Goal: Task Accomplishment & Management: Manage account settings

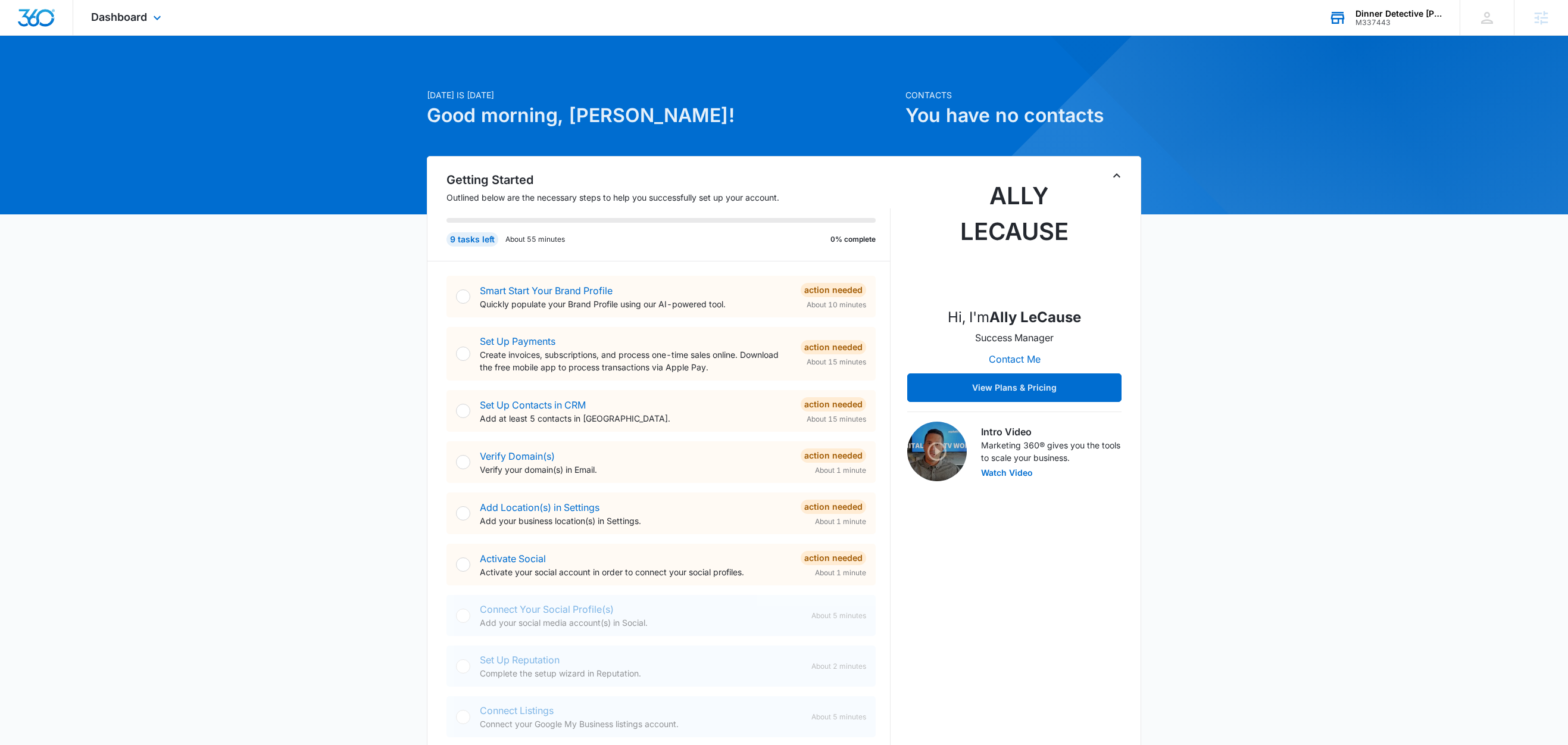
click at [1394, 11] on div "Dinner Detective [PERSON_NAME]" at bounding box center [1399, 13] width 87 height 10
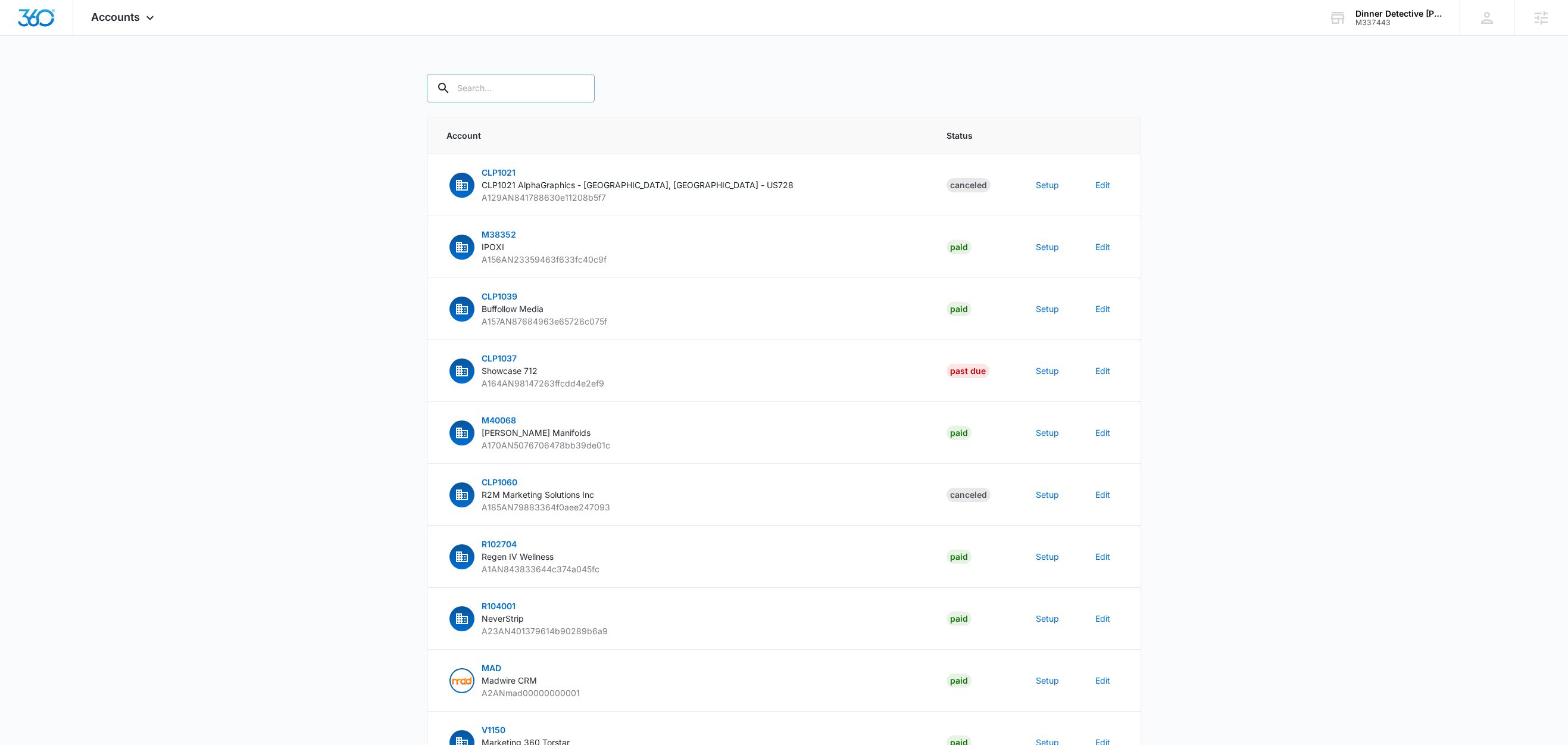
click at [507, 92] on input "text" at bounding box center [511, 88] width 168 height 29
paste input "M337443"
type input "M337443"
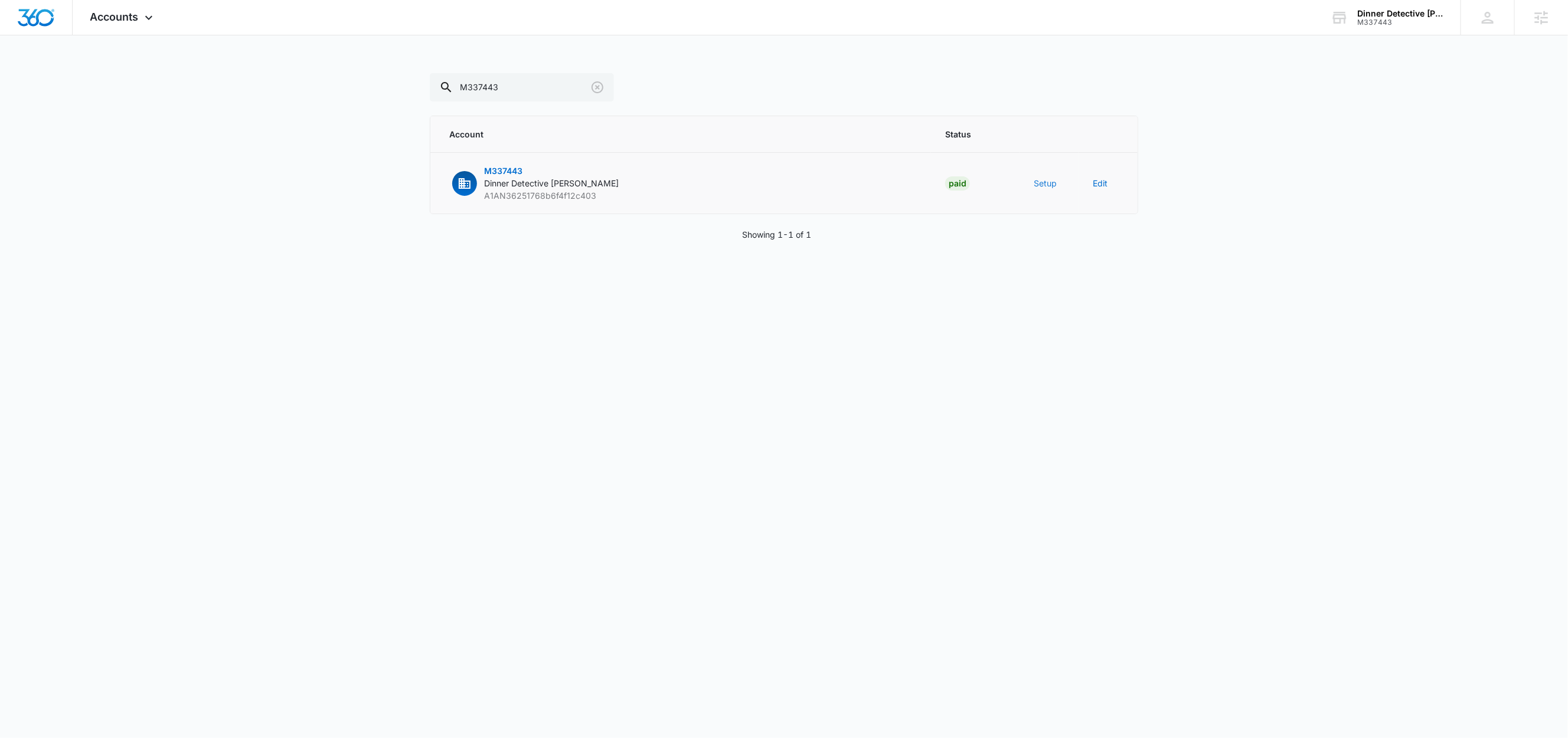
click at [1051, 183] on button "Setup" at bounding box center [1045, 183] width 23 height 12
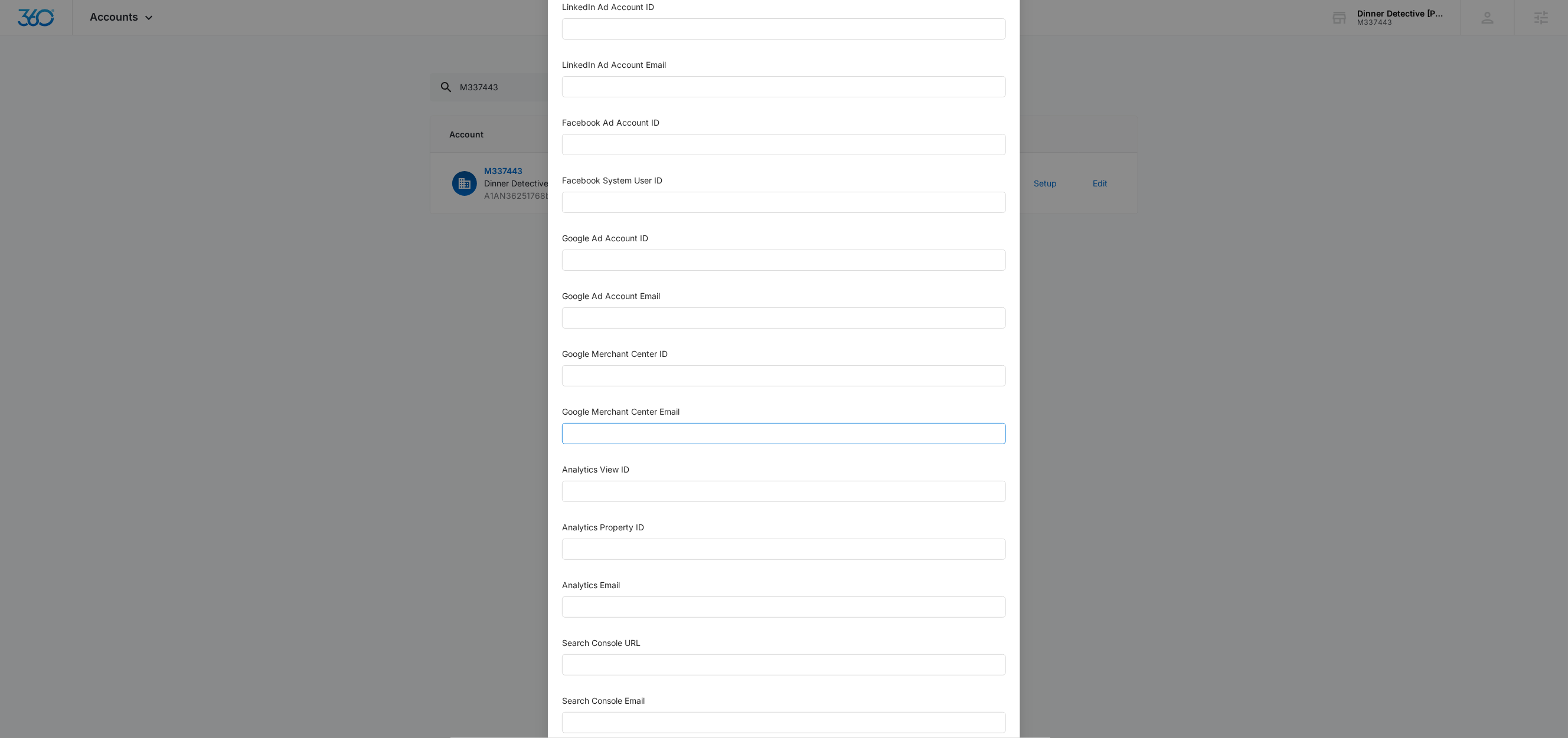
scroll to position [323, 0]
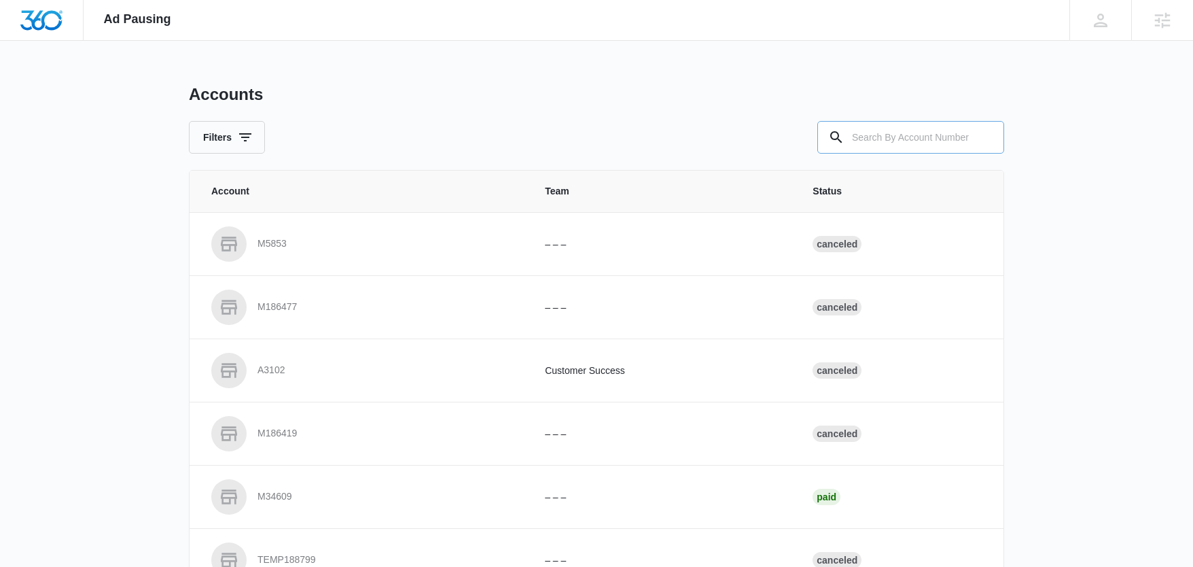
click at [939, 128] on input "text" at bounding box center [911, 137] width 187 height 33
paste input "M337443"
type input "M337443"
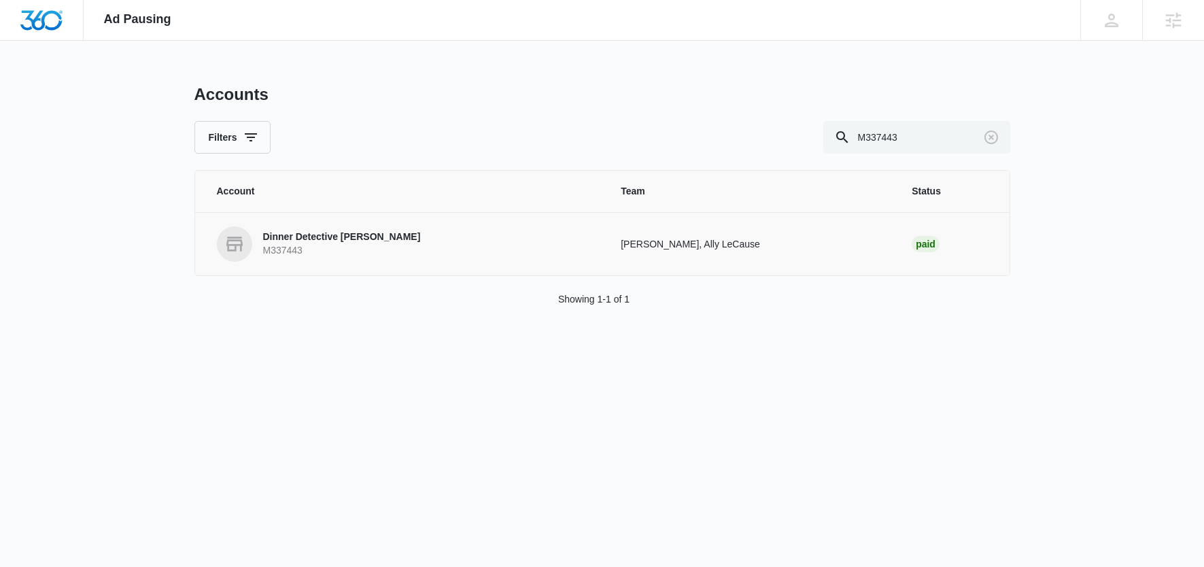
click at [366, 237] on p "Dinner Detective Tallahassee" at bounding box center [342, 237] width 158 height 14
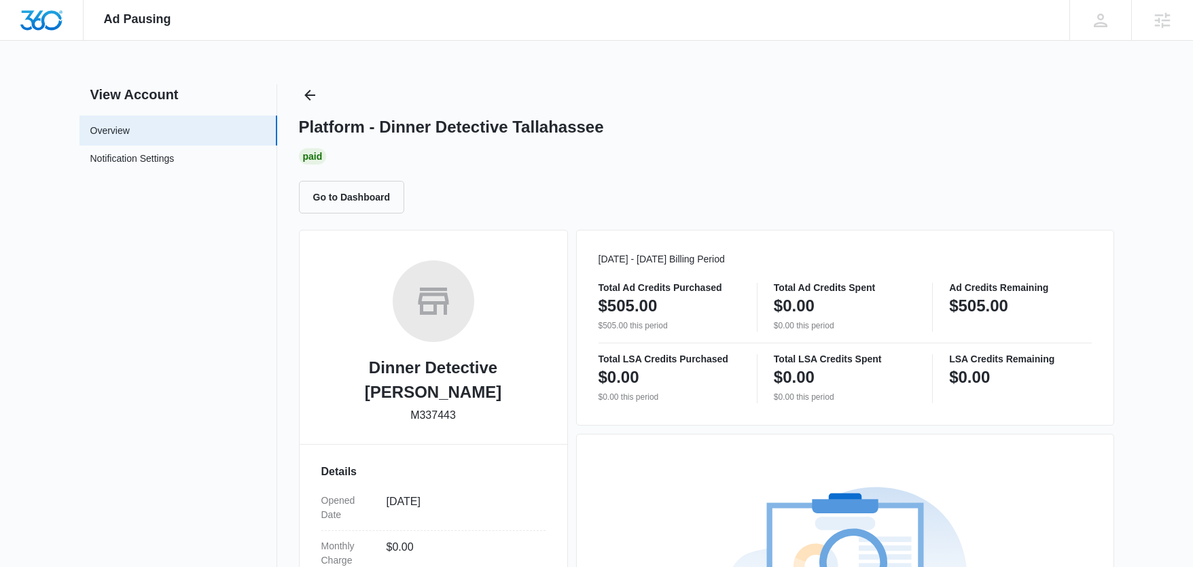
scroll to position [299, 0]
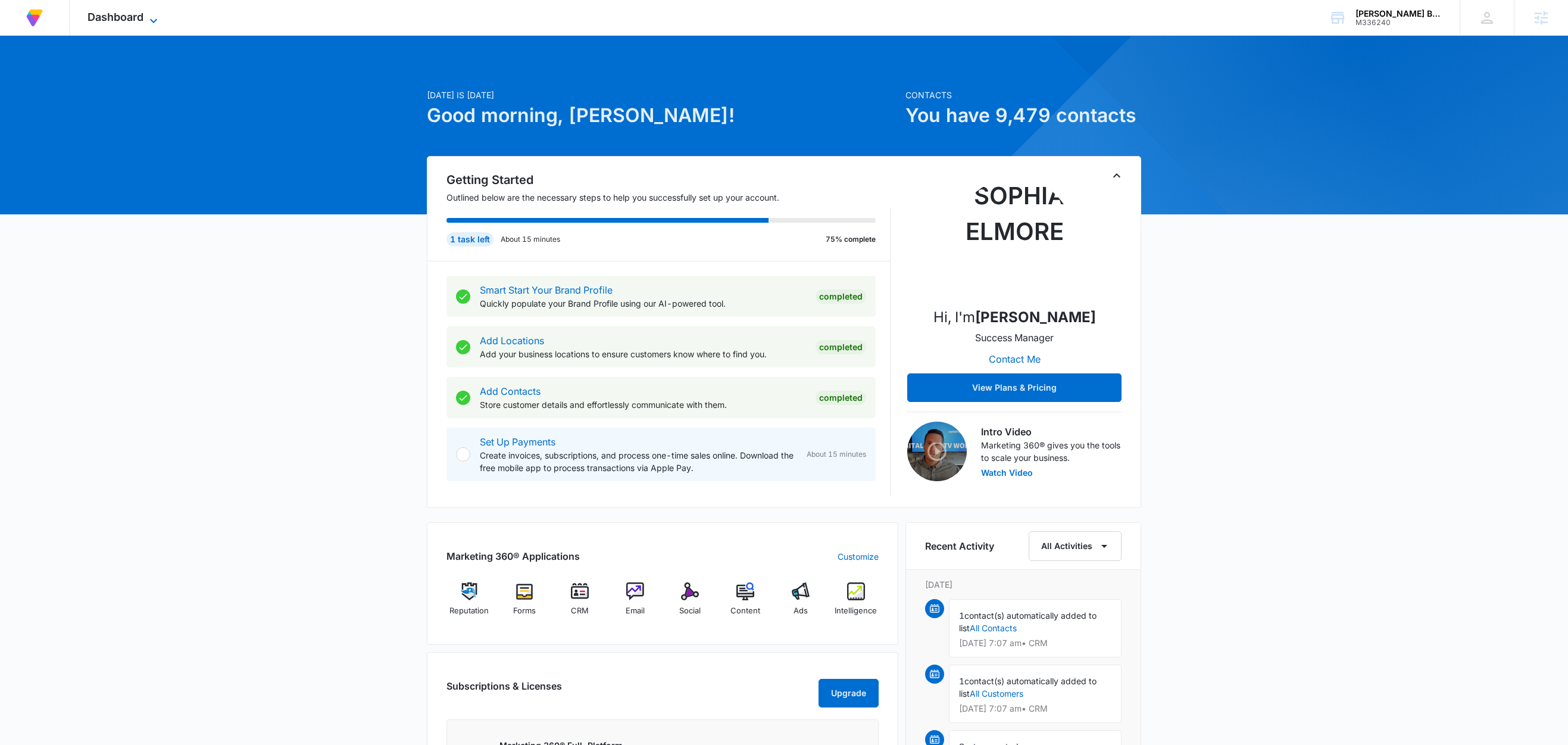
click at [150, 20] on icon at bounding box center [153, 21] width 14 height 14
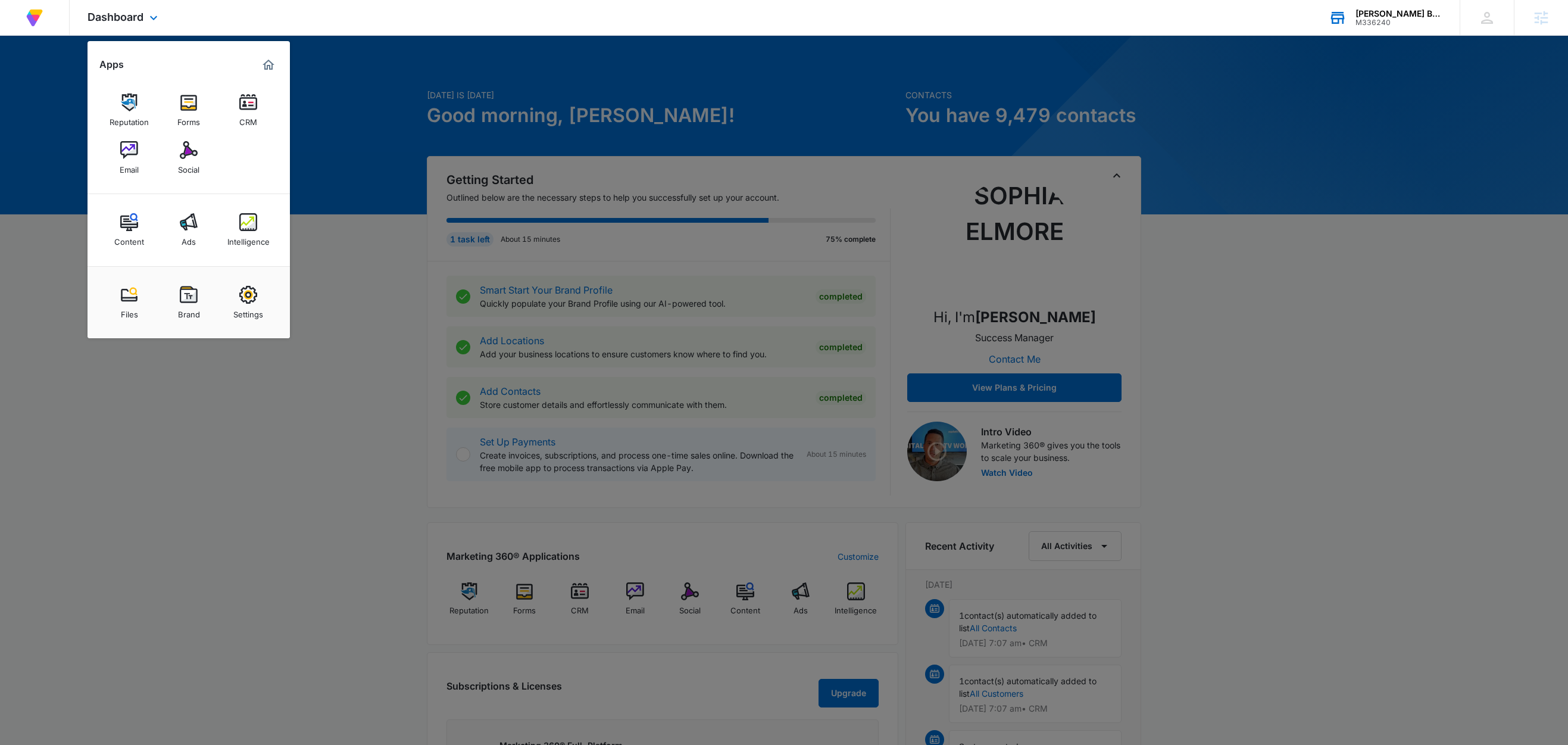
drag, startPoint x: 1383, startPoint y: 123, endPoint x: 1416, endPoint y: 32, distance: 96.8
click at [1383, 122] on div at bounding box center [784, 372] width 1568 height 745
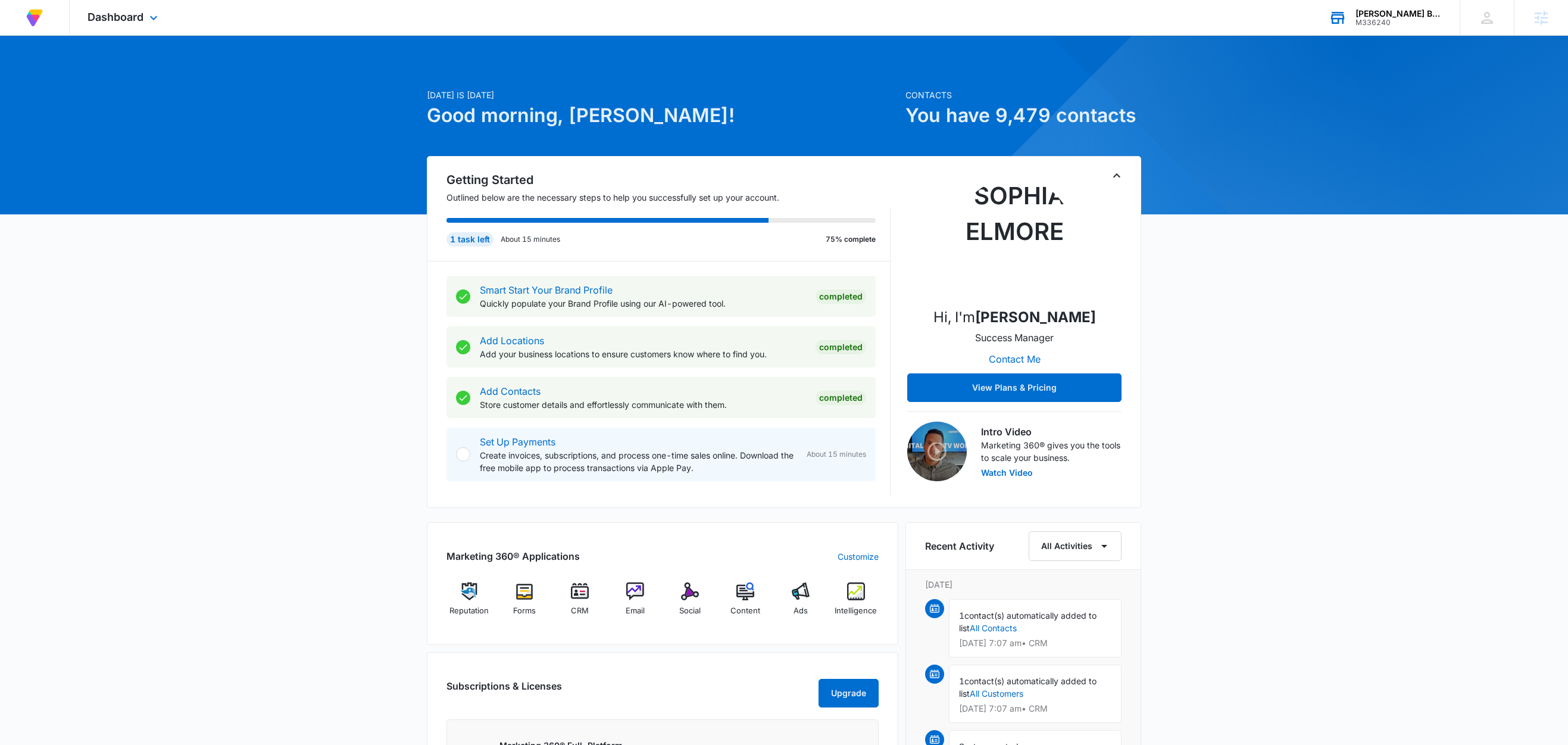
click at [1419, 13] on div "Christi Harris Beauty USA LP" at bounding box center [1399, 13] width 87 height 10
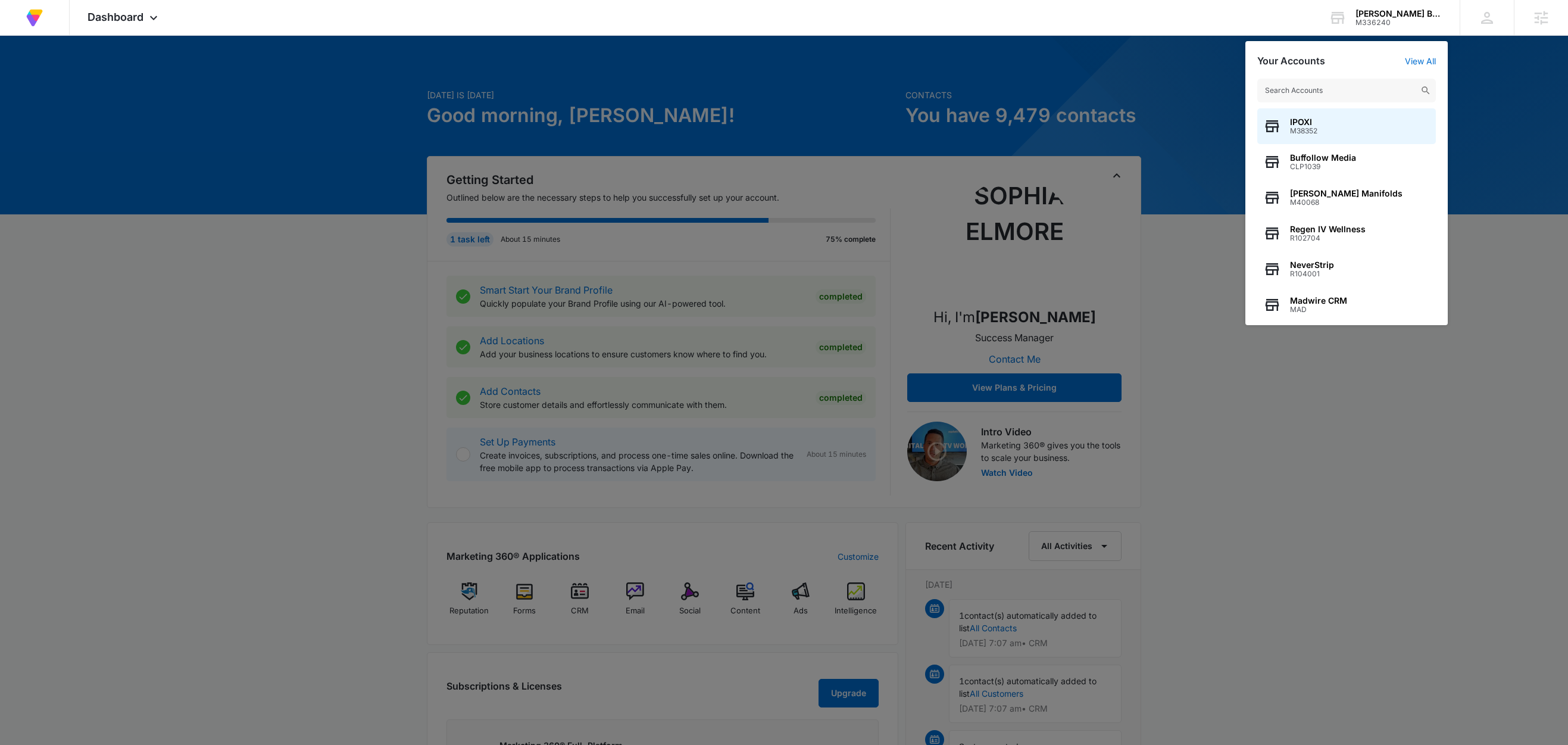
click at [233, 157] on div at bounding box center [784, 372] width 1568 height 745
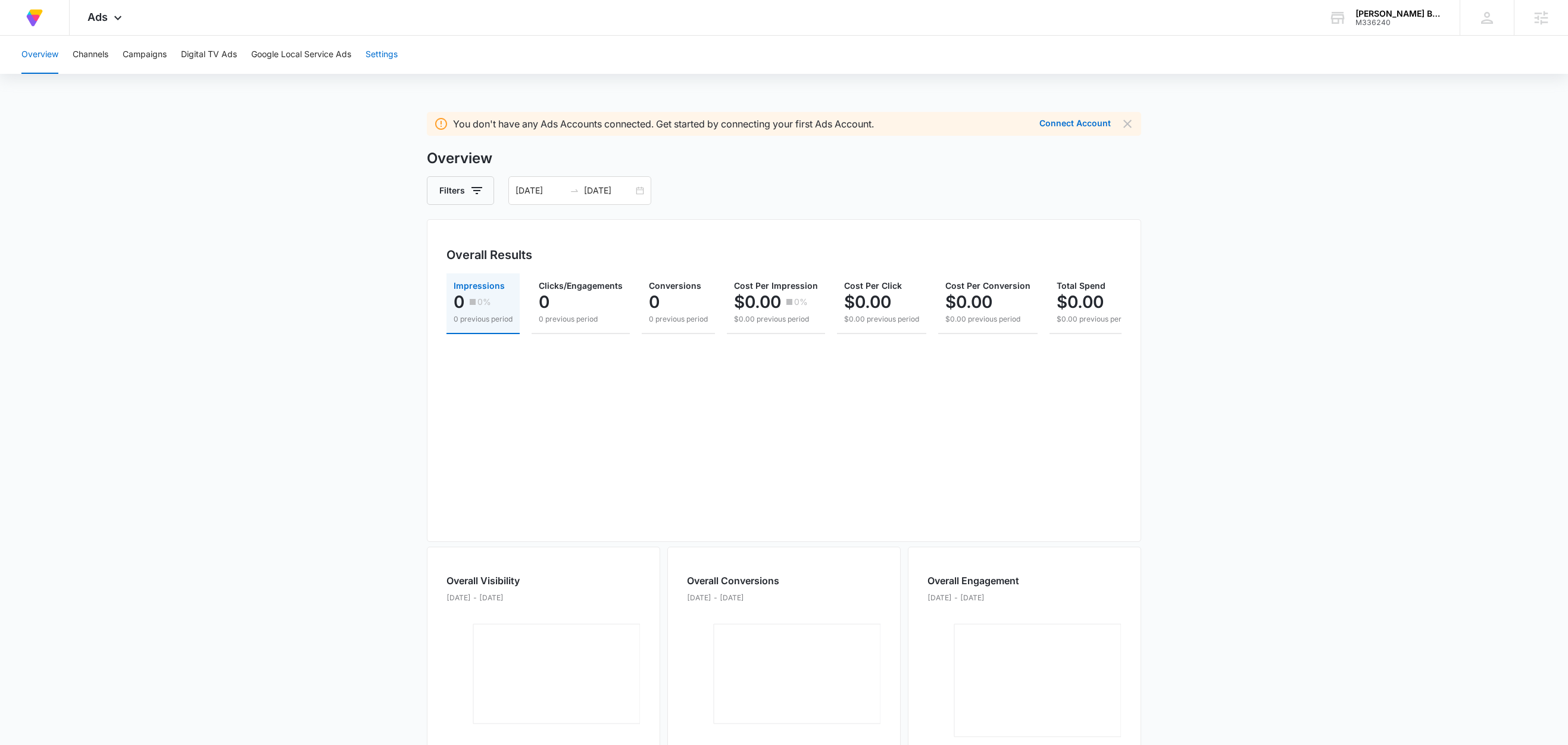
click at [378, 57] on button "Settings" at bounding box center [381, 54] width 32 height 38
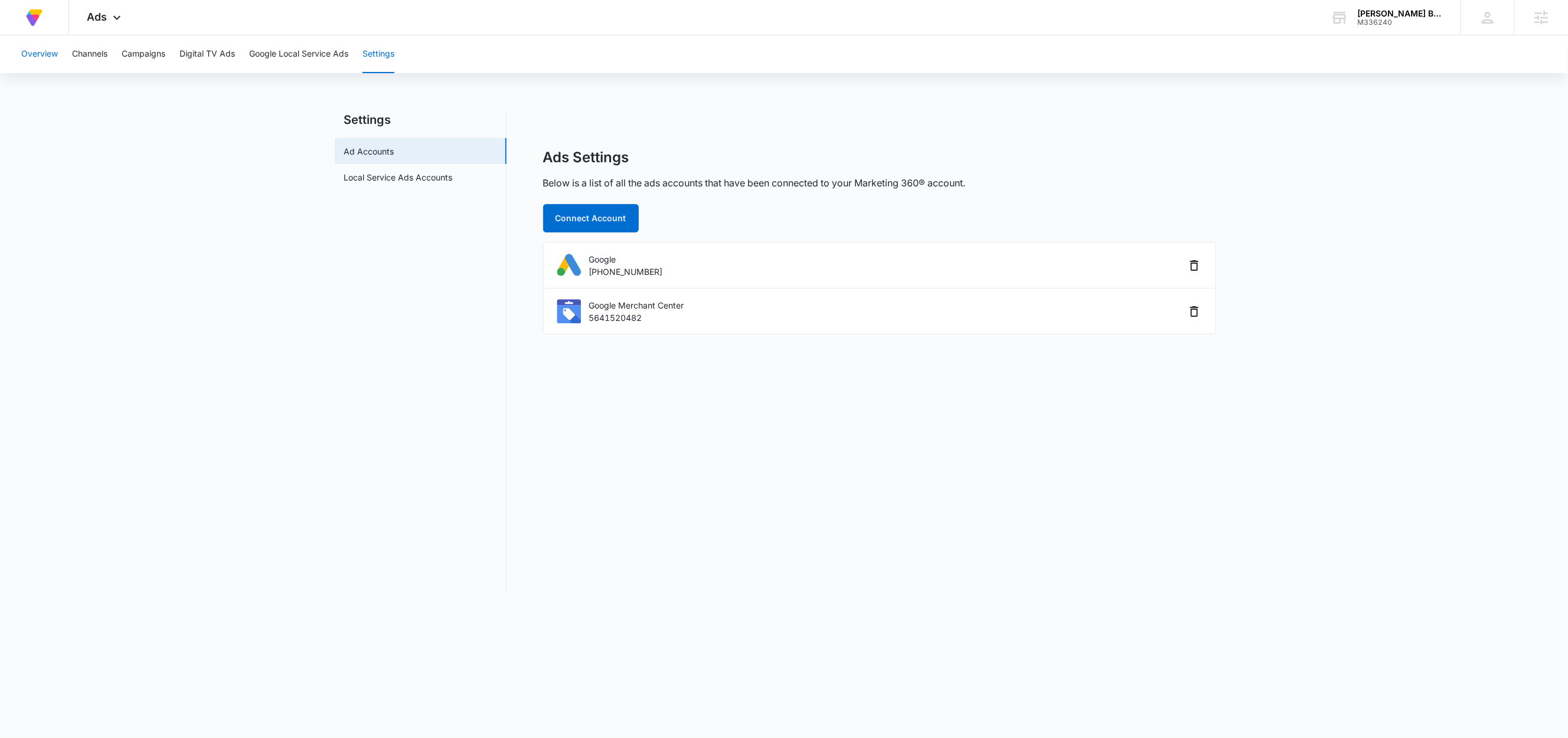
click at [55, 54] on button "Overview" at bounding box center [39, 54] width 36 height 37
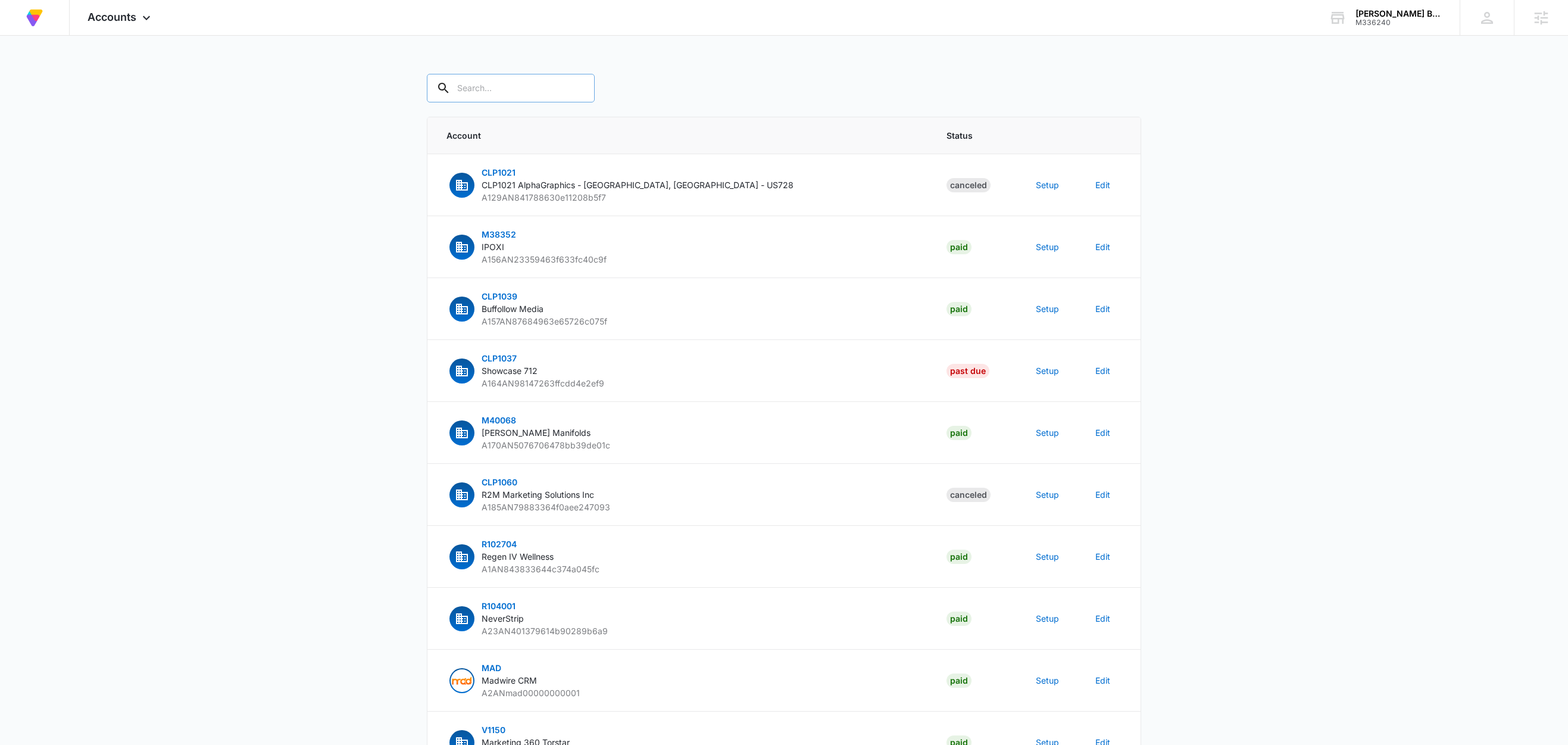
click at [498, 89] on input "text" at bounding box center [511, 88] width 168 height 29
paste input "M336240"
type input "M336240"
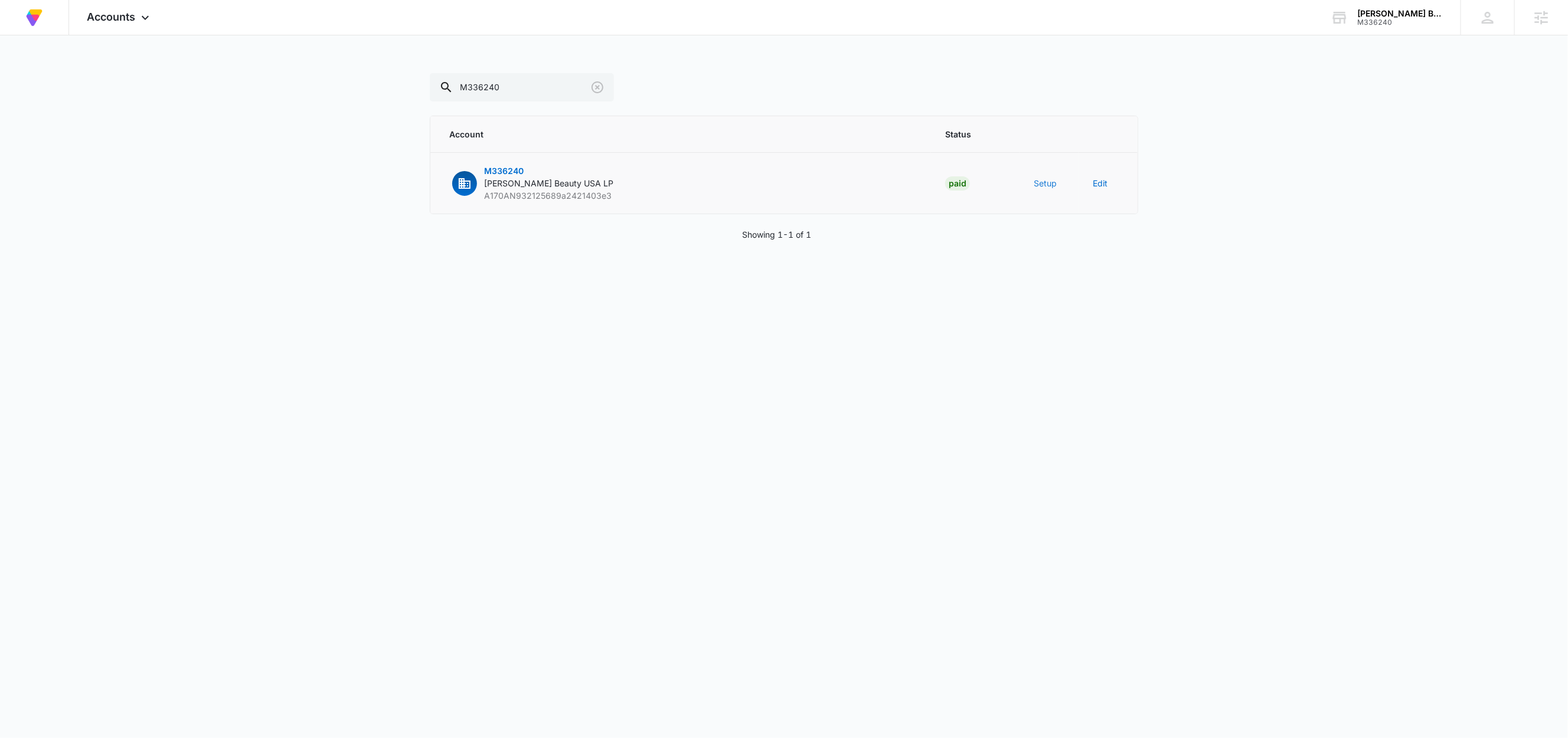
click at [1049, 188] on button "Setup" at bounding box center [1045, 183] width 23 height 12
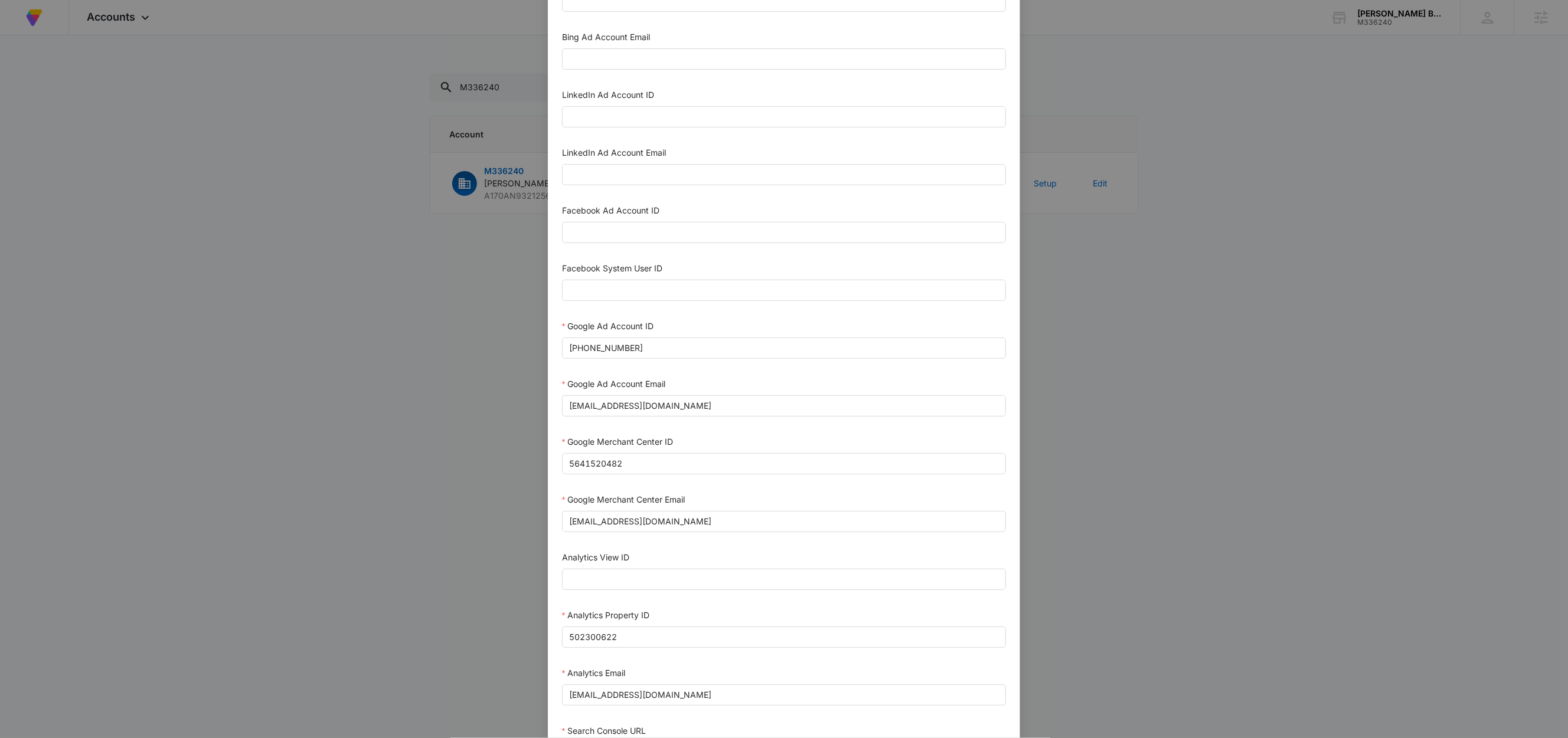
scroll to position [95, 0]
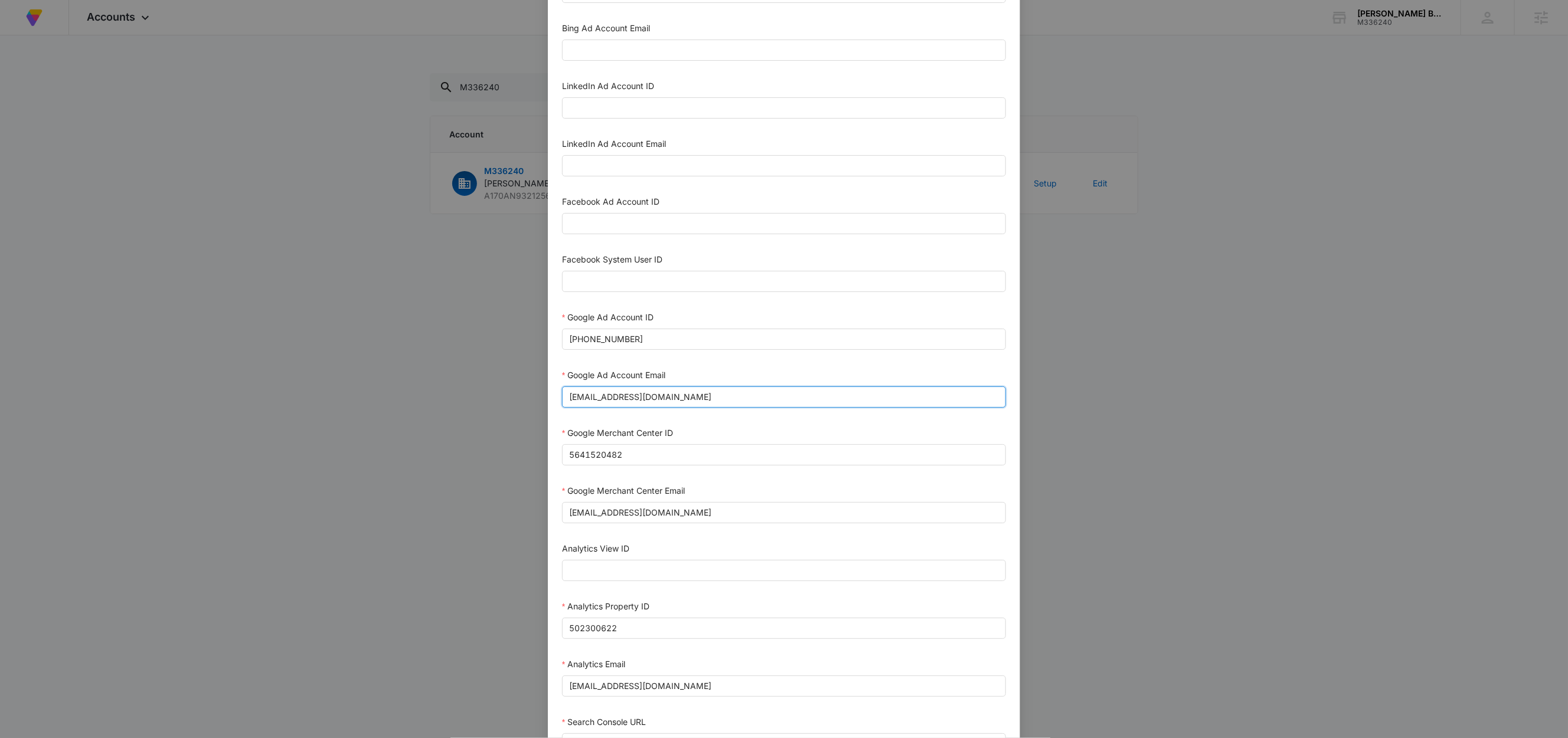
click at [751, 401] on input "m360+accounts1025@madwiremedia.com" at bounding box center [784, 397] width 444 height 21
paste input "M"
type input "M360+accounts1025@madwiremedia.com"
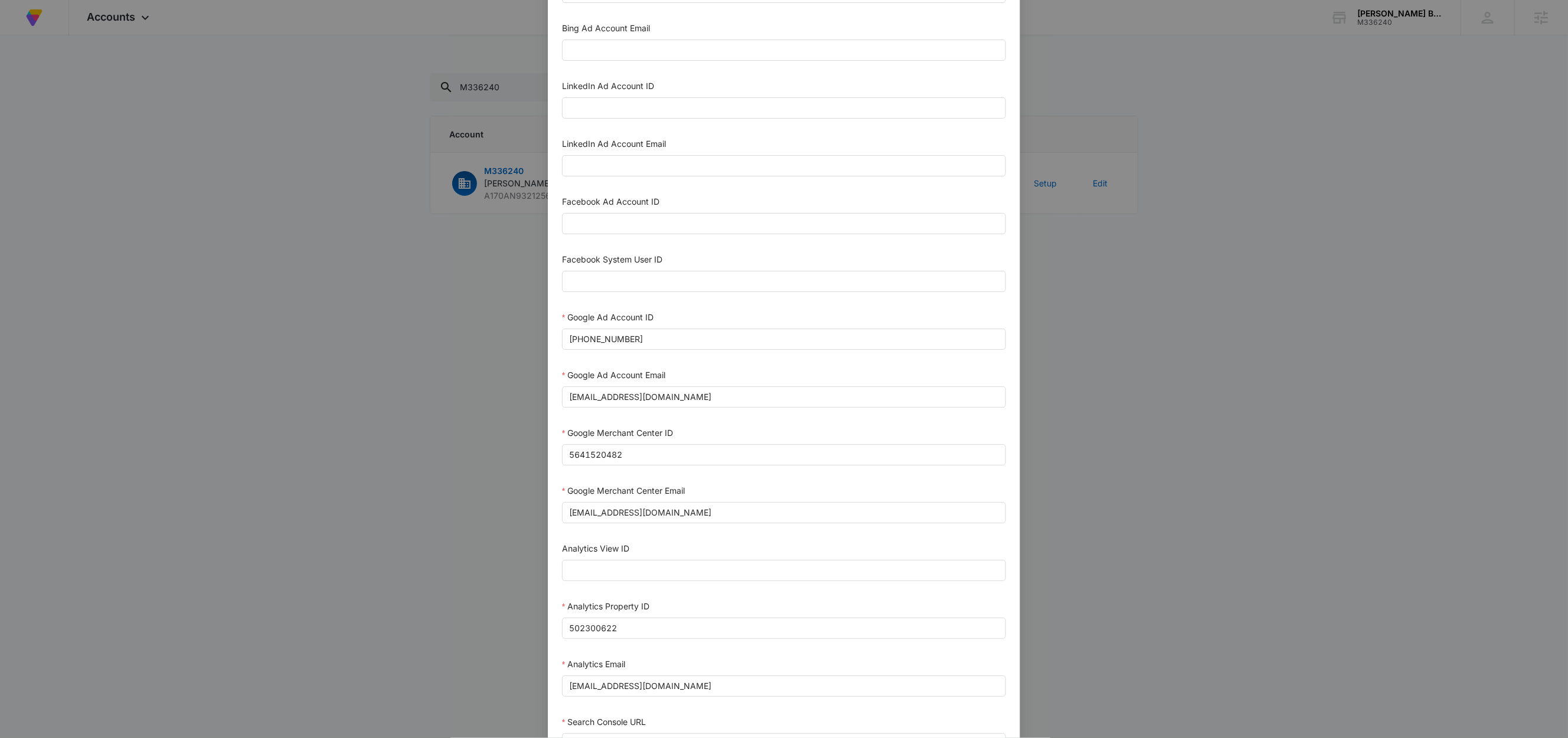
click at [725, 382] on div "Google Ad Account Email" at bounding box center [784, 378] width 444 height 17
click at [742, 517] on input "m360+accounts1025@madwiremedia.com" at bounding box center [784, 512] width 444 height 21
paste input "M"
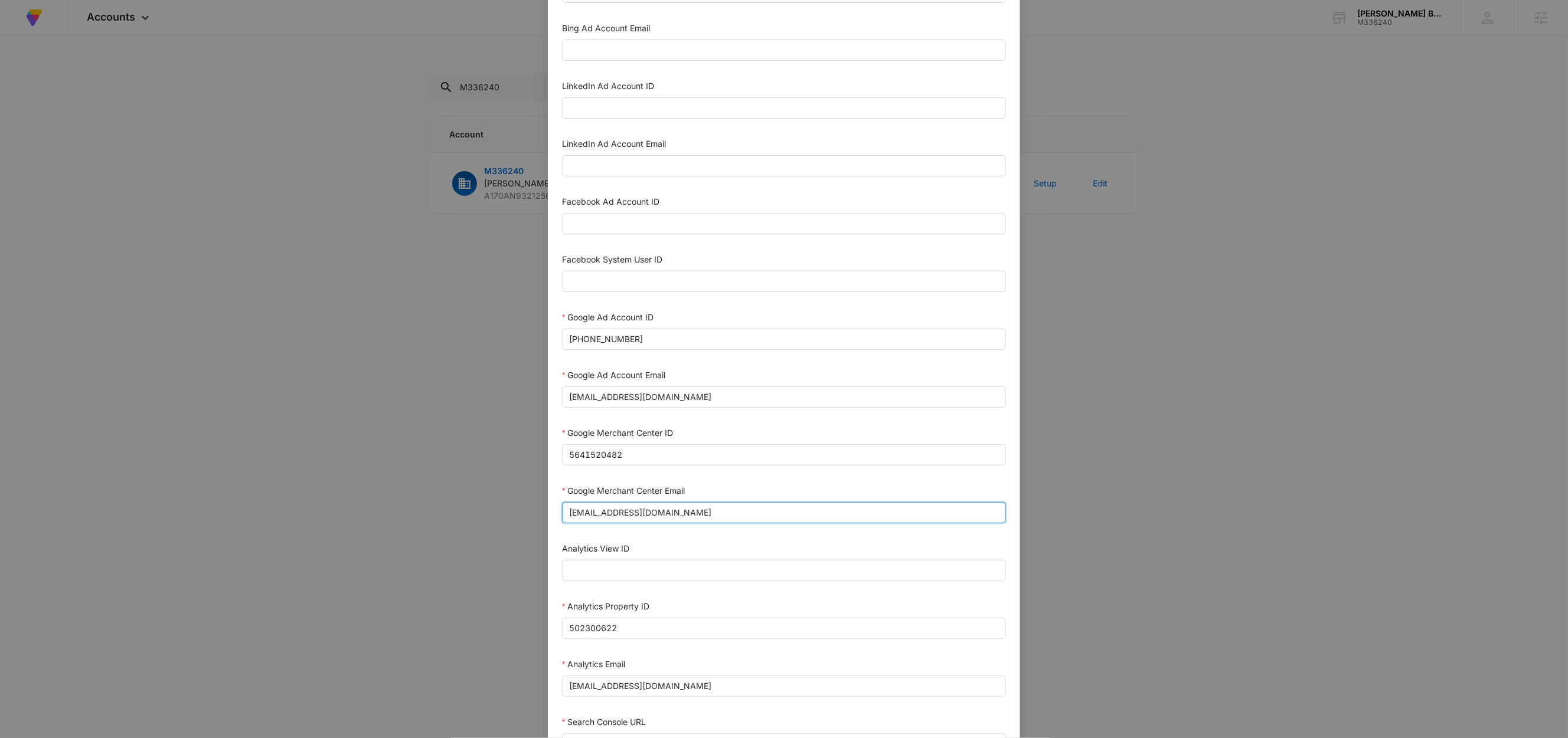
type input "M360+accounts1025@madwiremedia.com"
click at [722, 500] on div "Google Merchant Center Email" at bounding box center [784, 493] width 444 height 17
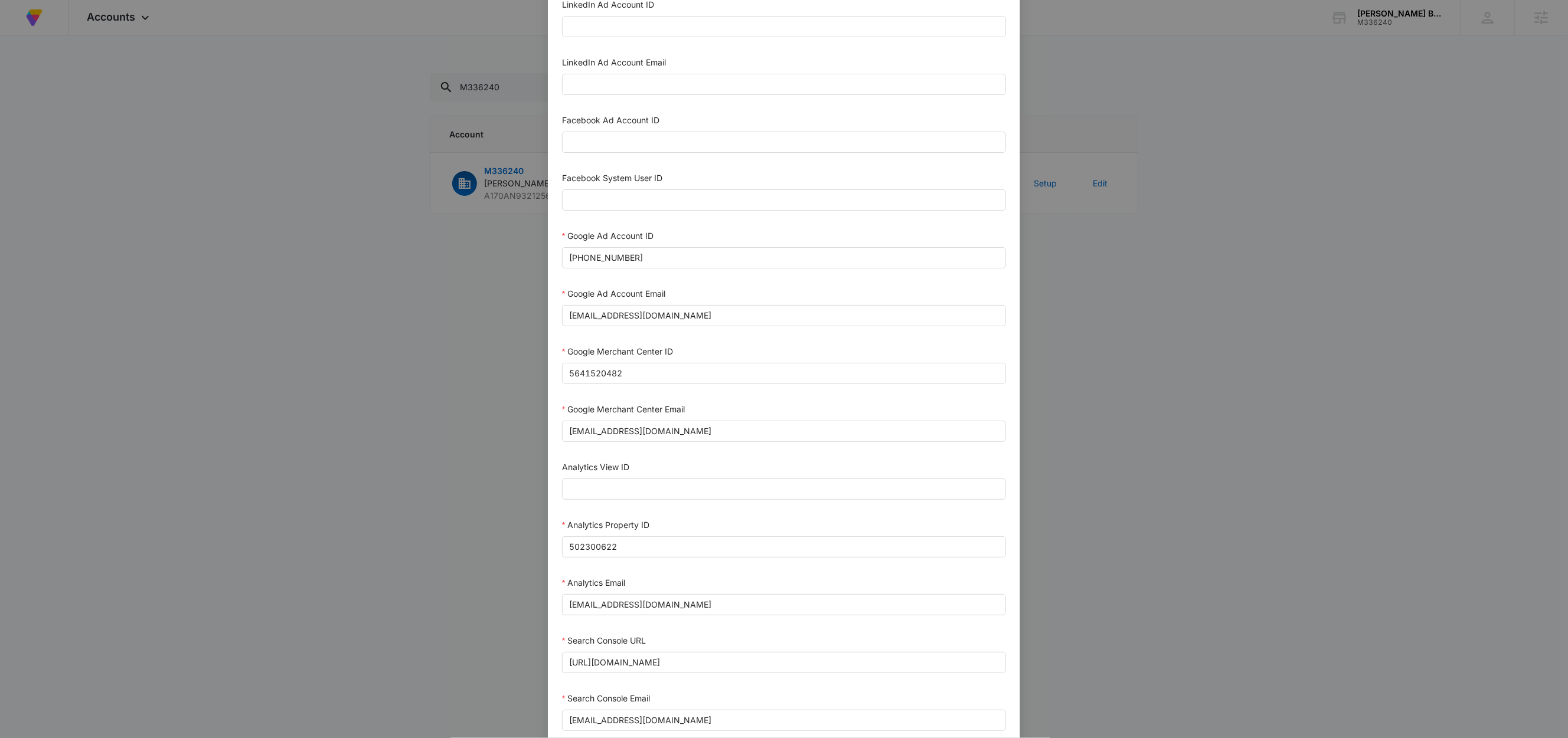
scroll to position [296, 0]
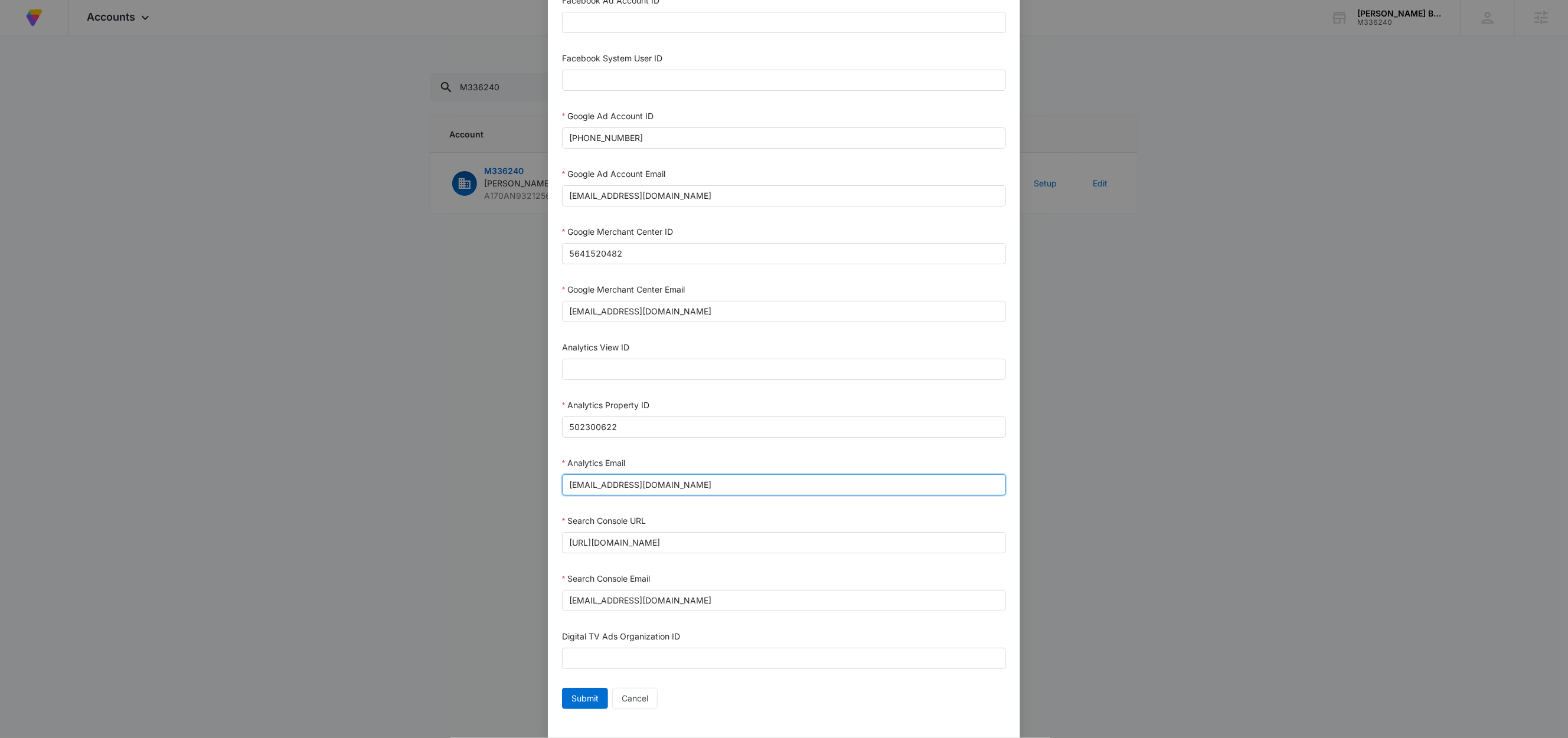
click at [751, 496] on input "m360+accounts1025@madwiremedia.com" at bounding box center [784, 484] width 444 height 21
paste input "M"
type input "M360+accounts1025@madwiremedia.com"
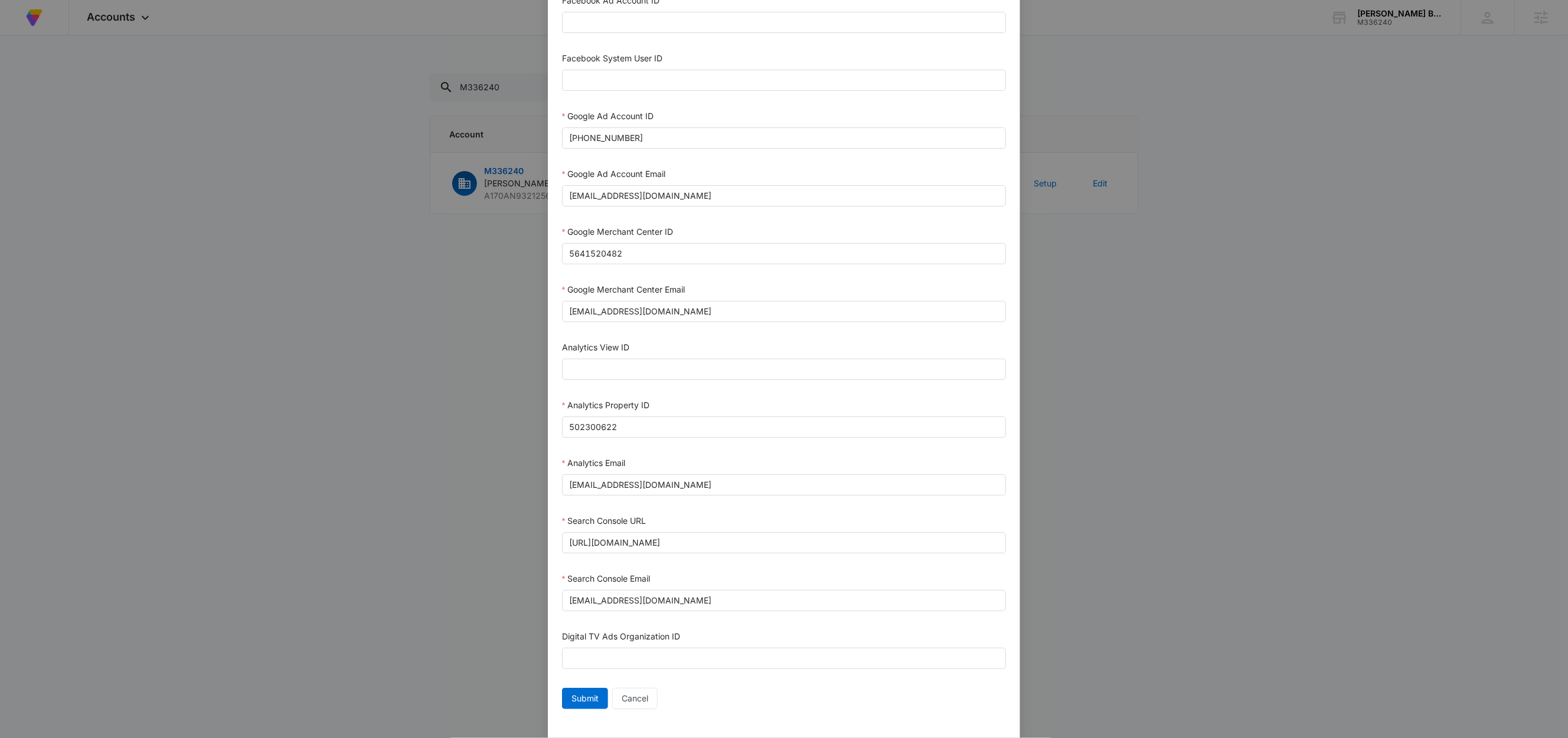
click at [711, 467] on div "Analytics Email" at bounding box center [784, 465] width 444 height 17
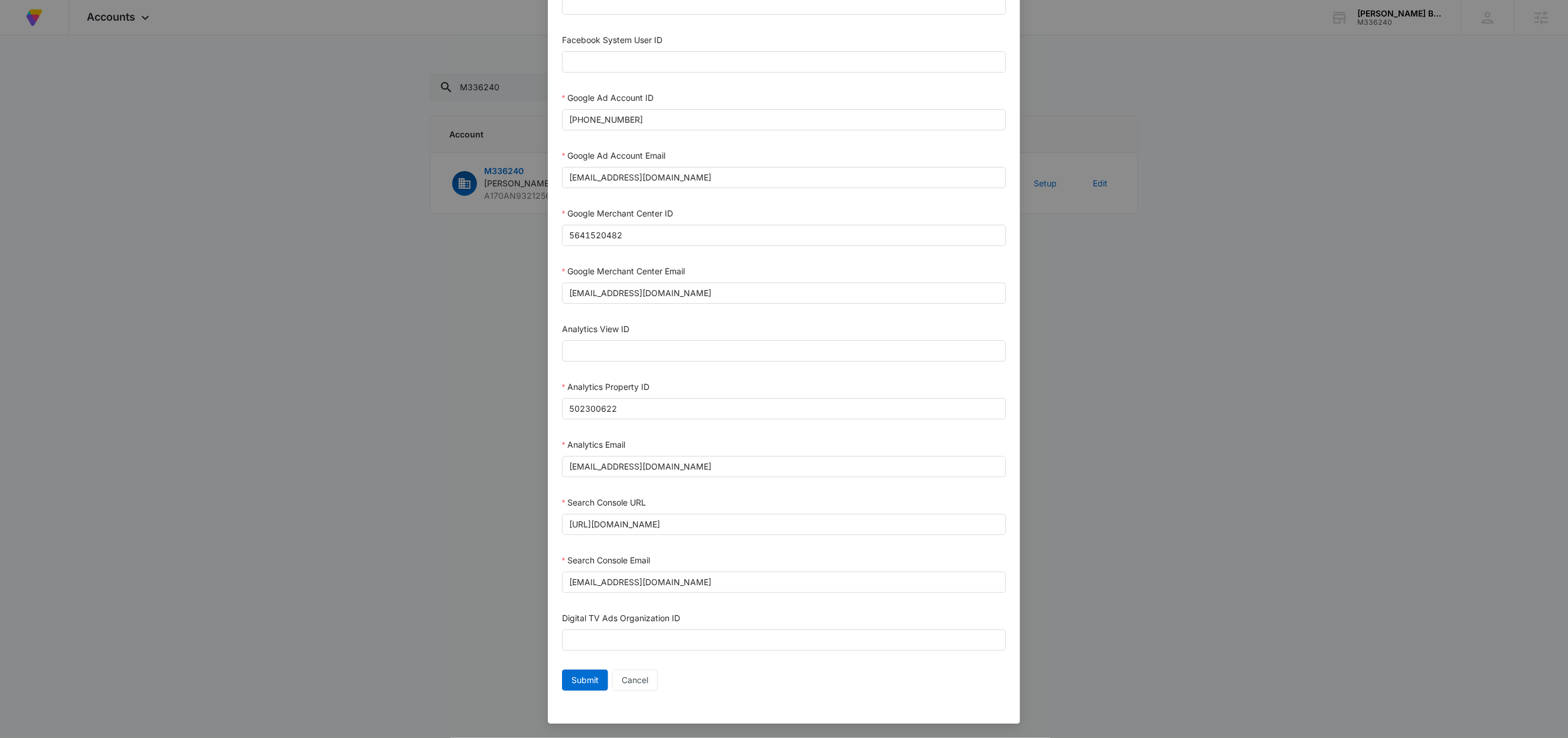
scroll to position [323, 0]
click at [760, 576] on input "m360+accounts1025@madwiremedia.com" at bounding box center [784, 583] width 444 height 21
paste input "M"
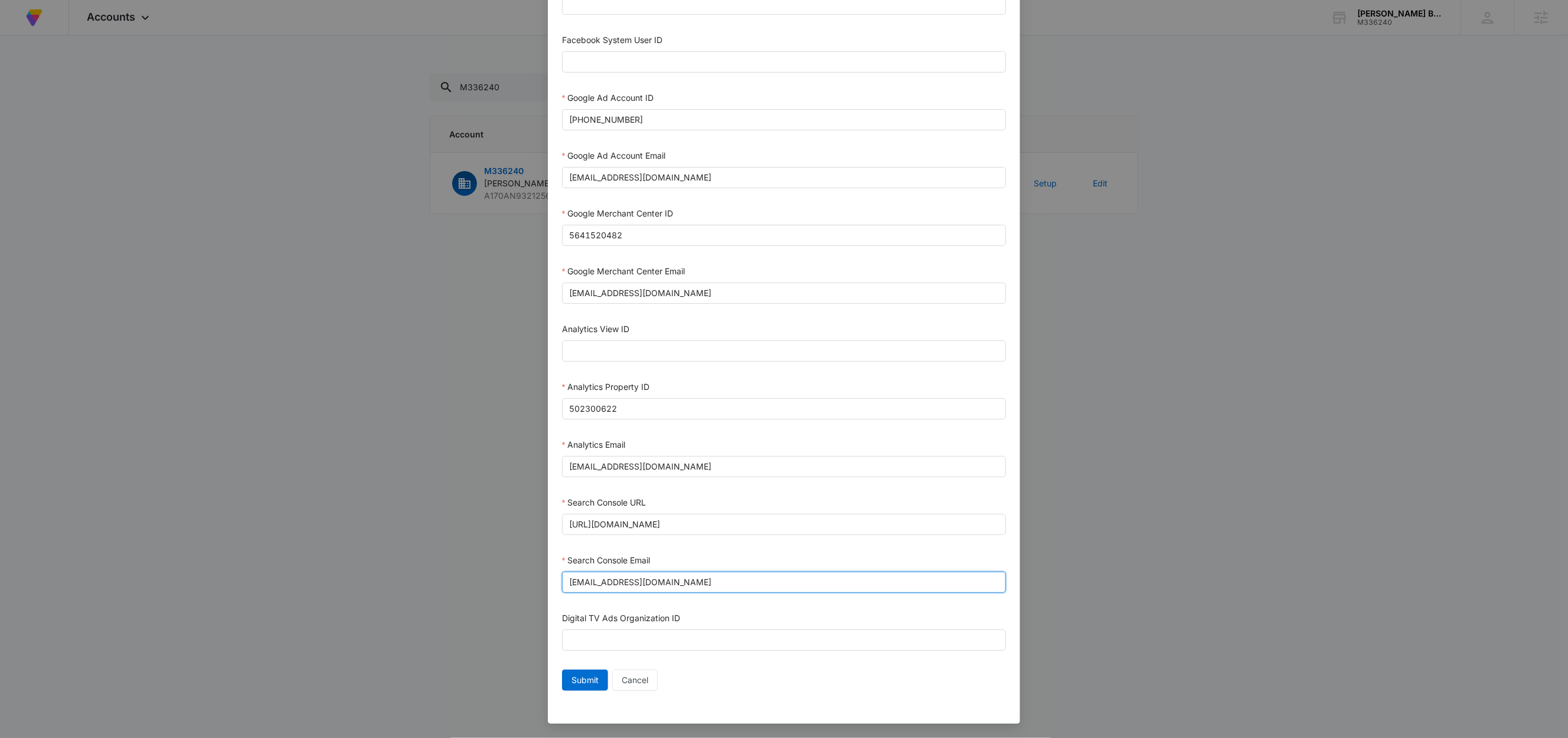
type input "M360+accounts1025@madwiremedia.com"
click at [710, 555] on div "Search Console Email" at bounding box center [784, 563] width 444 height 17
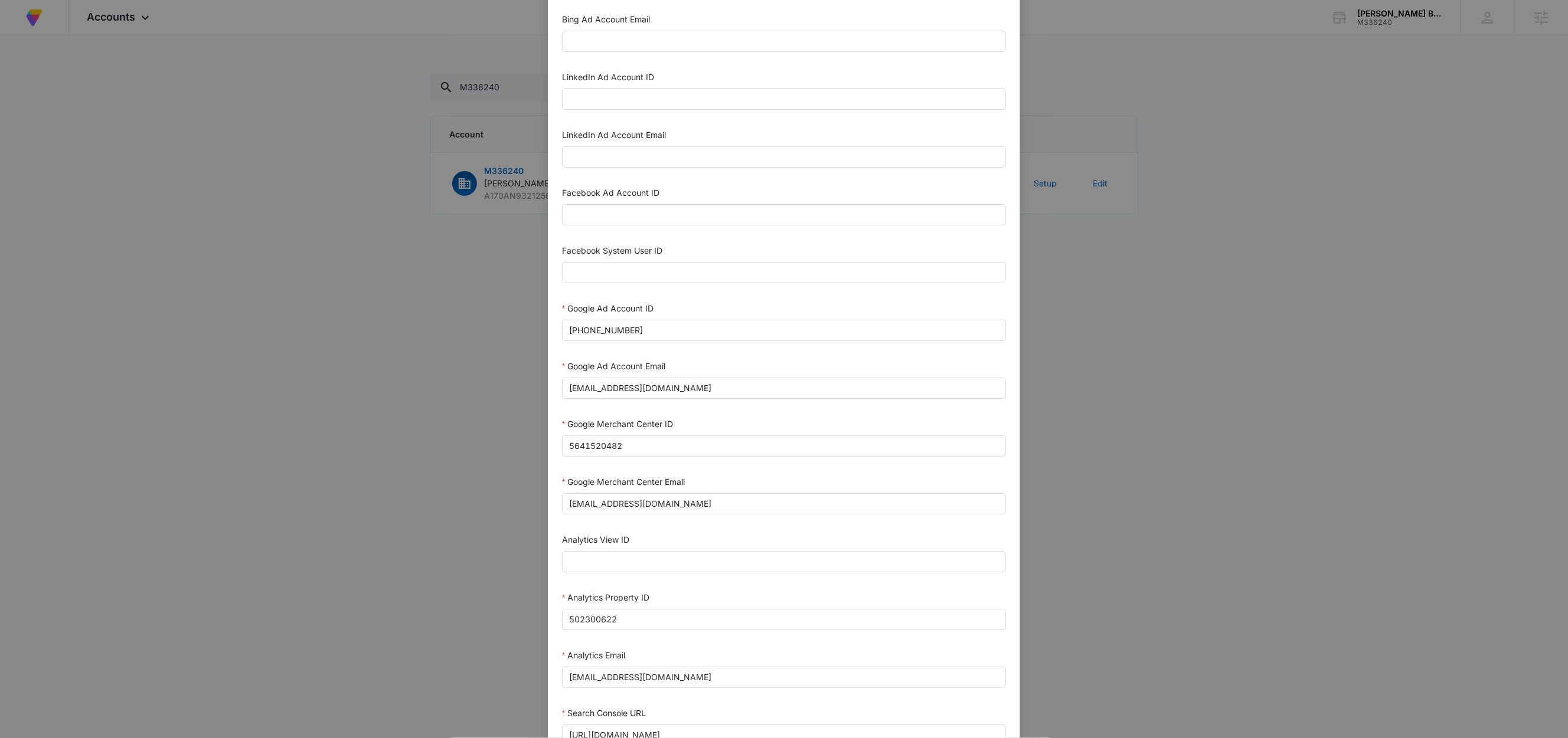
scroll to position [102, 0]
click at [567, 335] on input "256-268-1674" at bounding box center [784, 331] width 444 height 21
click at [645, 336] on input "256-268-1674" at bounding box center [784, 331] width 444 height 21
click at [647, 332] on input "256-268-1674" at bounding box center [784, 331] width 444 height 21
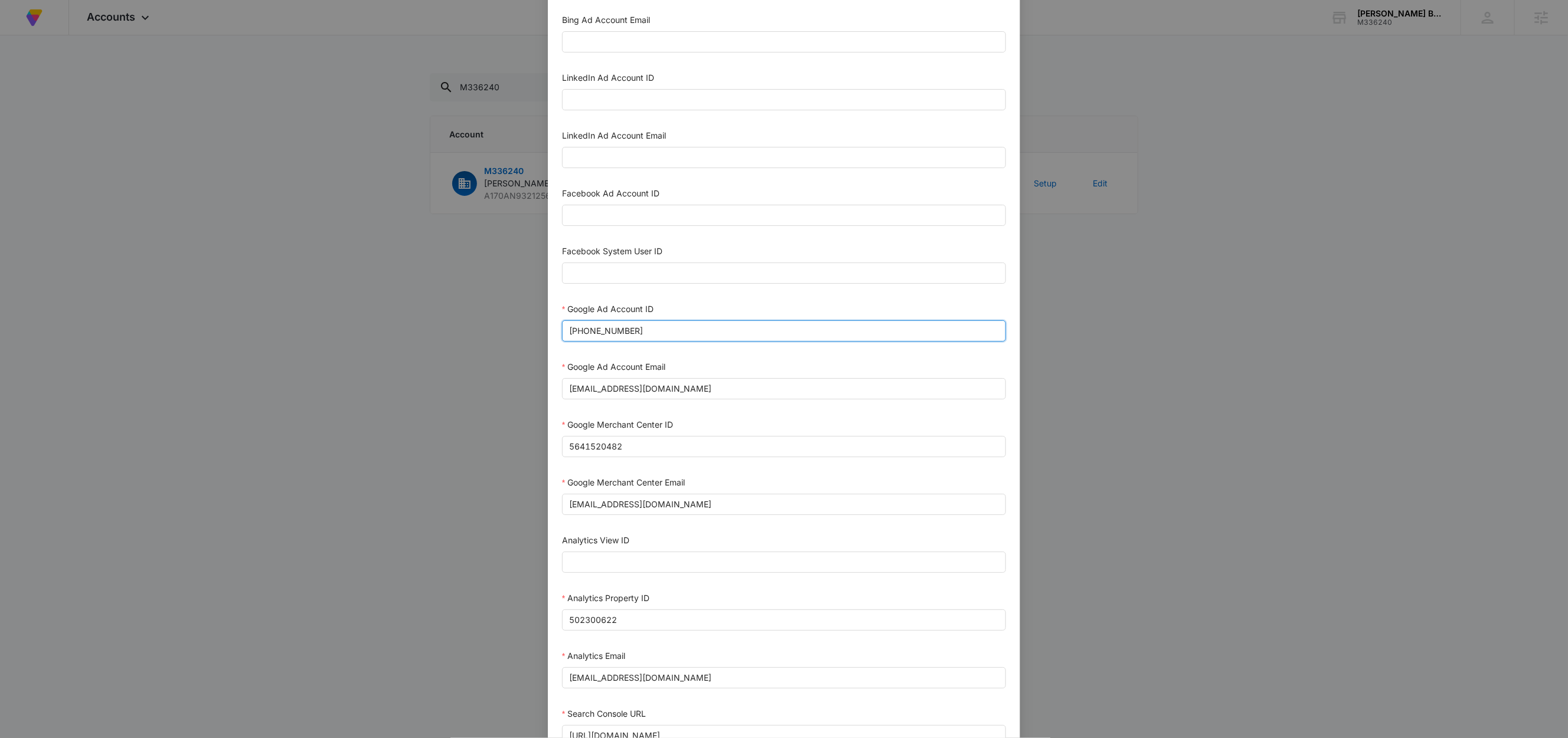
click at [647, 332] on input "256-268-1674" at bounding box center [784, 331] width 444 height 21
click at [566, 336] on input "256-268-1674" at bounding box center [784, 331] width 444 height 21
click at [764, 331] on input "256-268-1674" at bounding box center [784, 331] width 444 height 21
click at [681, 306] on div "Google Ad Account ID" at bounding box center [784, 312] width 444 height 17
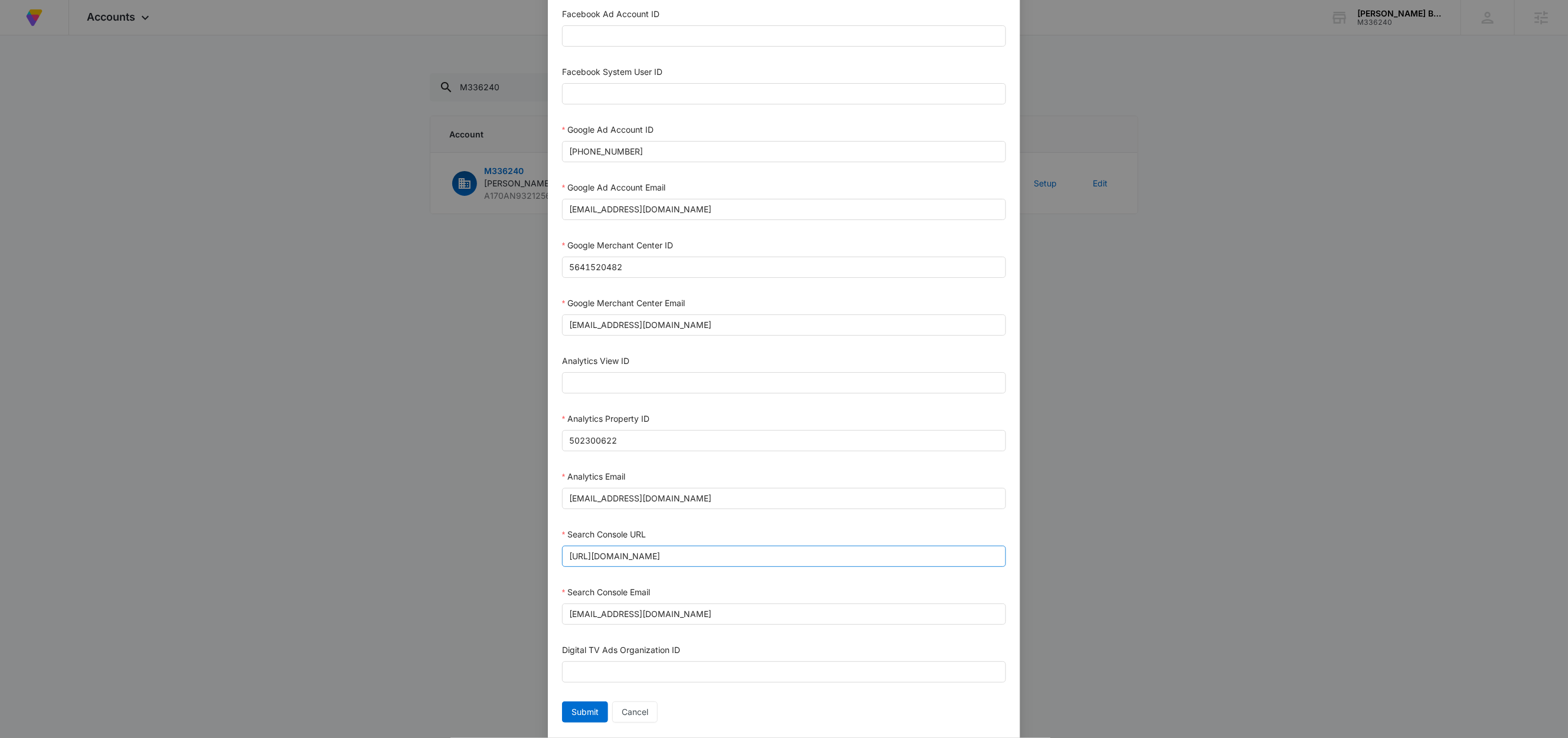
scroll to position [323, 0]
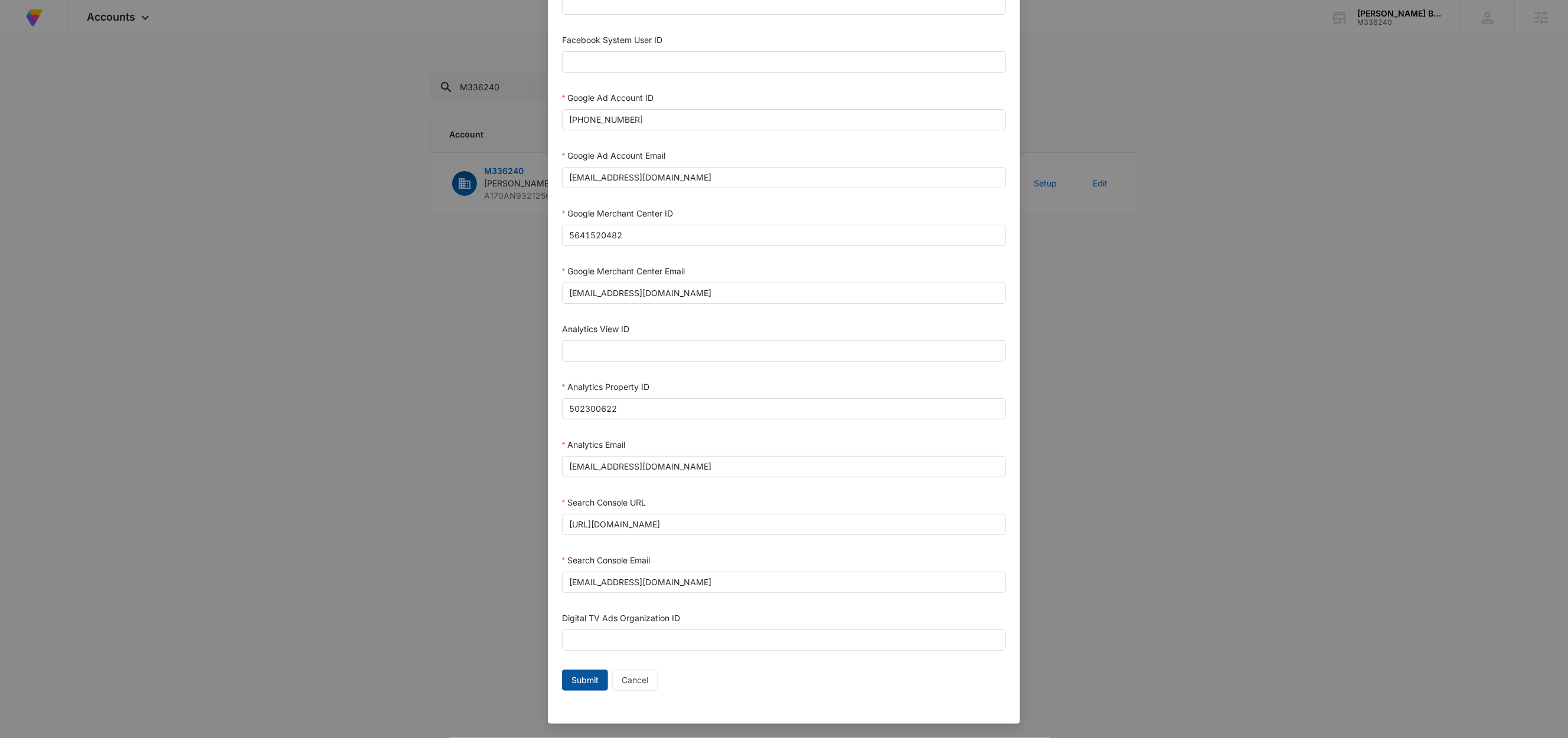
click at [587, 682] on span "Submit" at bounding box center [585, 680] width 27 height 13
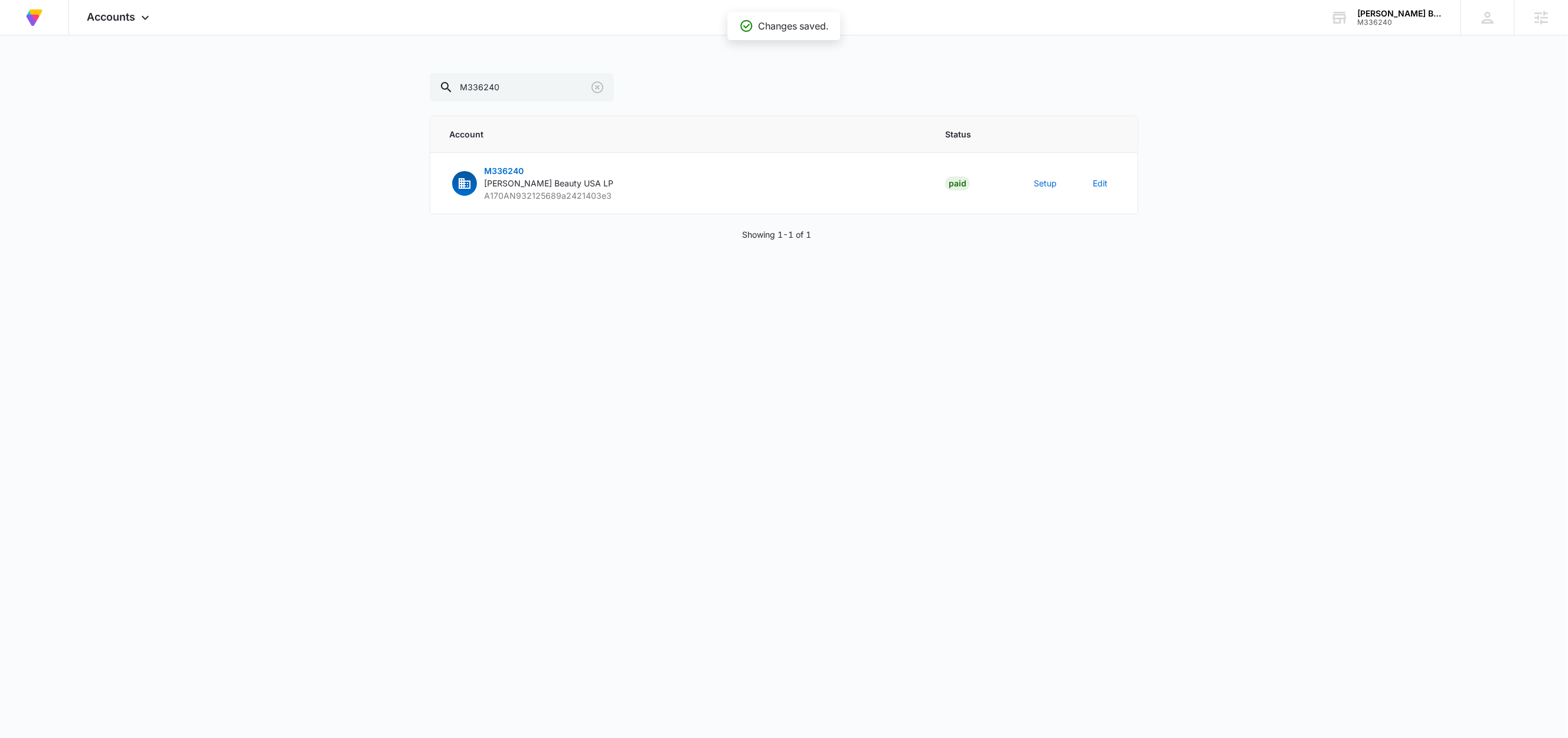
scroll to position [312, 0]
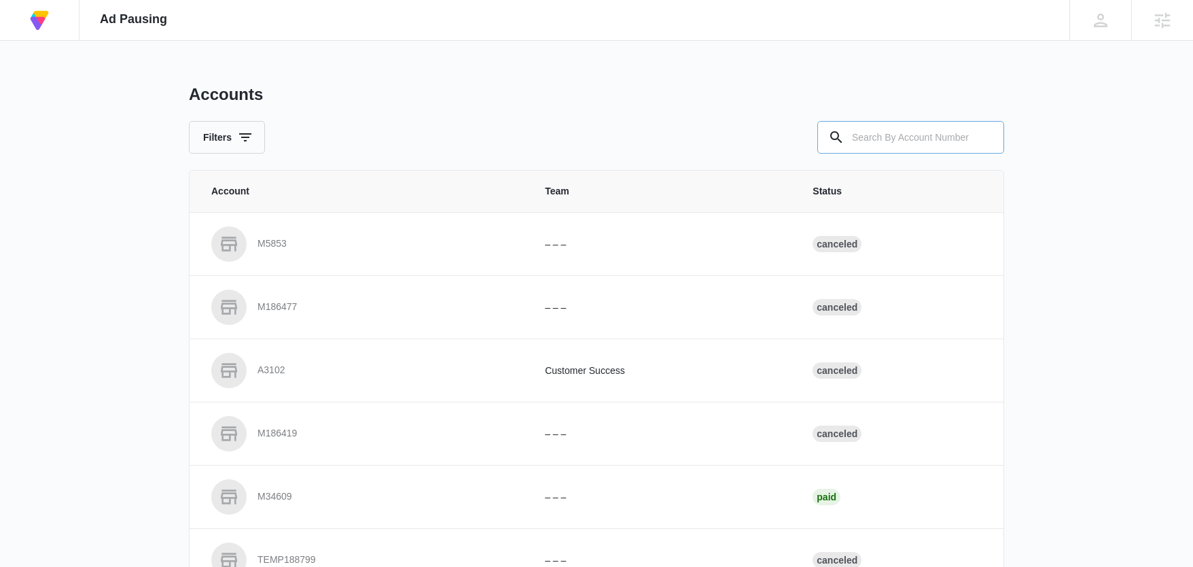
click at [925, 131] on input "text" at bounding box center [911, 137] width 187 height 33
paste input "M336240"
type input "M336240"
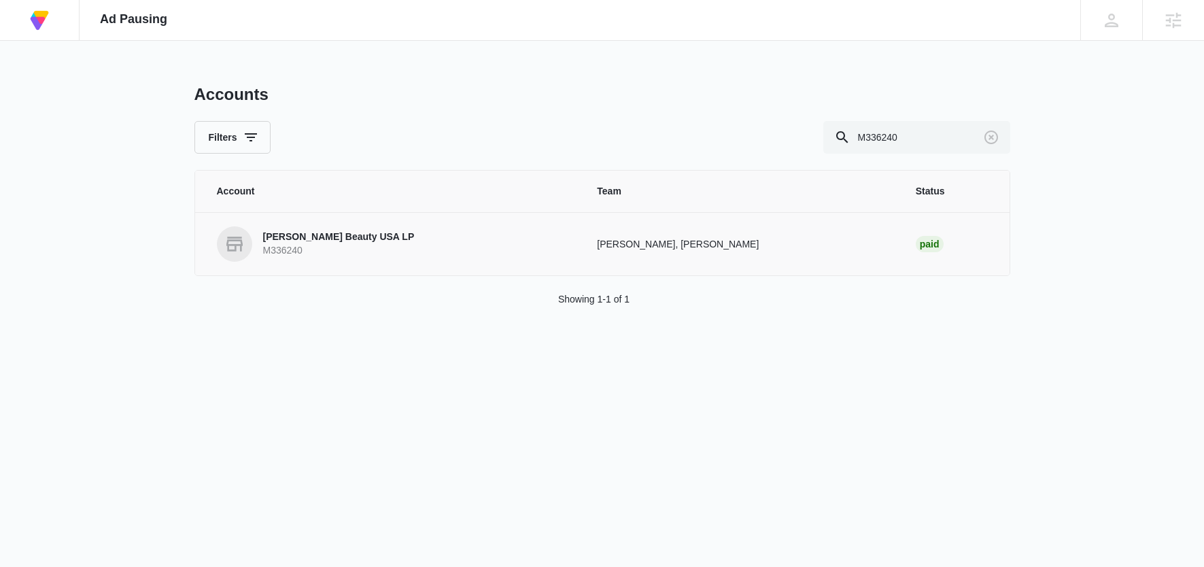
click at [355, 237] on p "[PERSON_NAME] Beauty USA LP" at bounding box center [339, 237] width 152 height 14
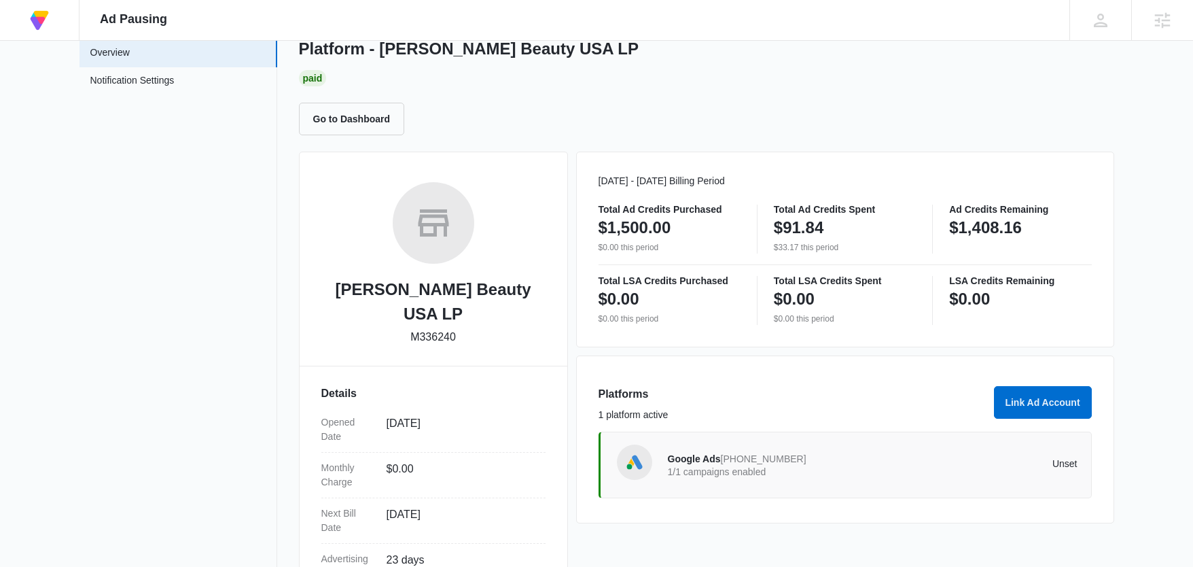
scroll to position [163, 0]
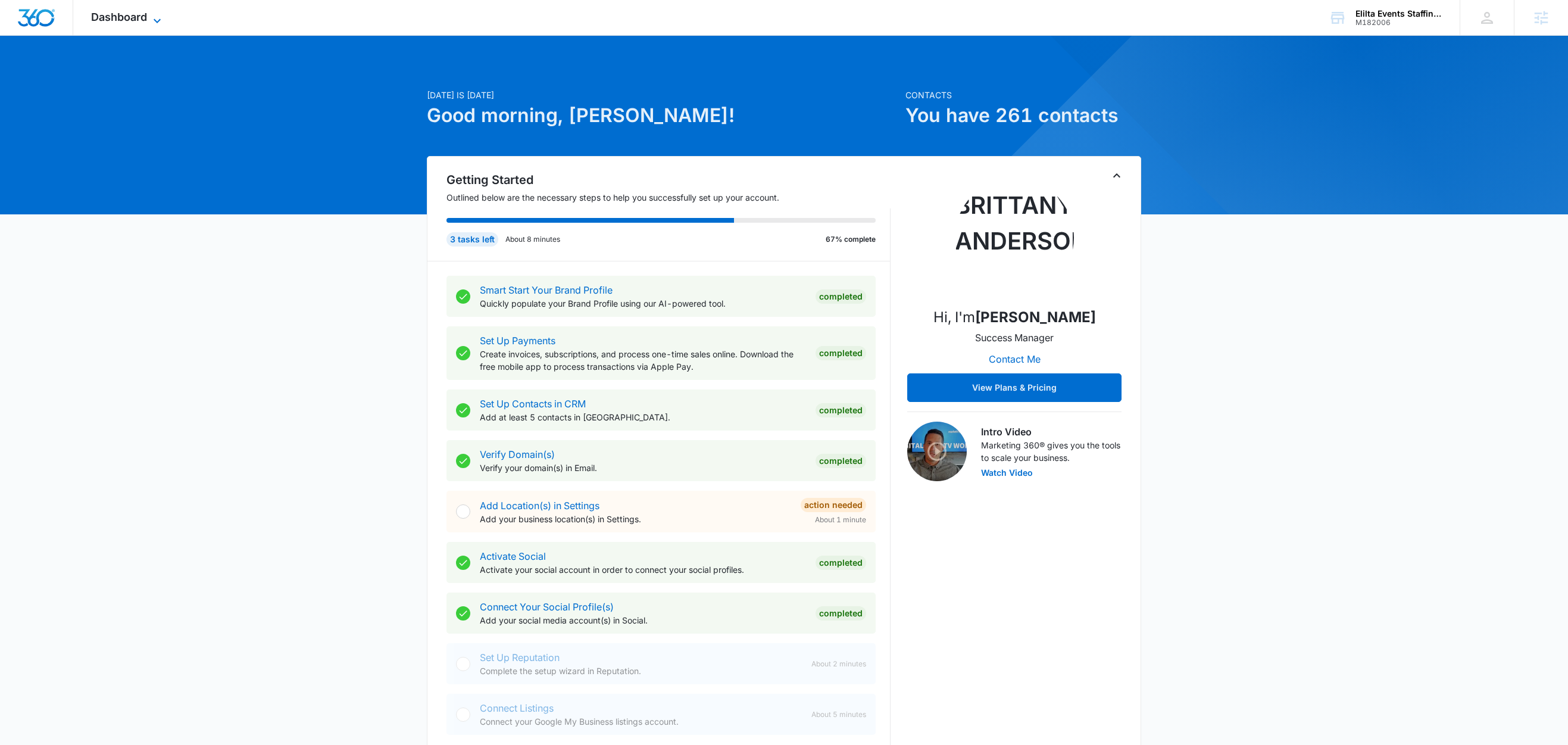
click at [152, 18] on icon at bounding box center [157, 21] width 14 height 14
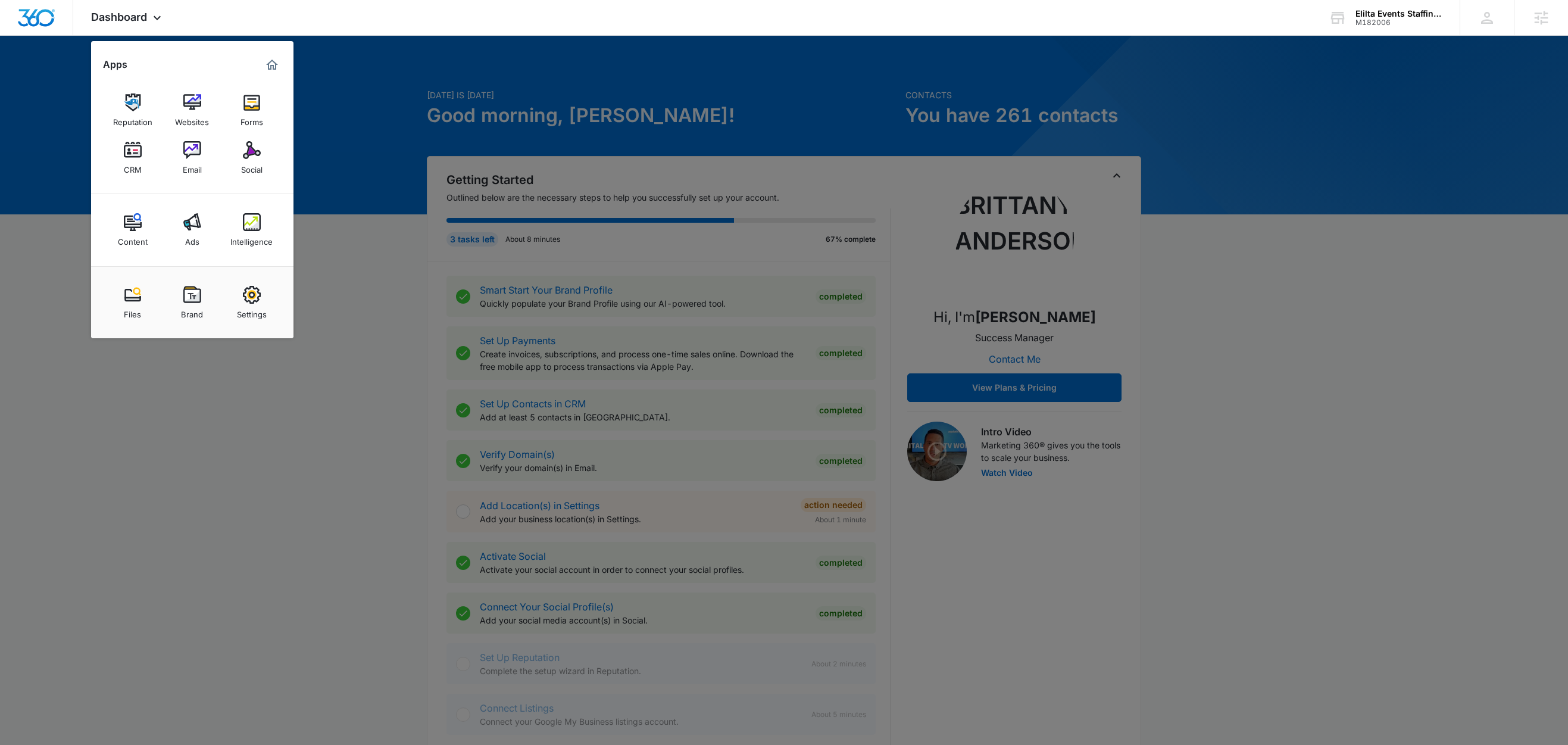
click at [363, 282] on div at bounding box center [784, 372] width 1568 height 745
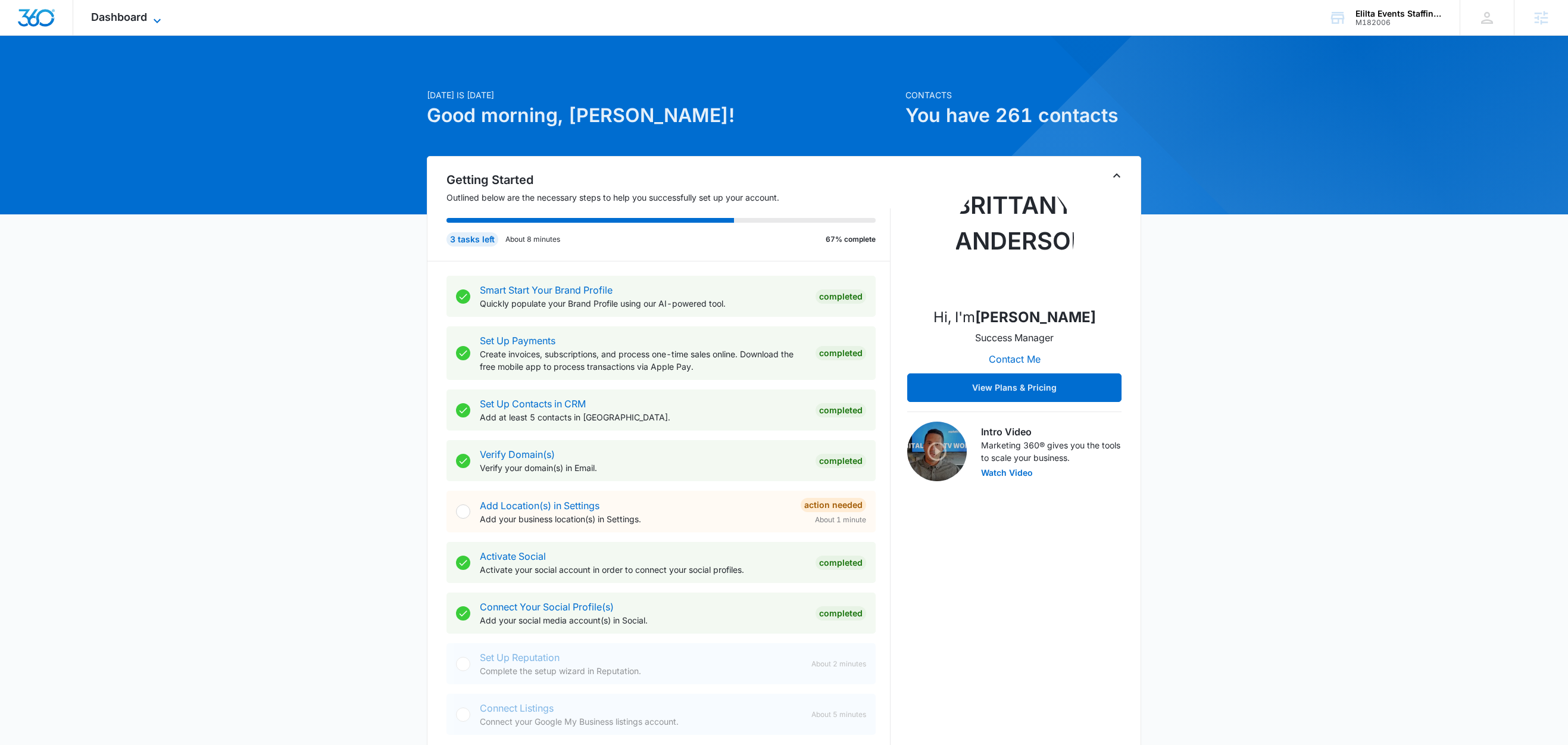
click at [152, 19] on icon at bounding box center [157, 21] width 14 height 14
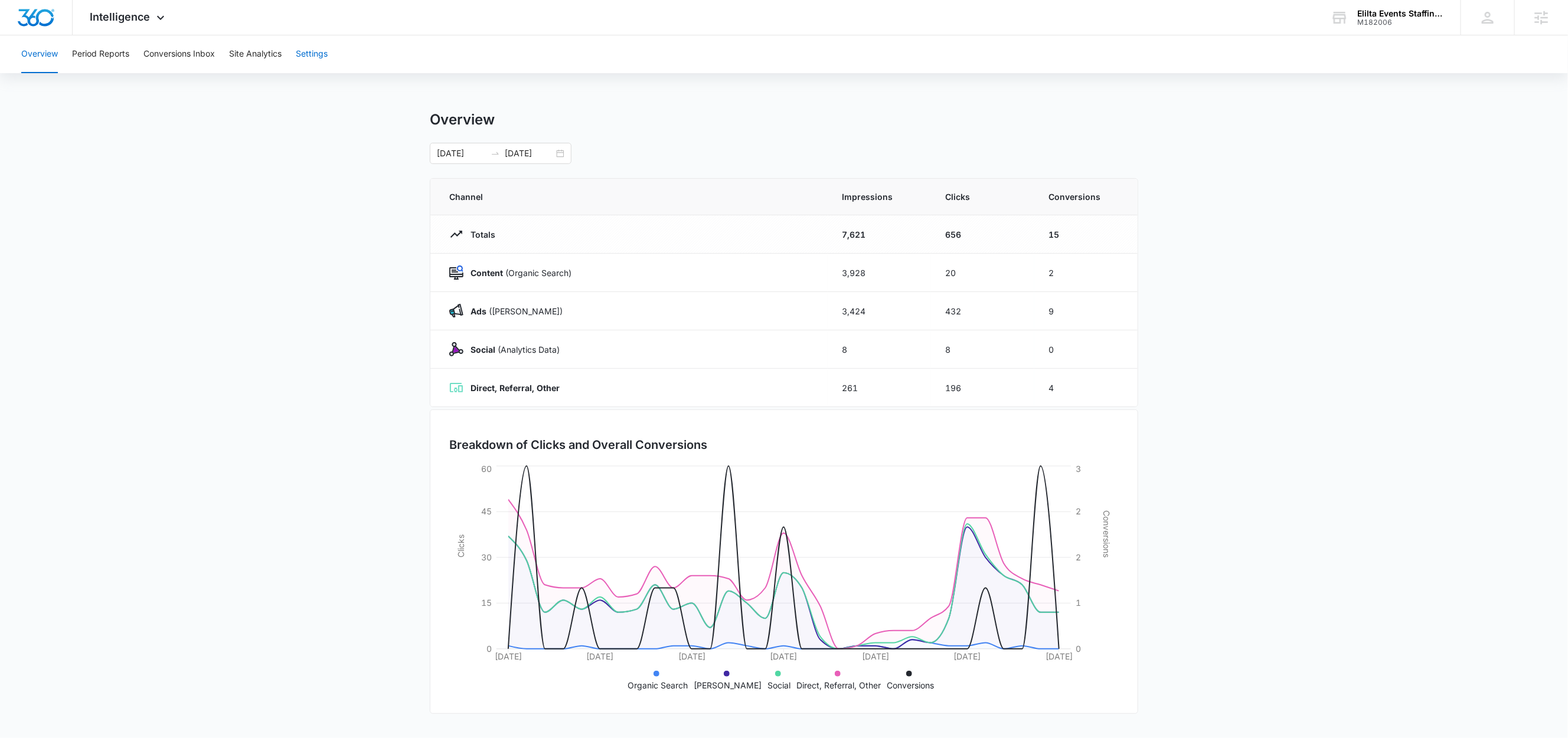
click at [313, 54] on button "Settings" at bounding box center [312, 54] width 32 height 37
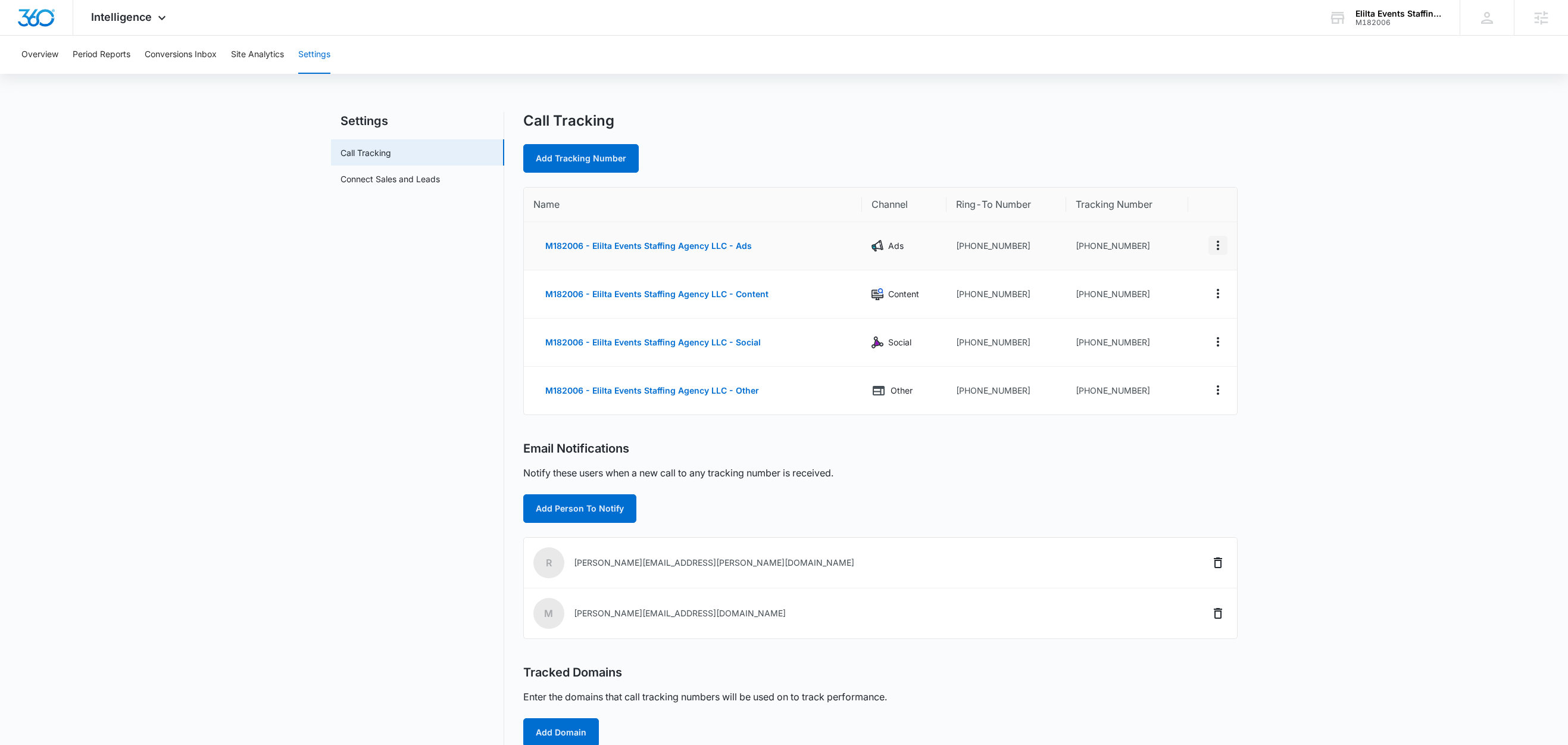
click at [1218, 246] on icon "Actions" at bounding box center [1218, 245] width 14 height 14
click at [1172, 229] on button "Edit" at bounding box center [1169, 236] width 67 height 18
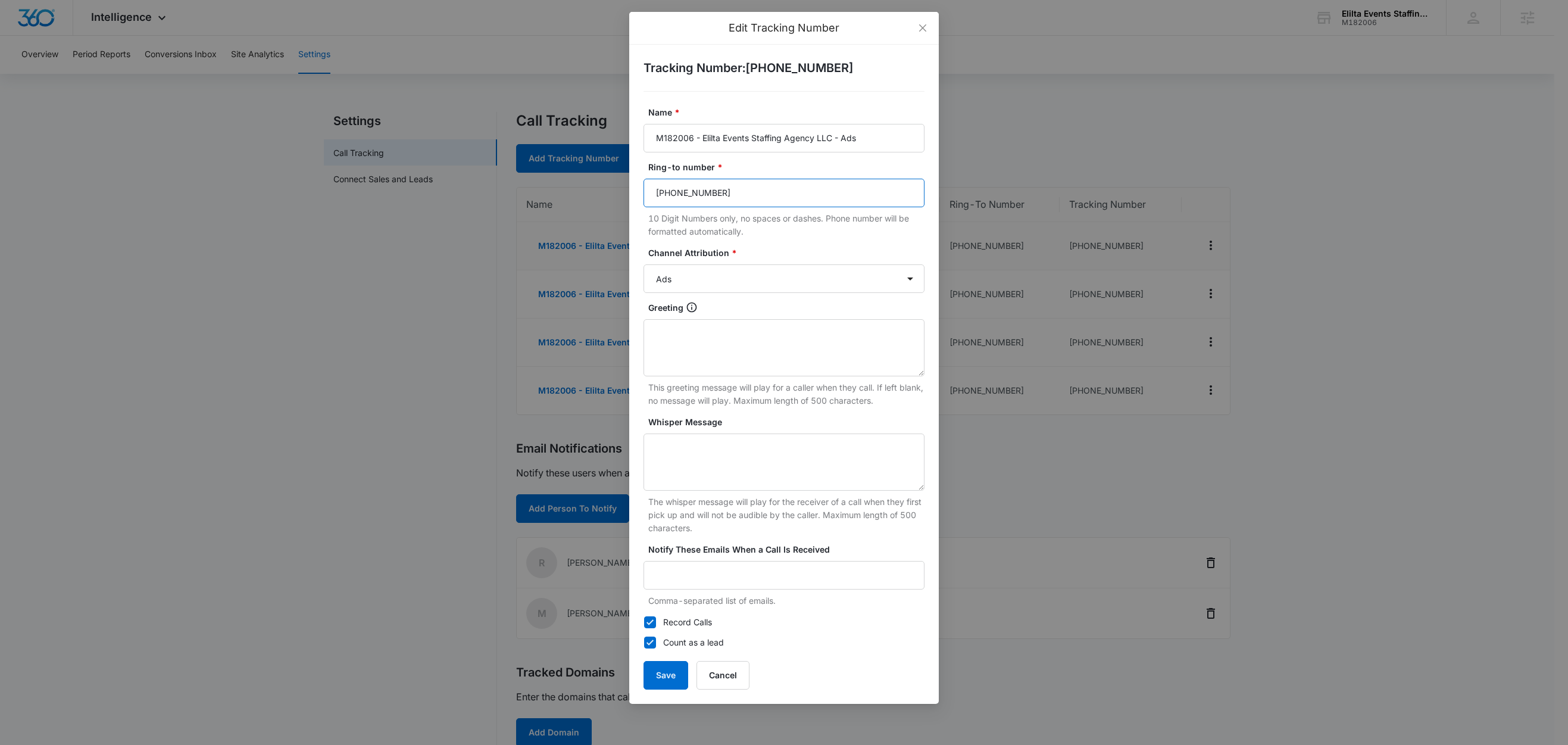
click at [729, 190] on input "(202) 640-9439" at bounding box center [784, 193] width 281 height 29
click at [730, 190] on input "(202) 640-9439" at bounding box center [784, 193] width 281 height 29
paste input "5712259554"
type input "5712259554"
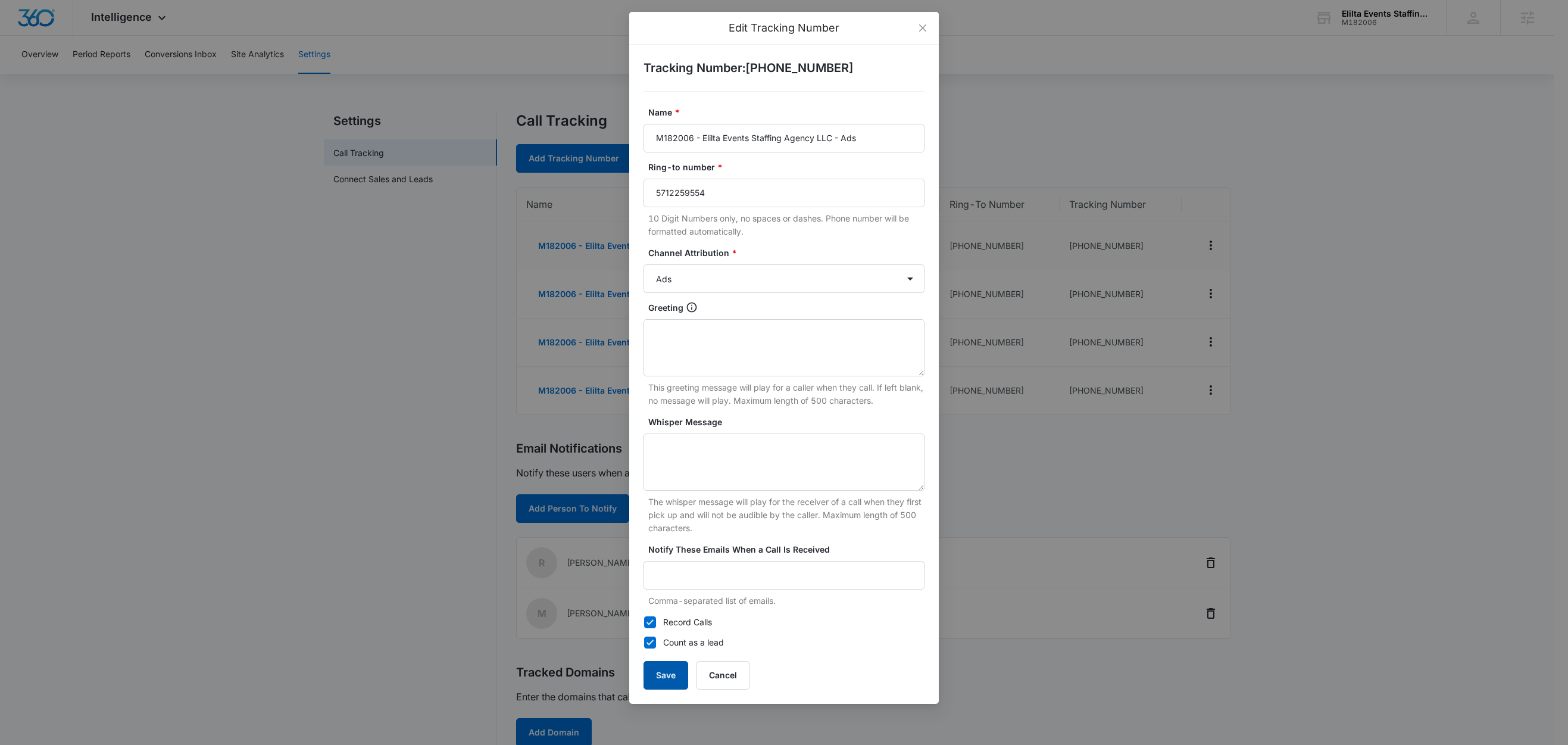
click at [678, 670] on button "Save" at bounding box center [666, 675] width 45 height 29
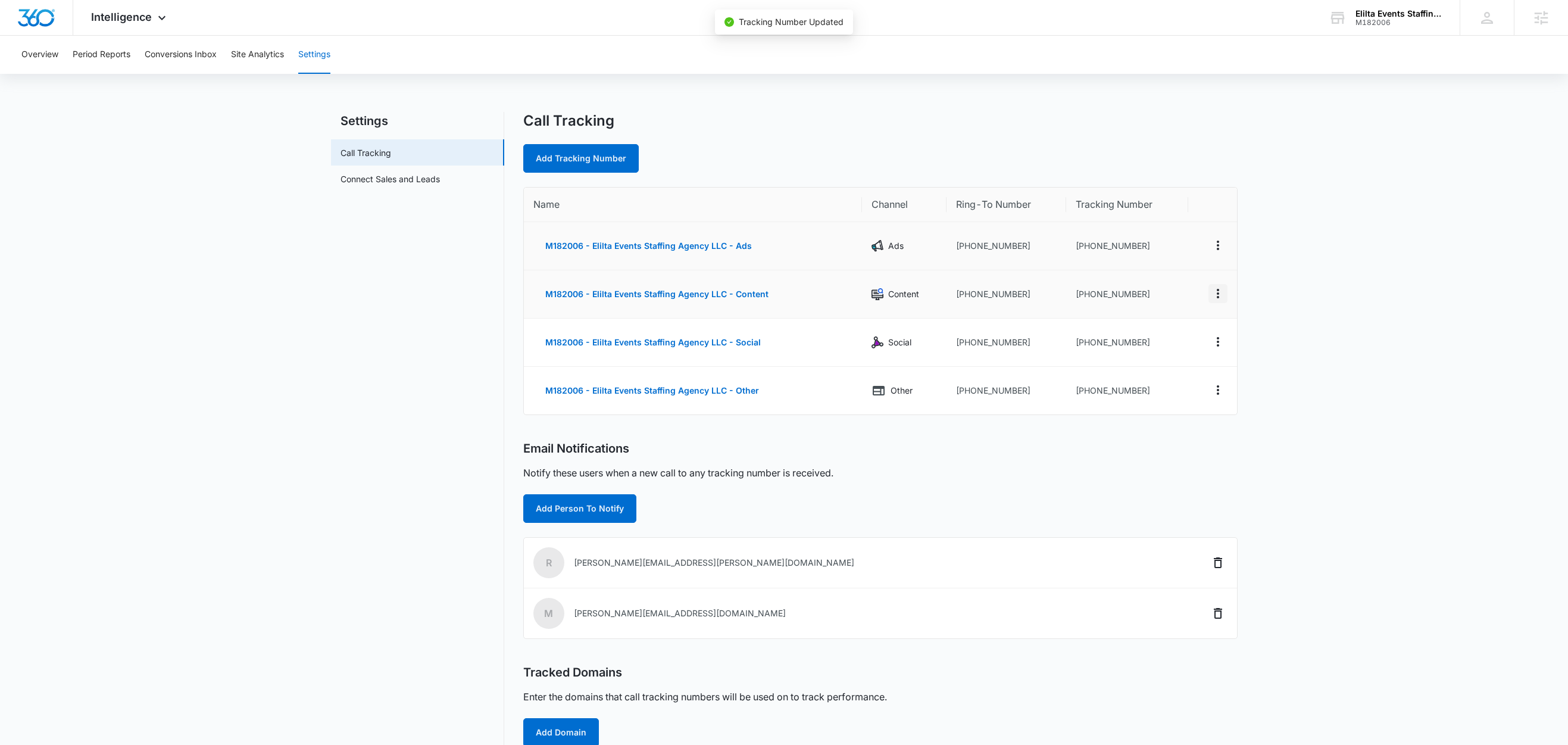
click at [1220, 291] on icon "Actions" at bounding box center [1218, 294] width 14 height 14
click at [1164, 277] on button "Edit" at bounding box center [1169, 284] width 67 height 18
select select "CONTENT"
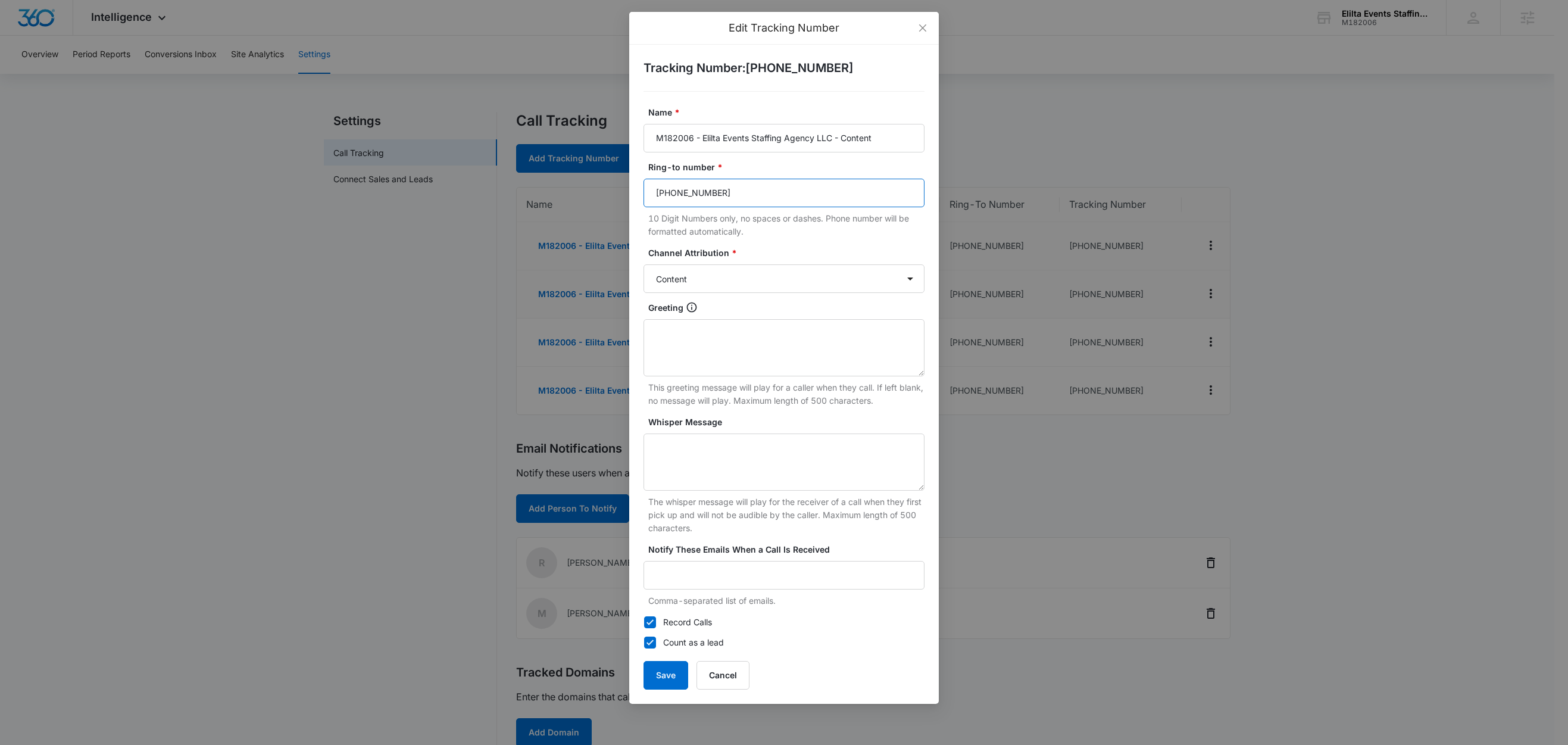
click at [740, 193] on input "(202) 640-9439" at bounding box center [784, 193] width 281 height 29
click at [741, 193] on input "(202) 640-9439" at bounding box center [784, 193] width 281 height 29
paste input "5712259554"
type input "5712259554"
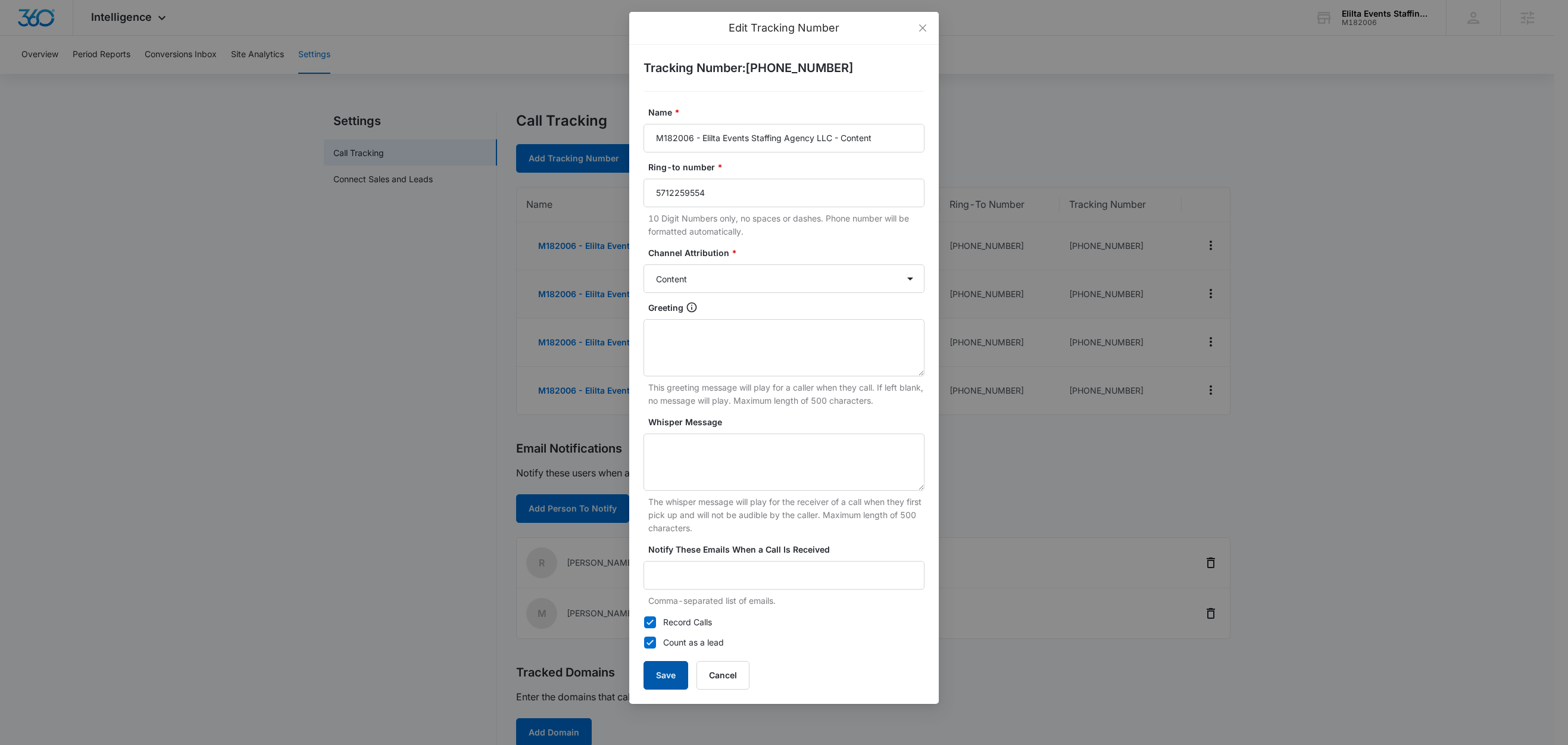
click at [668, 668] on button "Save" at bounding box center [666, 675] width 45 height 29
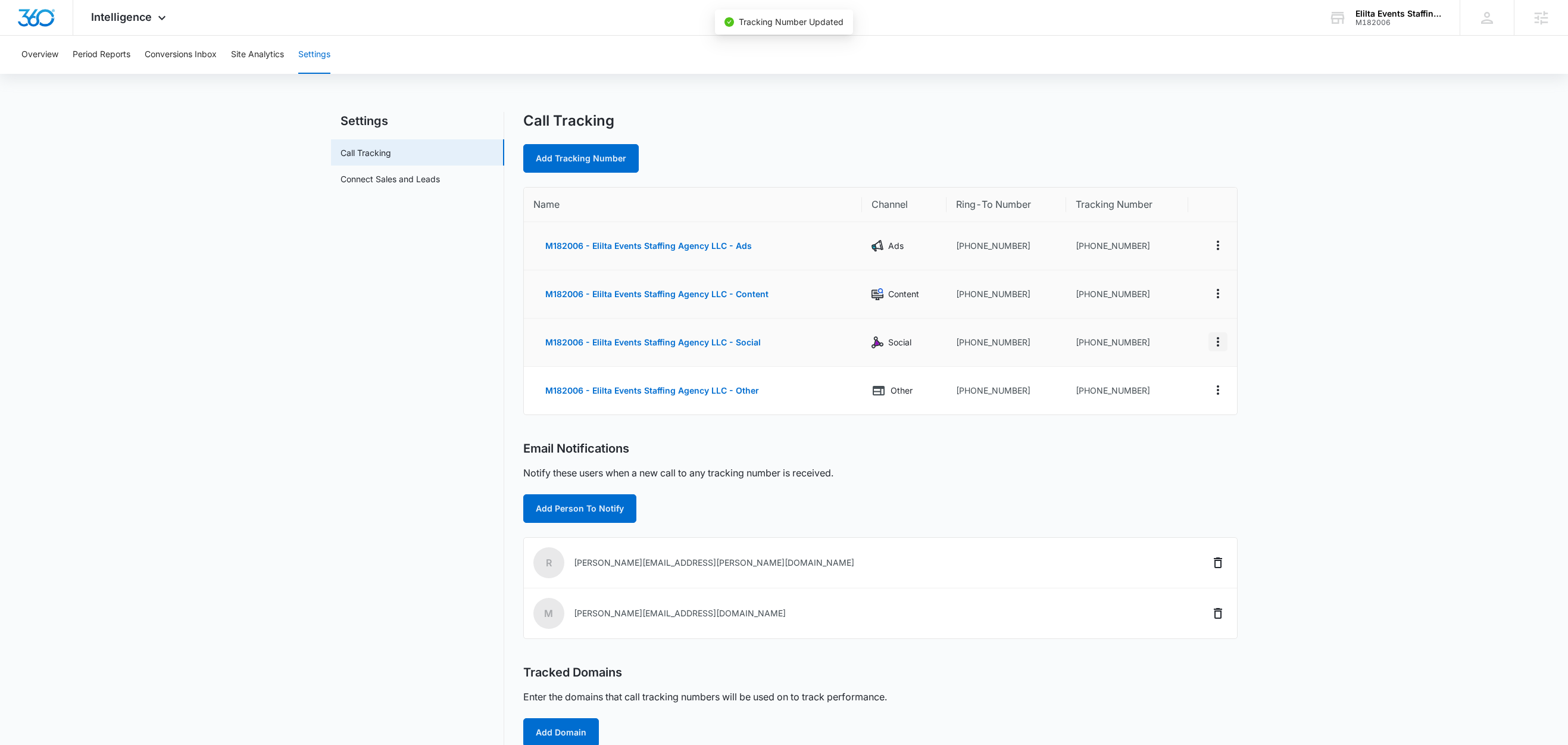
click at [1221, 341] on icon "Actions" at bounding box center [1218, 342] width 14 height 14
click at [1182, 334] on button "Edit" at bounding box center [1169, 332] width 67 height 18
select select "SOCIAL"
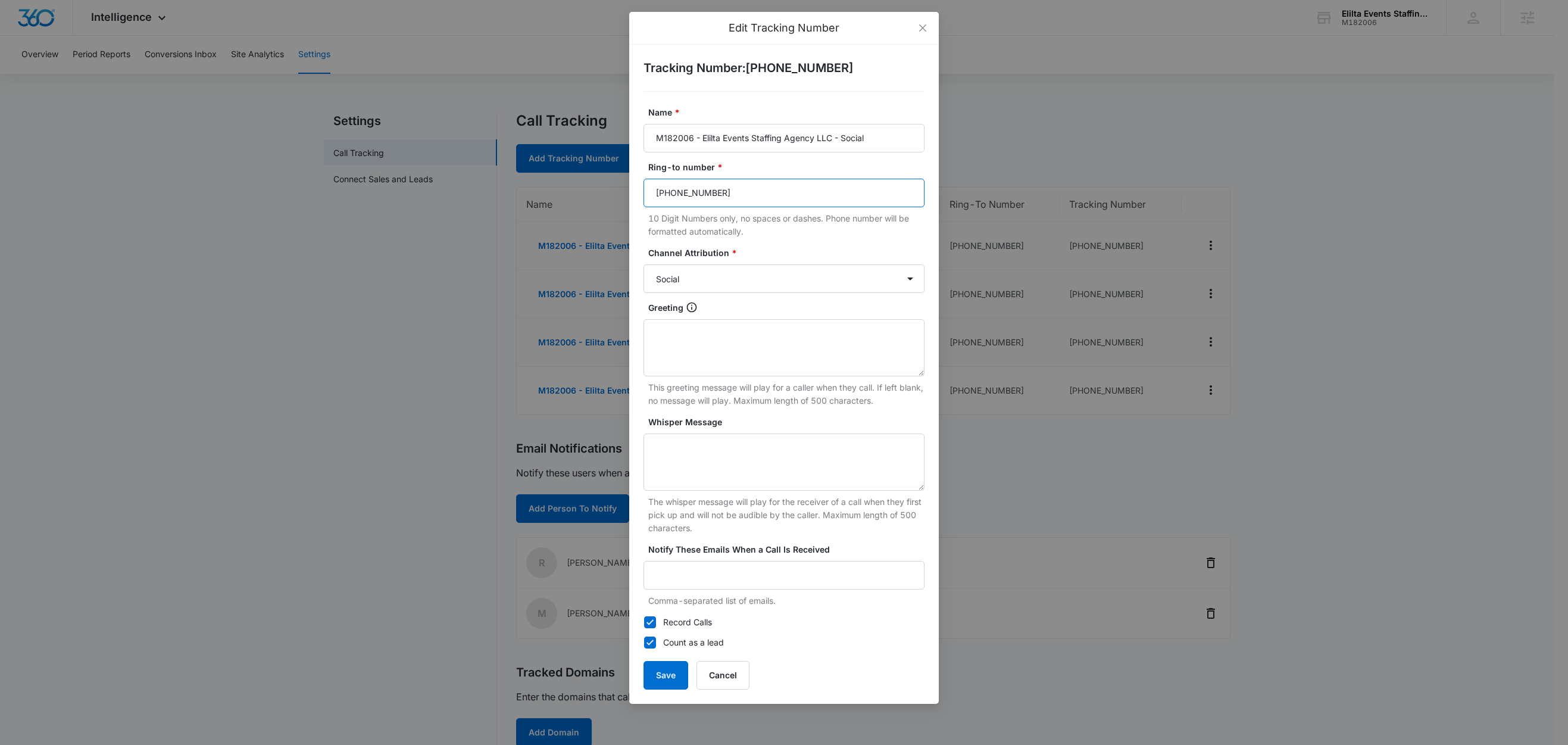
click at [769, 200] on input "(202) 640-9439" at bounding box center [784, 193] width 281 height 29
paste input "5712259554"
type input "5712259554"
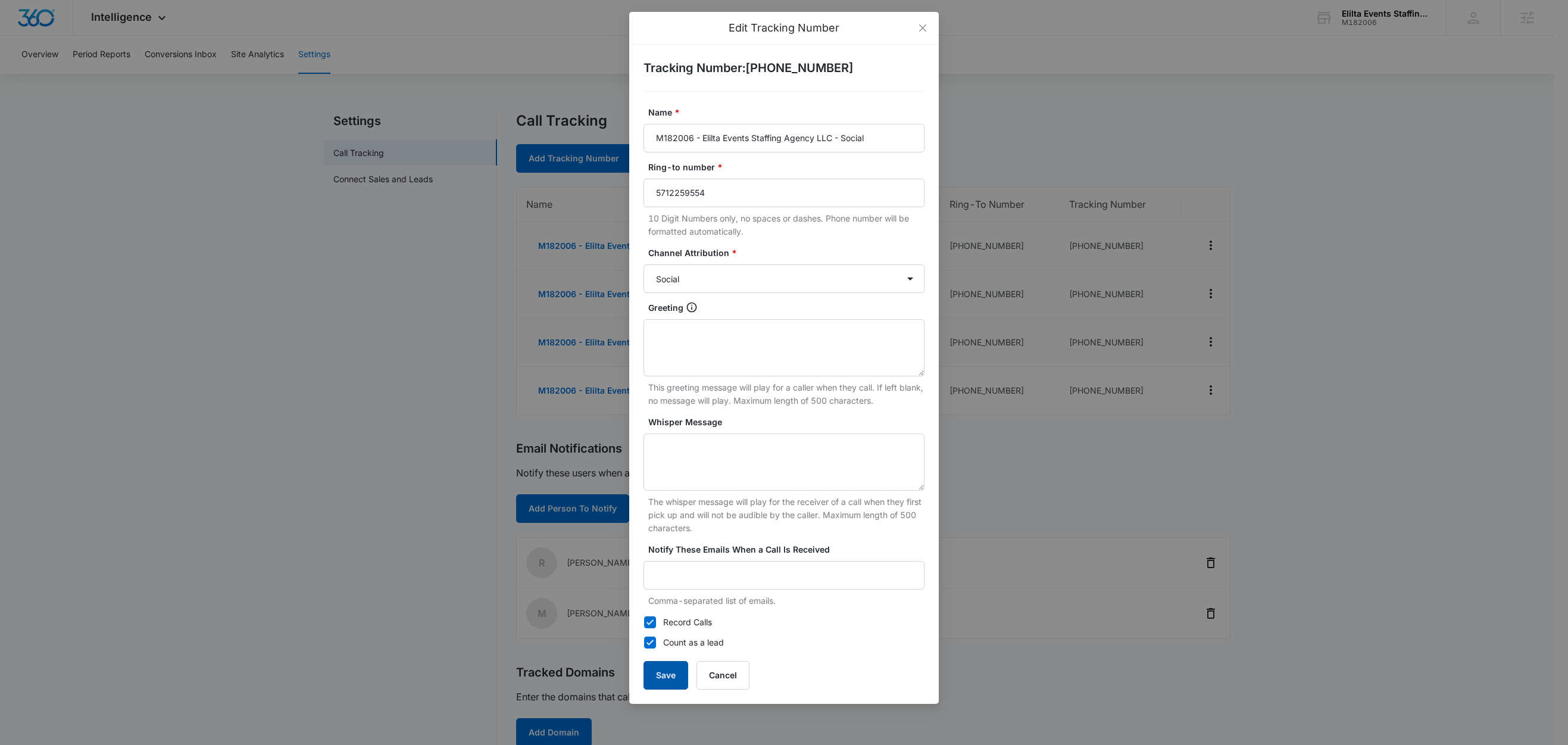
click at [667, 671] on button "Save" at bounding box center [666, 675] width 45 height 29
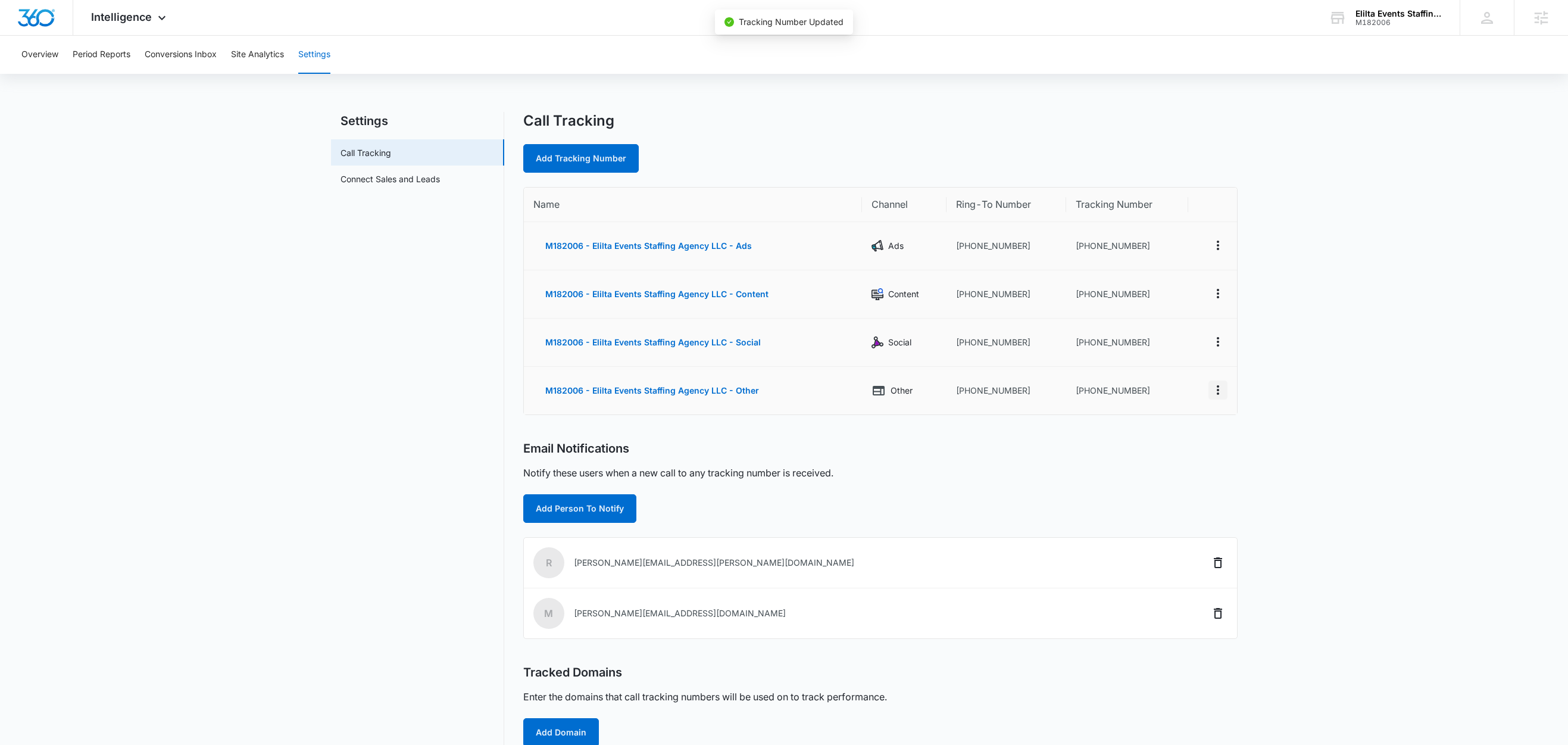
click at [1225, 387] on button "Actions" at bounding box center [1218, 390] width 19 height 19
click at [1192, 379] on button "Edit" at bounding box center [1169, 377] width 67 height 18
select select "OTHER"
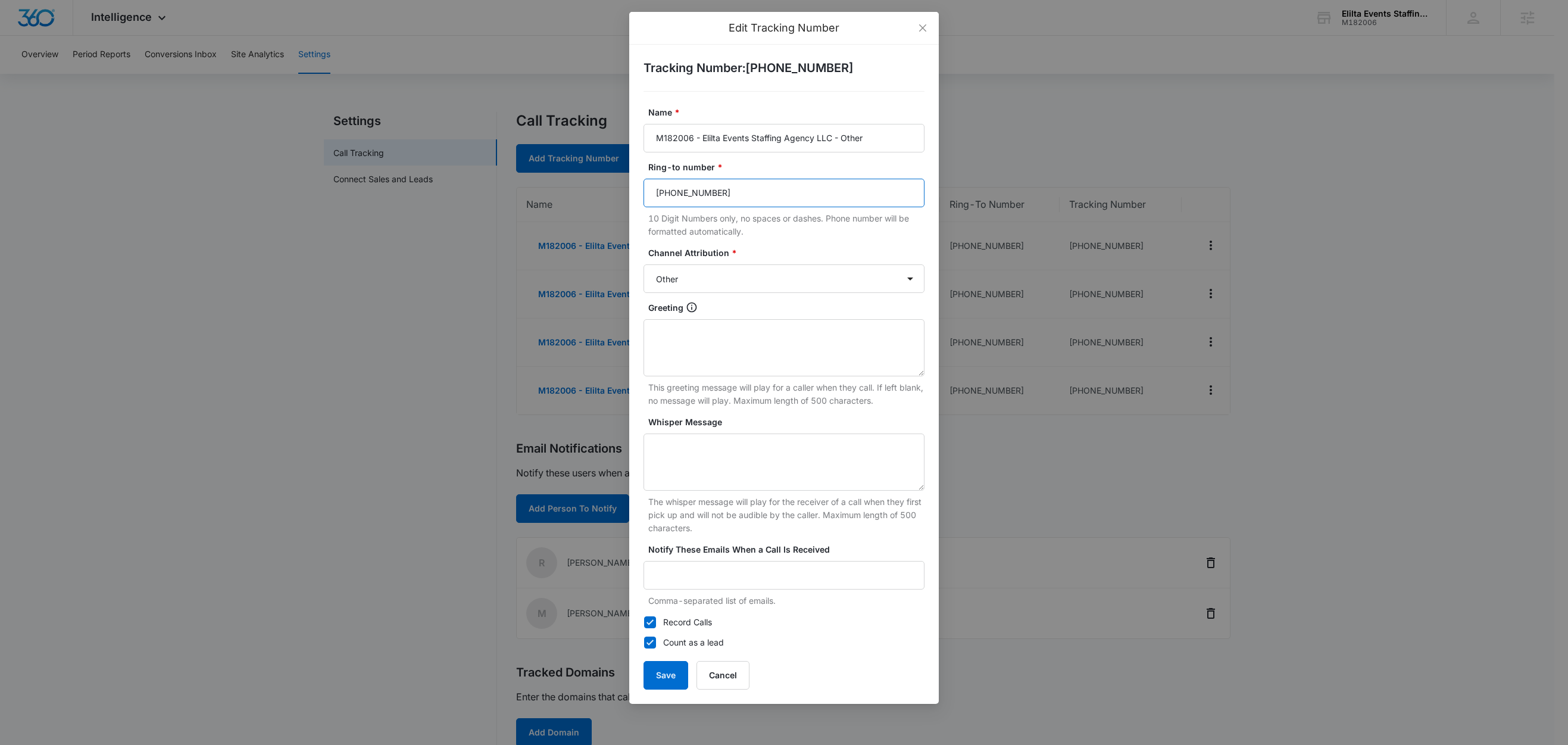
click at [779, 189] on input "(202) 640-9439" at bounding box center [784, 193] width 281 height 29
paste input "5712259554"
type input "5712259554"
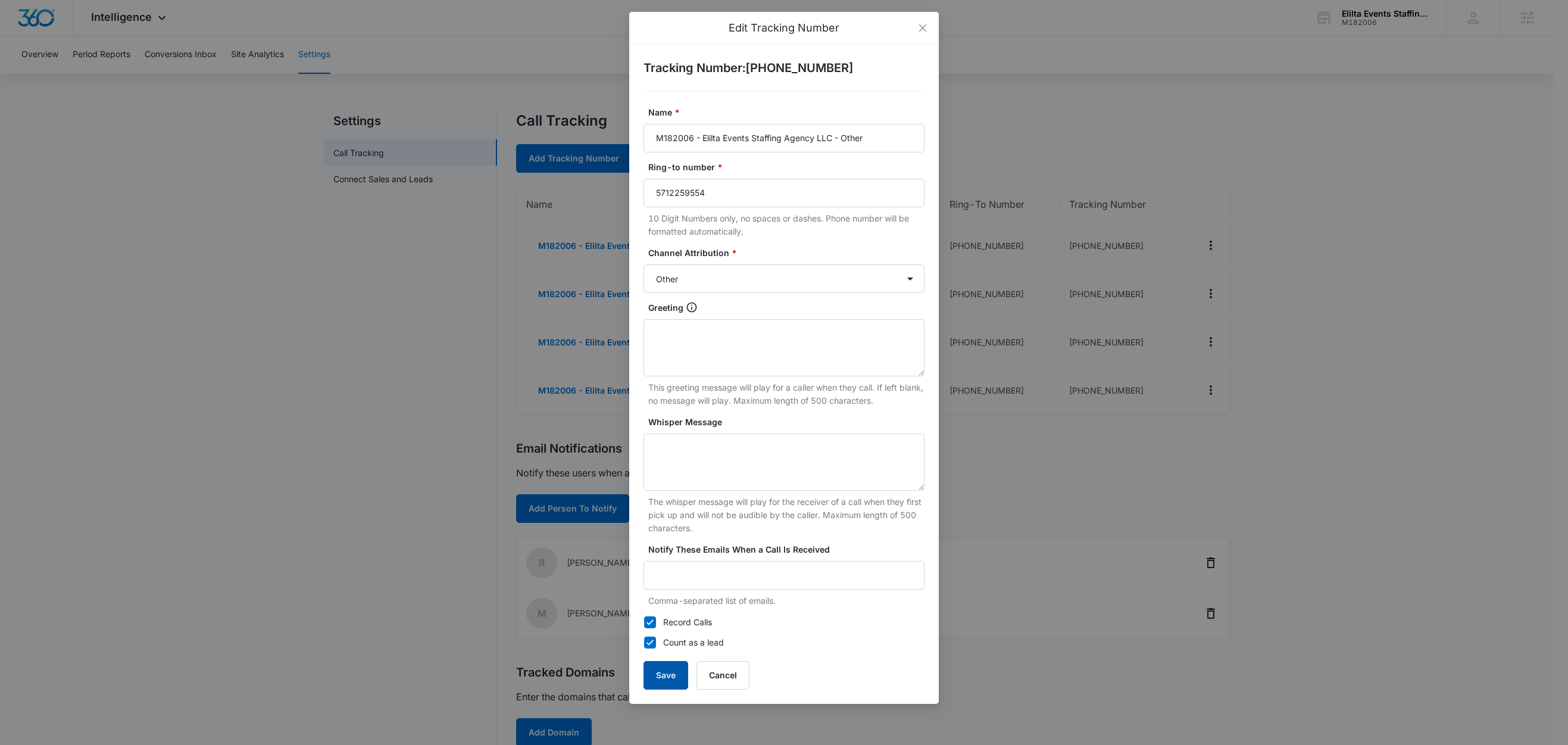
click at [653, 669] on button "Save" at bounding box center [666, 675] width 45 height 29
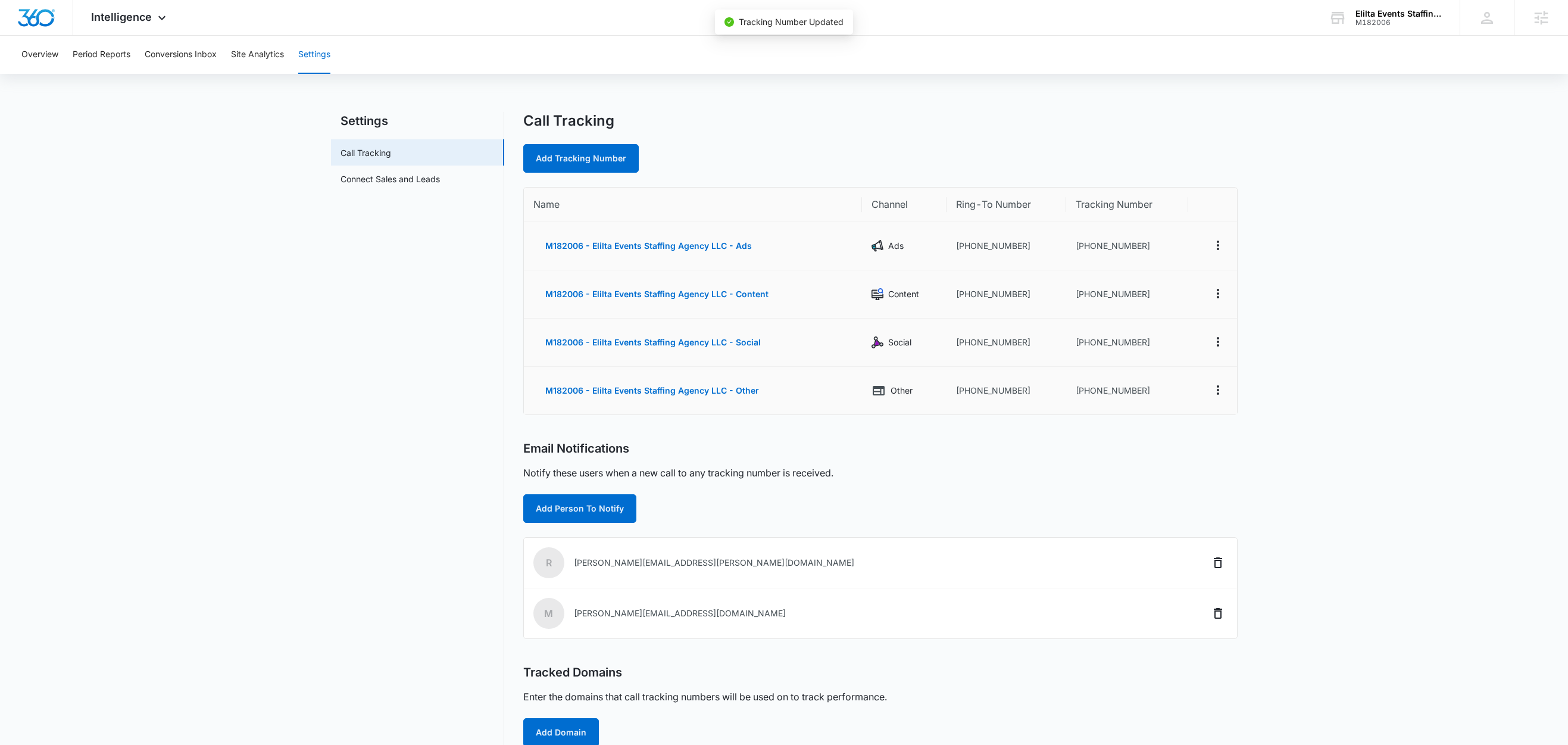
drag, startPoint x: 442, startPoint y: 433, endPoint x: 434, endPoint y: 408, distance: 26.2
click at [442, 433] on nav "Settings Call Tracking Connect Sales and Leads" at bounding box center [418, 457] width 173 height 689
drag, startPoint x: 1153, startPoint y: 248, endPoint x: 1081, endPoint y: 252, distance: 72.1
click at [1081, 252] on td "+17712132730" at bounding box center [1127, 246] width 122 height 48
click at [1124, 402] on td "+17712446773" at bounding box center [1127, 391] width 122 height 47
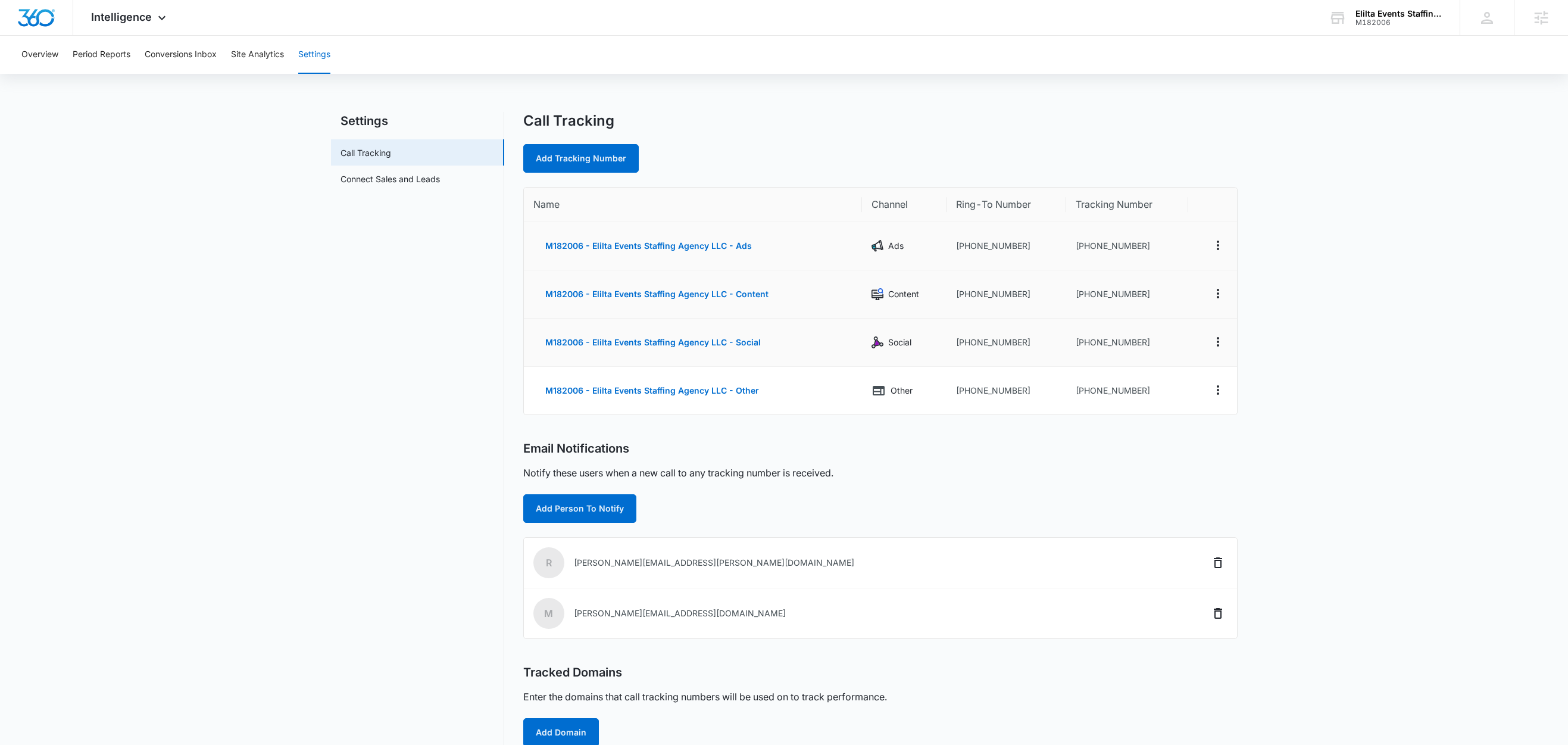
drag, startPoint x: 1147, startPoint y: 246, endPoint x: 1084, endPoint y: 245, distance: 63.0
click at [1084, 245] on td "+17712132730" at bounding box center [1127, 246] width 122 height 48
drag, startPoint x: 1144, startPoint y: 248, endPoint x: 1084, endPoint y: 252, distance: 60.1
click at [1084, 252] on td "+17712132730" at bounding box center [1127, 246] width 122 height 48
copy td "7712132730"
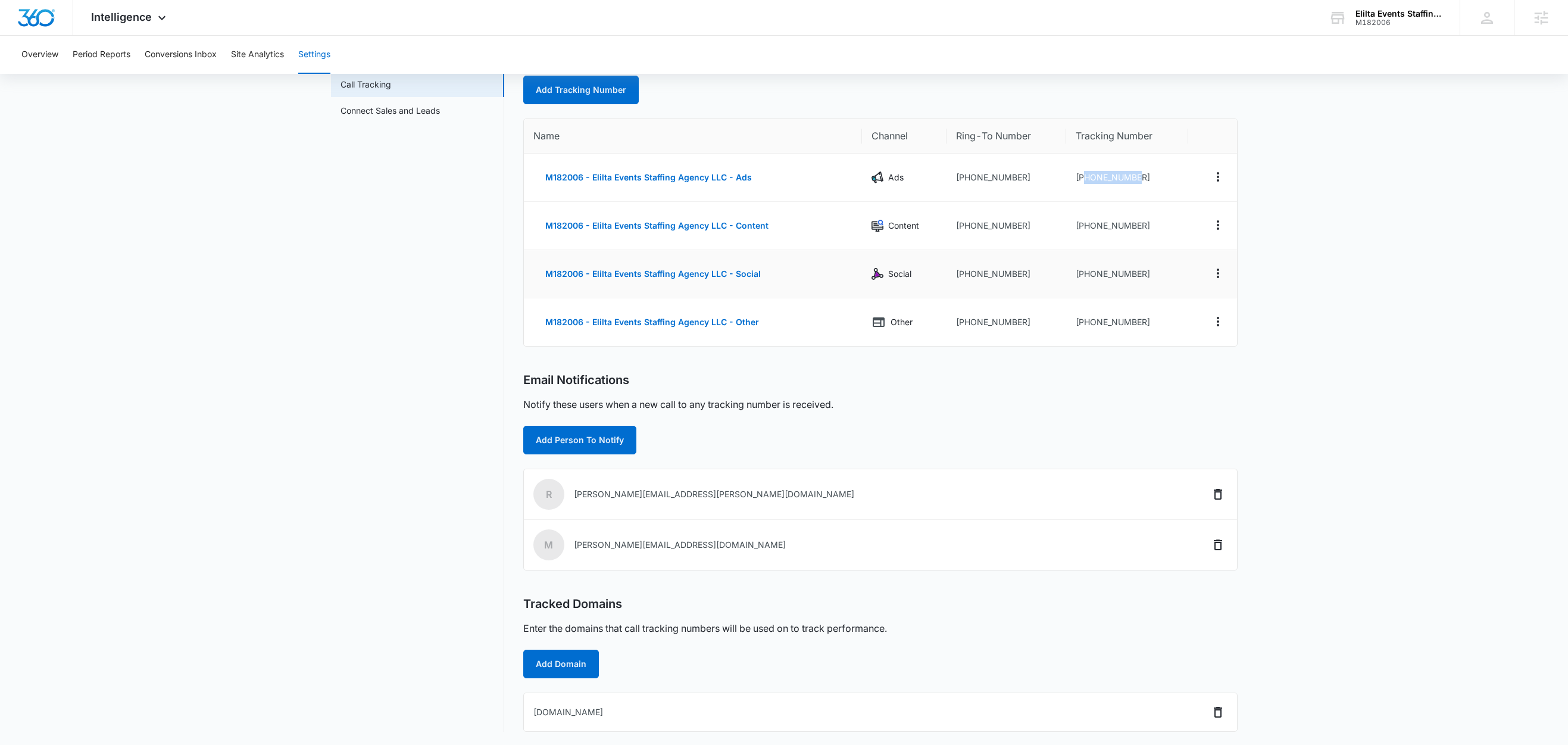
scroll to position [72, 0]
click at [569, 674] on button "Add Domain" at bounding box center [561, 663] width 75 height 29
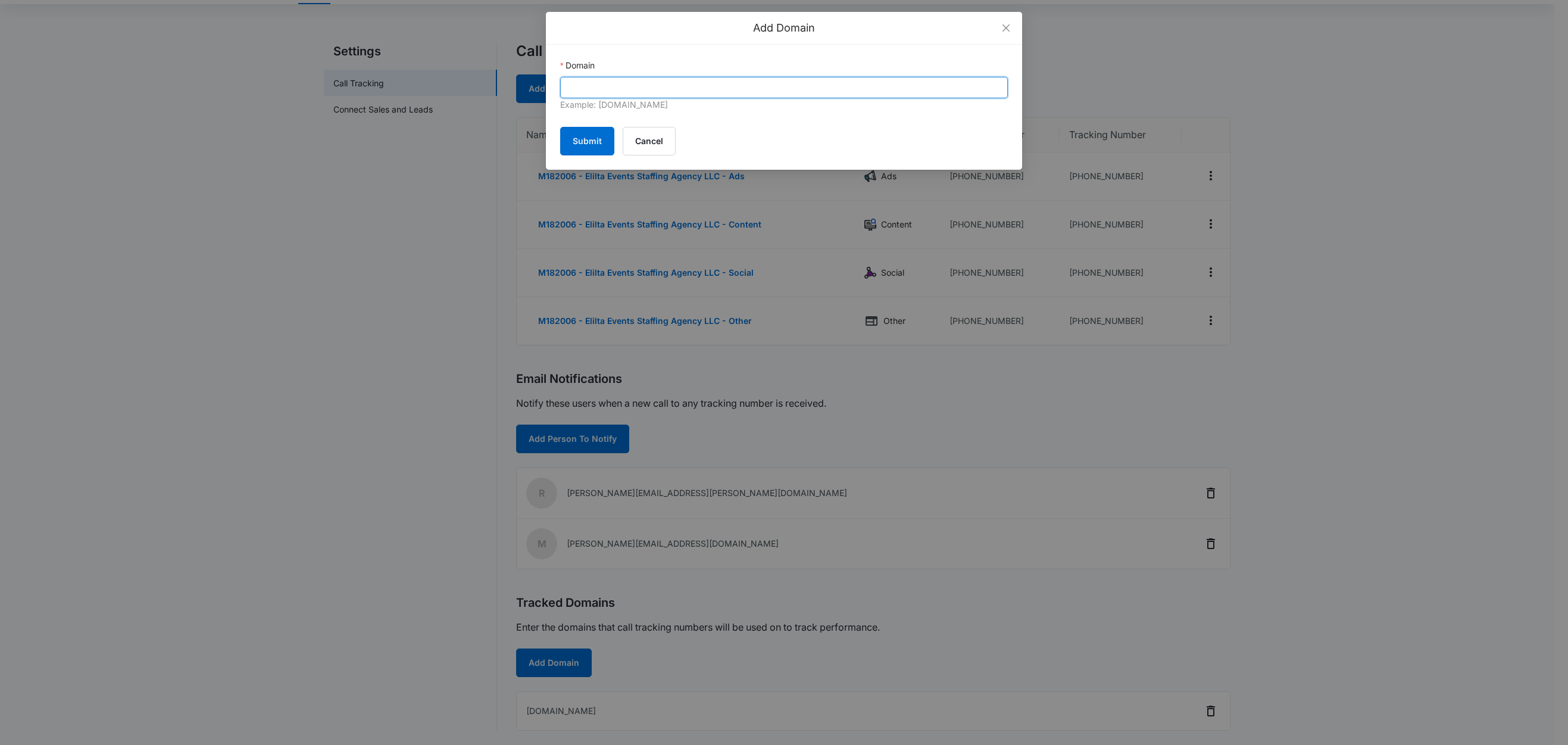
click at [627, 79] on input "Domain" at bounding box center [784, 88] width 448 height 21
paste input "eliltaevents.com"
type input "eliltaevents.com"
click at [581, 144] on button "Submit" at bounding box center [588, 141] width 54 height 29
click at [999, 25] on span "Close" at bounding box center [1006, 28] width 32 height 32
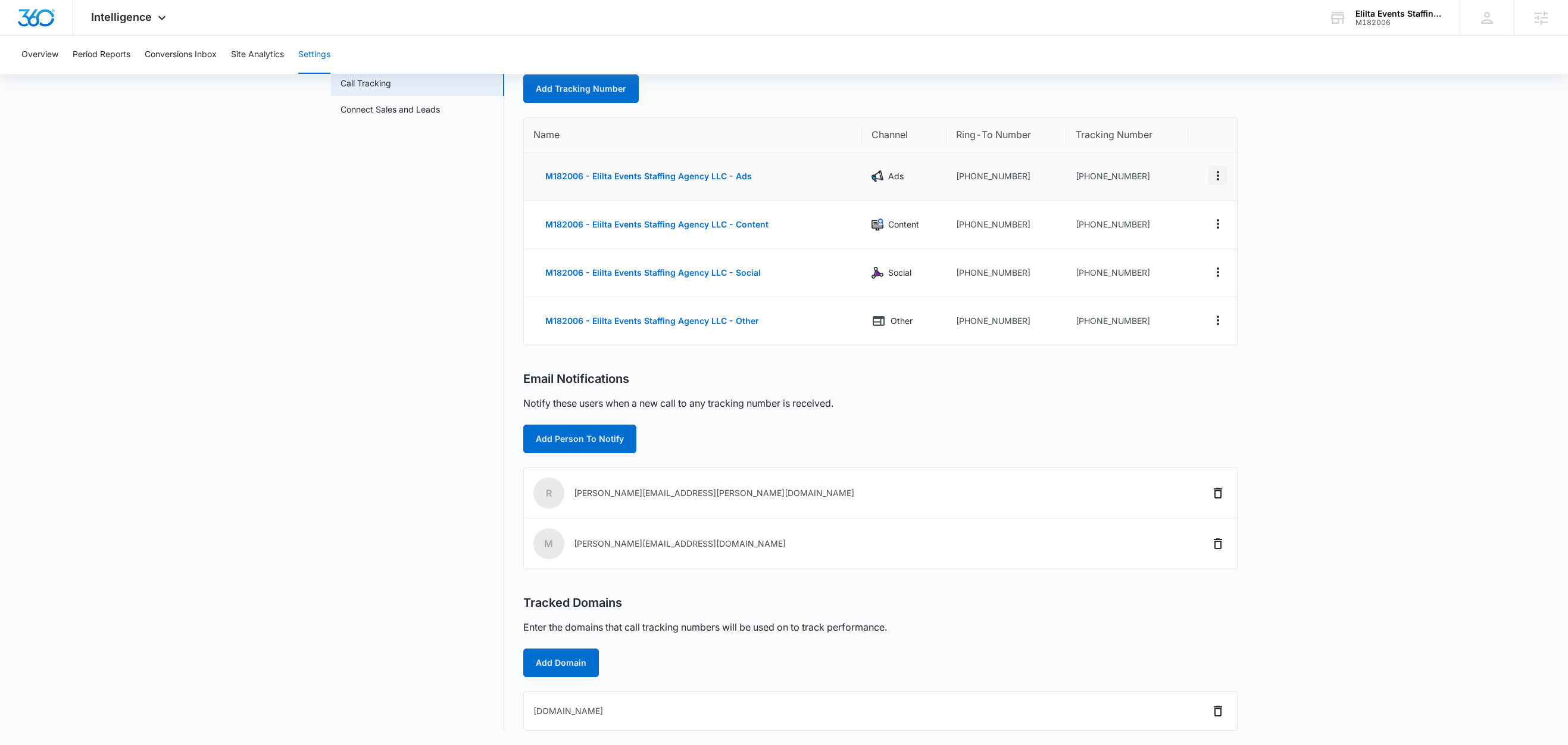
click at [1217, 172] on icon "Actions" at bounding box center [1218, 175] width 3 height 10
click at [1168, 162] on div "Edit" at bounding box center [1162, 167] width 25 height 9
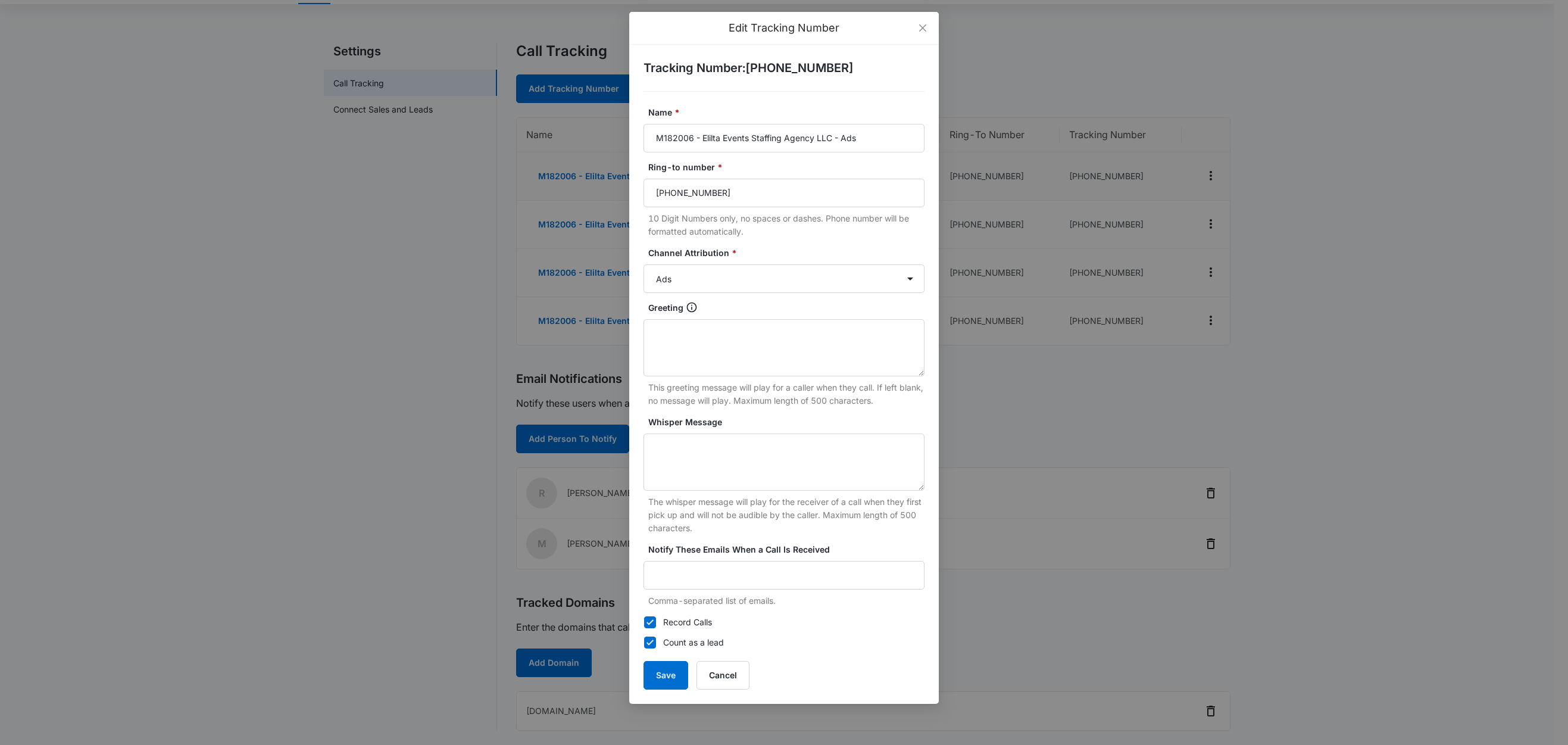
scroll to position [86, 0]
click at [750, 463] on textarea "Whisper Message" at bounding box center [784, 462] width 281 height 57
click at [730, 358] on textarea "Greeting" at bounding box center [784, 347] width 281 height 57
click at [745, 339] on textarea "Greeting" at bounding box center [784, 347] width 281 height 57
drag, startPoint x: 702, startPoint y: 461, endPoint x: 711, endPoint y: 461, distance: 9.0
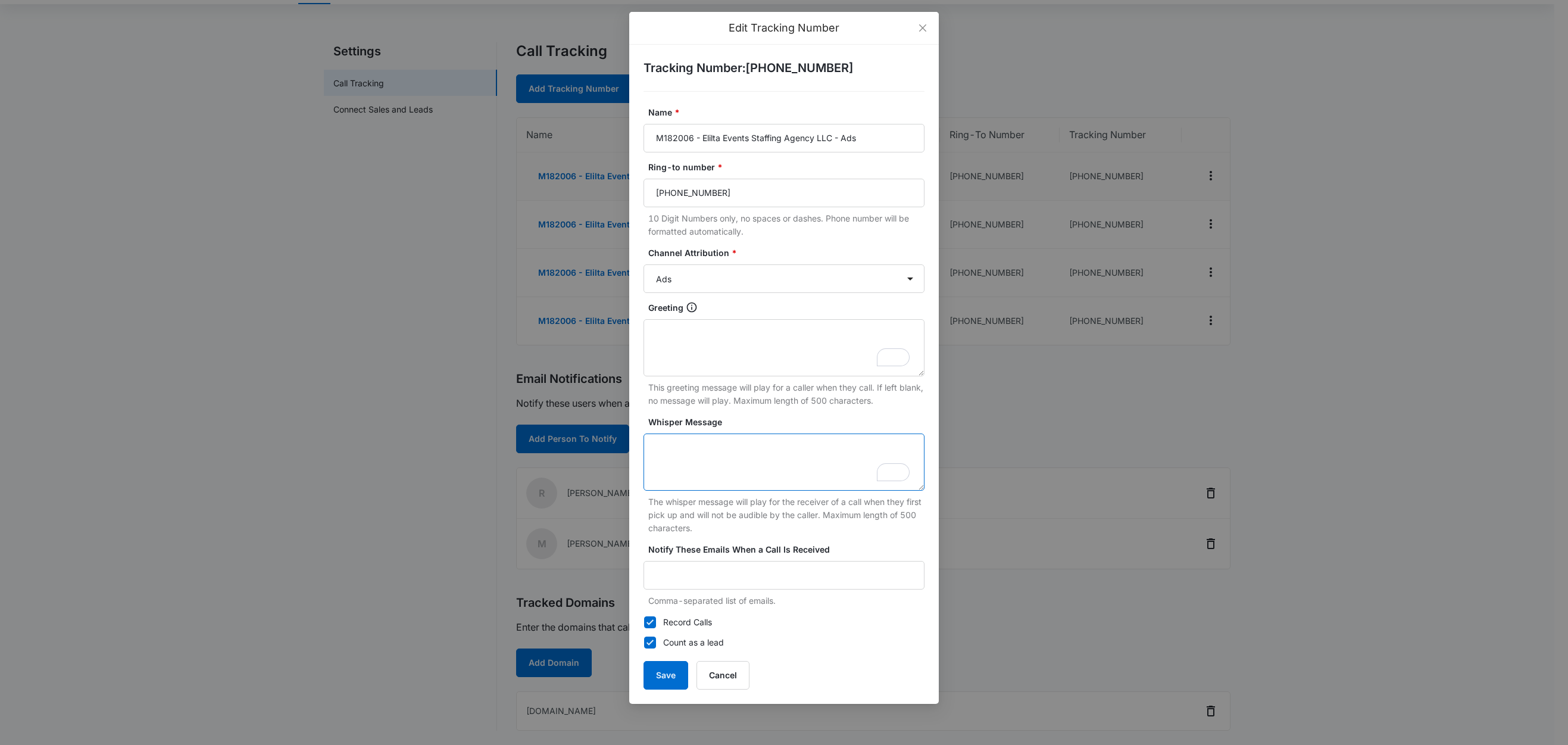
click at [703, 461] on textarea "Whisper Message" at bounding box center [784, 462] width 281 height 57
paste textarea "Marketing three sixty lead"
click at [657, 448] on textarea "Marketing three sixty lead" at bounding box center [784, 462] width 281 height 57
type textarea "Marketing three sixty lead"
click at [661, 678] on button "Save" at bounding box center [666, 675] width 45 height 29
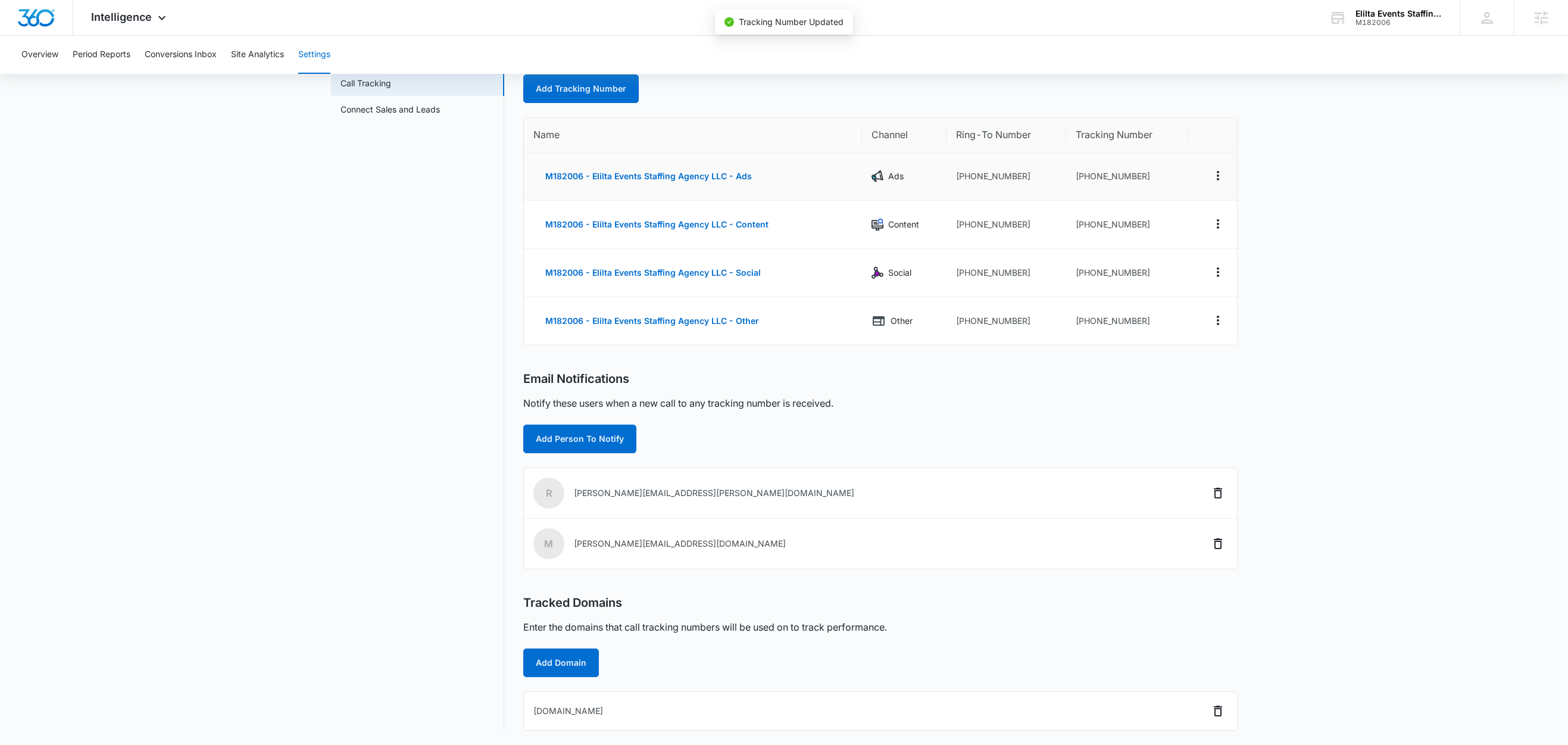
scroll to position [72, 0]
click at [614, 83] on link "Add Tracking Number" at bounding box center [581, 89] width 116 height 29
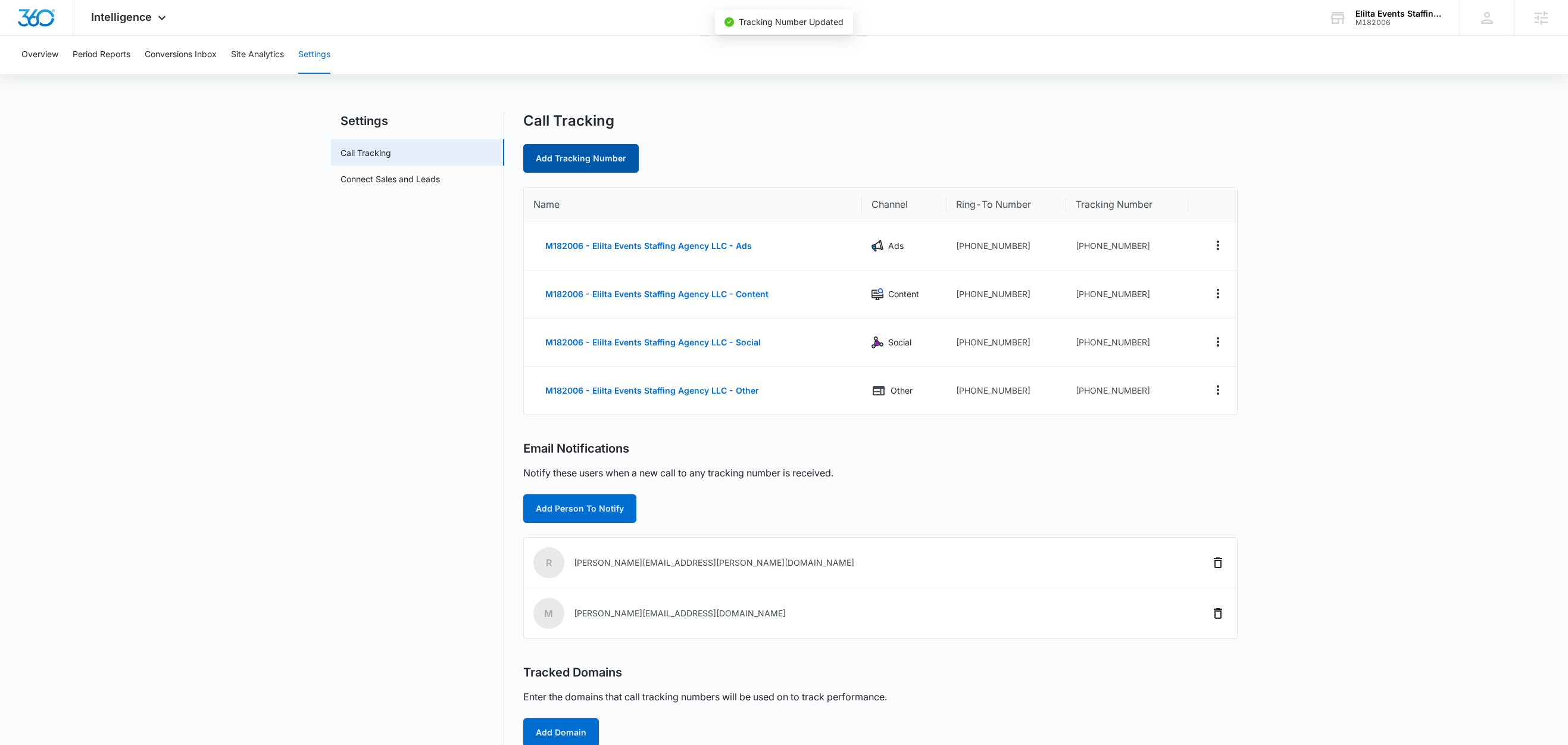
select select "by_area_code"
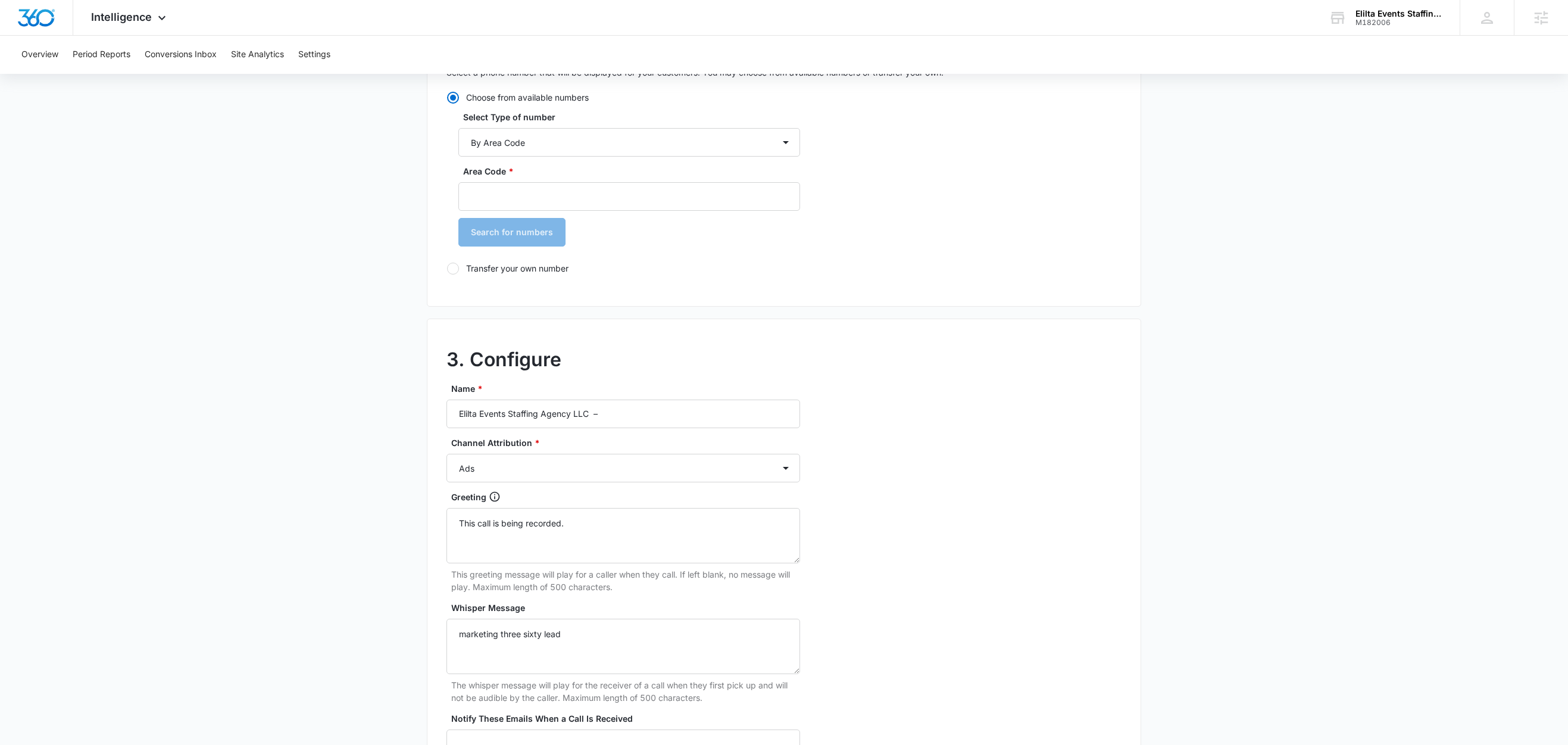
scroll to position [364, 0]
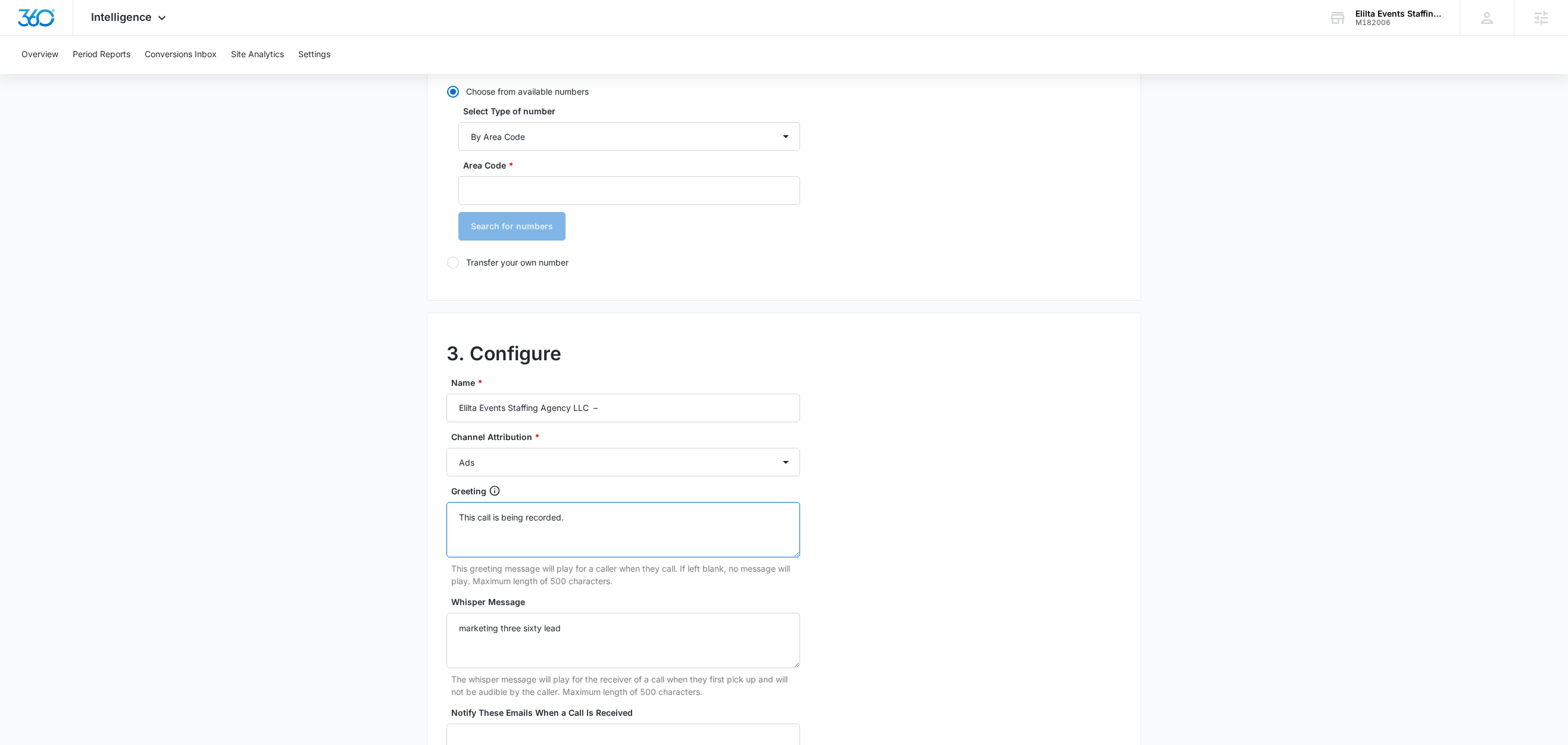
click at [590, 520] on textarea "This call is being recorded." at bounding box center [624, 529] width 354 height 55
click at [1296, 346] on main "Add Tracking Number 1. Ring-to number Enter the phone number that calls will be…" at bounding box center [784, 326] width 1568 height 1156
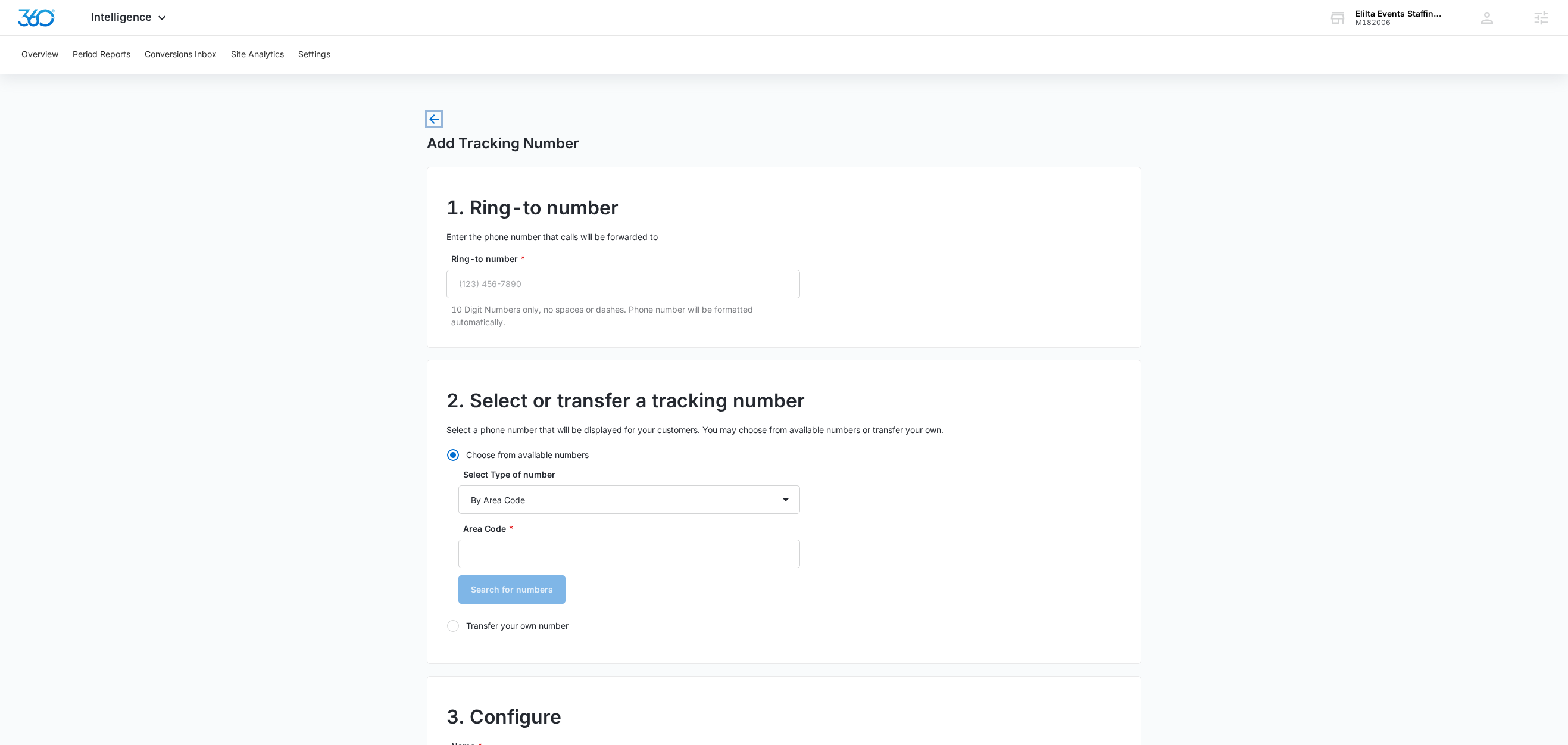
click at [433, 119] on icon "button" at bounding box center [434, 118] width 10 height 10
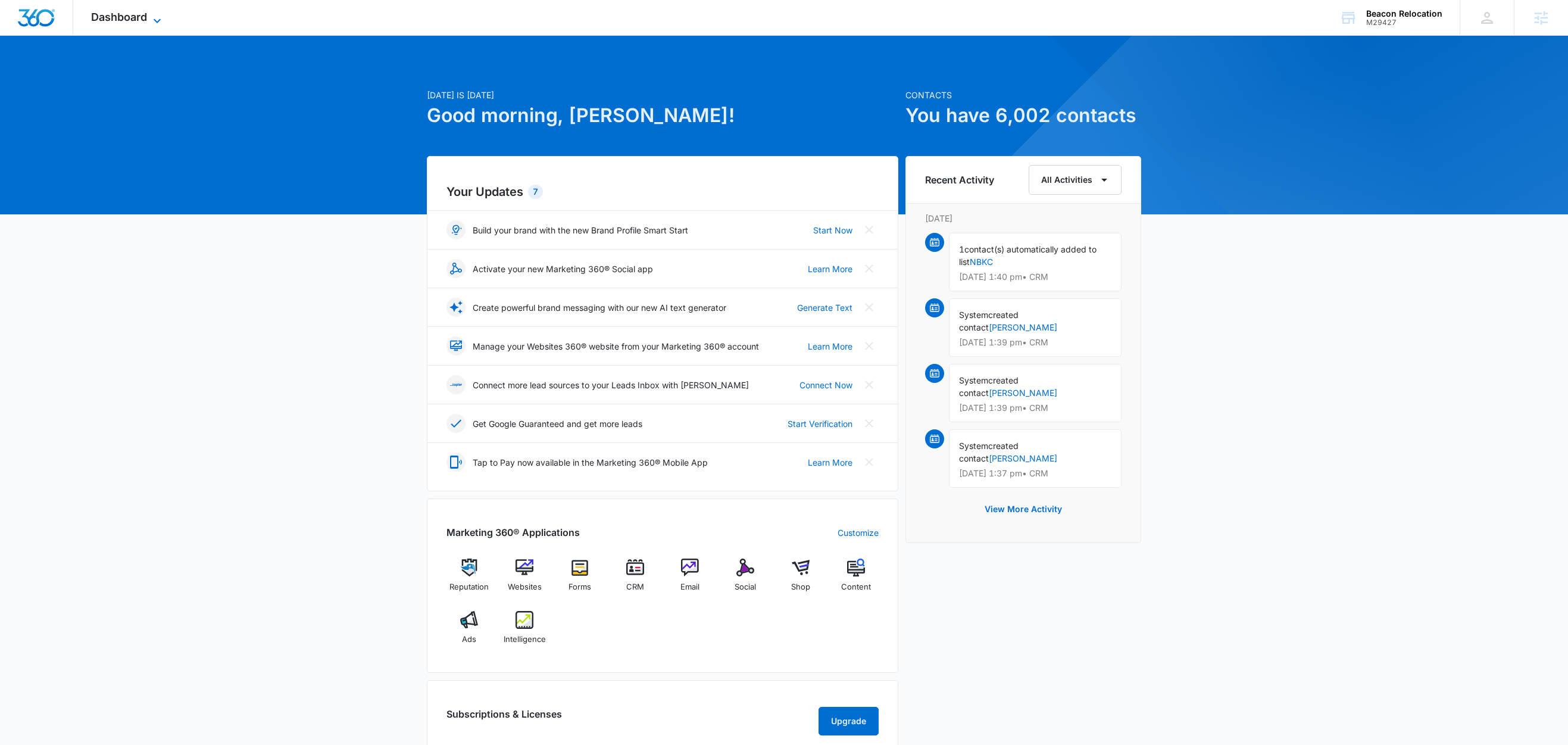
drag, startPoint x: 133, startPoint y: 14, endPoint x: 144, endPoint y: 19, distance: 12.1
click at [135, 14] on span "Dashboard" at bounding box center [119, 17] width 56 height 12
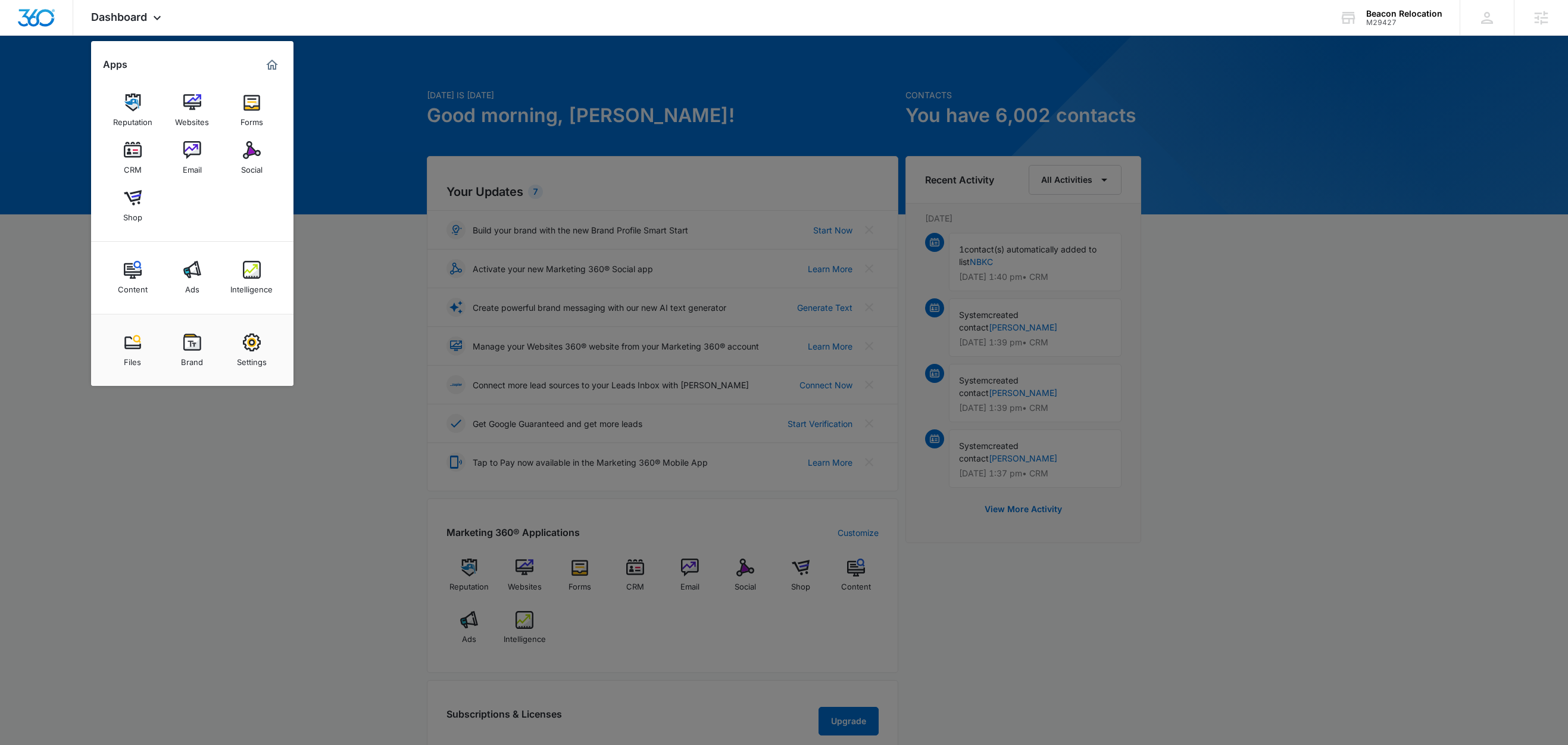
click at [348, 268] on div at bounding box center [784, 372] width 1568 height 745
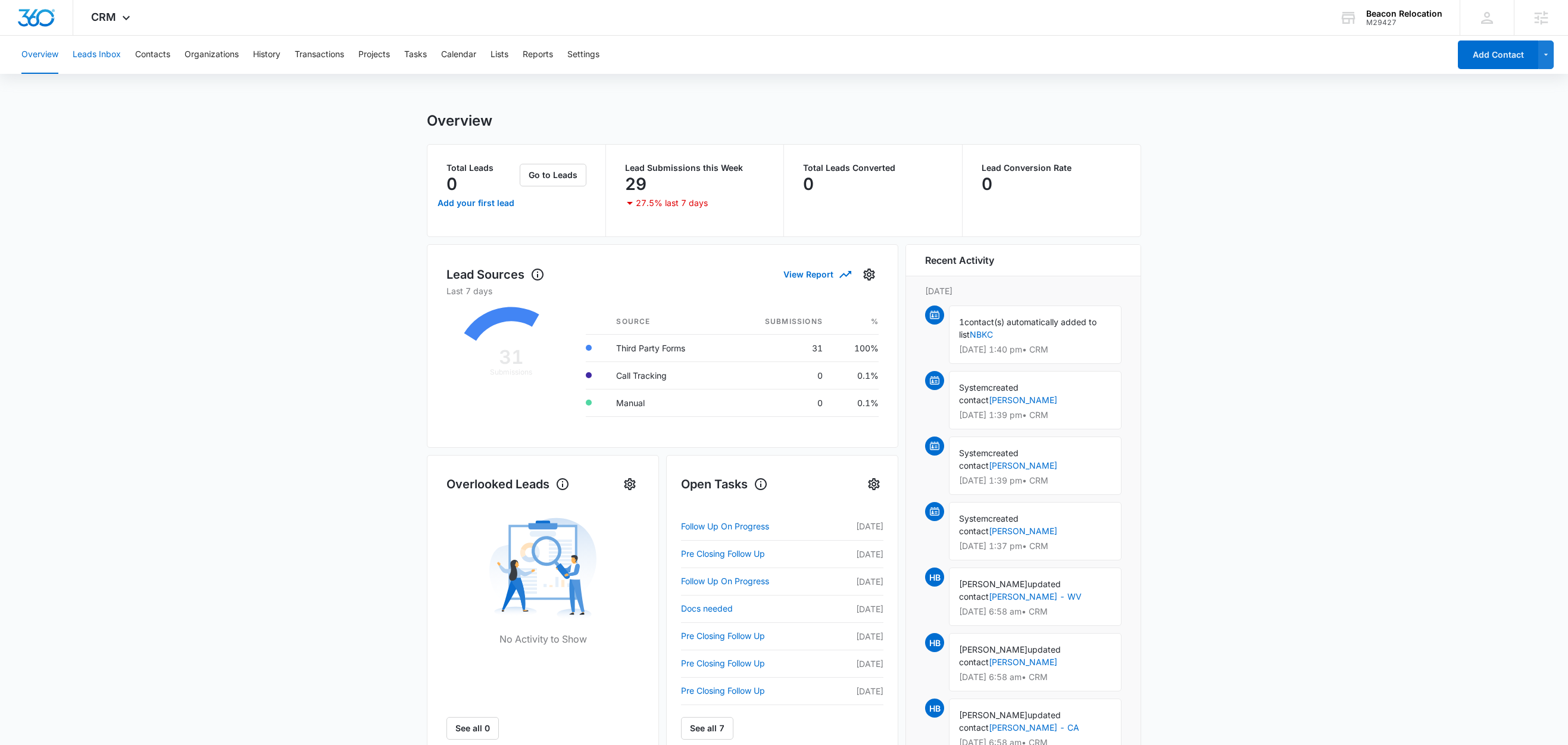
click at [95, 59] on button "Leads Inbox" at bounding box center [96, 54] width 48 height 38
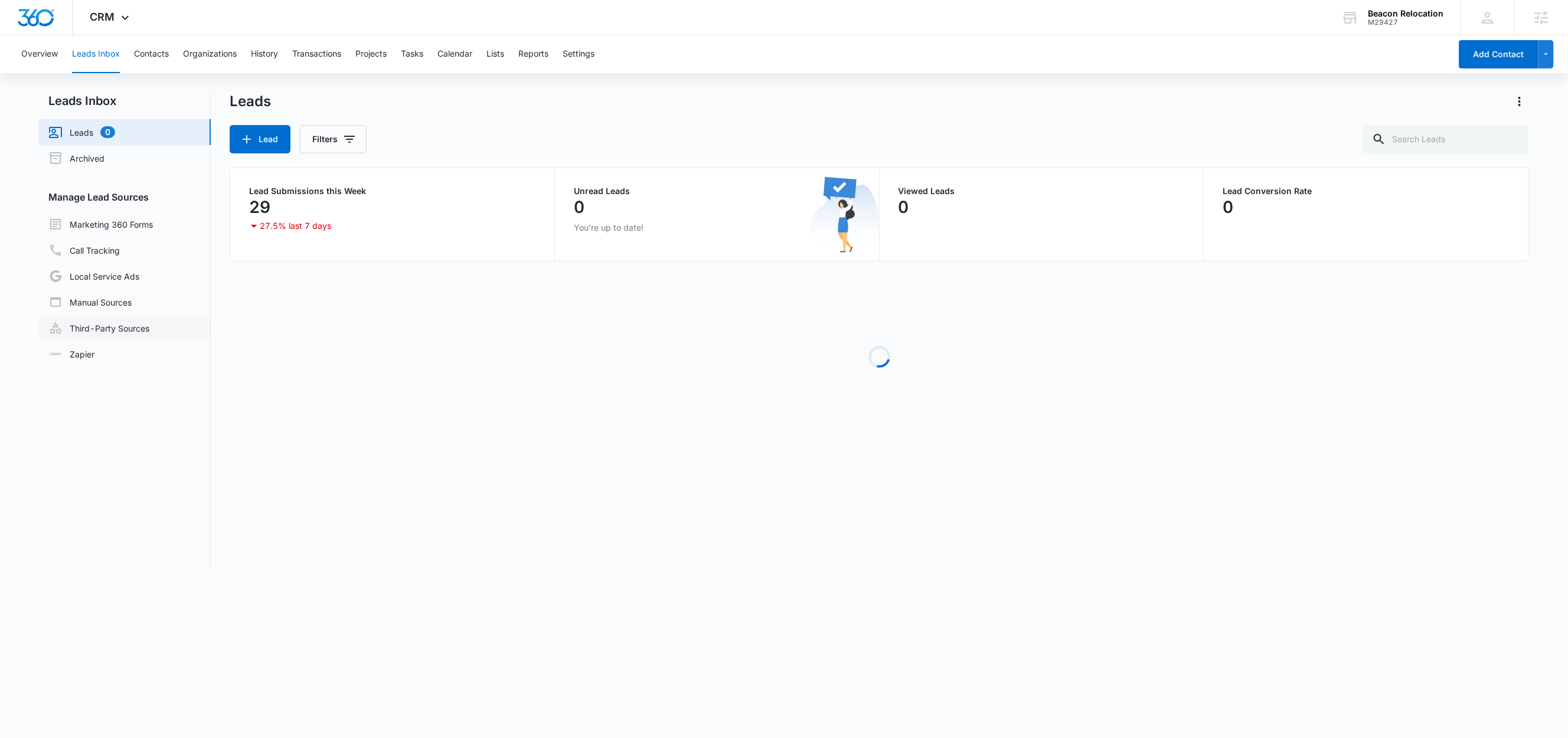
click at [92, 321] on link "Third-Party Sources" at bounding box center [99, 328] width 101 height 14
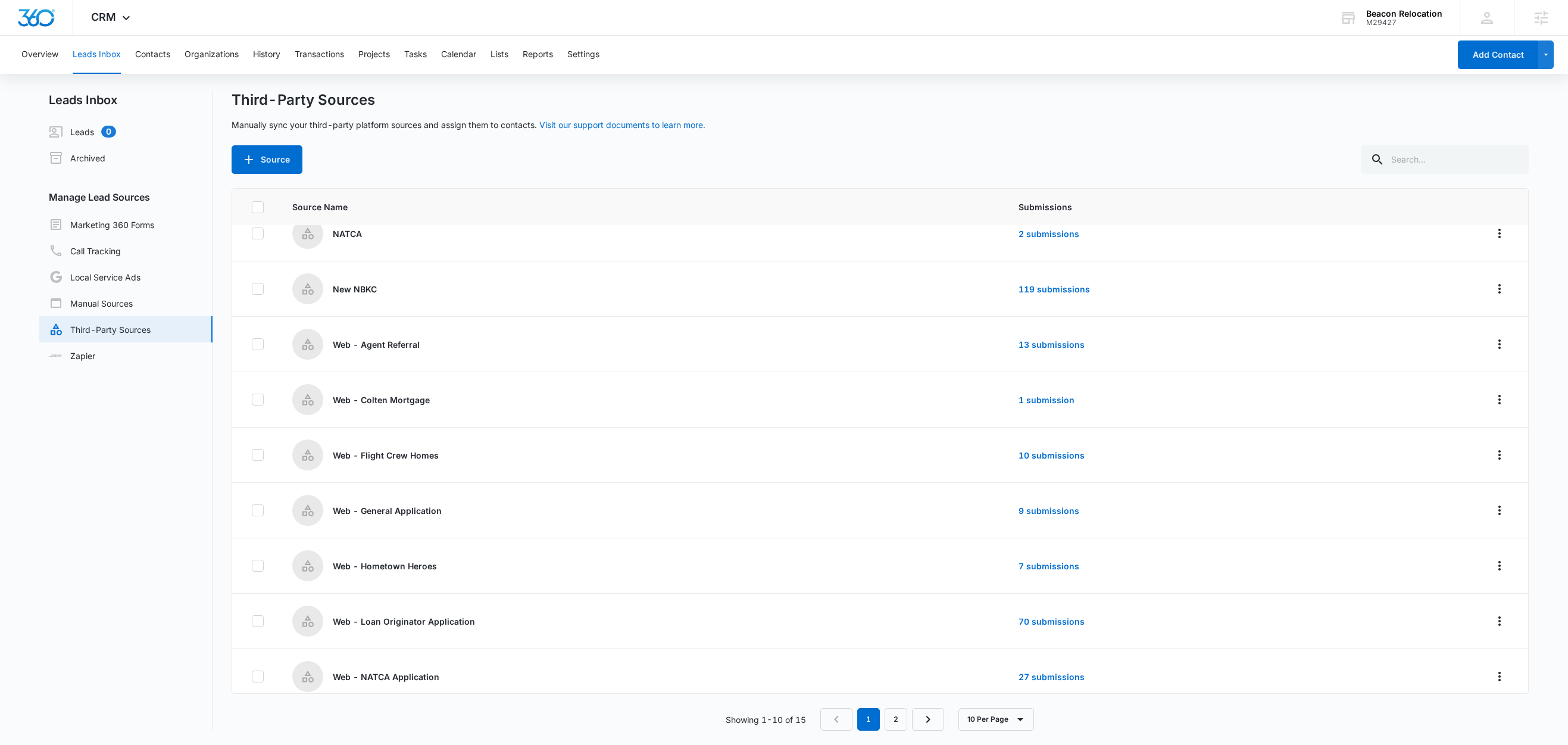
scroll to position [89, 0]
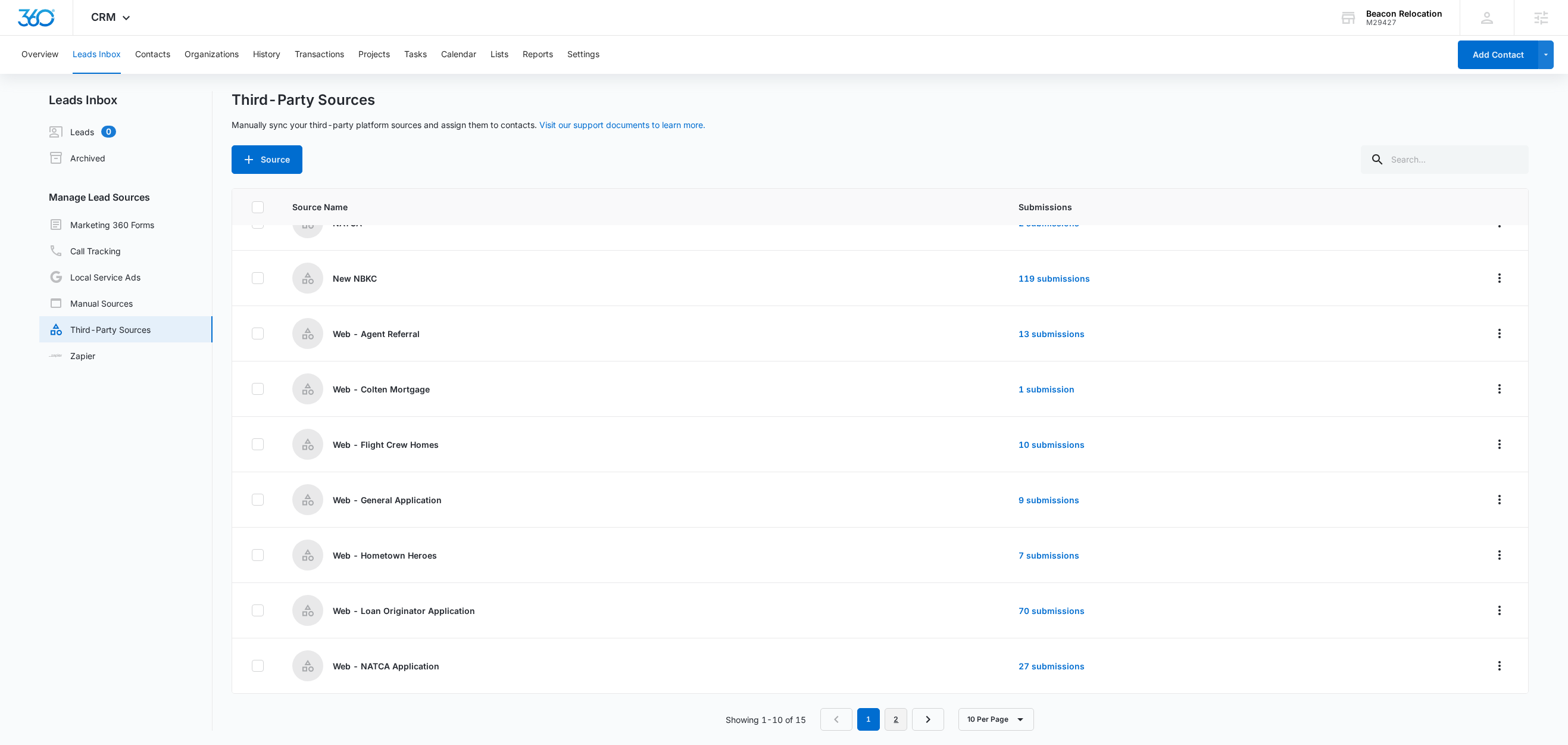
click at [895, 721] on link "2" at bounding box center [896, 720] width 23 height 23
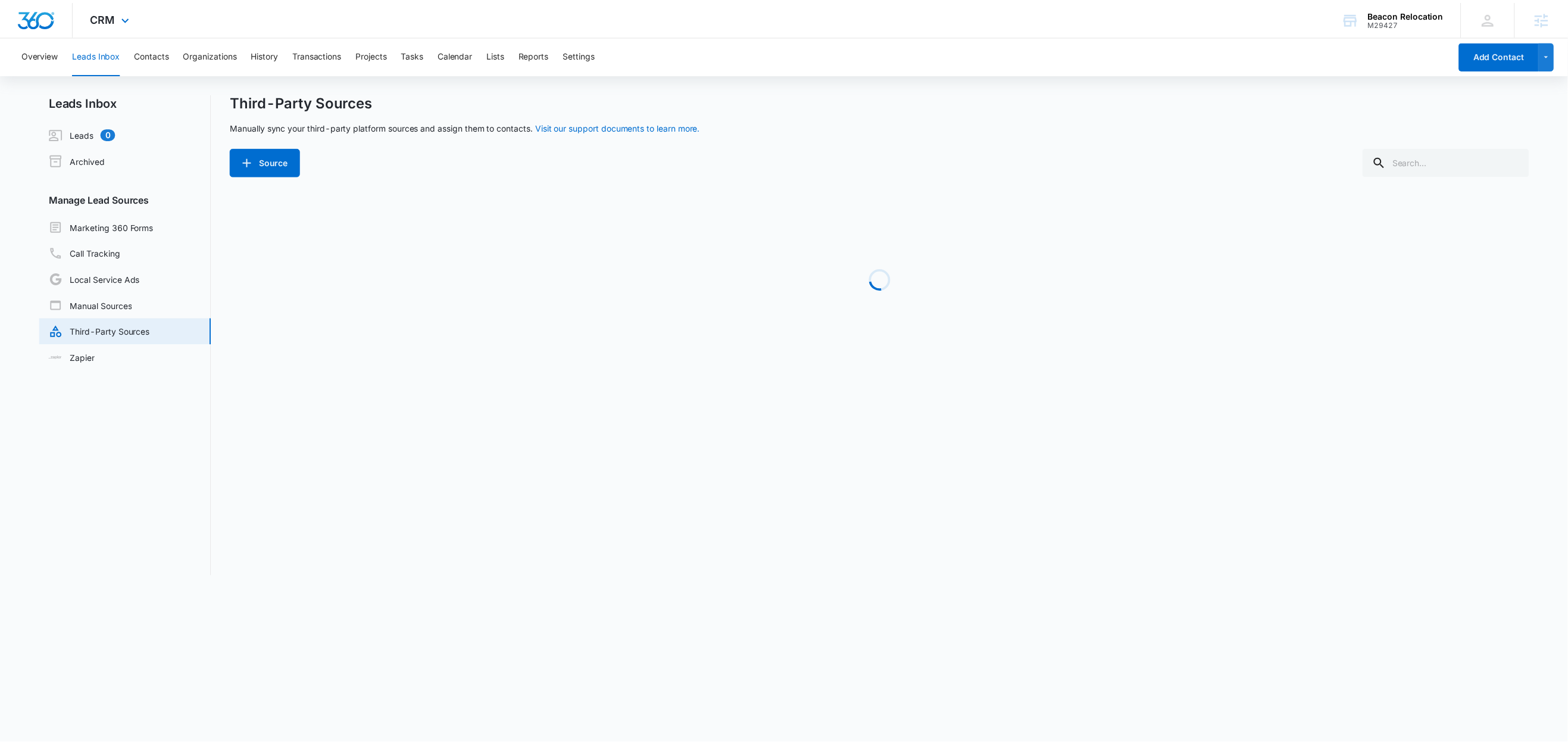
scroll to position [0, 0]
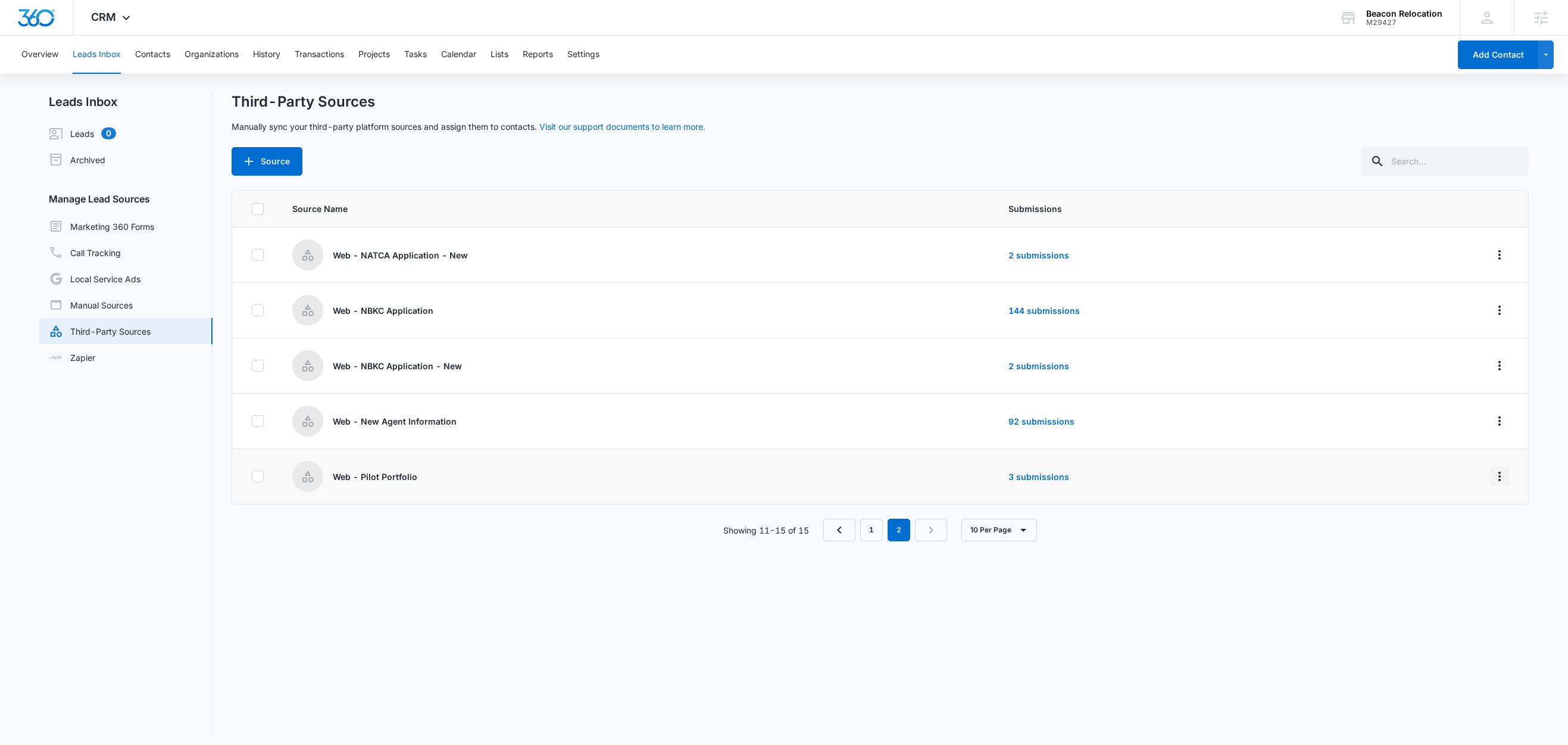
click at [1493, 478] on icon "Overflow Menu" at bounding box center [1500, 477] width 14 height 14
click at [1232, 571] on div "Source Name Submissions Web - NATCA Application - New 2 submissions Web - NBKC …" at bounding box center [879, 461] width 1297 height 543
click at [879, 535] on link "1" at bounding box center [872, 530] width 23 height 23
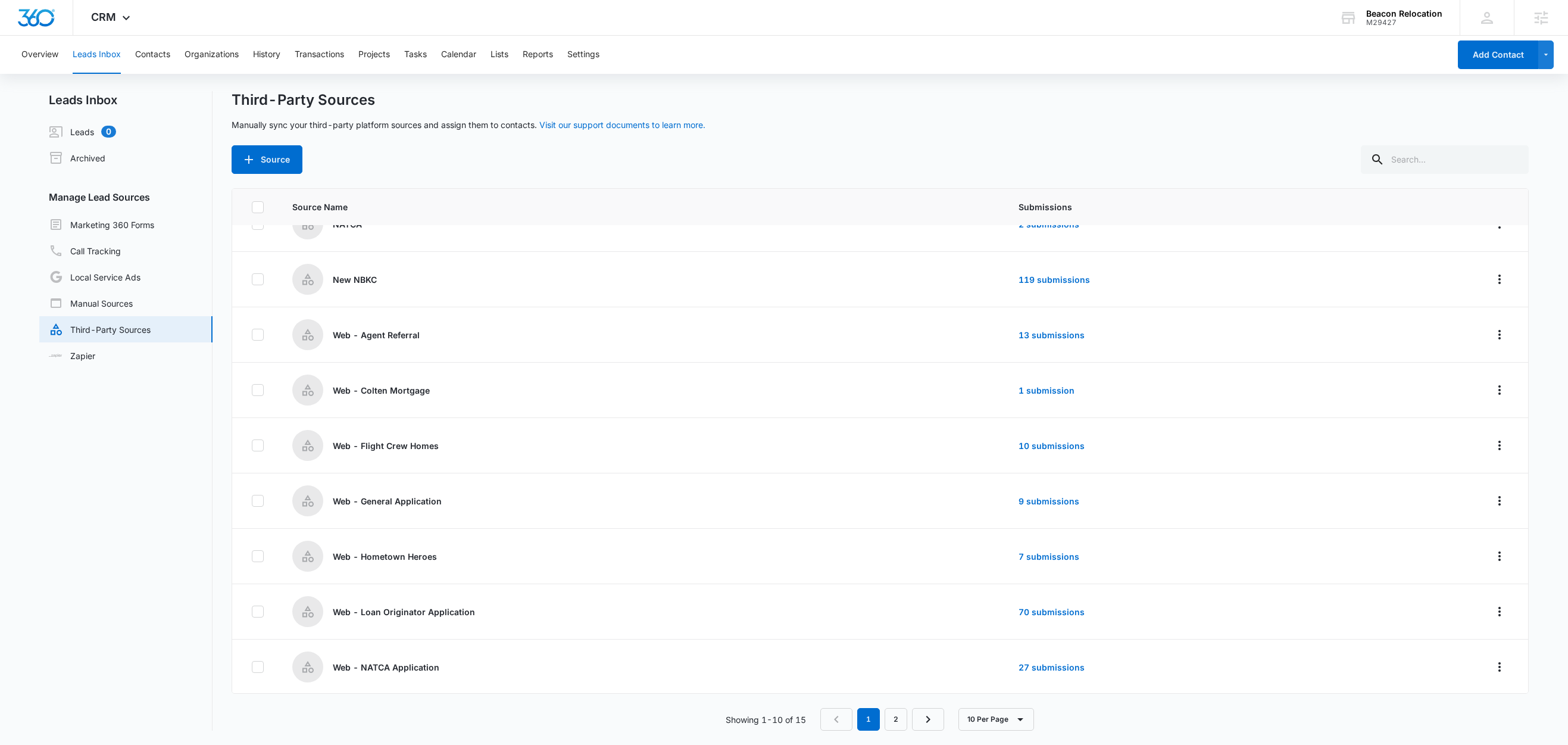
scroll to position [89, 0]
click at [1499, 443] on icon "Overflow Menu" at bounding box center [1500, 444] width 3 height 10
click at [1445, 514] on div "Submission Rules" at bounding box center [1433, 513] width 67 height 9
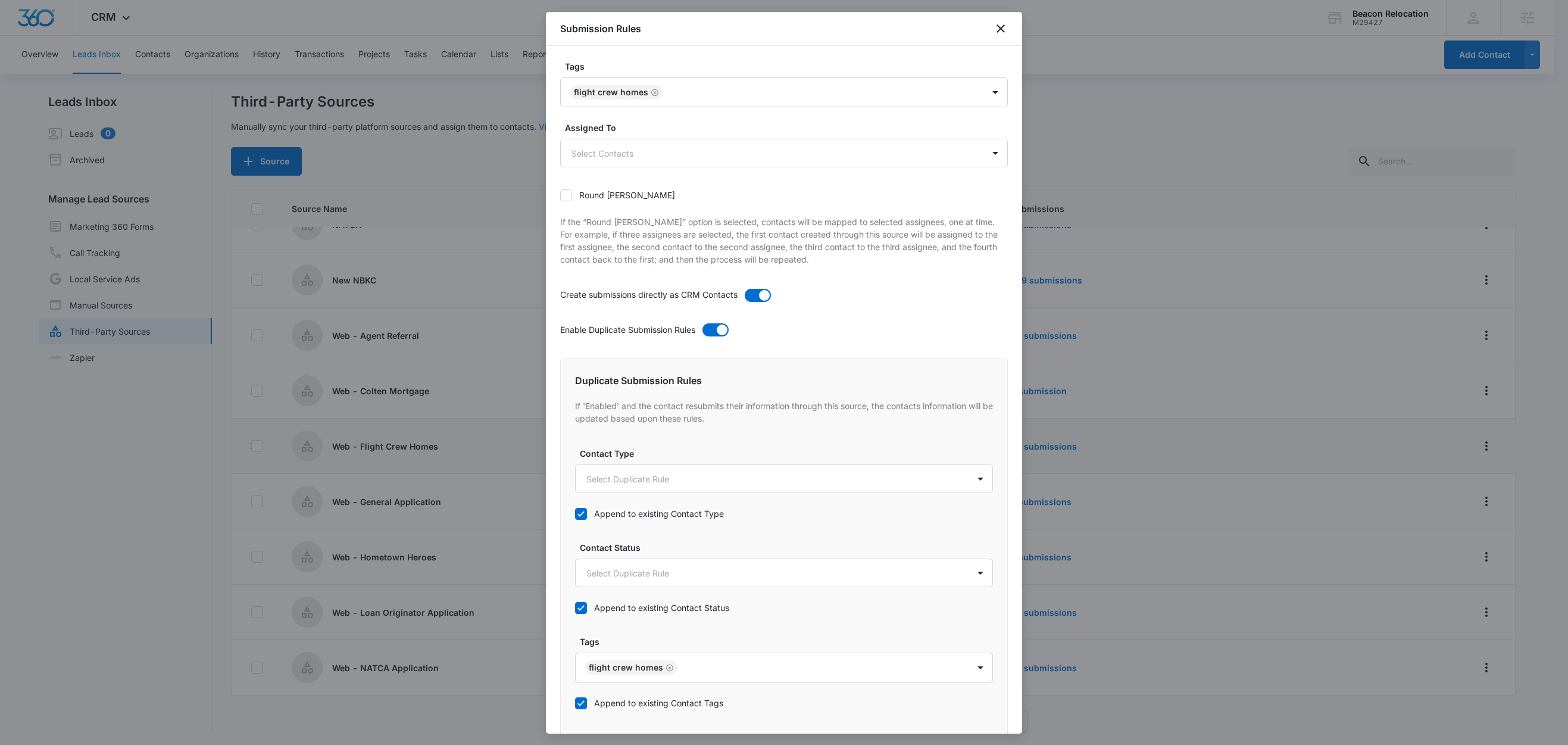
scroll to position [0, 0]
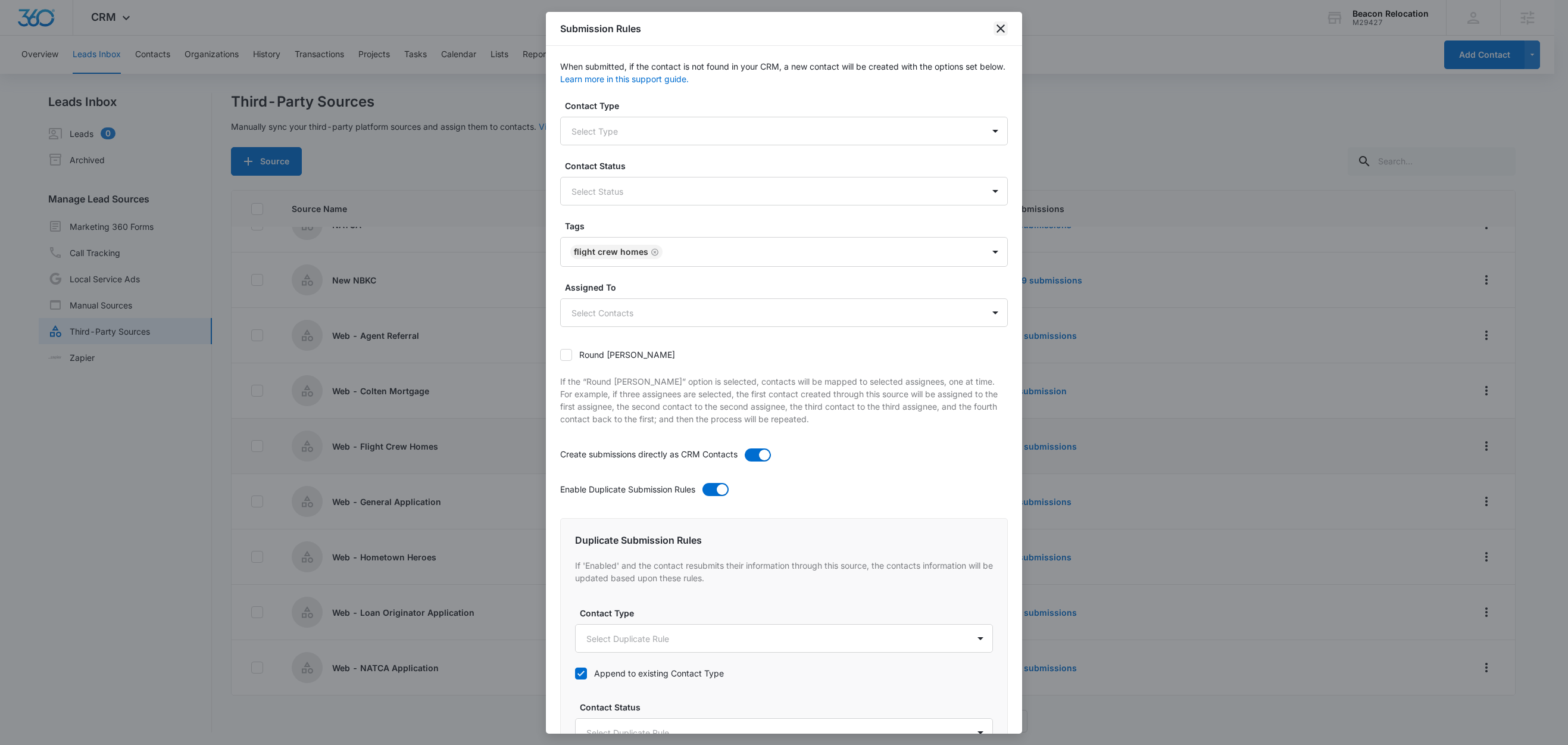
click at [999, 29] on icon "close" at bounding box center [1001, 29] width 9 height 9
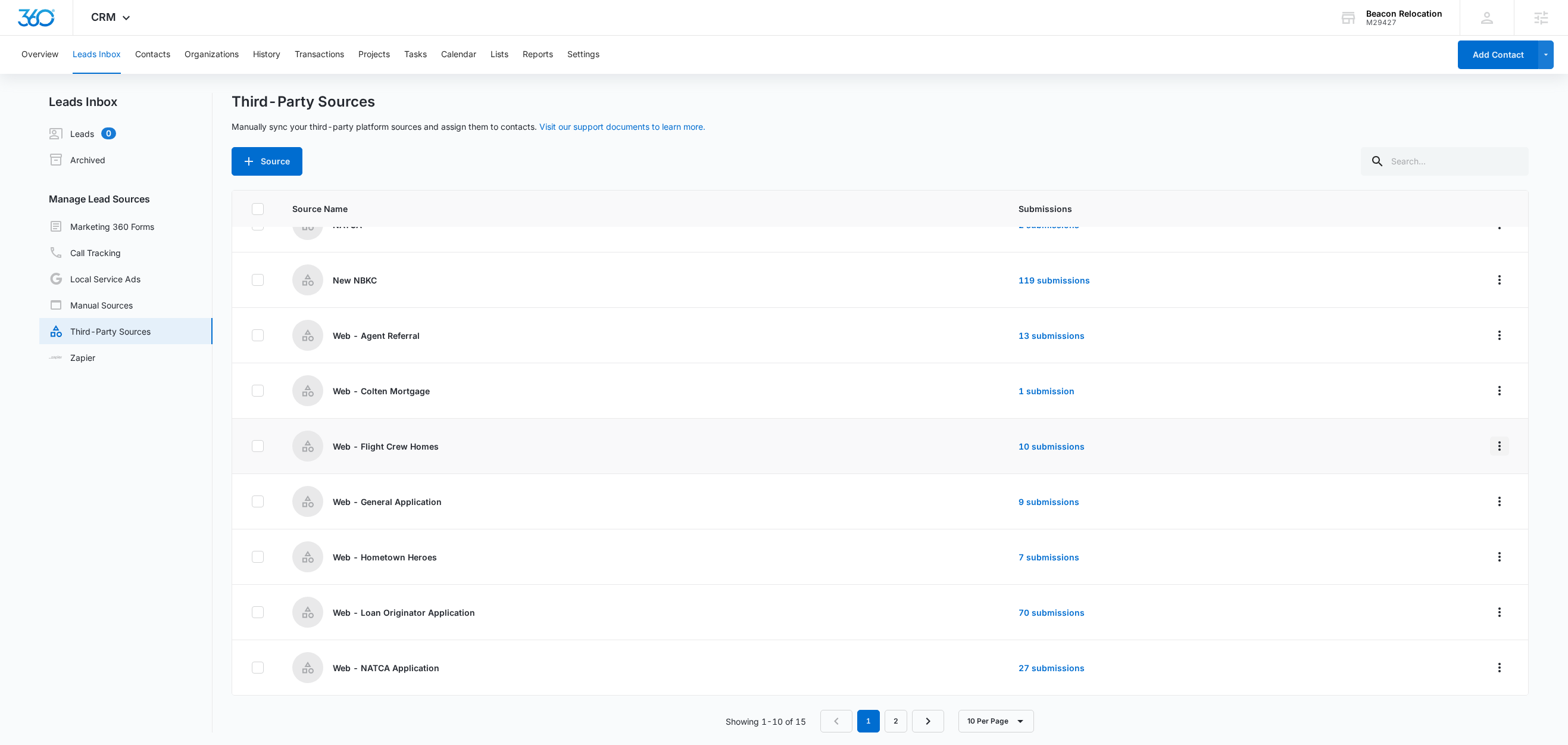
click at [1493, 448] on icon "Overflow Menu" at bounding box center [1500, 446] width 14 height 14
click at [1456, 514] on div "Submission Rules" at bounding box center [1433, 514] width 67 height 9
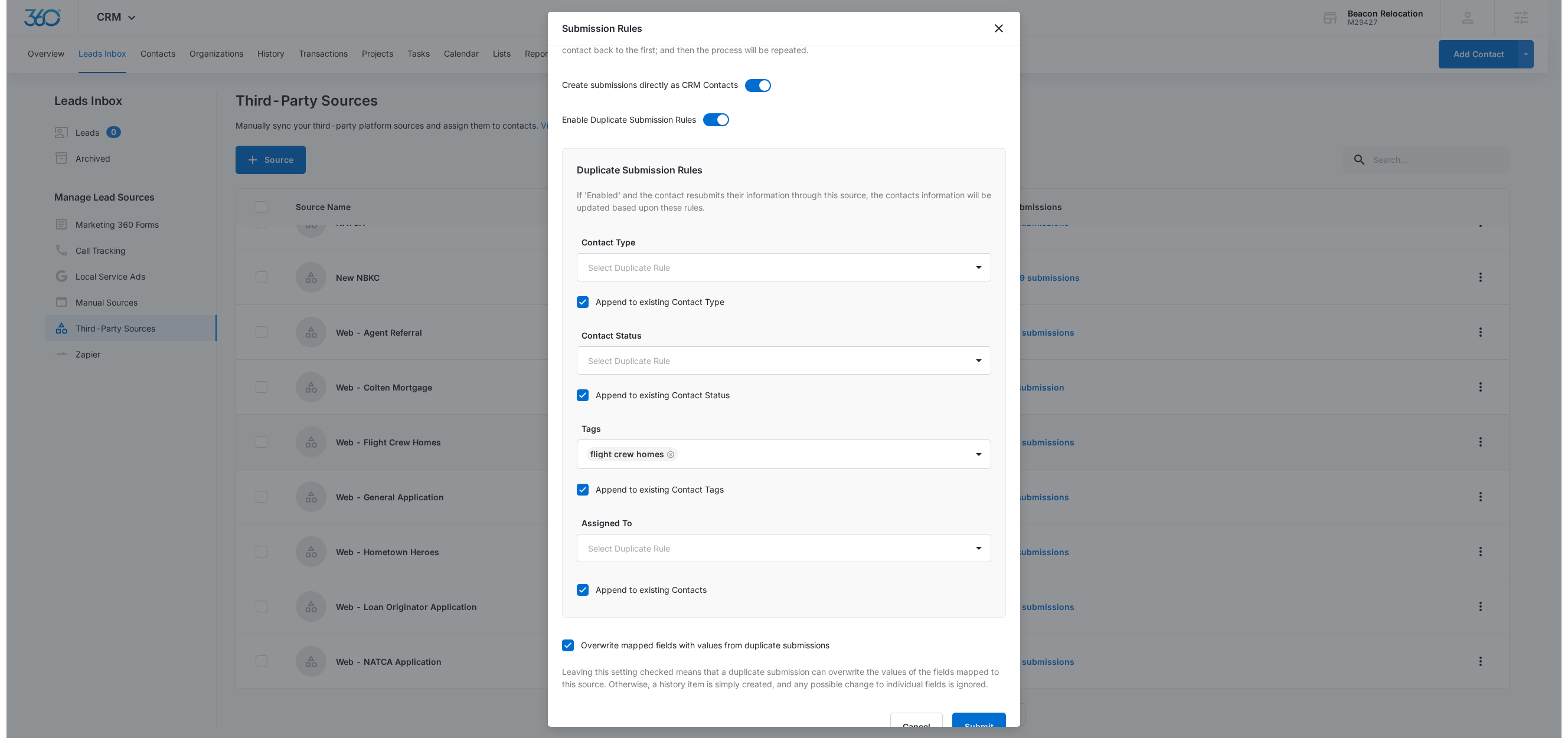
scroll to position [30, 0]
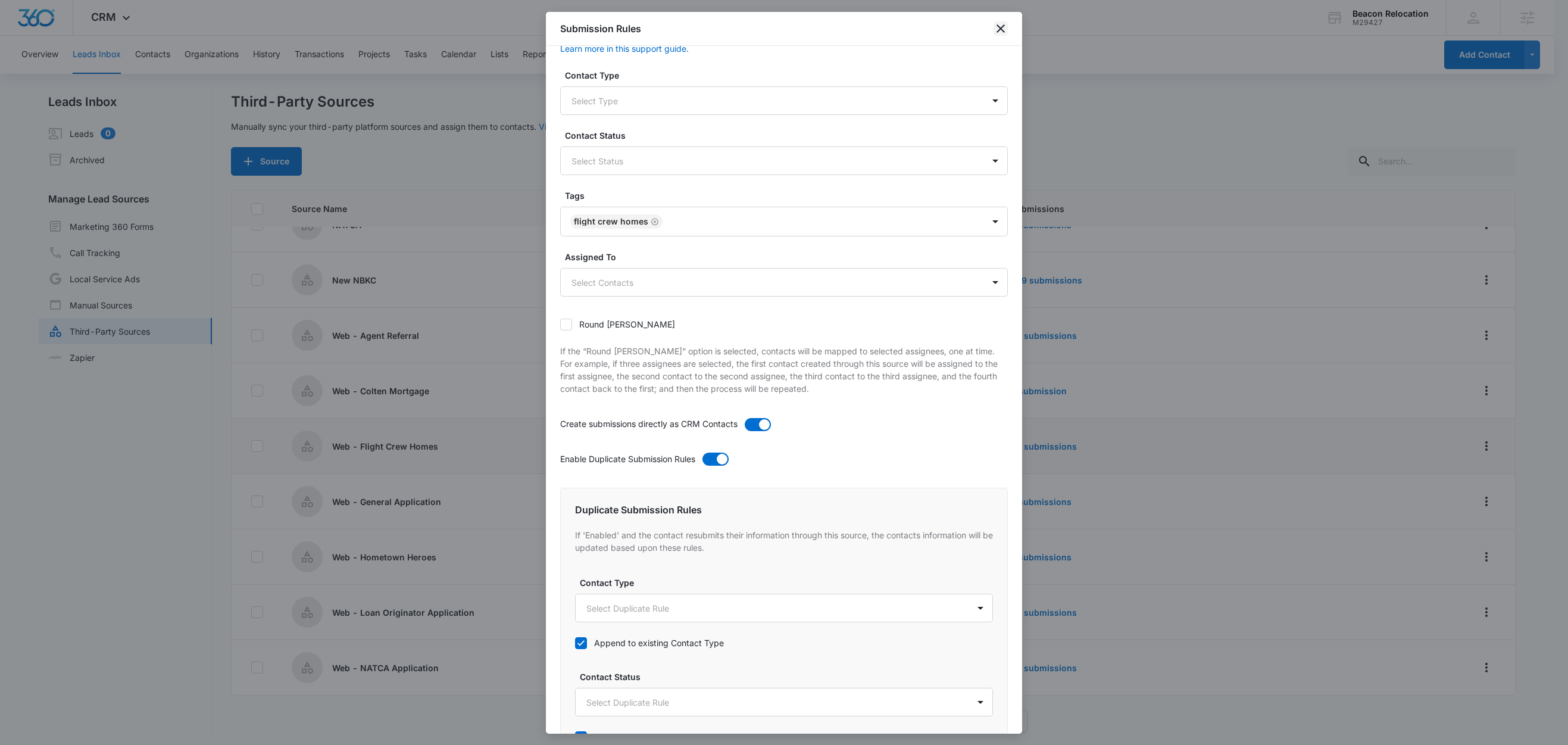
click at [1000, 29] on icon "close" at bounding box center [1001, 29] width 9 height 9
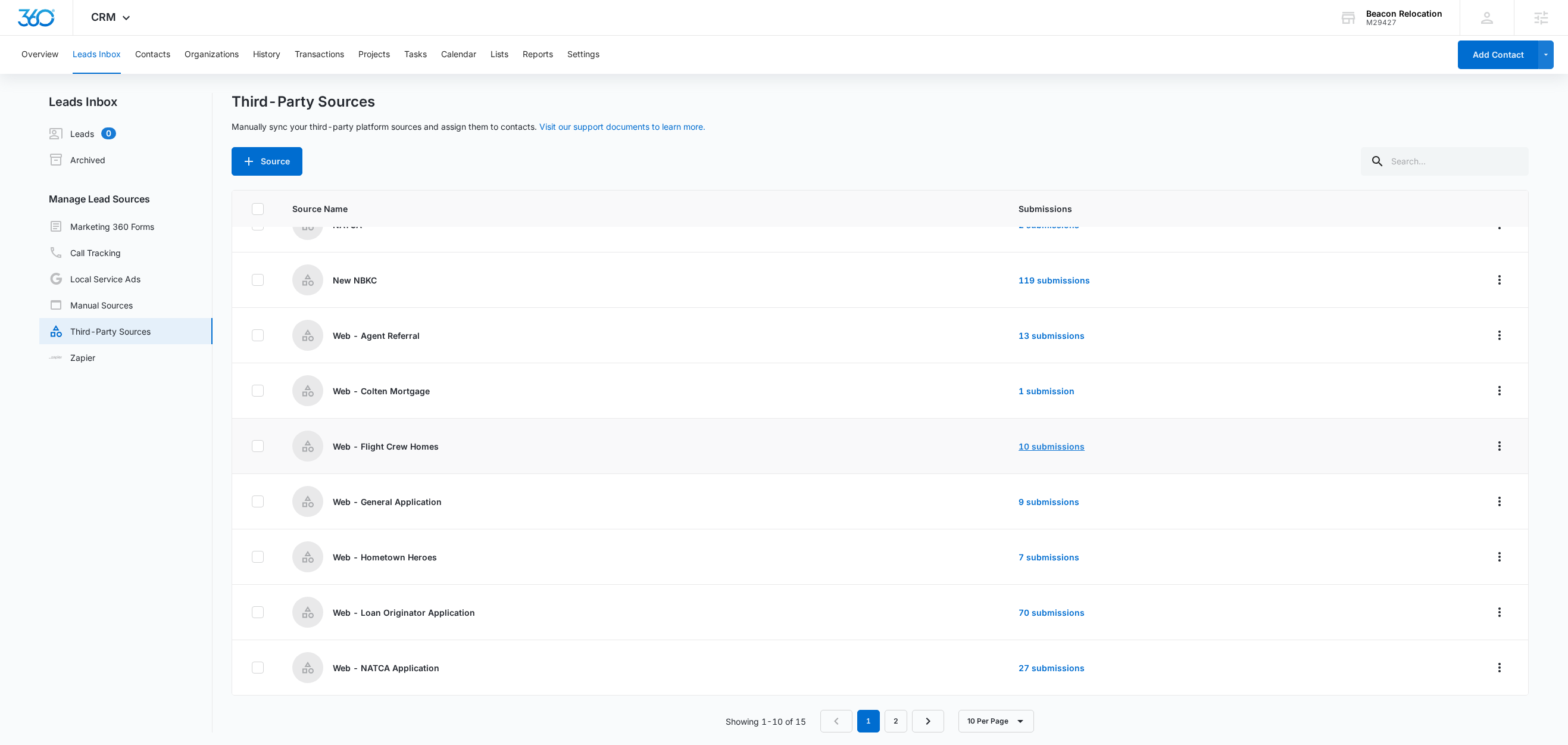
click at [1028, 444] on link "10 submissions" at bounding box center [1051, 447] width 66 height 11
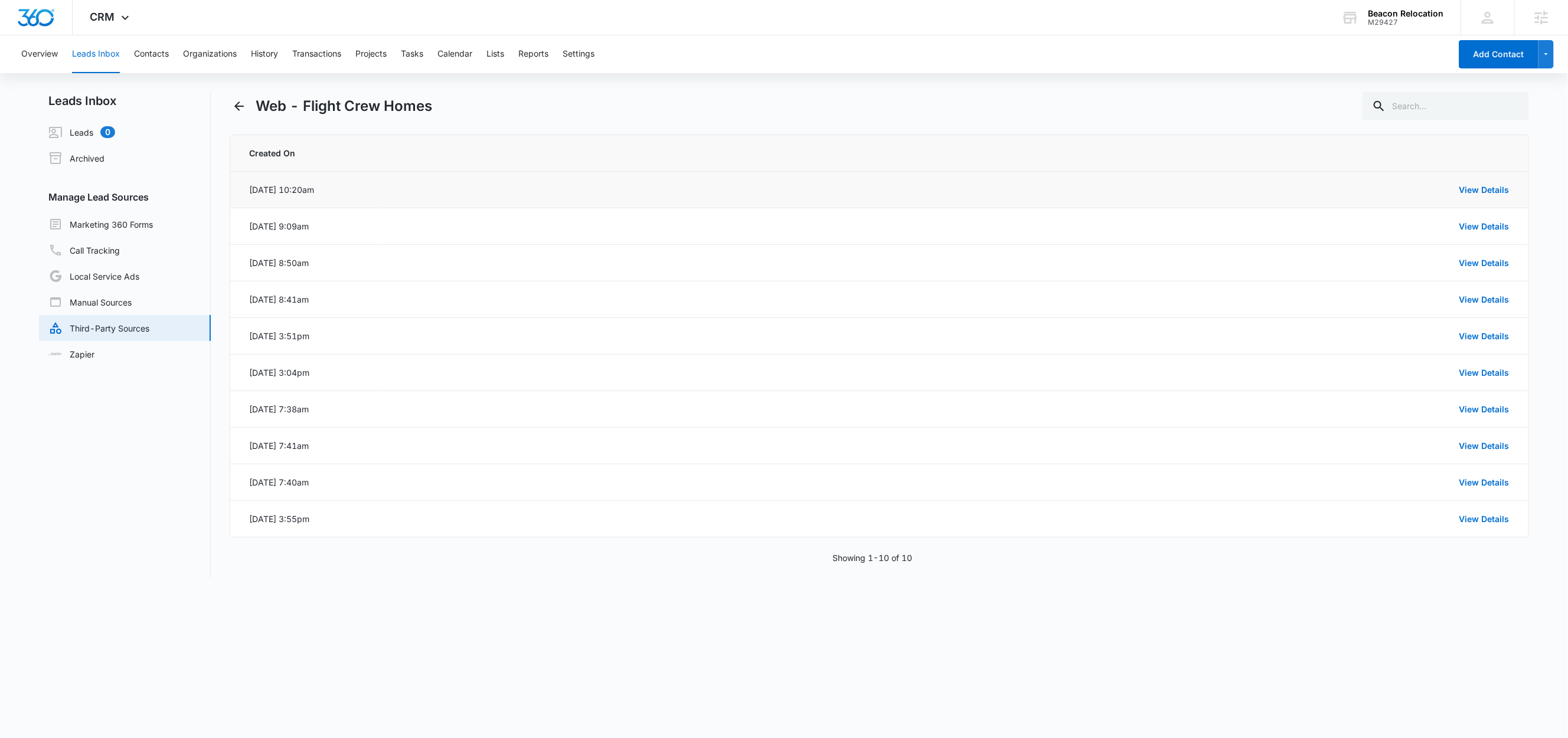
click at [1483, 181] on td "View Details" at bounding box center [953, 190] width 1150 height 36
click at [1483, 188] on link "View Details" at bounding box center [1485, 190] width 50 height 10
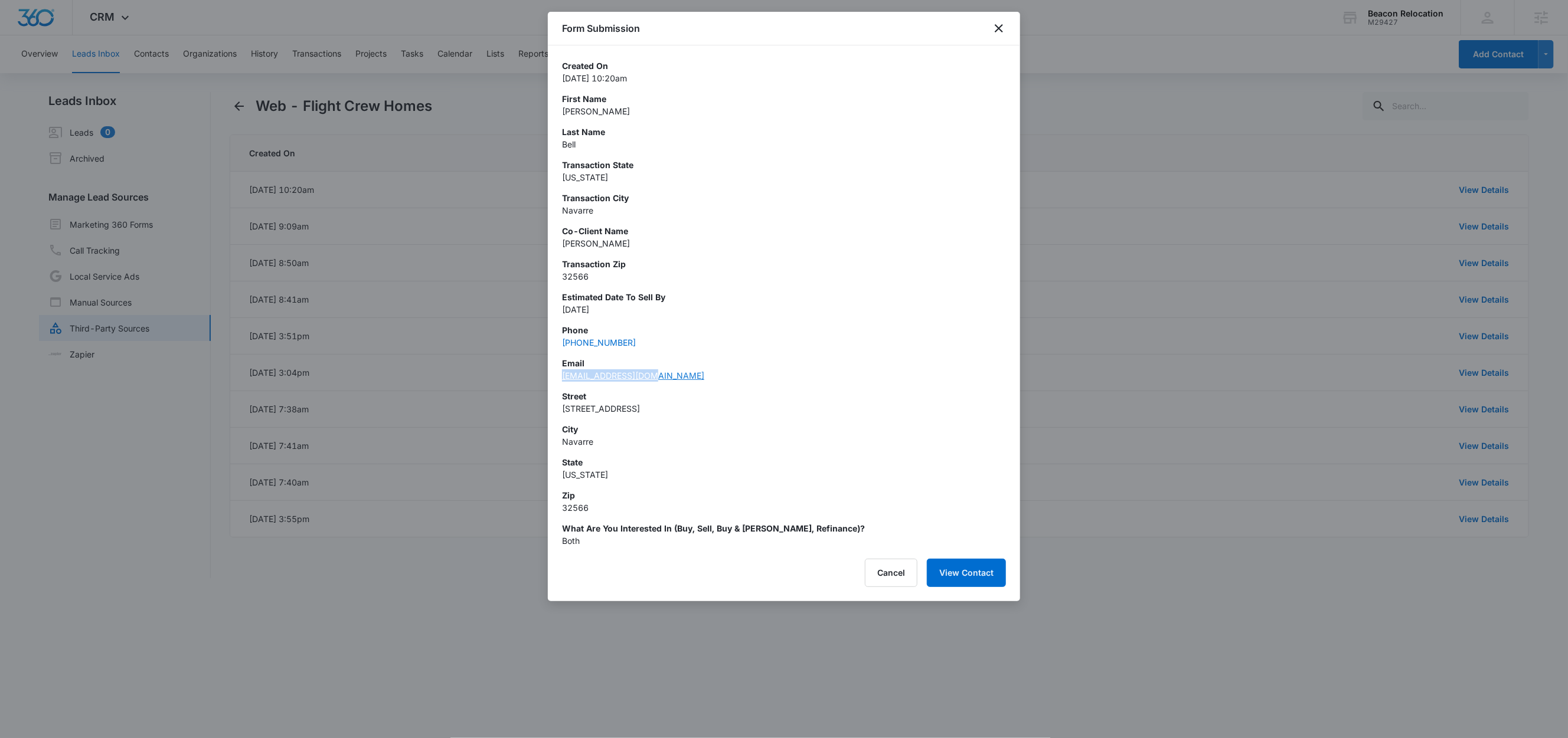
copy link "hayleyk05@gmail.com"
click at [898, 569] on button "Cancel" at bounding box center [891, 573] width 52 height 29
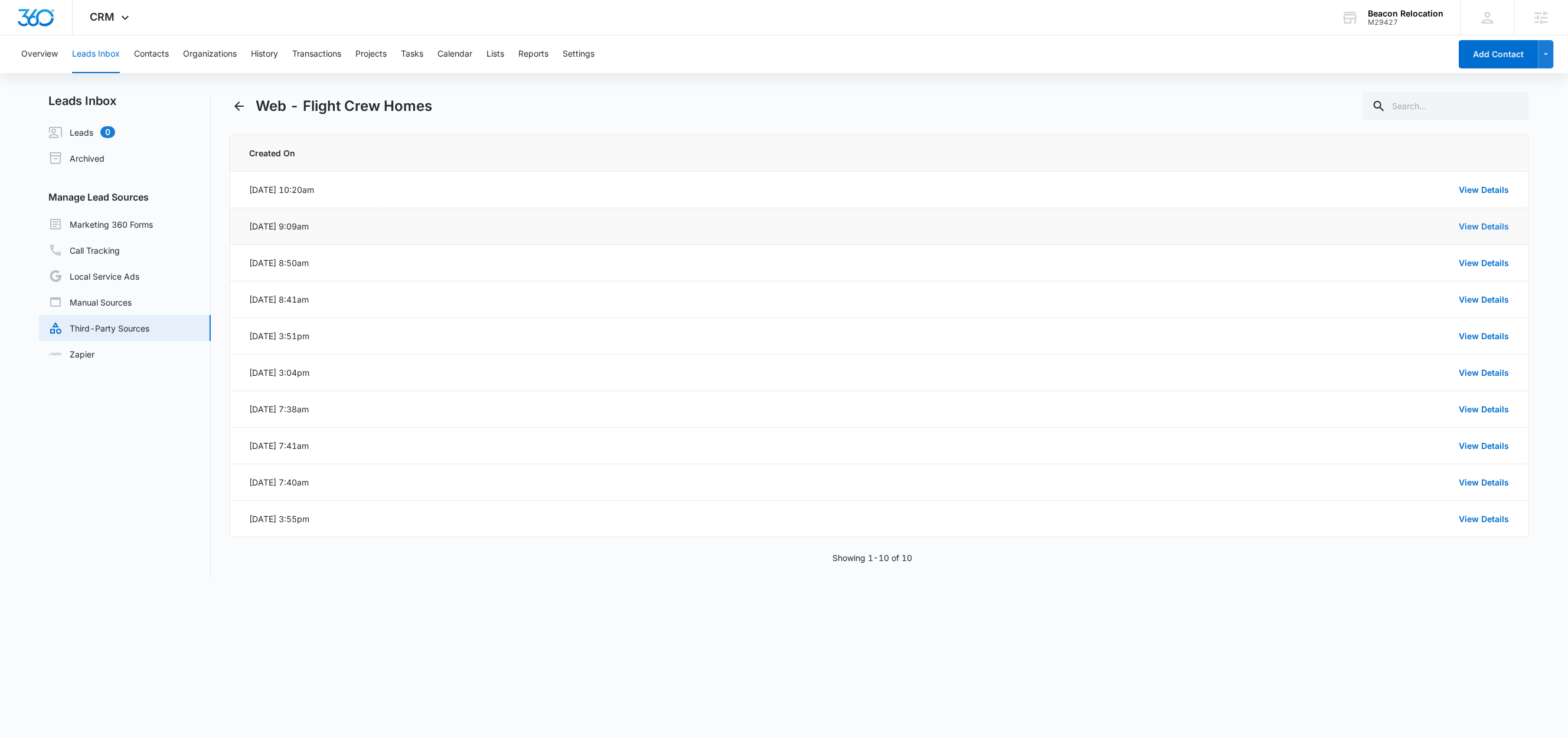
click at [1472, 223] on link "View Details" at bounding box center [1485, 227] width 50 height 10
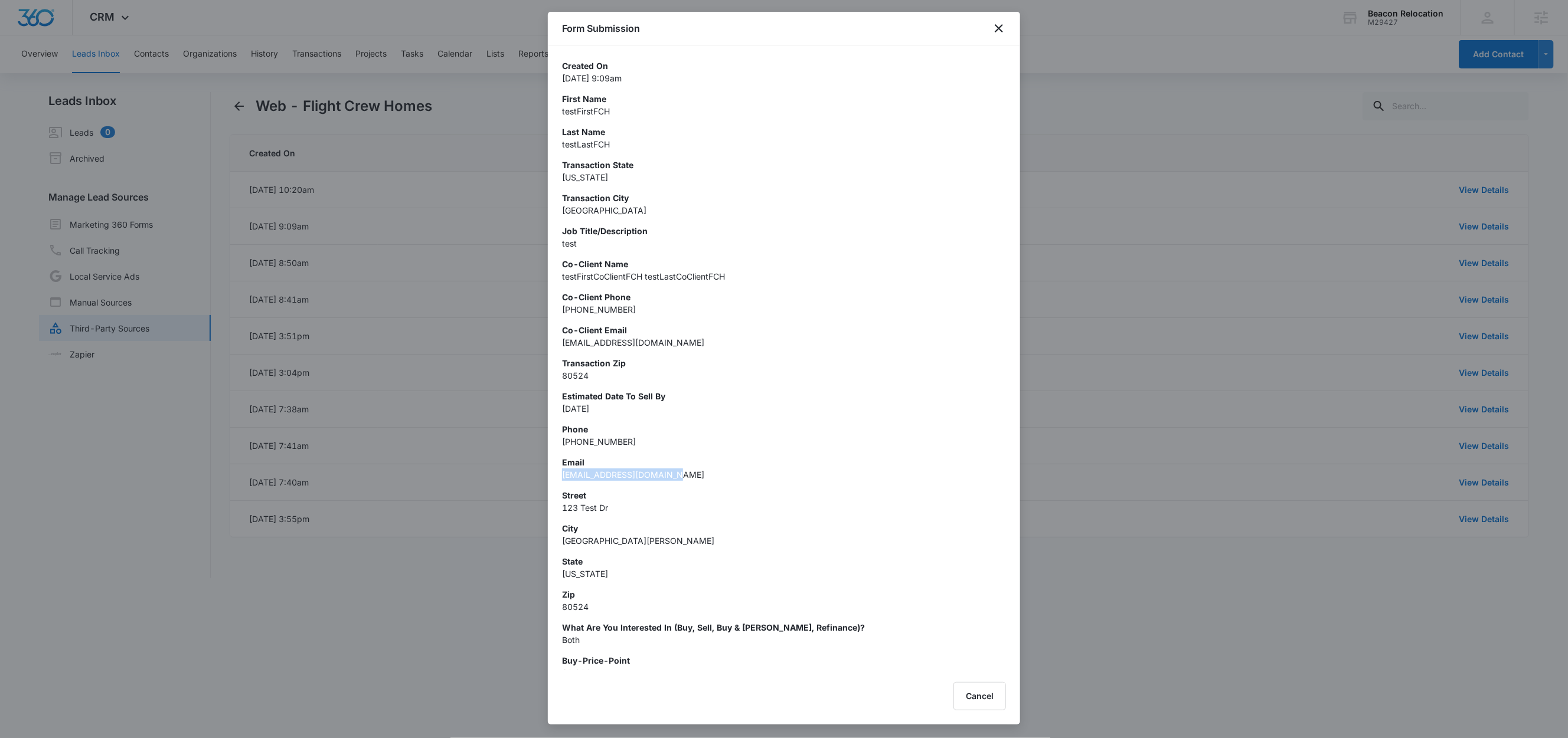
drag, startPoint x: 679, startPoint y: 474, endPoint x: 548, endPoint y: 478, distance: 131.1
click at [548, 478] on div "Created On Aug 22, 2025 at 9:09am First Name testFirstFCH Last Name testLastFCH…" at bounding box center [784, 358] width 473 height 625
copy p "testEmailFCH@madwire.com"
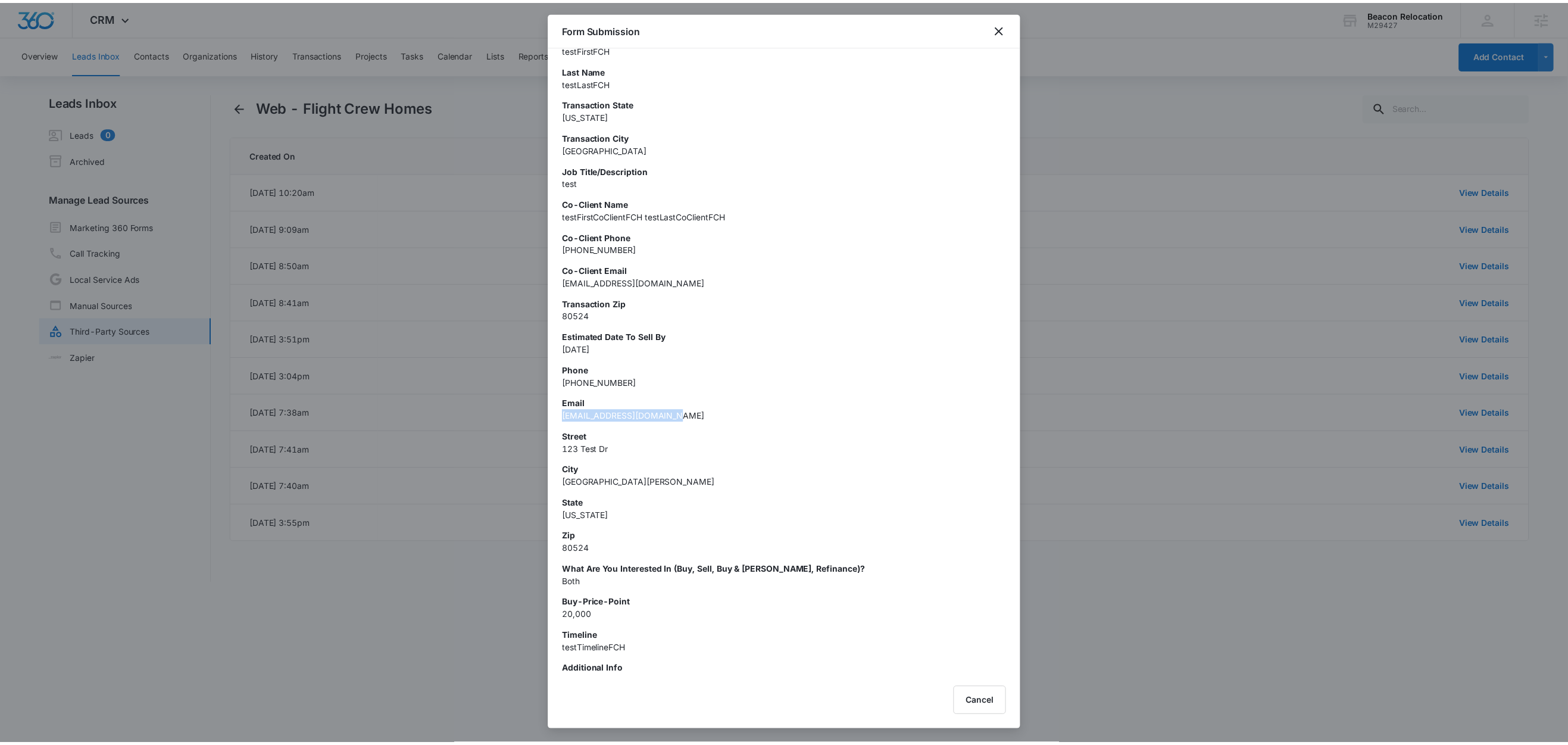
scroll to position [75, 0]
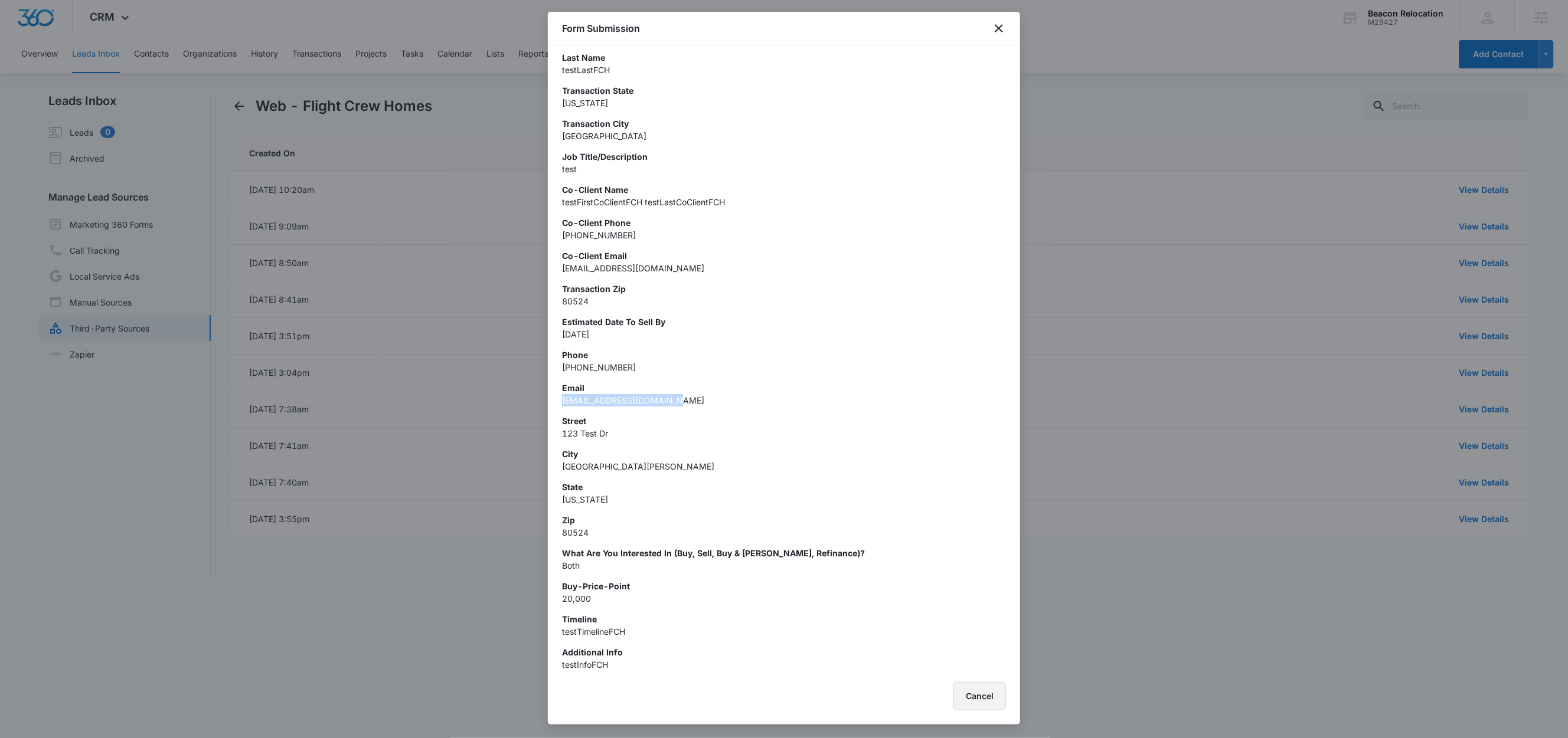
click at [989, 699] on button "Cancel" at bounding box center [980, 696] width 52 height 29
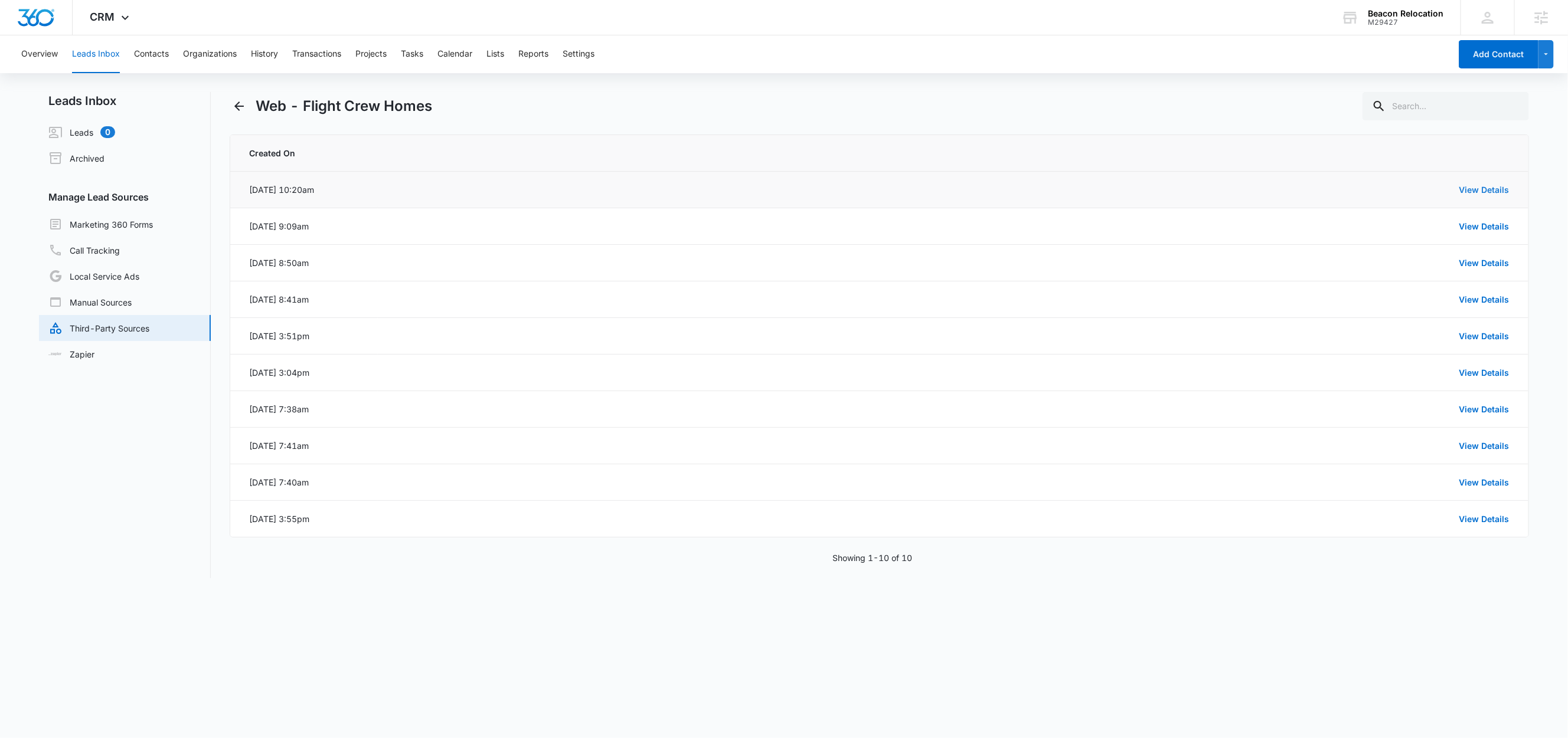
click at [1499, 188] on link "View Details" at bounding box center [1485, 190] width 50 height 10
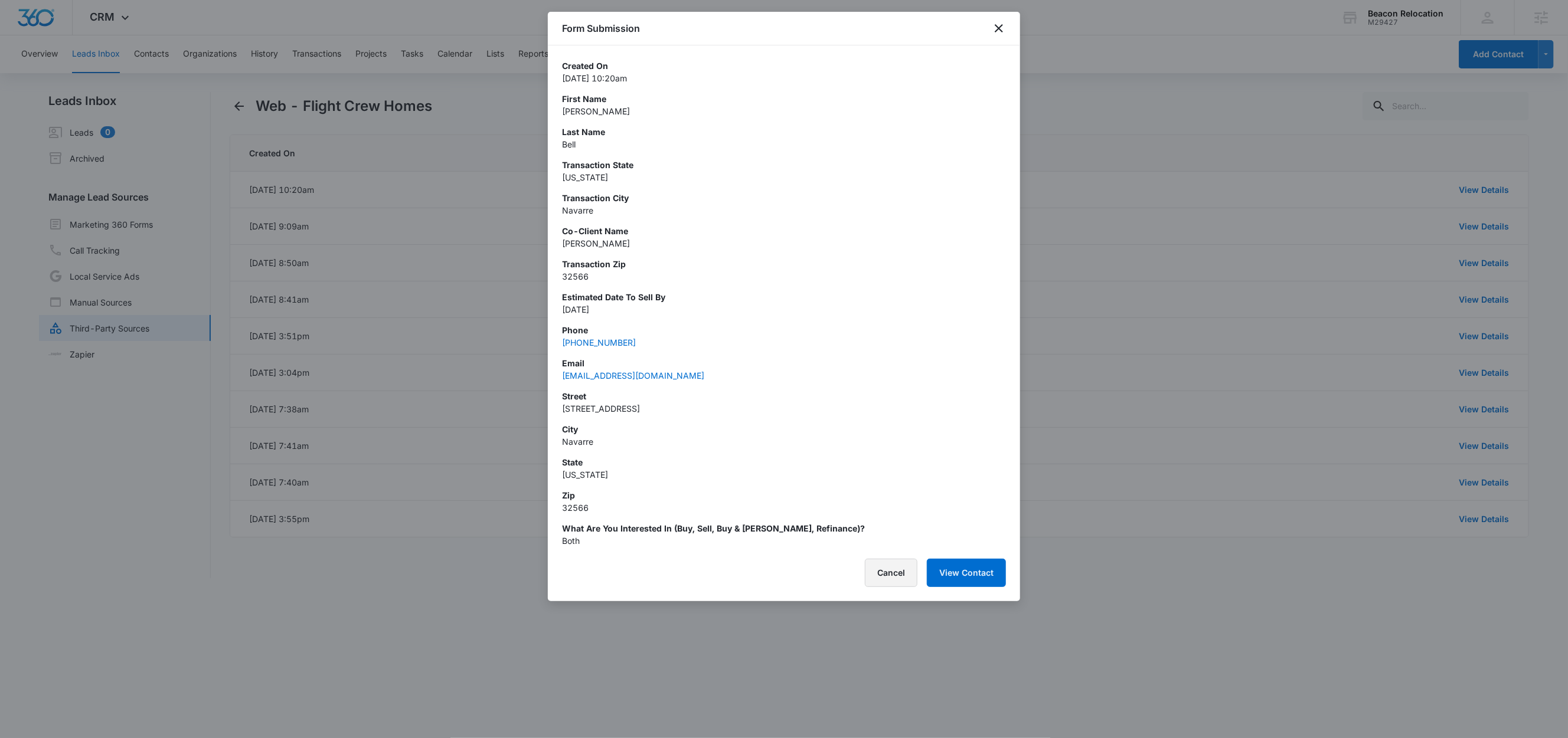
click at [895, 572] on button "Cancel" at bounding box center [891, 573] width 52 height 29
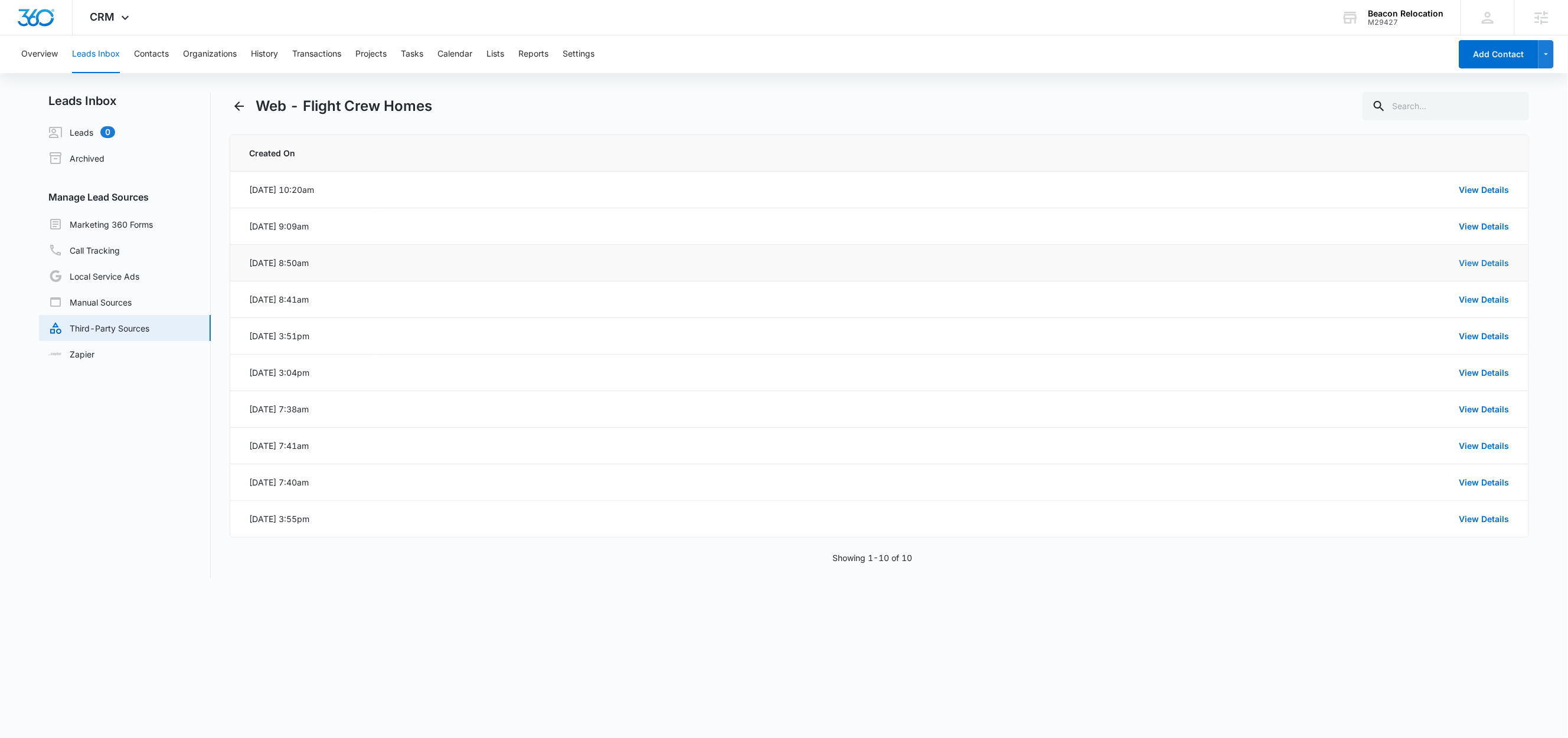
click at [1488, 263] on link "View Details" at bounding box center [1485, 263] width 50 height 10
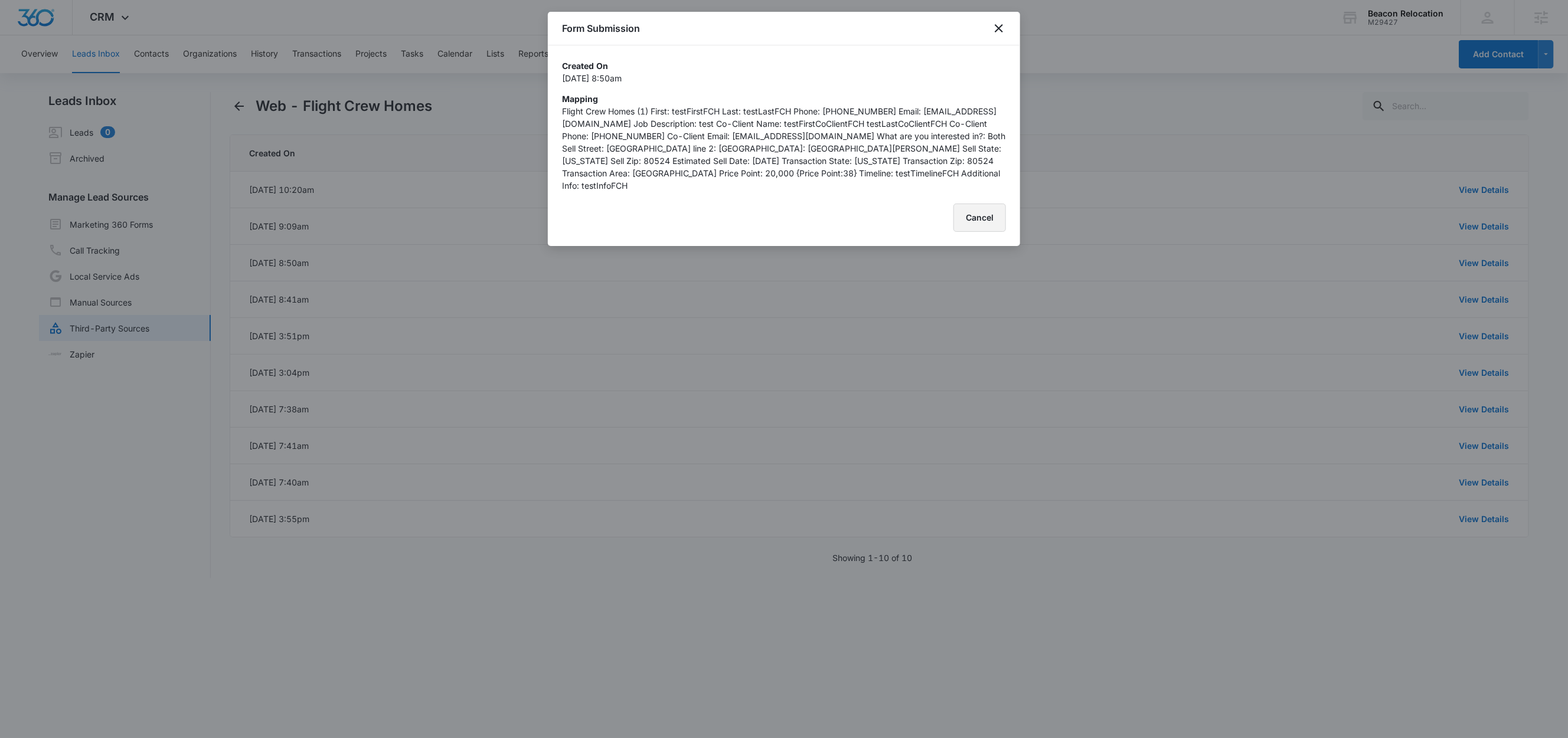
click at [1000, 204] on button "Cancel" at bounding box center [980, 217] width 52 height 29
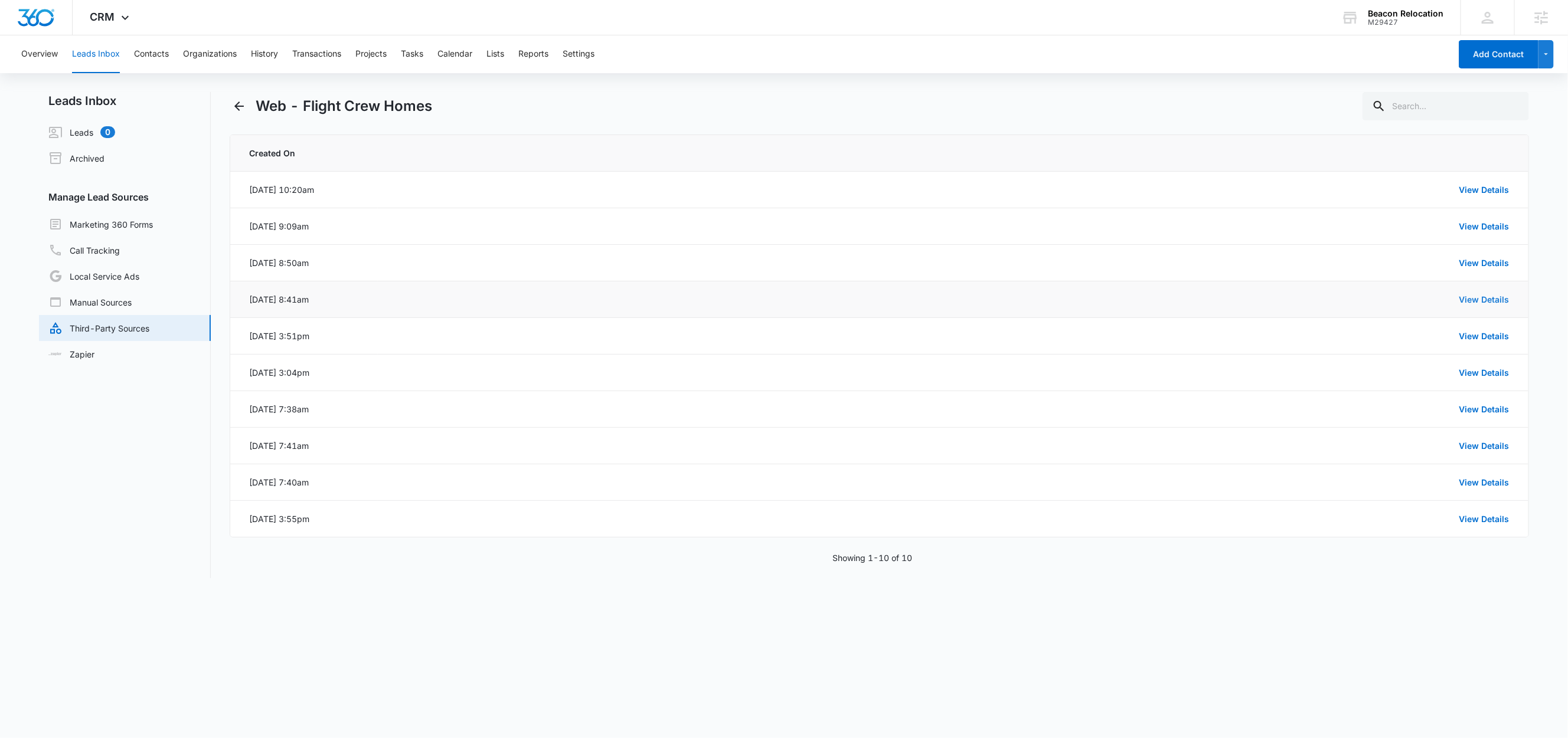
click at [1479, 301] on link "View Details" at bounding box center [1485, 300] width 50 height 10
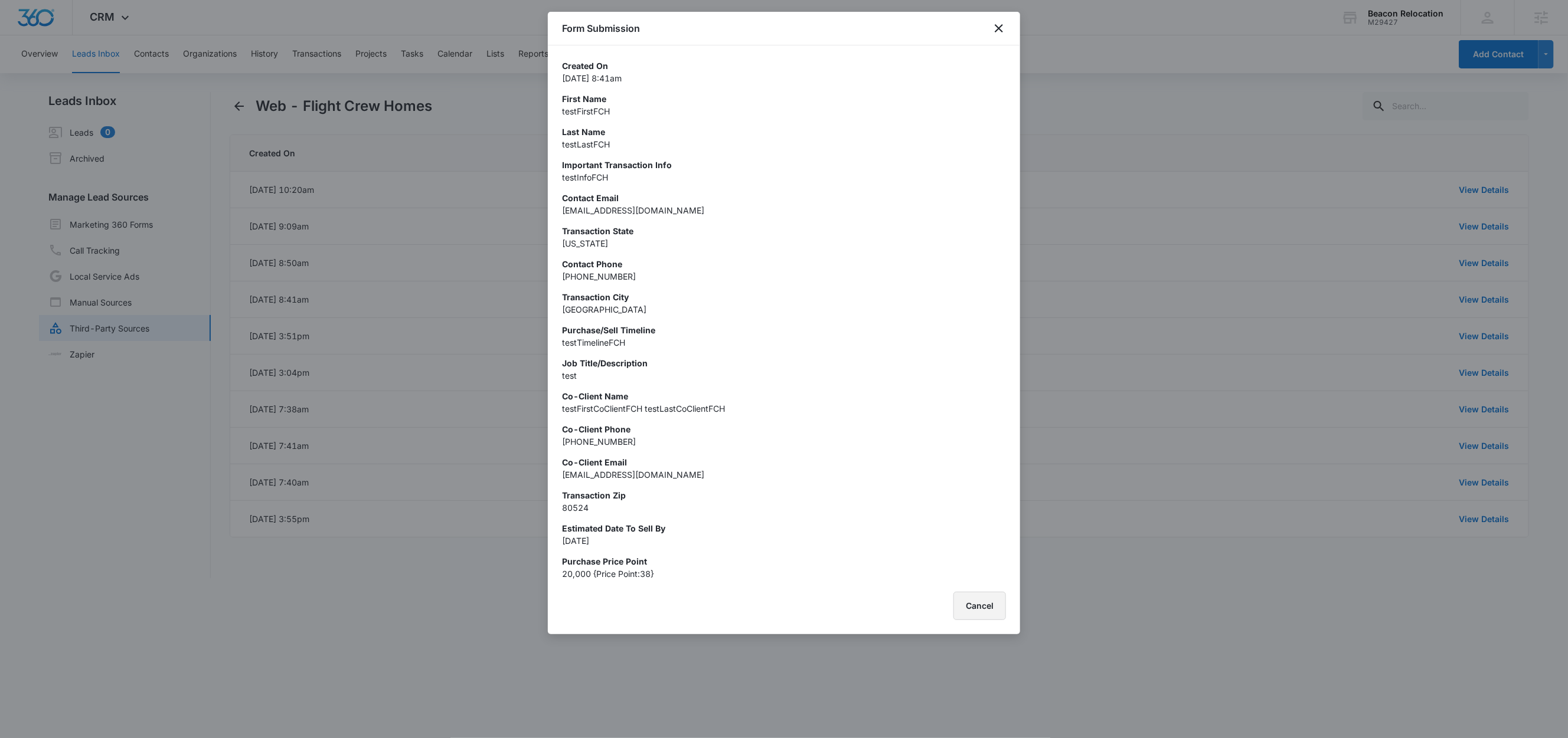
click at [985, 603] on button "Cancel" at bounding box center [980, 606] width 52 height 29
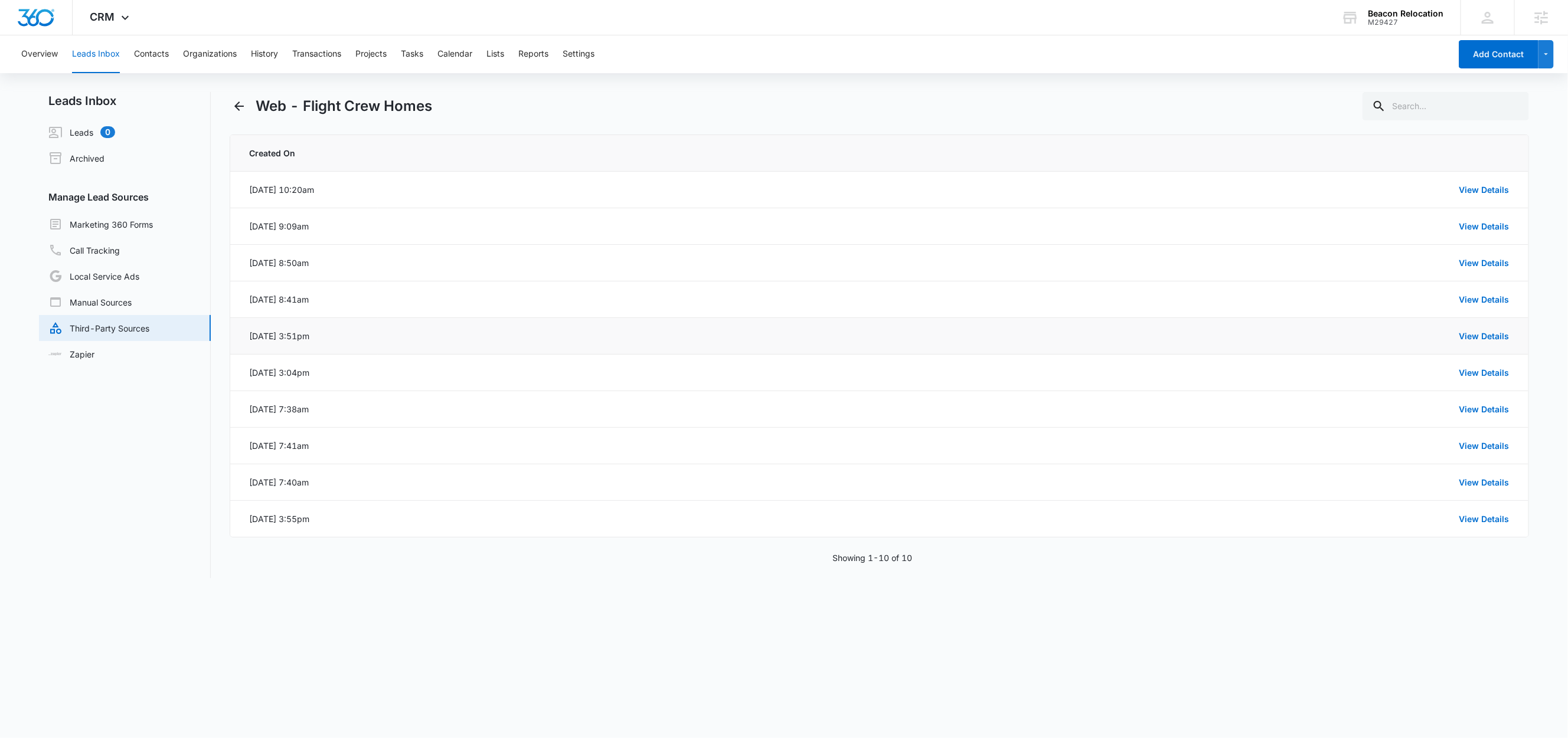
click at [1479, 344] on td "View Details" at bounding box center [953, 336] width 1150 height 36
click at [1480, 339] on link "View Details" at bounding box center [1485, 336] width 50 height 10
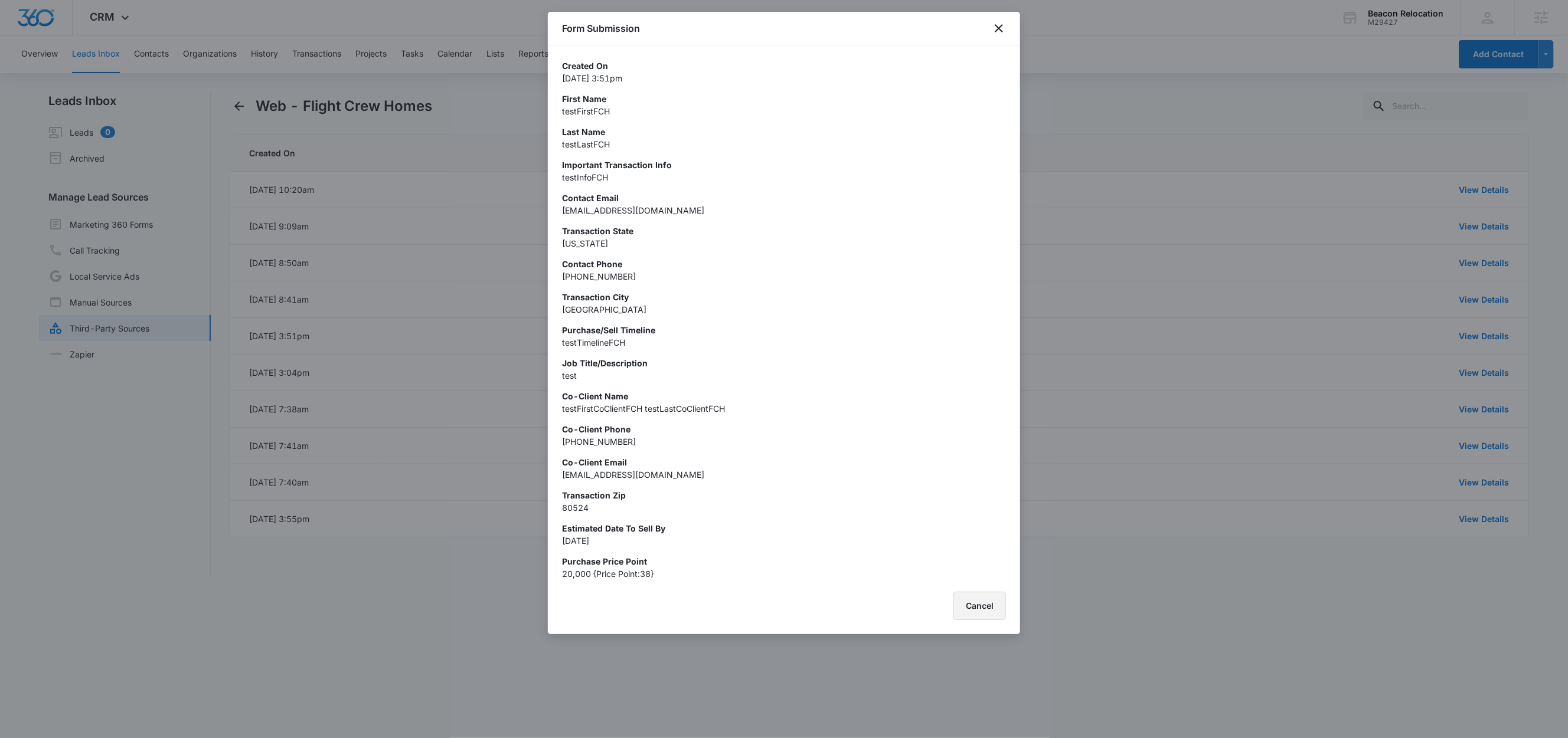
click at [996, 600] on button "Cancel" at bounding box center [980, 606] width 52 height 29
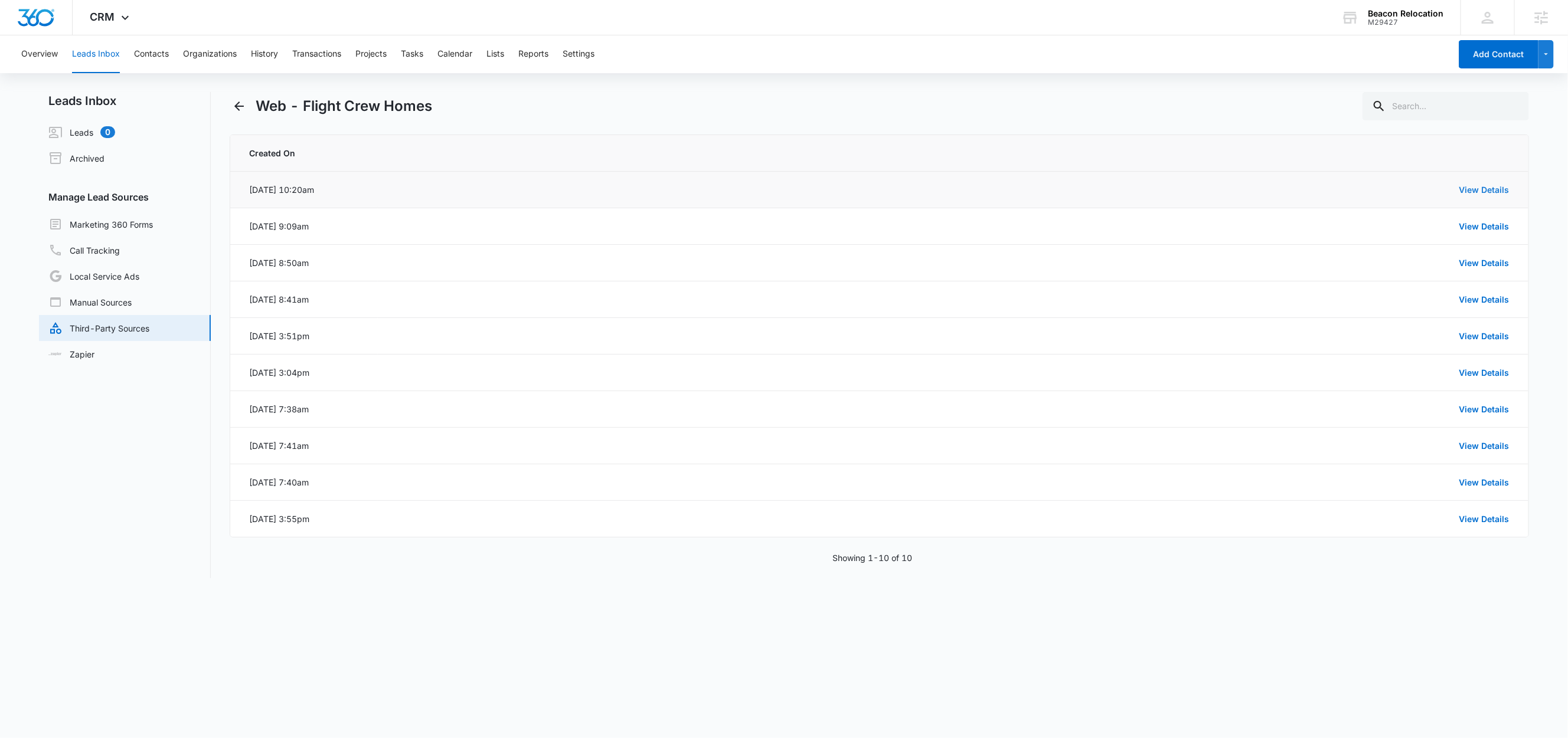
click at [1474, 190] on link "View Details" at bounding box center [1485, 190] width 50 height 10
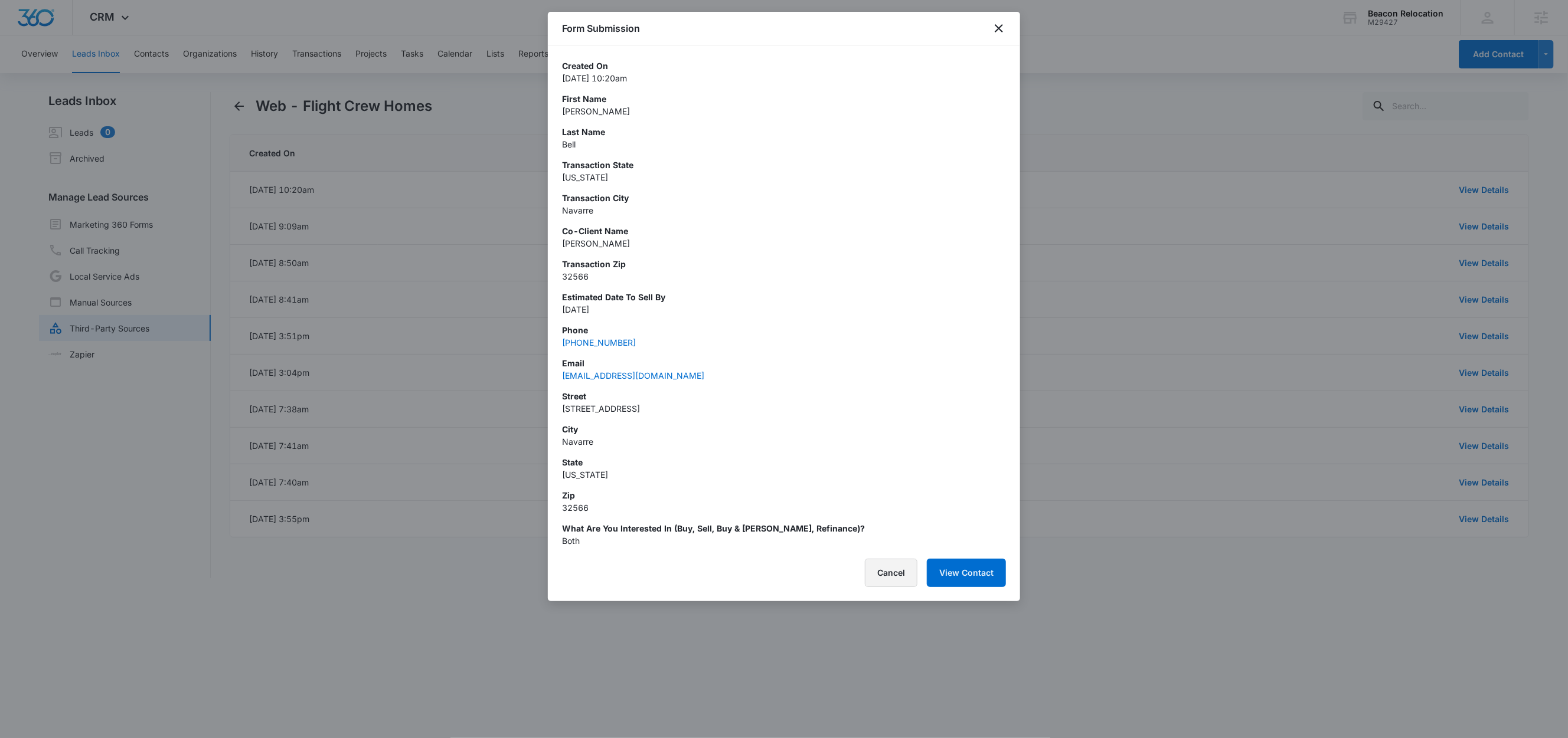
click at [903, 574] on button "Cancel" at bounding box center [891, 573] width 52 height 29
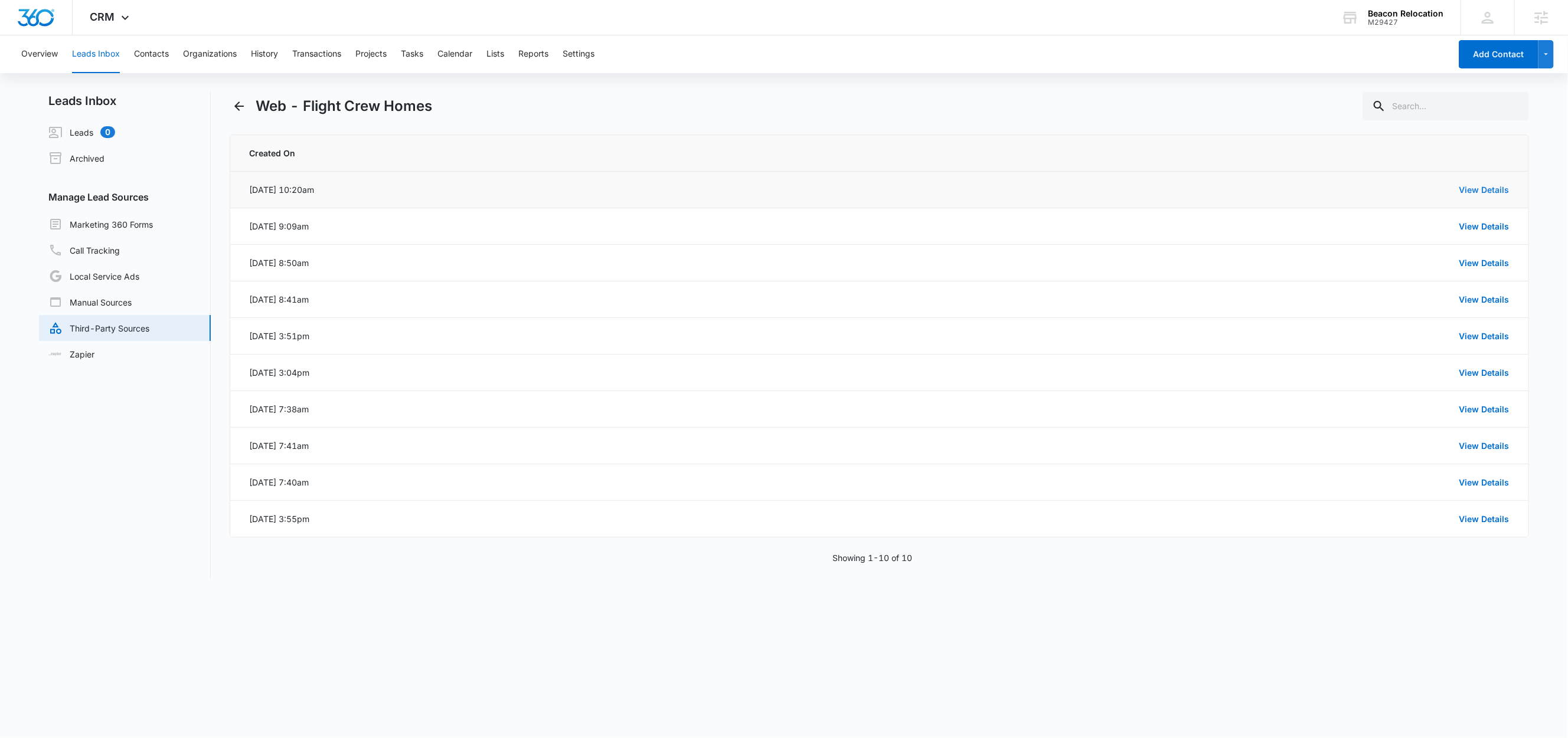
click at [1473, 193] on link "View Details" at bounding box center [1485, 190] width 50 height 10
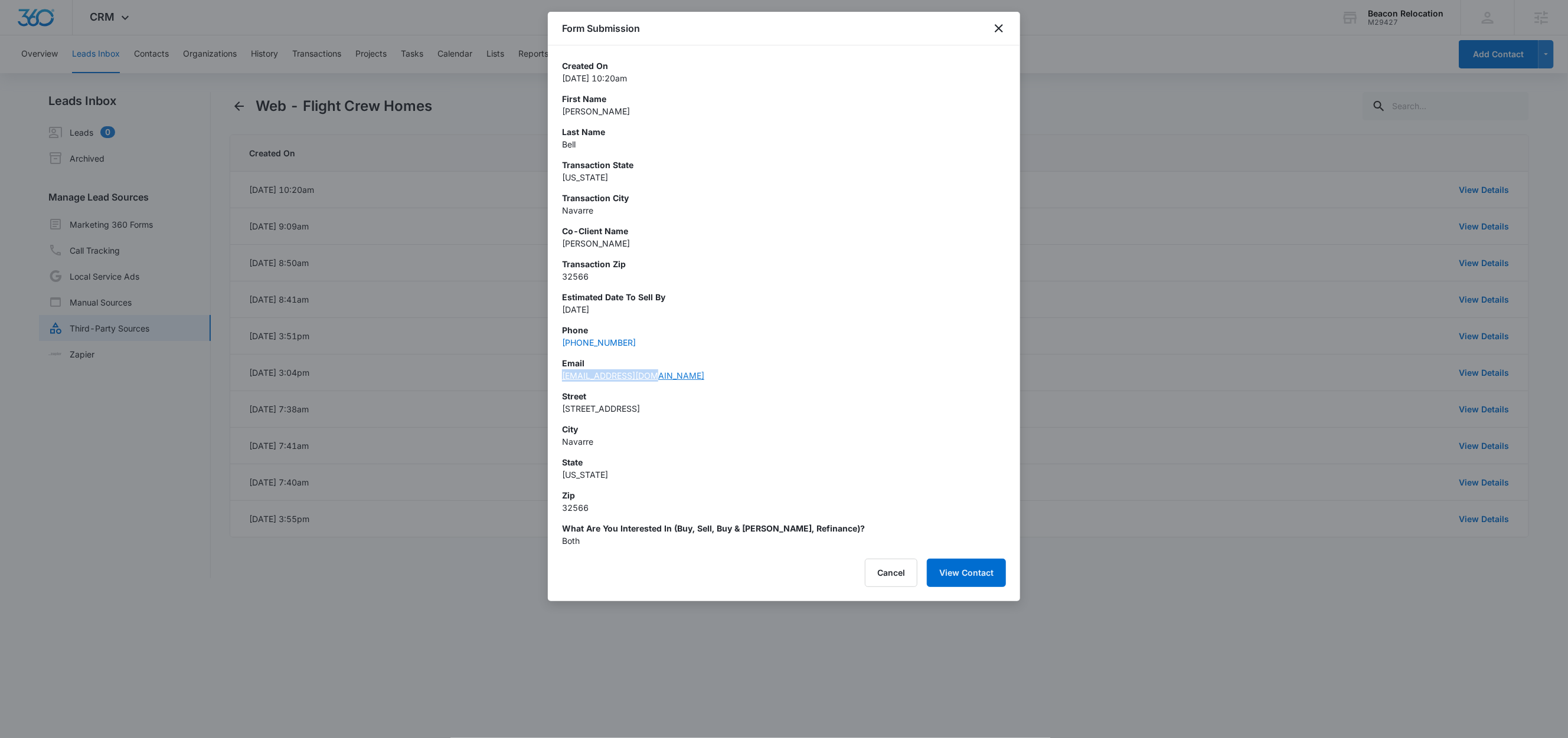
copy link "hayleyk05@gmail.com"
click at [894, 577] on button "Cancel" at bounding box center [891, 573] width 52 height 29
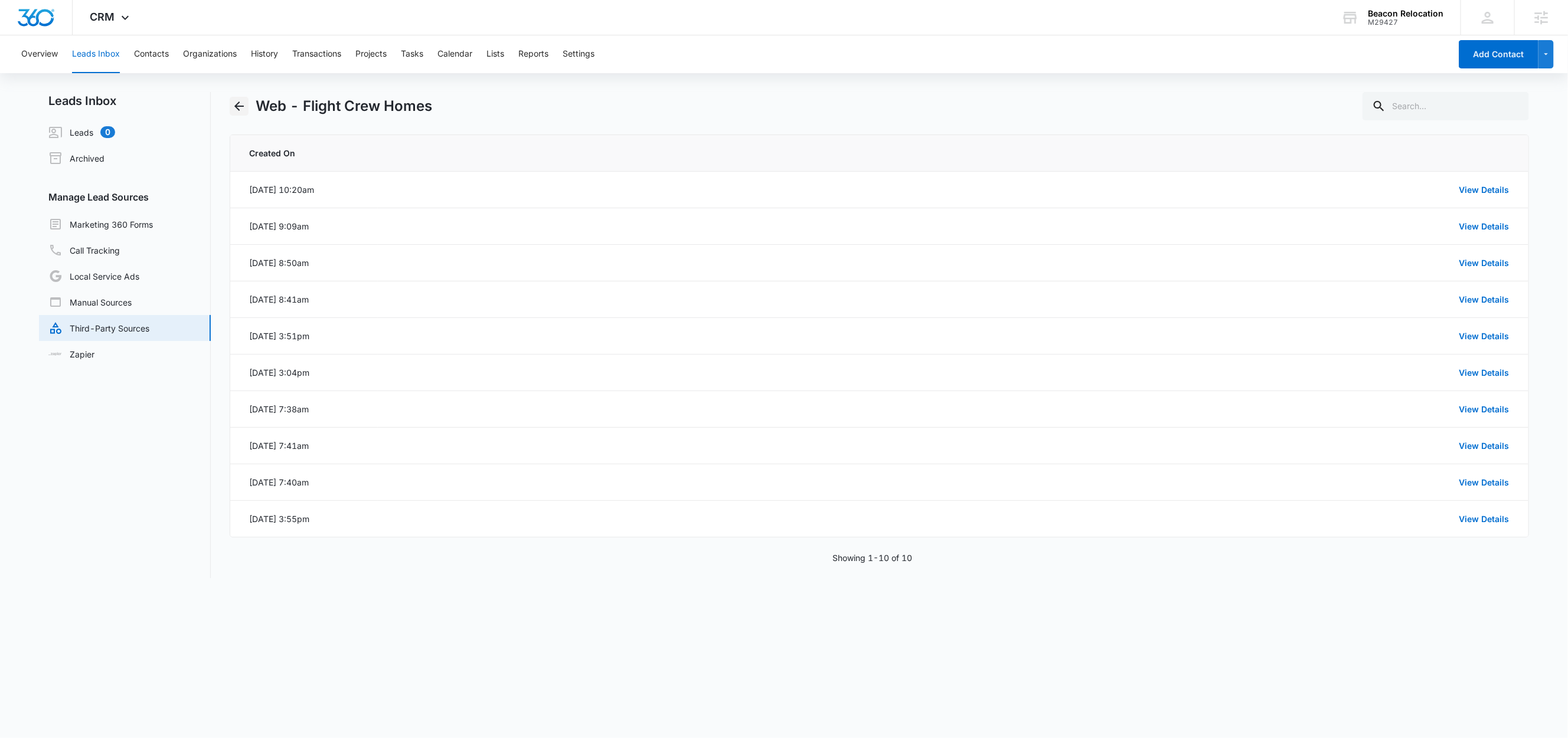
click at [238, 102] on icon "Back" at bounding box center [239, 106] width 14 height 14
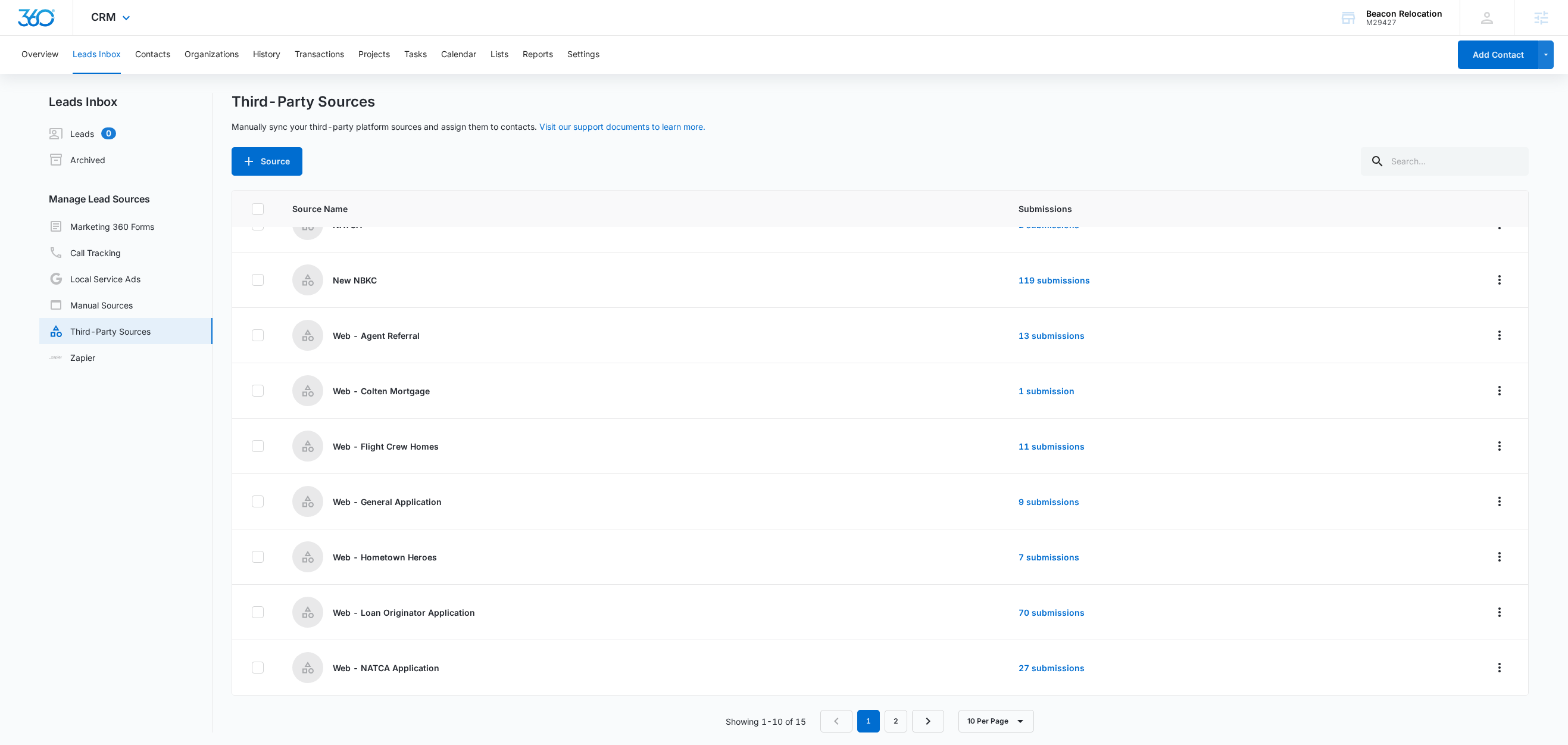
scroll to position [2, 0]
click at [903, 721] on link "2" at bounding box center [896, 720] width 23 height 23
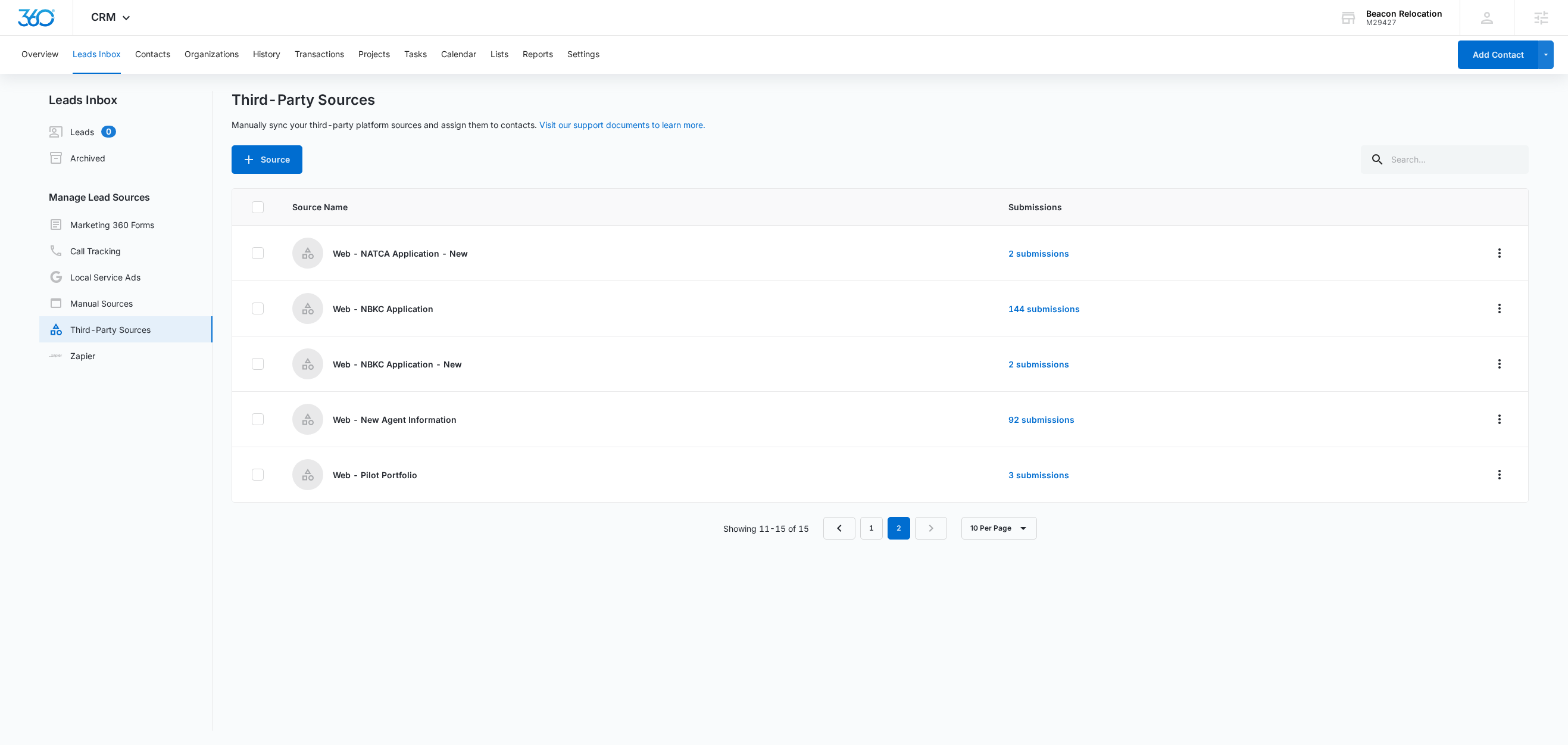
scroll to position [0, 0]
click at [1493, 477] on icon "Overflow Menu" at bounding box center [1500, 475] width 14 height 14
click at [1043, 476] on link "3 submissions" at bounding box center [1038, 475] width 60 height 11
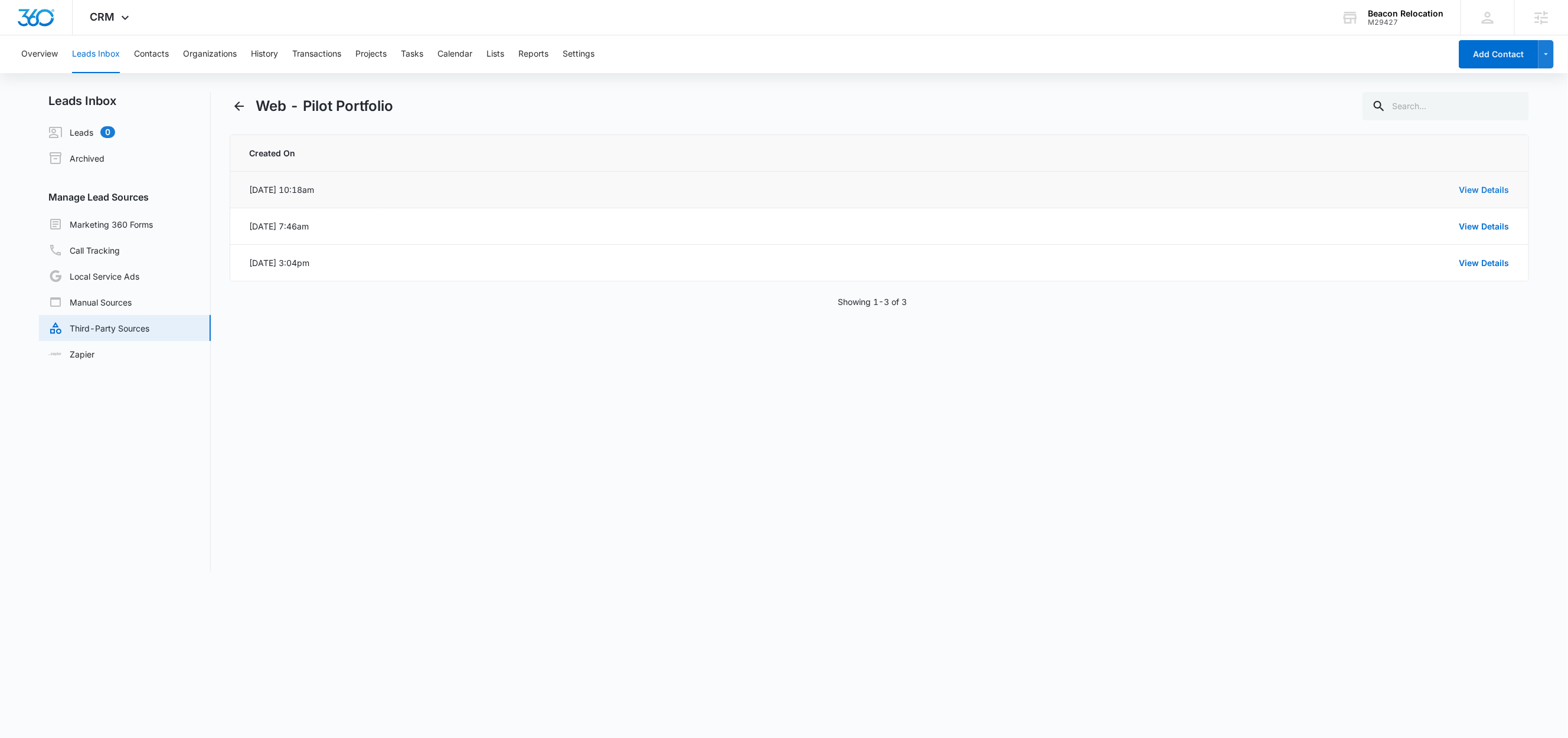
click at [1478, 188] on link "View Details" at bounding box center [1485, 190] width 50 height 10
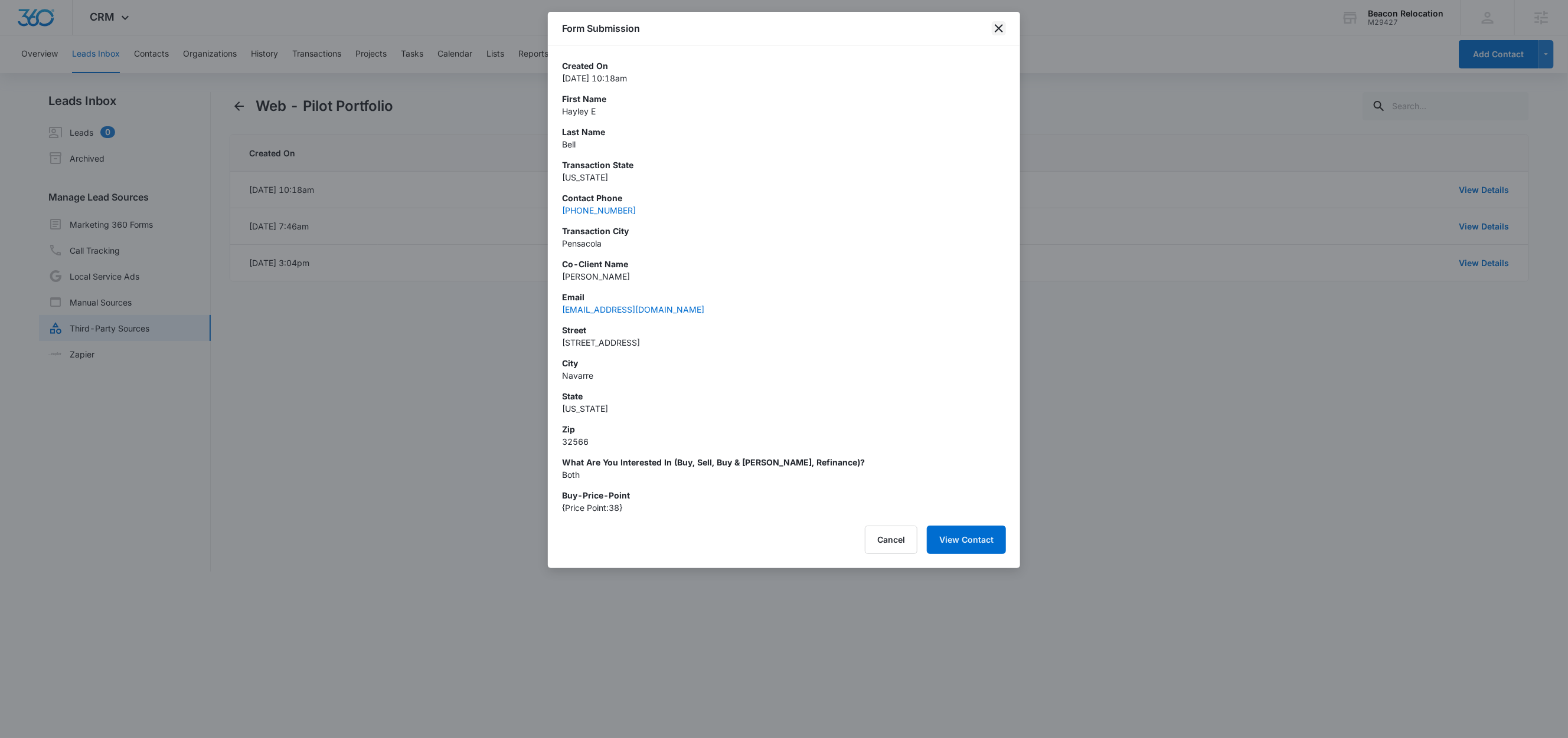
click at [998, 30] on icon "close" at bounding box center [999, 29] width 9 height 9
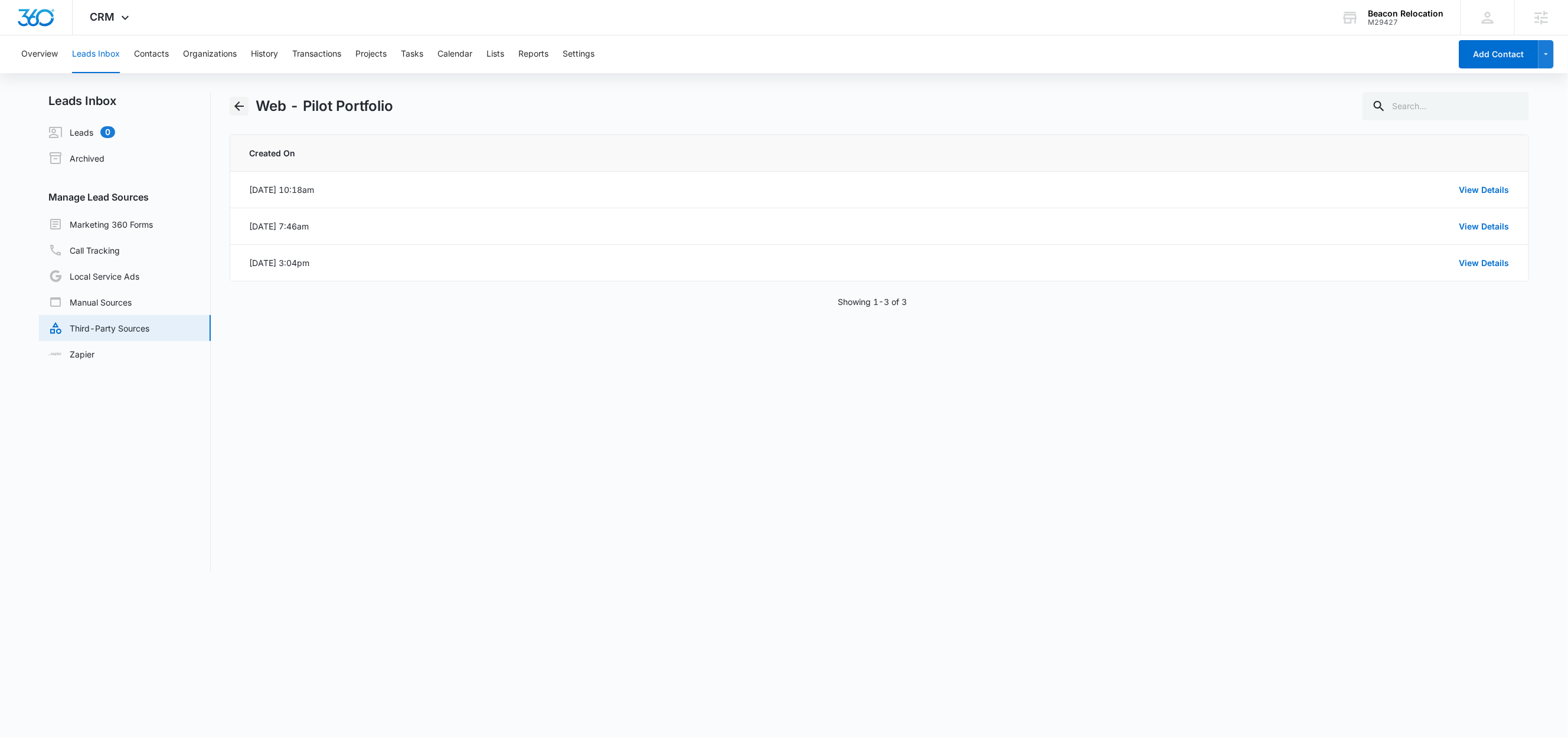
click at [241, 106] on icon "Back" at bounding box center [239, 106] width 10 height 10
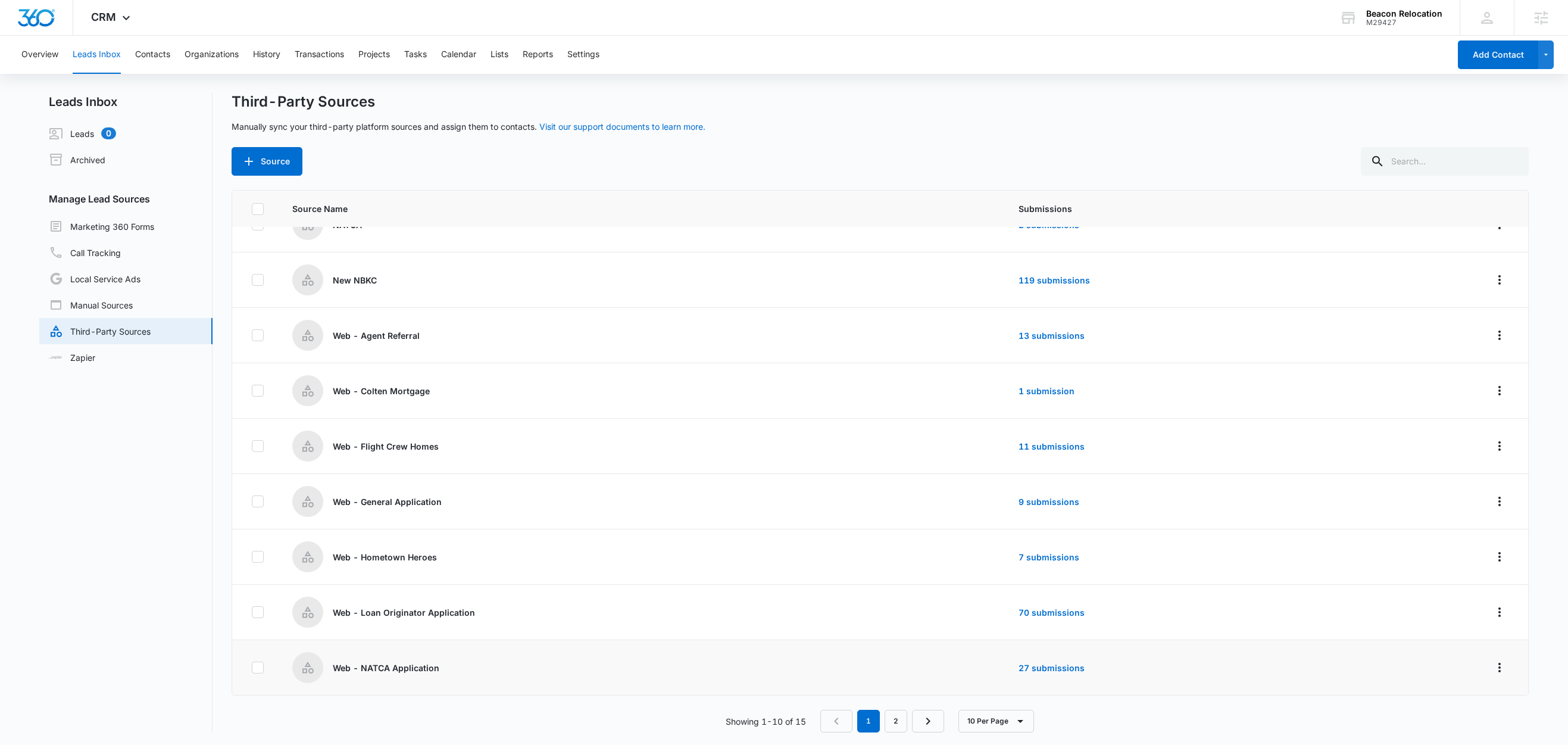
scroll to position [2, 0]
click at [903, 724] on link "2" at bounding box center [896, 720] width 23 height 23
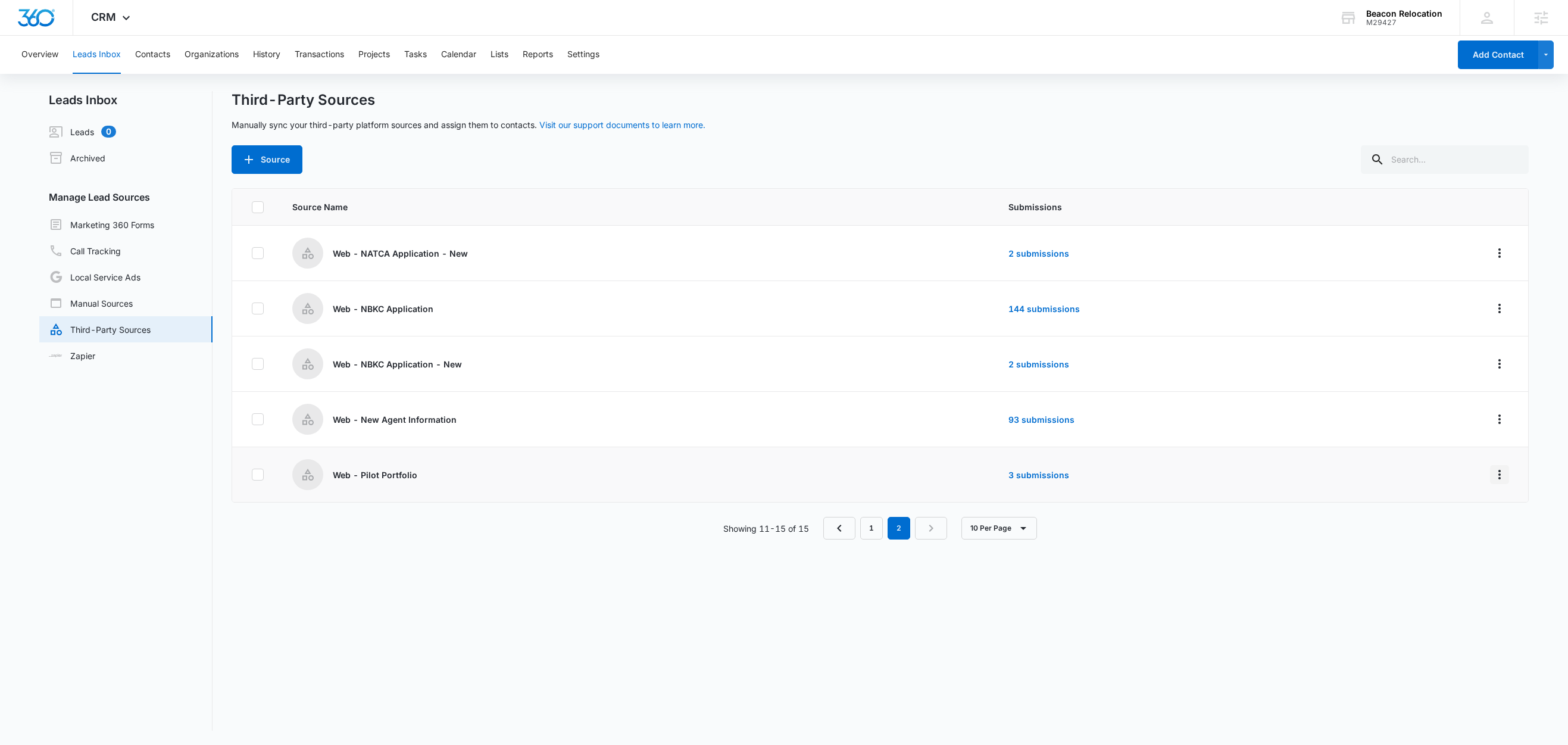
click at [1493, 479] on icon "Overflow Menu" at bounding box center [1500, 475] width 14 height 14
click at [1442, 546] on div "Submission Rules" at bounding box center [1433, 546] width 67 height 9
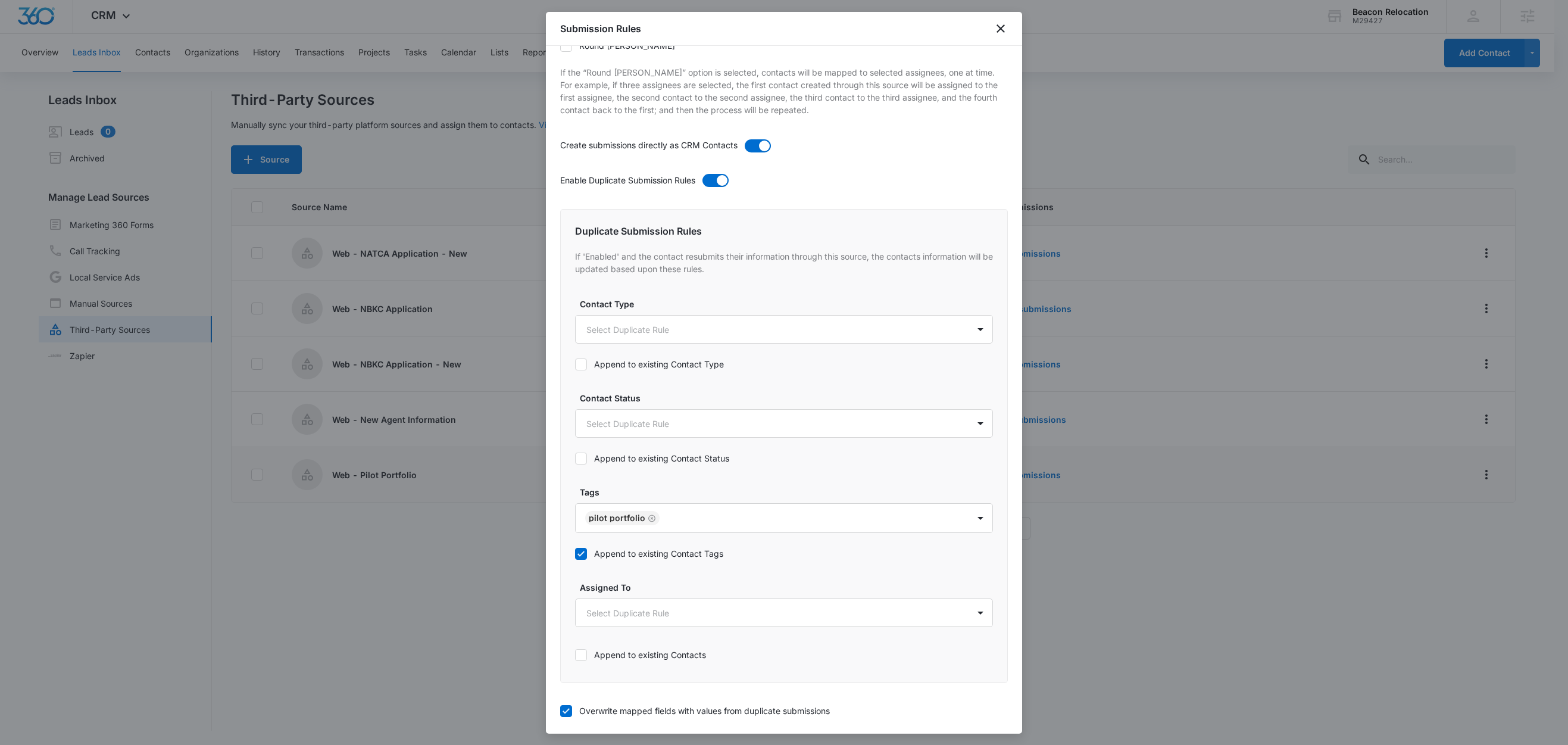
scroll to position [411, 0]
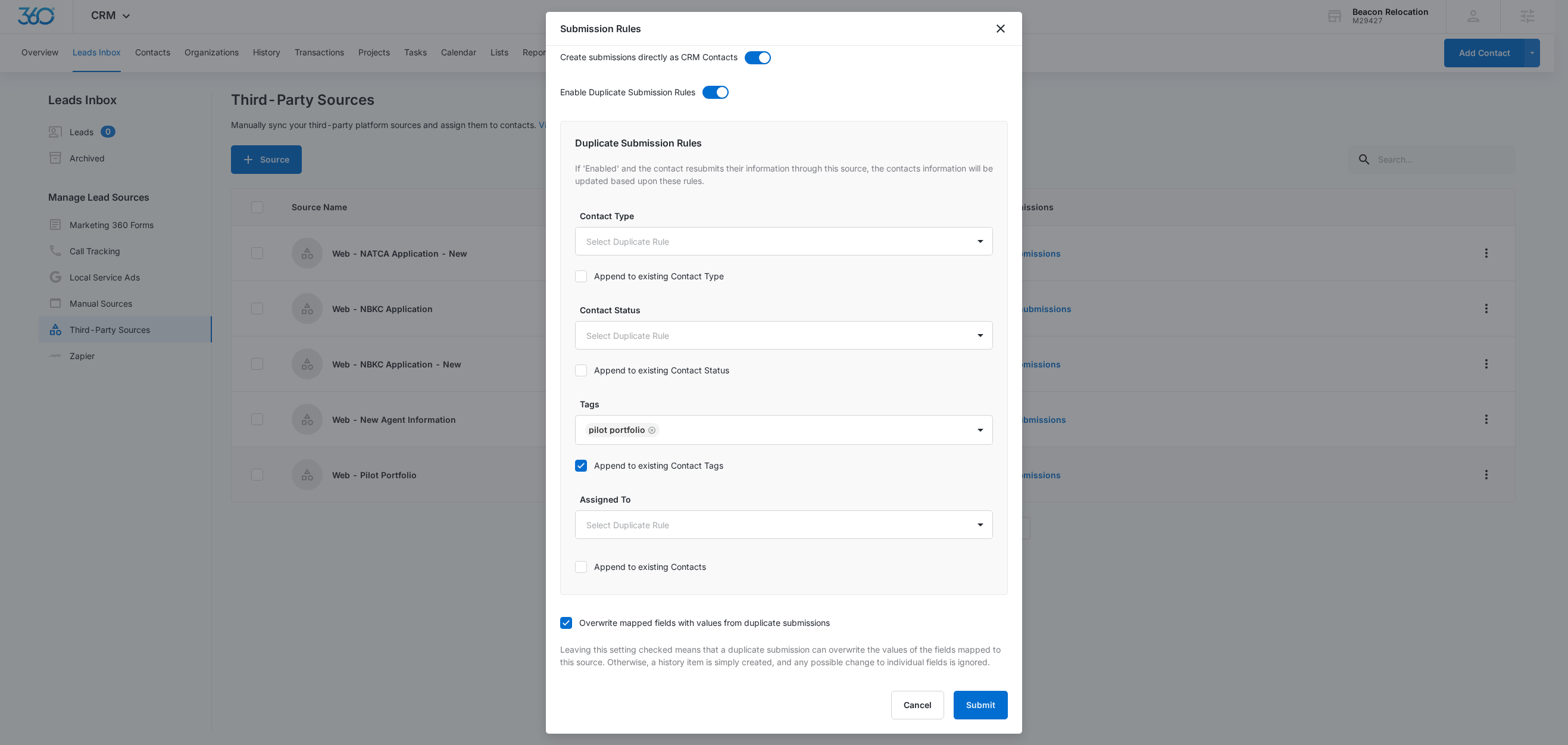
click at [631, 270] on label "Append to existing Contact Type" at bounding box center [784, 276] width 418 height 12
click at [576, 276] on input "Append to existing Contact Type" at bounding box center [576, 276] width 0 height 0
click at [632, 367] on div "Append to existing Contact Status" at bounding box center [784, 370] width 418 height 27
click at [641, 270] on label "Append to existing Contact Type" at bounding box center [784, 276] width 418 height 12
click at [576, 276] on input "Append to existing Contact Type" at bounding box center [576, 276] width 0 height 0
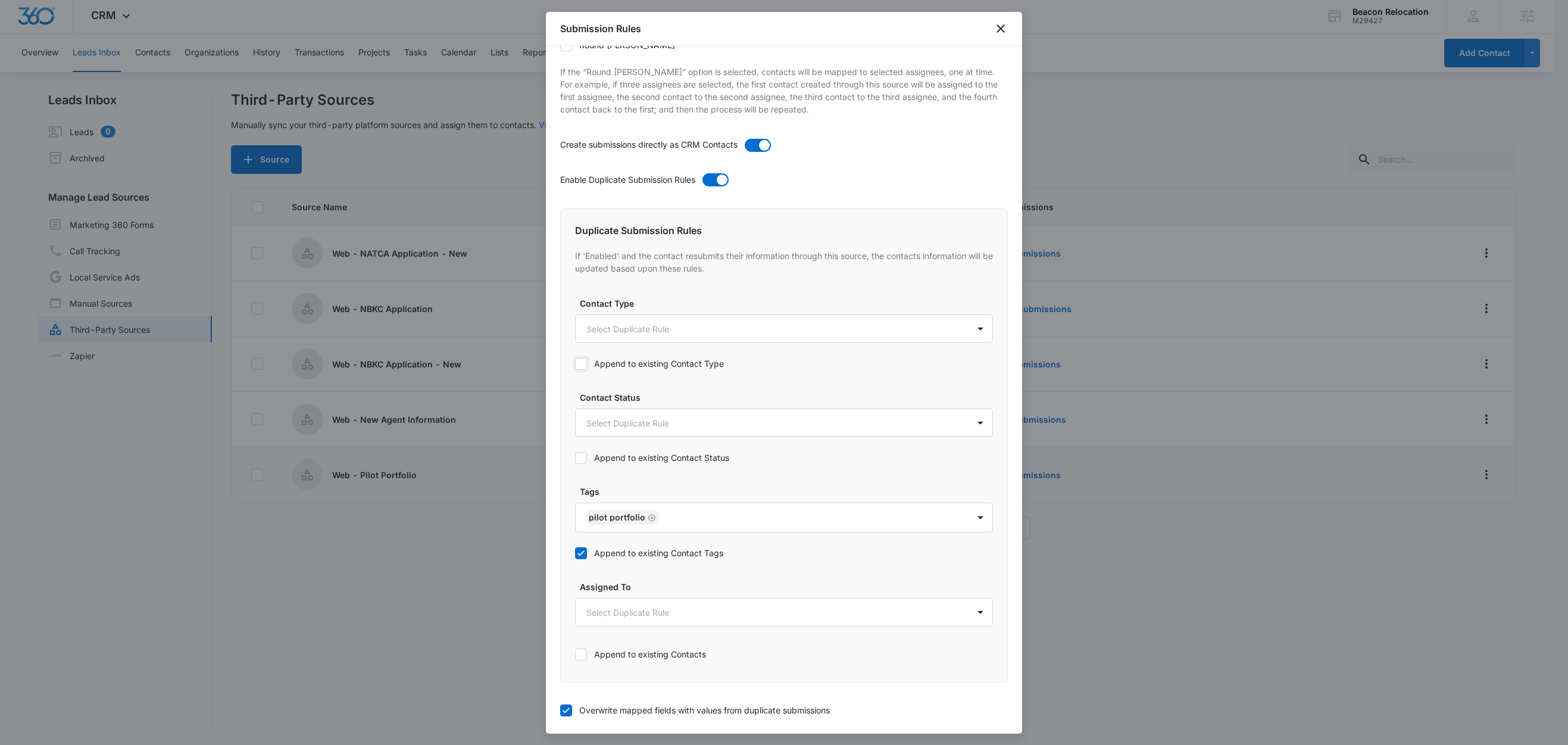
scroll to position [81, 0]
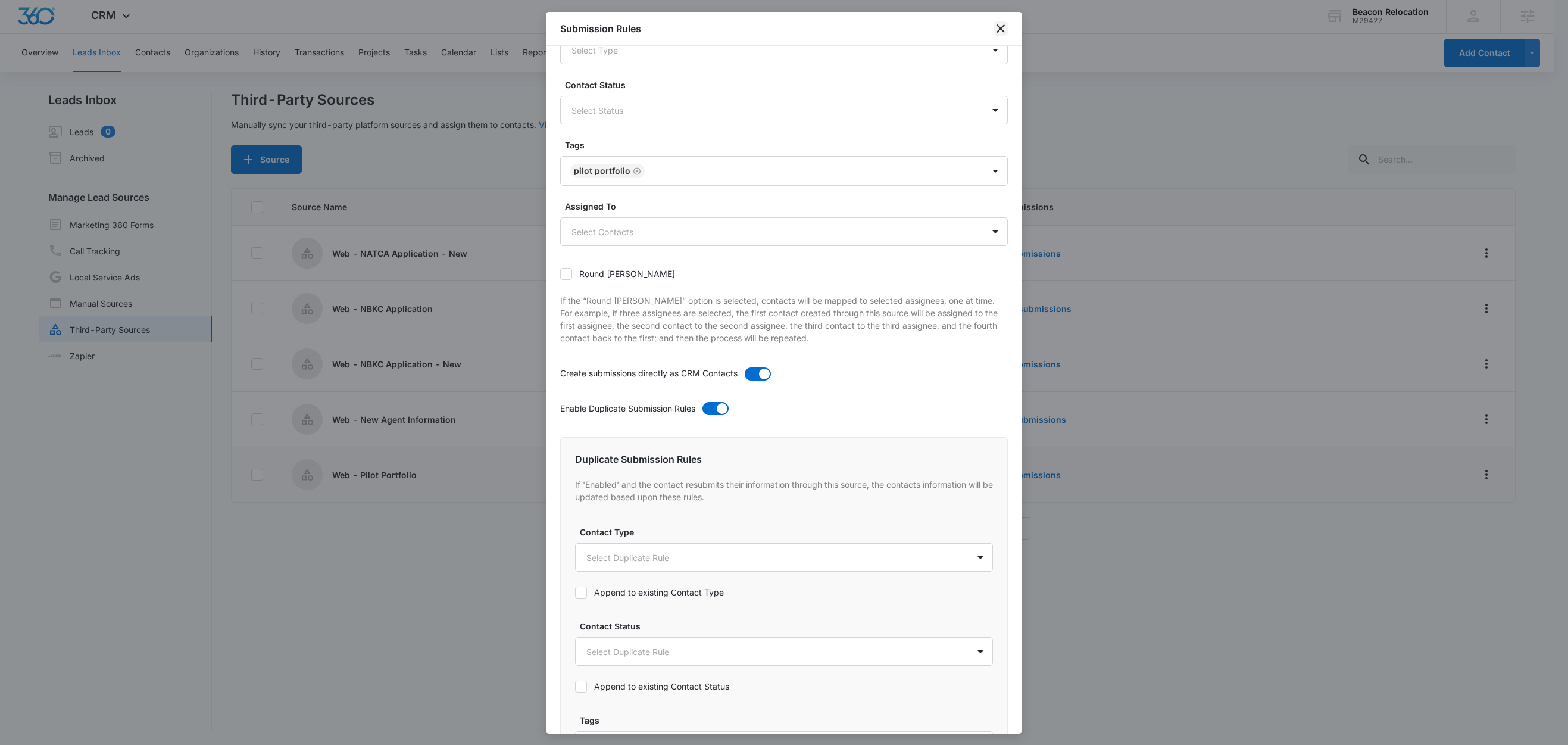
click at [1002, 31] on icon "close" at bounding box center [1001, 29] width 9 height 9
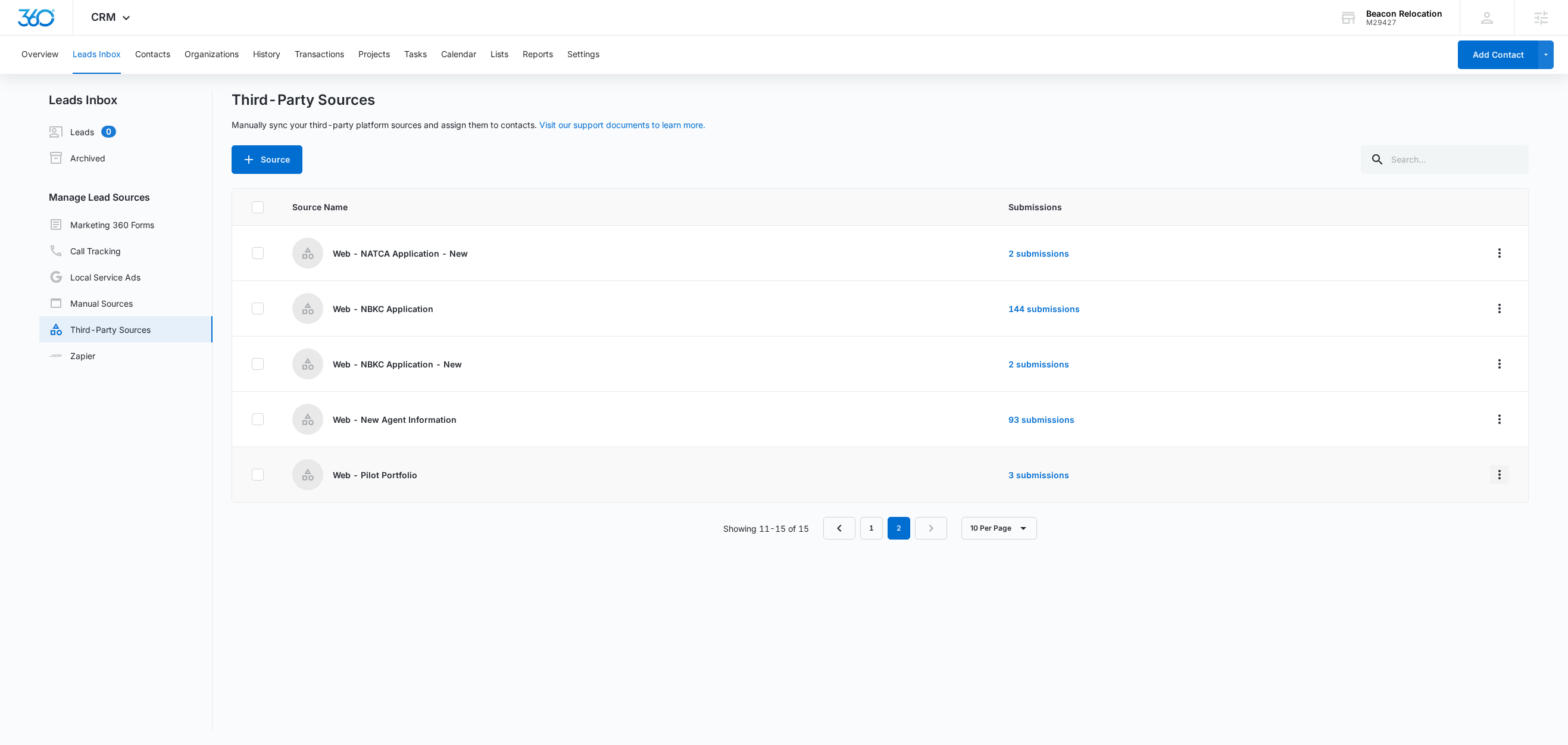
click at [1493, 482] on icon "Overflow Menu" at bounding box center [1500, 475] width 14 height 14
click at [1456, 543] on div "Submission Rules" at bounding box center [1433, 546] width 67 height 9
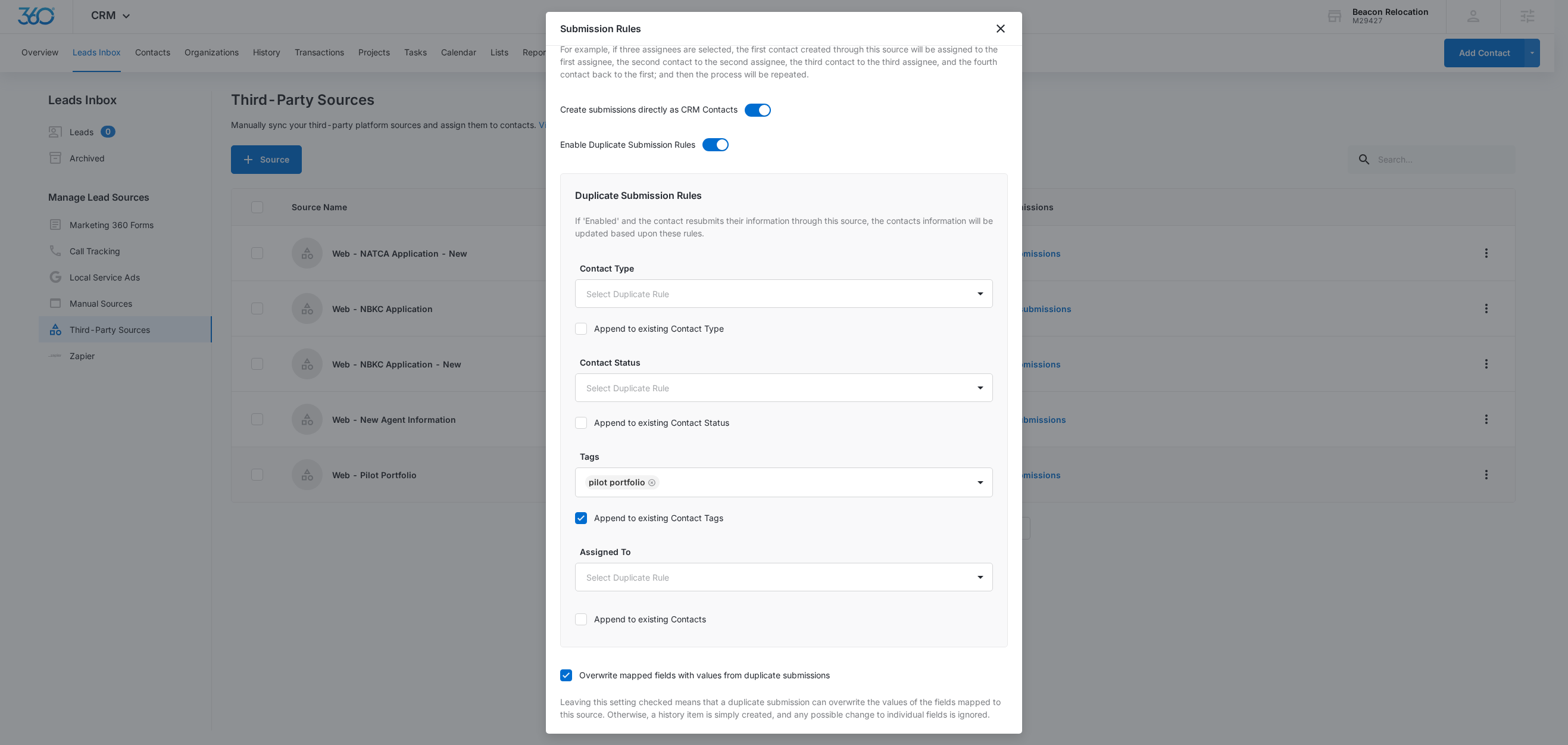
scroll to position [224, 0]
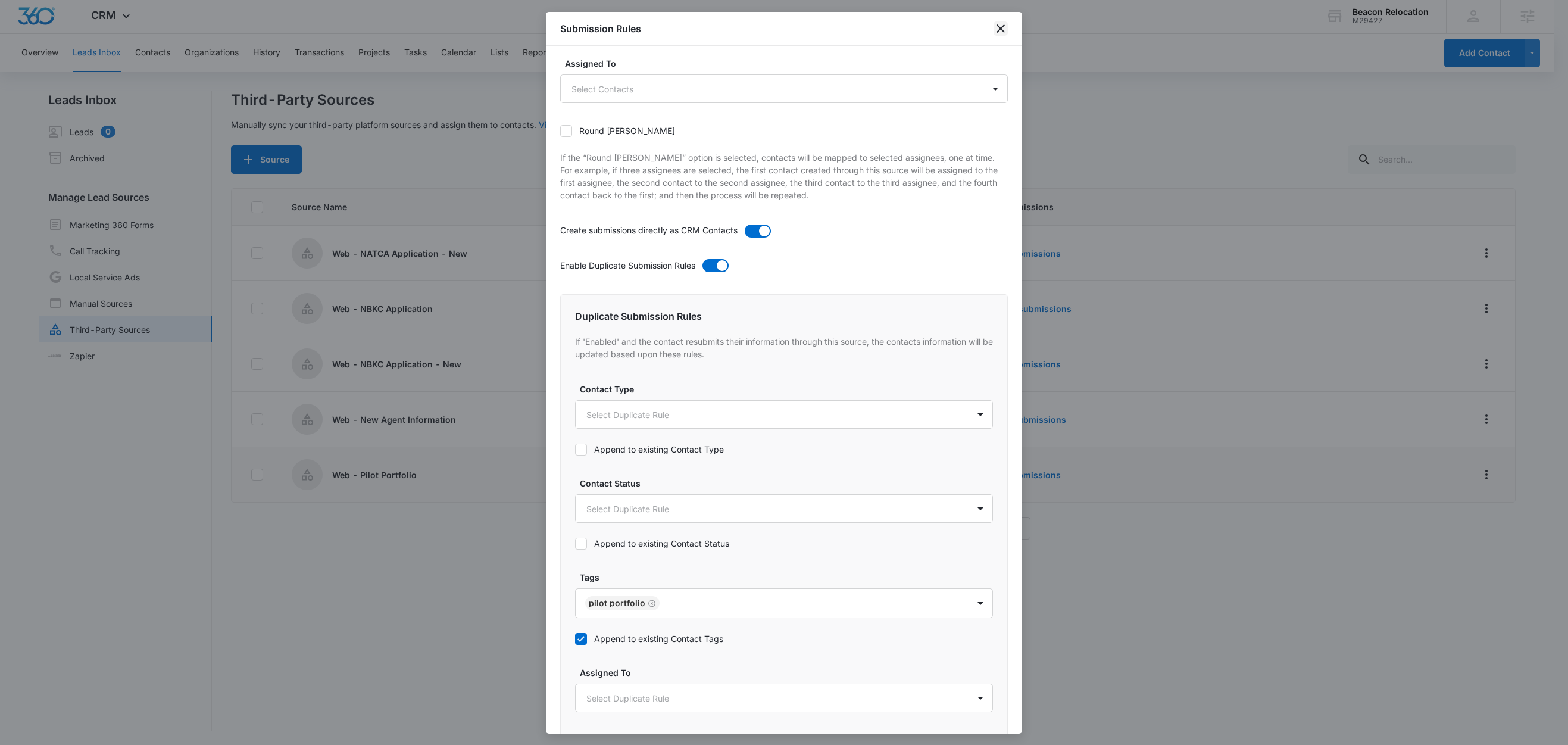
click at [995, 29] on icon "close" at bounding box center [1000, 28] width 14 height 14
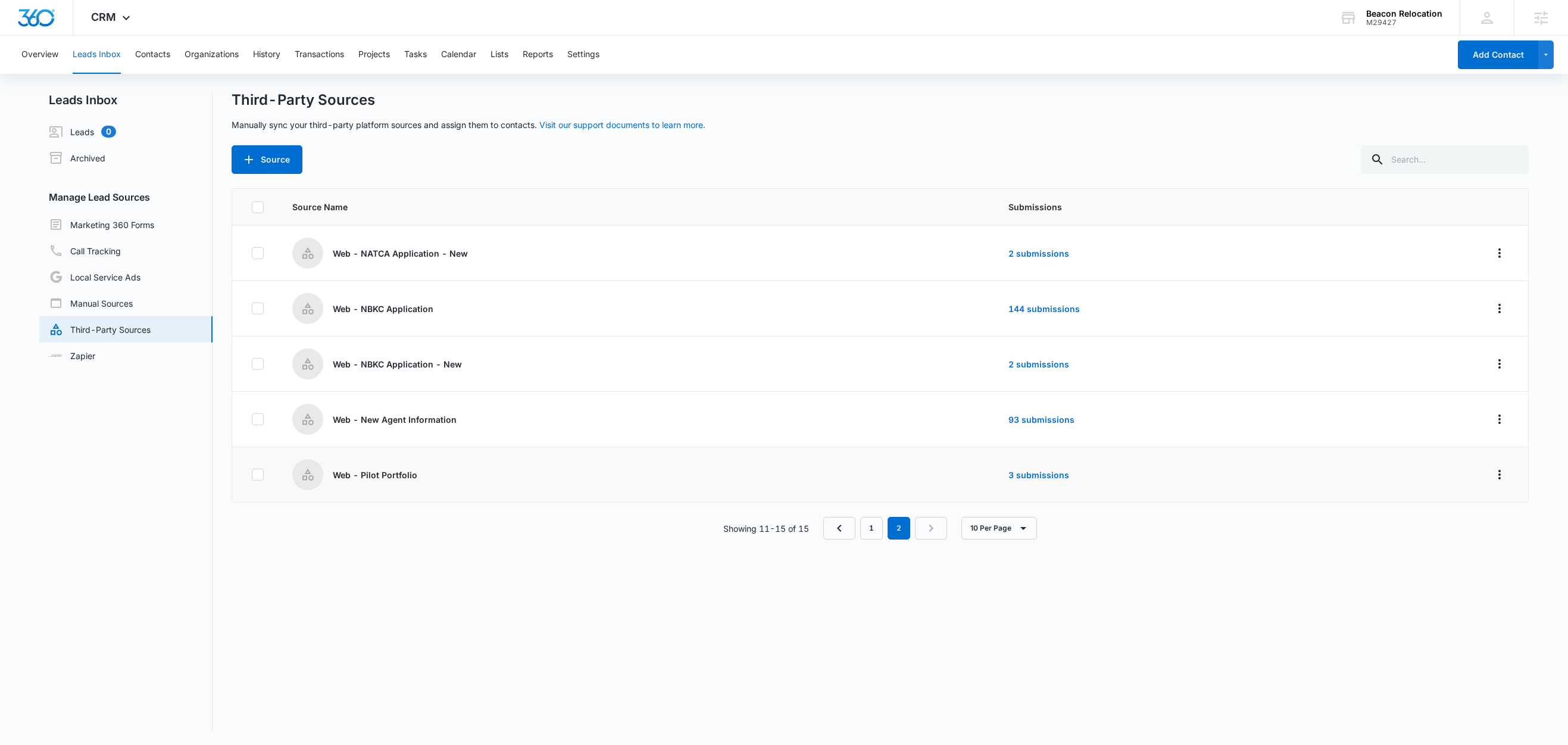
click at [1028, 480] on td "3 submissions" at bounding box center [1169, 474] width 350 height 55
click at [1030, 477] on link "3 submissions" at bounding box center [1038, 475] width 60 height 11
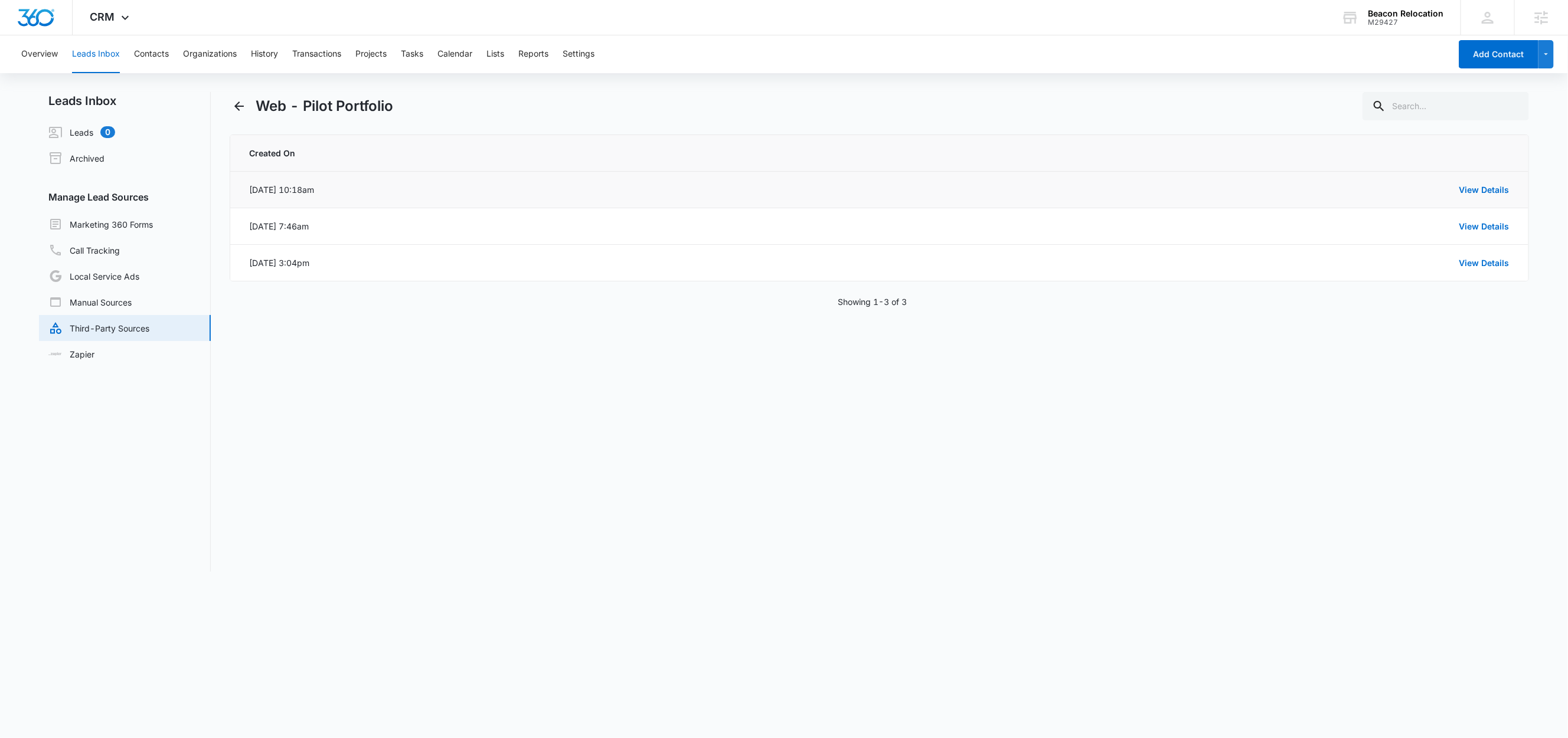
click at [1495, 194] on div "View Details" at bounding box center [950, 189] width 1117 height 12
click at [1493, 190] on link "View Details" at bounding box center [1485, 190] width 50 height 10
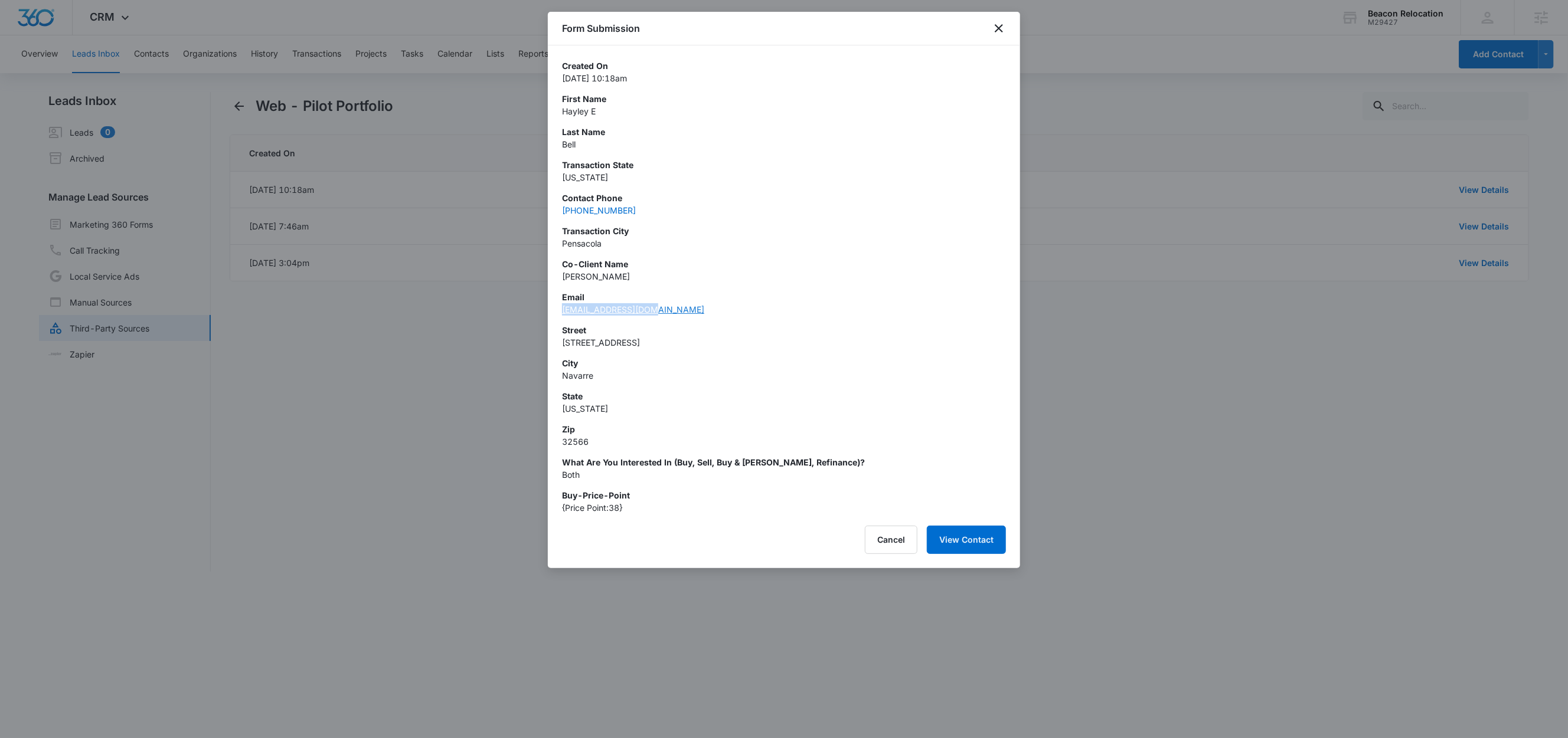
copy link "hayleyk05@gmail.com"
click at [890, 548] on button "Cancel" at bounding box center [891, 540] width 52 height 29
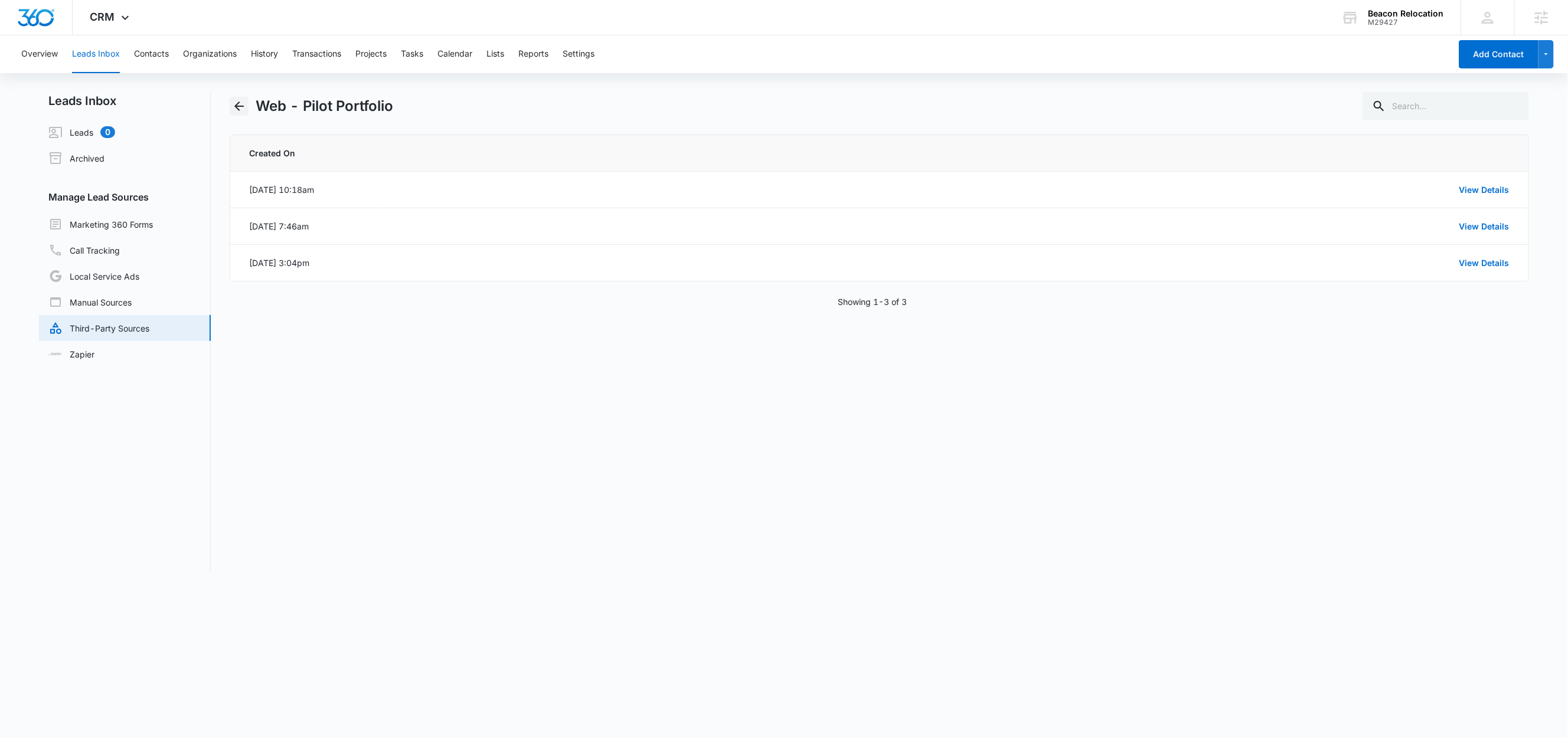
click at [234, 106] on icon "Back" at bounding box center [239, 106] width 14 height 14
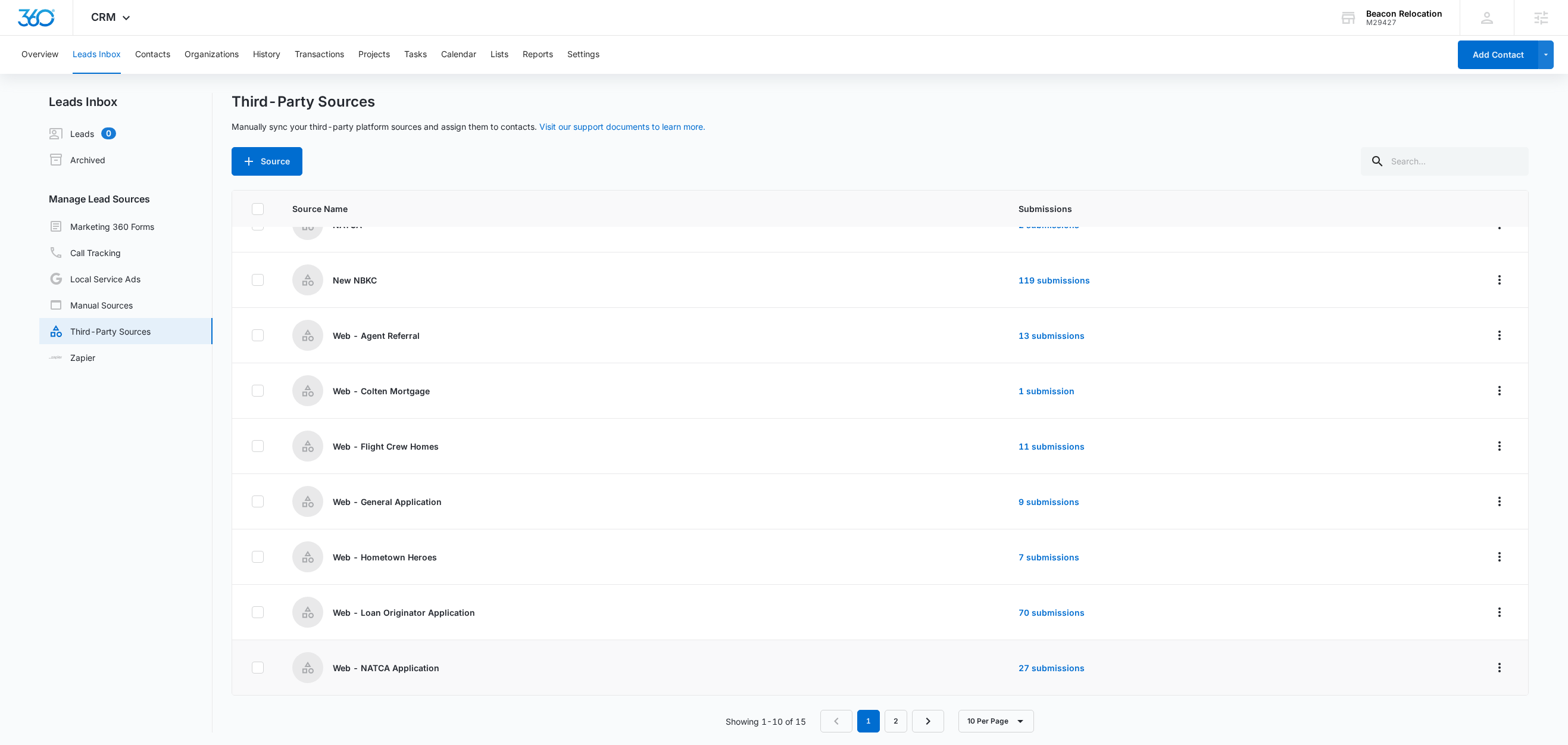
scroll to position [2, 0]
click at [902, 719] on link "2" at bounding box center [896, 720] width 23 height 23
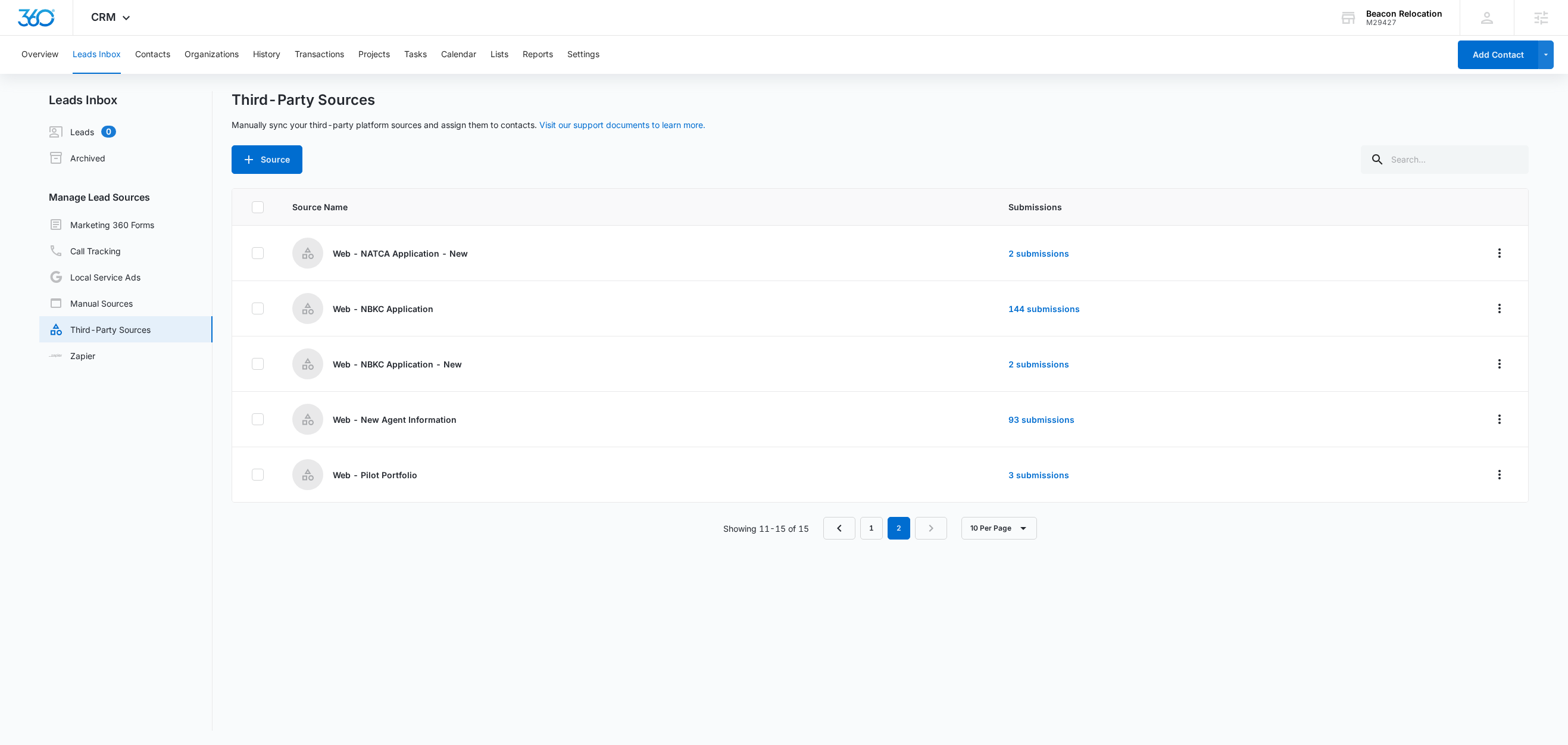
scroll to position [0, 0]
click at [1499, 421] on icon "Overflow Menu" at bounding box center [1500, 419] width 3 height 10
click at [1431, 489] on div "Submission Rules" at bounding box center [1433, 489] width 67 height 9
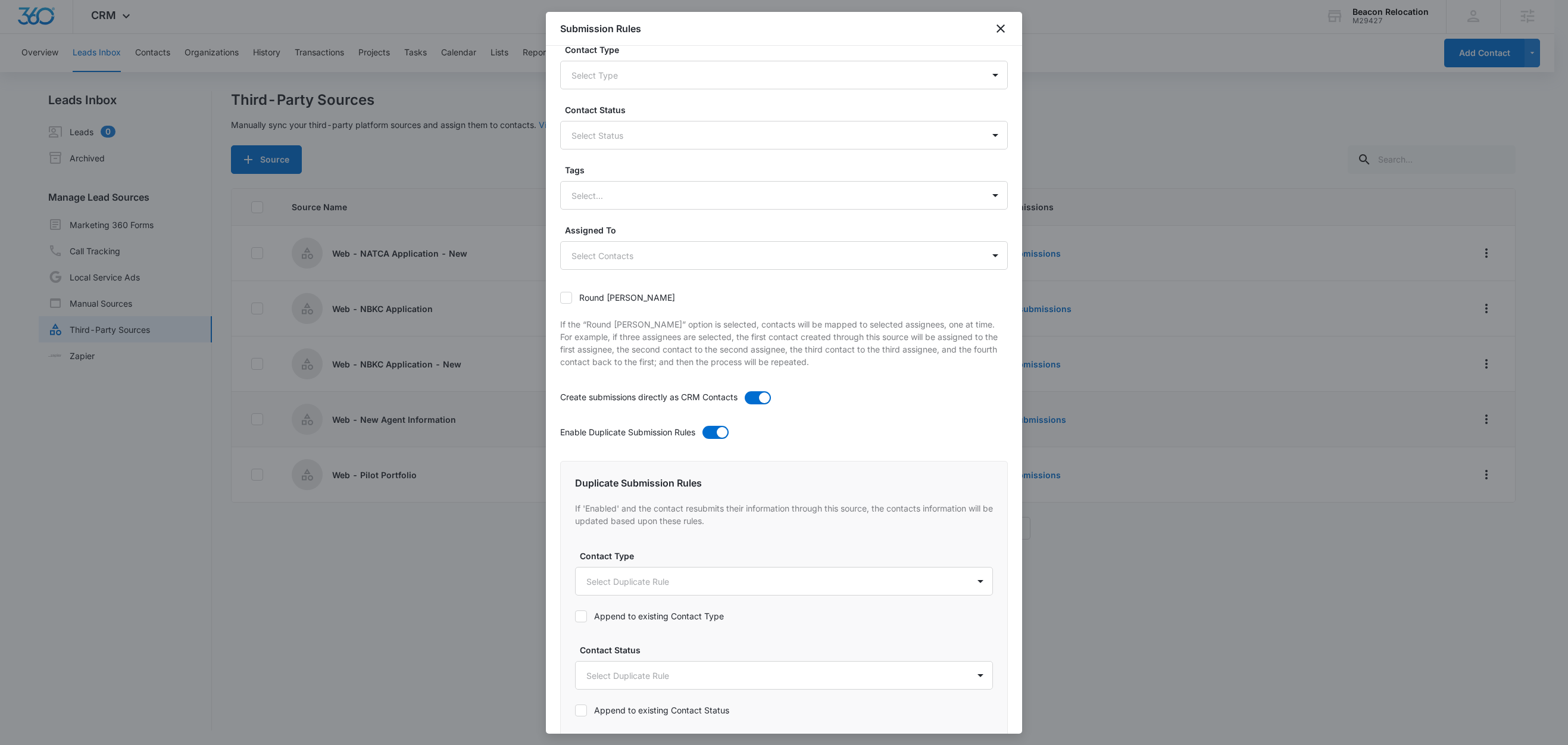
scroll to position [48, 0]
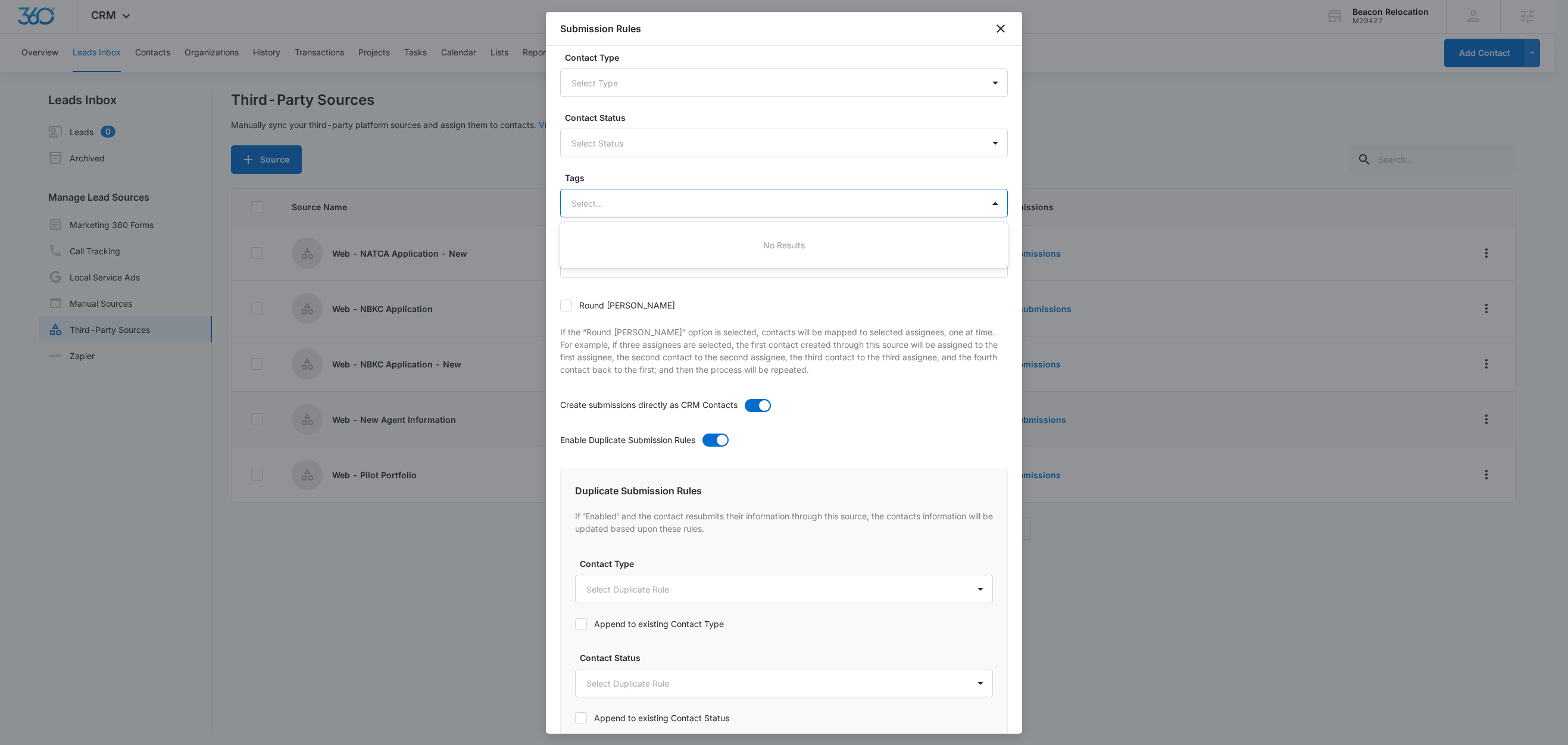
click at [625, 203] on div at bounding box center [769, 203] width 397 height 15
type input "new"
click at [654, 245] on p "New Agent Information" at bounding box center [619, 245] width 90 height 12
click at [632, 169] on form "Contact Type Select Type Contact Status Select Status Tags option New Agent Inf…" at bounding box center [784, 538] width 448 height 975
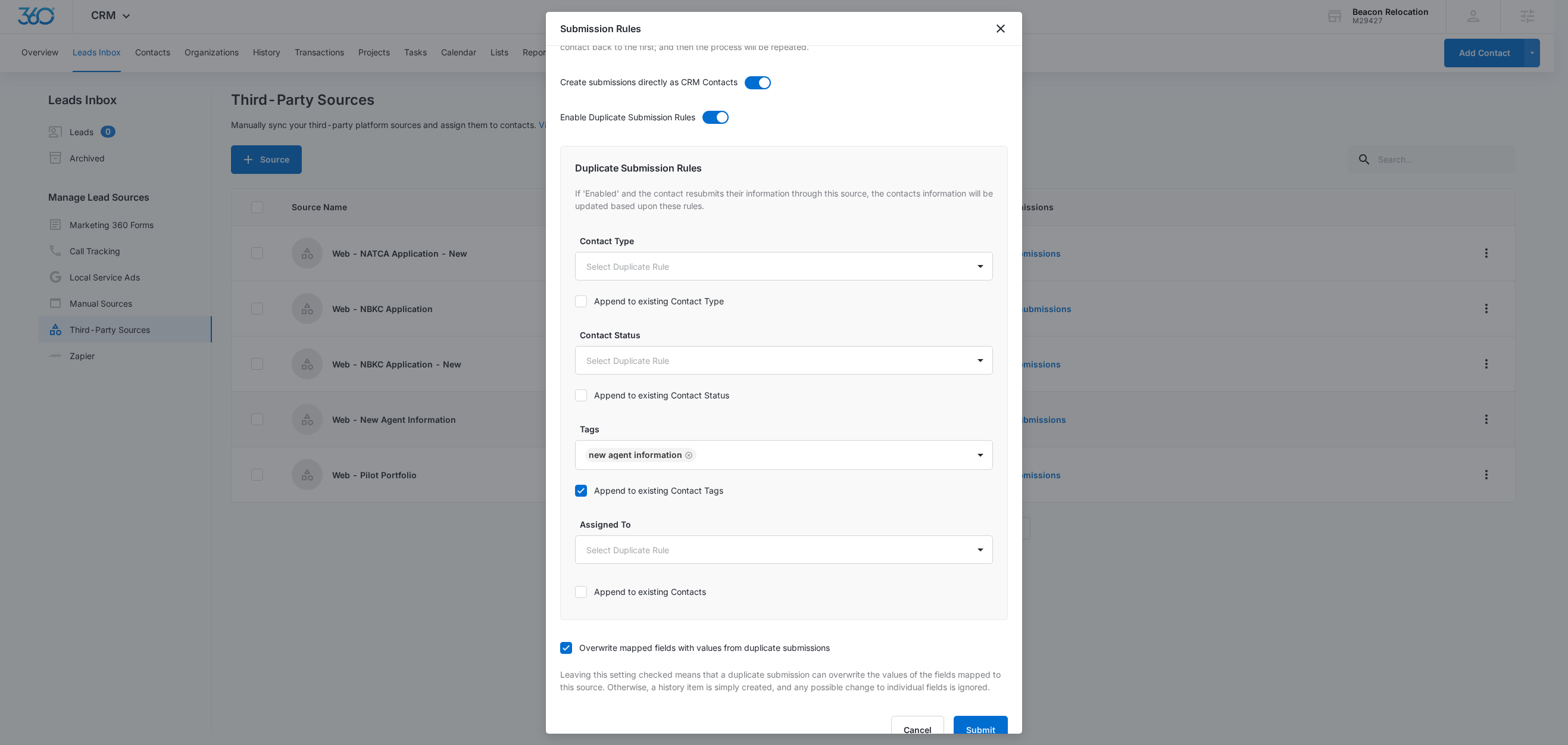
scroll to position [411, 0]
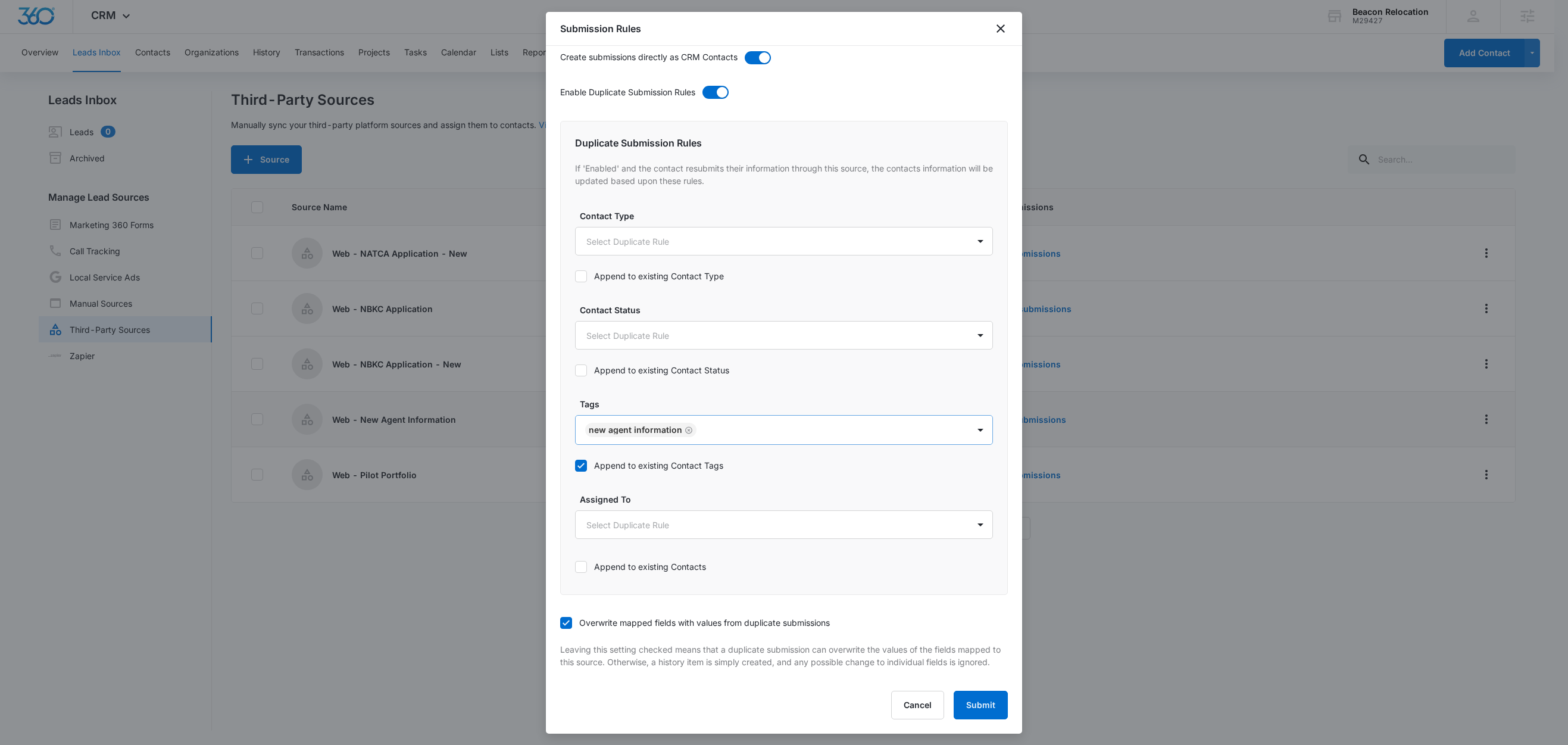
click at [688, 426] on icon "Remove New Agent Information" at bounding box center [689, 430] width 9 height 9
click at [582, 460] on icon at bounding box center [581, 465] width 11 height 11
click at [576, 465] on input "Append to existing Contact Tags" at bounding box center [576, 465] width 0 height 0
click at [612, 423] on div at bounding box center [769, 430] width 367 height 15
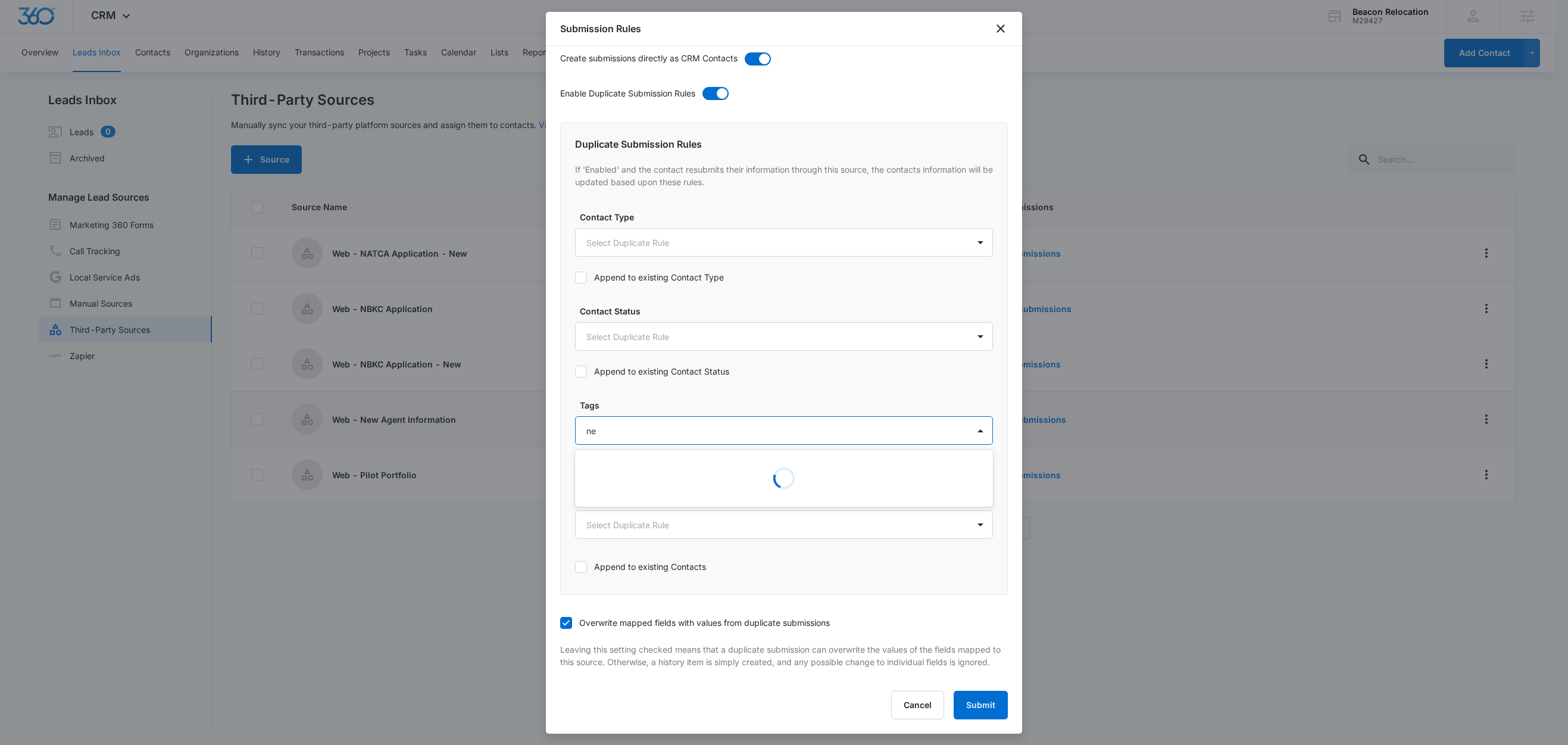
type input "new"
click at [651, 466] on p "New Agent Information" at bounding box center [634, 472] width 90 height 12
click at [640, 398] on label "Tags" at bounding box center [788, 404] width 418 height 12
click at [637, 459] on label "Append to existing Contact Tags" at bounding box center [784, 465] width 418 height 12
click at [576, 465] on input "Append to existing Contact Tags" at bounding box center [576, 465] width 0 height 0
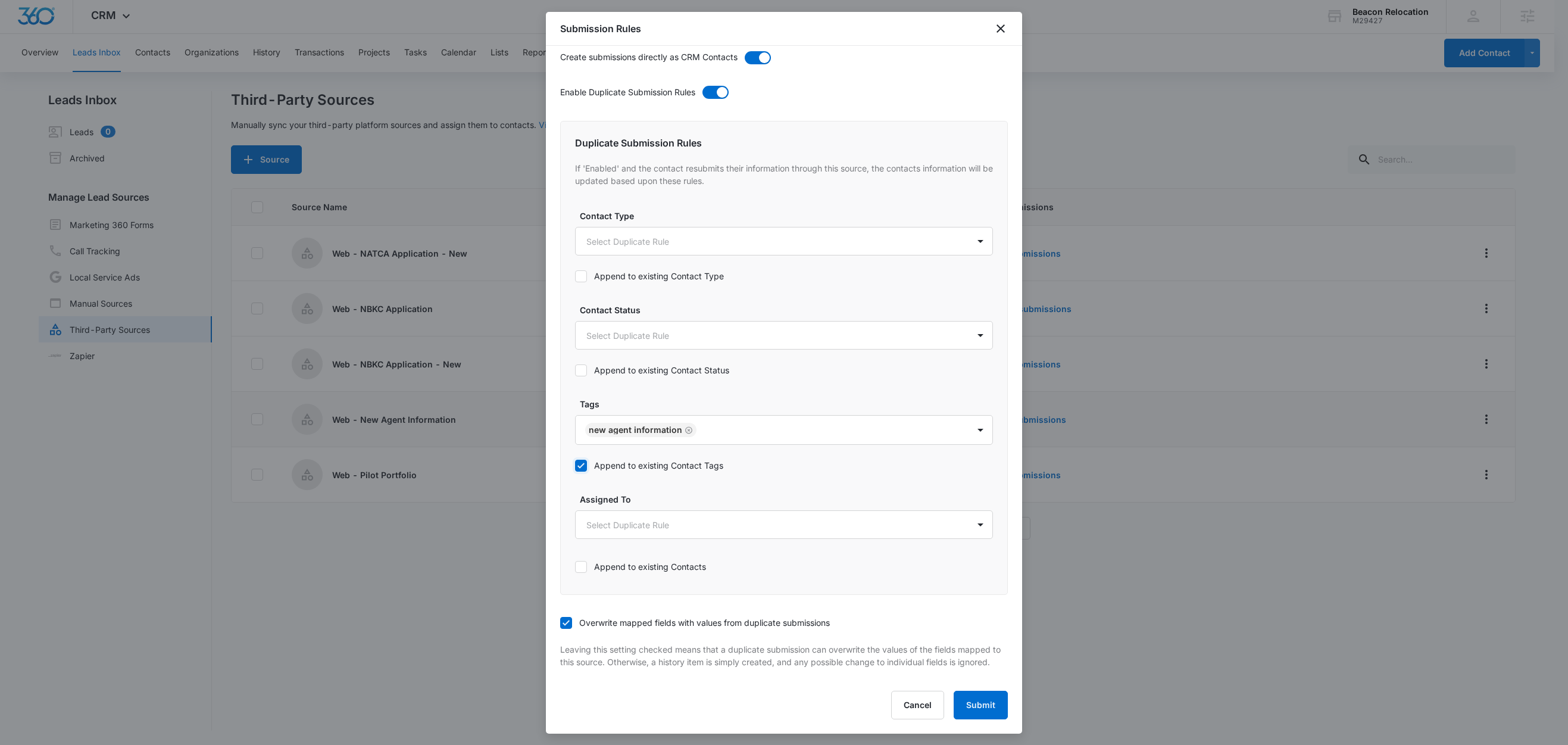
scroll to position [411, 0]
click at [962, 705] on button "Submit" at bounding box center [981, 705] width 54 height 29
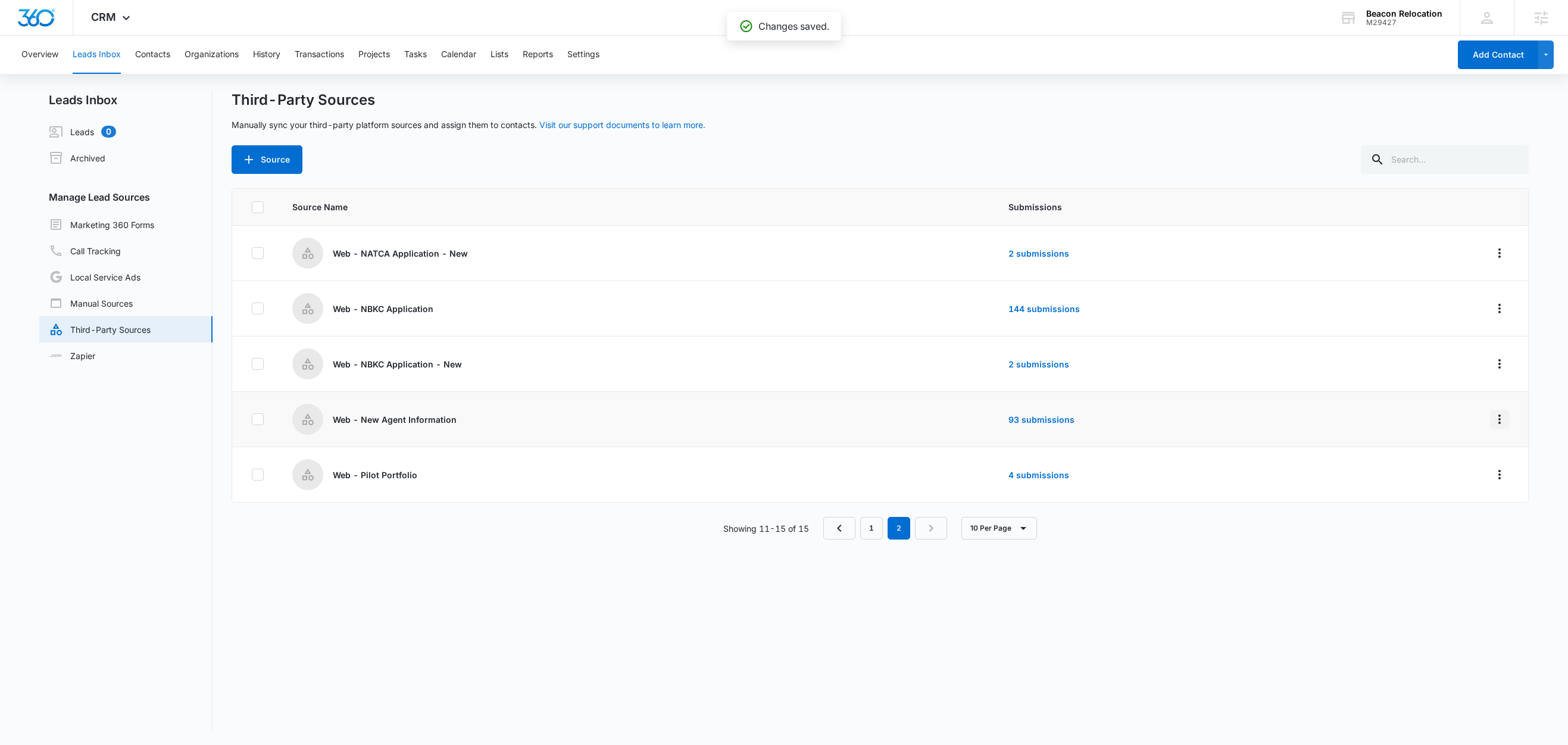
click at [1493, 422] on icon "Overflow Menu" at bounding box center [1500, 419] width 14 height 14
click at [1469, 480] on button "Submission Rules" at bounding box center [1441, 489] width 110 height 18
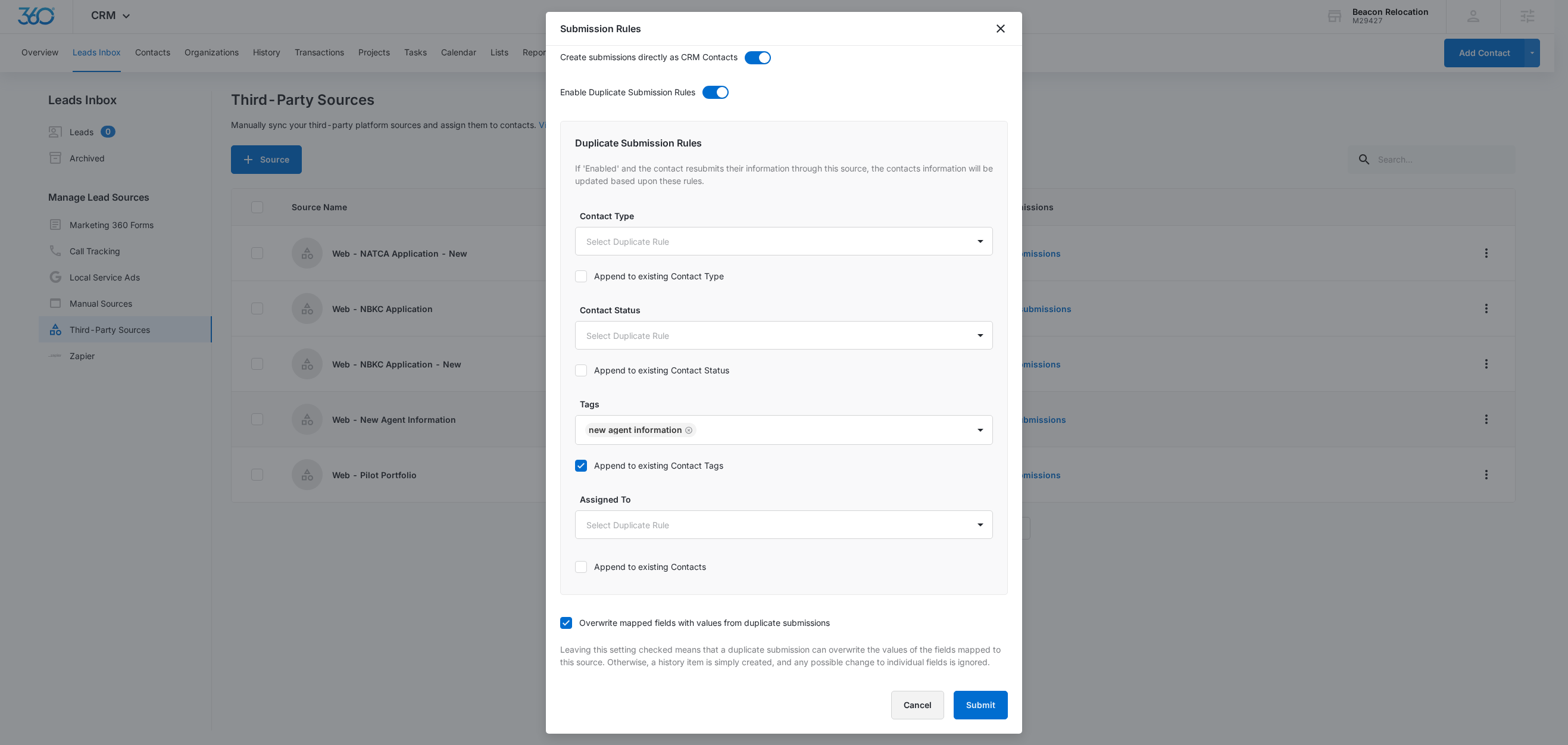
click at [908, 710] on button "Cancel" at bounding box center [917, 705] width 53 height 29
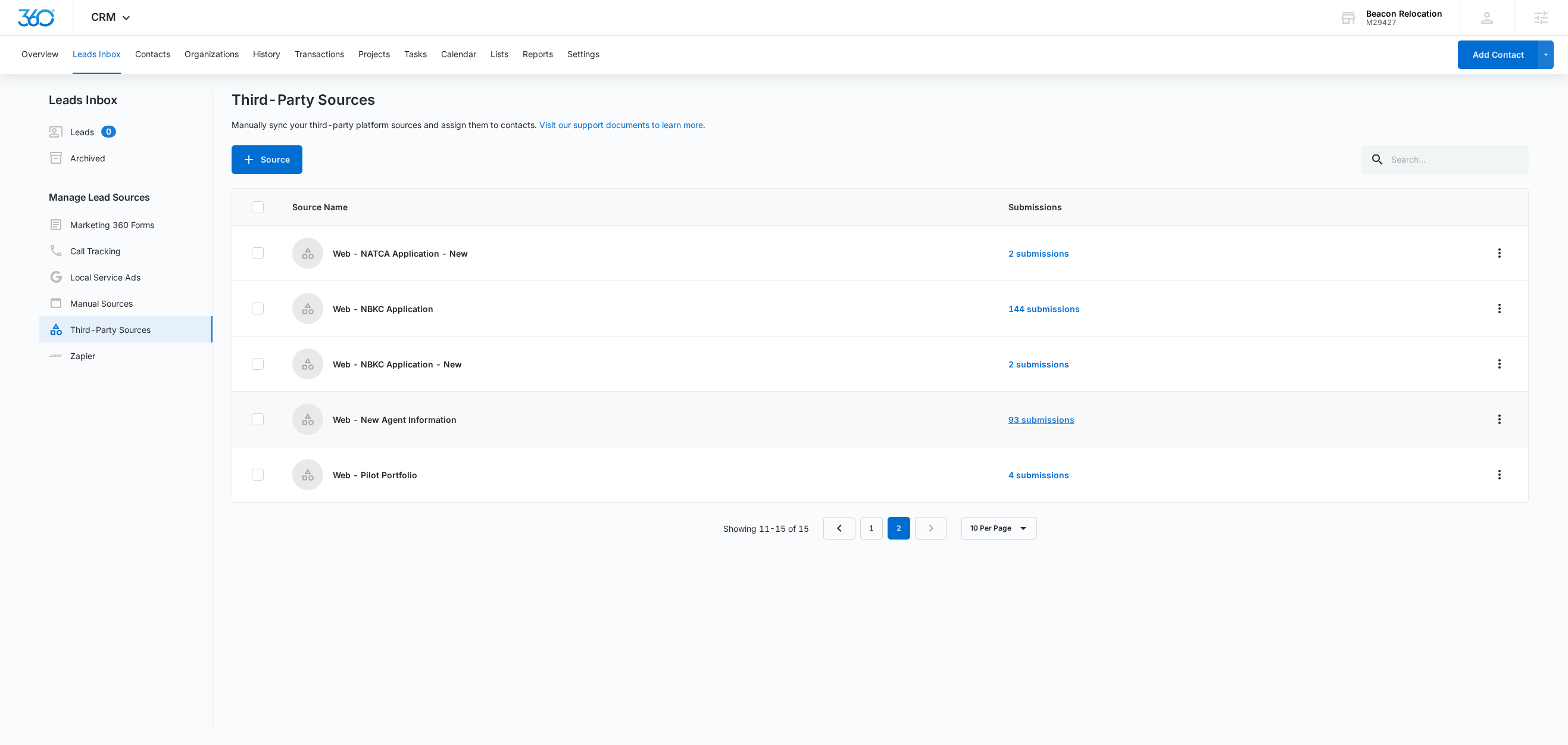
click at [1039, 421] on link "93 submissions" at bounding box center [1041, 420] width 66 height 11
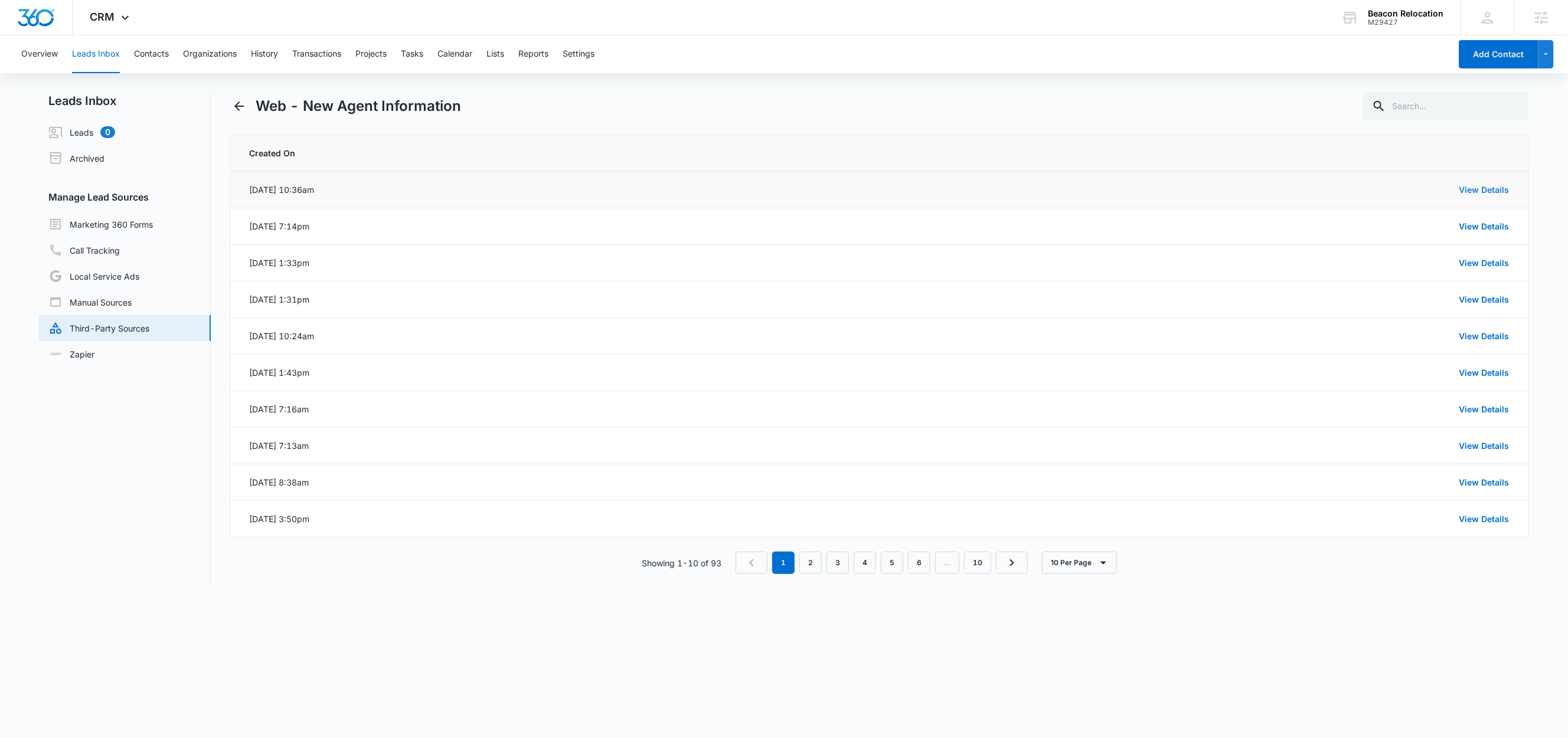
click at [1478, 189] on link "View Details" at bounding box center [1485, 190] width 50 height 10
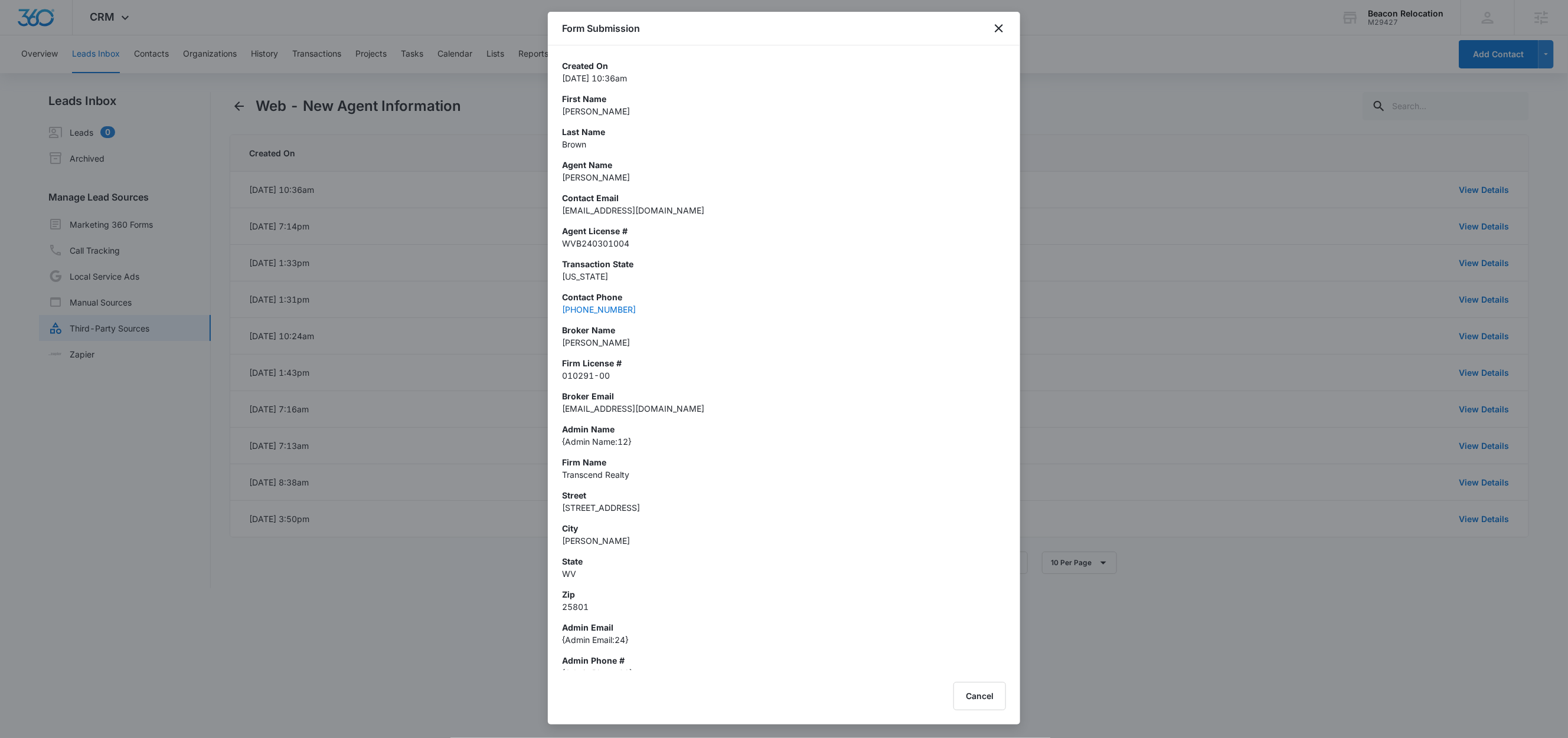
click at [634, 212] on p "[EMAIL_ADDRESS][DOMAIN_NAME]" at bounding box center [784, 210] width 444 height 12
copy p "[EMAIL_ADDRESS][DOMAIN_NAME]"
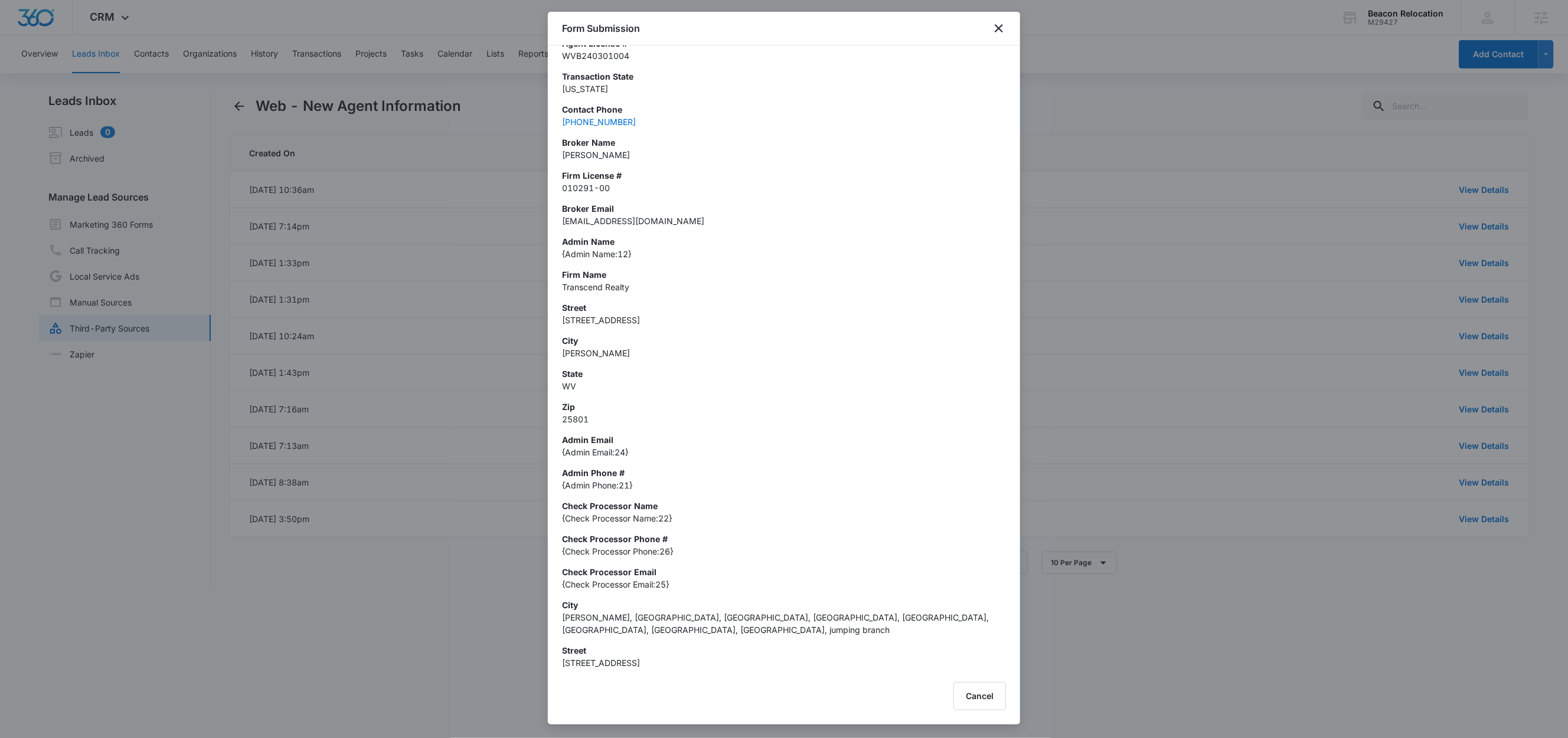
scroll to position [188, 0]
drag, startPoint x: 580, startPoint y: 255, endPoint x: 679, endPoint y: 260, distance: 99.1
click at [671, 257] on p "{Admin Name:12}" at bounding box center [784, 254] width 444 height 12
click at [724, 286] on p "Transcend Realty" at bounding box center [784, 287] width 444 height 12
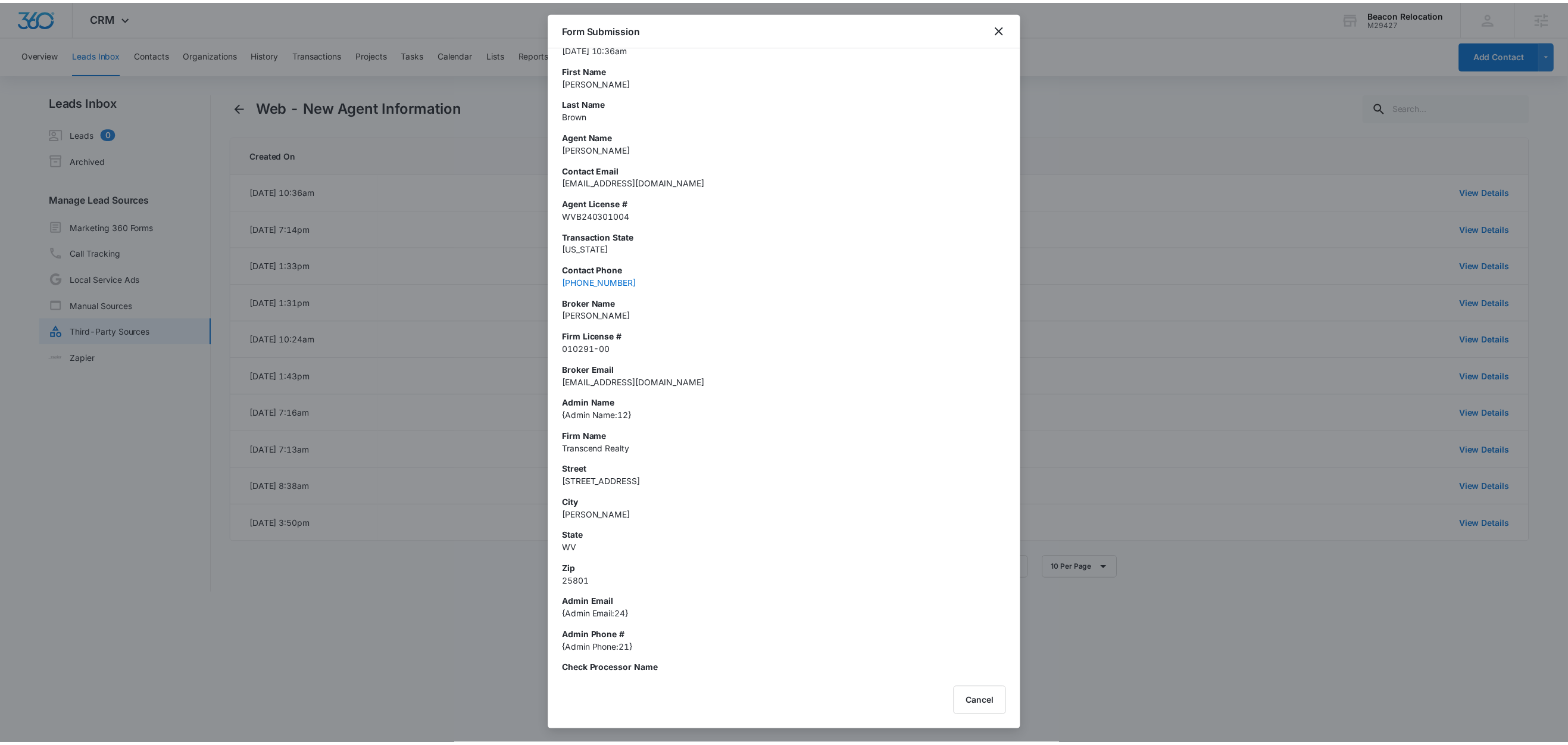
scroll to position [0, 0]
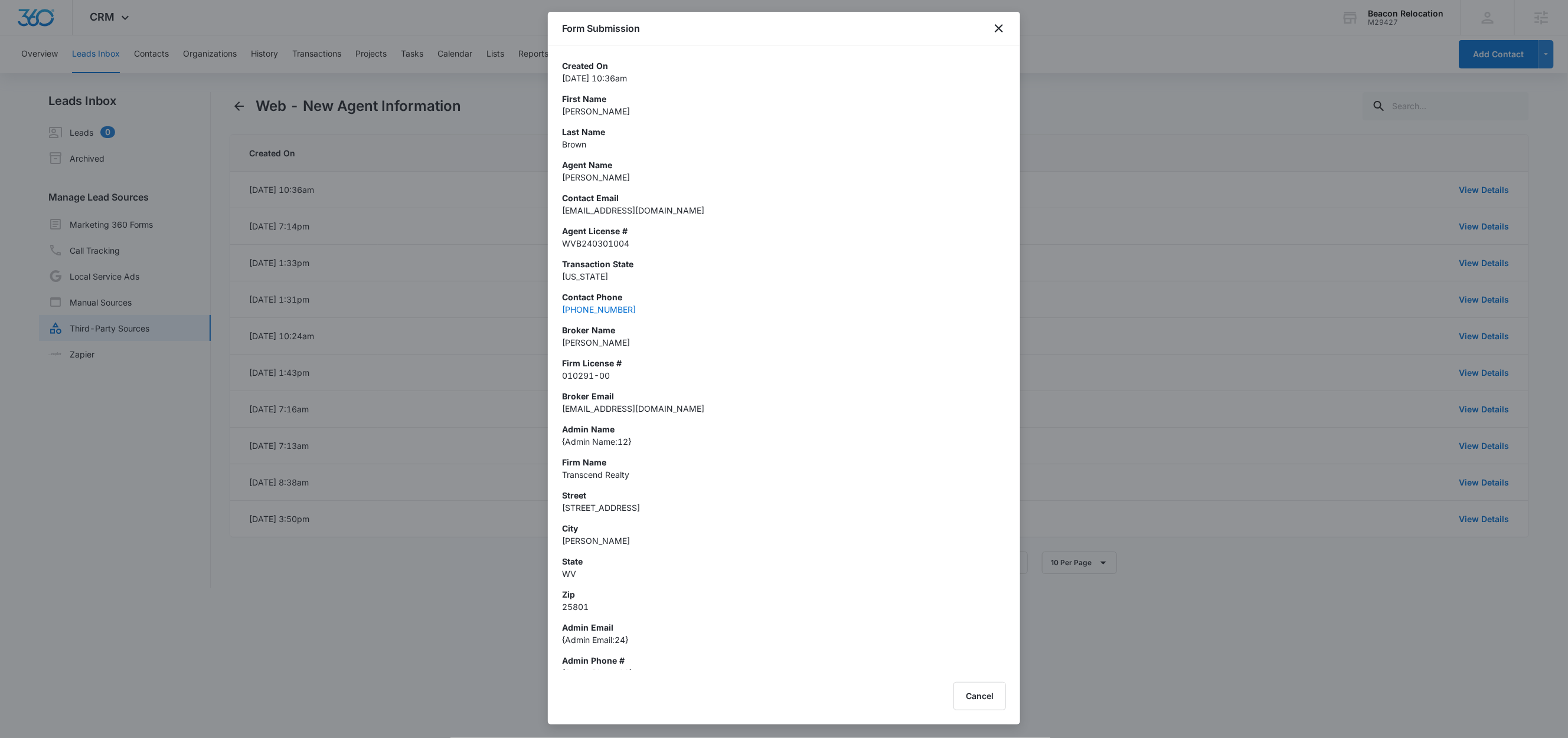
click at [612, 211] on p "[EMAIL_ADDRESS][DOMAIN_NAME]" at bounding box center [784, 210] width 444 height 12
click at [998, 26] on icon "close" at bounding box center [999, 28] width 14 height 14
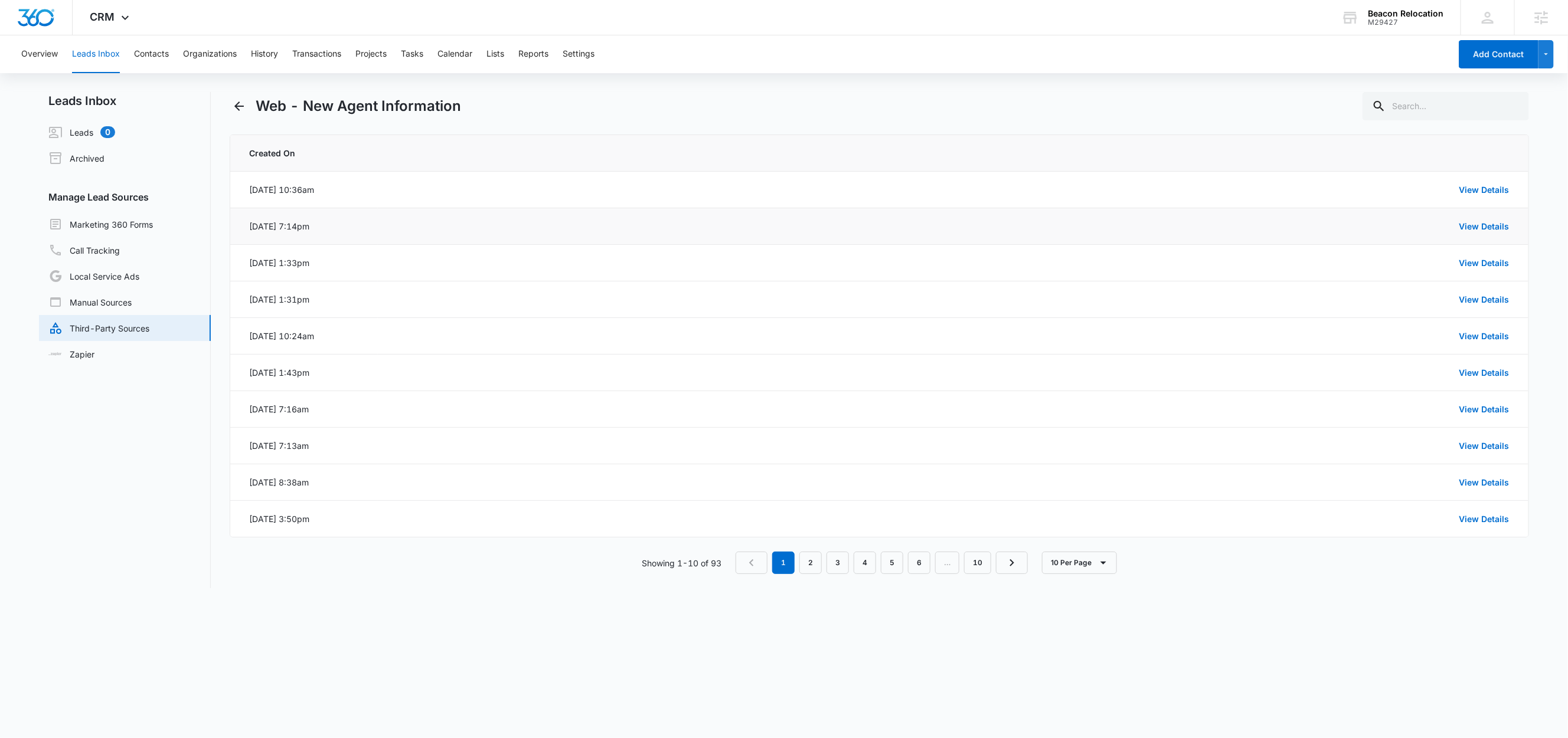
click at [1483, 234] on td "View Details" at bounding box center [953, 227] width 1150 height 36
click at [1481, 227] on link "View Details" at bounding box center [1485, 227] width 50 height 10
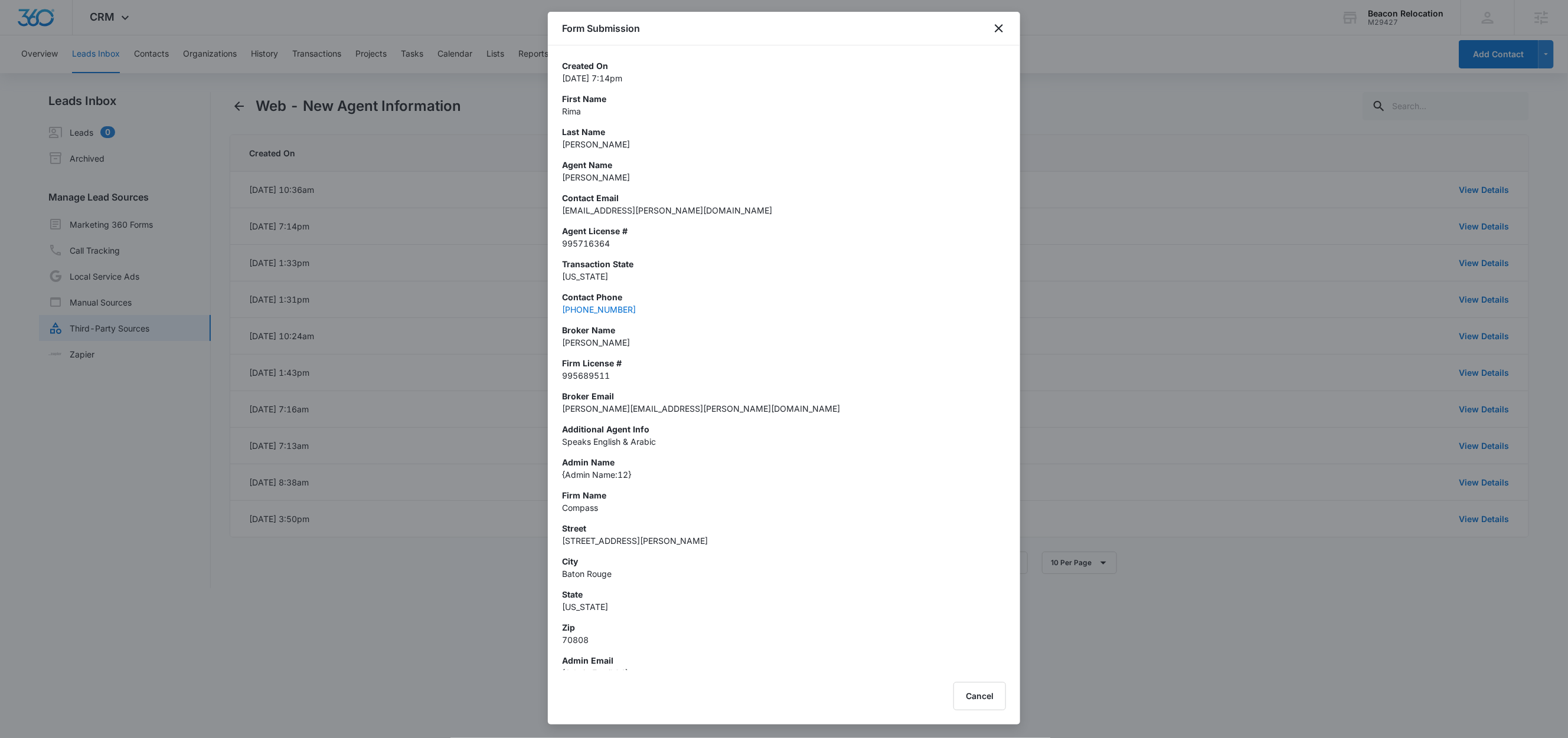
click at [625, 210] on p "rima.hodgeson@compass.com" at bounding box center [784, 210] width 444 height 12
copy p "rima.hodgeson@compass.com"
click at [1003, 24] on icon "close" at bounding box center [999, 28] width 14 height 14
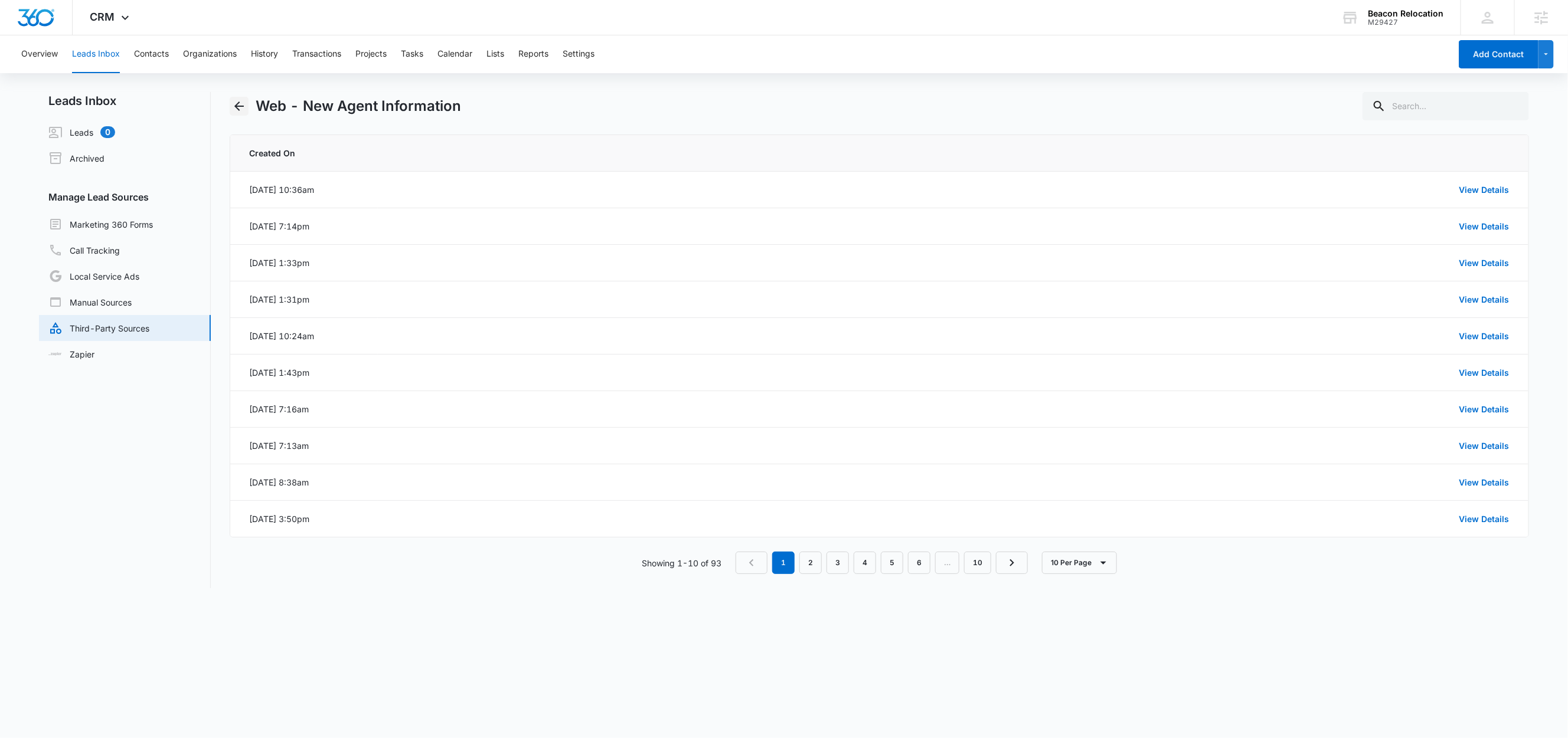
click at [239, 106] on icon "Back" at bounding box center [239, 106] width 10 height 10
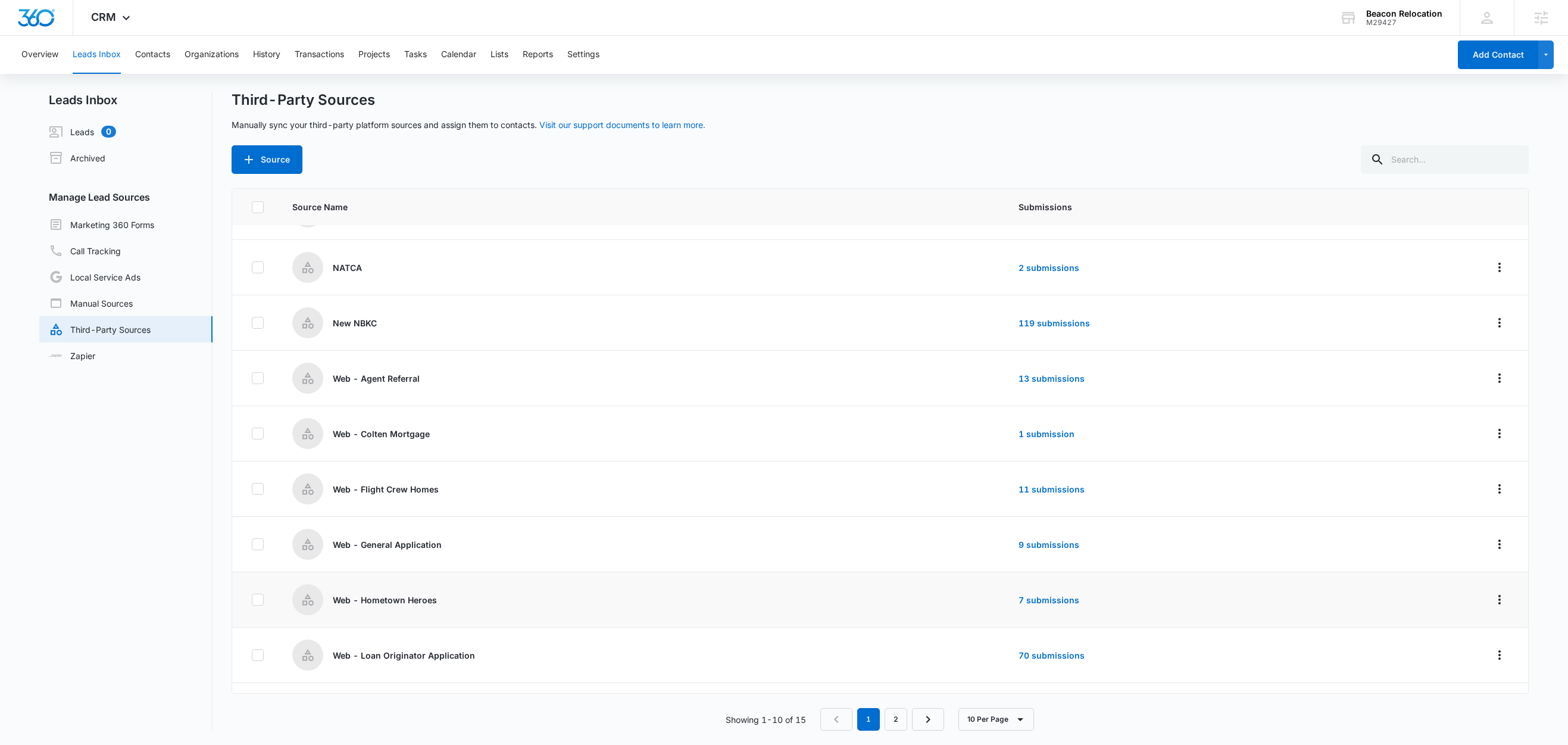
scroll to position [89, 0]
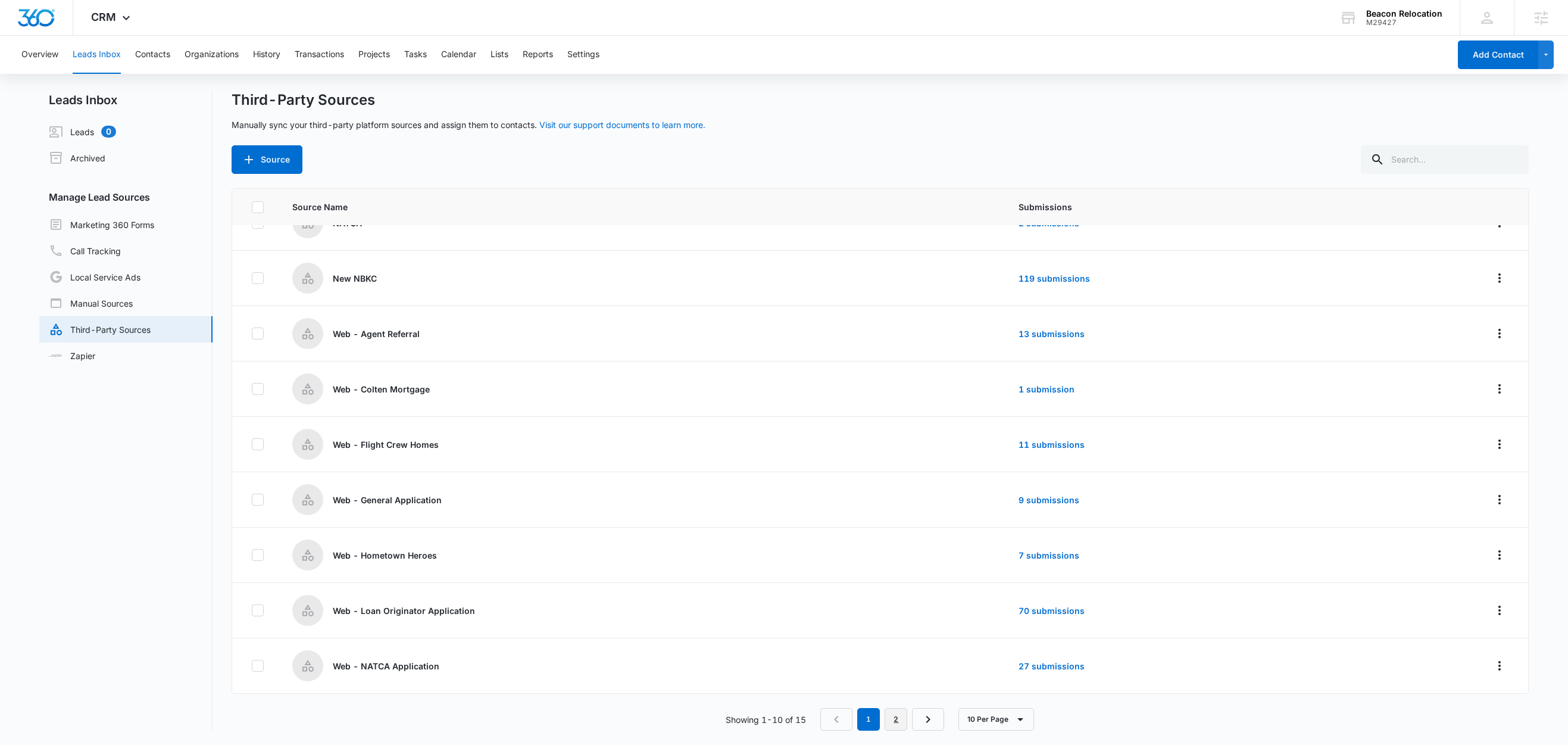
click at [899, 715] on link "2" at bounding box center [896, 720] width 23 height 23
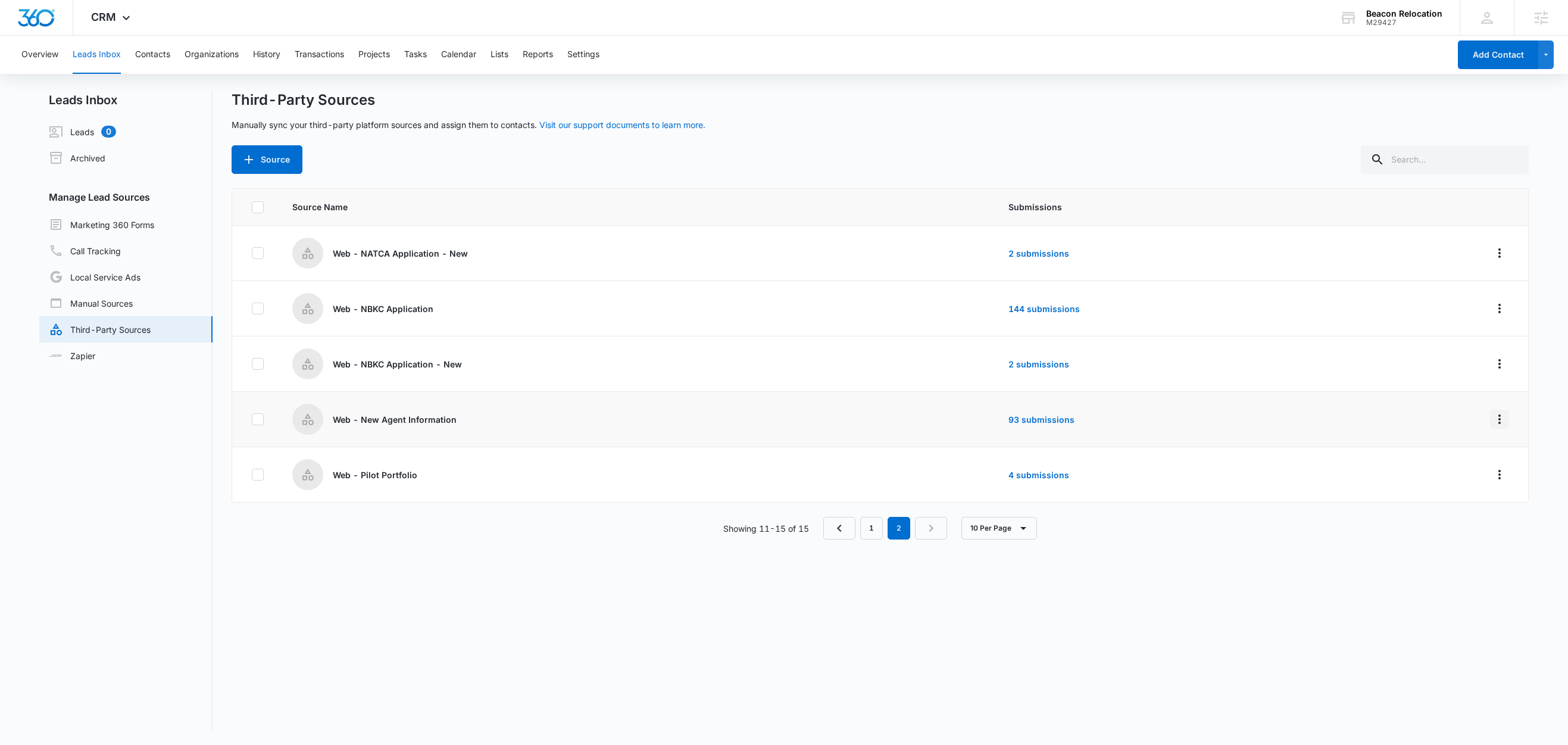
click at [1493, 415] on icon "Overflow Menu" at bounding box center [1500, 419] width 14 height 14
click at [1423, 475] on div "Edit" at bounding box center [1433, 472] width 67 height 9
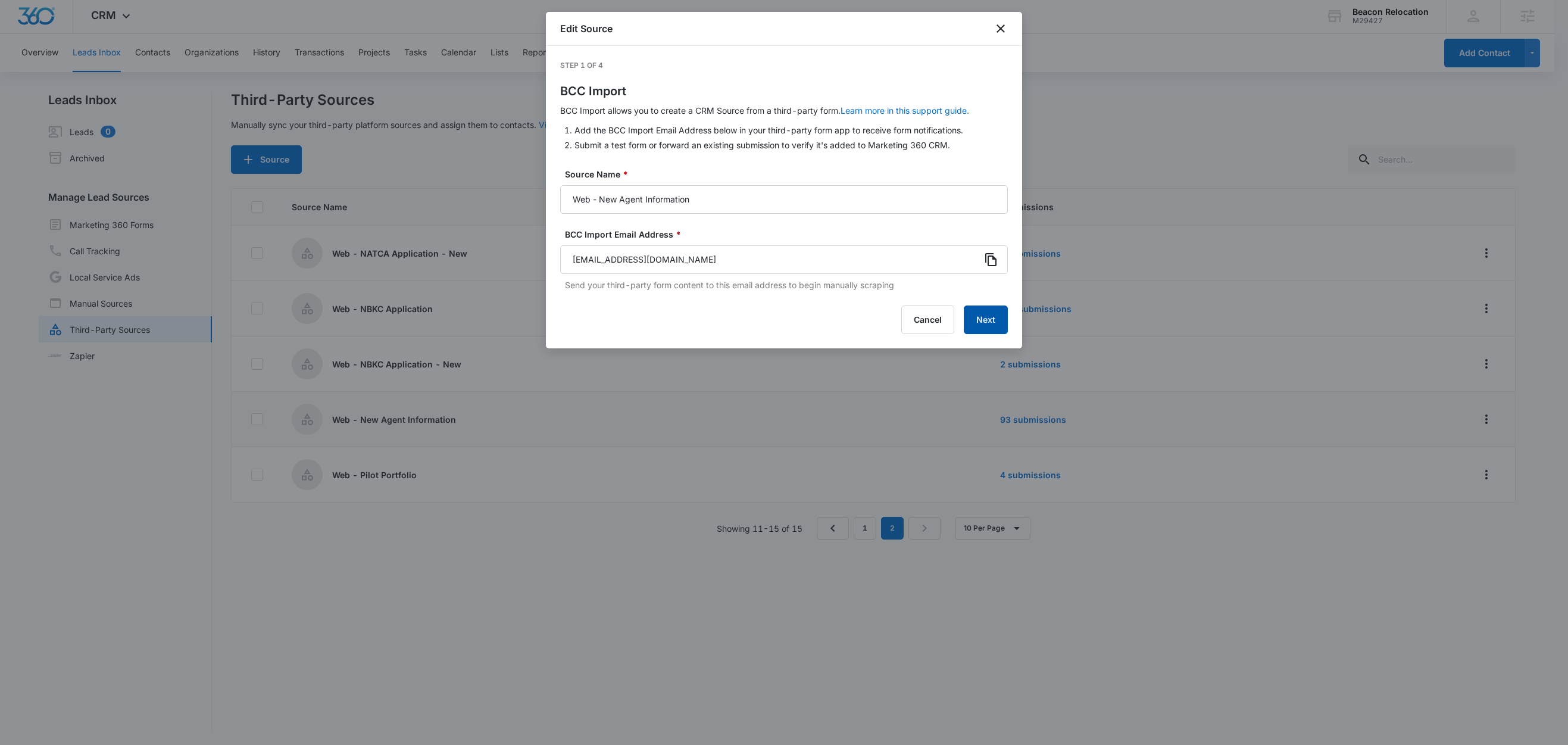
click at [992, 322] on button "Next" at bounding box center [985, 320] width 44 height 29
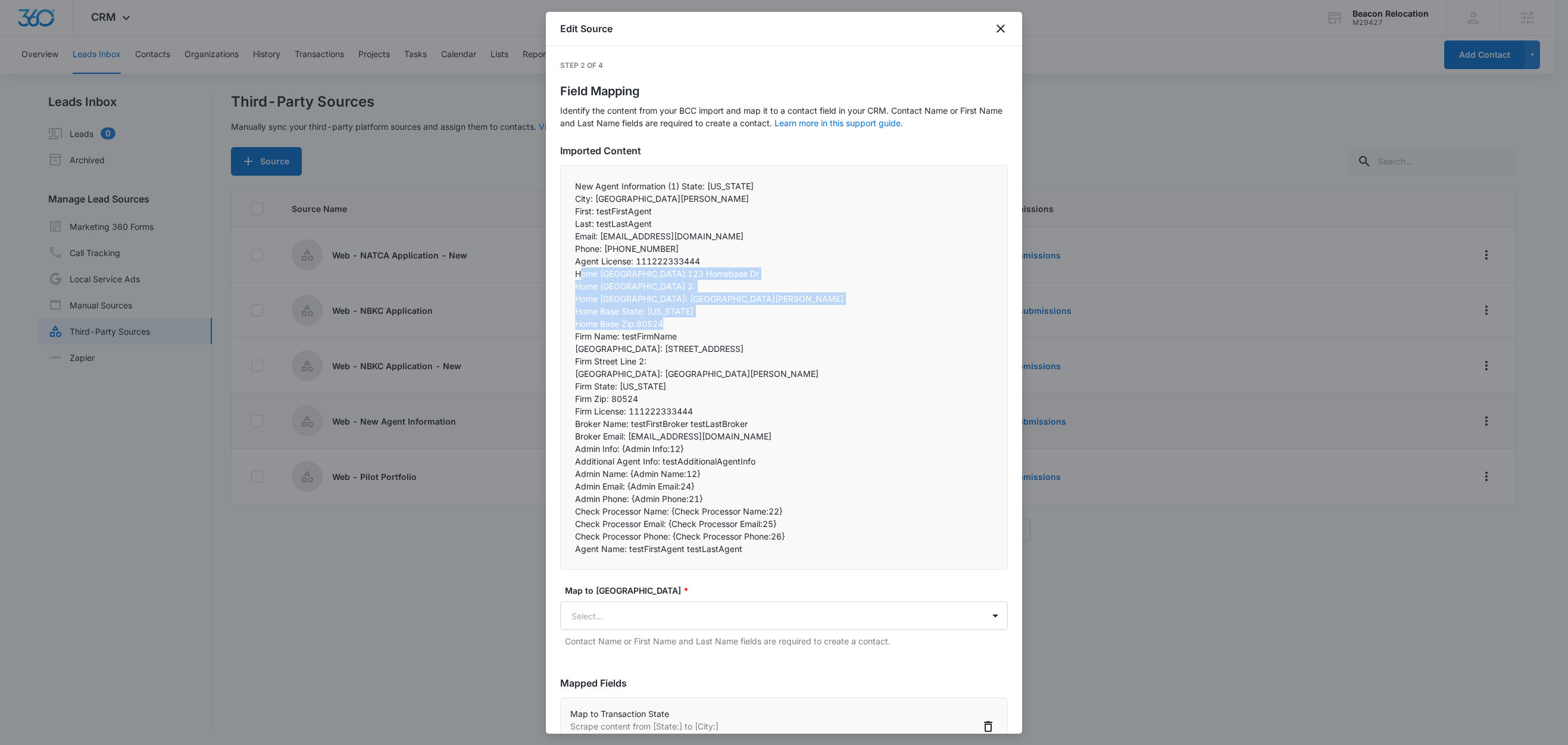
drag, startPoint x: 581, startPoint y: 274, endPoint x: 694, endPoint y: 321, distance: 122.4
click at [694, 321] on div "New Agent Information (1) State: Colorado City: Fort Collins First: testFirstAg…" at bounding box center [784, 367] width 448 height 405
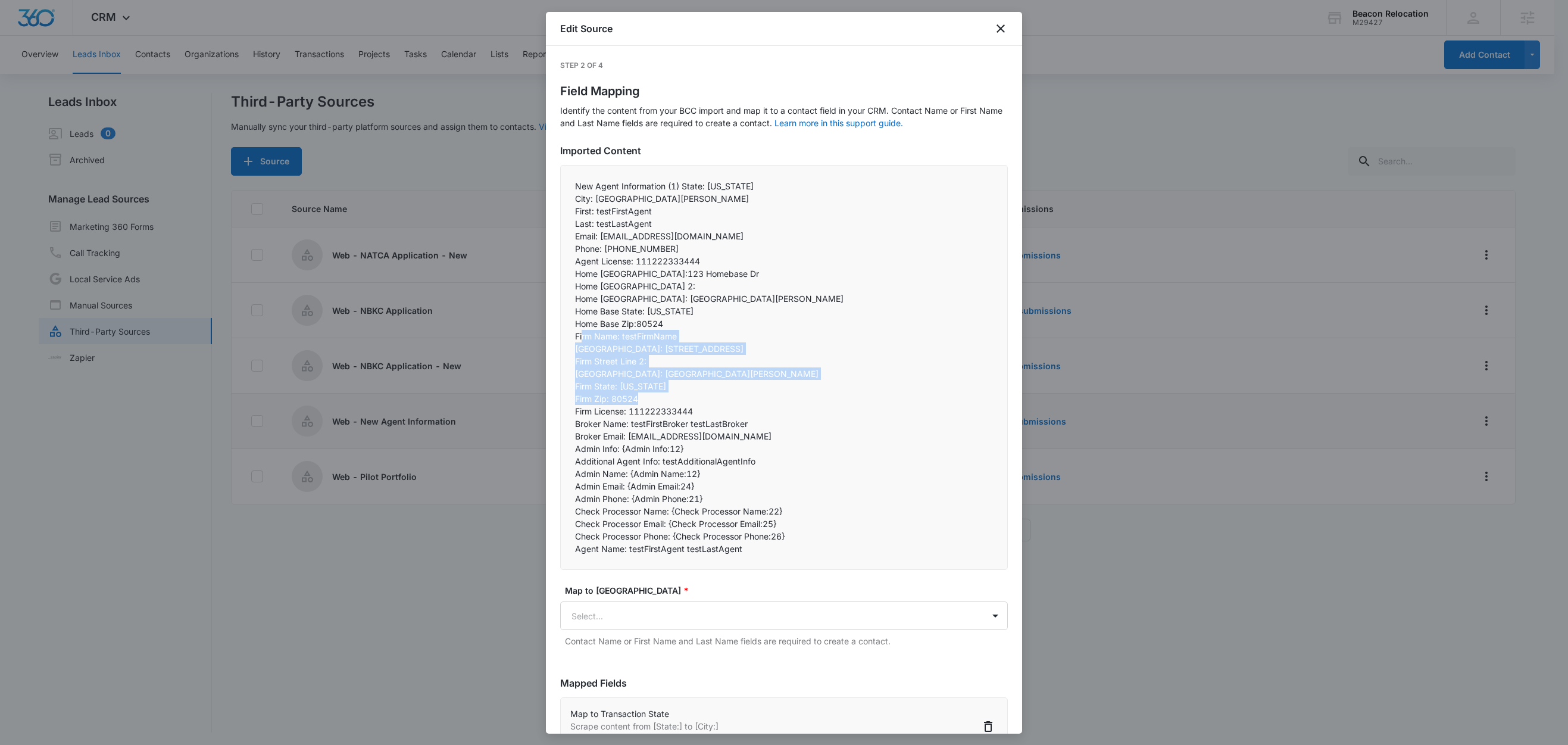
drag, startPoint x: 583, startPoint y: 339, endPoint x: 640, endPoint y: 401, distance: 84.2
click at [640, 401] on div "New Agent Information (1) State: Colorado City: Fort Collins First: testFirstAg…" at bounding box center [784, 367] width 448 height 405
click at [765, 384] on p "Firm State: Colorado" at bounding box center [784, 387] width 418 height 12
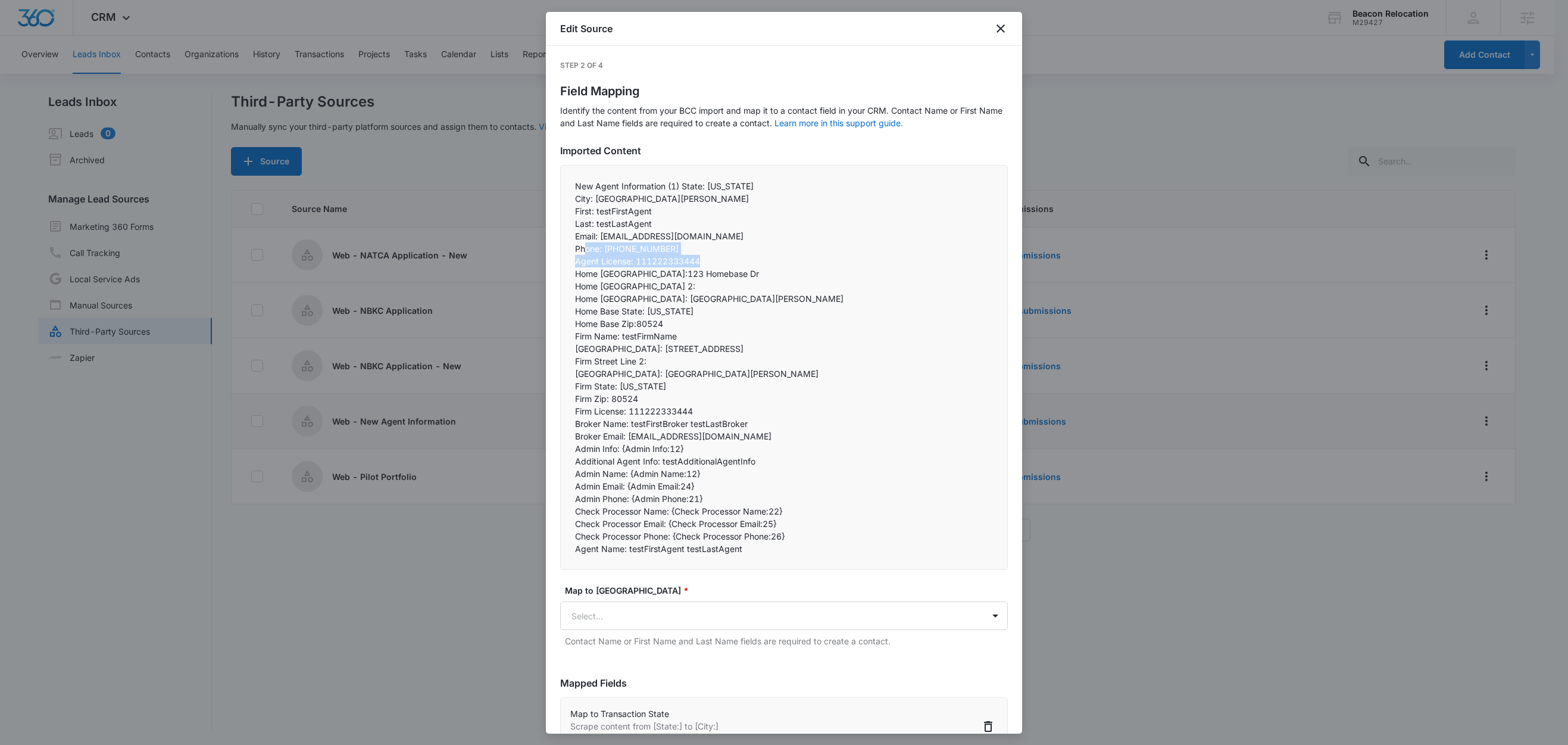
drag, startPoint x: 584, startPoint y: 249, endPoint x: 731, endPoint y: 263, distance: 147.7
click at [731, 263] on div "New Agent Information (1) State: Colorado City: Fort Collins First: testFirstAg…" at bounding box center [784, 367] width 448 height 405
click at [738, 300] on p "Home Base City: Fort Collins" at bounding box center [784, 299] width 418 height 12
drag, startPoint x: 648, startPoint y: 274, endPoint x: 569, endPoint y: 273, distance: 79.0
click at [569, 273] on div "New Agent Information (1) State: Colorado City: Fort Collins First: testFirstAg…" at bounding box center [784, 367] width 448 height 405
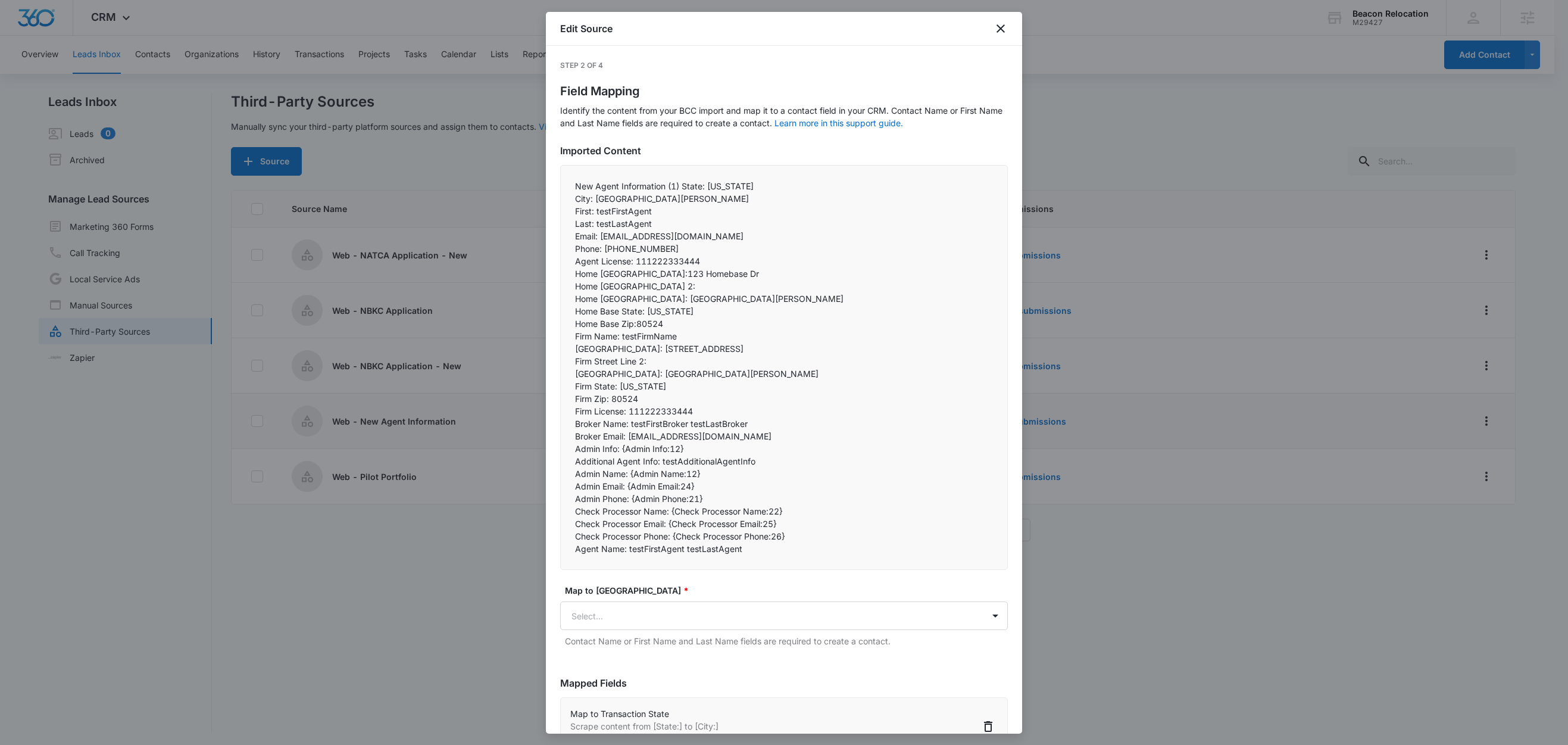
click at [731, 332] on p "Firm Name: testFirmName" at bounding box center [784, 337] width 418 height 12
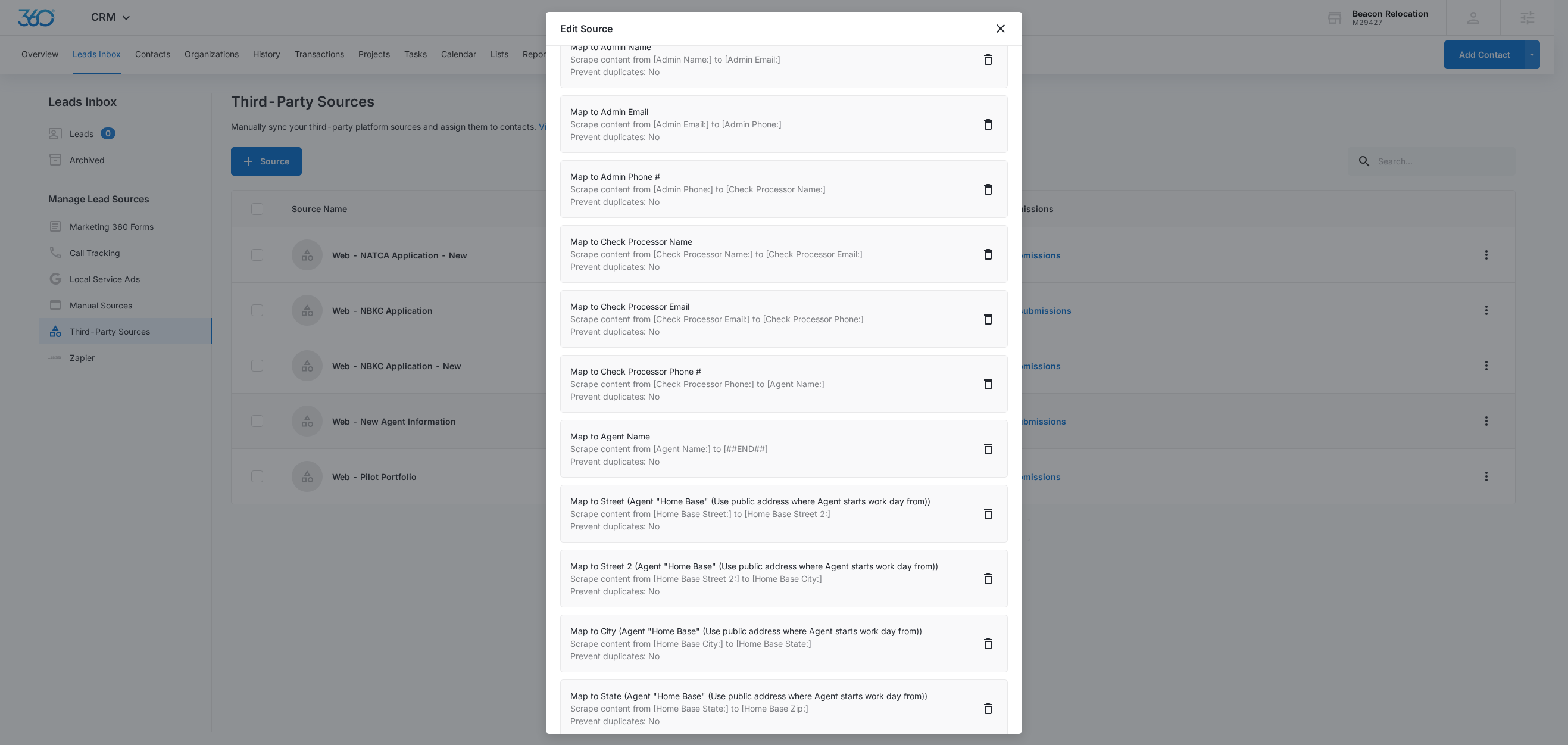
scroll to position [1899, 0]
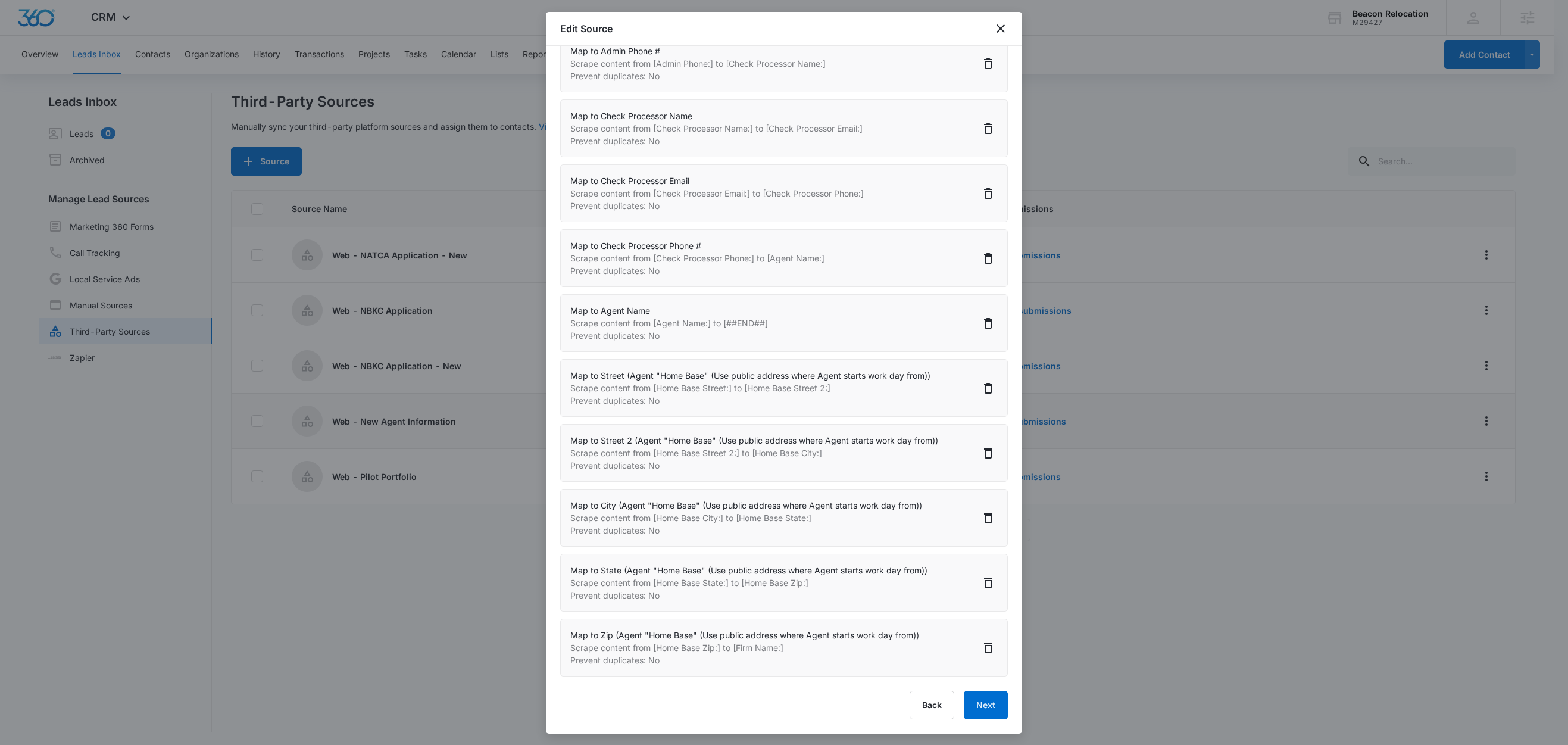
click at [706, 524] on p "Scrape content from [Home Base City:] to [Home Base State:]" at bounding box center [746, 518] width 352 height 12
drag, startPoint x: 687, startPoint y: 531, endPoint x: 858, endPoint y: 535, distance: 171.0
click at [858, 524] on p "Scrape content from [Home Base City:] to [Home Base State:]" at bounding box center [746, 518] width 352 height 12
click at [664, 524] on p "Scrape content from [Home Base City:] to [Home Base State:]" at bounding box center [746, 518] width 352 height 12
drag, startPoint x: 651, startPoint y: 529, endPoint x: 836, endPoint y: 536, distance: 185.1
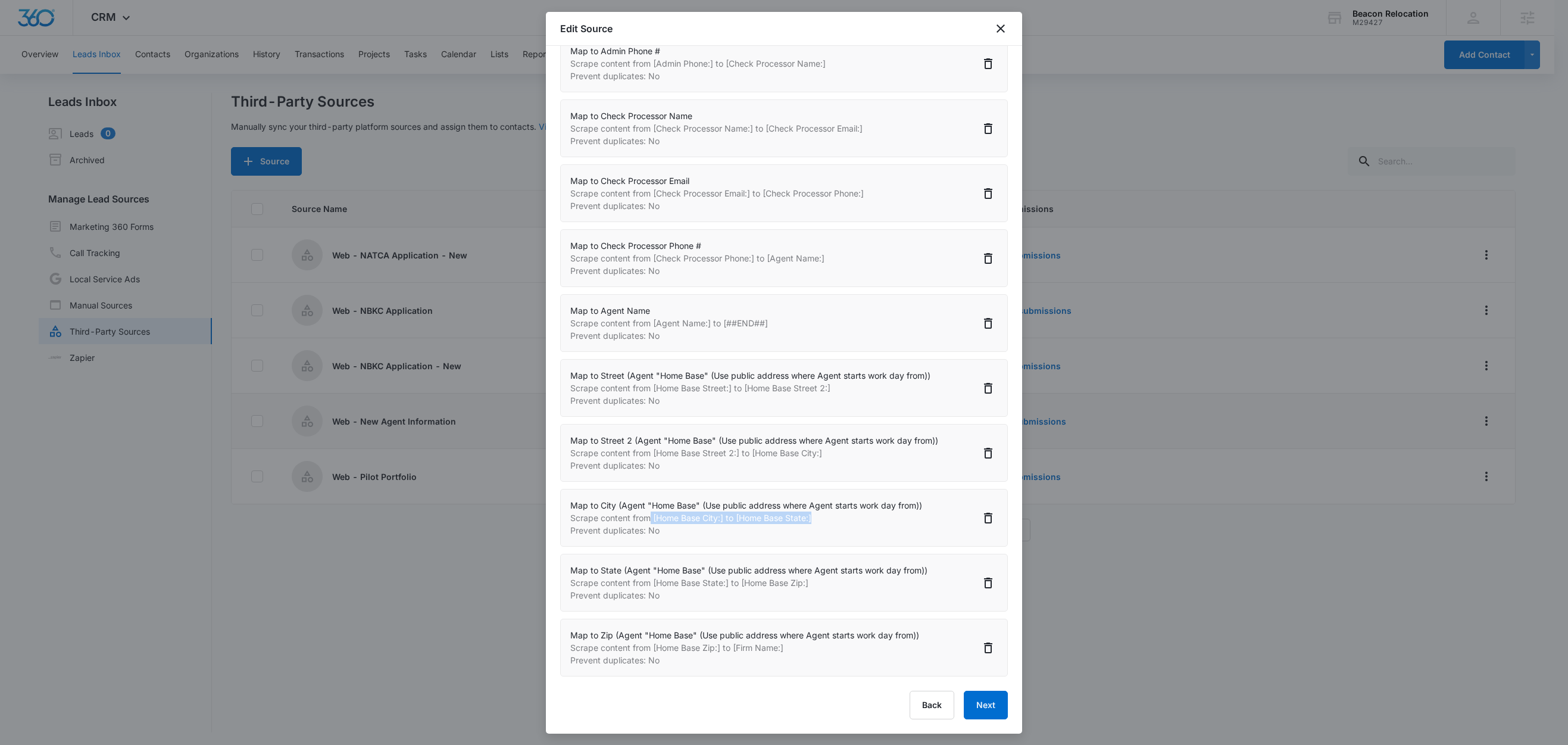
click at [829, 524] on p "Scrape content from [Home Base City:] to [Home Base State:]" at bounding box center [746, 518] width 352 height 12
click at [677, 589] on p "Scrape content from [Home Base State:] to [Home Base Zip:]" at bounding box center [749, 583] width 357 height 12
drag, startPoint x: 694, startPoint y: 594, endPoint x: 836, endPoint y: 596, distance: 142.0
click at [836, 589] on p "Scrape content from [Home Base State:] to [Home Base Zip:]" at bounding box center [749, 583] width 357 height 12
click at [696, 524] on p "Scrape content from [Home Base City:] to [Home Base State:]" at bounding box center [746, 518] width 352 height 12
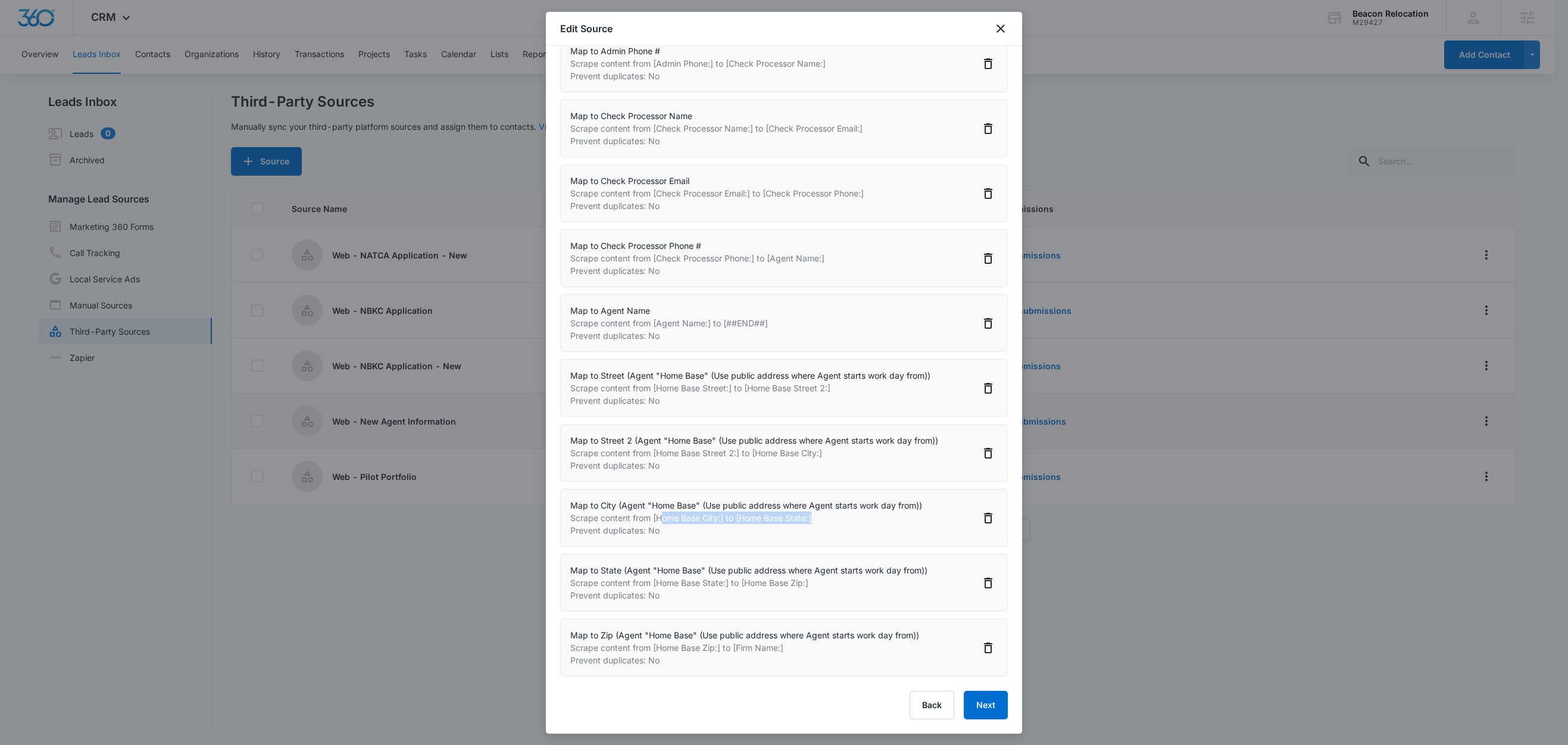
drag, startPoint x: 664, startPoint y: 531, endPoint x: 830, endPoint y: 533, distance: 166.0
click at [830, 524] on p "Scrape content from [Home Base City:] to [Home Base State:]" at bounding box center [746, 518] width 352 height 12
drag, startPoint x: 655, startPoint y: 596, endPoint x: 733, endPoint y: 596, distance: 78.0
click at [733, 589] on p "Scrape content from [Home Base State:] to [Home Base Zip:]" at bounding box center [749, 583] width 357 height 12
drag, startPoint x: 662, startPoint y: 592, endPoint x: 816, endPoint y: 593, distance: 154.0
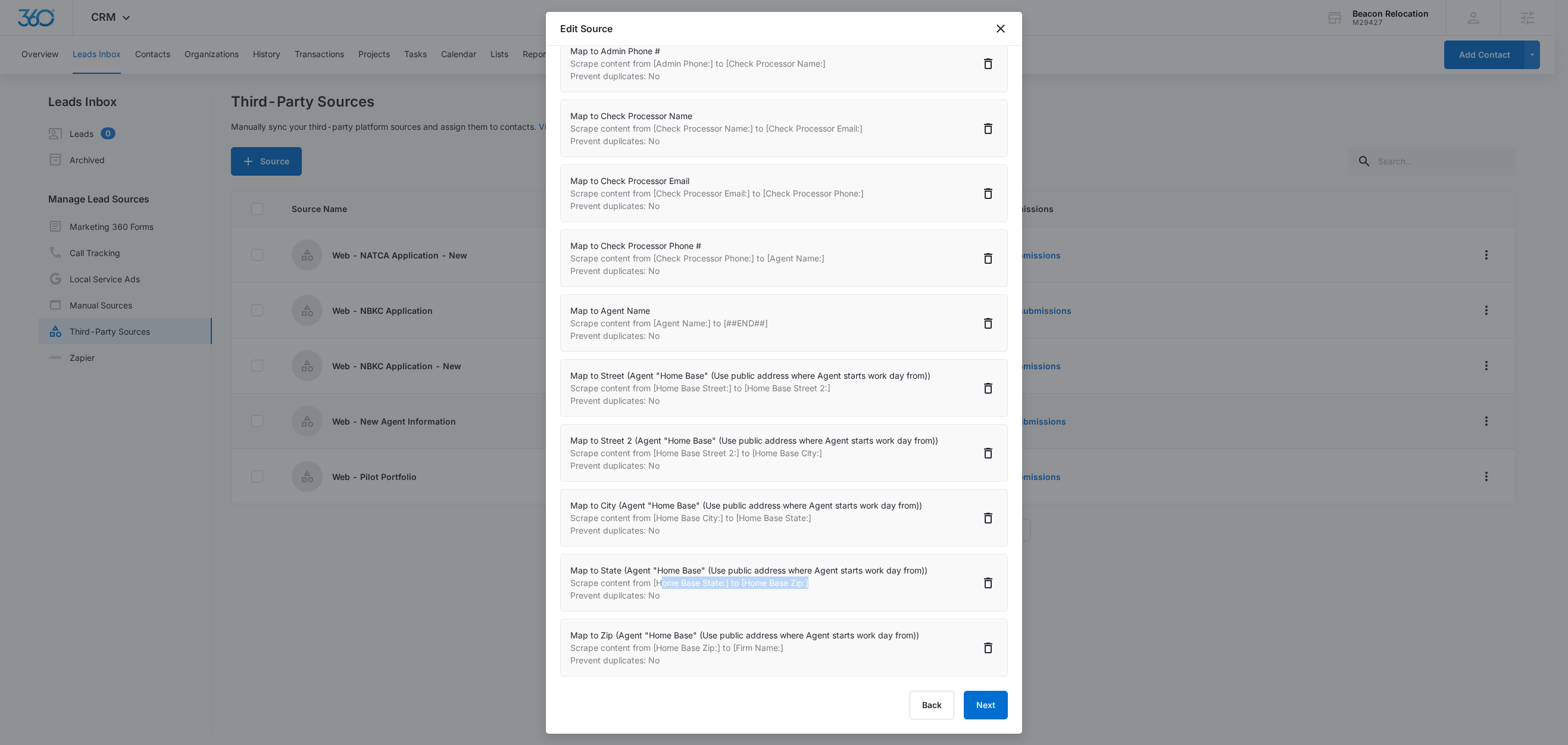
click at [816, 589] on p "Scrape content from [Home Base State:] to [Home Base Zip:]" at bounding box center [749, 583] width 357 height 12
click at [858, 547] on div "Map to City (Agent "Home Base" (Use public address where Agent starts work day …" at bounding box center [784, 518] width 448 height 58
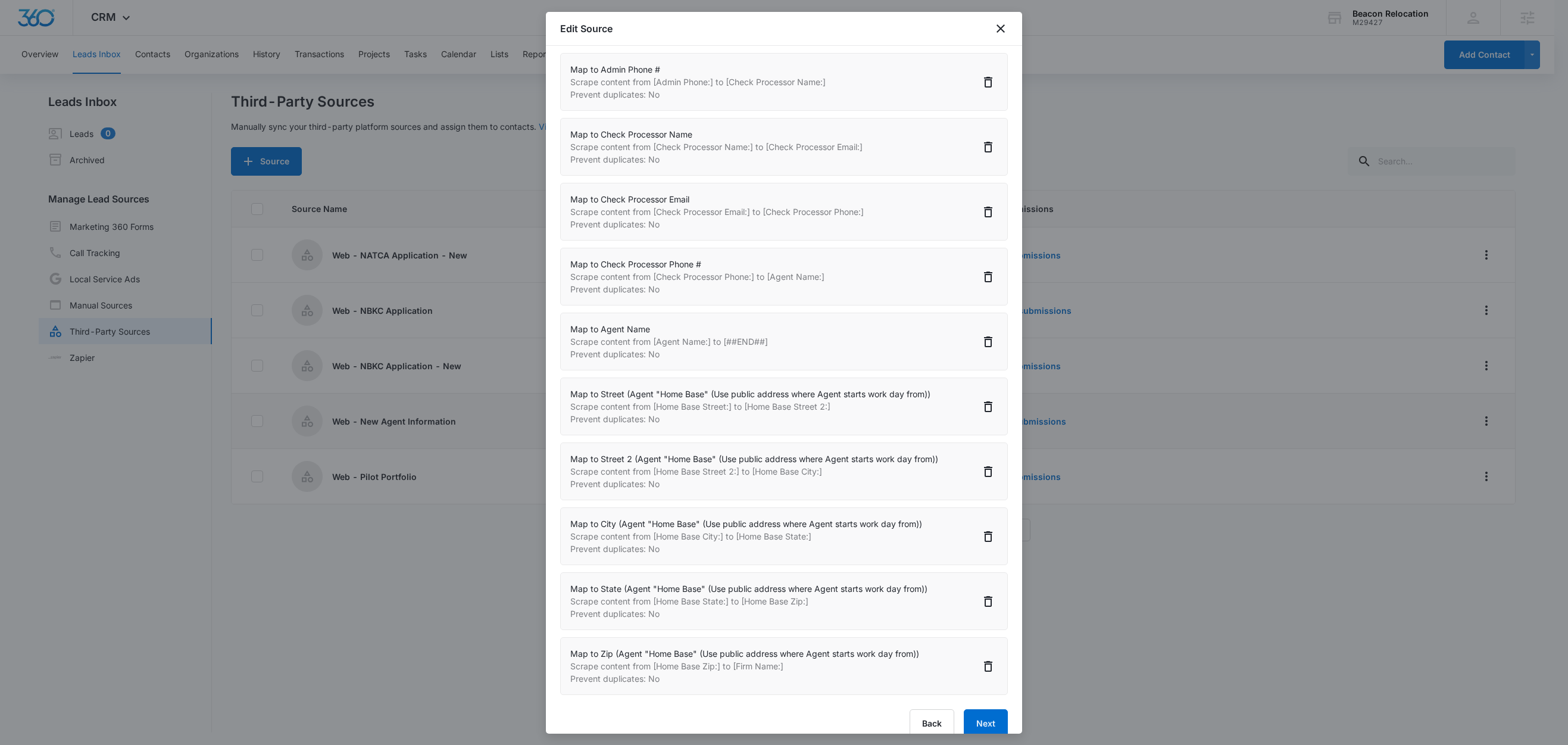
scroll to position [1876, 0]
drag, startPoint x: 662, startPoint y: 422, endPoint x: 832, endPoint y: 429, distance: 170.1
click at [832, 429] on div "Map to Street (Agent "Home Base" (Use public address where Agent starts work da…" at bounding box center [750, 409] width 360 height 38
drag, startPoint x: 652, startPoint y: 489, endPoint x: 837, endPoint y: 492, distance: 185.0
click at [837, 480] on p "Scrape content from [Home Base Street 2:] to [Home Base City:]" at bounding box center [754, 474] width 368 height 12
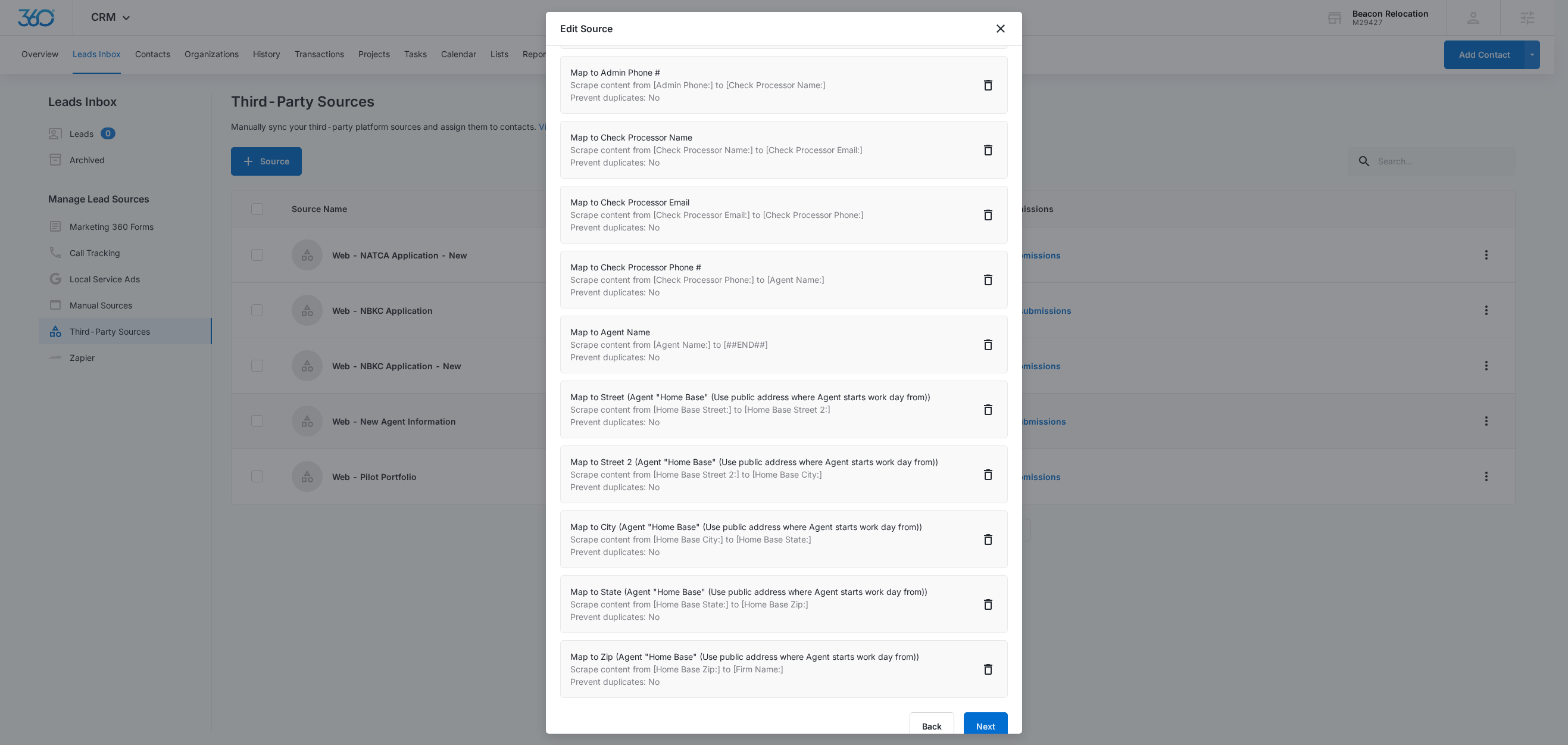
drag, startPoint x: 666, startPoint y: 553, endPoint x: 800, endPoint y: 553, distance: 134.0
click at [823, 546] on p "Scrape content from [Home Base City:] to [Home Base State:]" at bounding box center [746, 539] width 352 height 12
drag, startPoint x: 668, startPoint y: 557, endPoint x: 825, endPoint y: 555, distance: 157.0
click at [825, 546] on p "Scrape content from [Home Base City:] to [Home Base State:]" at bounding box center [746, 539] width 352 height 12
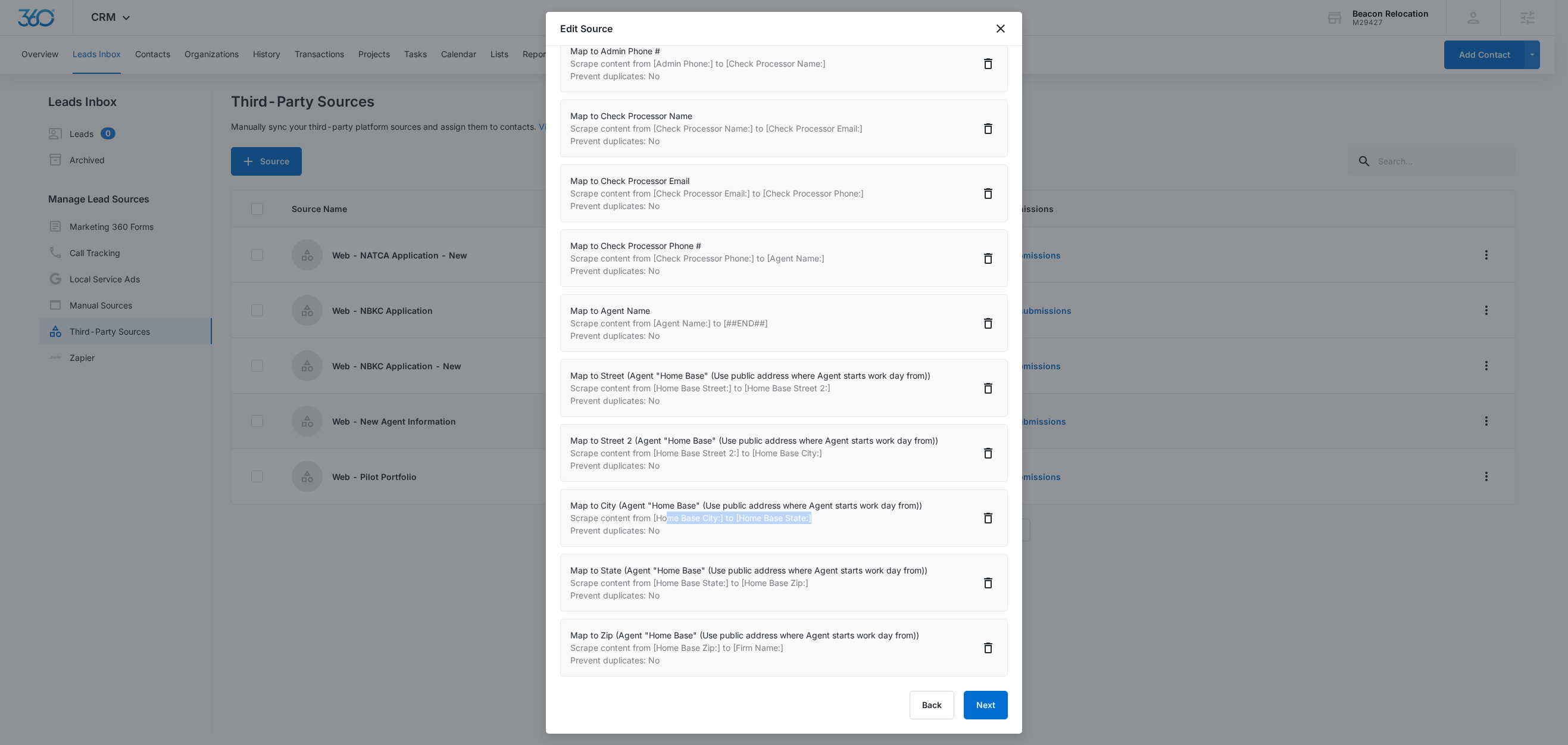
scroll to position [1912, 0]
click at [685, 582] on p "Scrape content from [Home Base State:] to [Home Base Zip:]" at bounding box center [749, 583] width 357 height 12
drag, startPoint x: 699, startPoint y: 581, endPoint x: 841, endPoint y: 580, distance: 142.0
click at [841, 580] on p "Scrape content from [Home Base State:] to [Home Base Zip:]" at bounding box center [749, 583] width 357 height 12
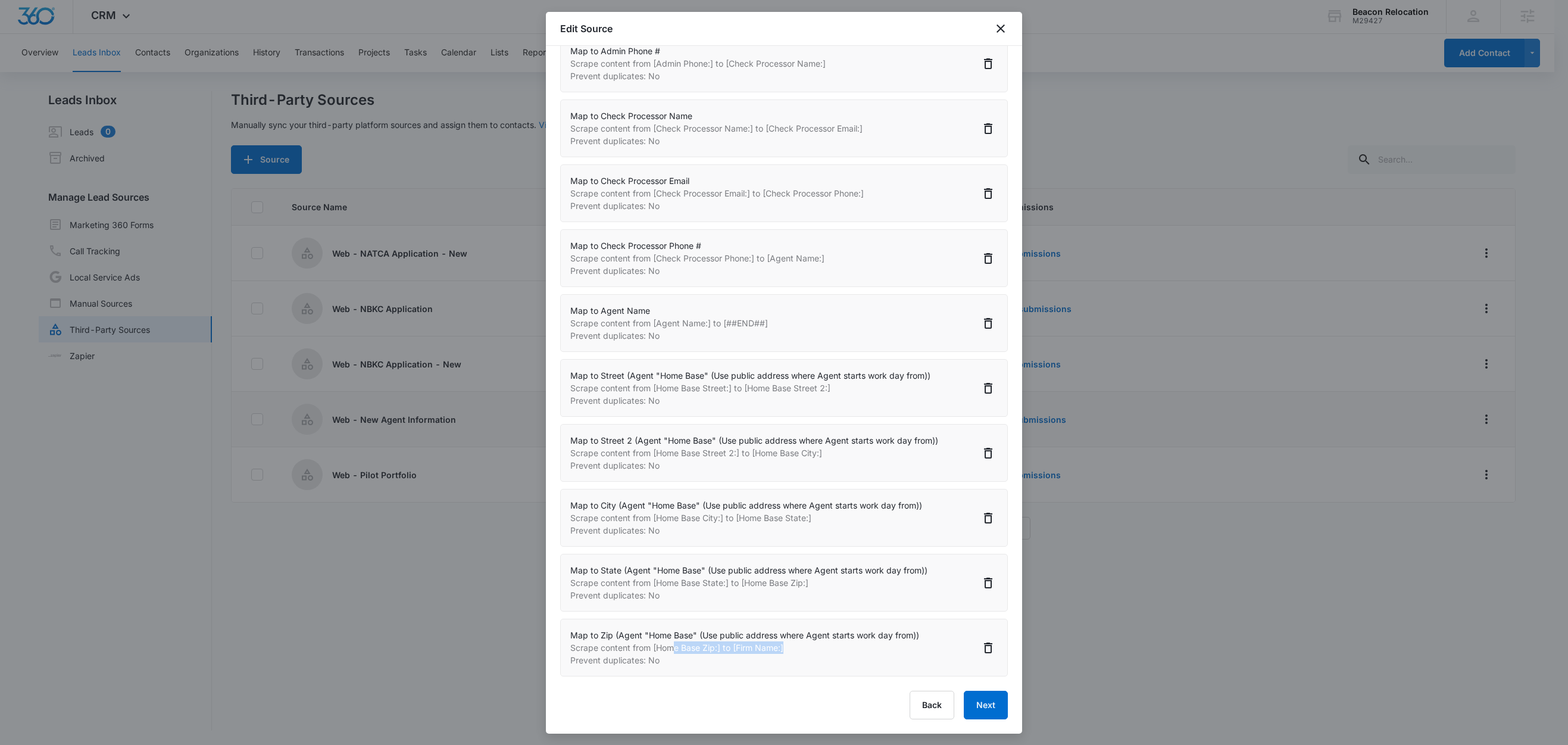
drag, startPoint x: 675, startPoint y: 648, endPoint x: 827, endPoint y: 649, distance: 152.0
click at [827, 648] on p "Scrape content from [Home Base Zip:] to [Firm Name:]" at bounding box center [745, 648] width 349 height 12
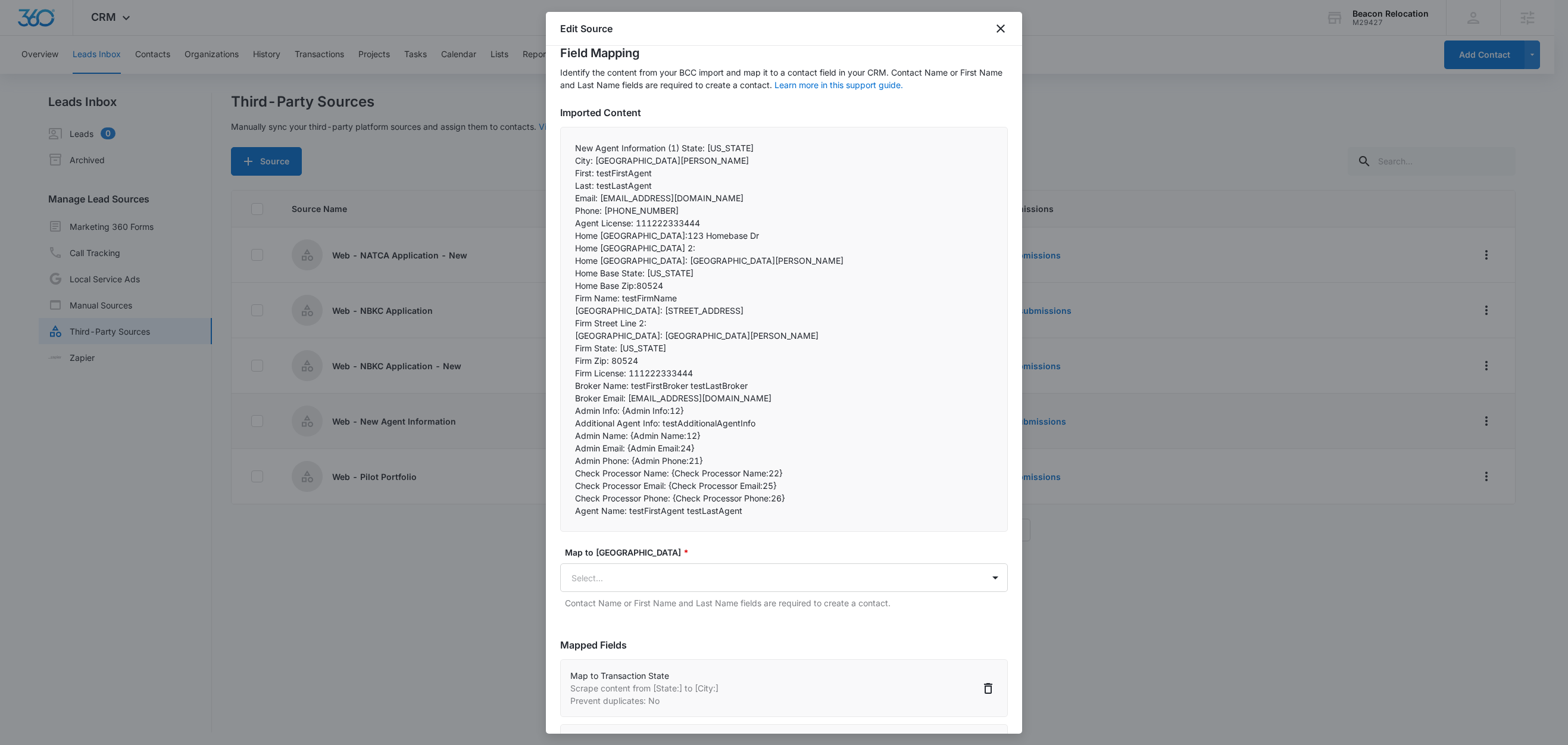
scroll to position [34, 0]
drag, startPoint x: 597, startPoint y: 291, endPoint x: 667, endPoint y: 293, distance: 70.0
click at [667, 293] on p "Home Base Zip:80524" at bounding box center [784, 289] width 418 height 12
click at [640, 308] on p "Firm Street: 123 Homebase Dr" at bounding box center [784, 314] width 418 height 12
drag, startPoint x: 621, startPoint y: 302, endPoint x: 562, endPoint y: 300, distance: 59.0
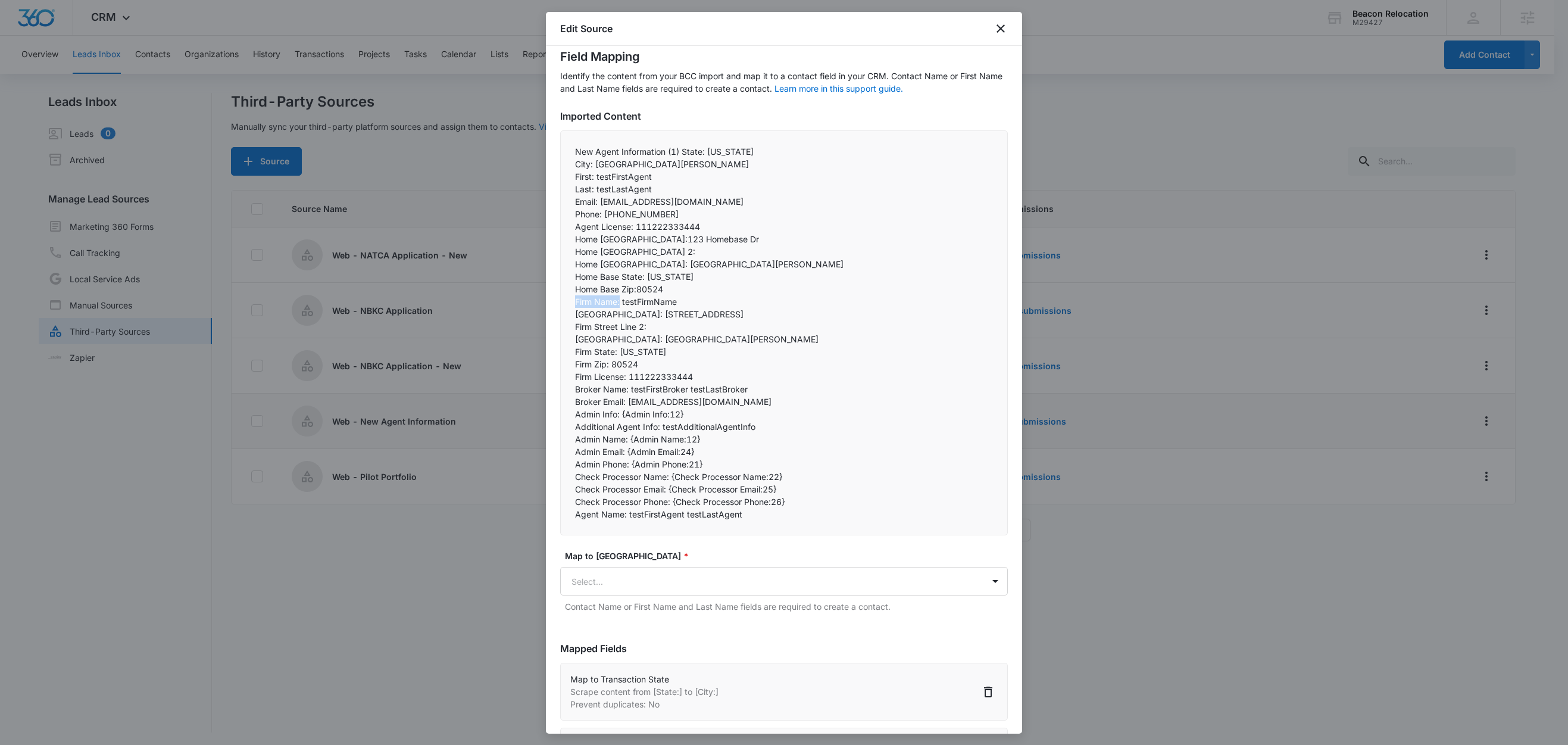
click at [563, 300] on div "New Agent Information (1) State: Colorado City: Fort Collins First: testFirstAg…" at bounding box center [784, 333] width 448 height 405
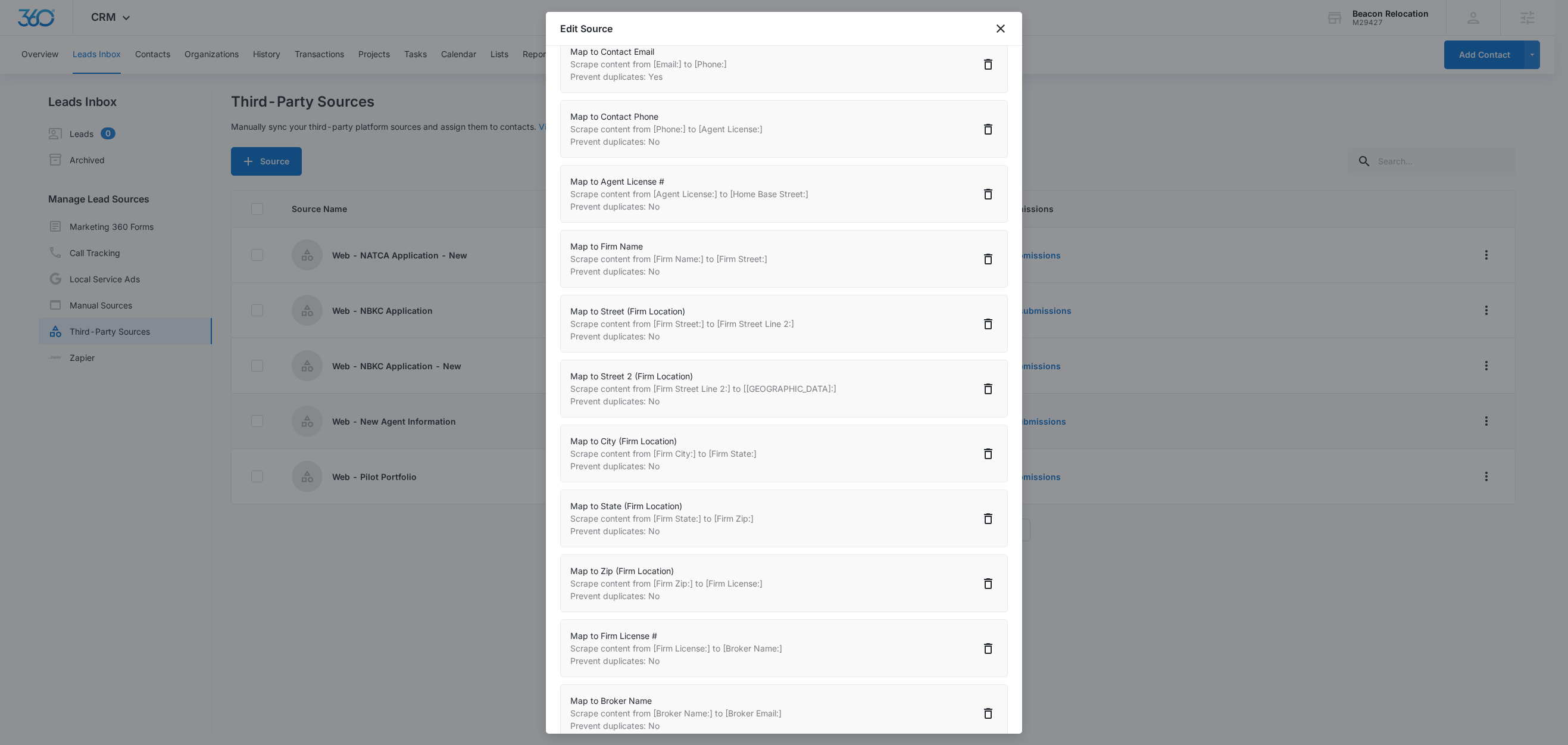
scroll to position [923, 0]
drag, startPoint x: 726, startPoint y: 326, endPoint x: 802, endPoint y: 330, distance: 76.1
click at [802, 330] on div "Map to Street (Firm Location) Scrape content from [Firm Street:] to [Firm Stree…" at bounding box center [784, 323] width 448 height 58
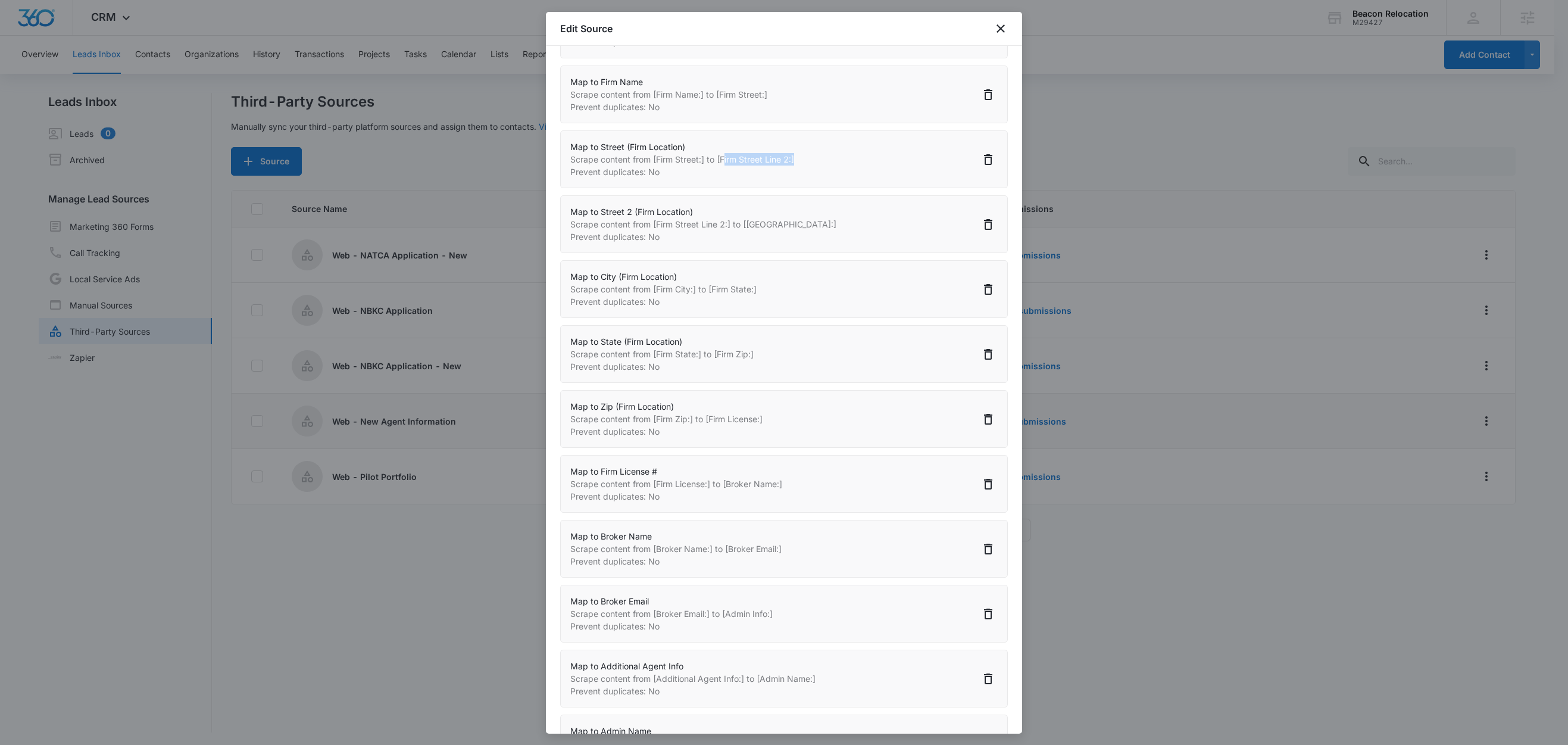
scroll to position [1094, 0]
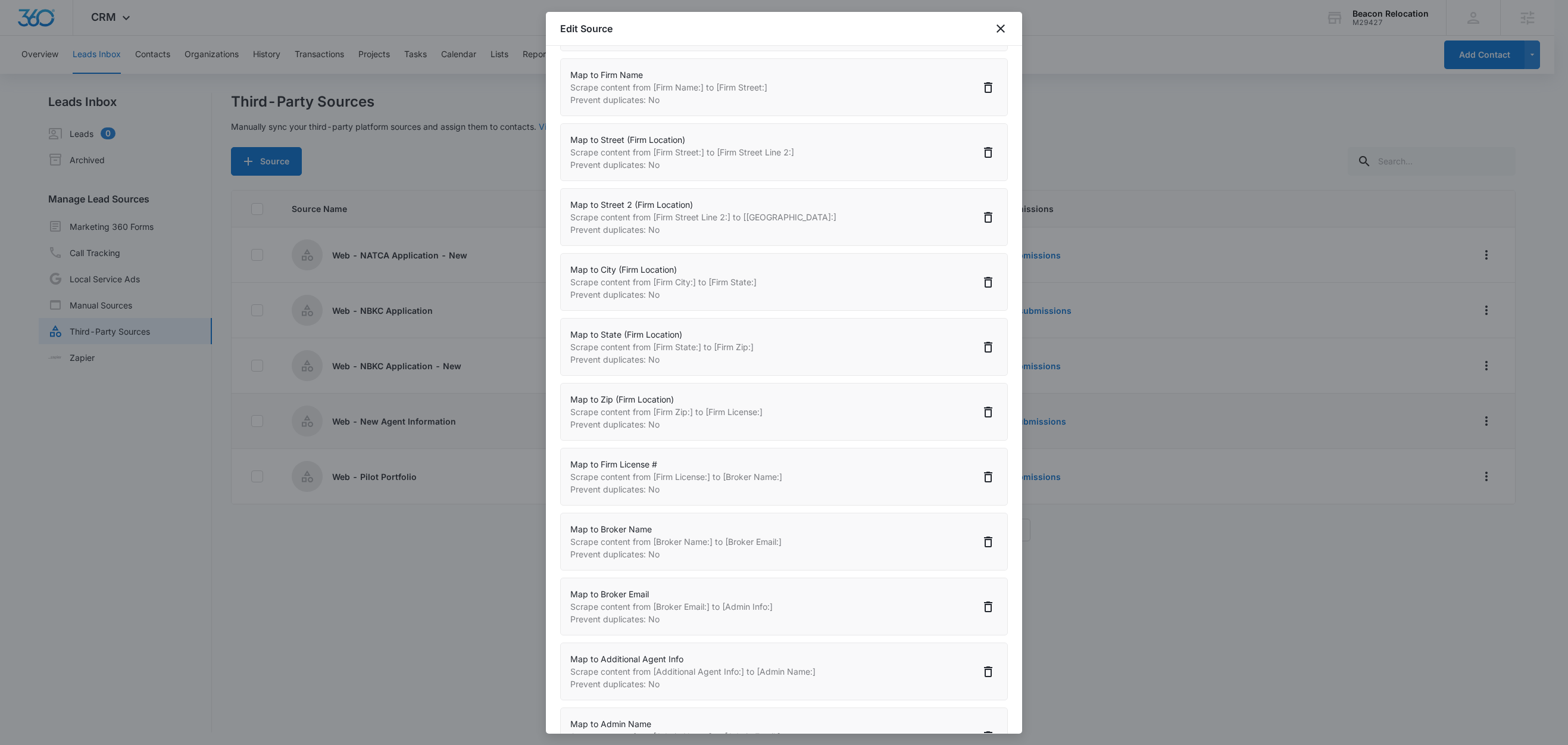
click at [700, 418] on p "Scrape content from [Firm Zip:] to [Firm License:]" at bounding box center [667, 412] width 193 height 12
drag, startPoint x: 632, startPoint y: 404, endPoint x: 763, endPoint y: 422, distance: 132.2
click at [763, 422] on div "Map to Zip (Firm Location) Scrape content from [Firm Zip:] to [Firm License:] P…" at bounding box center [667, 412] width 193 height 38
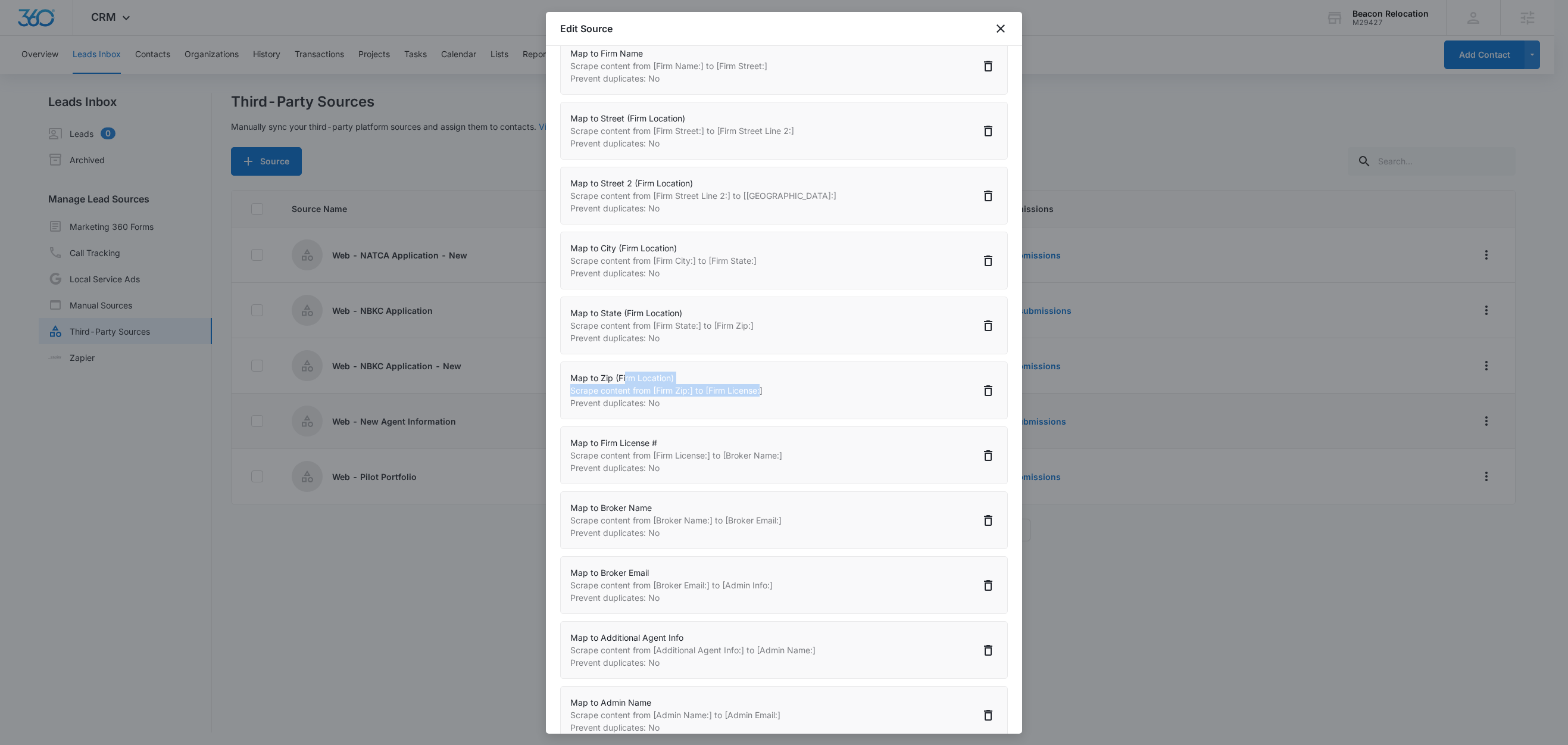
scroll to position [1132, 0]
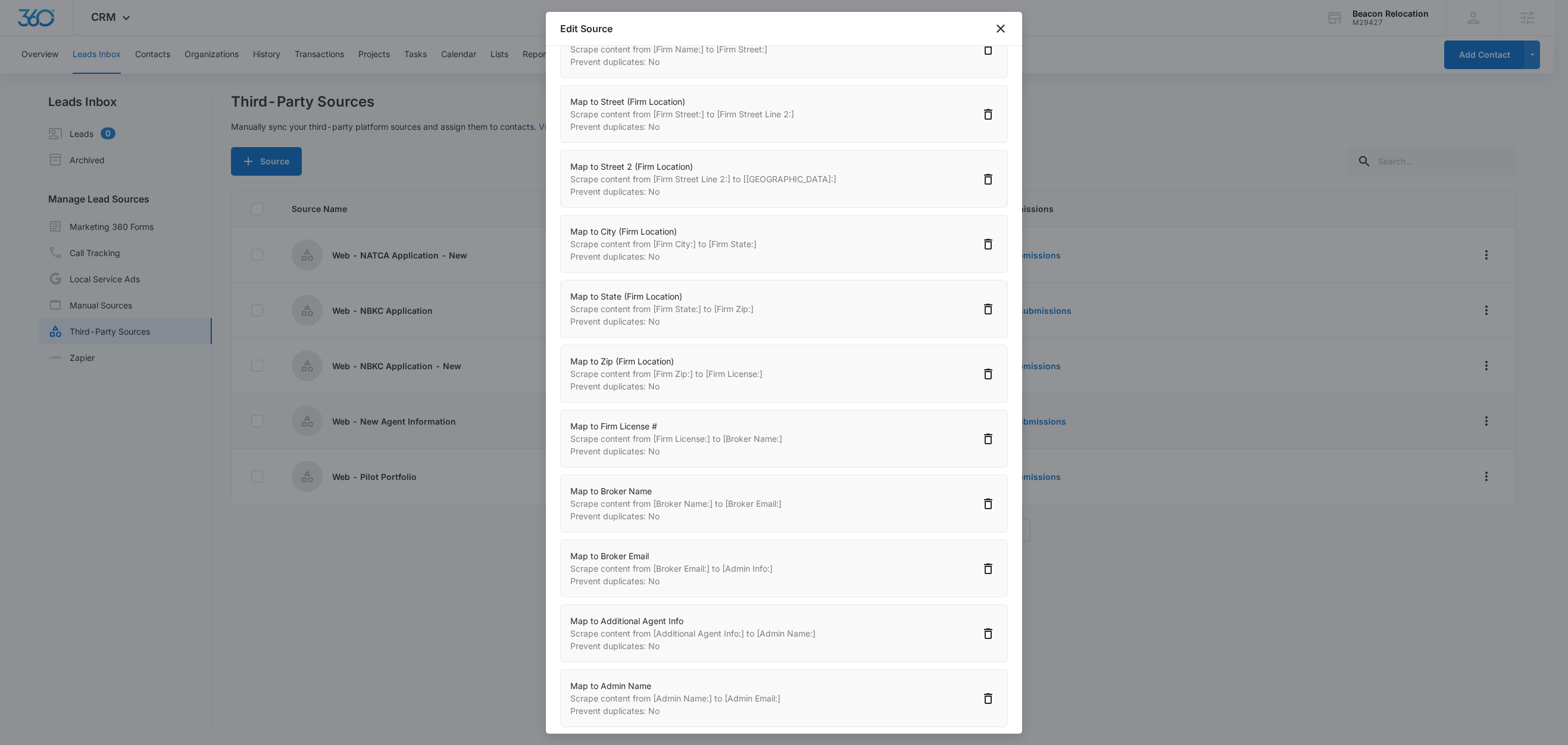
click at [735, 451] on p "Prevent duplicates: No" at bounding box center [676, 451] width 212 height 12
drag, startPoint x: 660, startPoint y: 445, endPoint x: 804, endPoint y: 447, distance: 144.0
click at [804, 447] on div "Map to Firm License # Scrape content from [Firm License:] to [Broker Name:] Pre…" at bounding box center [784, 439] width 448 height 58
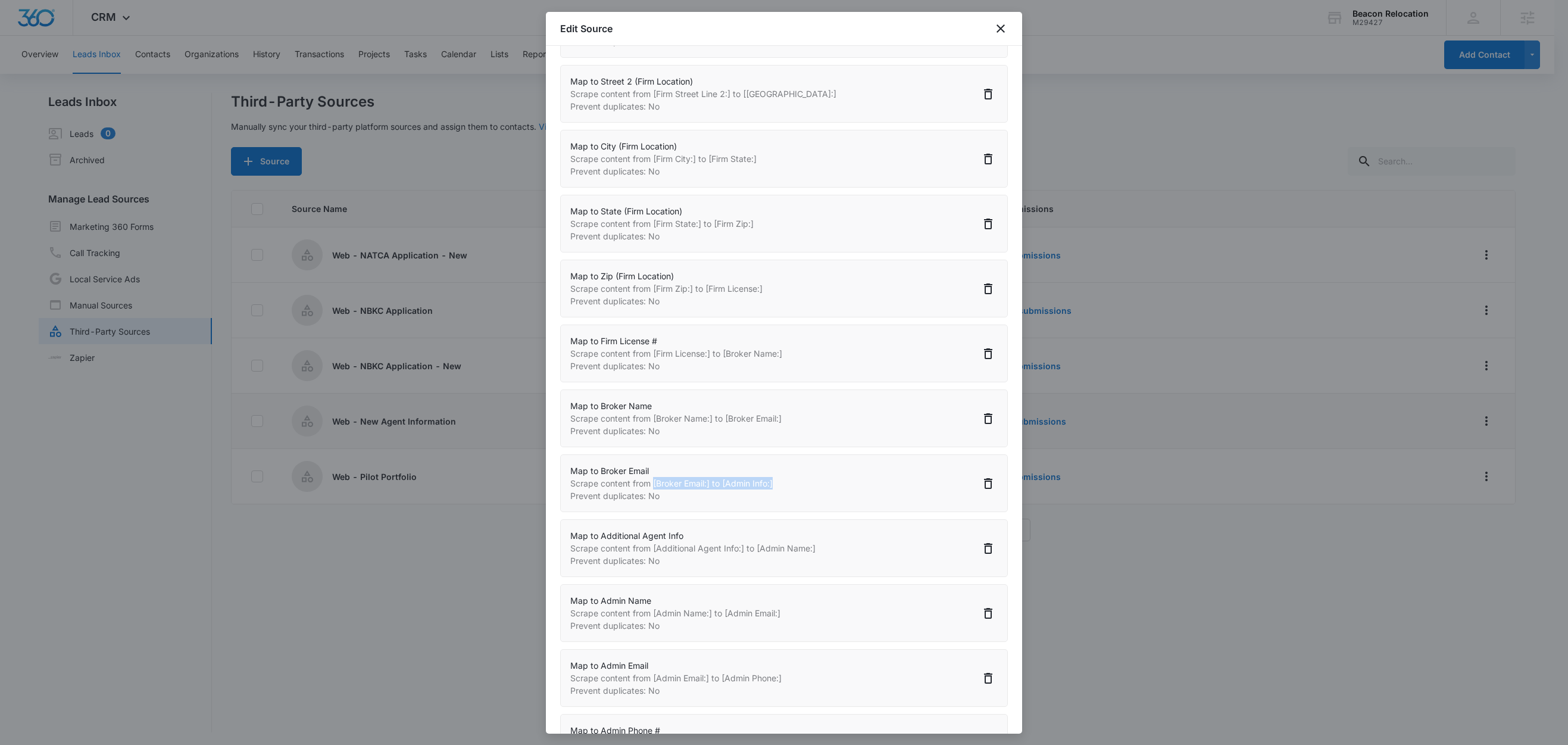
drag, startPoint x: 654, startPoint y: 487, endPoint x: 776, endPoint y: 489, distance: 122.0
click at [773, 490] on p "Scrape content from [Broker Email:] to [Admin Info:]" at bounding box center [671, 483] width 202 height 12
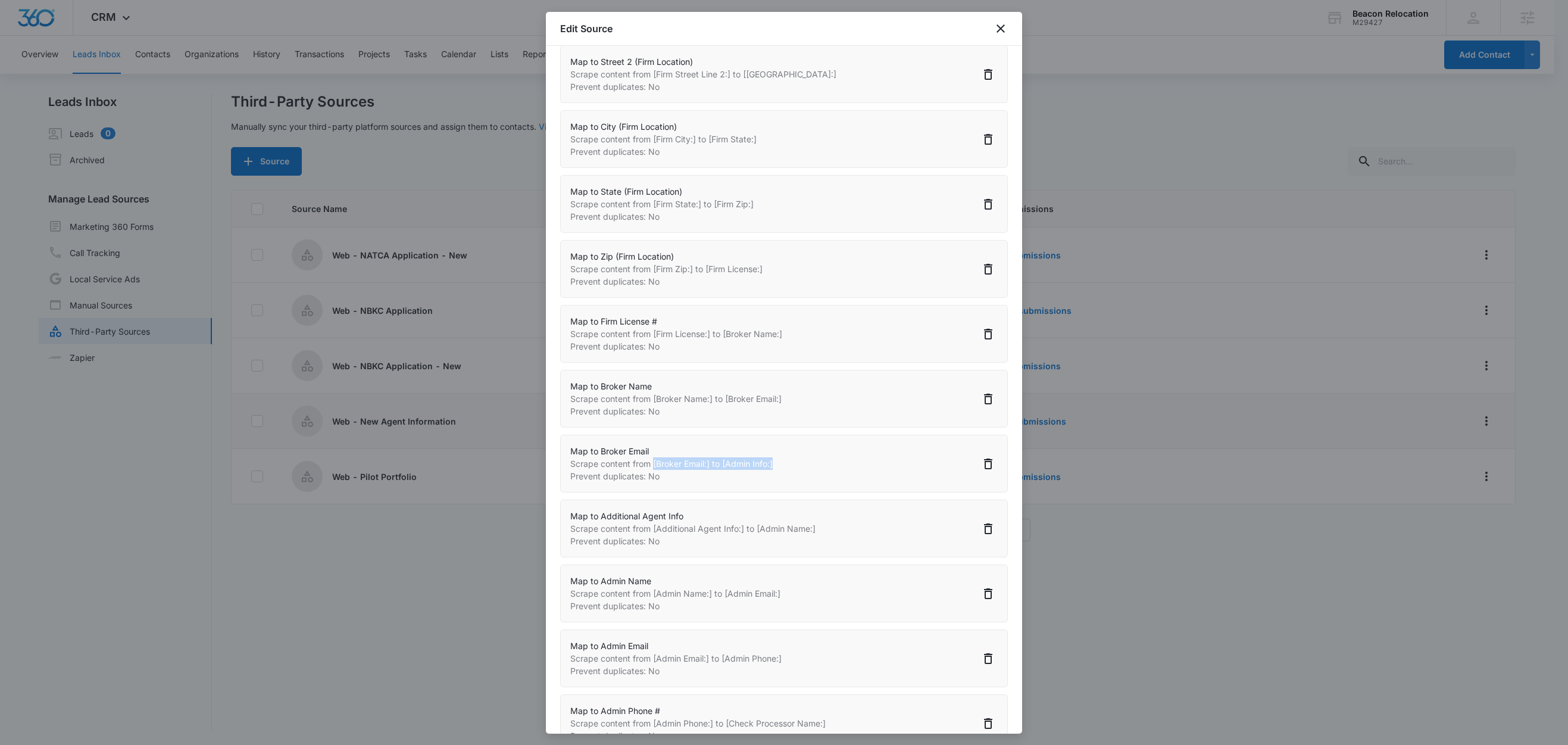
scroll to position [1314, 0]
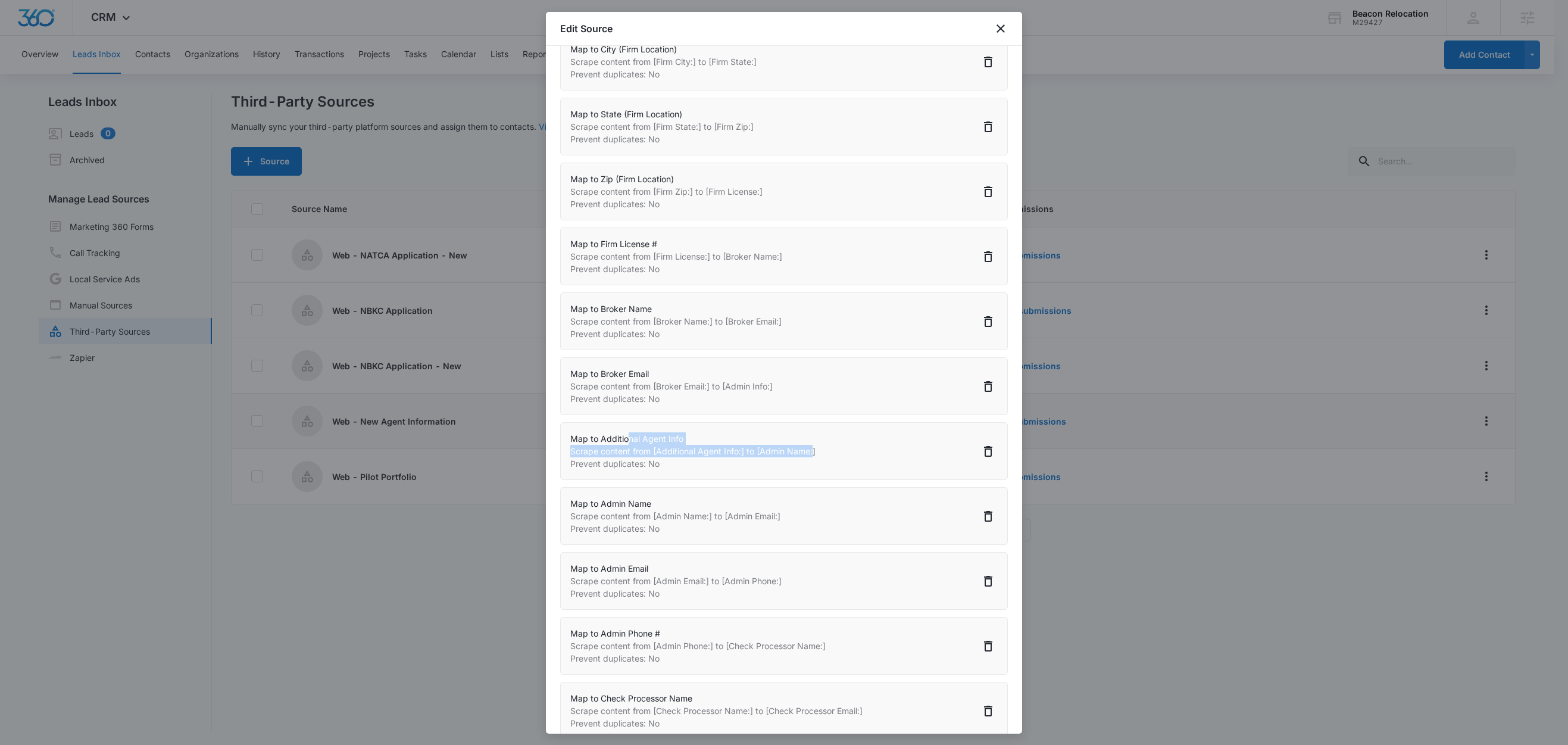
drag, startPoint x: 625, startPoint y: 446, endPoint x: 812, endPoint y: 465, distance: 188.0
click at [812, 465] on div "Map to Additional Agent Info Scrape content from [Additional Agent Info:] to [A…" at bounding box center [693, 451] width 245 height 38
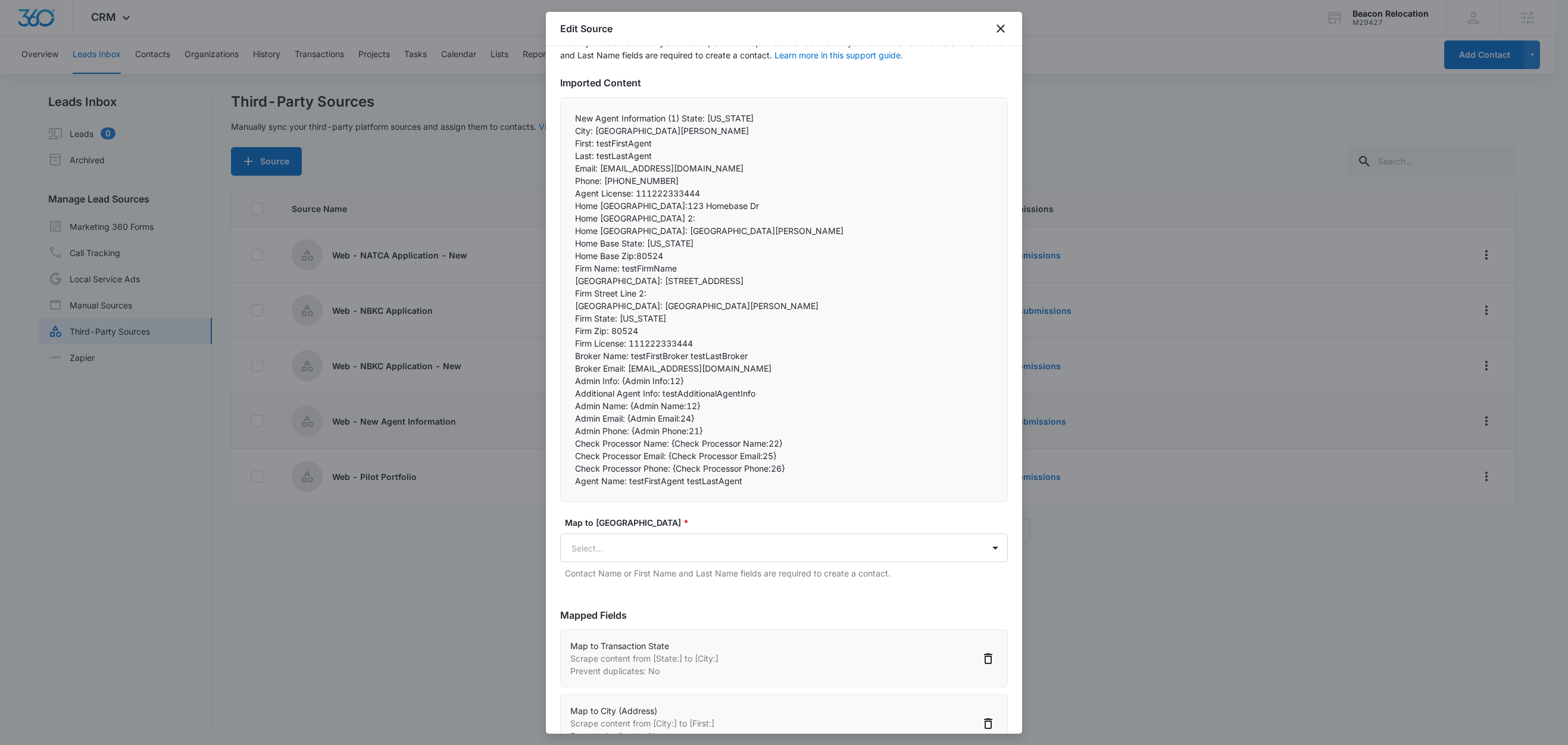
scroll to position [81, 0]
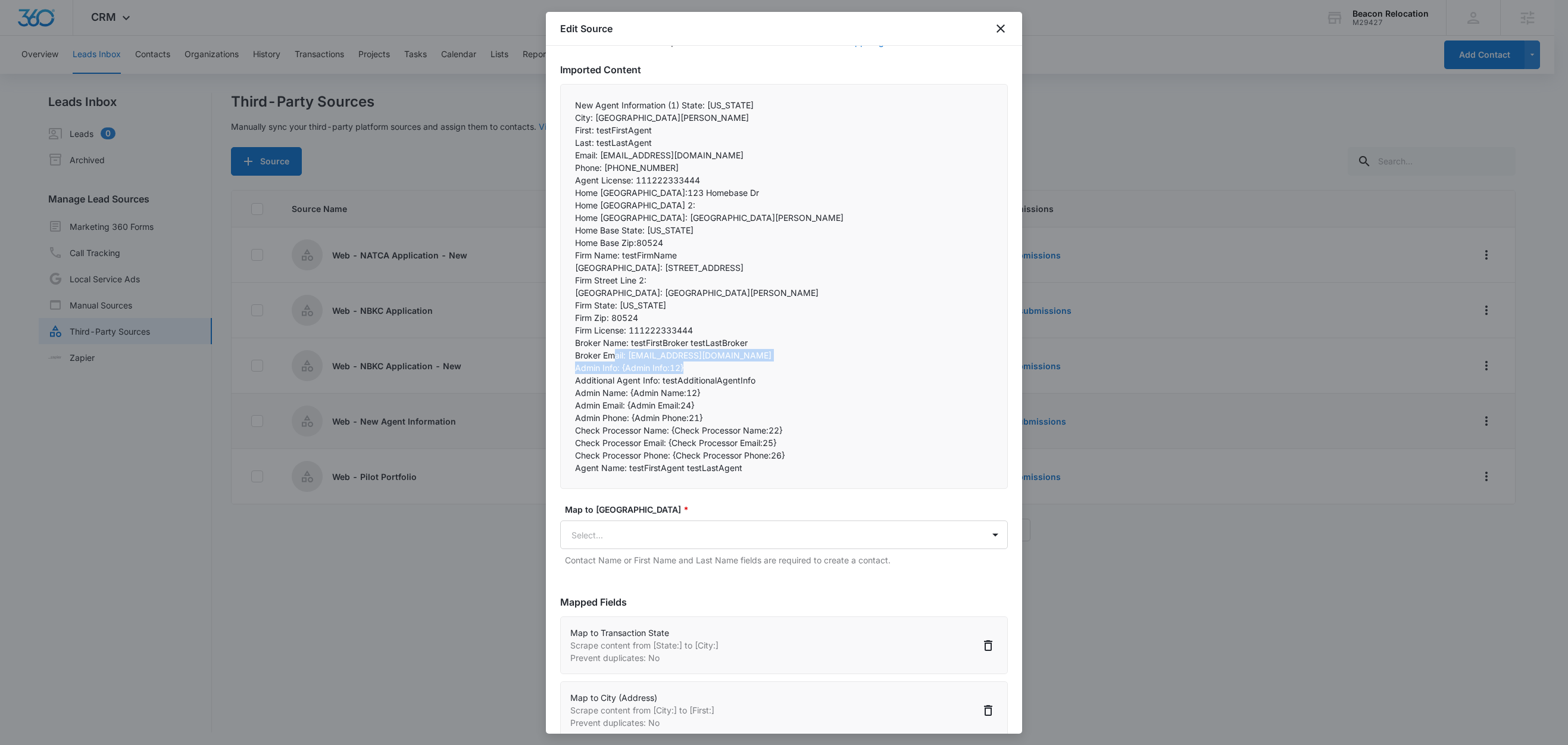
drag, startPoint x: 612, startPoint y: 351, endPoint x: 685, endPoint y: 367, distance: 74.7
click at [685, 367] on div "New Agent Information (1) State: Colorado City: Fort Collins First: testFirstAg…" at bounding box center [784, 287] width 448 height 405
click at [687, 412] on p "Admin Phone: {Admin Phone:21}" at bounding box center [784, 418] width 418 height 12
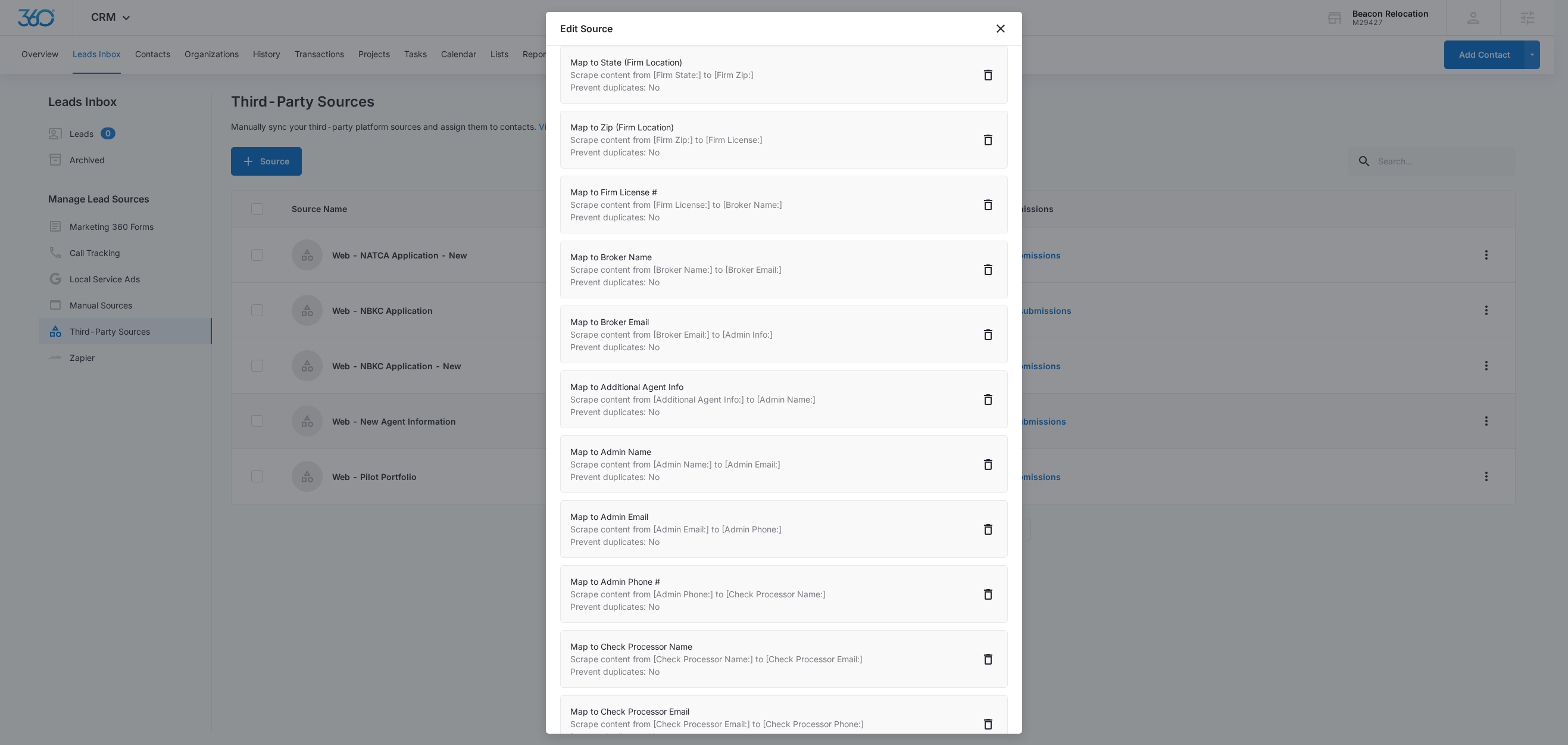
scroll to position [1370, 0]
drag, startPoint x: 657, startPoint y: 336, endPoint x: 783, endPoint y: 343, distance: 126.2
click at [783, 343] on div "Map to Broker Email Scrape content from [Broker Email:] to [Admin Info:] Preven…" at bounding box center [784, 331] width 448 height 58
drag, startPoint x: 668, startPoint y: 405, endPoint x: 810, endPoint y: 407, distance: 142.0
click at [810, 402] on p "Scrape content from [Additional Agent Info:] to [Admin Name:]" at bounding box center [693, 395] width 245 height 12
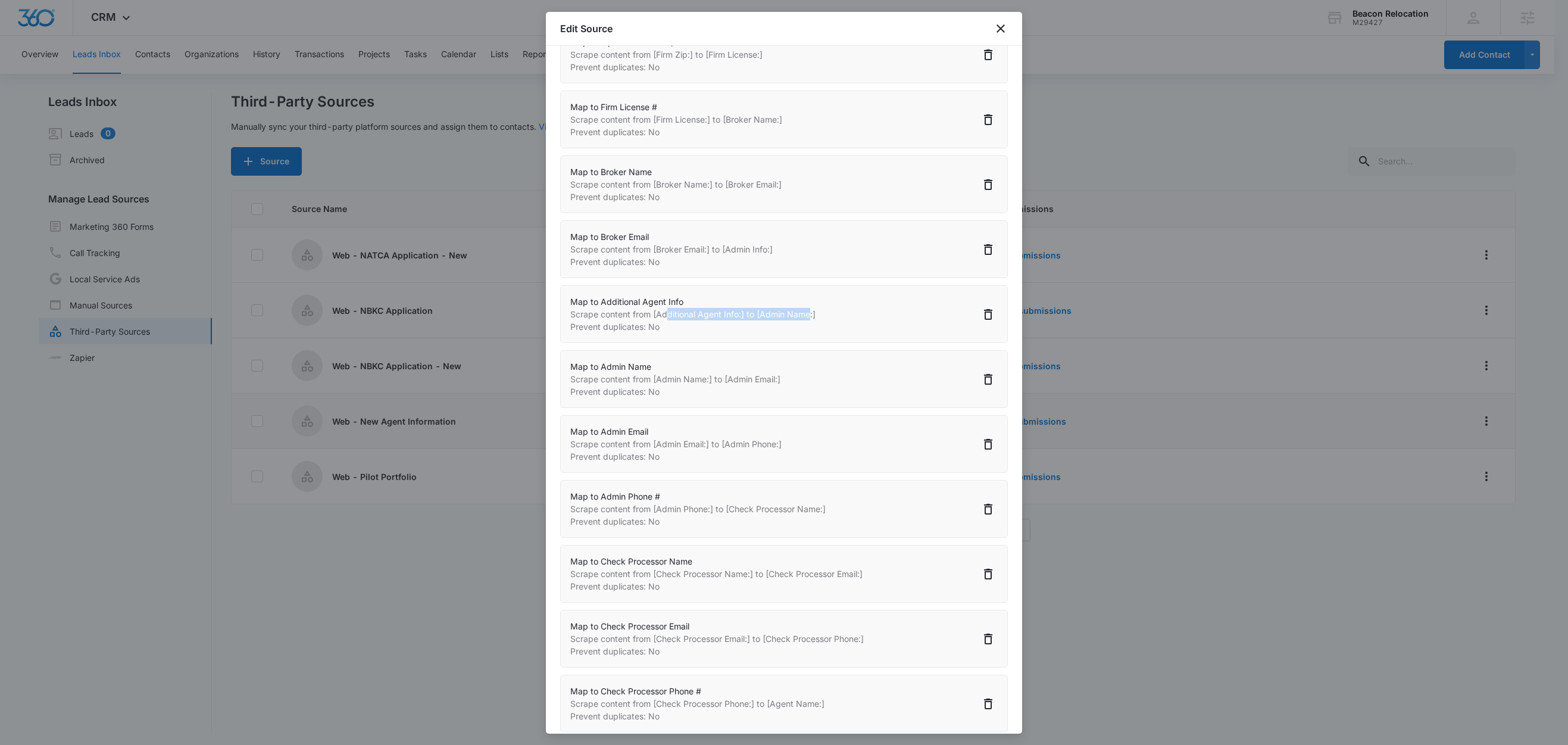
scroll to position [1448, 0]
click at [715, 337] on p "Prevent duplicates: No" at bounding box center [693, 330] width 245 height 12
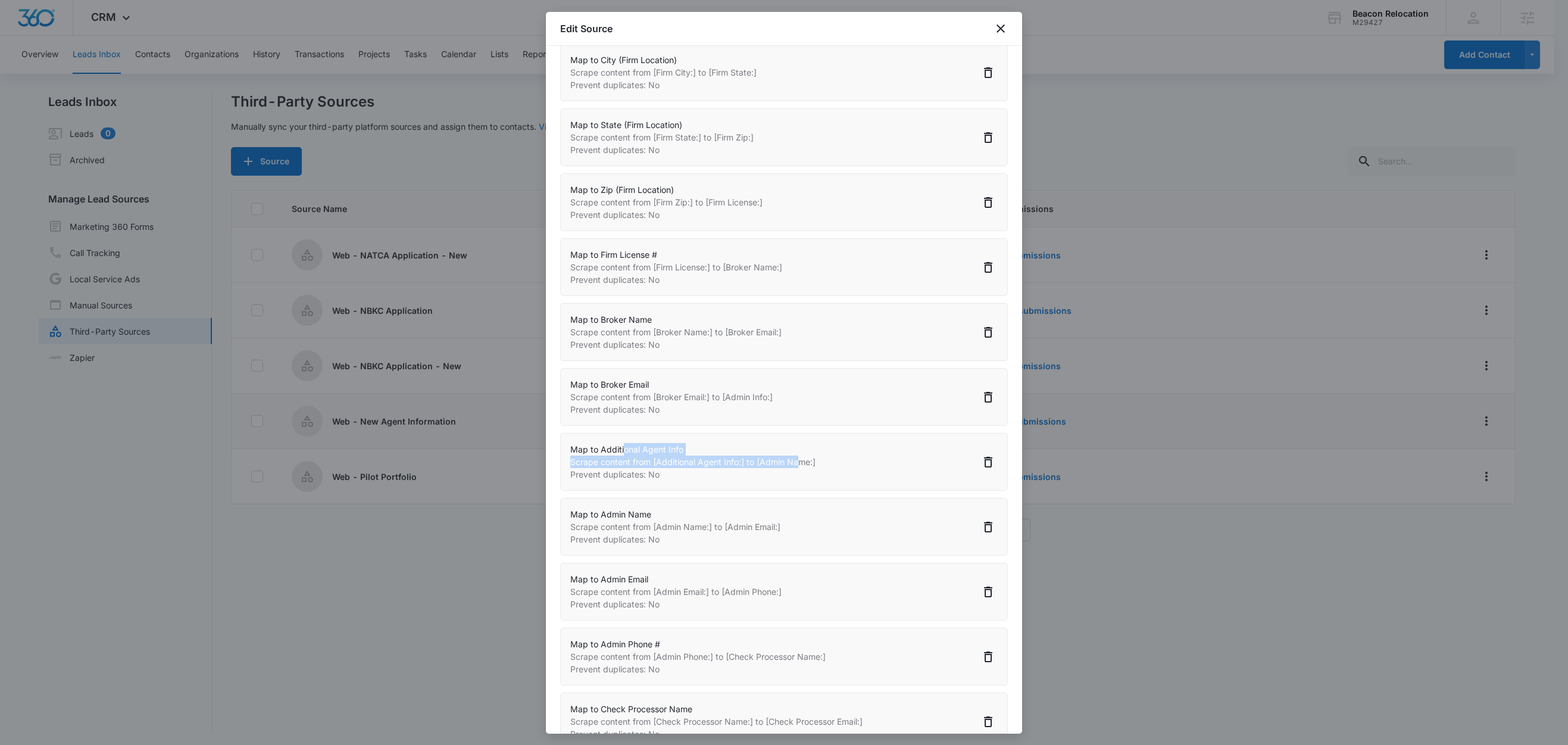
drag, startPoint x: 632, startPoint y: 458, endPoint x: 796, endPoint y: 473, distance: 164.7
click at [796, 473] on div "Map to Additional Agent Info Scrape content from [Additional Agent Info:] to [A…" at bounding box center [693, 462] width 245 height 38
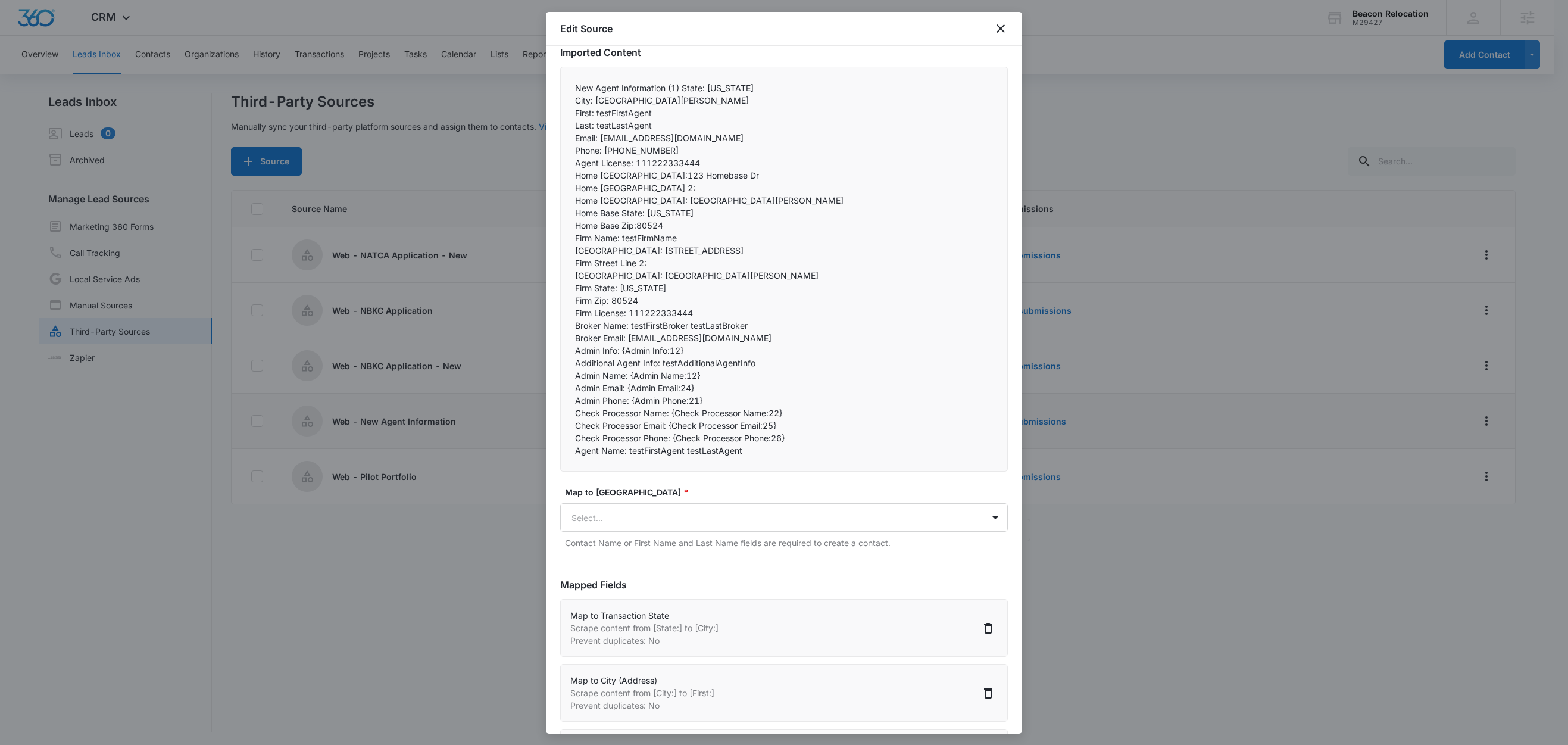
scroll to position [72, 0]
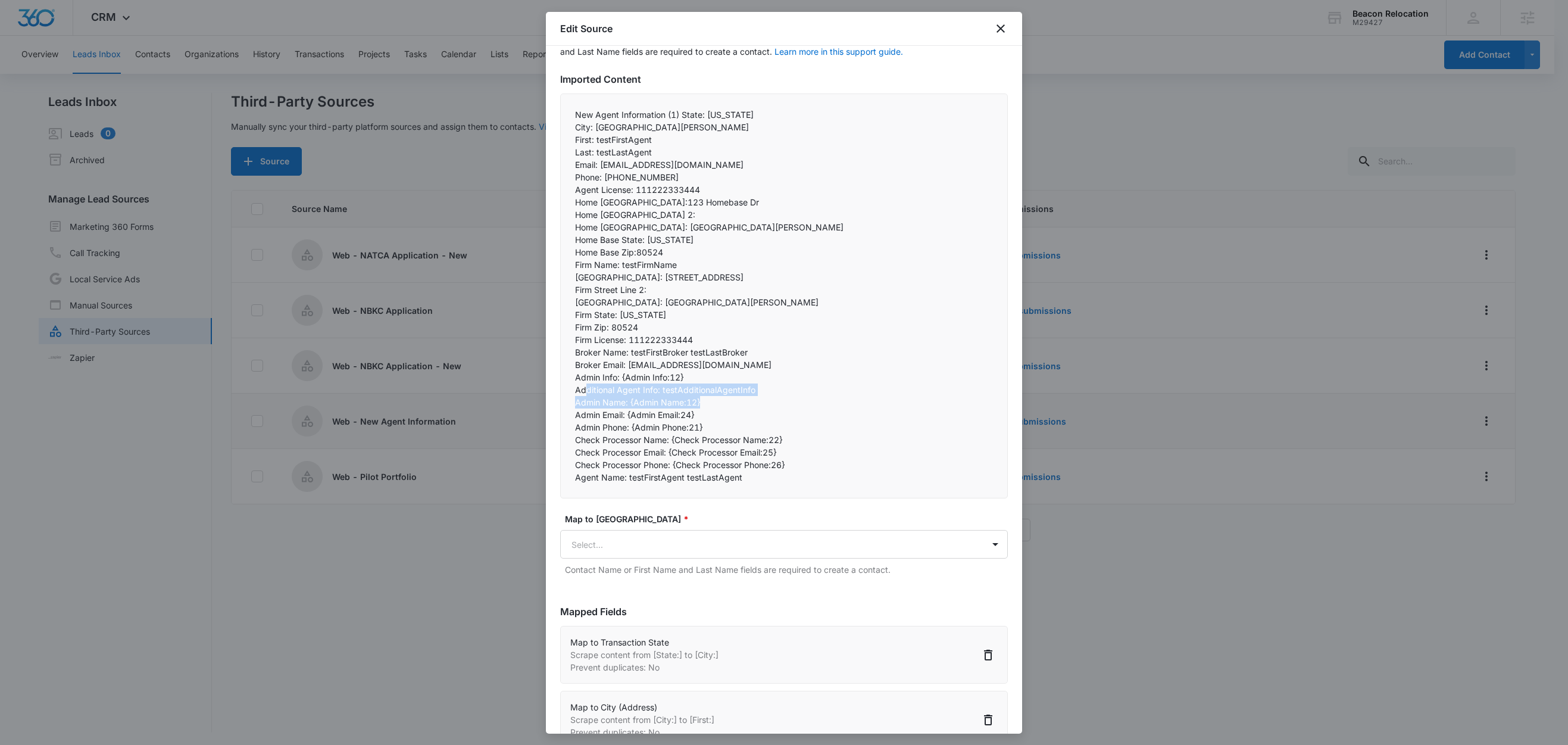
drag, startPoint x: 589, startPoint y: 392, endPoint x: 740, endPoint y: 405, distance: 151.6
click at [740, 405] on div "New Agent Information (1) State: Colorado City: Fort Collins First: testFirstAg…" at bounding box center [784, 296] width 448 height 405
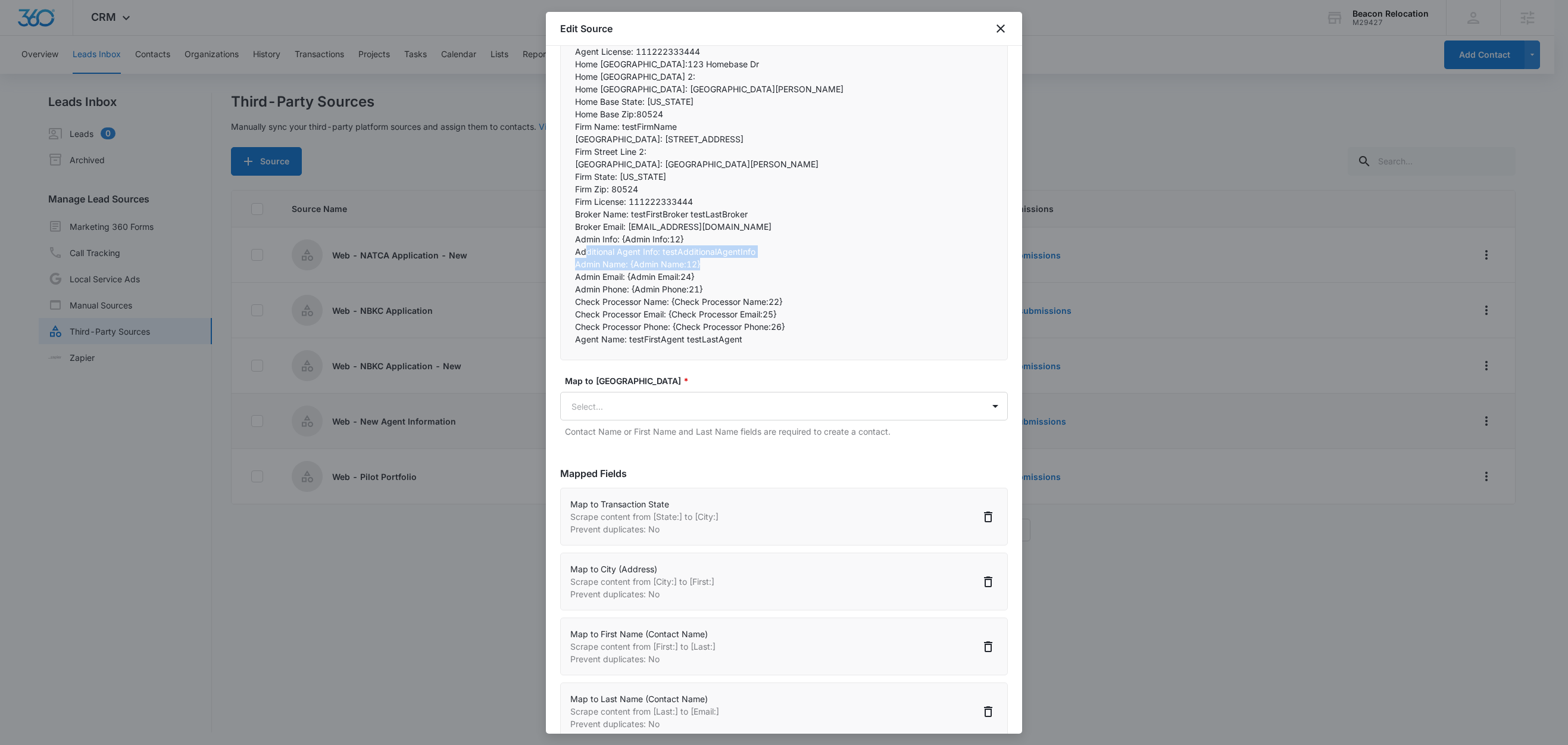
scroll to position [213, 0]
click at [637, 236] on p "Admin Info: {Admin Info:12}" at bounding box center [784, 236] width 418 height 12
drag, startPoint x: 699, startPoint y: 235, endPoint x: 575, endPoint y: 233, distance: 124.0
click at [576, 233] on p "Admin Info: {Admin Info:12}" at bounding box center [784, 236] width 418 height 12
click at [596, 251] on p "Additional Agent Info: testAdditionalAgentInfo" at bounding box center [784, 248] width 418 height 12
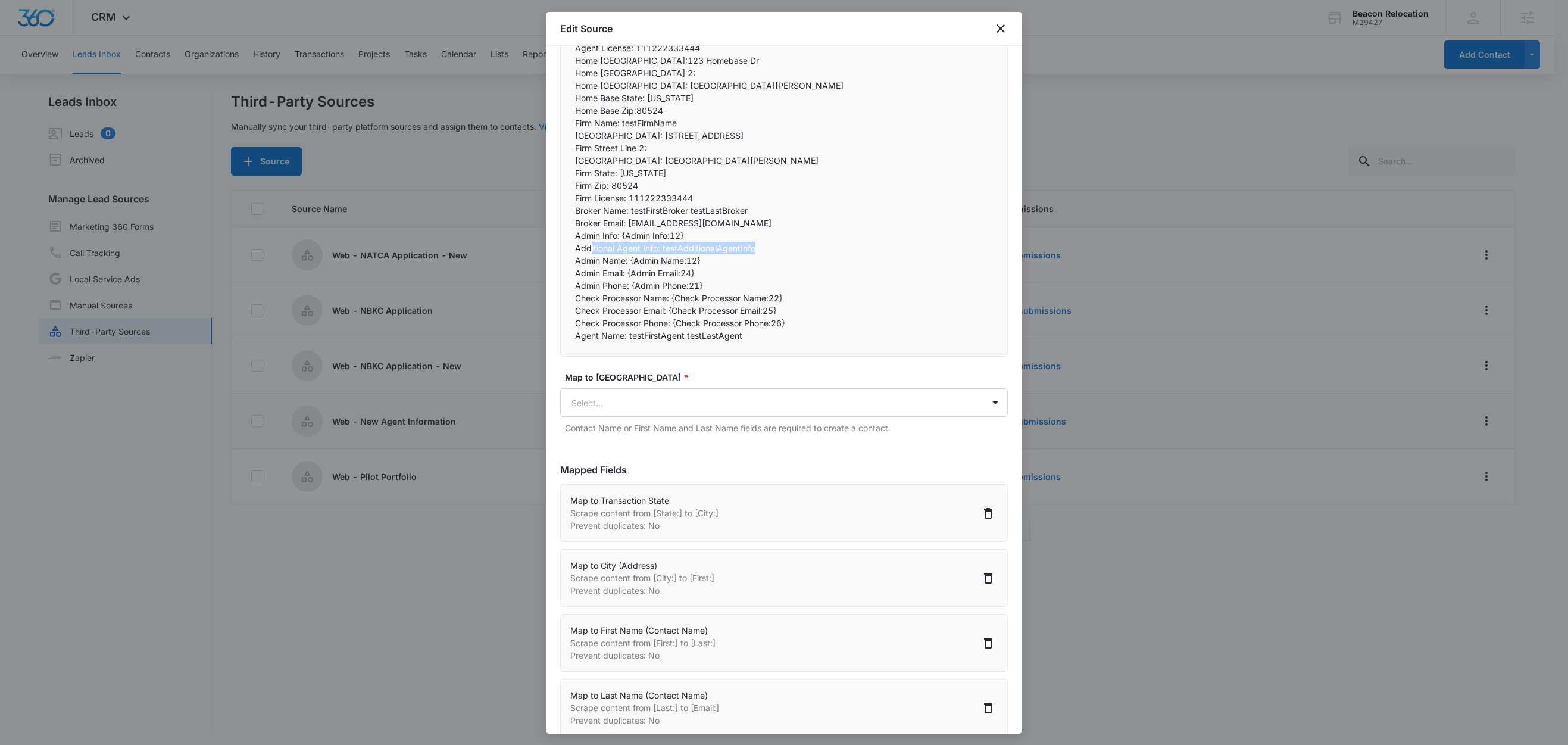
drag, startPoint x: 591, startPoint y: 248, endPoint x: 776, endPoint y: 253, distance: 185.1
click at [776, 253] on div "New Agent Information (1) State: Colorado City: Fort Collins First: testFirstAg…" at bounding box center [784, 154] width 448 height 405
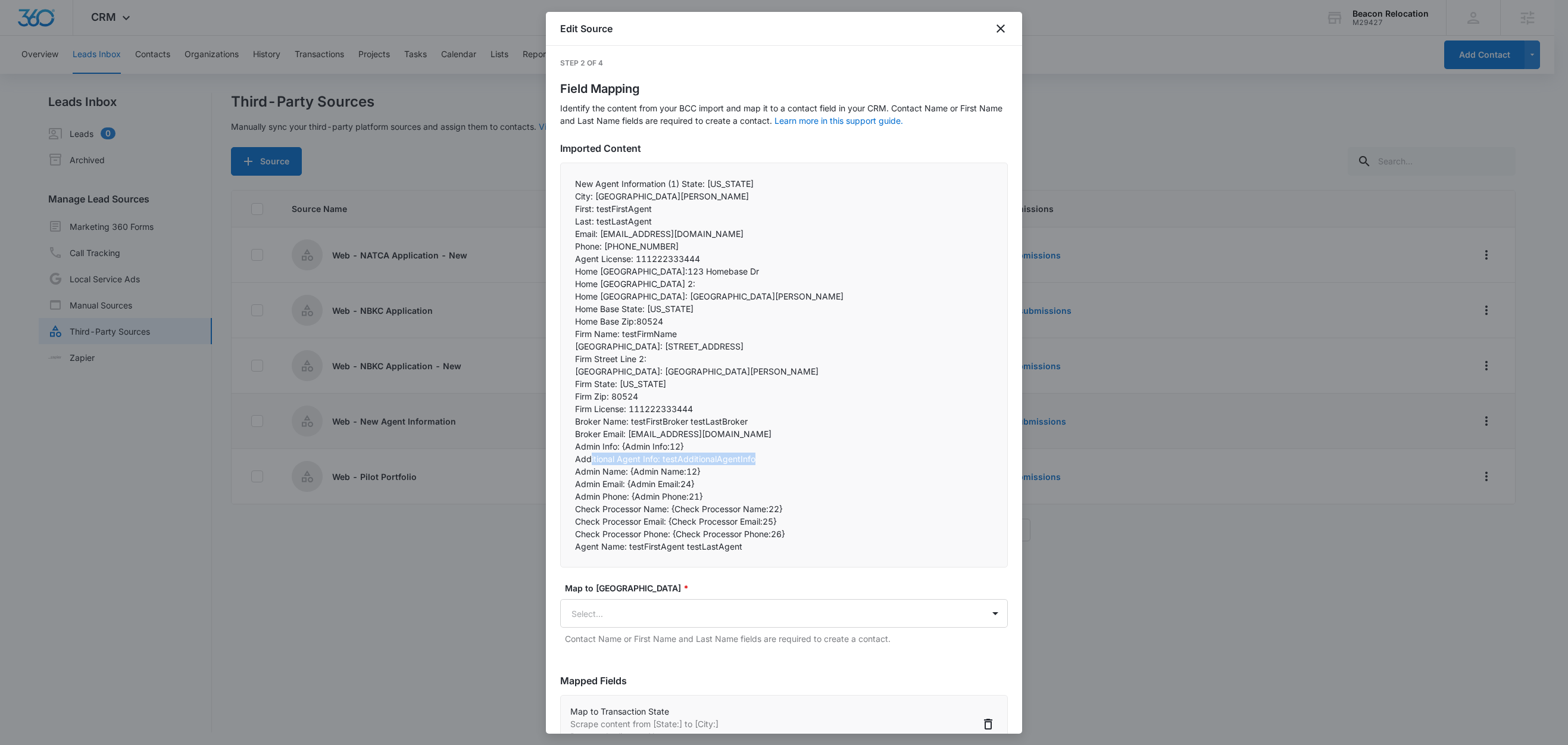
scroll to position [0, 0]
click at [817, 321] on p "Home Base Zip:80524" at bounding box center [784, 323] width 418 height 12
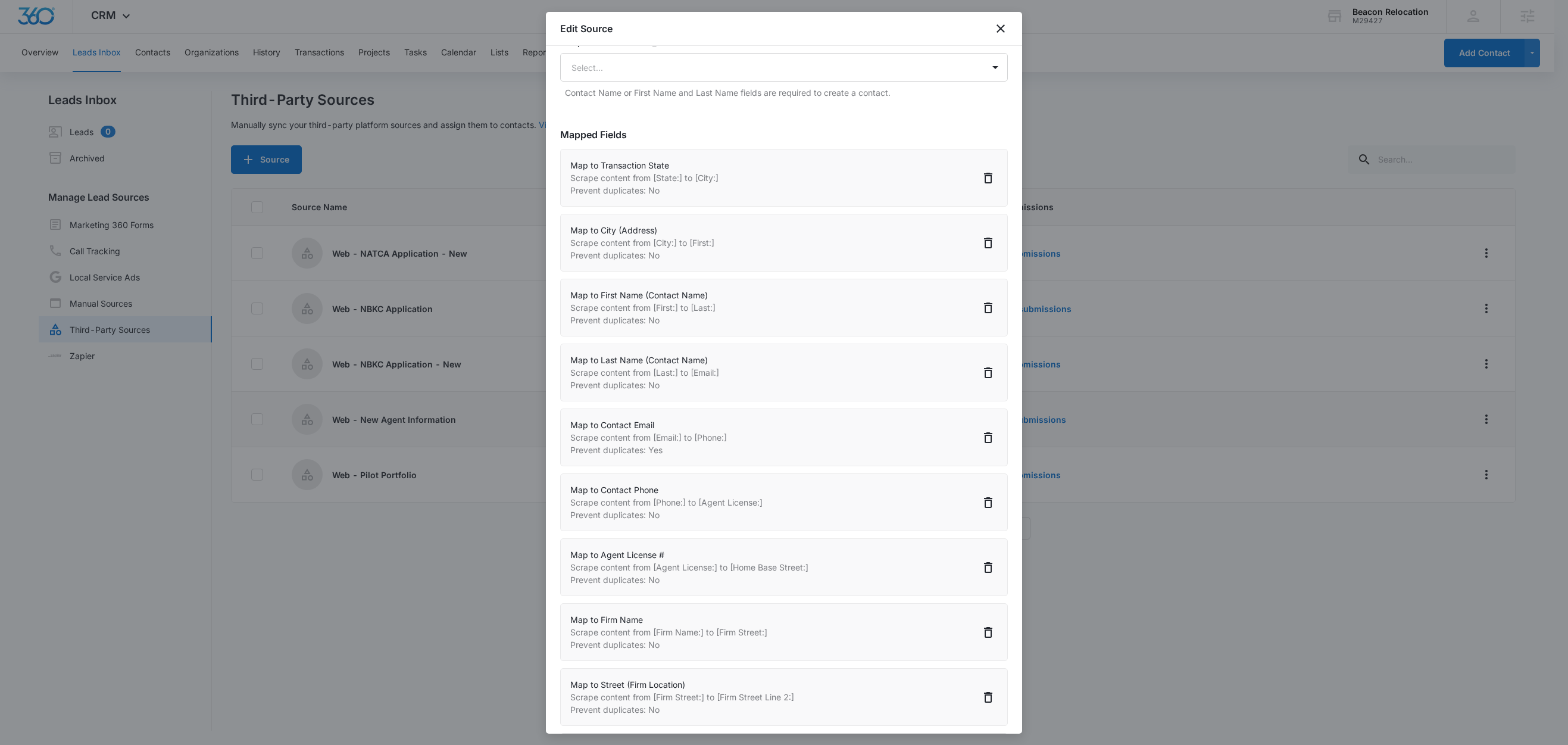
scroll to position [438, 0]
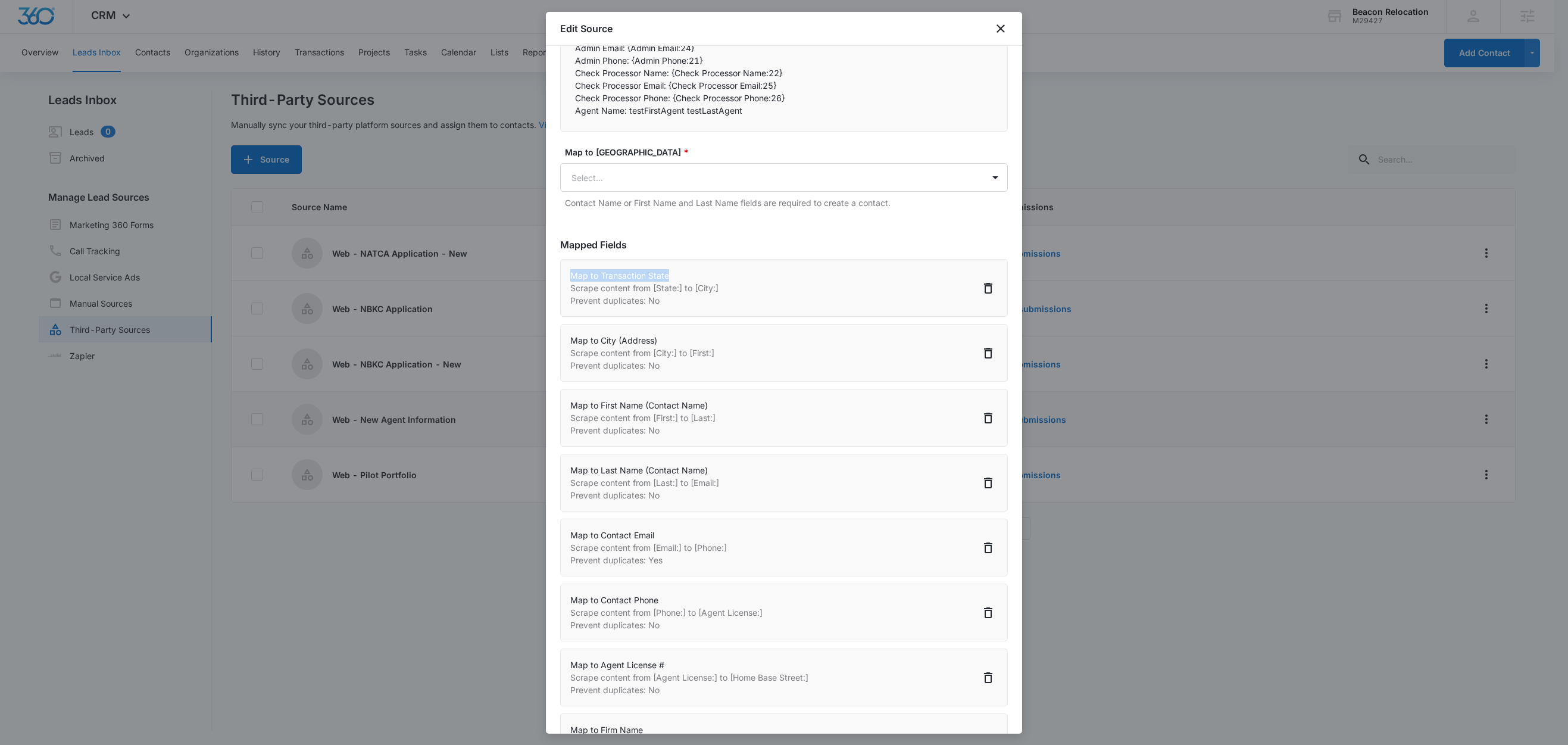
drag, startPoint x: 673, startPoint y: 273, endPoint x: 566, endPoint y: 270, distance: 107.0
click at [566, 270] on div "Map to Transaction State Scrape content from [State:] to [City:] Prevent duplic…" at bounding box center [784, 288] width 448 height 58
drag, startPoint x: 605, startPoint y: 339, endPoint x: 677, endPoint y: 341, distance: 72.0
click at [677, 341] on p "Map to City (Address)" at bounding box center [642, 340] width 144 height 12
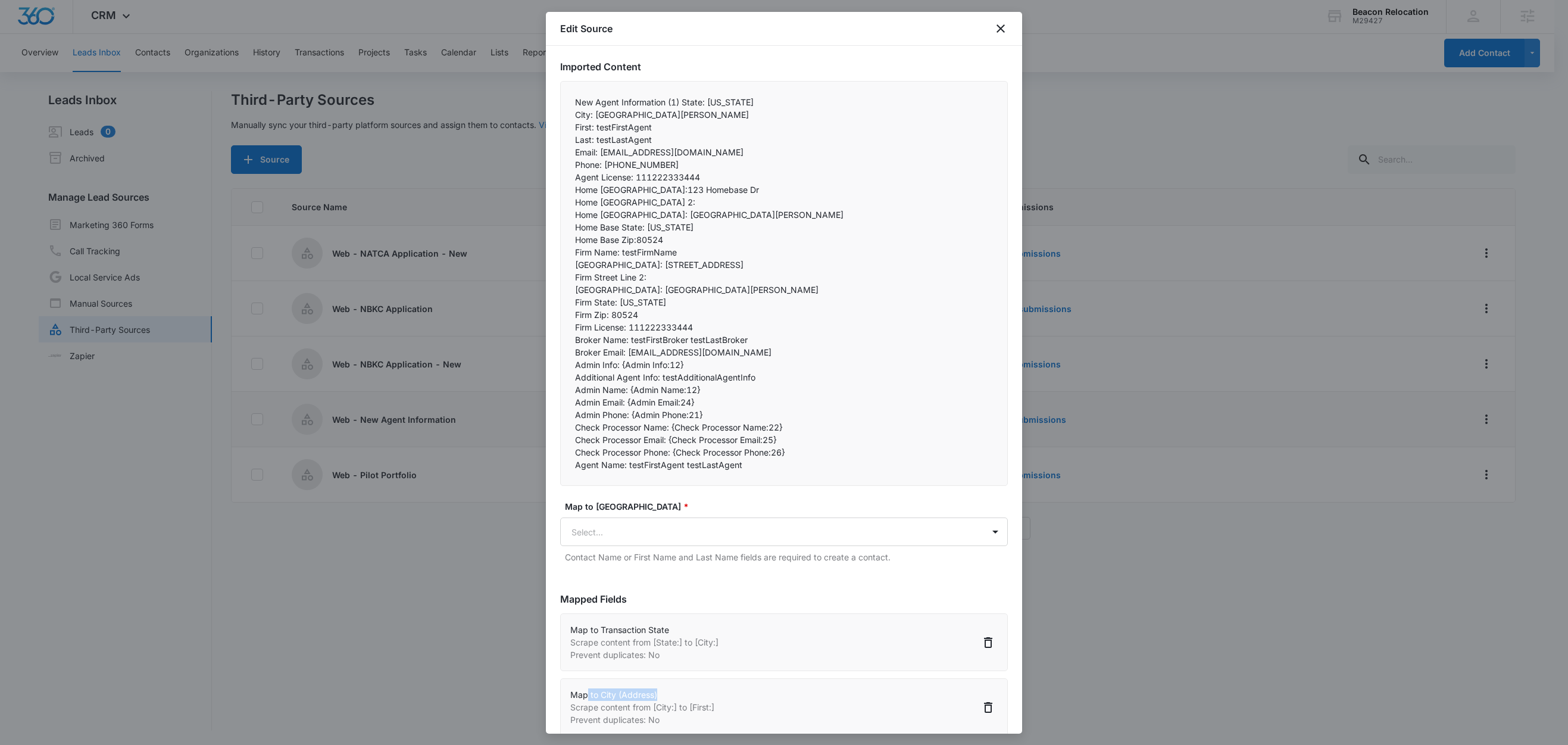
scroll to position [64, 0]
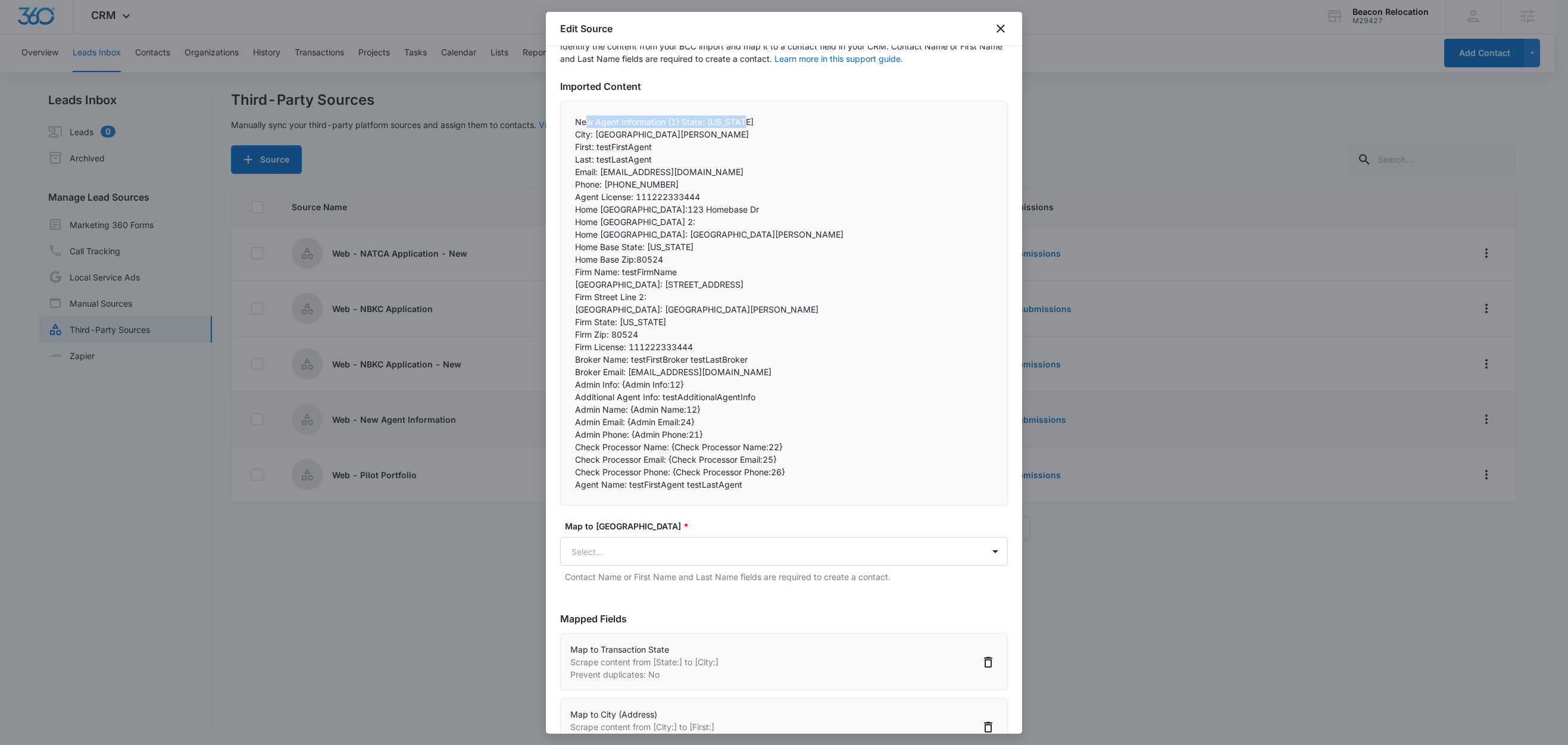
drag, startPoint x: 585, startPoint y: 118, endPoint x: 745, endPoint y: 126, distance: 160.2
click at [752, 123] on p "New Agent Information (1) State: Colorado" at bounding box center [784, 122] width 418 height 12
drag, startPoint x: 572, startPoint y: 129, endPoint x: 678, endPoint y: 135, distance: 106.2
click at [675, 131] on div "New Agent Information (1) State: Colorado City: Fort Collins First: testFirstAg…" at bounding box center [784, 303] width 448 height 405
click at [713, 202] on p "Agent License: 111222333444" at bounding box center [784, 196] width 418 height 12
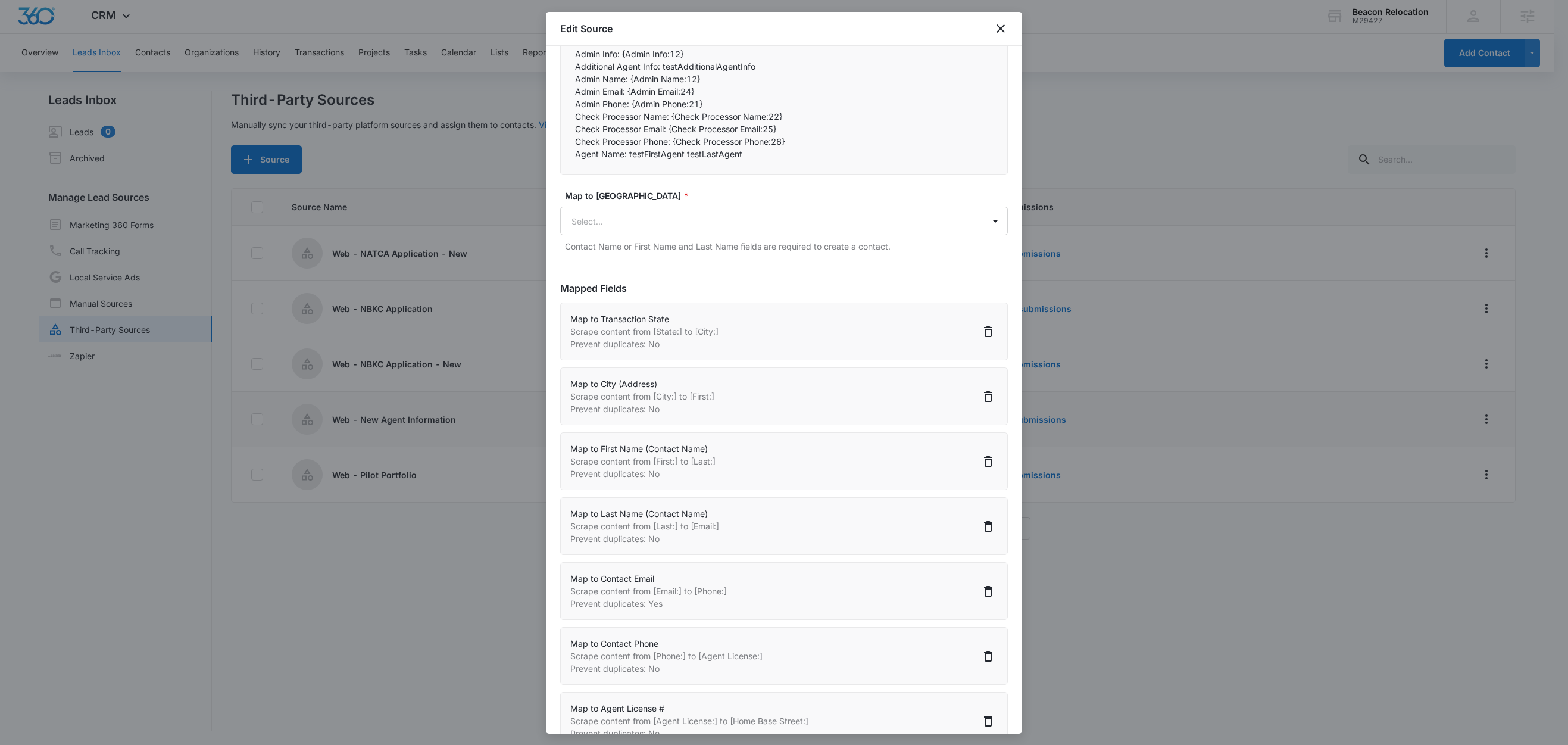
scroll to position [399, 0]
click at [1001, 32] on icon "close" at bounding box center [1000, 28] width 14 height 14
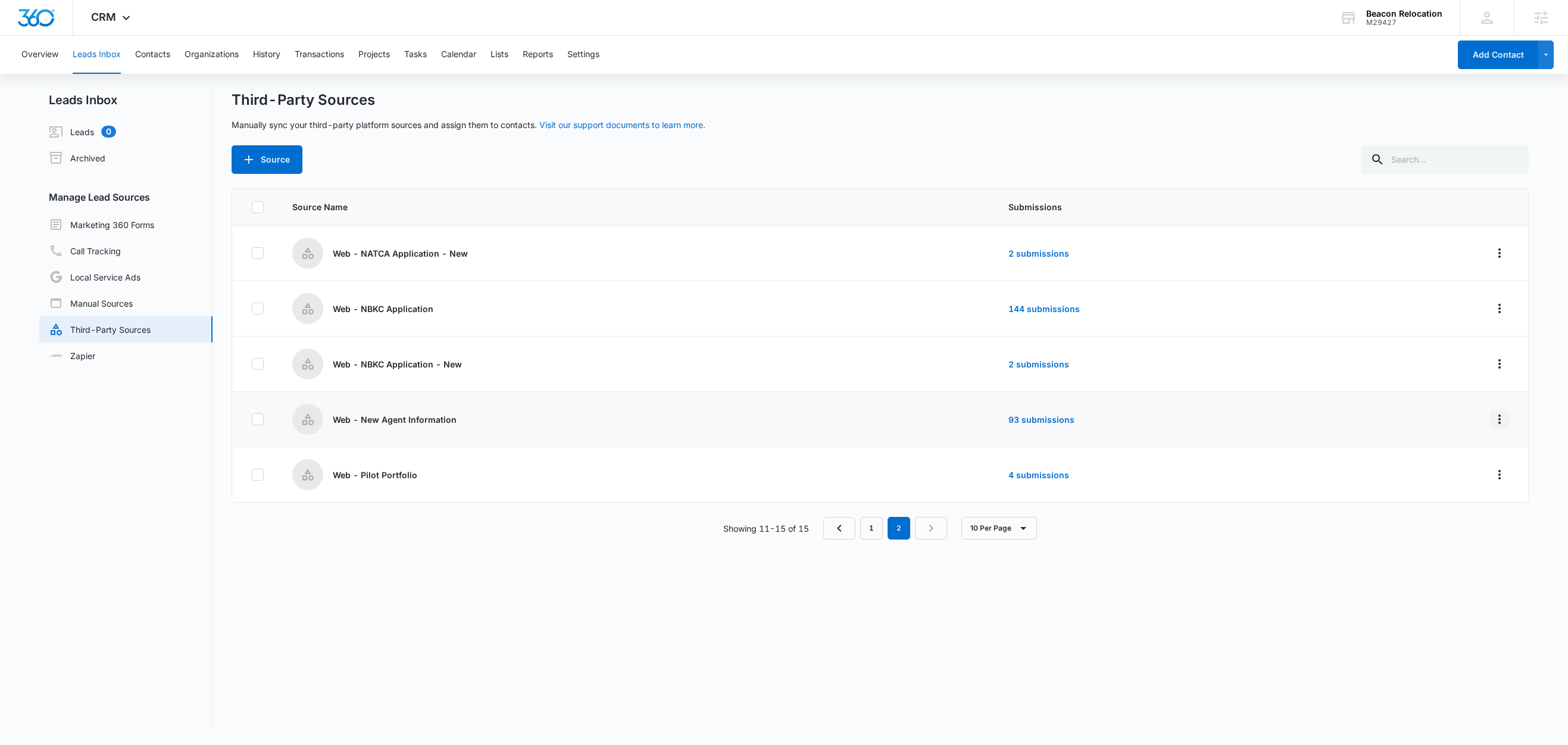
click at [1490, 411] on button "Overflow Menu" at bounding box center [1500, 420] width 19 height 19
click at [1437, 493] on button "Submission Rules" at bounding box center [1441, 489] width 110 height 18
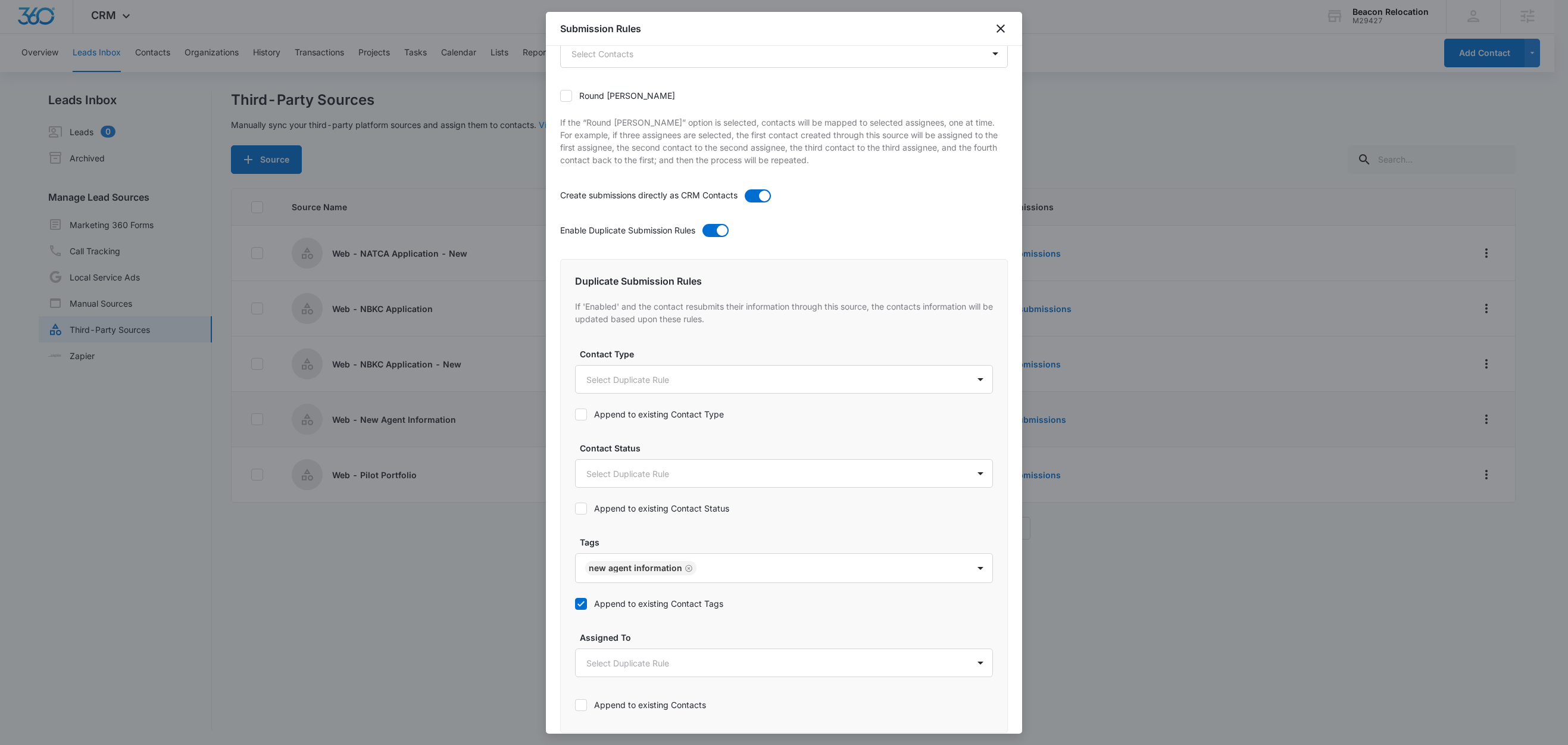
scroll to position [387, 0]
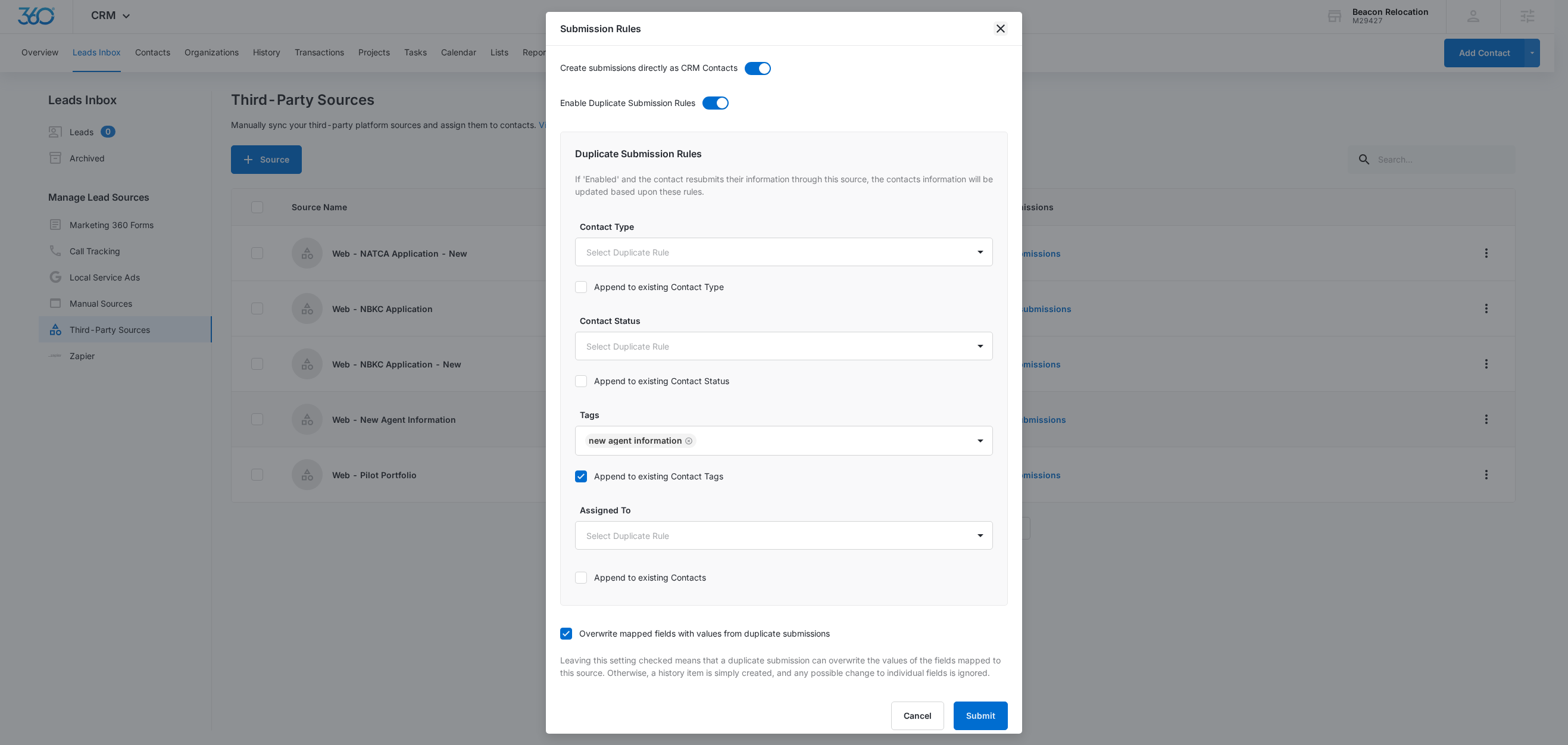
click at [999, 24] on icon "close" at bounding box center [1000, 28] width 14 height 14
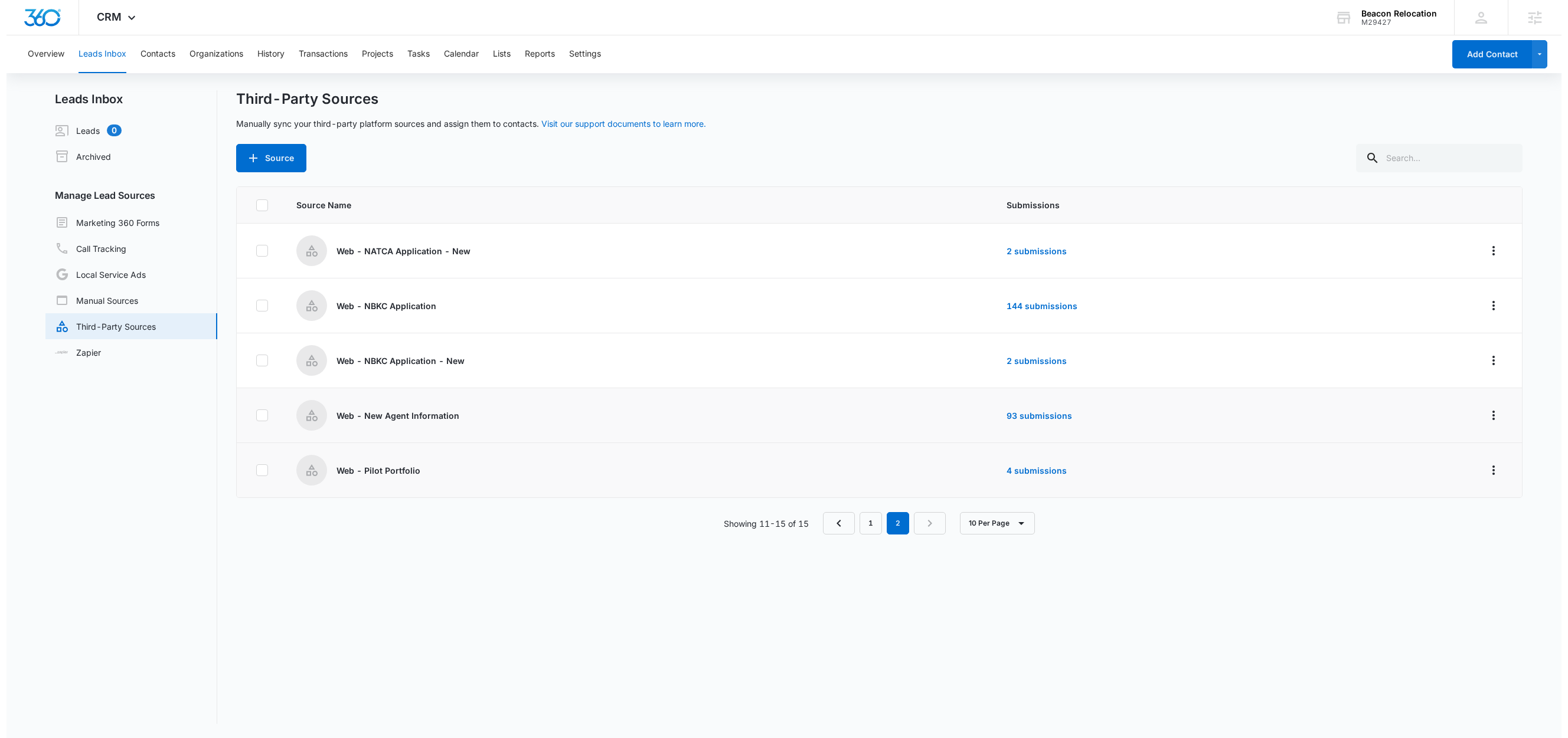
scroll to position [0, 0]
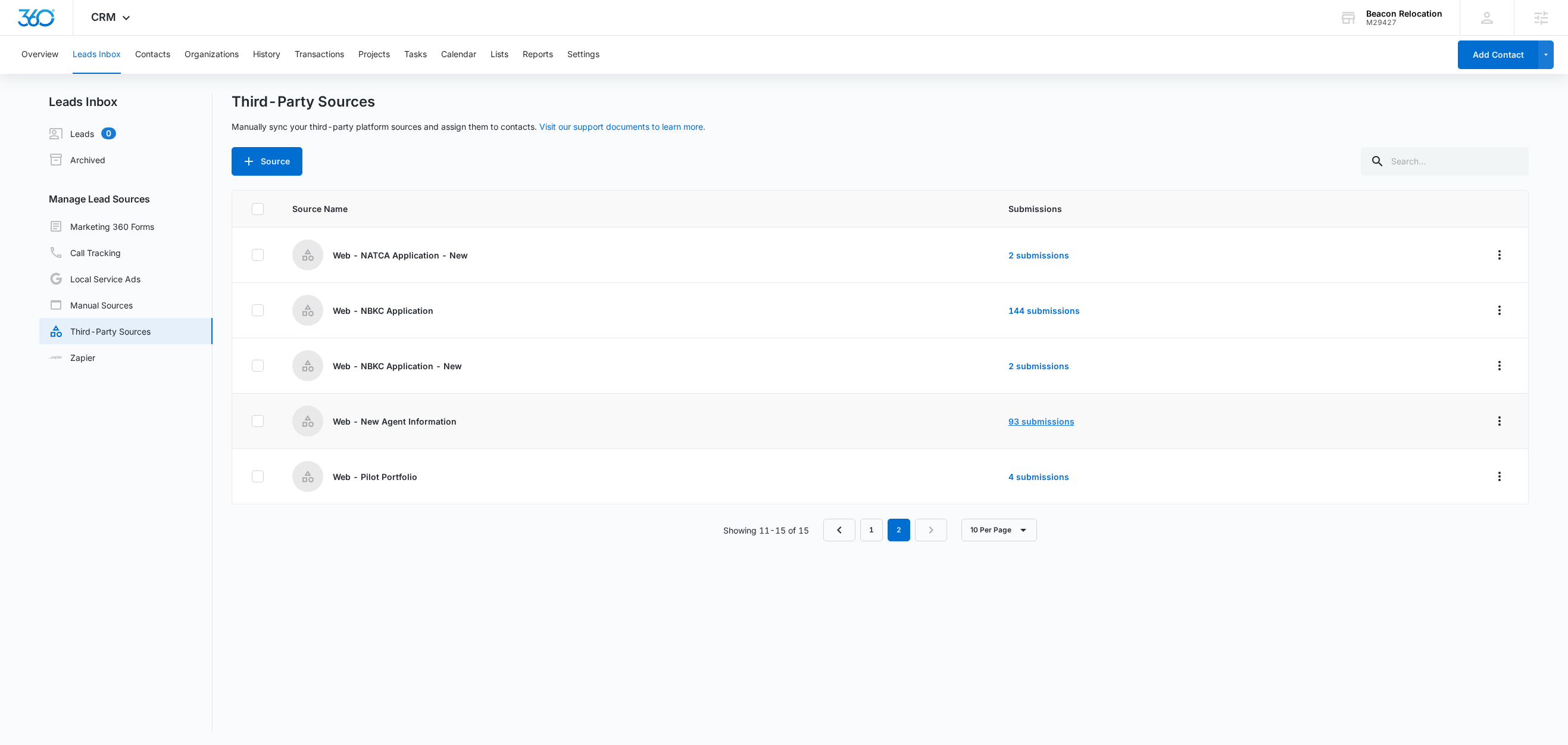
click at [1043, 423] on link "93 submissions" at bounding box center [1041, 422] width 66 height 11
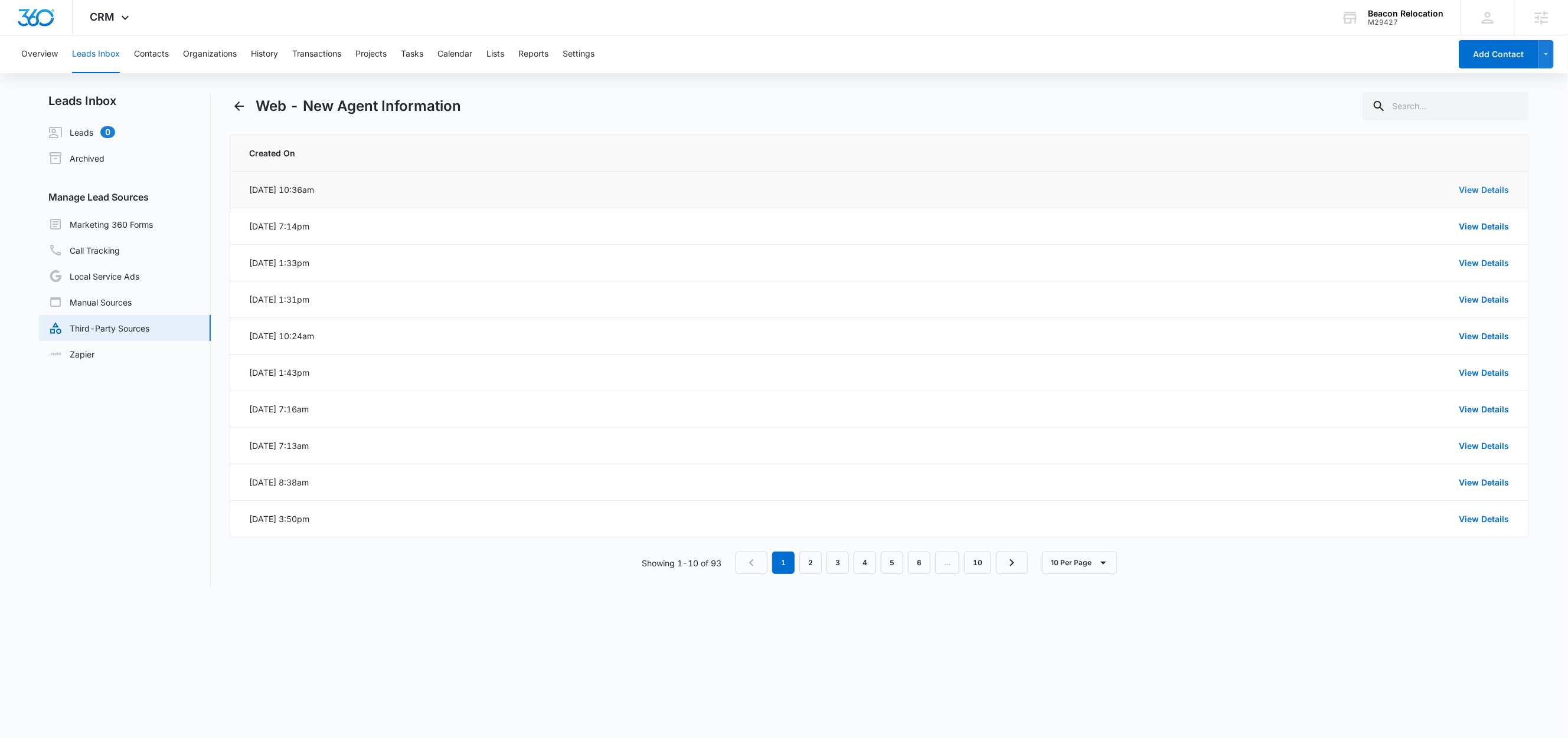
click at [1479, 191] on link "View Details" at bounding box center [1485, 190] width 50 height 10
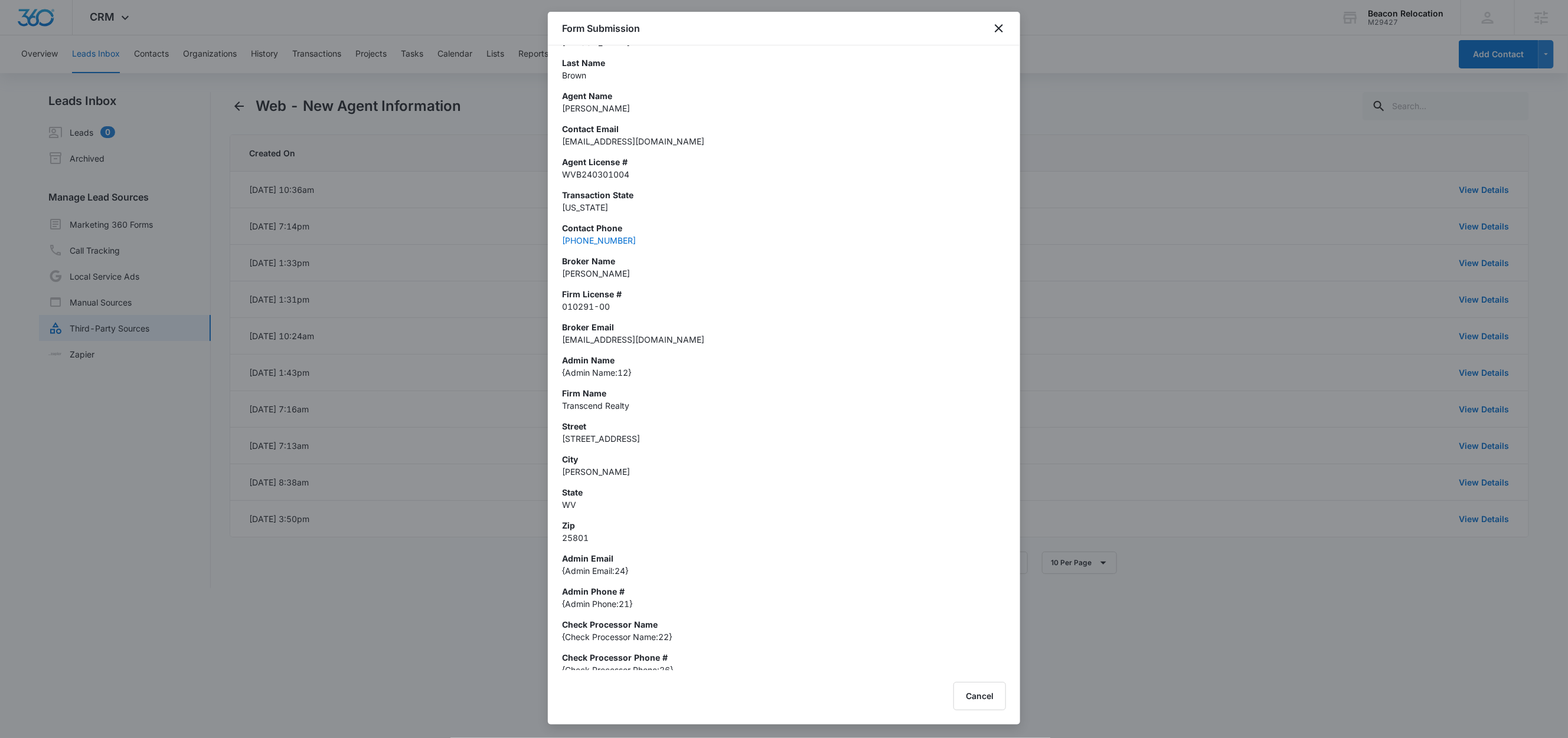
scroll to position [69, 0]
drag, startPoint x: 632, startPoint y: 208, endPoint x: 557, endPoint y: 208, distance: 75.0
click at [557, 208] on div "Created On Sep 4, 2025 at 10:36am First Name Brian Last Name Brown Agent Name B…" at bounding box center [784, 358] width 473 height 625
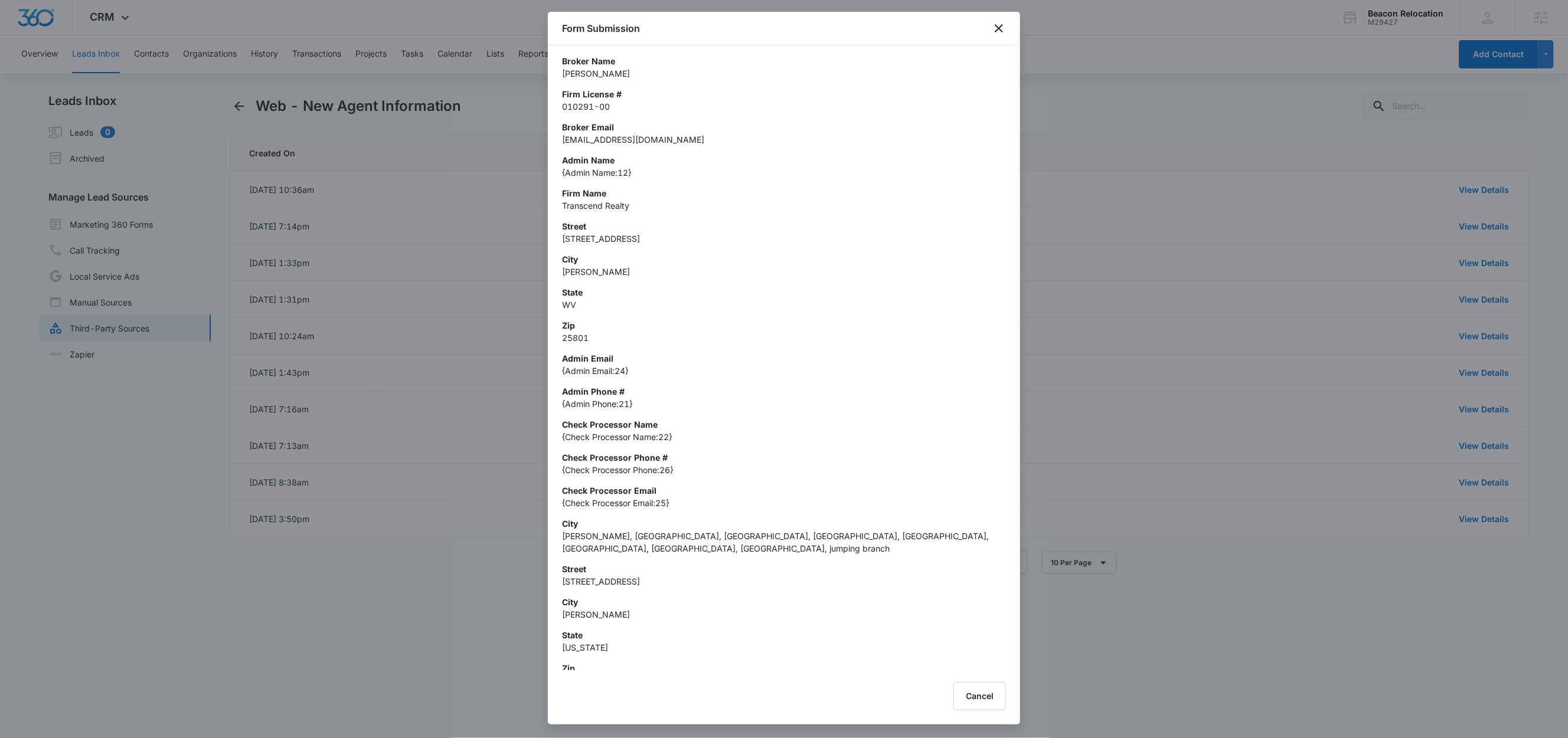
scroll to position [272, 0]
drag, startPoint x: 933, startPoint y: 530, endPoint x: 550, endPoint y: 530, distance: 383.0
click at [550, 530] on div "Created On Sep 4, 2025 at 10:36am First Name Brian Last Name Brown Agent Name B…" at bounding box center [784, 358] width 473 height 625
click at [1003, 24] on icon "close" at bounding box center [999, 28] width 14 height 14
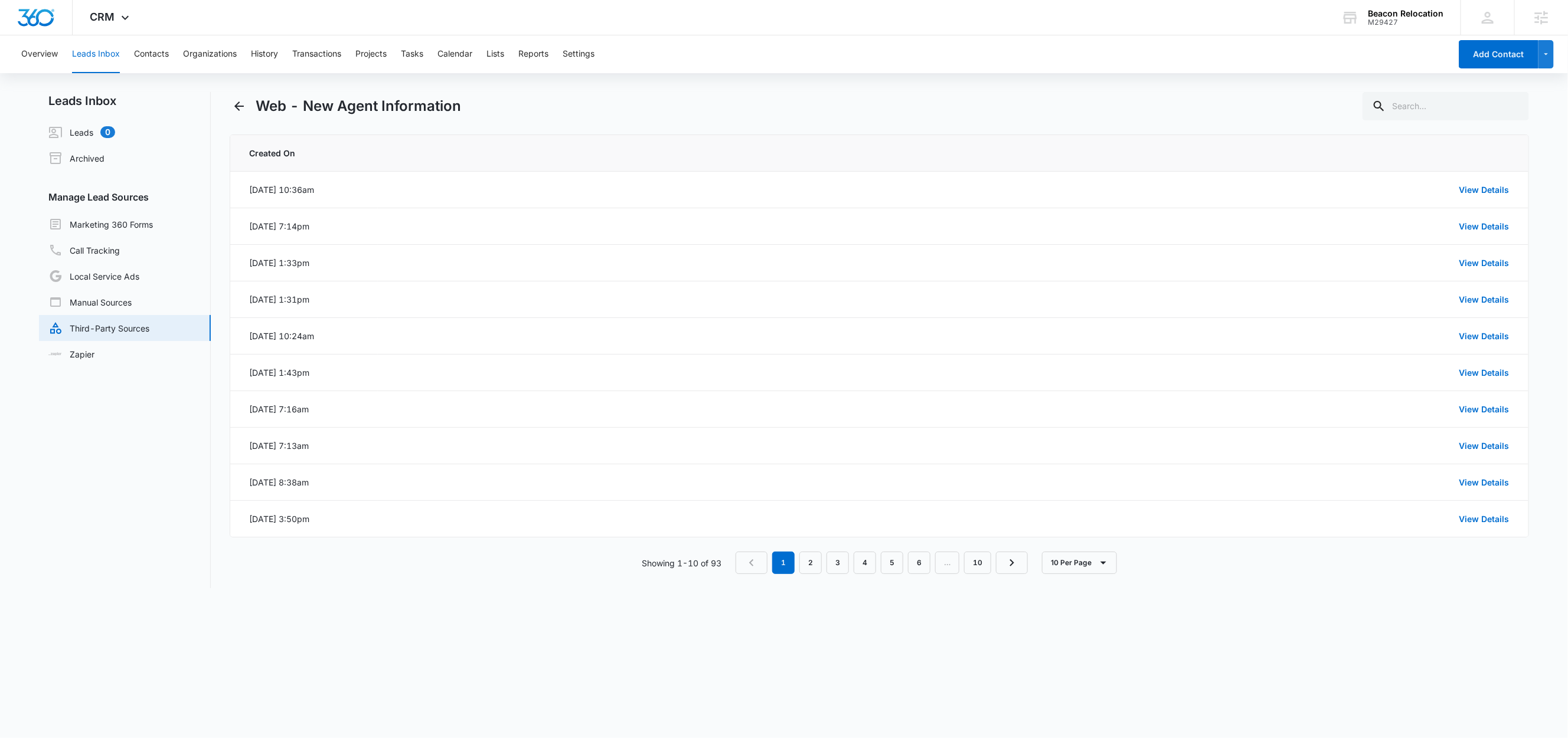
click at [126, 326] on link "Third-Party Sources" at bounding box center [99, 328] width 101 height 14
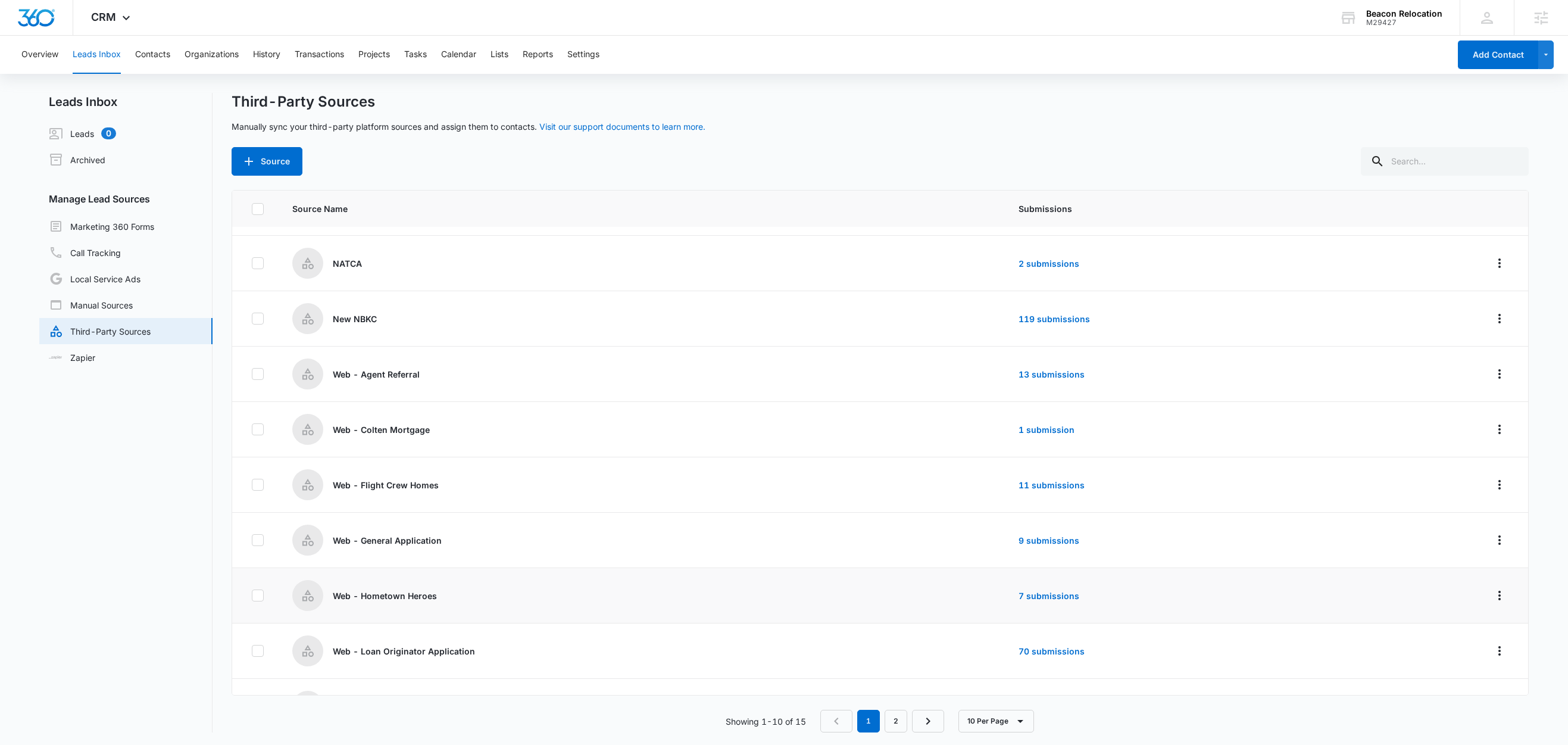
scroll to position [89, 0]
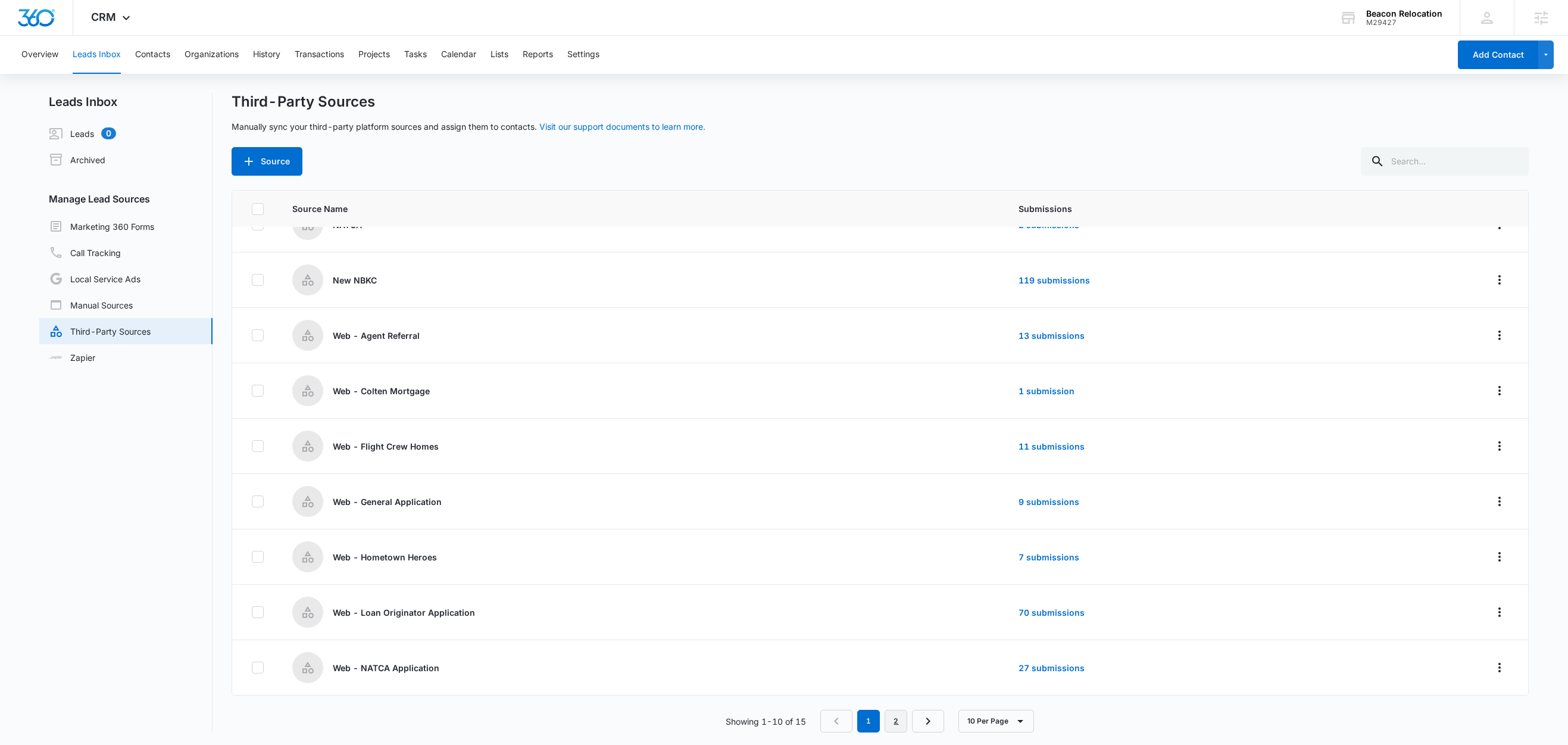
click at [901, 727] on link "2" at bounding box center [896, 721] width 23 height 23
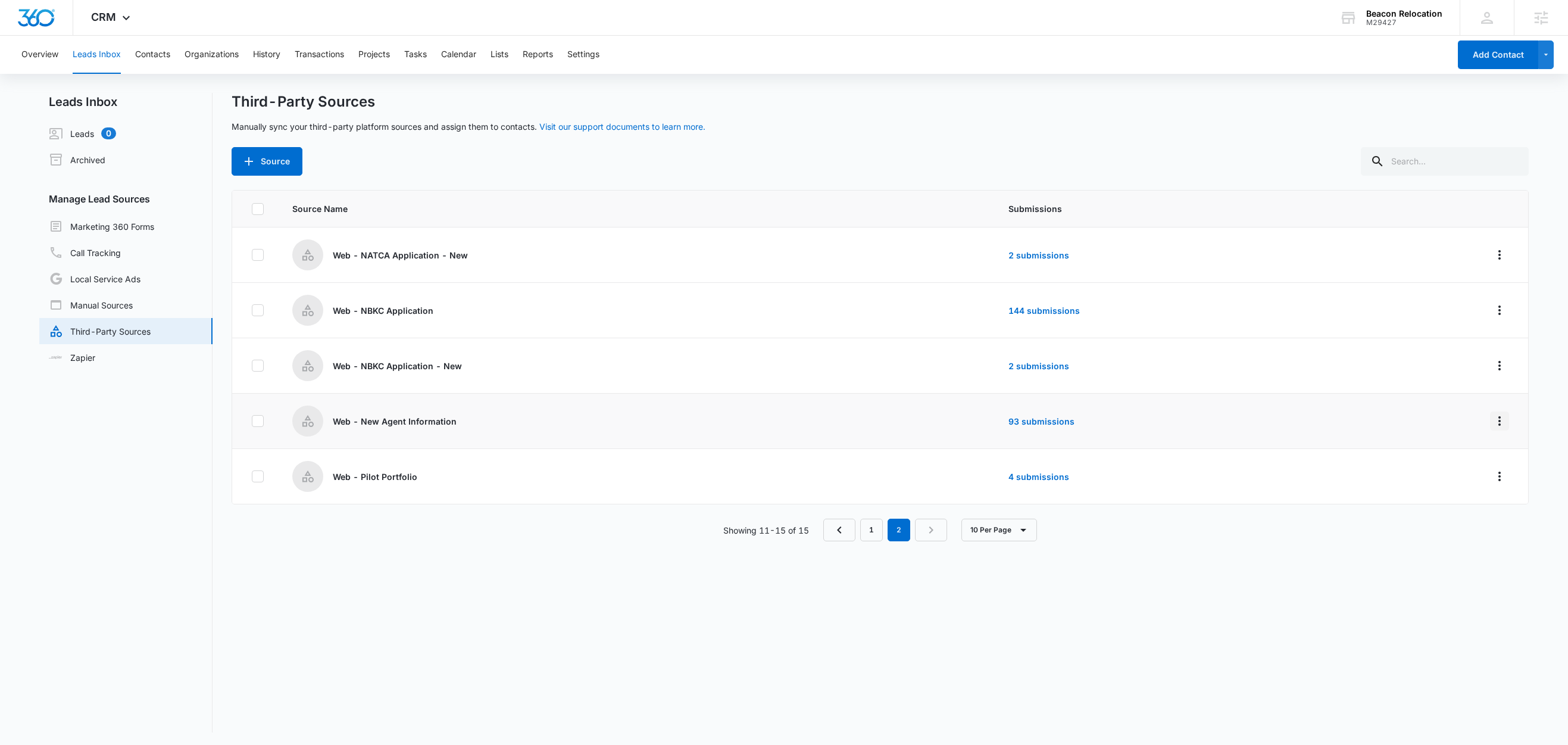
click at [1495, 425] on td at bounding box center [1437, 421] width 184 height 55
click at [1499, 422] on icon "Overflow Menu" at bounding box center [1500, 421] width 3 height 10
click at [1408, 470] on div "Edit" at bounding box center [1433, 473] width 67 height 9
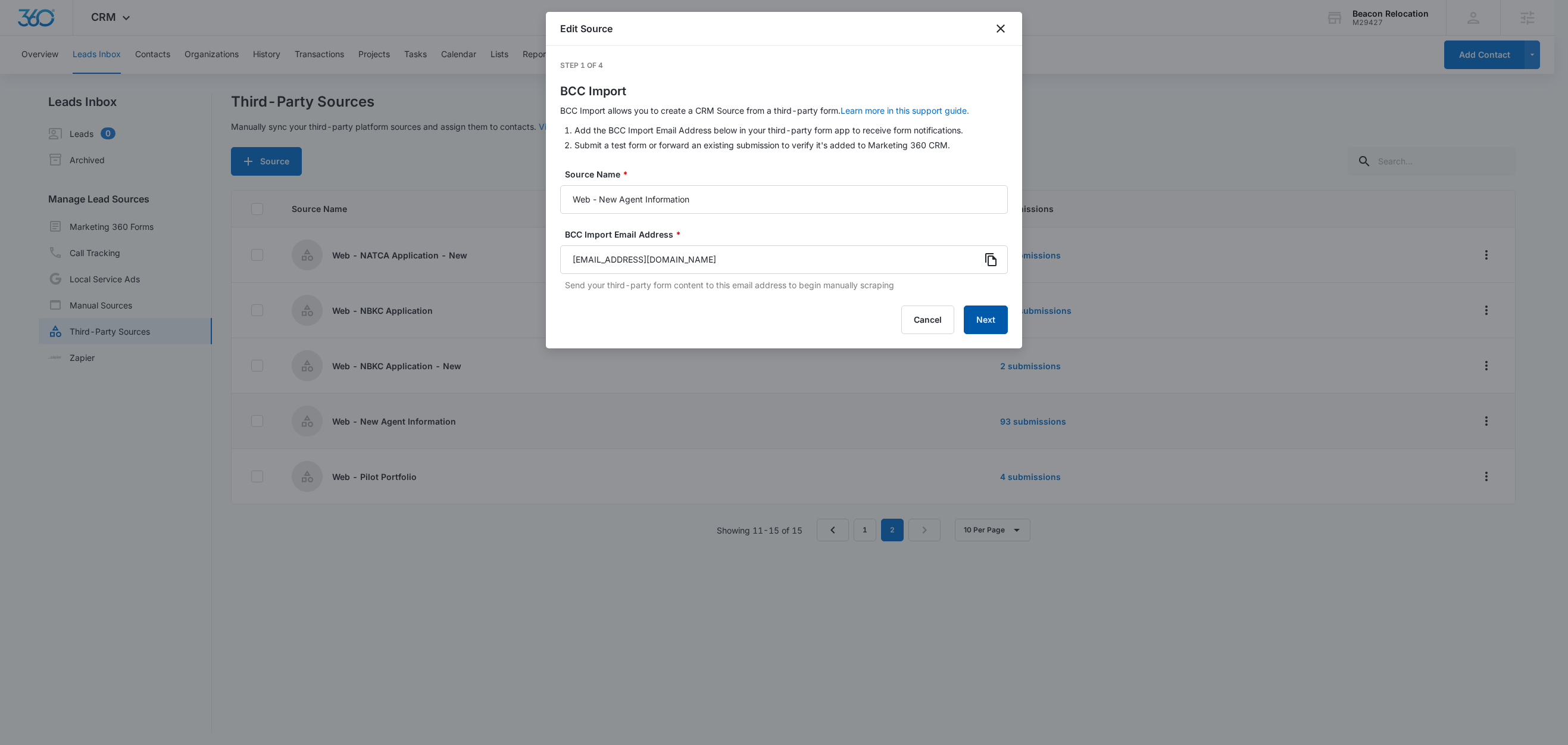
click at [977, 317] on button "Next" at bounding box center [985, 320] width 44 height 29
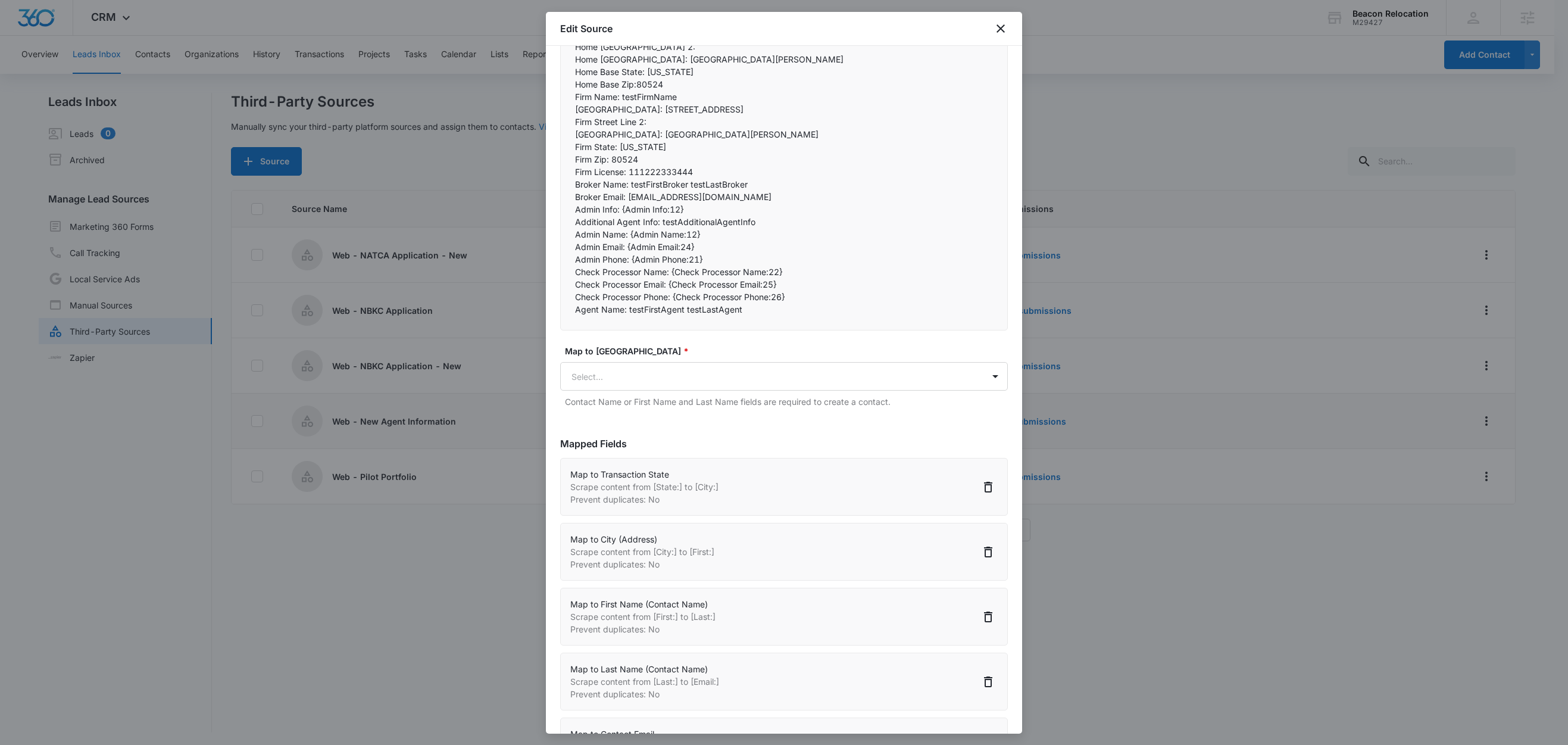
scroll to position [254, 0]
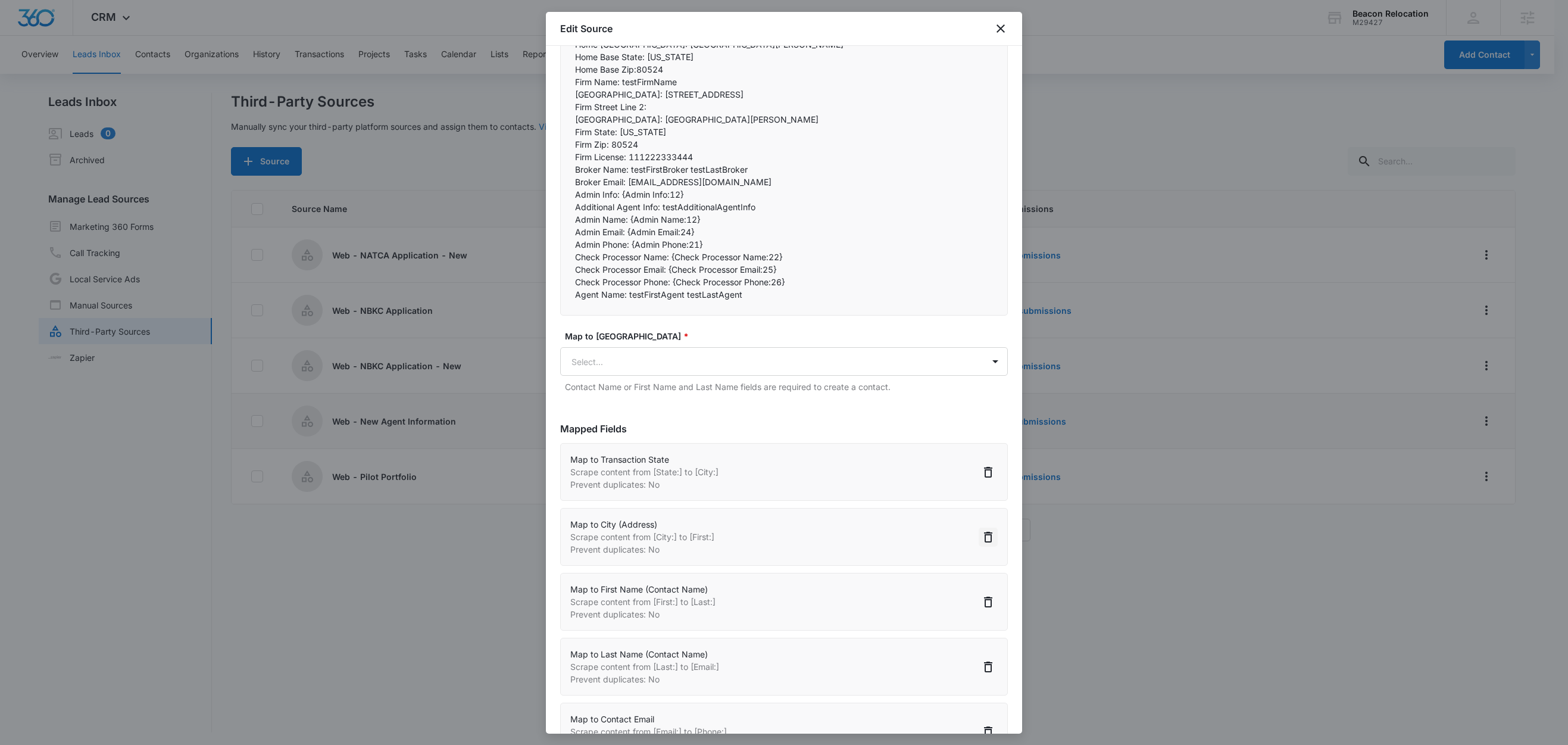
click at [981, 536] on icon "Delete" at bounding box center [988, 537] width 14 height 14
click at [692, 361] on body "CRM Apps Reputation Websites Forms CRM Email Social Shop Content Ads Intelligen…" at bounding box center [784, 373] width 1568 height 747
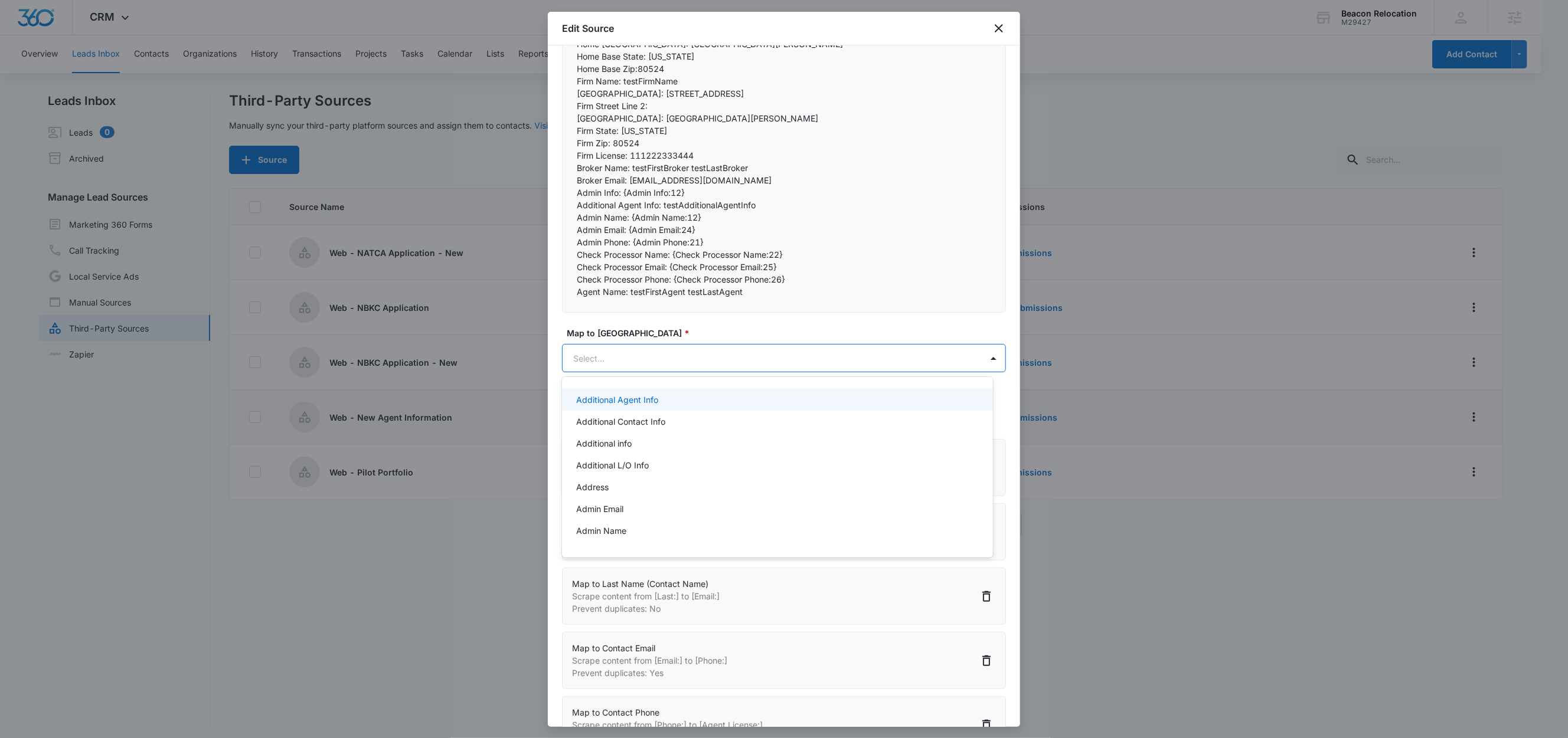
paste input "City (add all cities in your coverage area)"
type input "City (add all cities in your coverage area)"
click at [694, 399] on p "City (add all cities in your coverage area)" at bounding box center [655, 399] width 159 height 12
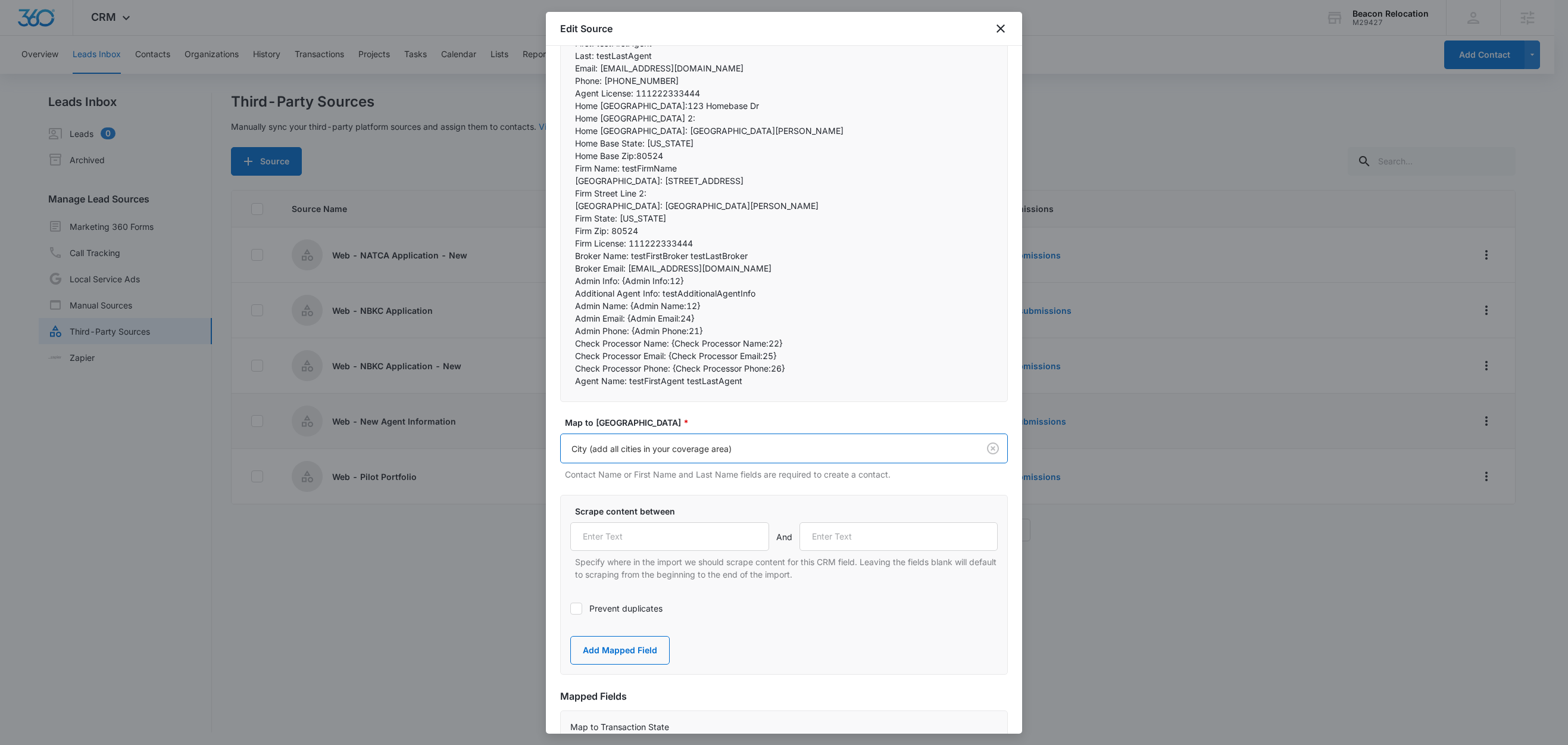
scroll to position [0, 0]
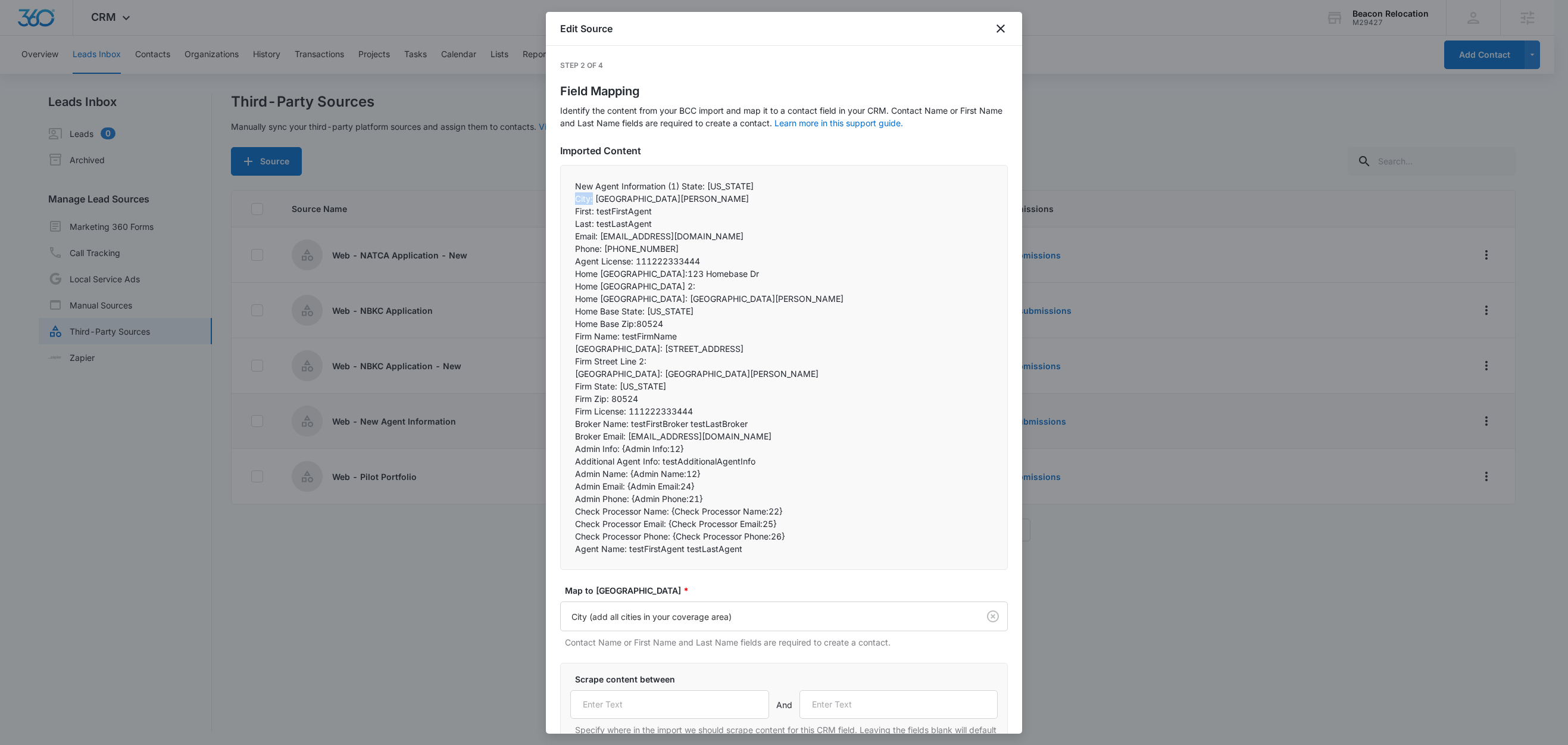
drag, startPoint x: 594, startPoint y: 200, endPoint x: 566, endPoint y: 198, distance: 28.1
click at [566, 198] on div "New Agent Information (1) State: Colorado City: Fort Collins First: testFirstAg…" at bounding box center [784, 367] width 448 height 405
copy p "City:"
click at [616, 710] on input "text" at bounding box center [669, 705] width 199 height 29
paste input "City:"
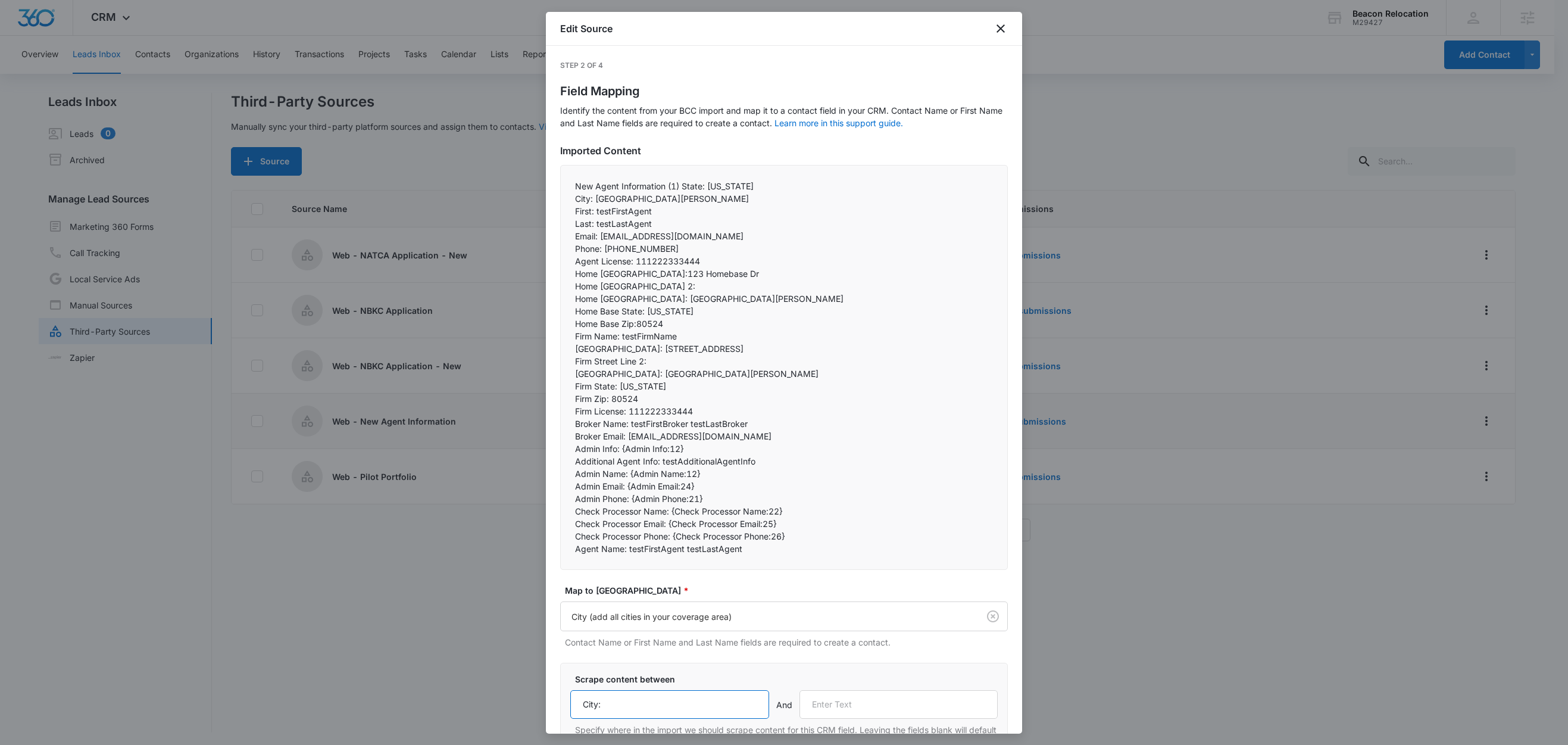
type input "City:"
click at [597, 209] on p "First: testFirstAgent" at bounding box center [784, 211] width 418 height 12
drag, startPoint x: 595, startPoint y: 211, endPoint x: 561, endPoint y: 209, distance: 34.1
click at [561, 209] on div "New Agent Information (1) State: Colorado City: Fort Collins First: testFirstAg…" at bounding box center [784, 367] width 448 height 405
copy p "First:"
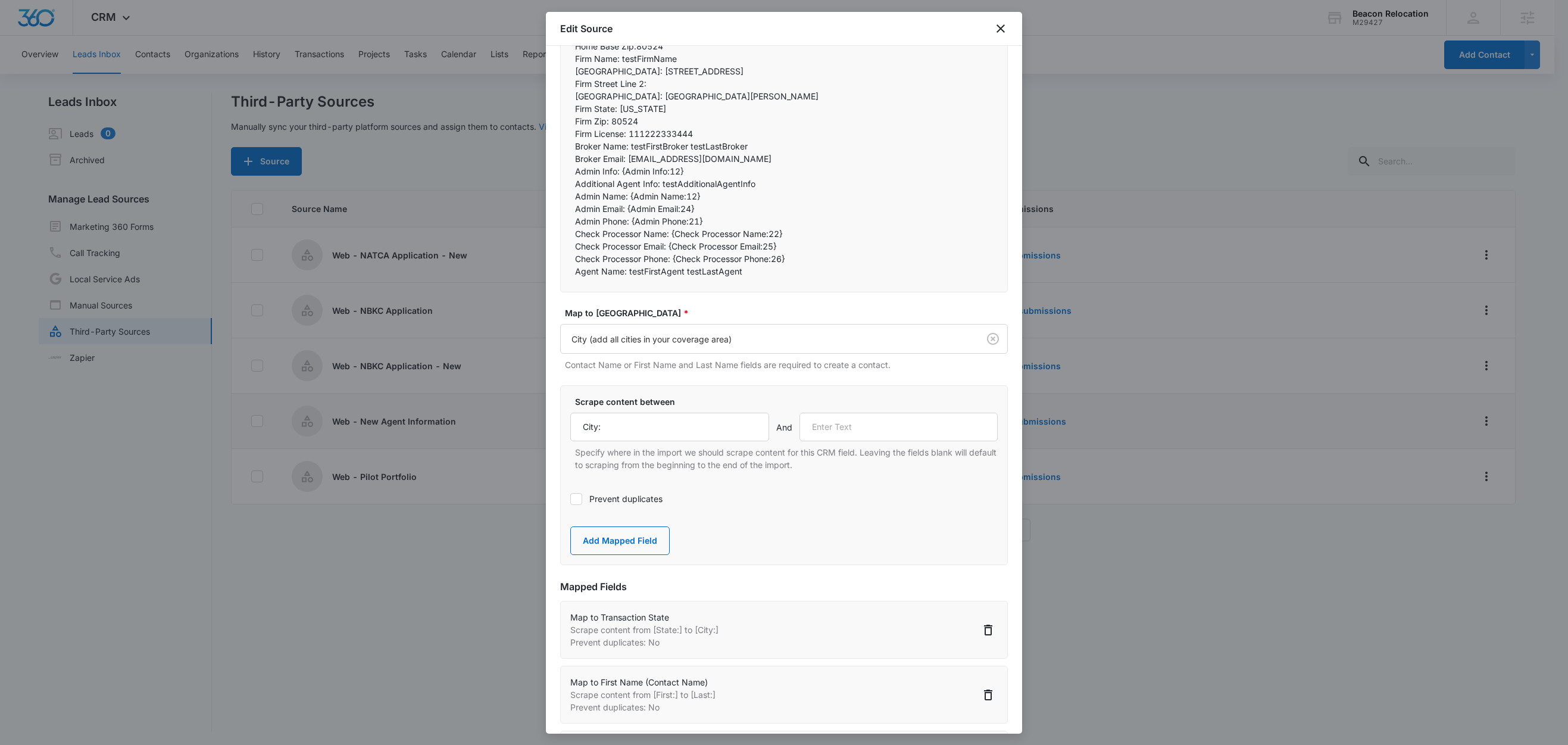
scroll to position [282, 0]
click at [829, 419] on input "text" at bounding box center [899, 422] width 199 height 29
paste input "First:"
type input "First:"
click at [726, 386] on div "Scrape content between City: And First: Specify where in the import we should s…" at bounding box center [784, 470] width 448 height 180
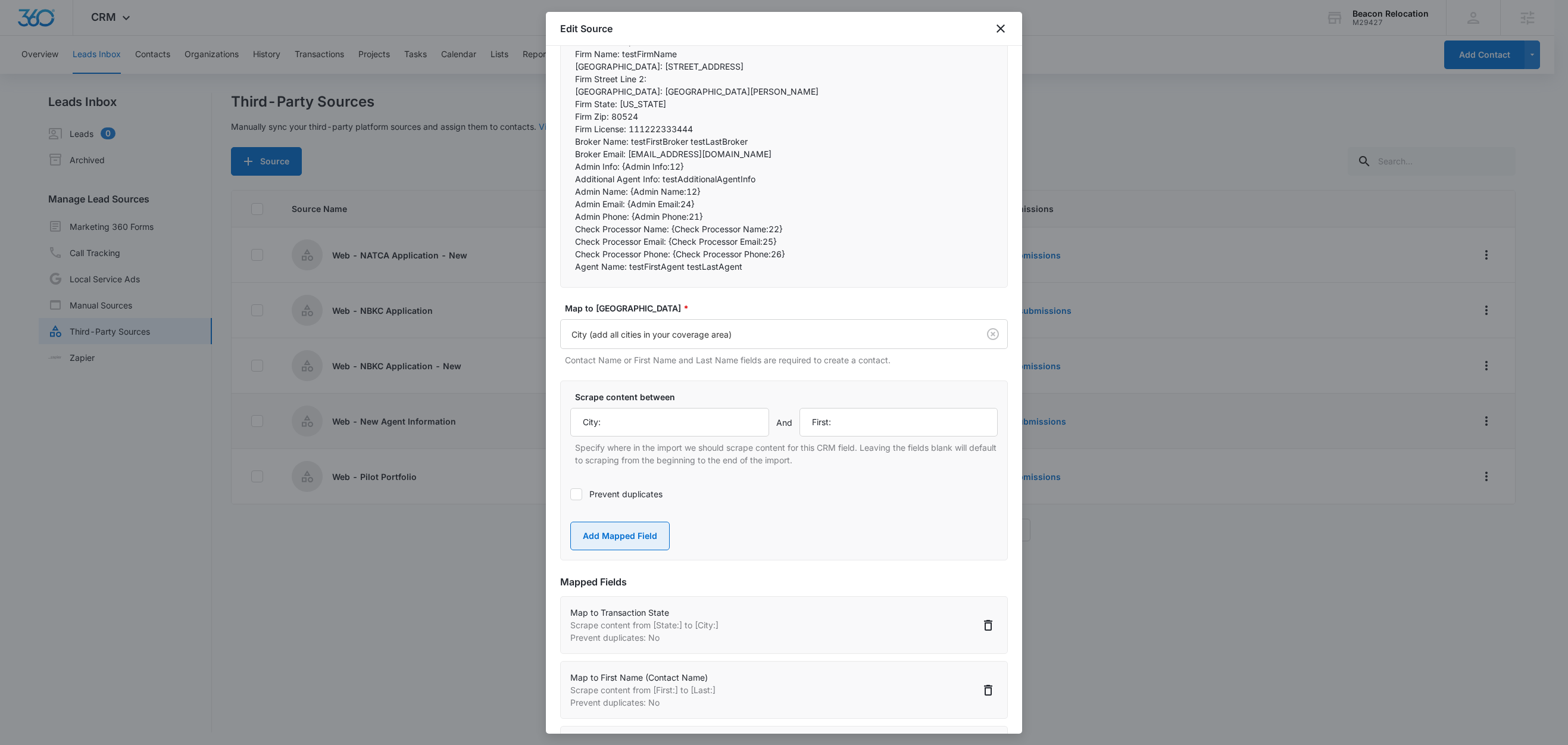
click at [616, 536] on button "Add Mapped Field" at bounding box center [620, 536] width 100 height 29
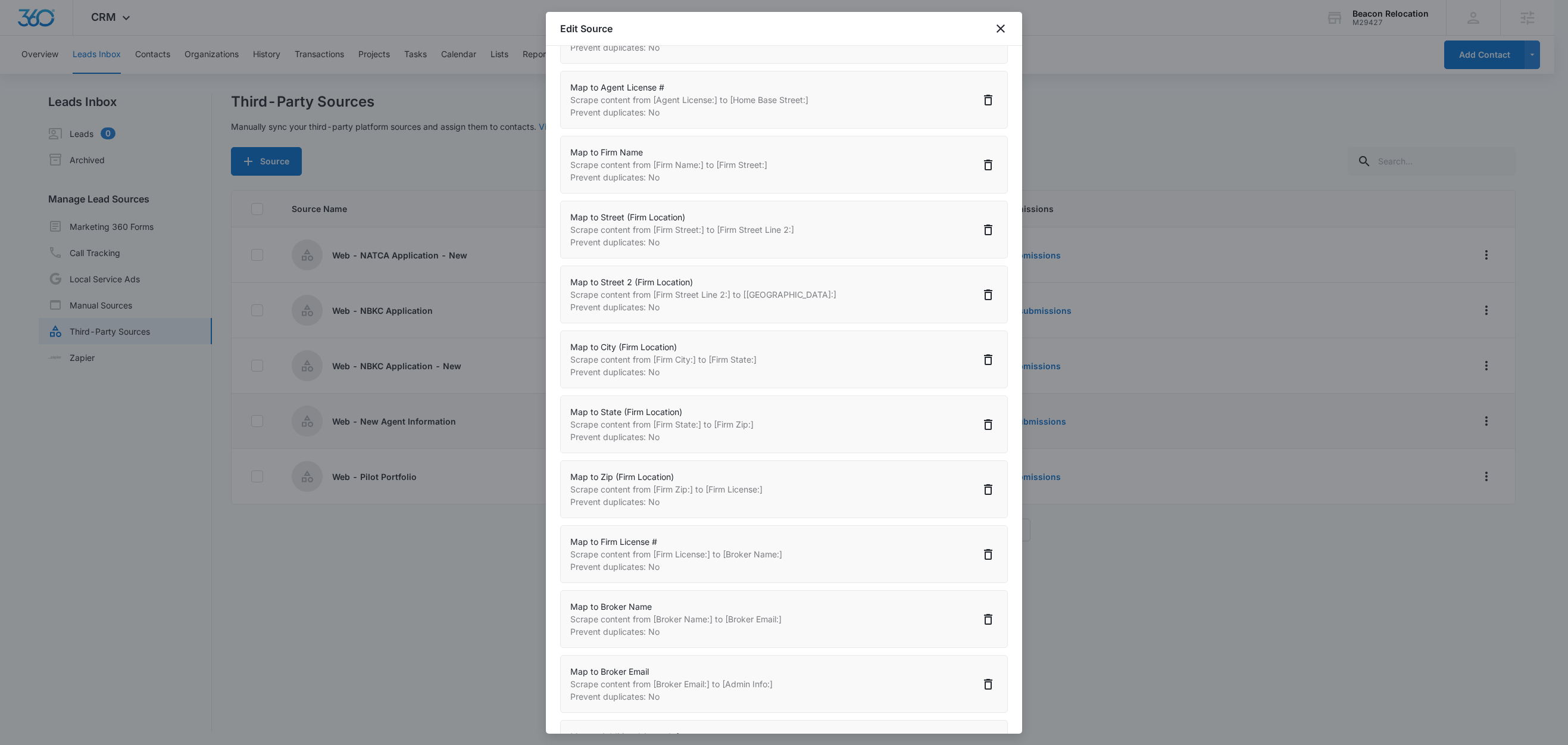
scroll to position [1912, 0]
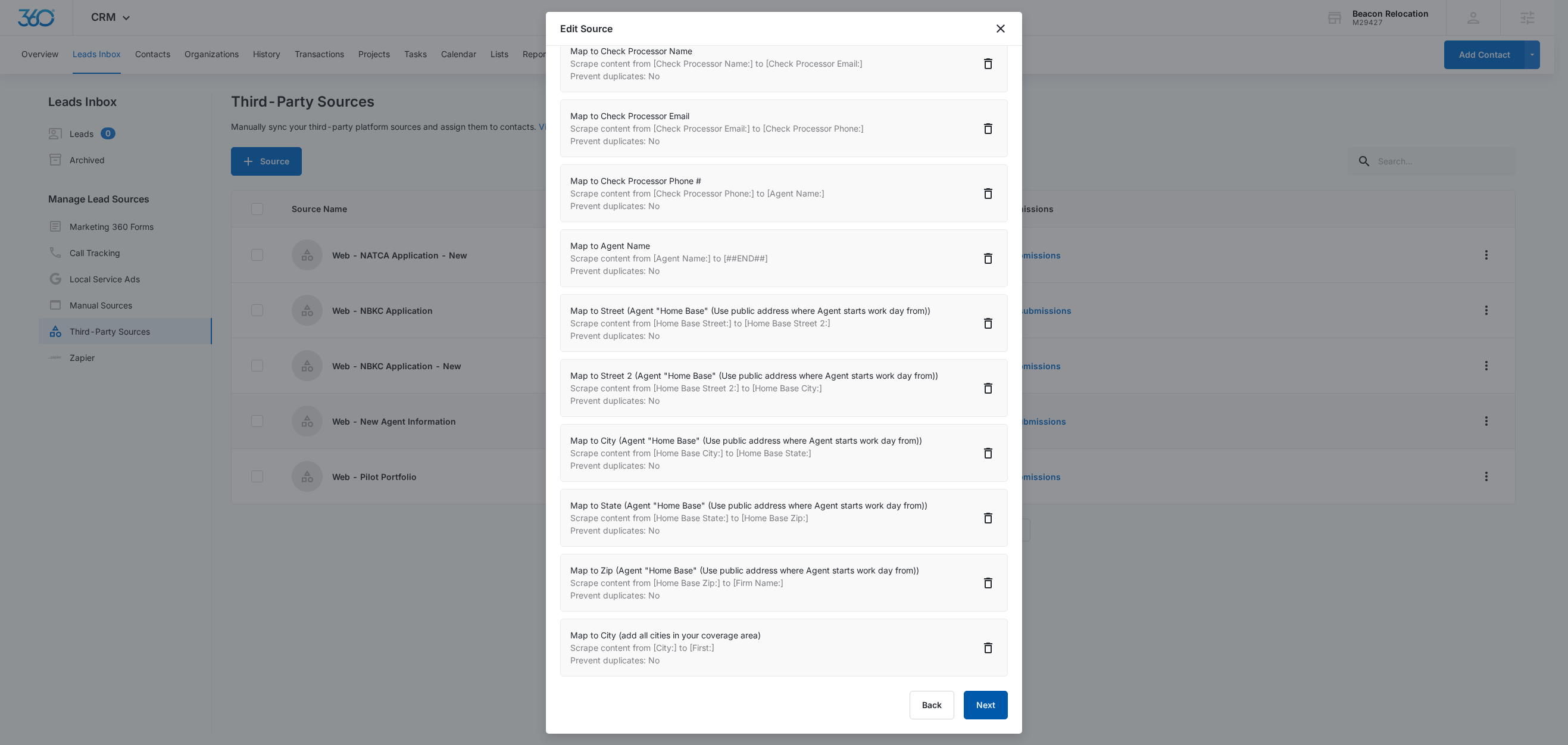
click at [981, 705] on button "Next" at bounding box center [985, 705] width 44 height 29
select select "251"
select select "78"
select select "79"
select select "242"
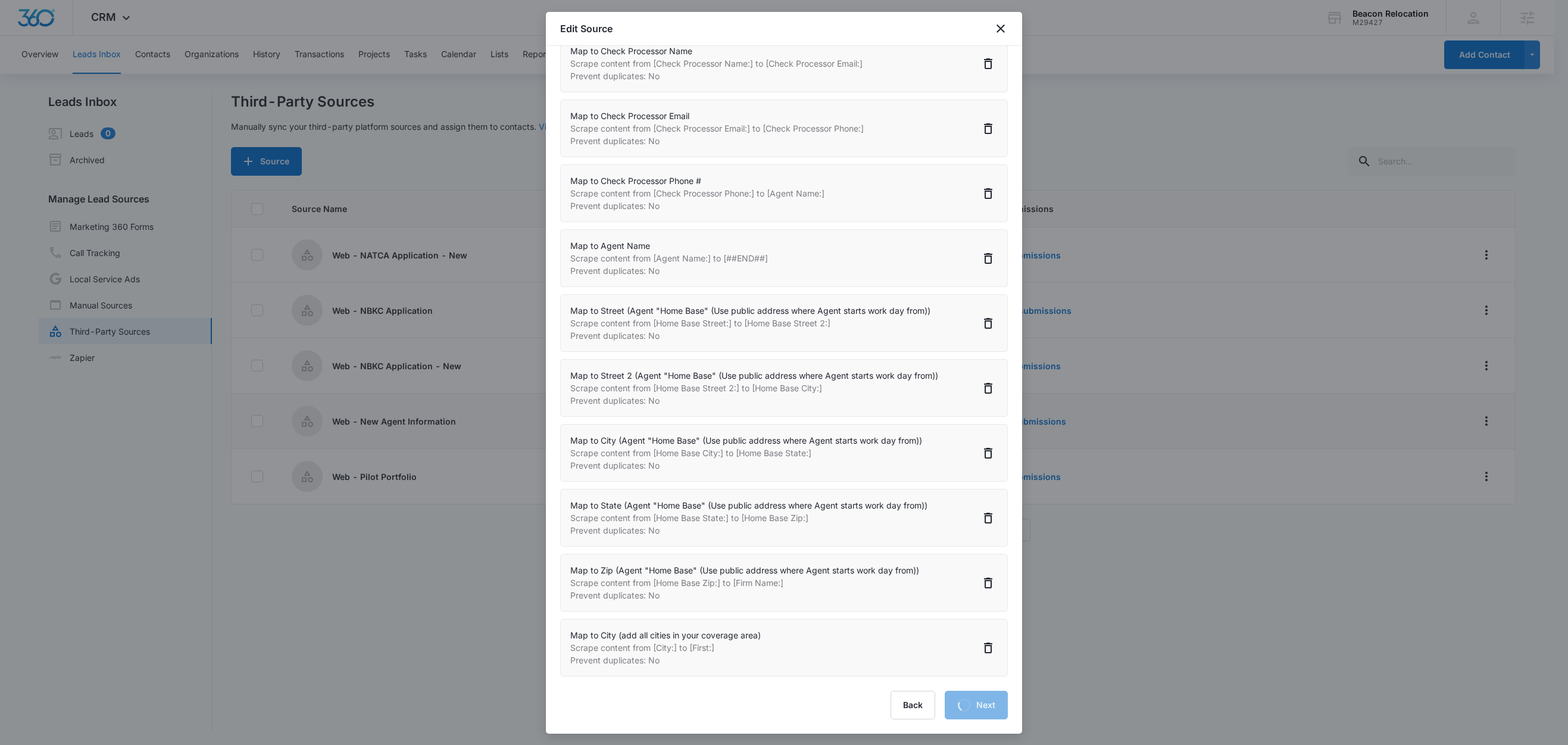
select select "313"
select select "246"
select select "372"
select select "415"
select select "416"
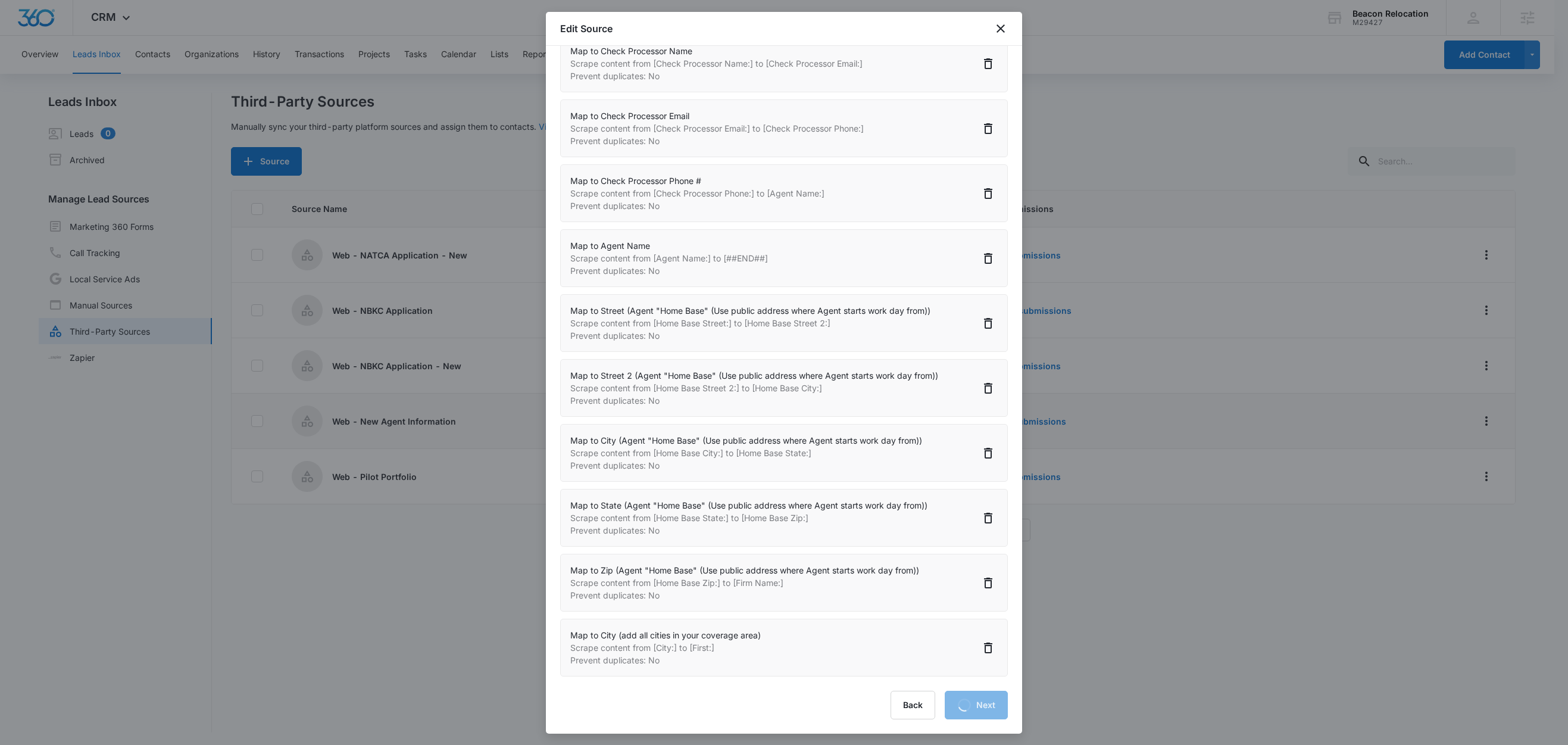
select select "417"
select select "418"
select select "419"
select select "357"
select select "356"
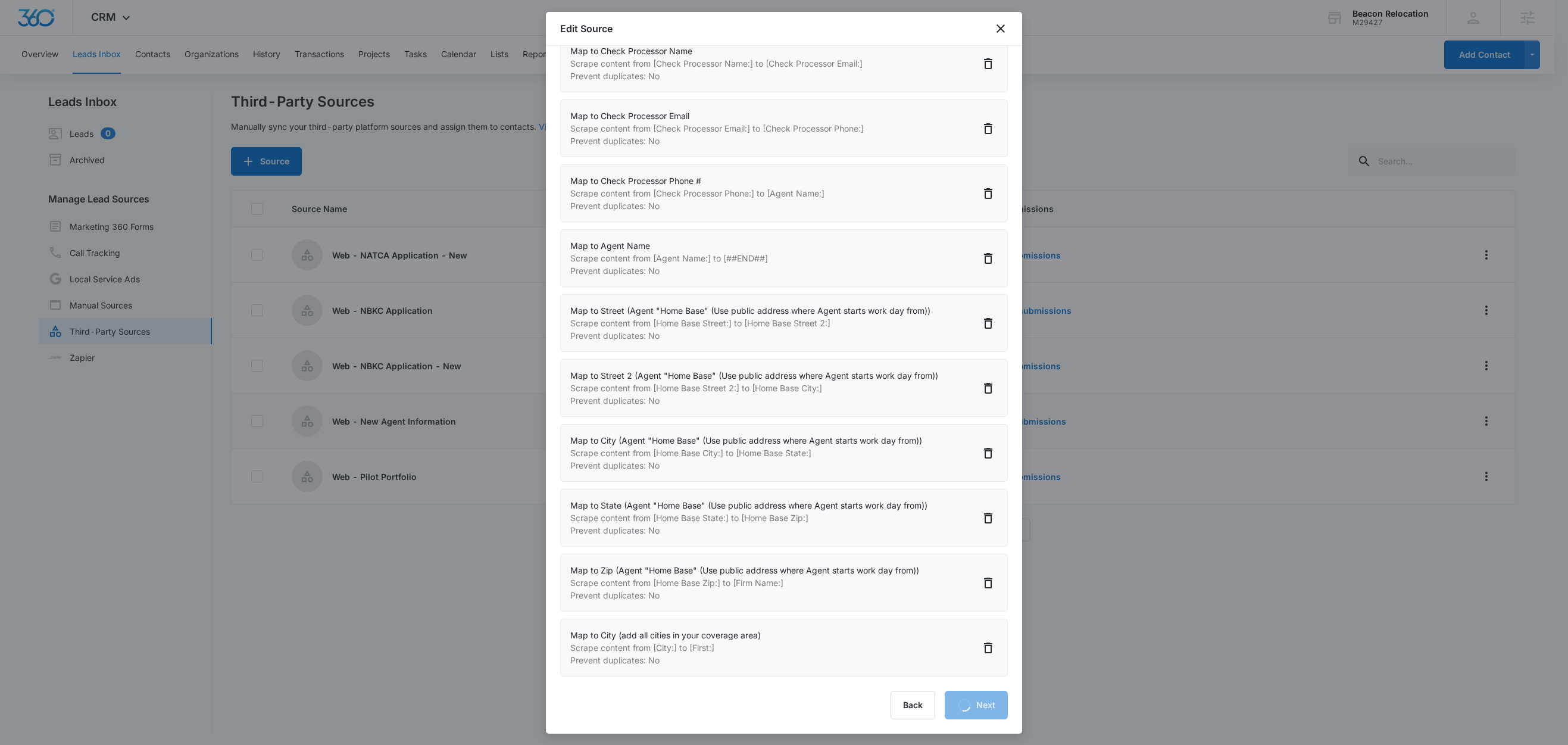
select select "358"
select select "367"
select select "430"
select select "431"
select select "434"
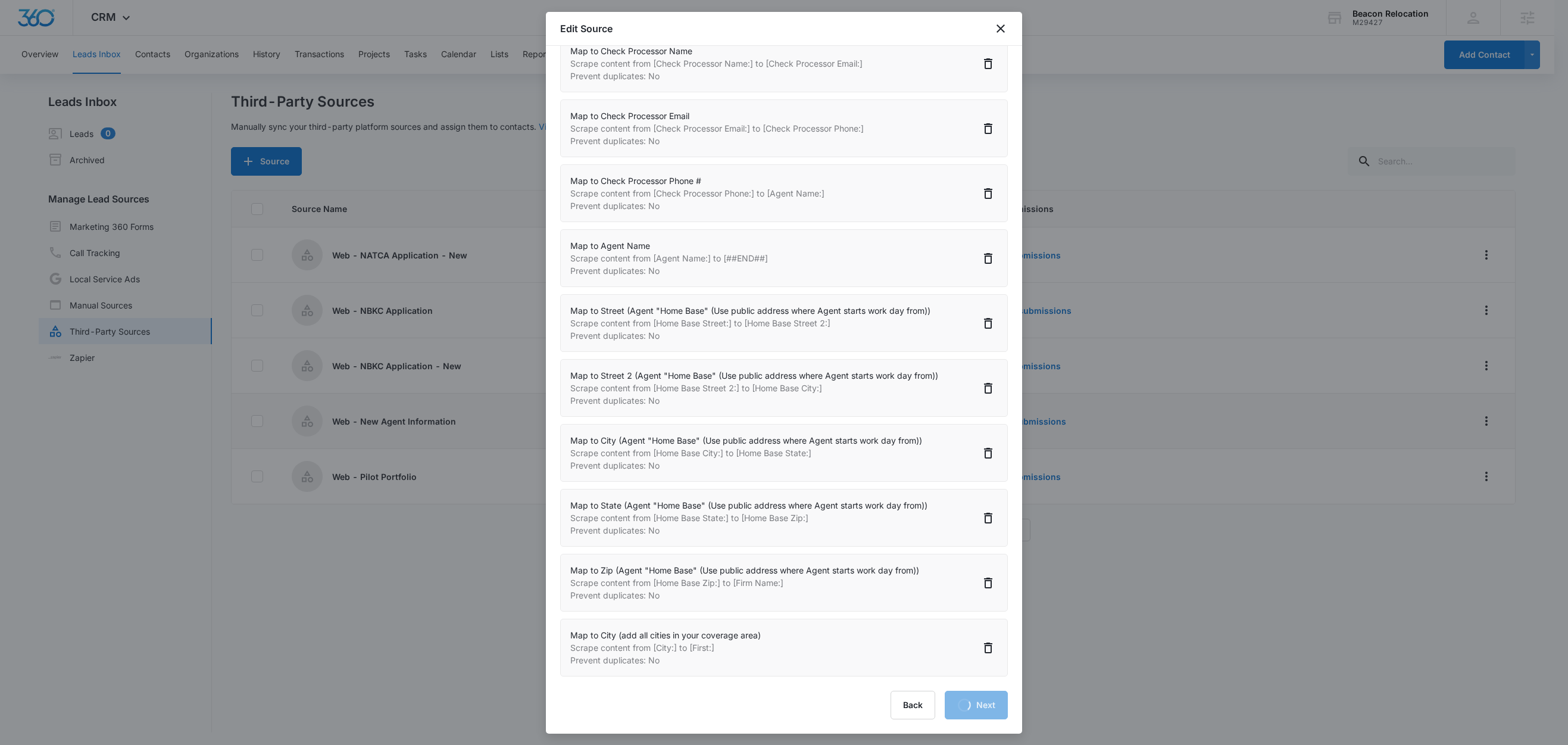
select select "436"
select select "435"
select select "240"
select select "486"
select select "487"
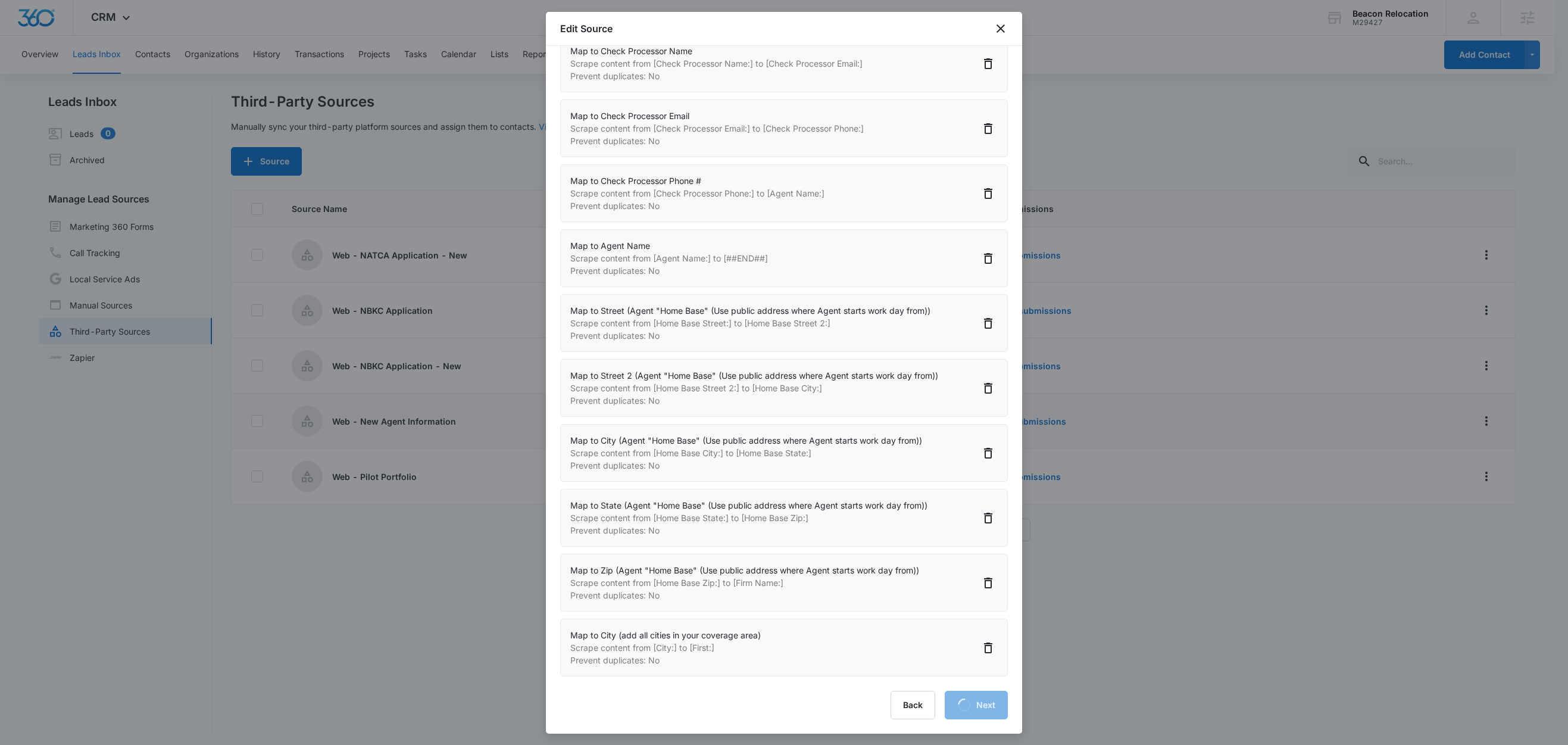
select select "488"
select select "489"
select select "490"
select select "545"
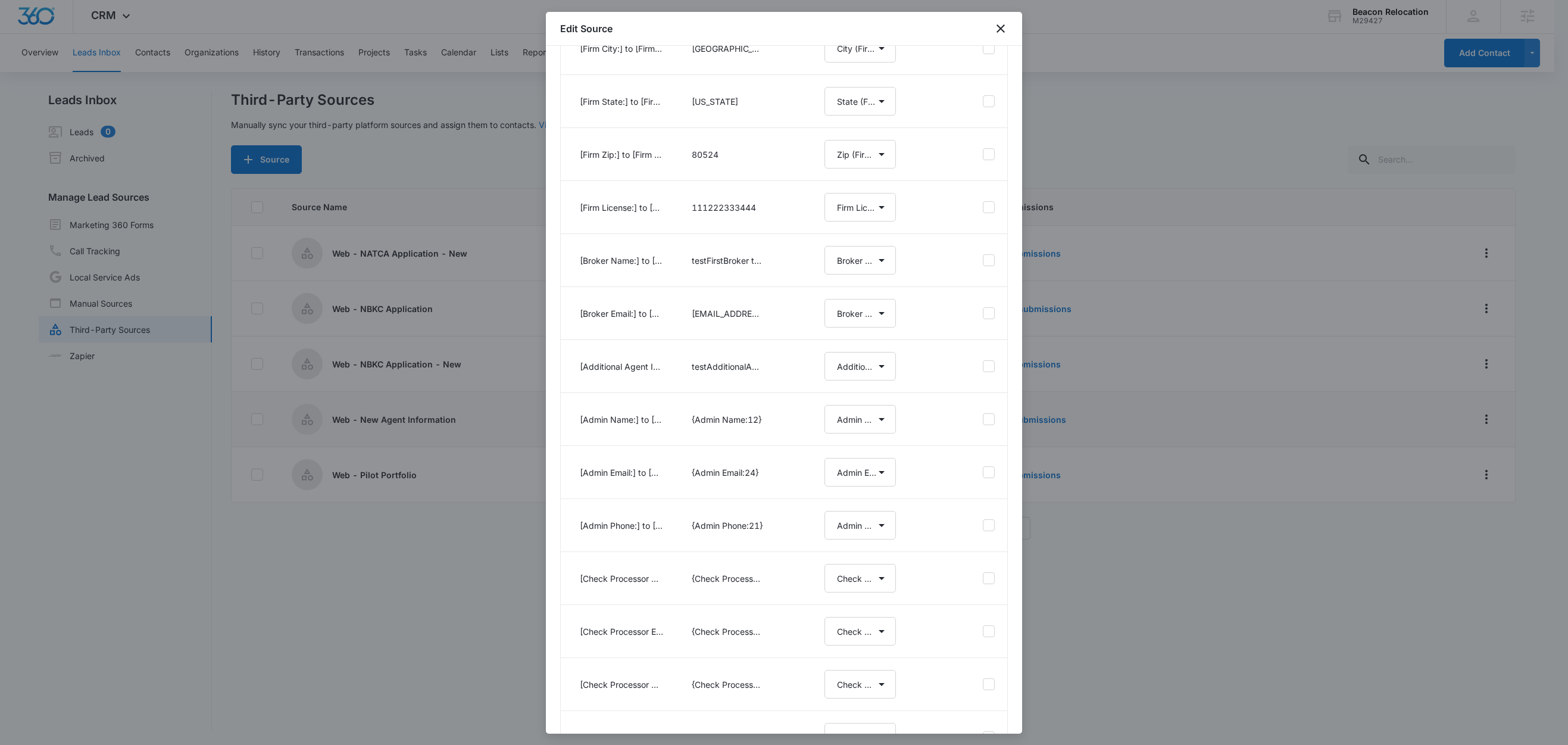
scroll to position [1064, 0]
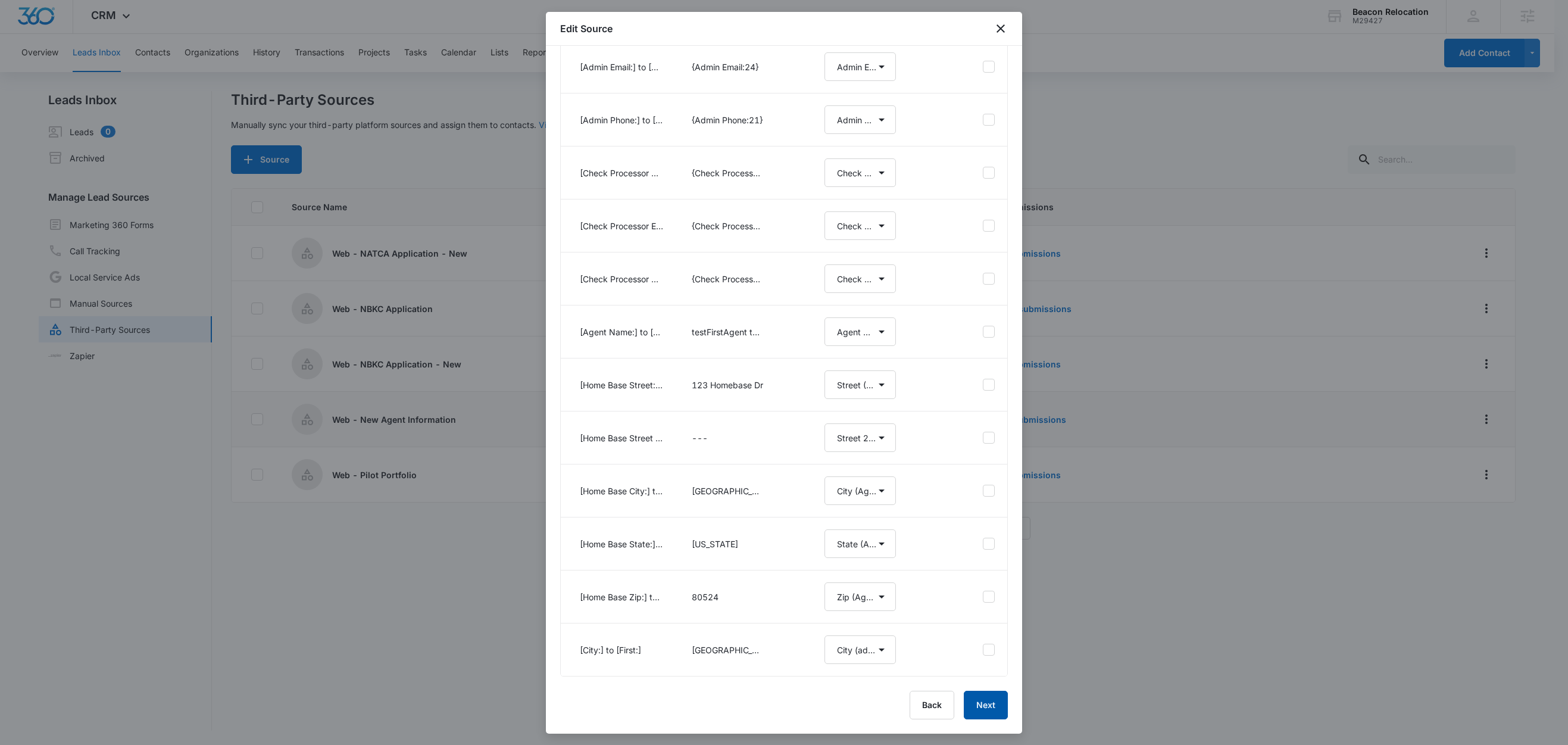
click at [964, 700] on button "Next" at bounding box center [985, 705] width 44 height 29
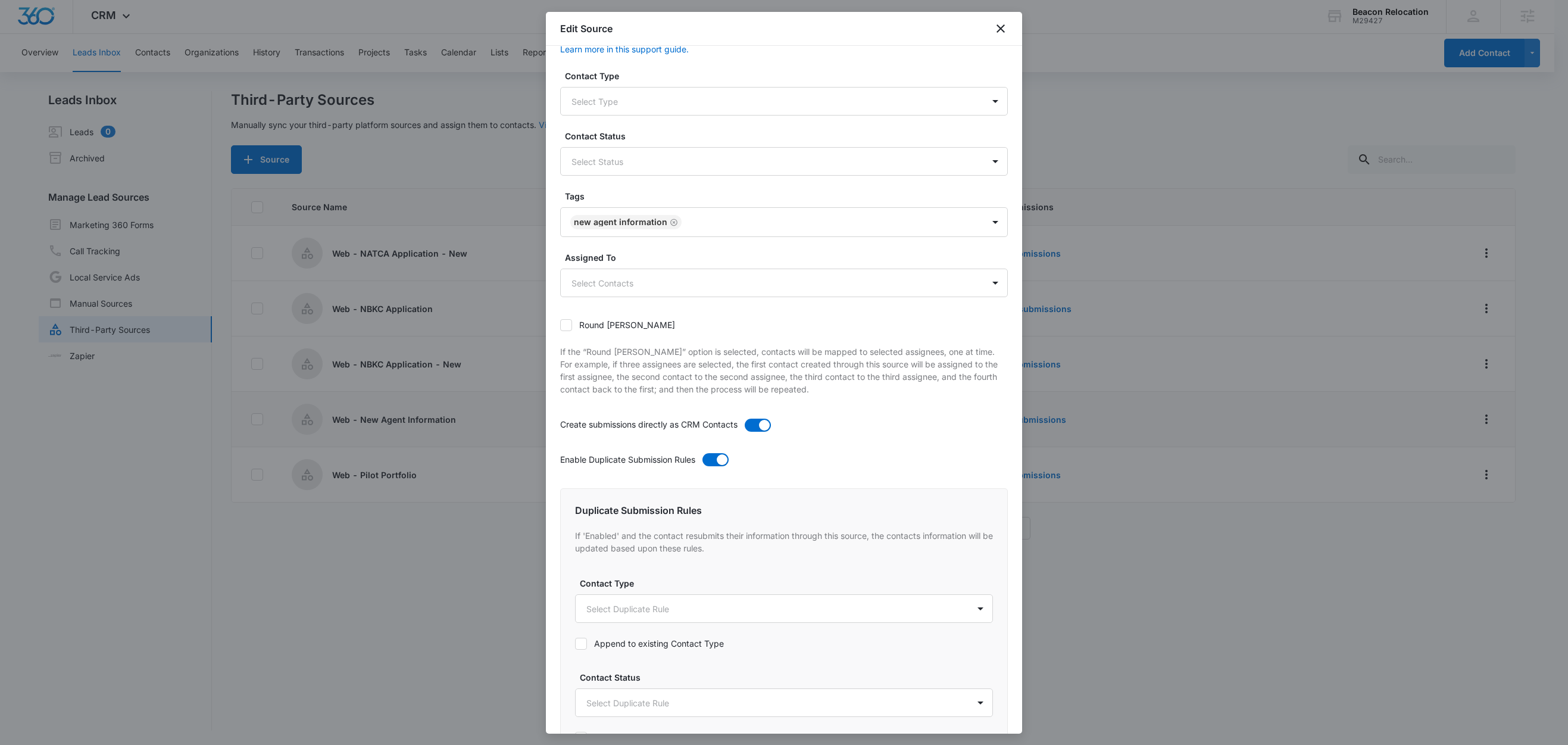
scroll to position [455, 0]
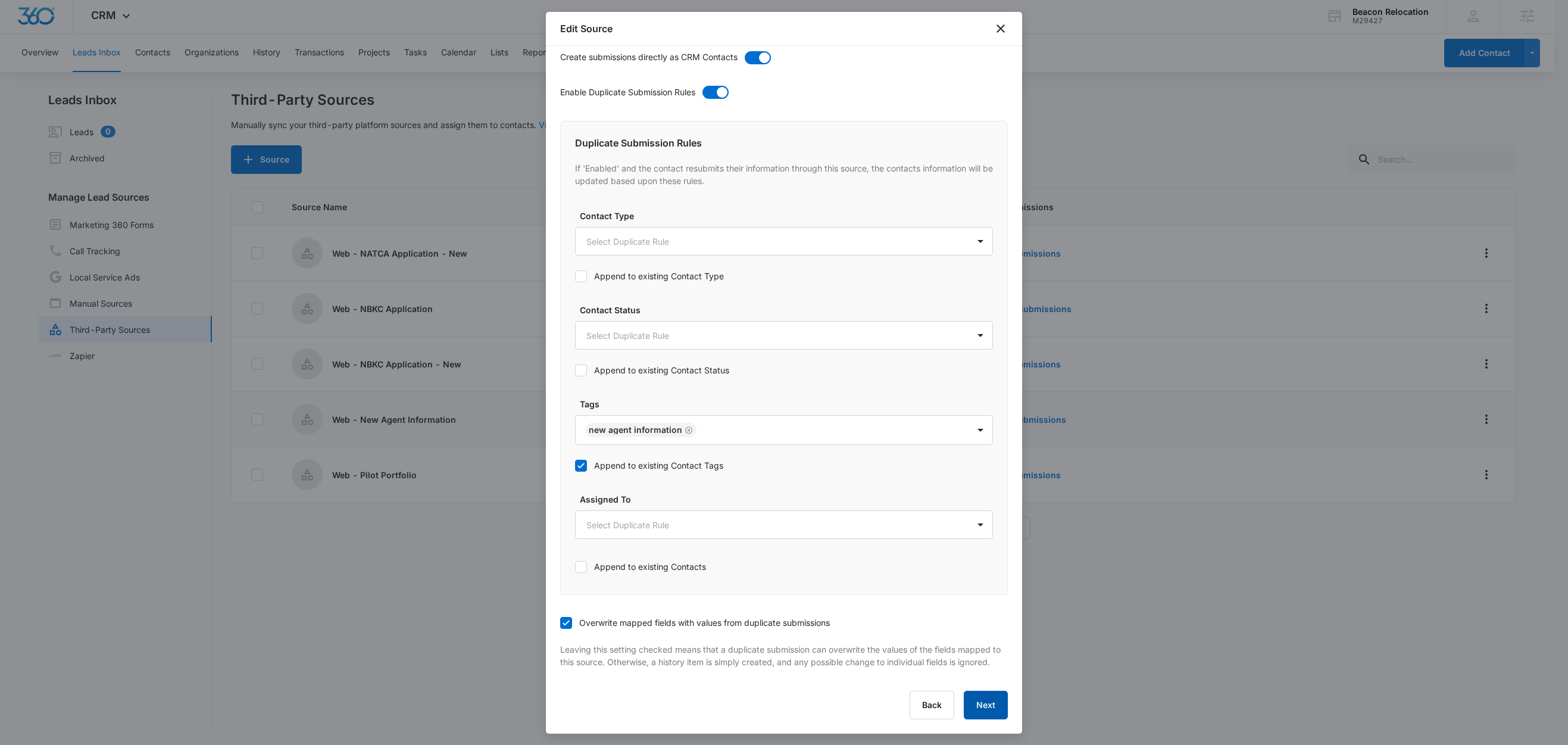
click at [971, 707] on button "Next" at bounding box center [985, 705] width 44 height 29
click at [971, 706] on div "Back Next" at bounding box center [784, 705] width 448 height 29
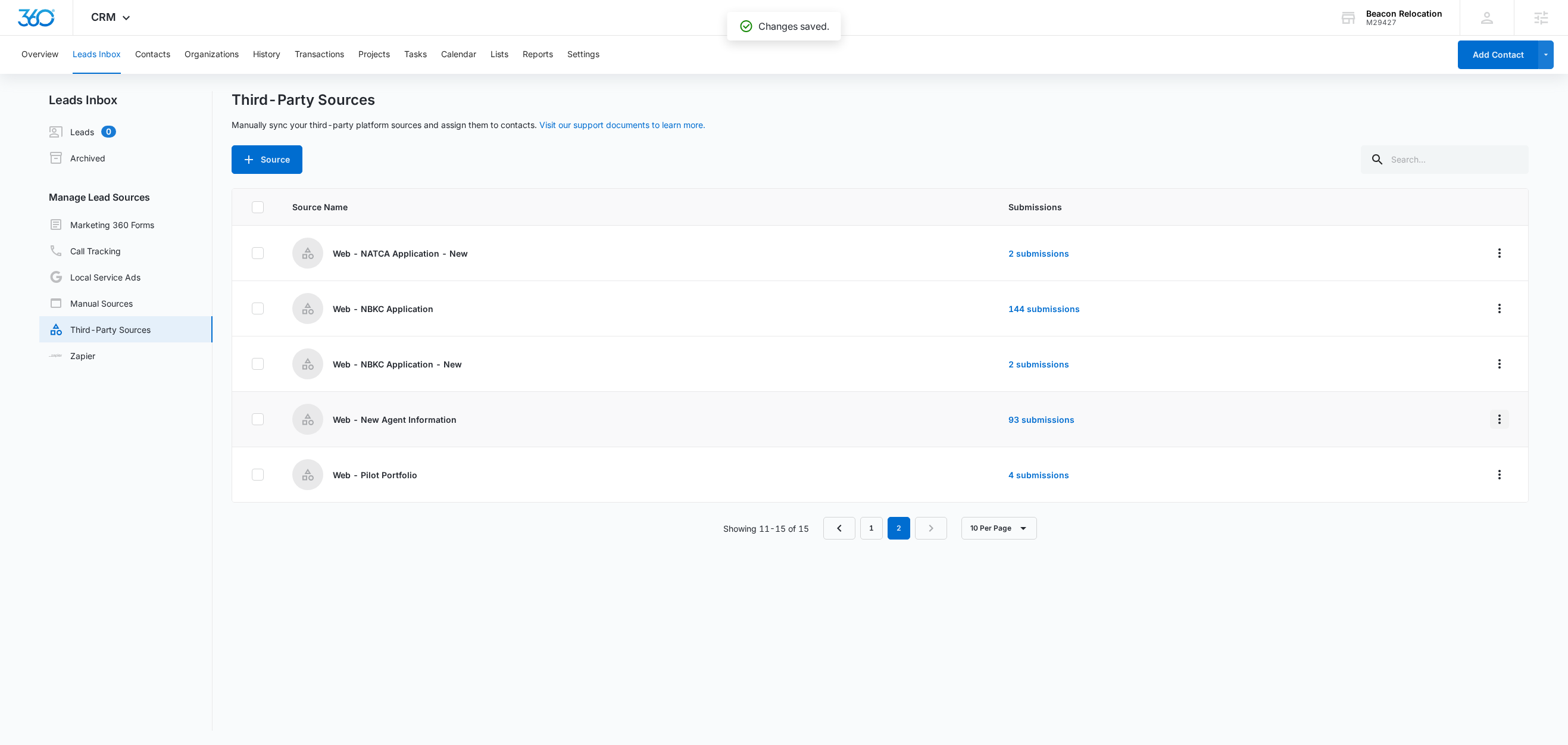
click at [1493, 421] on icon "Overflow Menu" at bounding box center [1500, 419] width 14 height 14
click at [1439, 485] on div "Submission Rules" at bounding box center [1433, 489] width 67 height 9
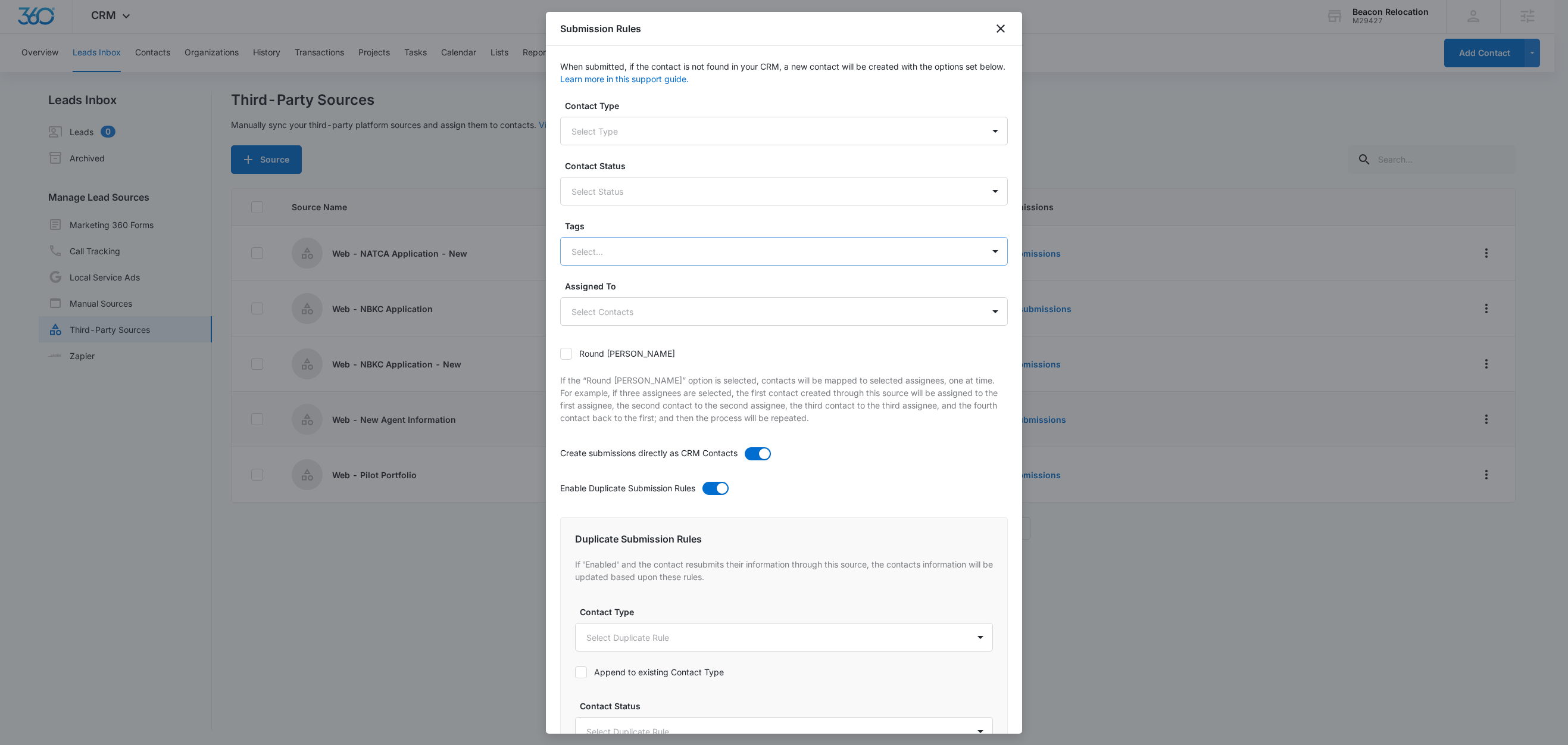
click at [631, 253] on div at bounding box center [769, 252] width 397 height 15
type input "n"
click at [655, 335] on p "New Agent Information" at bounding box center [619, 337] width 90 height 12
click at [655, 223] on label "Tags" at bounding box center [788, 226] width 448 height 12
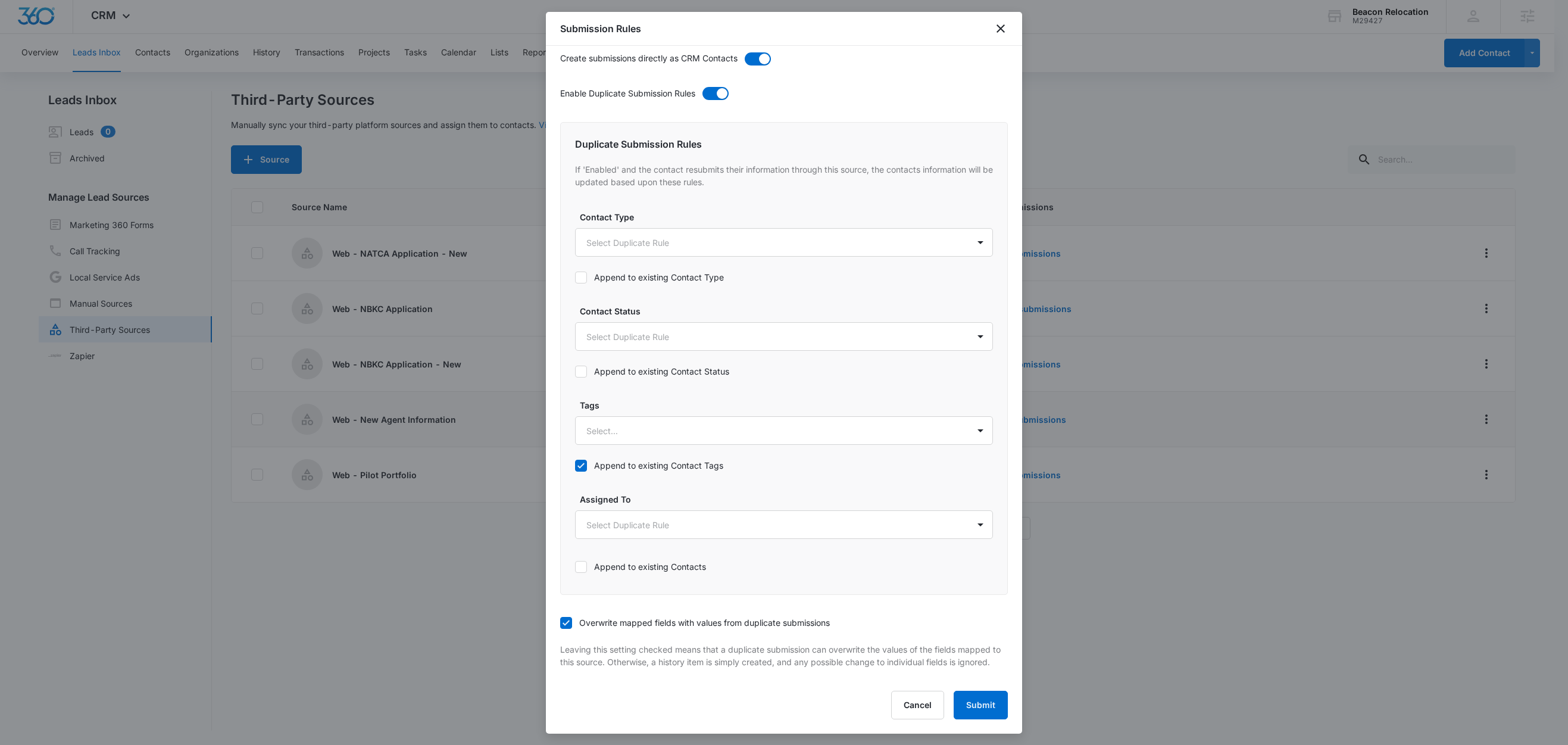
scroll to position [409, 0]
click at [659, 423] on div at bounding box center [769, 430] width 367 height 15
type input "n"
click at [660, 510] on p "New Agent Information" at bounding box center [634, 516] width 90 height 12
click at [669, 382] on div "Duplicate Submission Rules If 'Enabled' and the contact resubmits their informa…" at bounding box center [784, 358] width 448 height 474
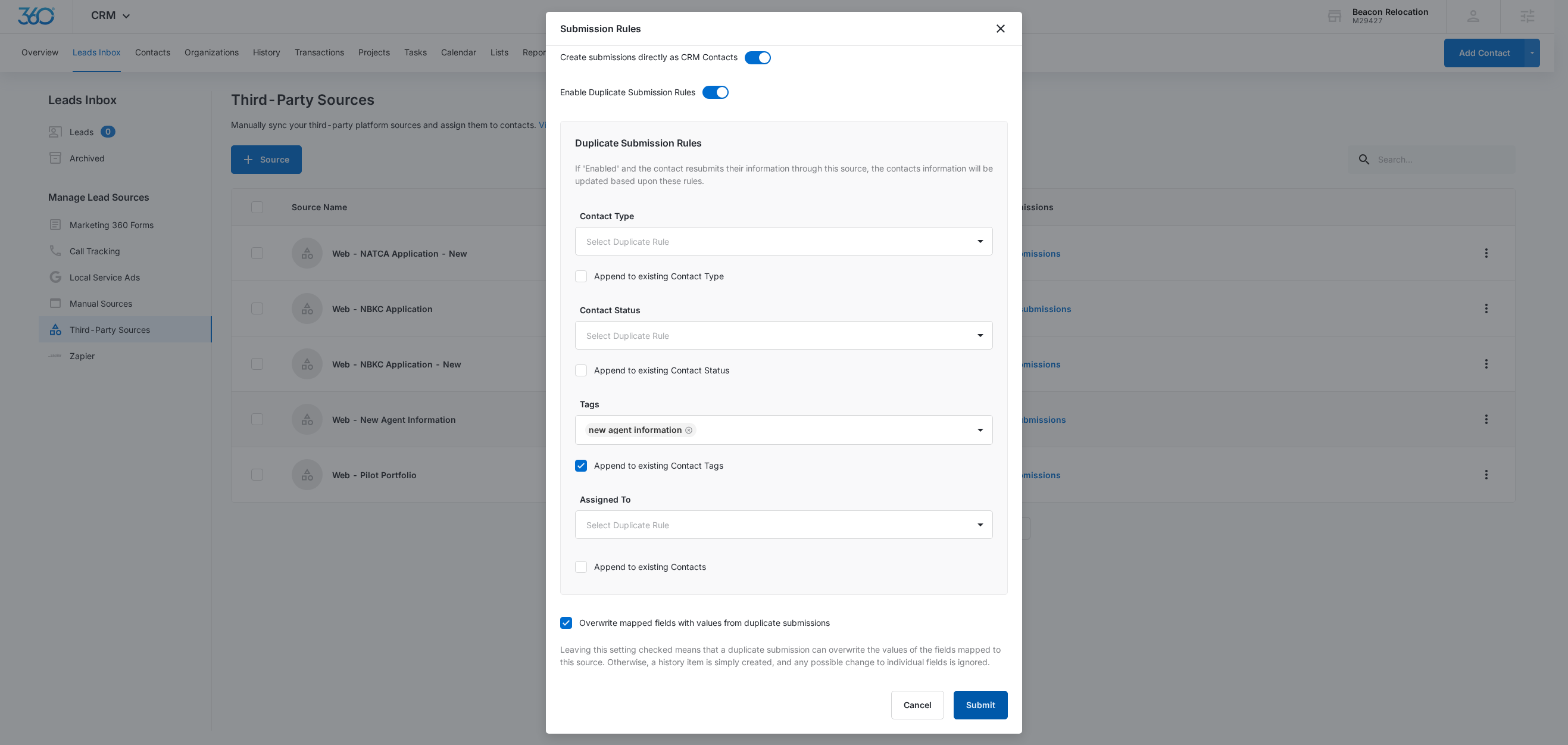
click at [965, 708] on button "Submit" at bounding box center [981, 705] width 54 height 29
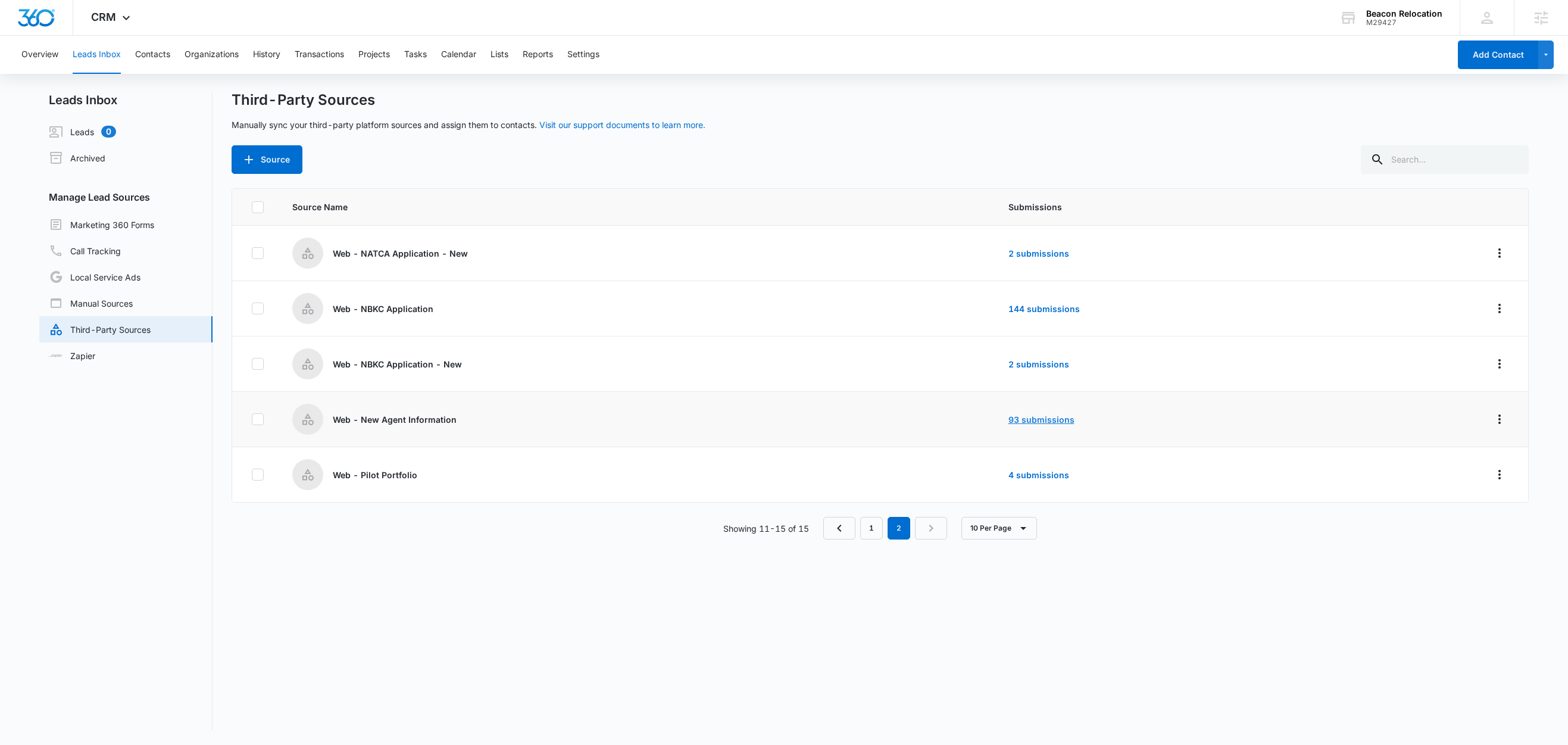
click at [1032, 420] on link "93 submissions" at bounding box center [1041, 420] width 66 height 11
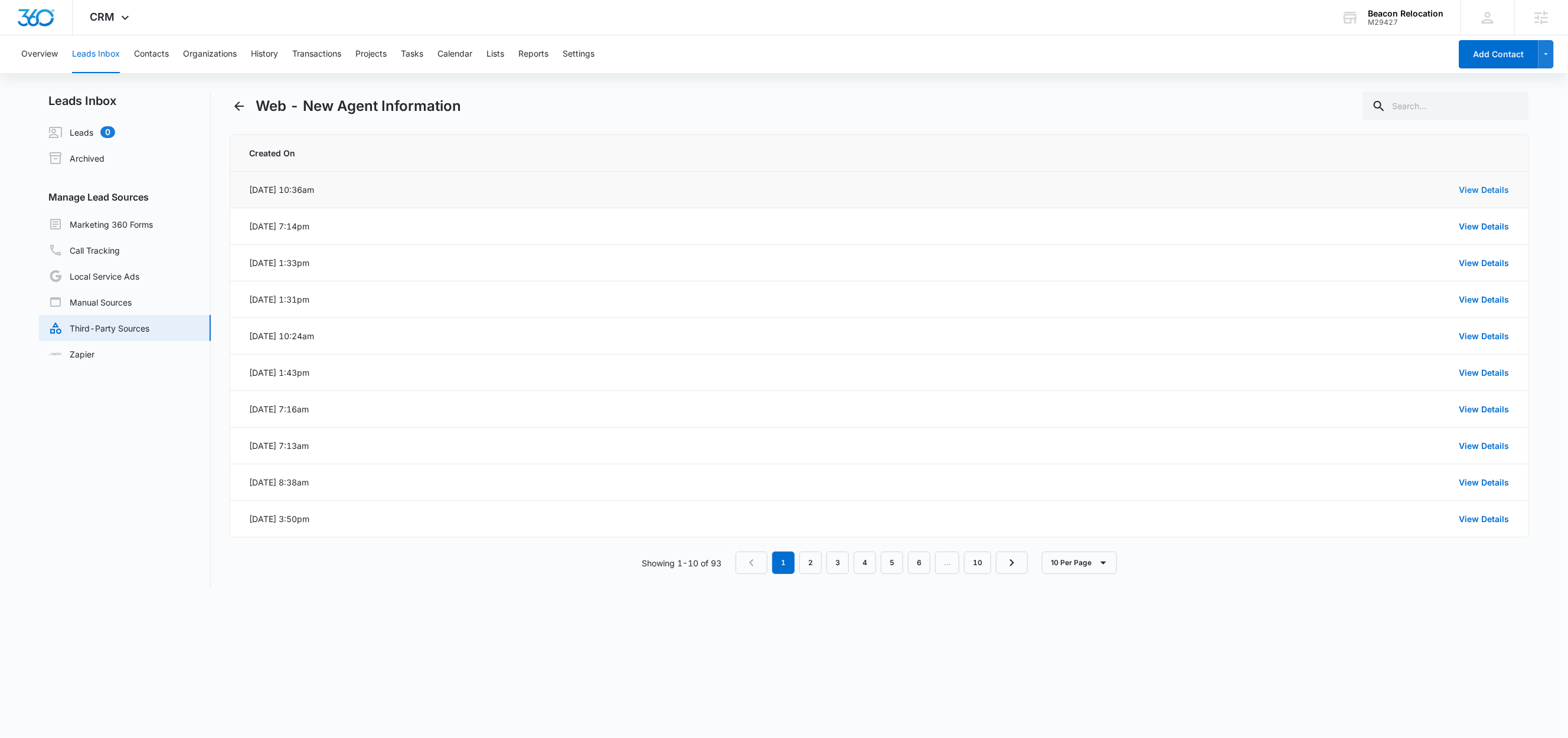
click at [1485, 196] on td "View Details" at bounding box center [953, 190] width 1150 height 36
click at [1485, 191] on link "View Details" at bounding box center [1485, 190] width 50 height 10
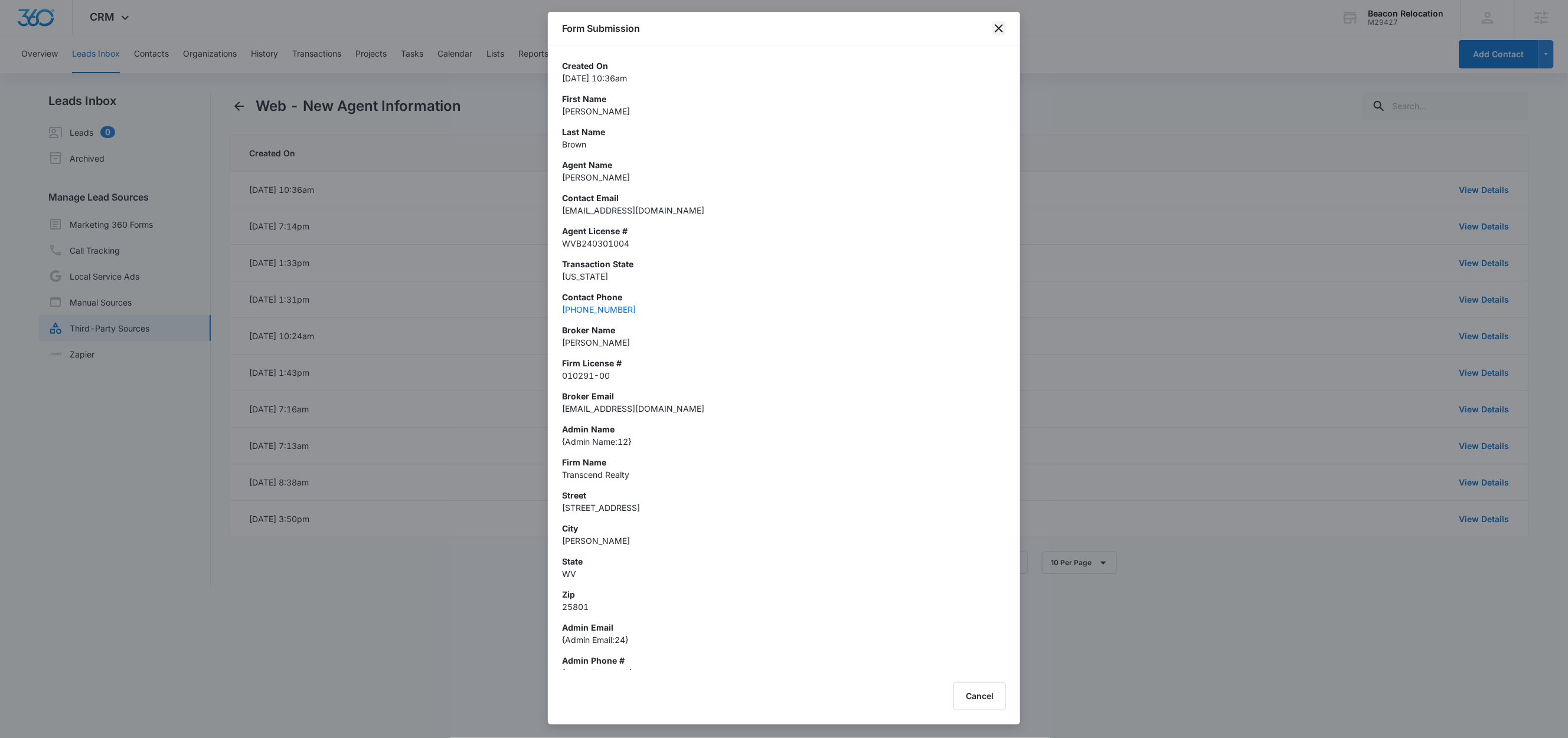
click at [997, 29] on icon "close" at bounding box center [999, 29] width 9 height 9
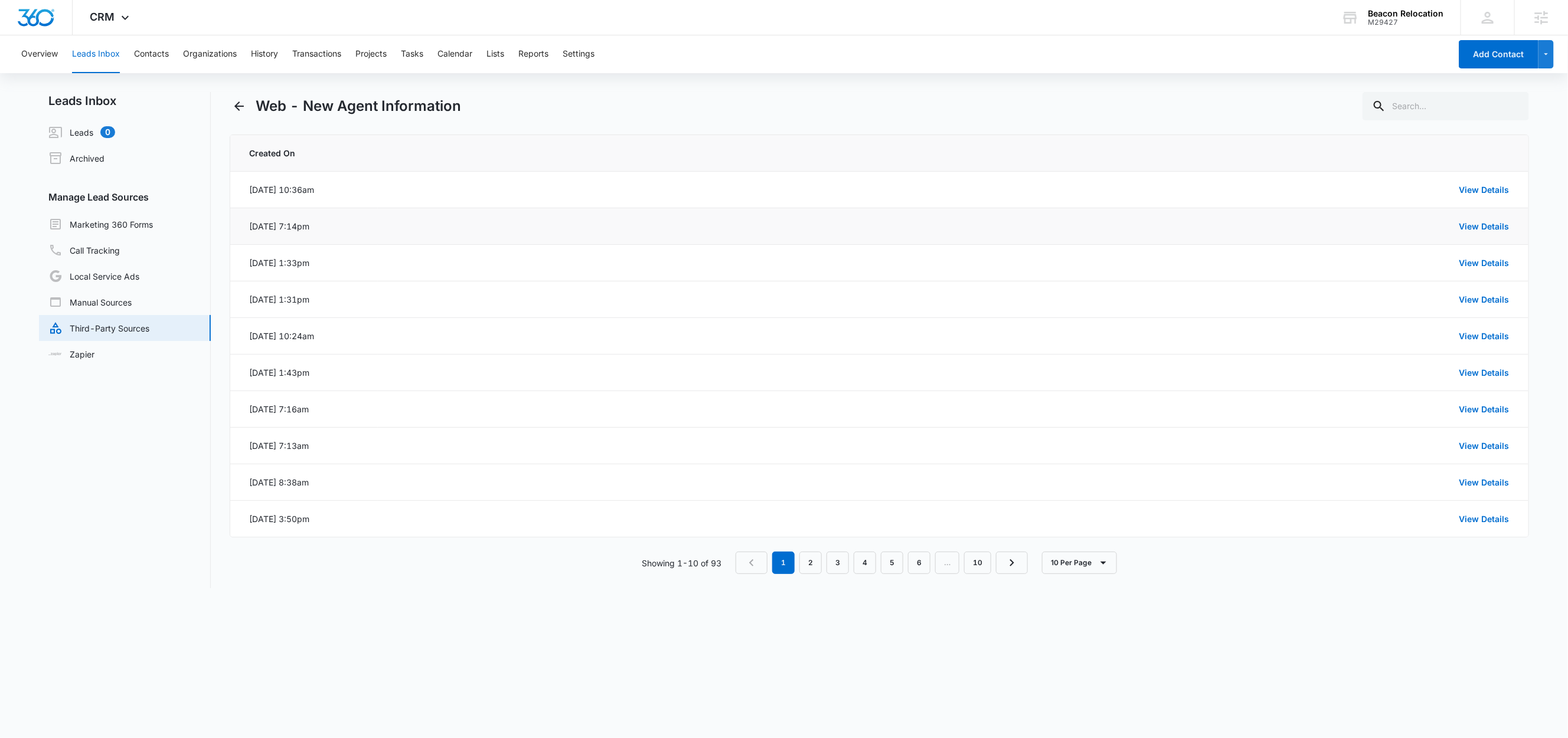
click at [1483, 232] on div "View Details" at bounding box center [950, 227] width 1117 height 12
click at [1482, 229] on link "View Details" at bounding box center [1485, 227] width 50 height 10
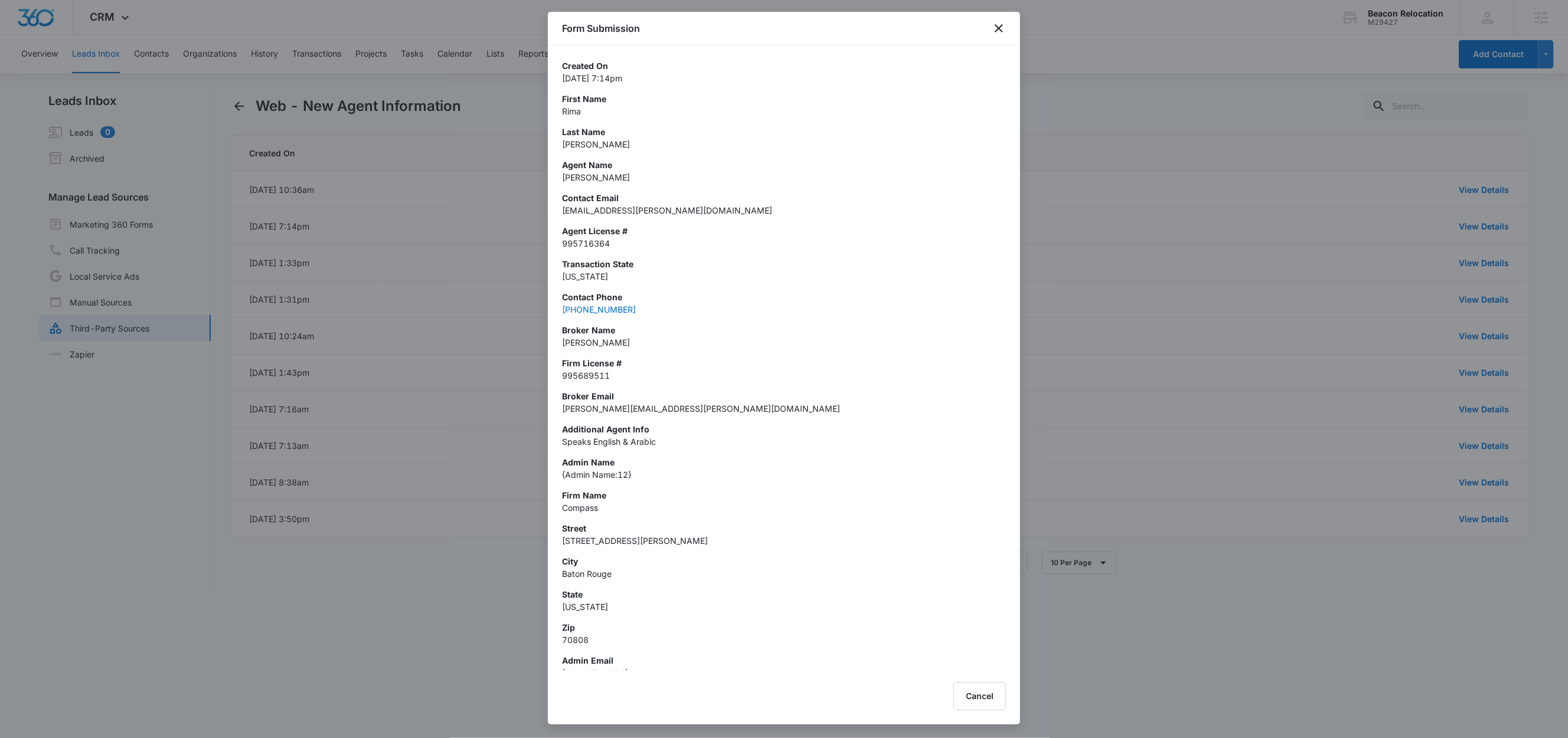
scroll to position [338, 0]
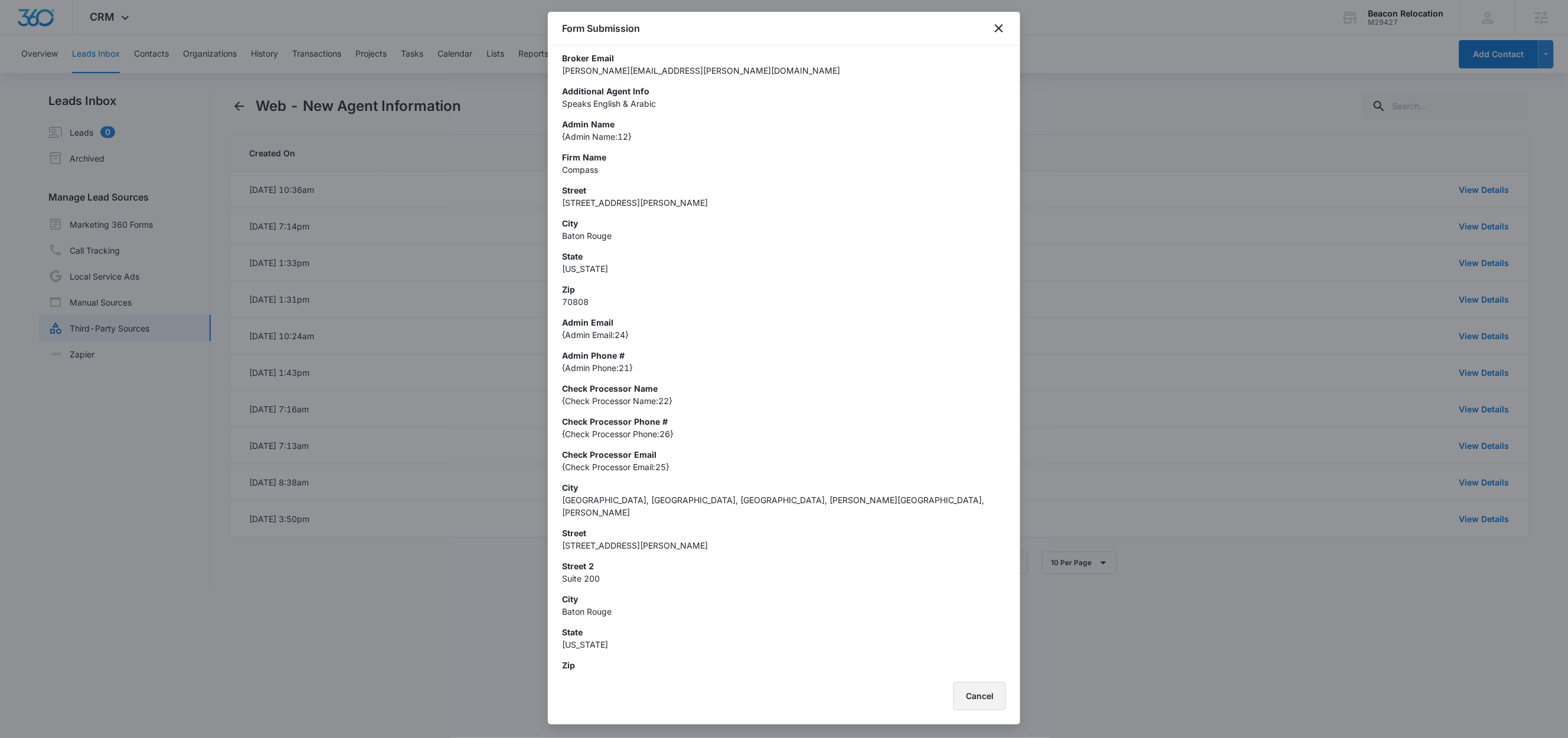
click at [987, 694] on button "Cancel" at bounding box center [980, 696] width 52 height 29
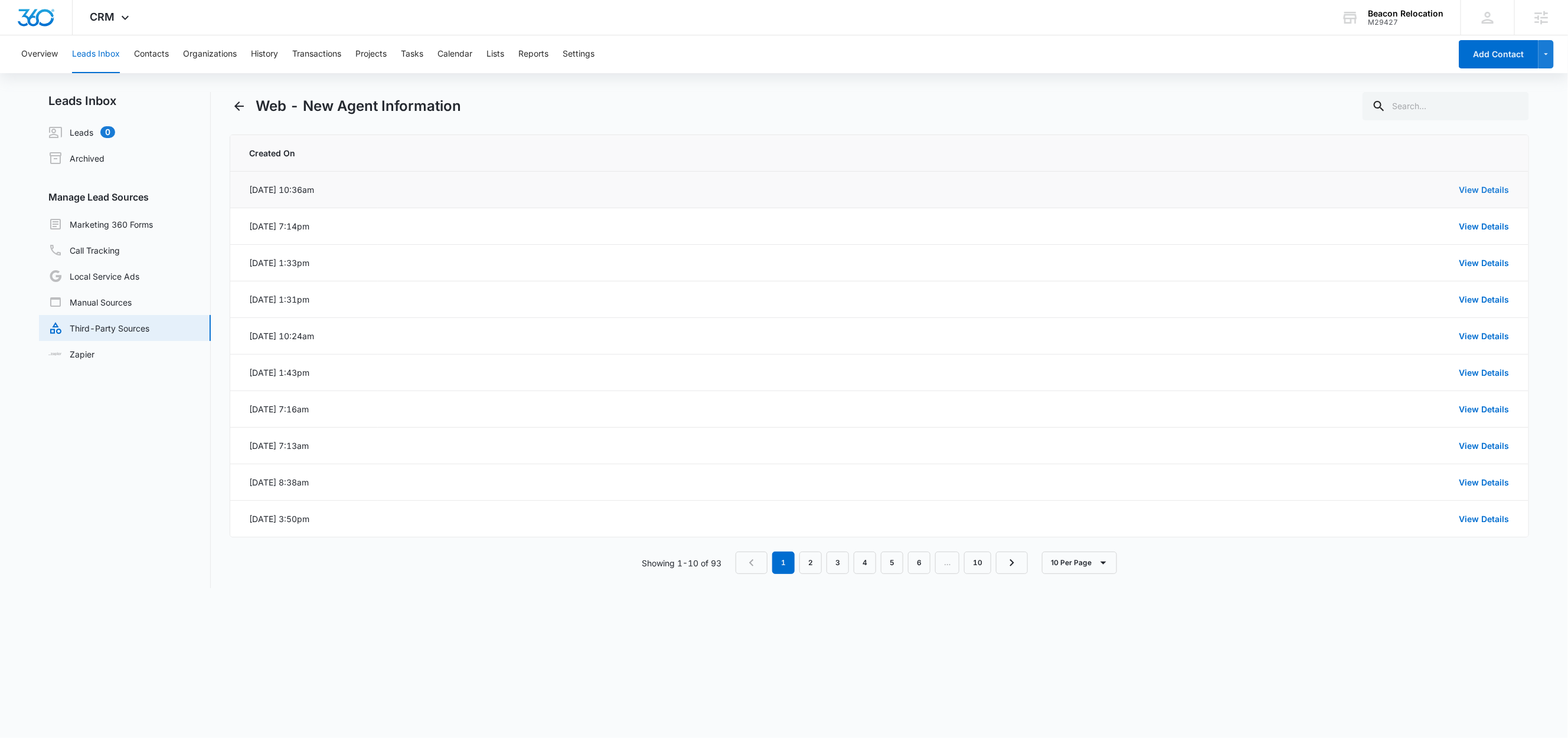
click at [1486, 192] on link "View Details" at bounding box center [1485, 190] width 50 height 10
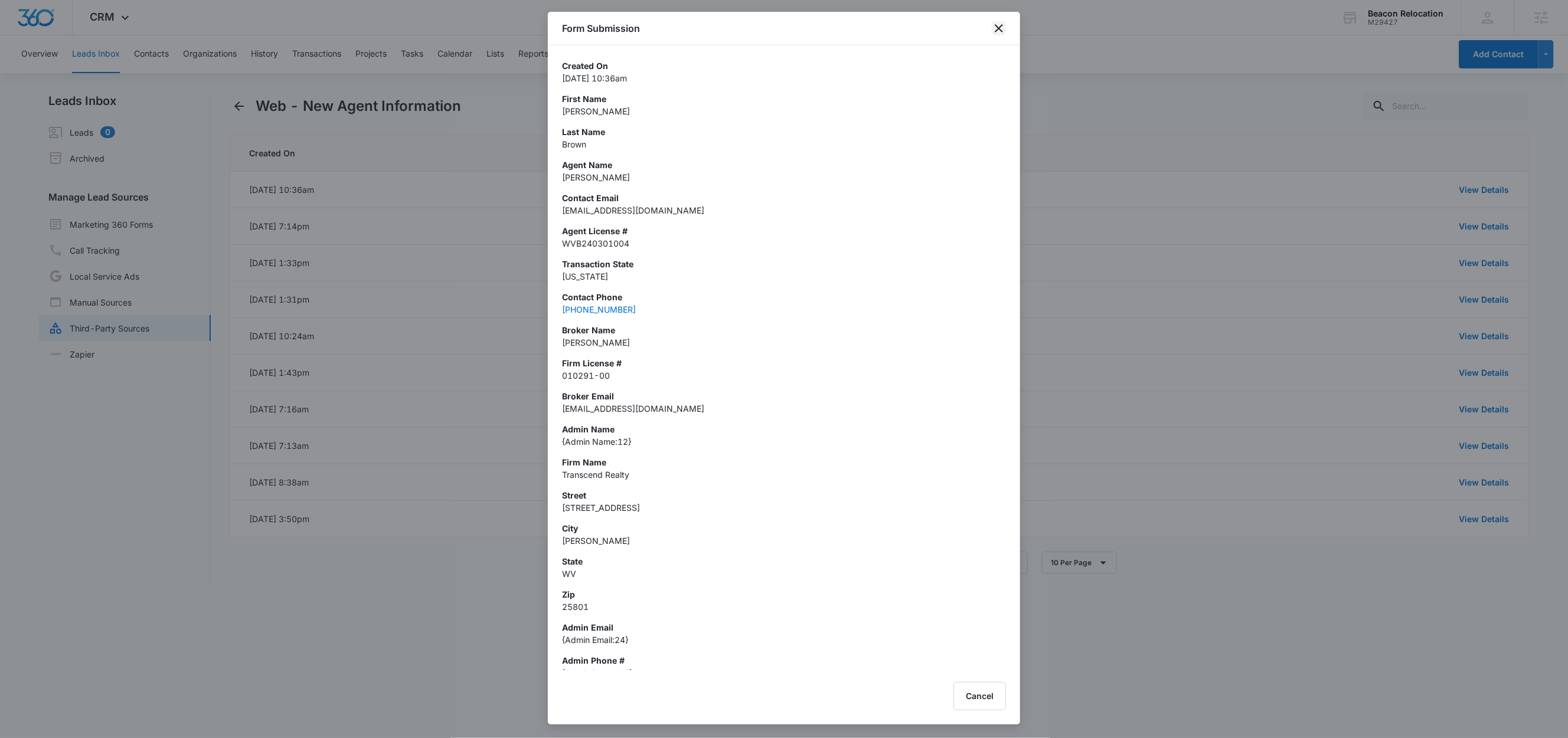
click at [1003, 30] on icon "close" at bounding box center [999, 28] width 14 height 14
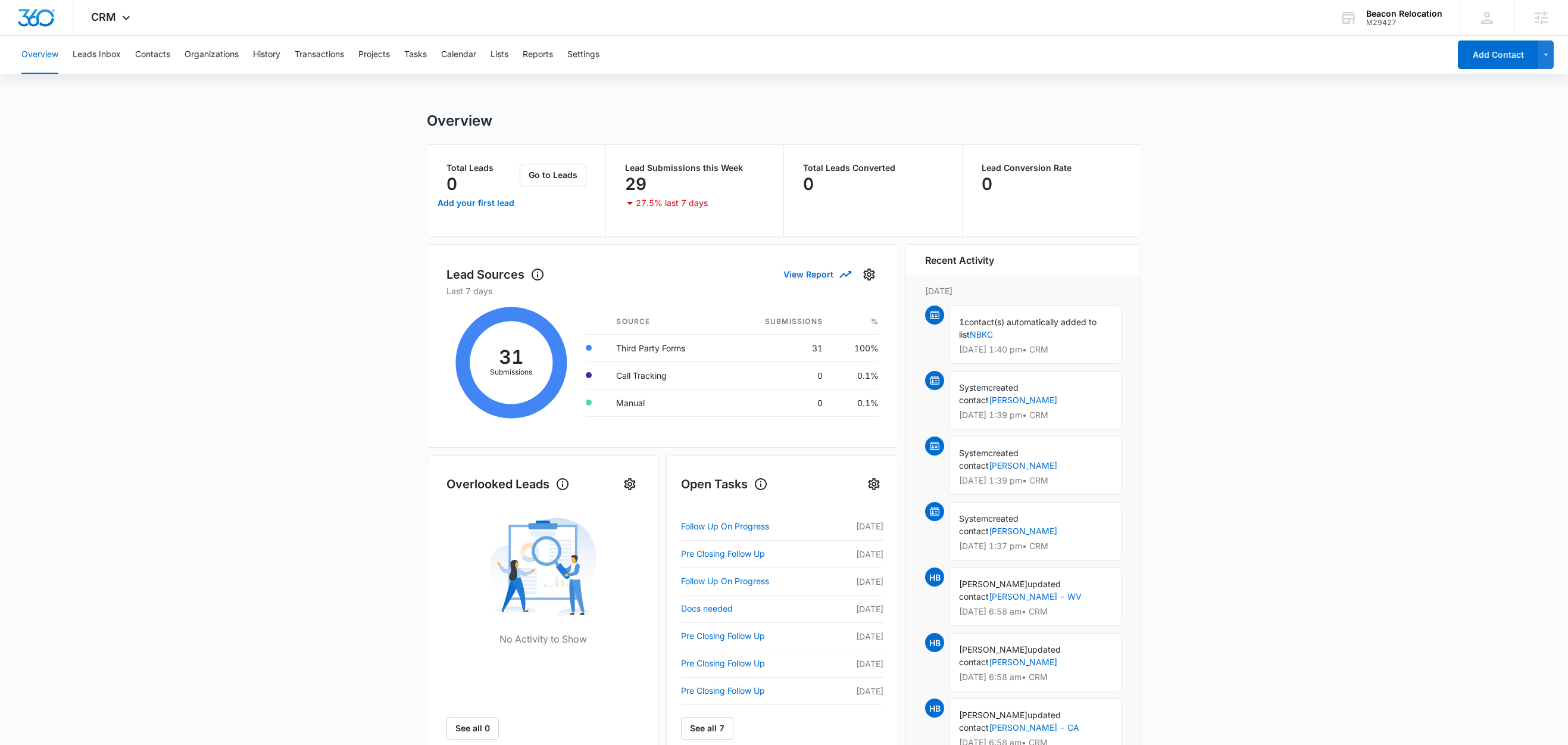
click at [173, 59] on div "Overview Leads Inbox Contacts Organizations History Transactions Projects Tasks…" at bounding box center [731, 54] width 1436 height 38
click at [160, 56] on button "Contacts" at bounding box center [152, 54] width 35 height 38
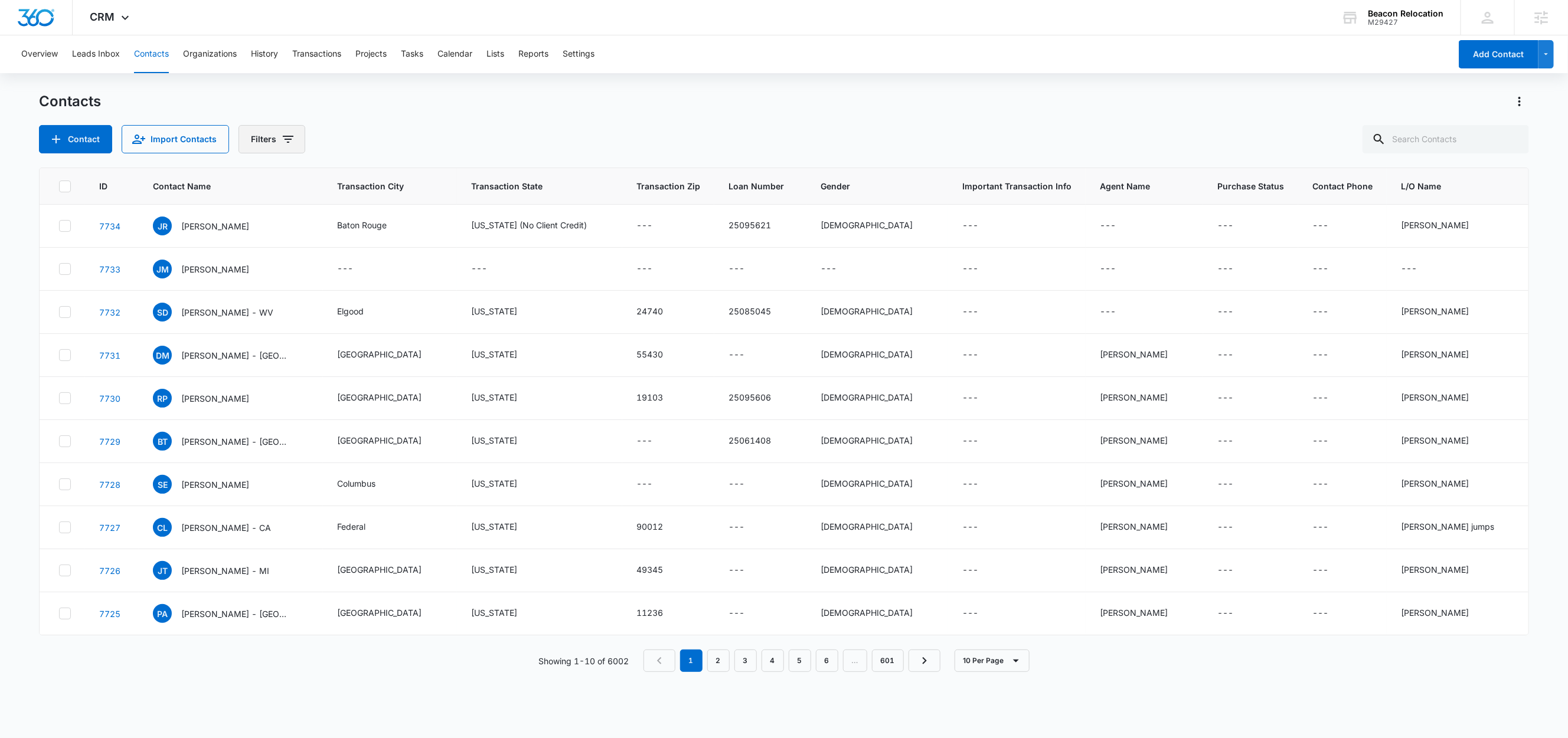
click at [275, 139] on button "Filters" at bounding box center [272, 139] width 67 height 29
click at [288, 216] on div "Sources" at bounding box center [321, 214] width 136 height 19
click at [379, 212] on icon "Show Sources filters" at bounding box center [380, 214] width 14 height 14
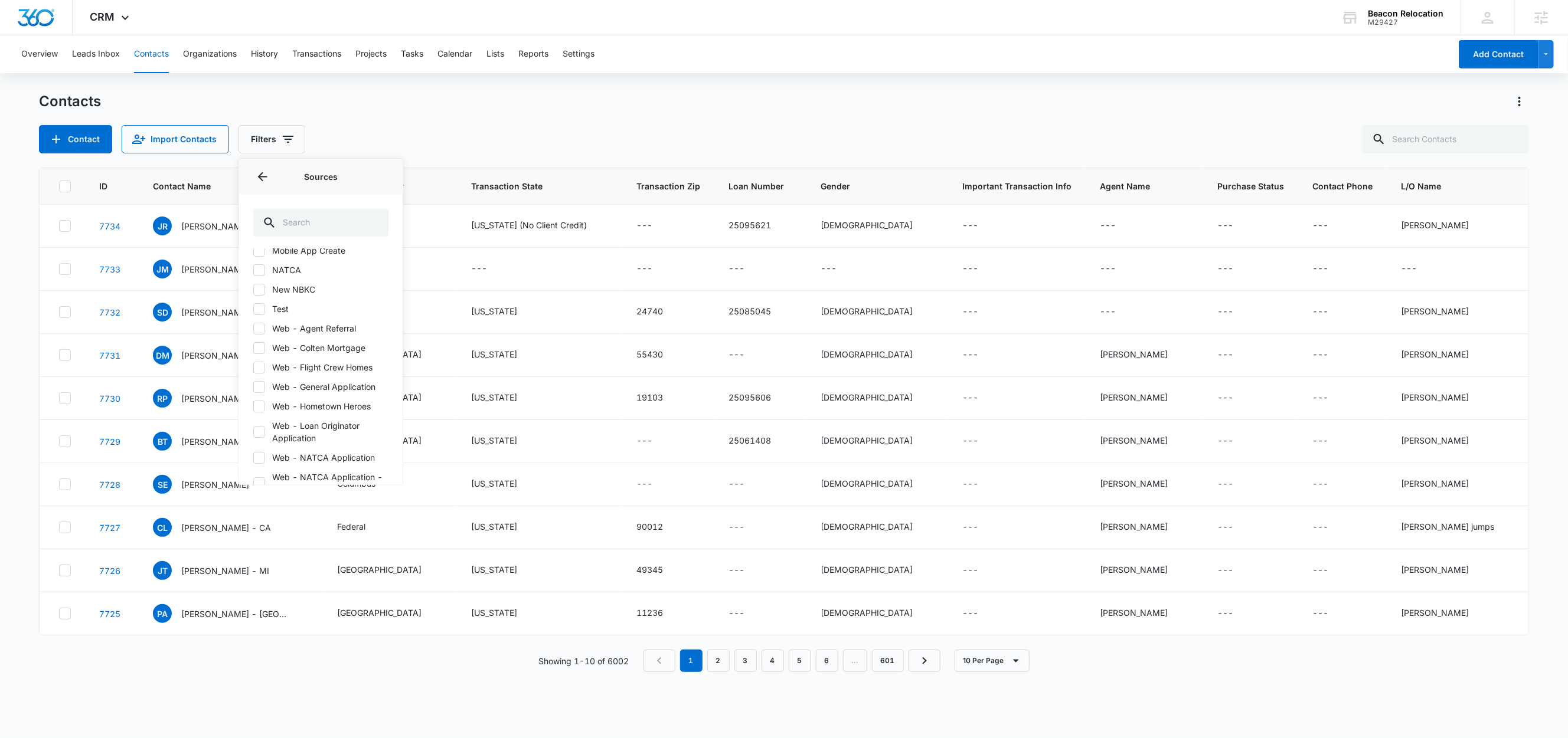
scroll to position [78, 0]
click at [313, 359] on label "Web - Flight Crew Homes" at bounding box center [321, 359] width 136 height 12
click at [254, 359] on input "Web - Flight Crew Homes" at bounding box center [254, 359] width 1 height 1
checkbox input "true"
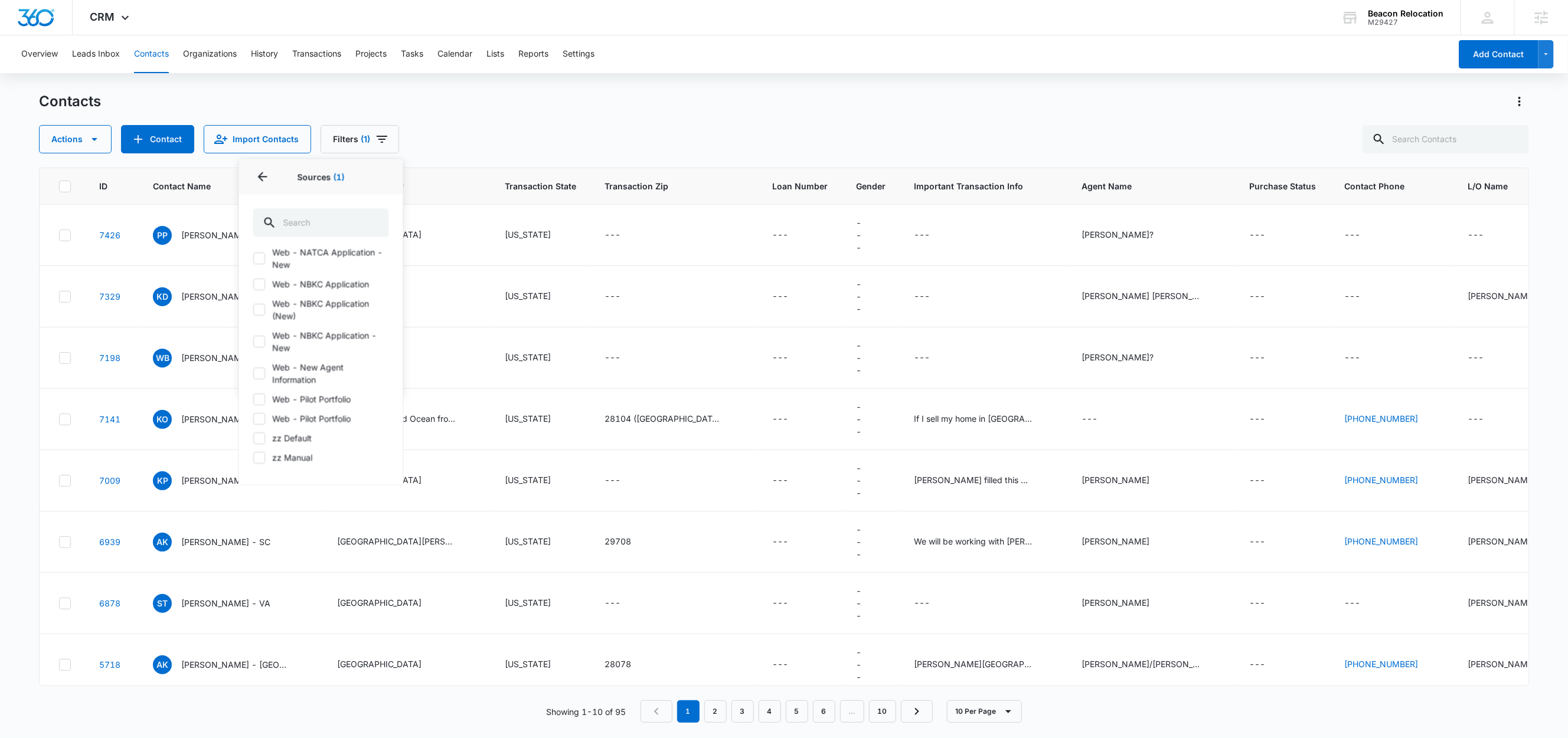
scroll to position [237, 0]
click at [521, 123] on div "Contacts Actions Contact Import Contacts Filters (1) Assigned To Sources 1 Sour…" at bounding box center [784, 122] width 1490 height 62
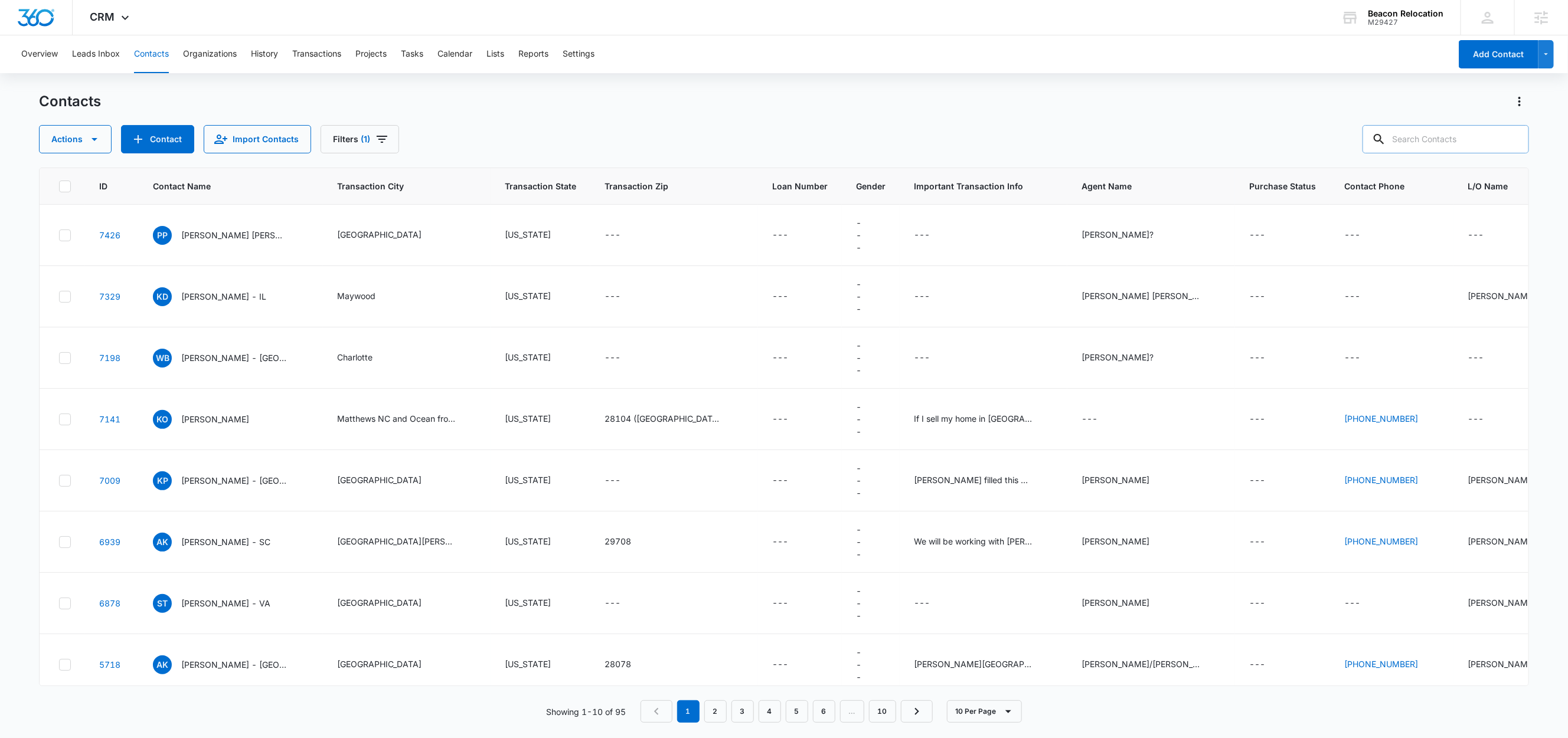
click at [1483, 142] on input "text" at bounding box center [1446, 139] width 167 height 29
paste input "[EMAIL_ADDRESS][DOMAIN_NAME]"
type input "[EMAIL_ADDRESS][DOMAIN_NAME]"
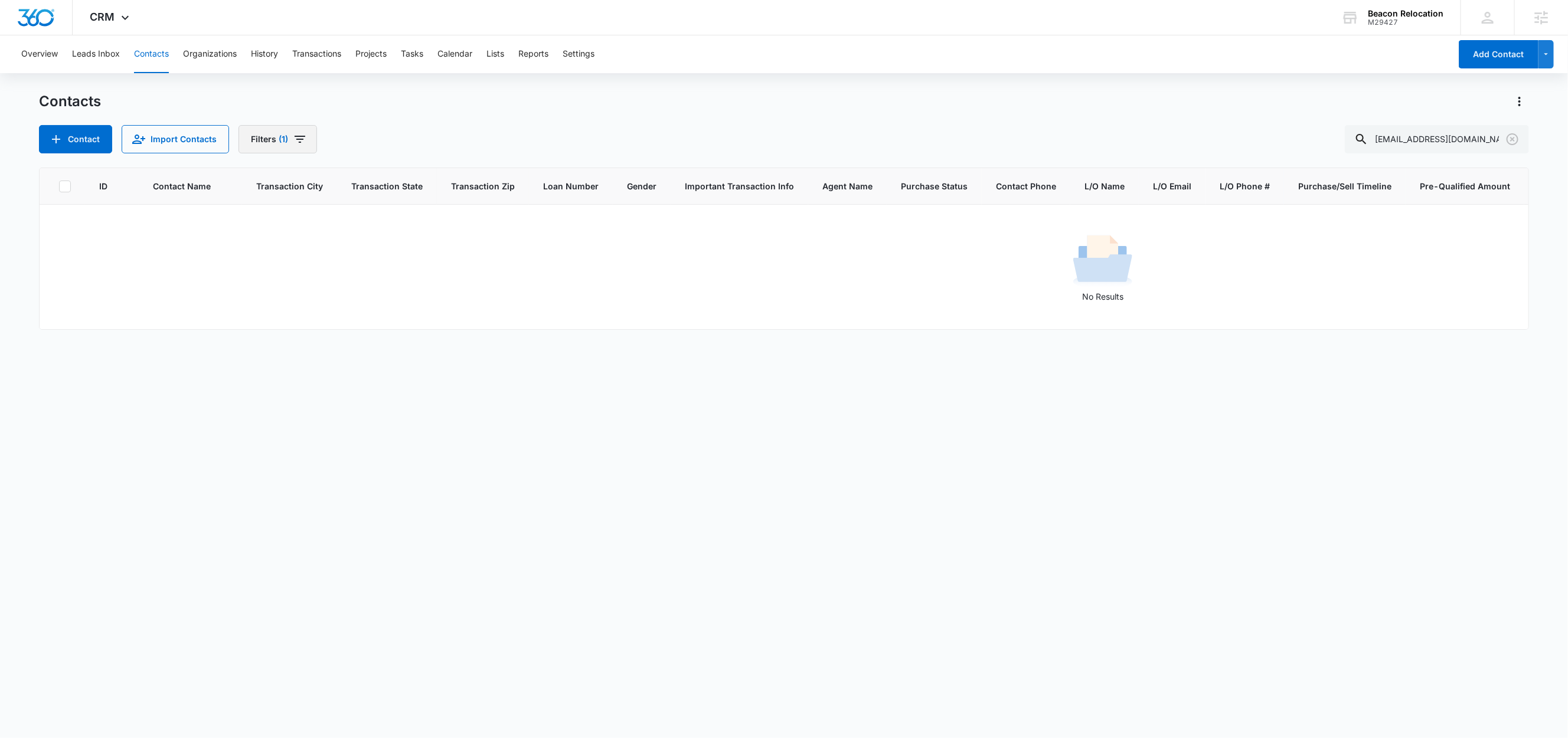
click at [268, 140] on button "Filters (1)" at bounding box center [278, 139] width 78 height 29
click at [306, 214] on icon "Clear" at bounding box center [306, 214] width 8 height 8
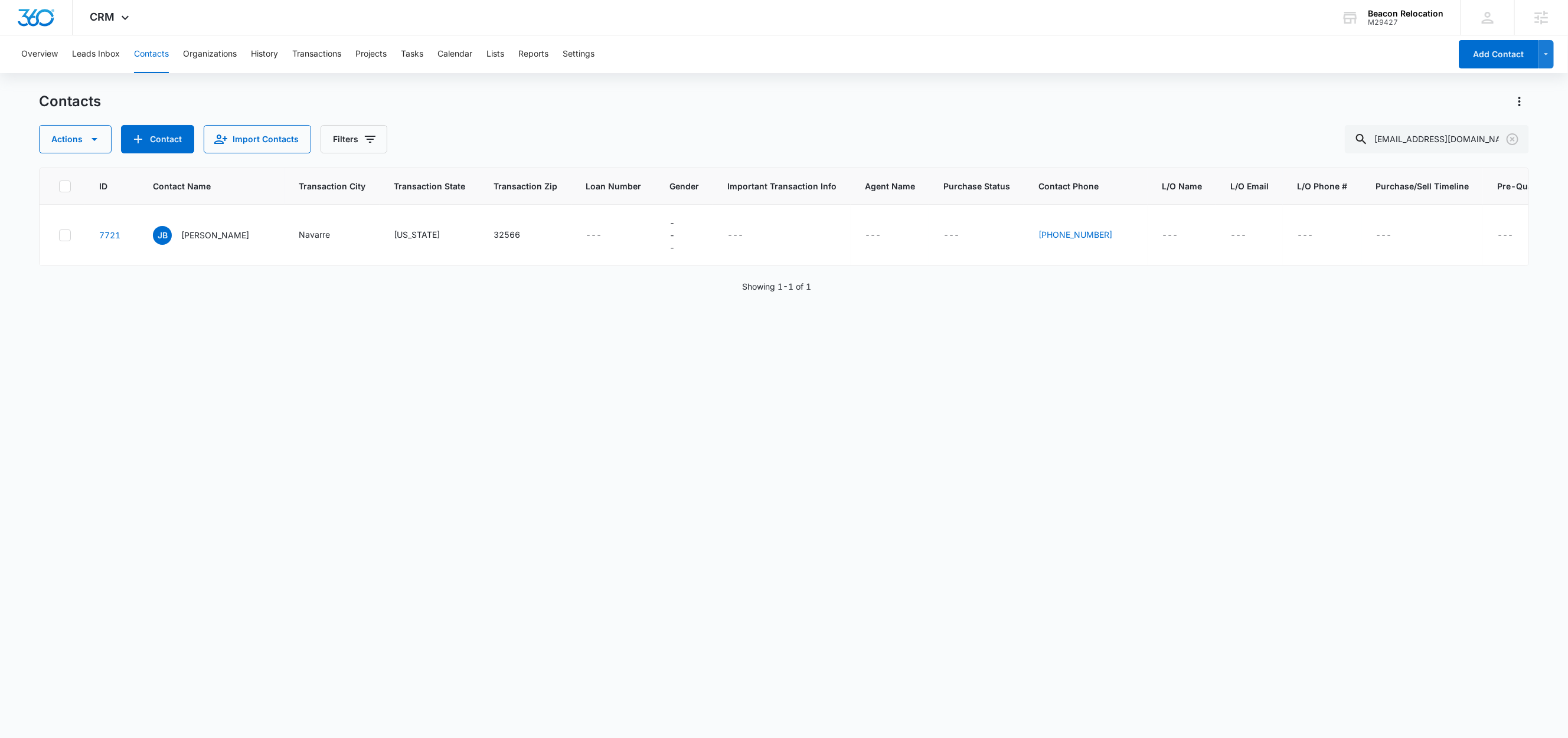
click at [433, 122] on div "Contacts Actions Contact Import Contacts Filters hayleyk05@gmail.com" at bounding box center [784, 122] width 1490 height 62
click at [196, 238] on p "[PERSON_NAME]" at bounding box center [215, 235] width 68 height 12
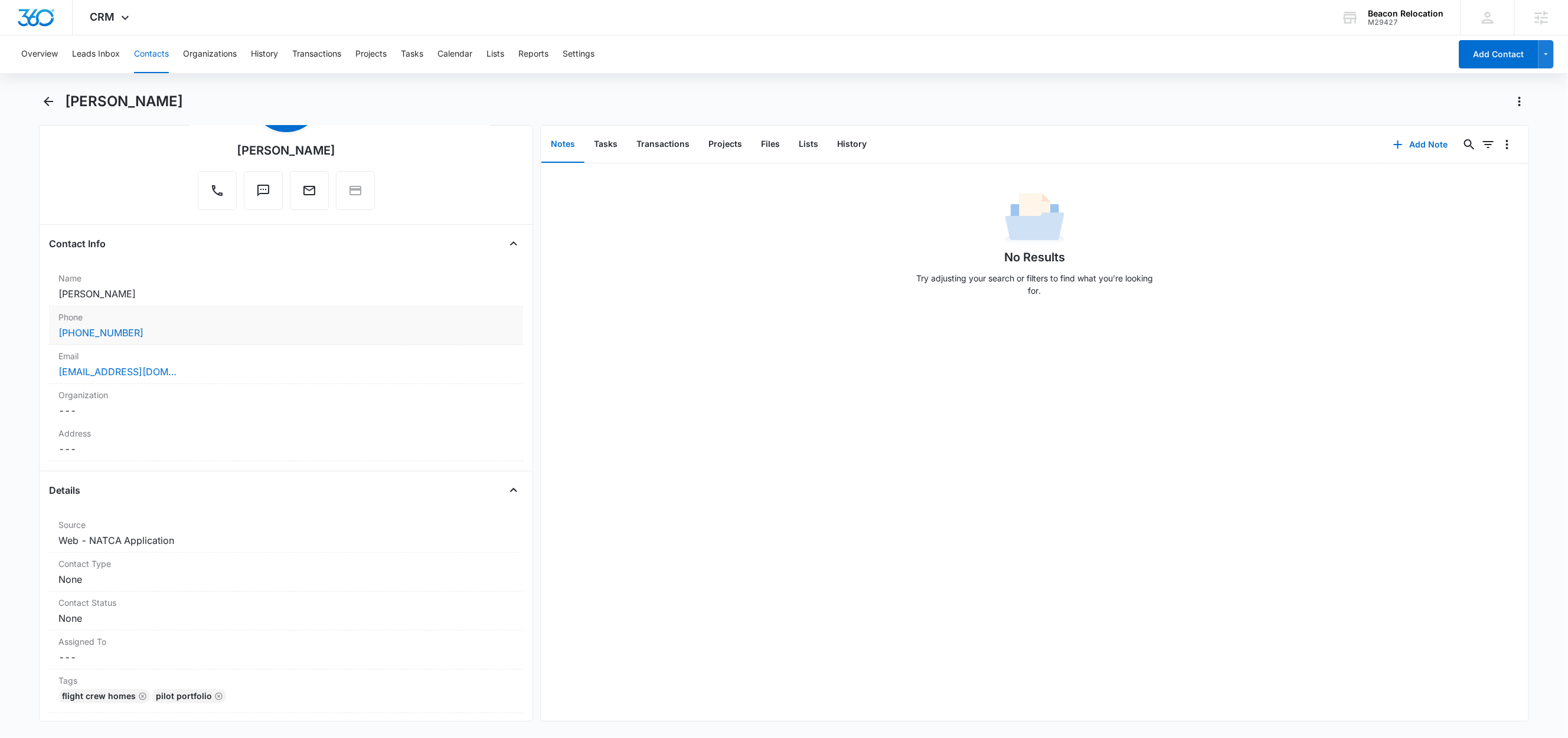
scroll to position [172, 0]
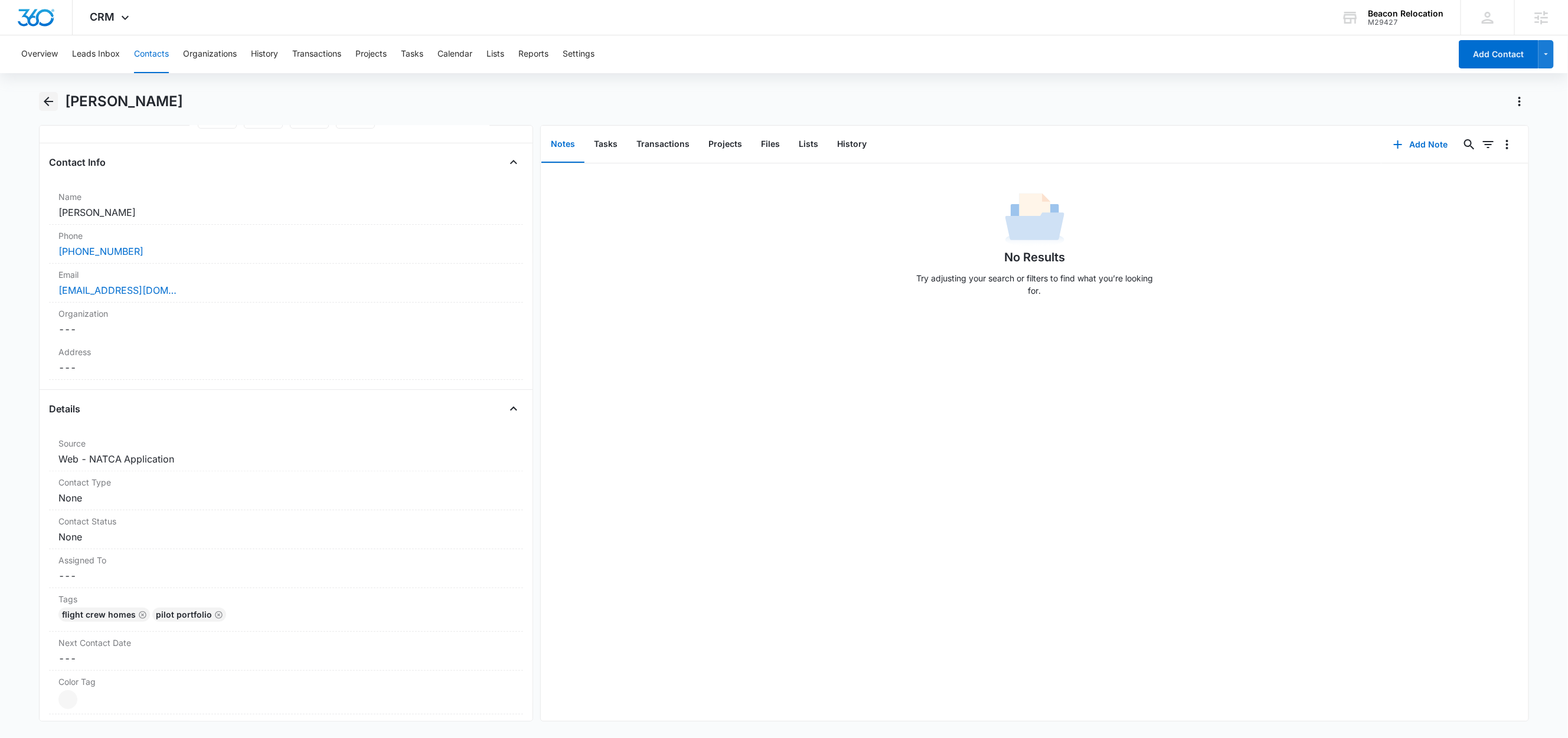
click at [48, 100] on icon "Back" at bounding box center [49, 102] width 14 height 14
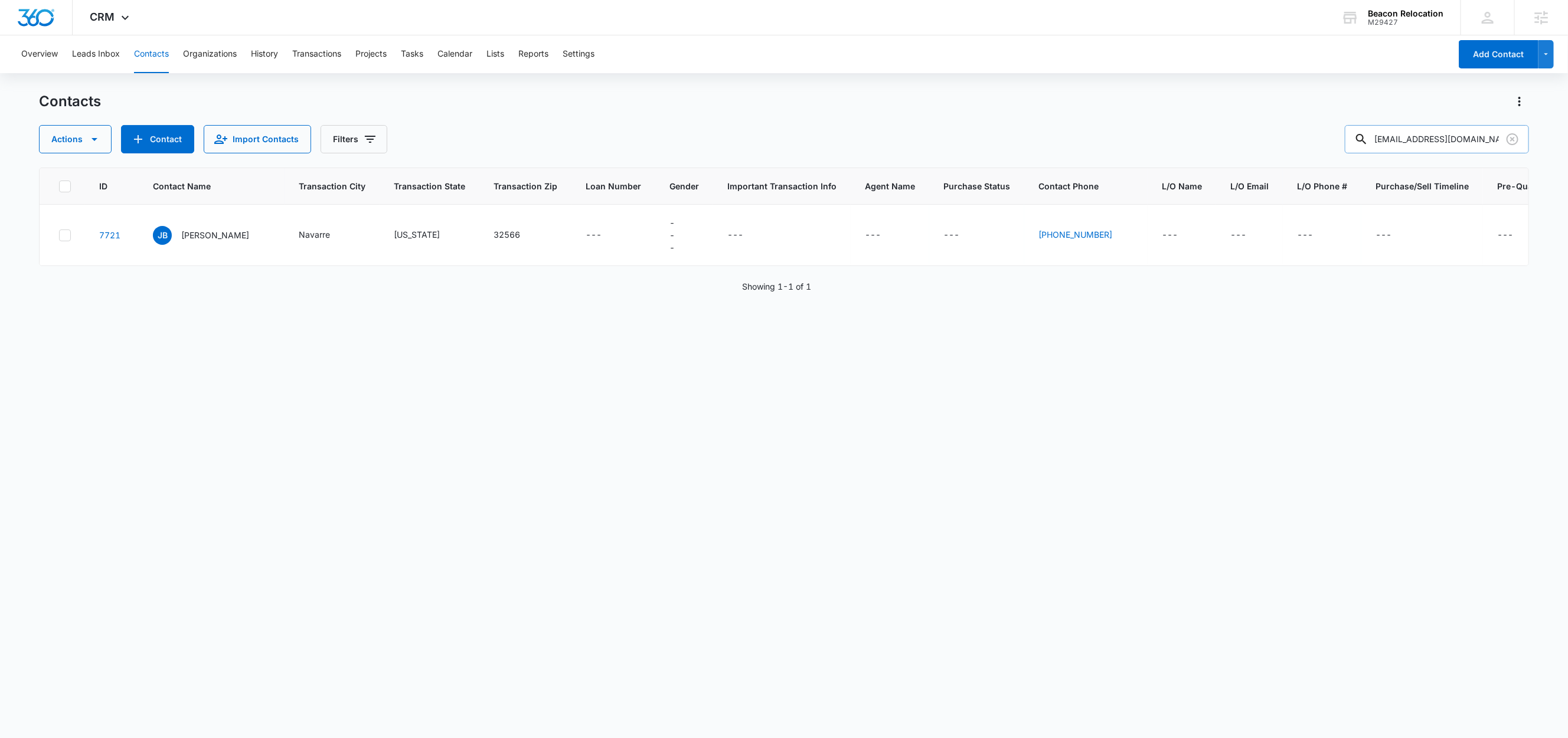
click at [1424, 137] on input "[EMAIL_ADDRESS][DOMAIN_NAME]" at bounding box center [1437, 139] width 184 height 29
paste input "testEmailFCH@madwire"
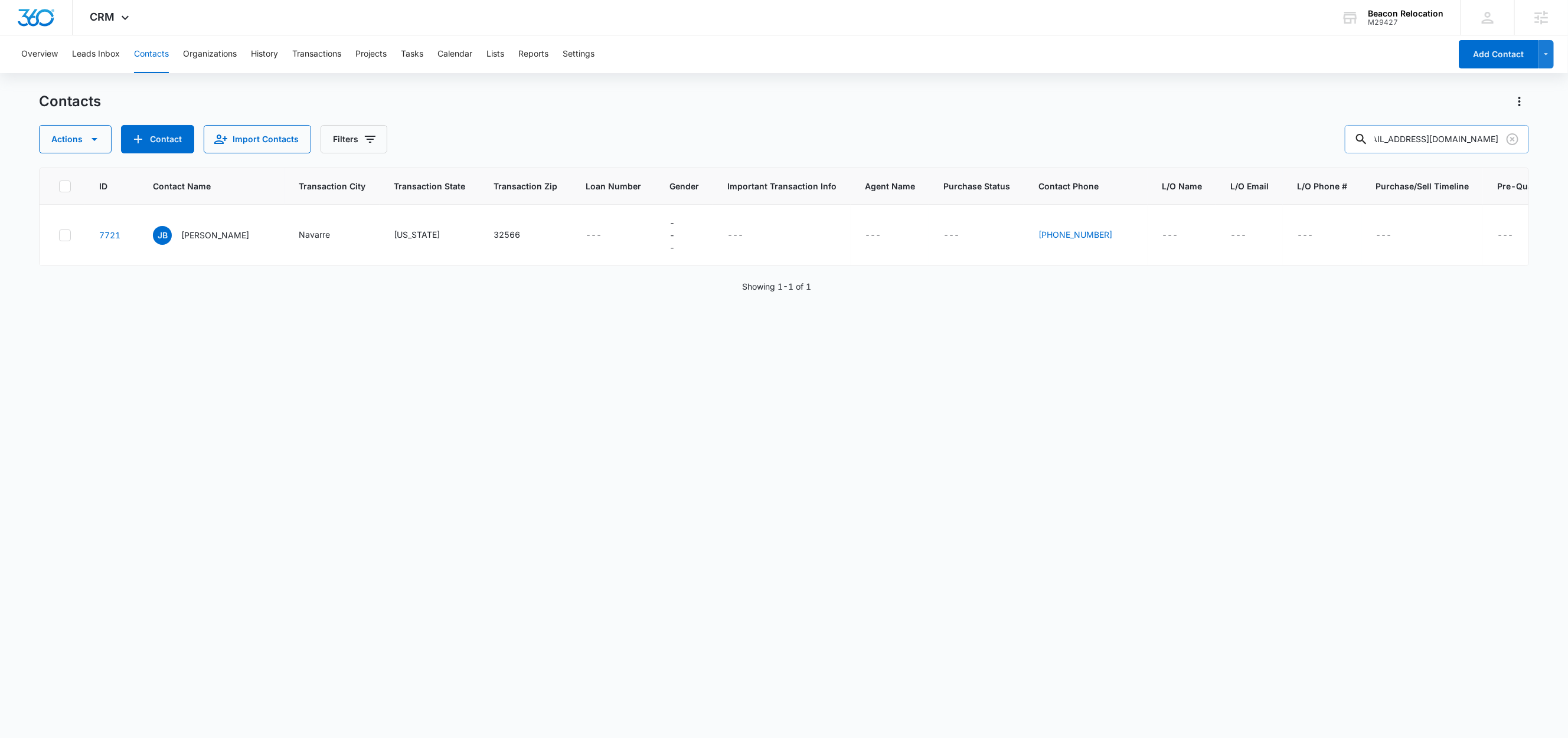
type input "[EMAIL_ADDRESS][DOMAIN_NAME]"
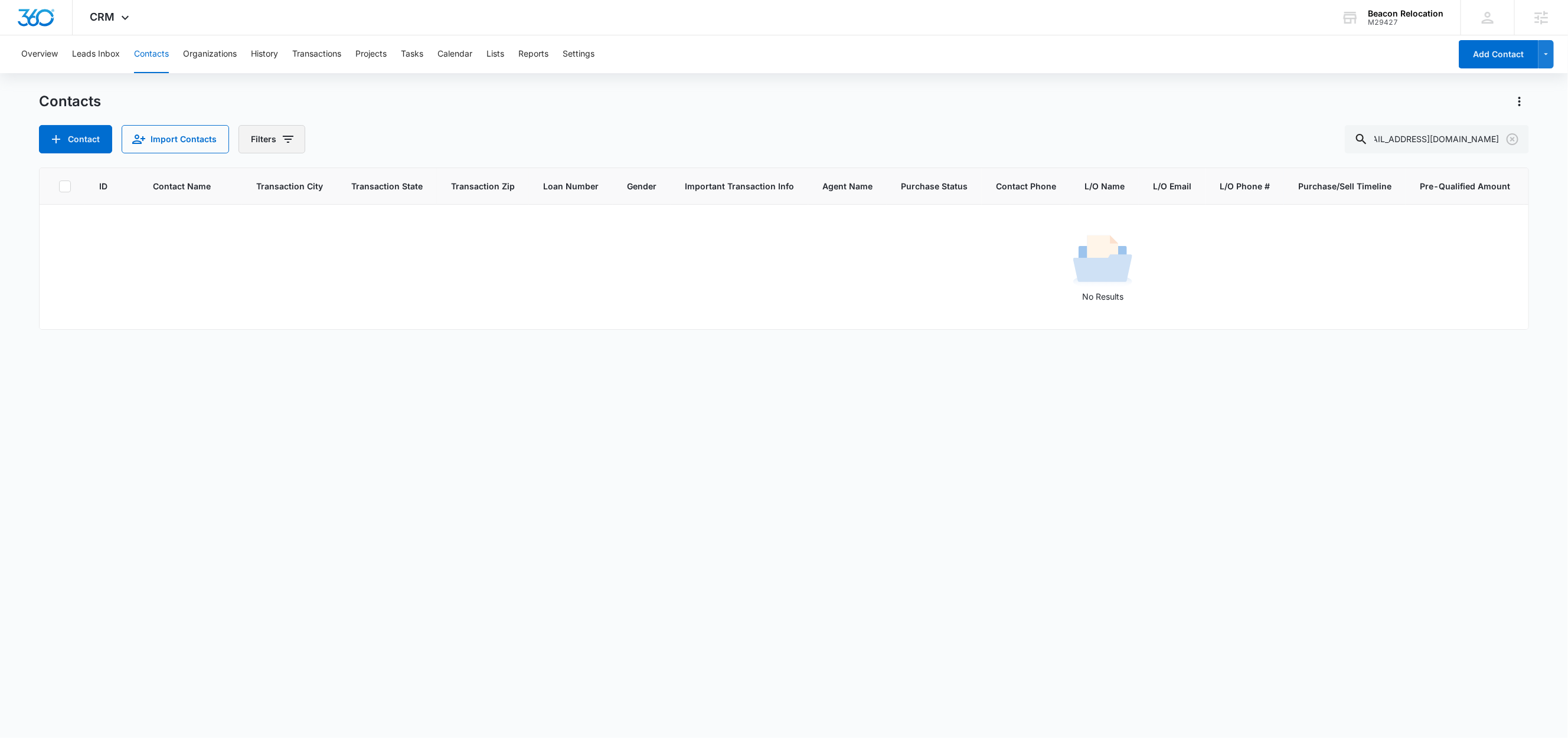
click at [275, 142] on button "Filters" at bounding box center [272, 139] width 67 height 29
click at [300, 385] on button "Clear All" at bounding box center [321, 379] width 136 height 23
click at [1514, 137] on icon "Clear" at bounding box center [1512, 140] width 12 height 12
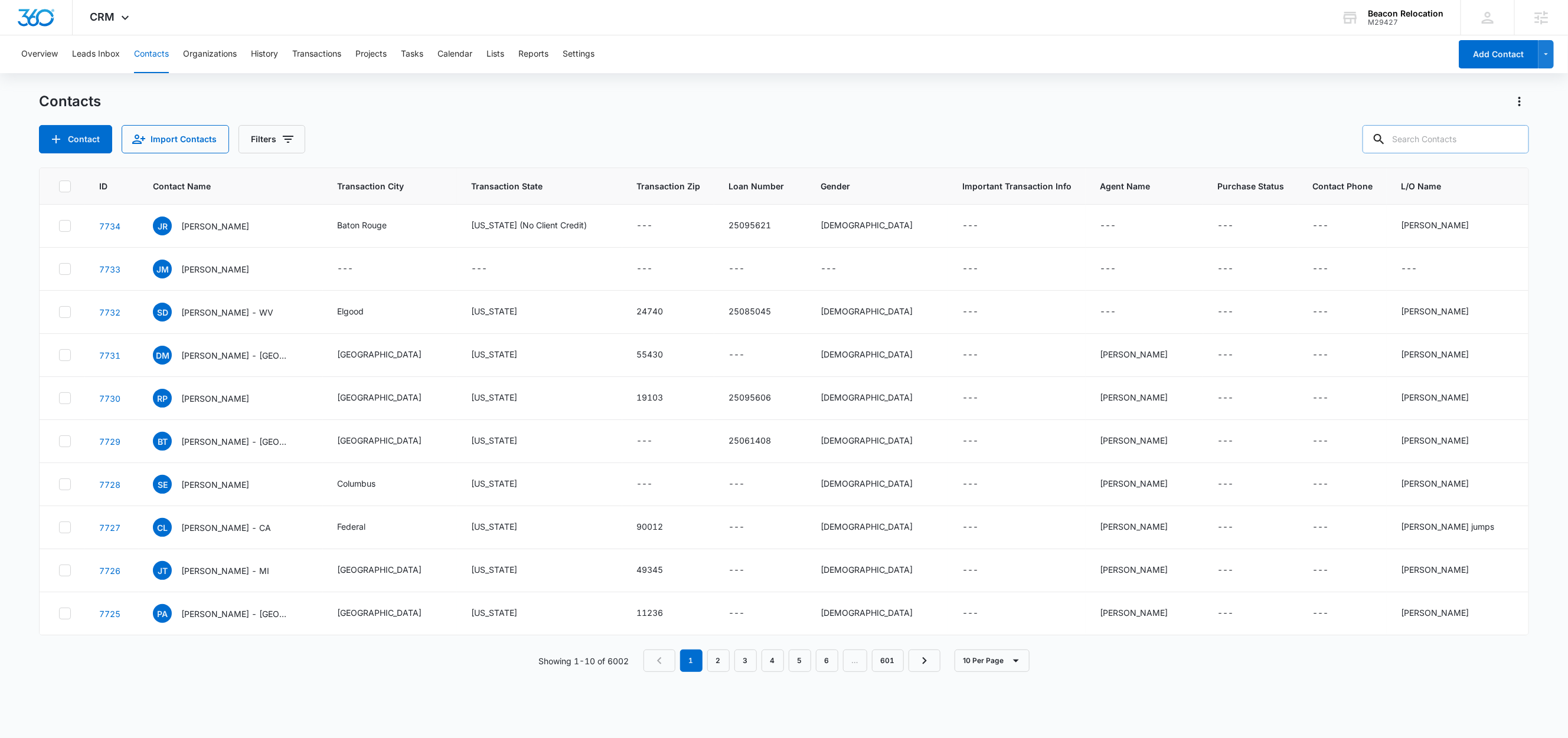
click at [1465, 141] on input "text" at bounding box center [1446, 139] width 167 height 29
paste input "[EMAIL_ADDRESS][DOMAIN_NAME]"
type input "[EMAIL_ADDRESS][DOMAIN_NAME]"
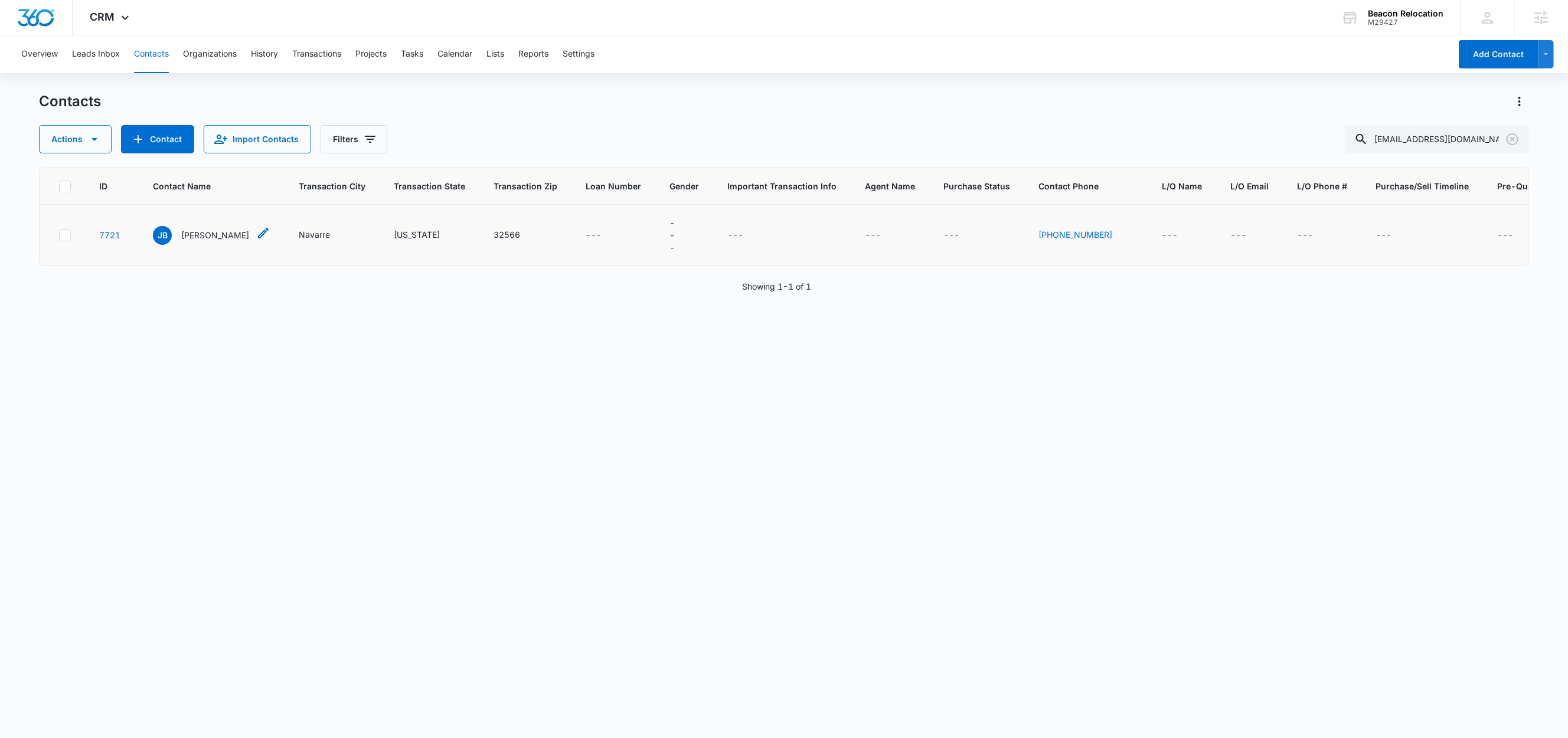
click at [198, 237] on p "[PERSON_NAME]" at bounding box center [215, 235] width 68 height 12
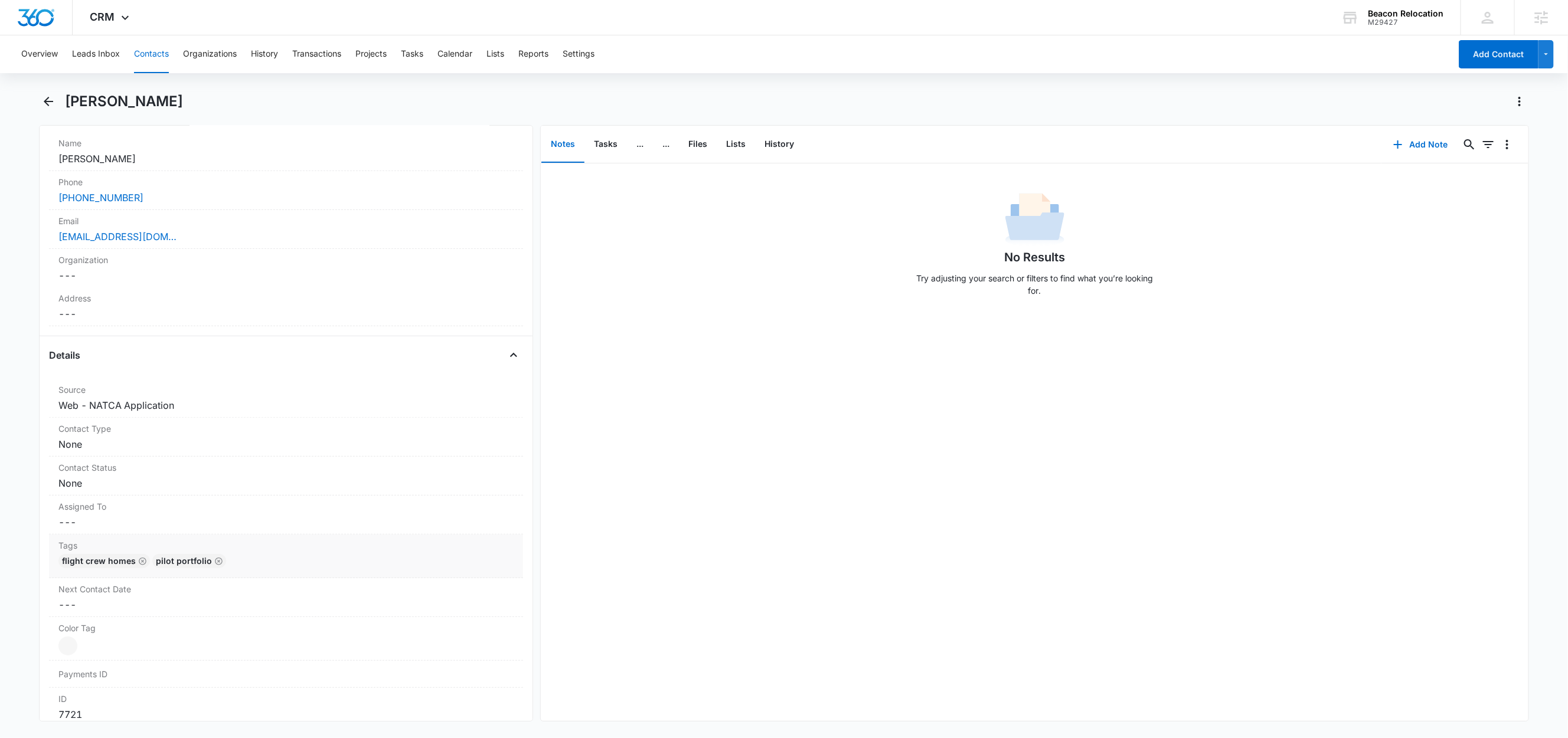
scroll to position [203, 0]
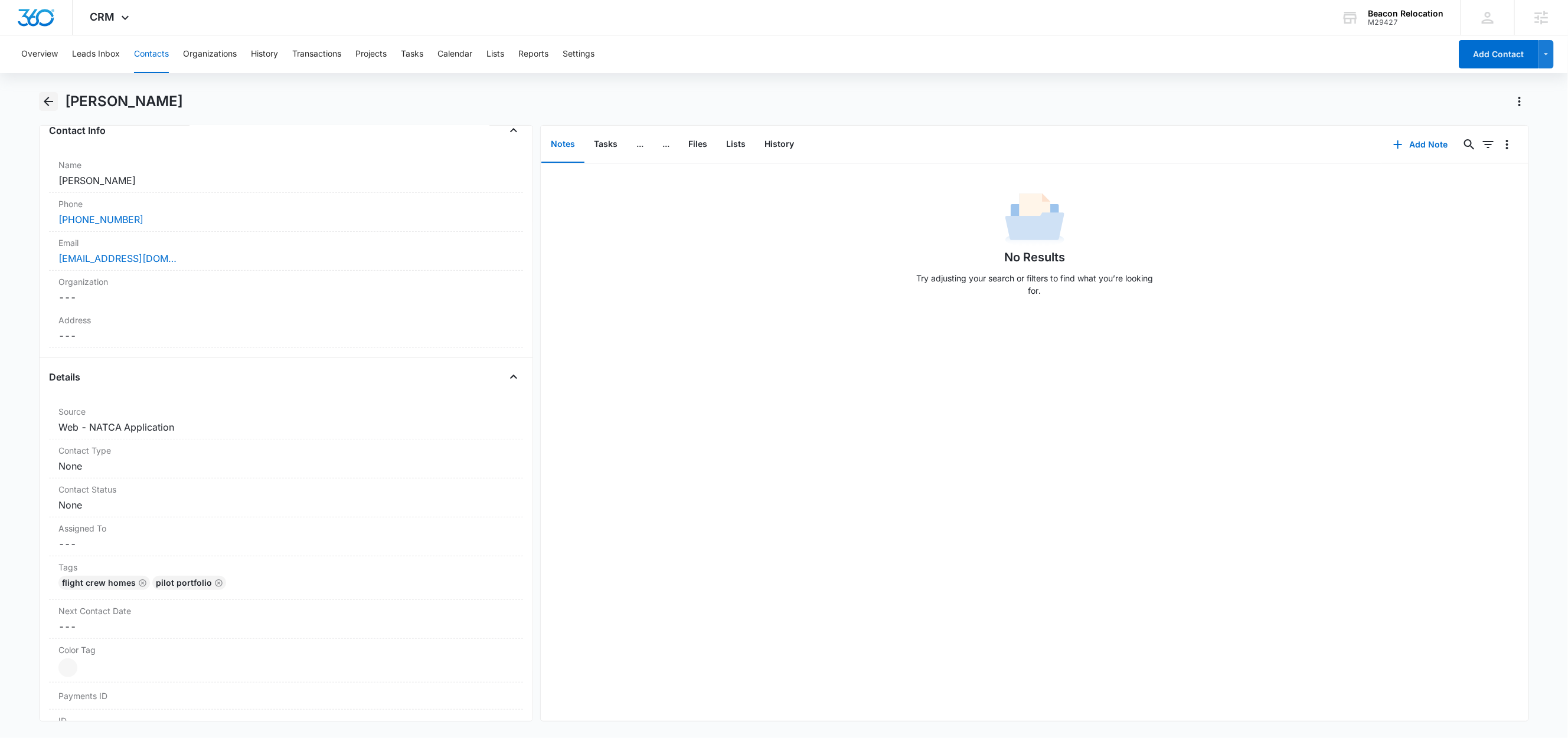
click at [45, 107] on icon "Back" at bounding box center [49, 102] width 14 height 14
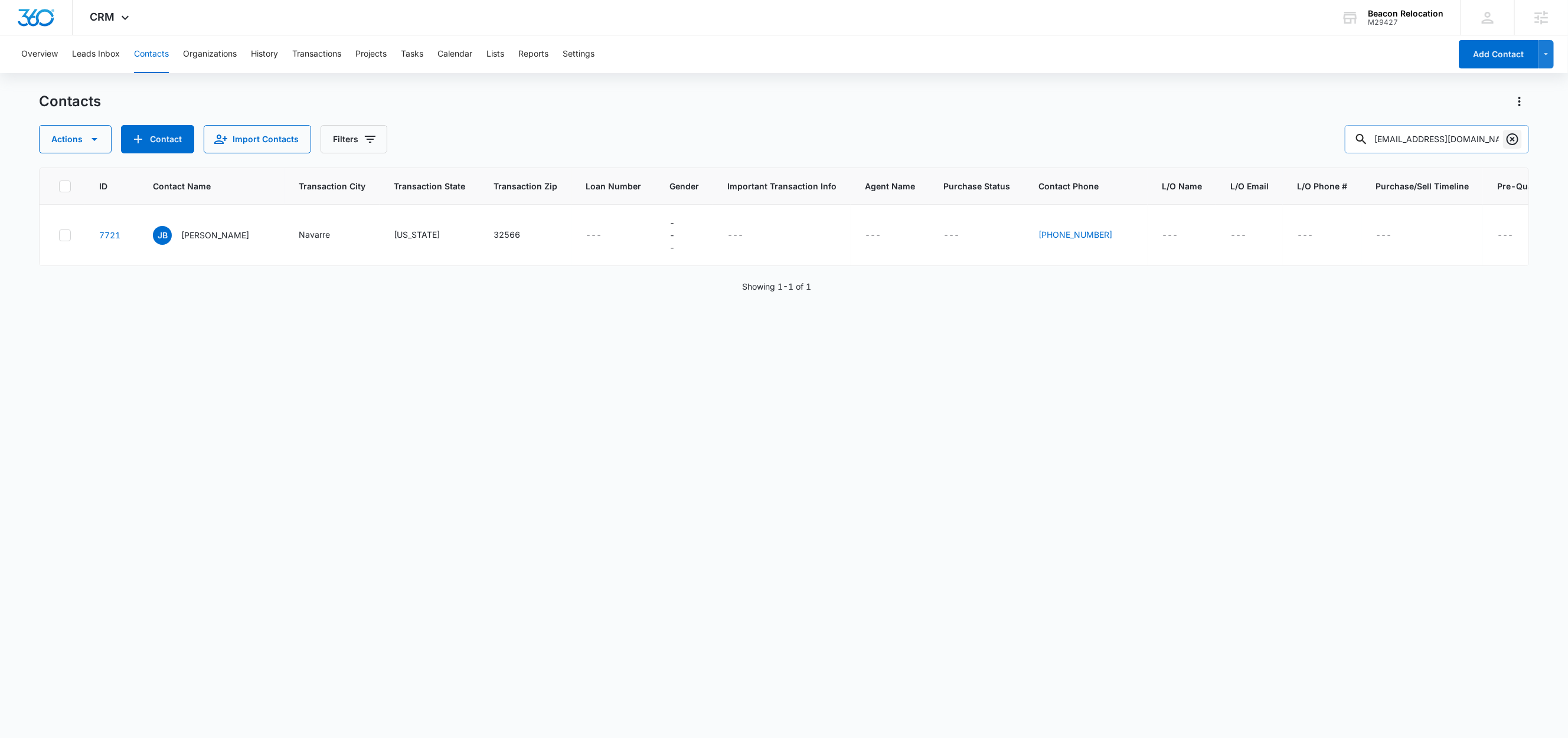
click at [1514, 141] on icon "Clear" at bounding box center [1512, 140] width 12 height 12
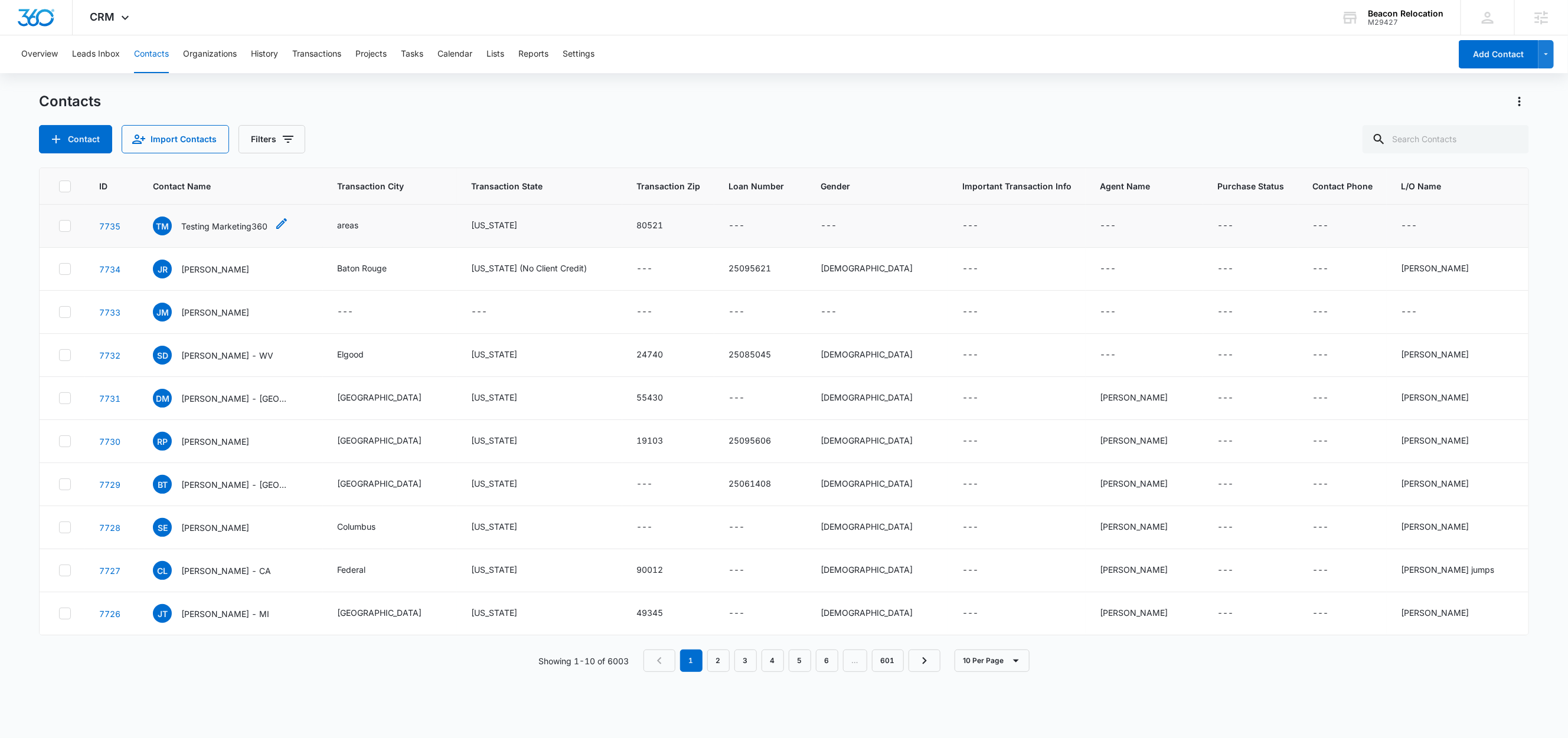
click at [228, 226] on p "Testing Marketing360" at bounding box center [224, 227] width 86 height 12
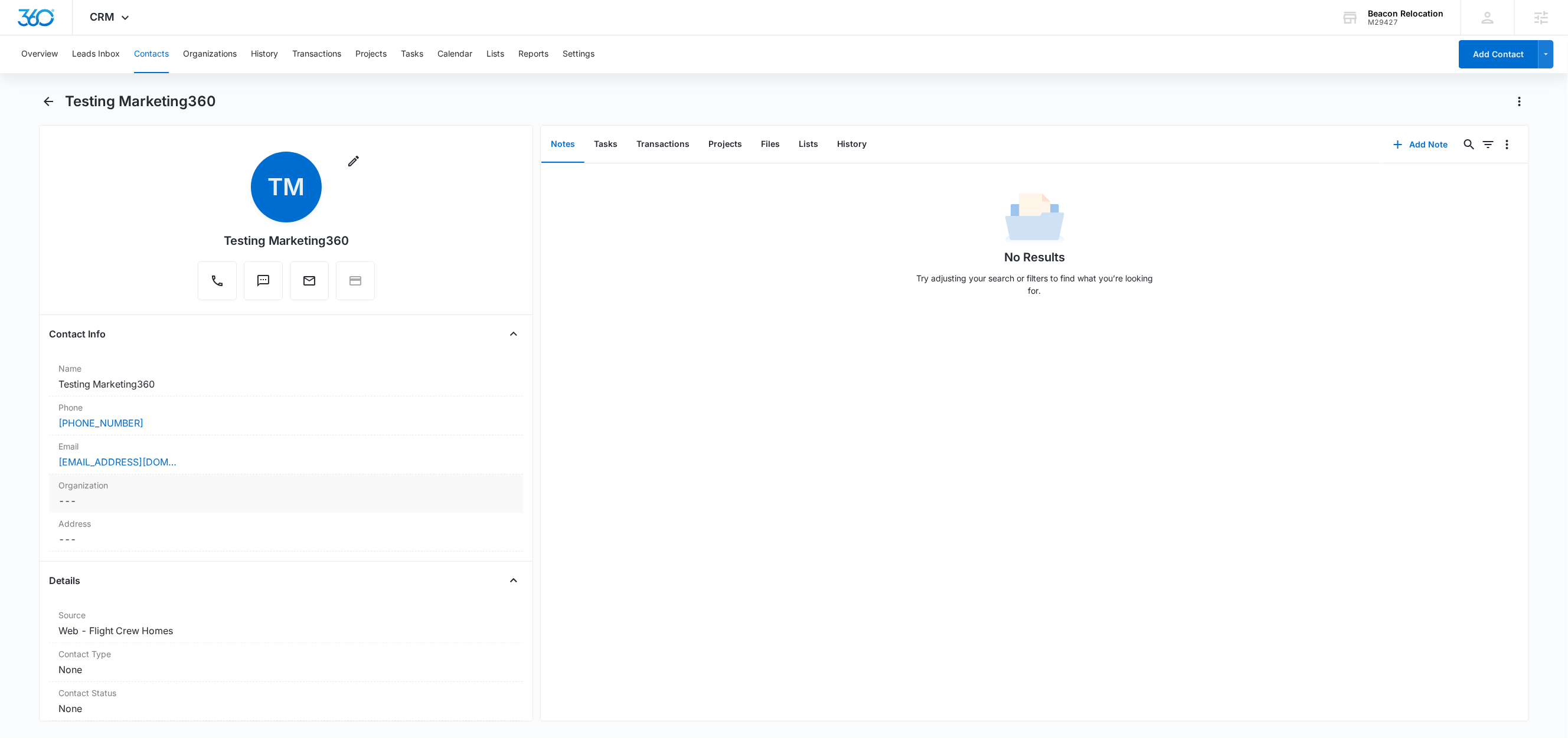
click at [170, 497] on dd "Cancel Save Changes ---" at bounding box center [286, 501] width 455 height 14
click at [398, 550] on button "Cancel" at bounding box center [419, 546] width 42 height 23
click at [50, 102] on icon "Back" at bounding box center [48, 101] width 10 height 10
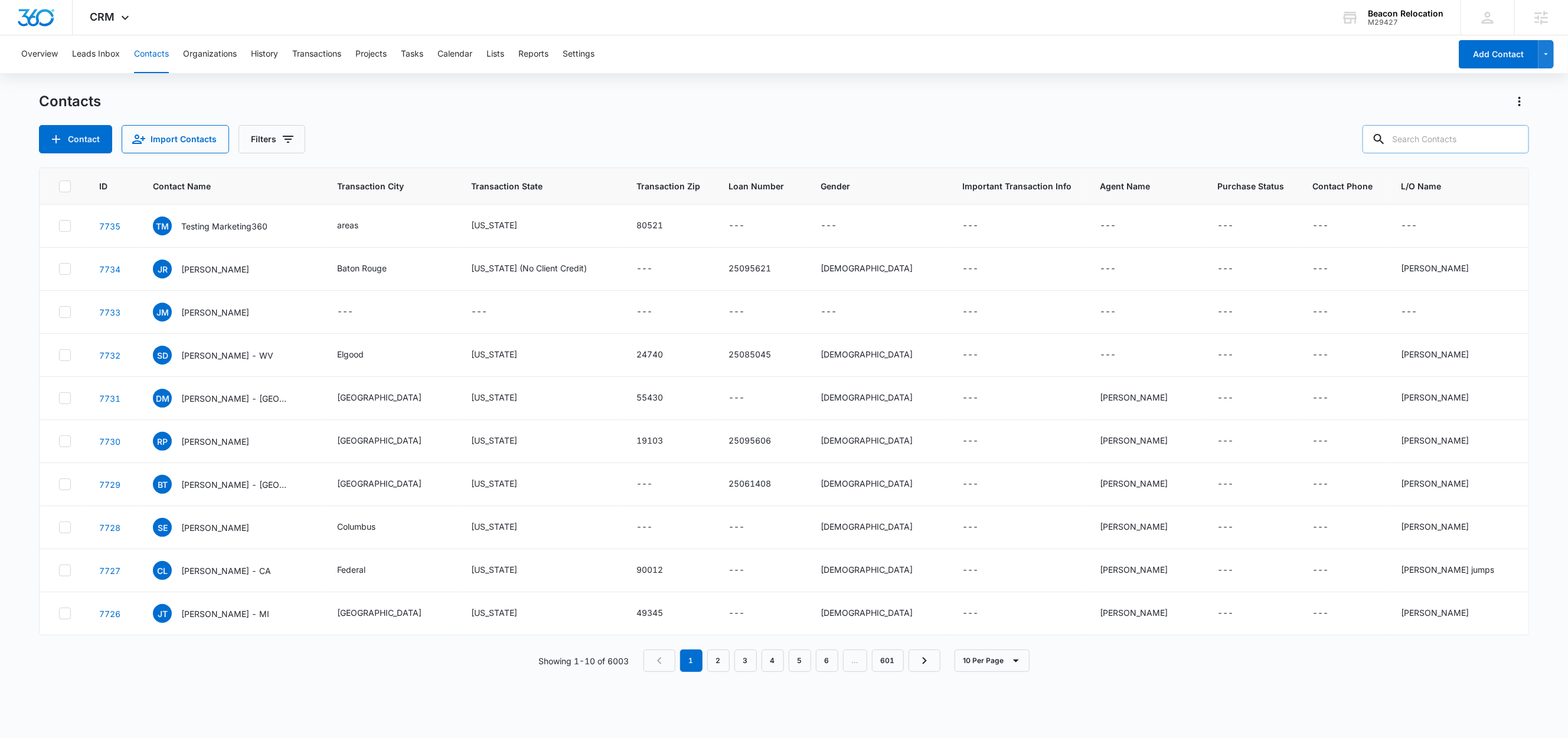
click at [1467, 141] on input "text" at bounding box center [1446, 139] width 167 height 29
paste input "hayleyk05@gmail.com"
type input "hayleyk05@gmail.com"
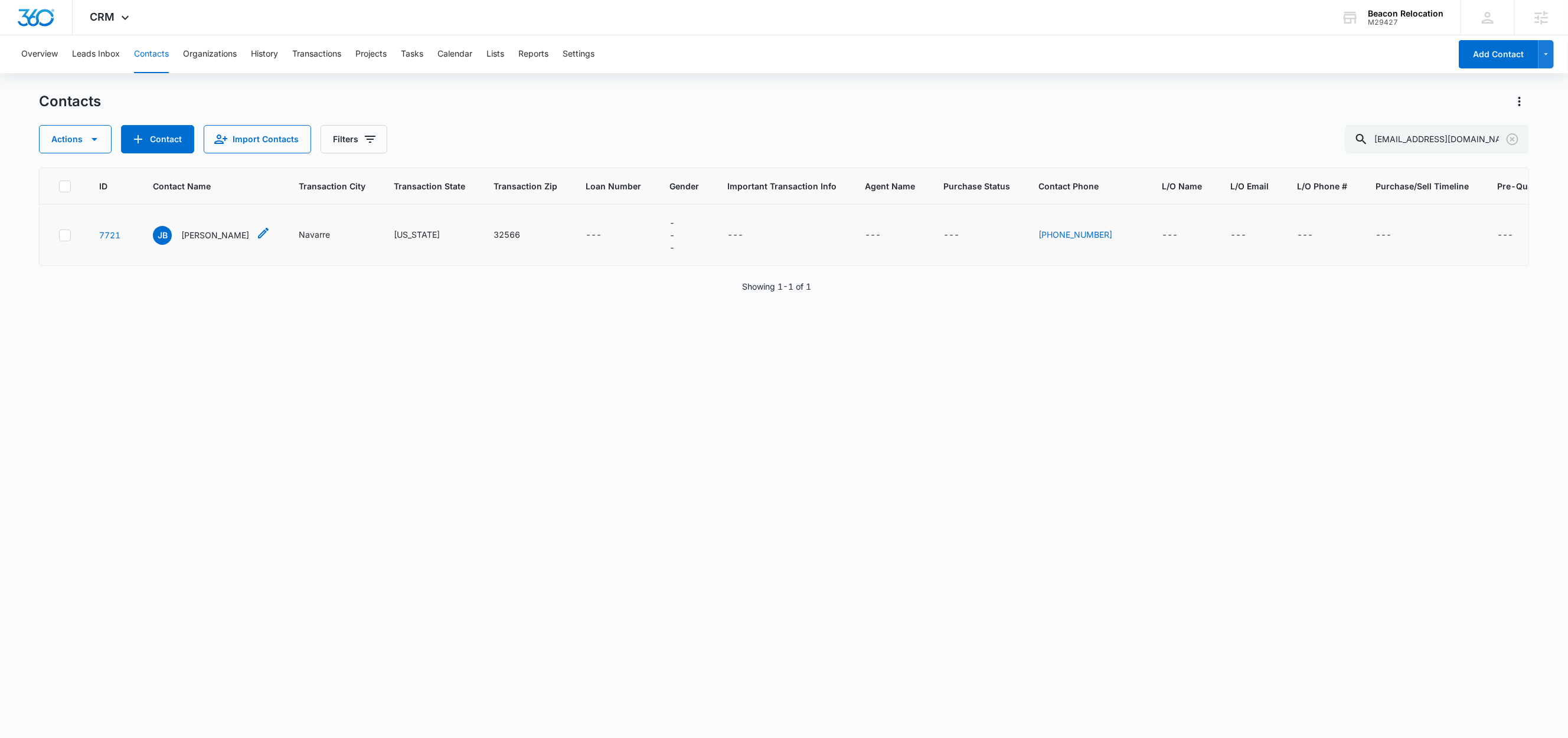
click at [207, 235] on p "Jayson Bell" at bounding box center [215, 235] width 68 height 12
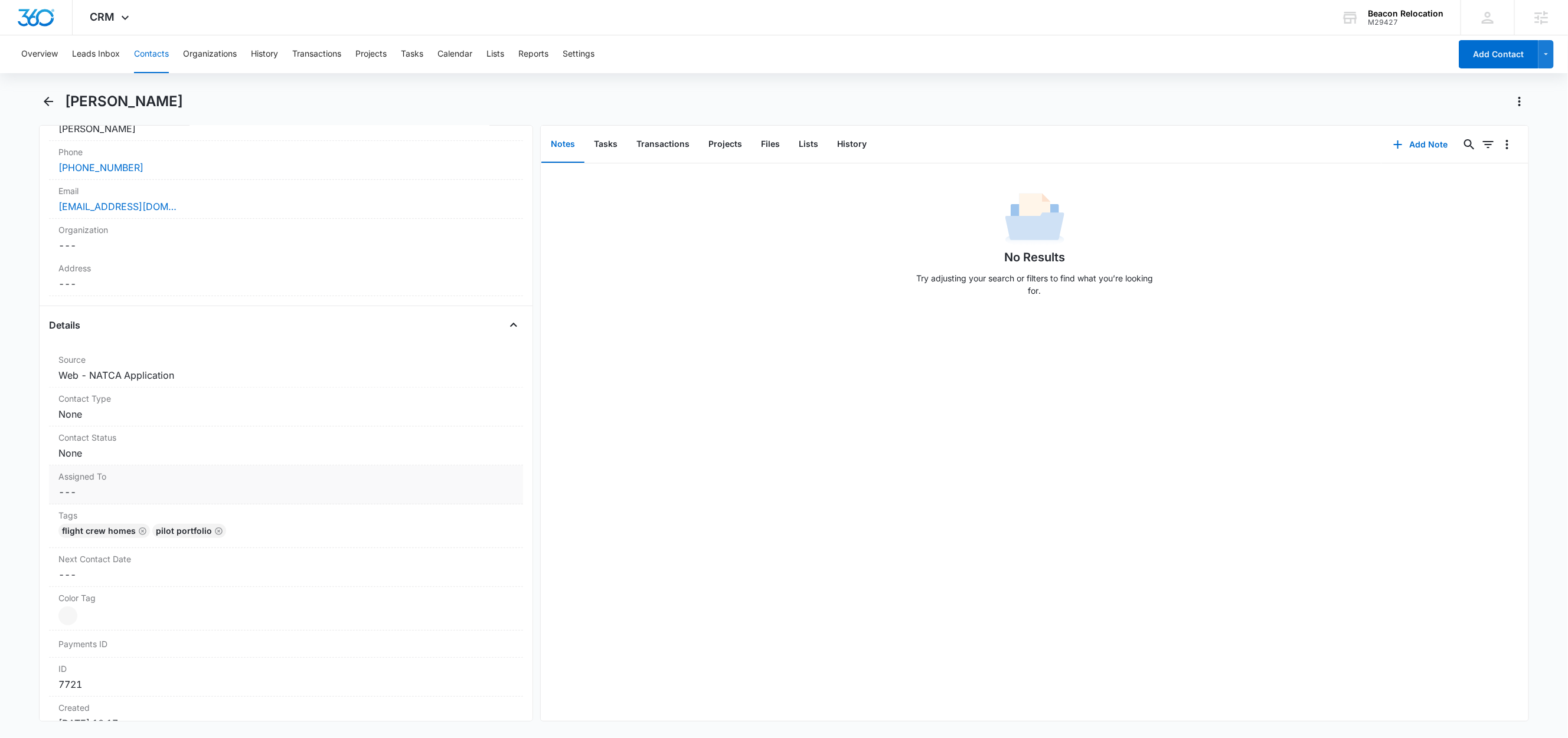
scroll to position [248, 0]
click at [52, 101] on icon "Back" at bounding box center [49, 102] width 14 height 14
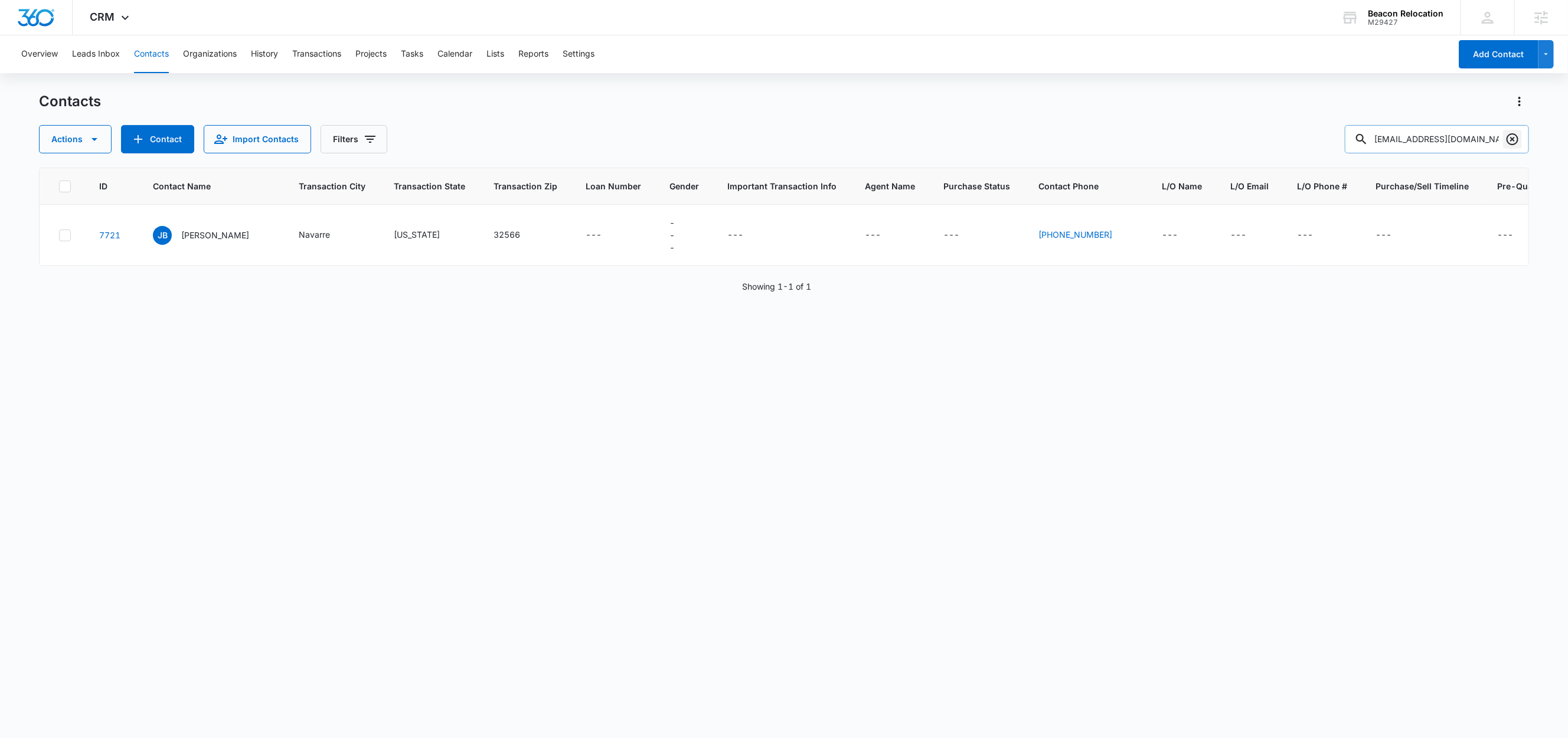
click at [1506, 136] on icon "Clear" at bounding box center [1512, 139] width 14 height 14
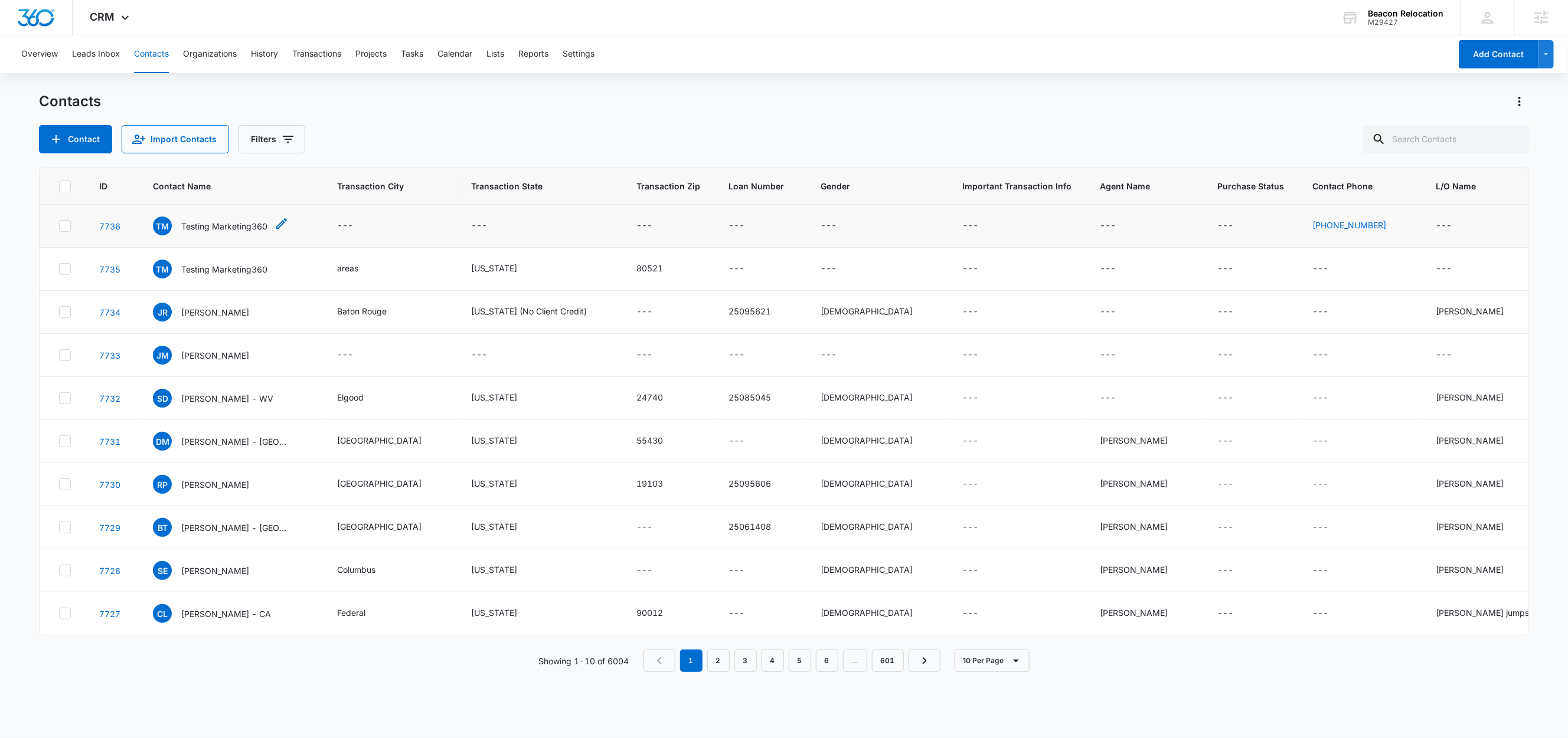
click at [212, 227] on p "Testing Marketing360" at bounding box center [224, 227] width 86 height 12
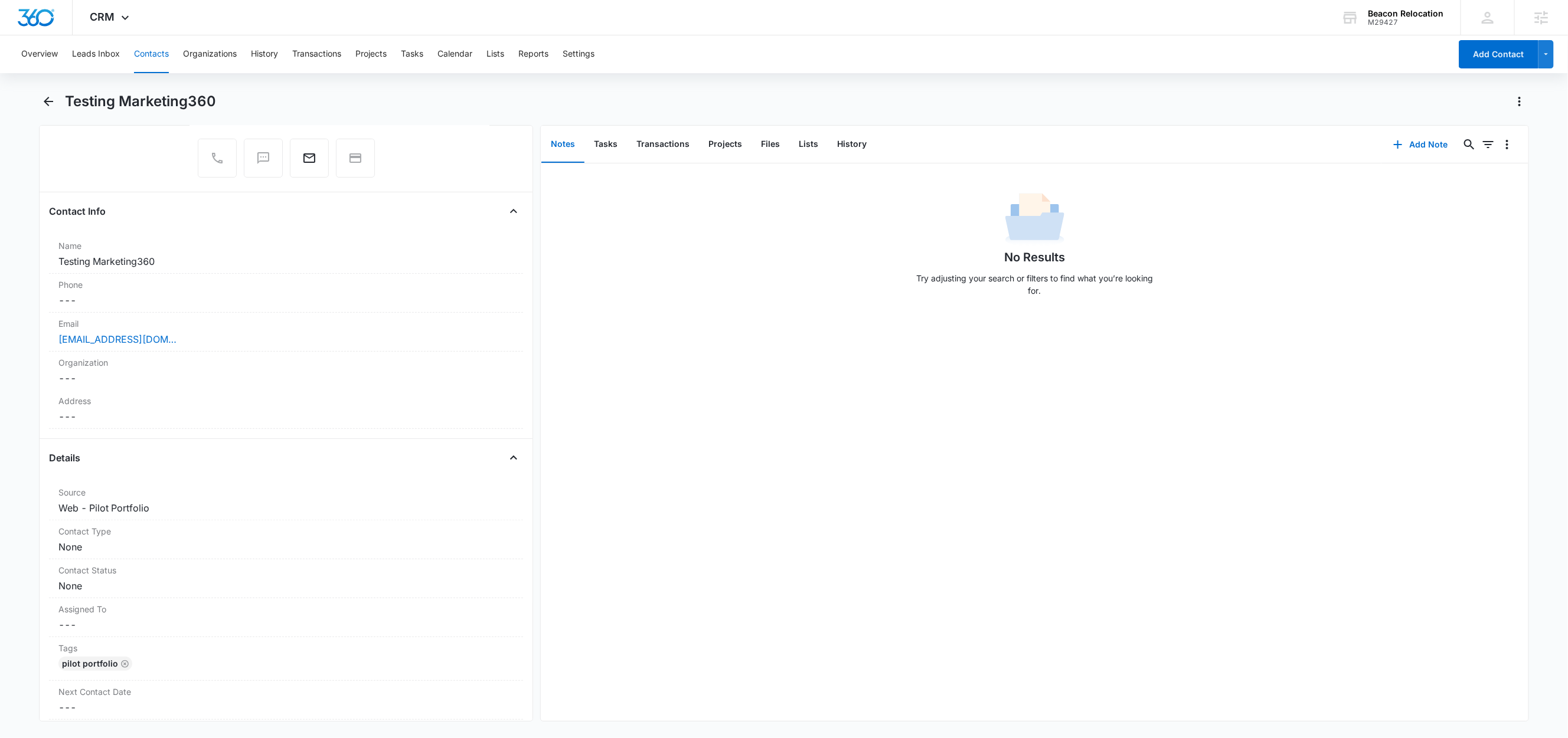
scroll to position [142, 0]
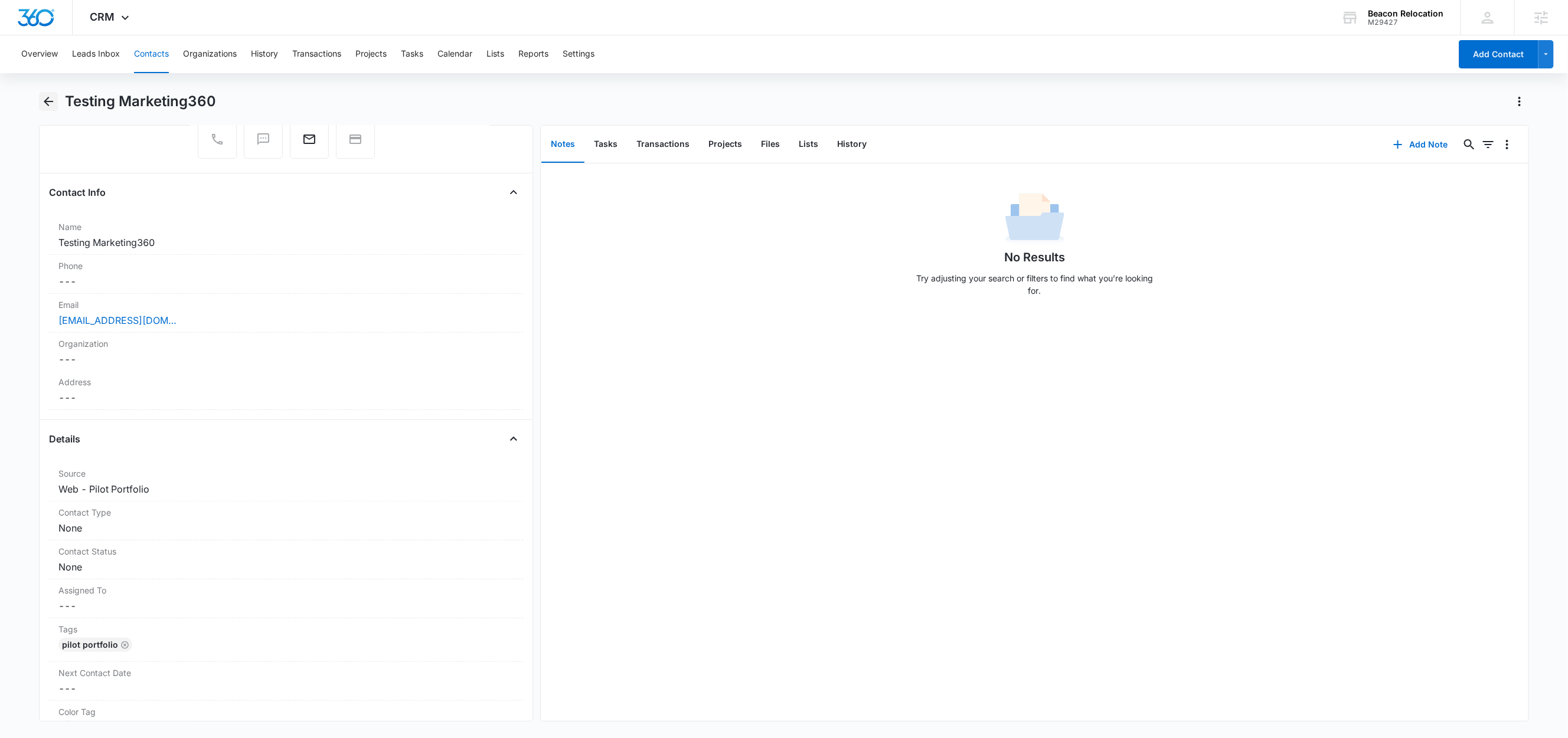
click at [48, 102] on icon "Back" at bounding box center [49, 102] width 14 height 14
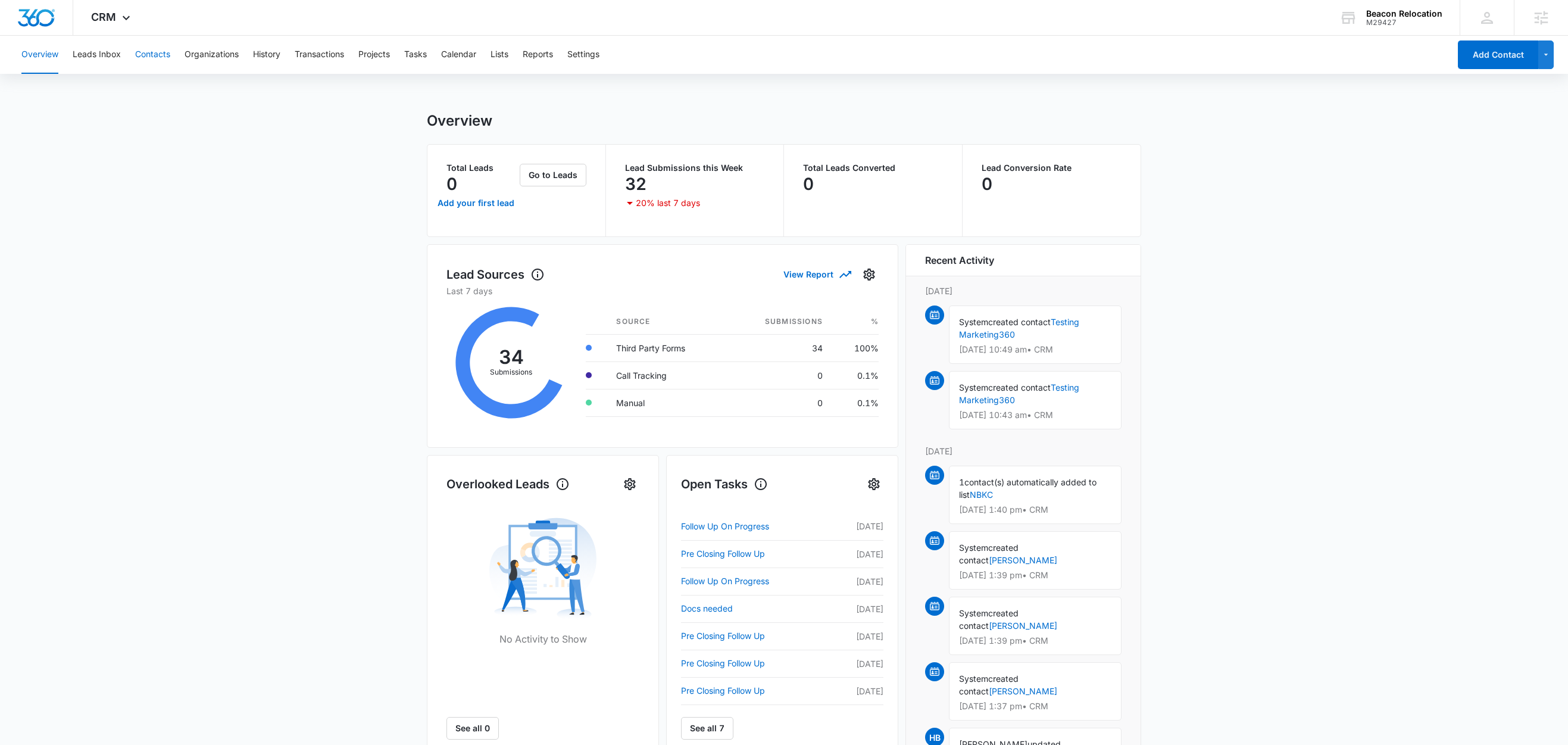
click at [162, 58] on button "Contacts" at bounding box center [152, 54] width 35 height 38
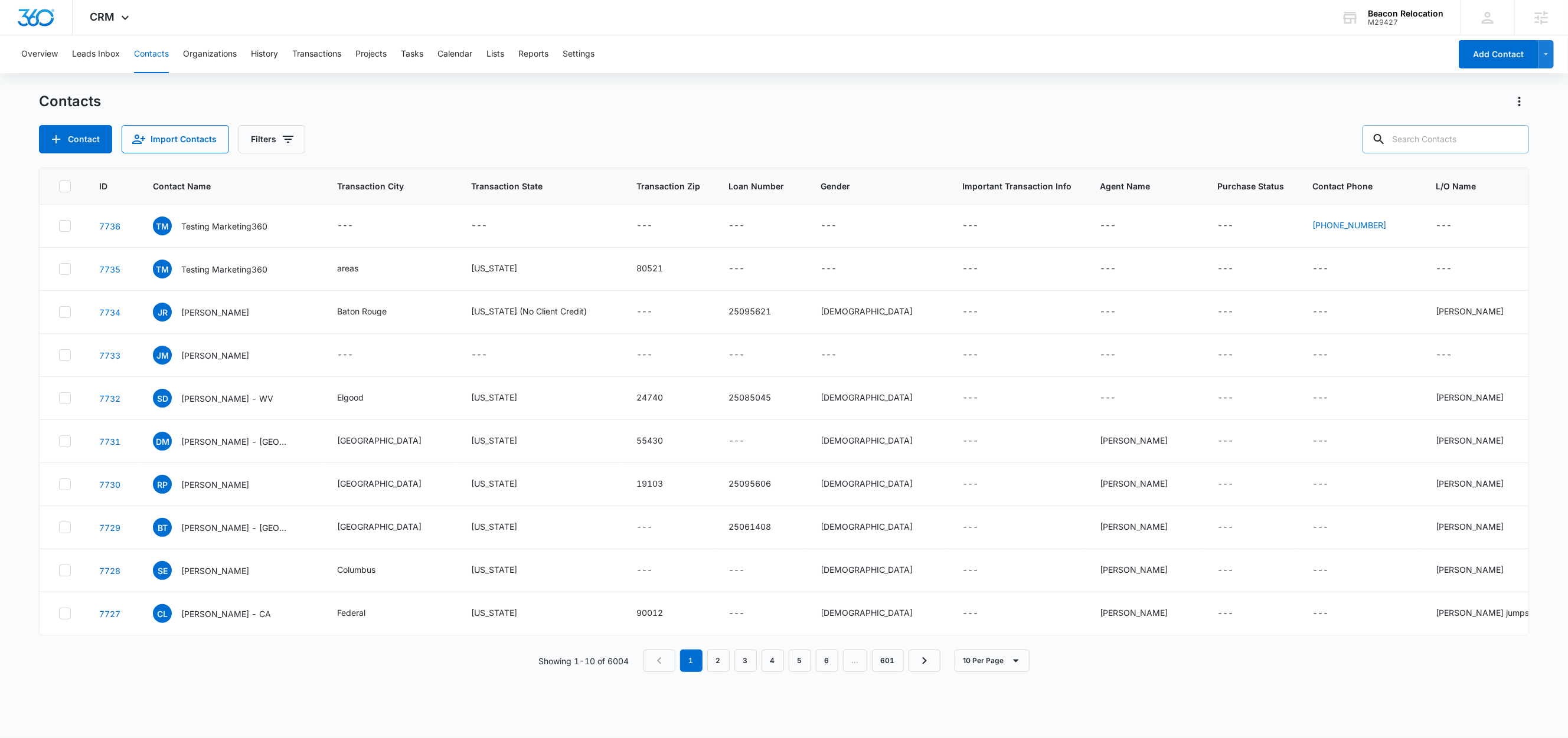
click at [1470, 138] on input "text" at bounding box center [1446, 139] width 167 height 29
paste input "[EMAIL_ADDRESS][DOMAIN_NAME]"
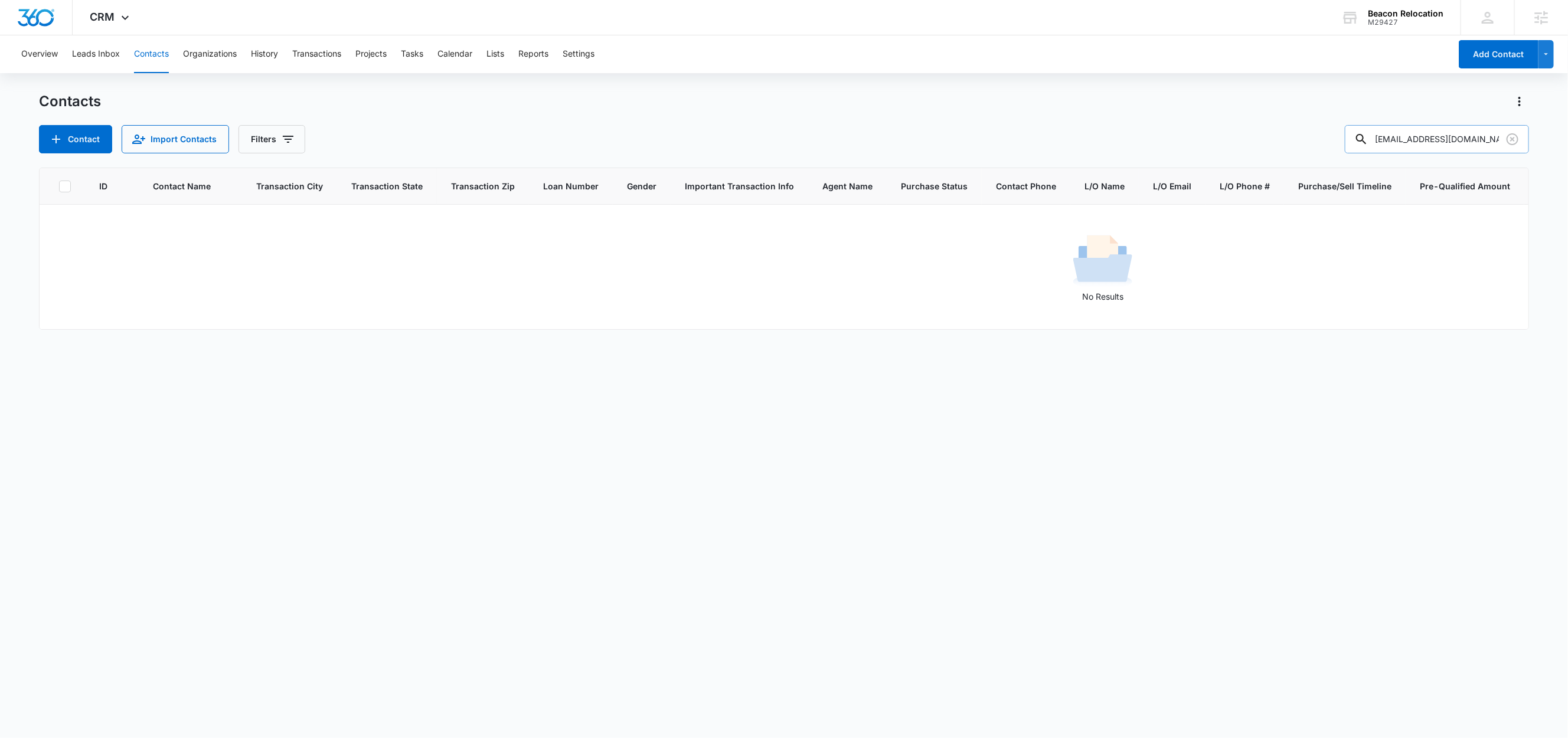
click at [1466, 134] on input "[EMAIL_ADDRESS][DOMAIN_NAME]" at bounding box center [1437, 139] width 184 height 29
paste input "rima.hodgeson@compass"
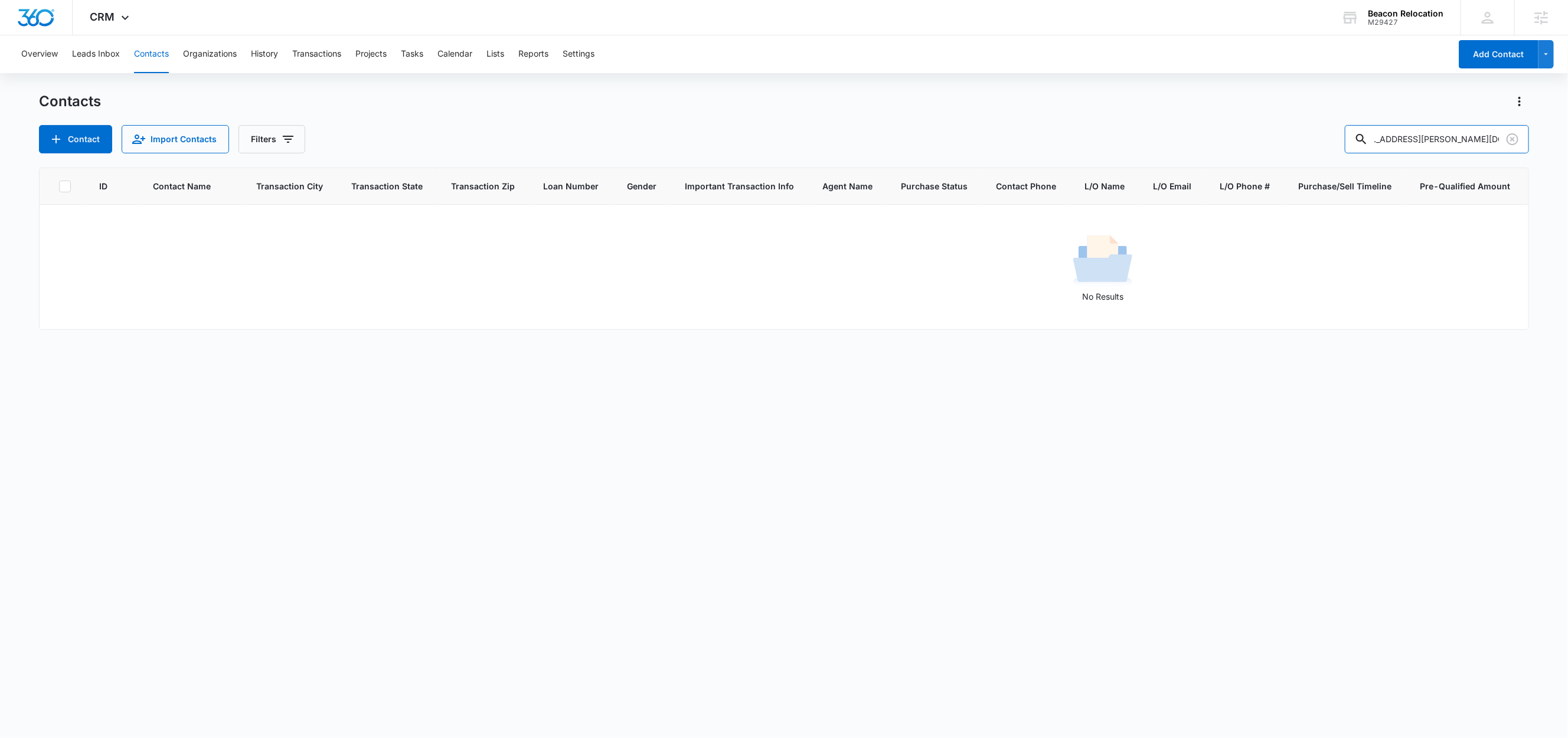
type input "rima.hodgeson@compass.com"
drag, startPoint x: 1517, startPoint y: 138, endPoint x: 1509, endPoint y: 176, distance: 38.8
click at [1517, 138] on icon "Clear" at bounding box center [1512, 139] width 14 height 14
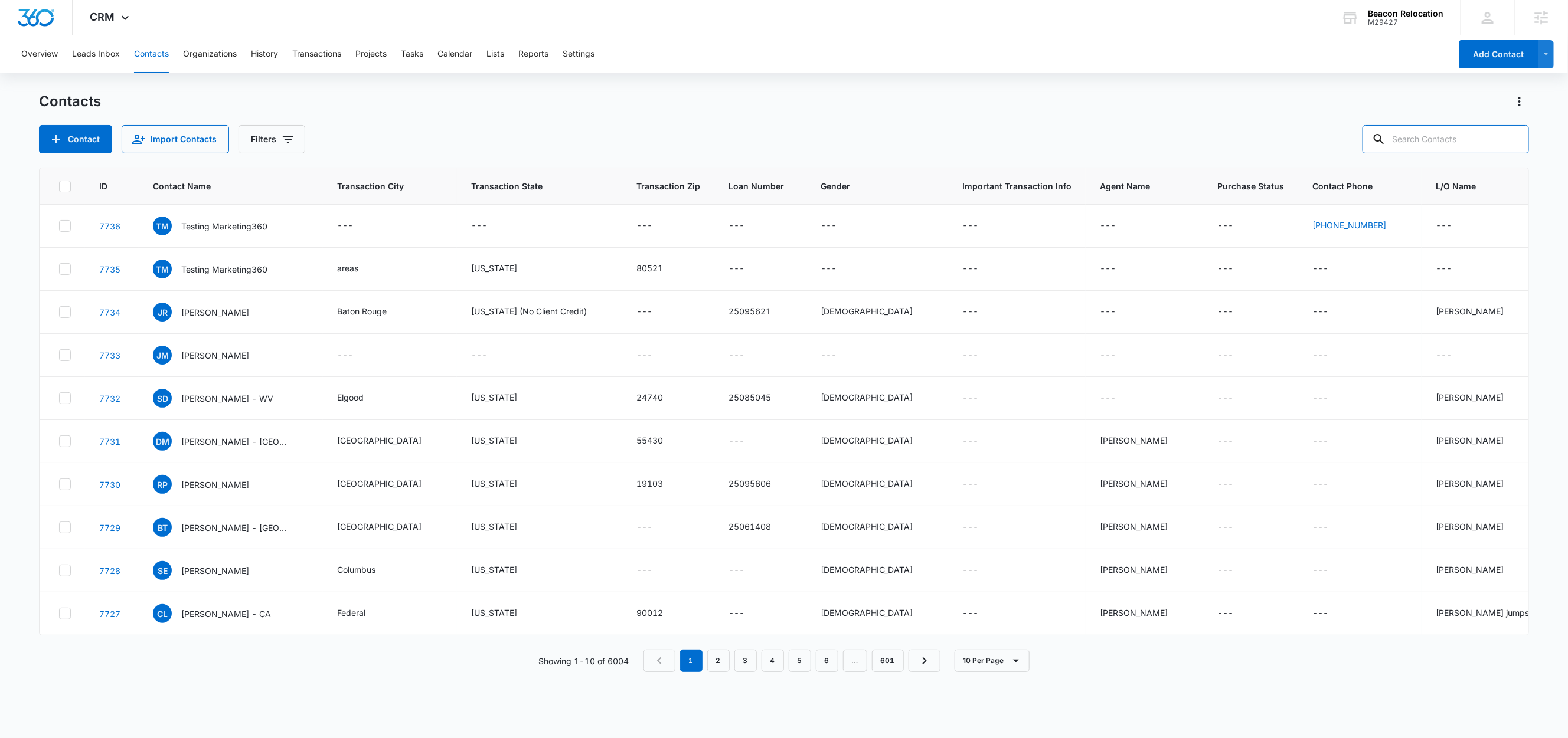
scroll to position [0, 0]
paste input "rima.hodgeson@compass.com"
type input "rima.hodgeson@compass.com"
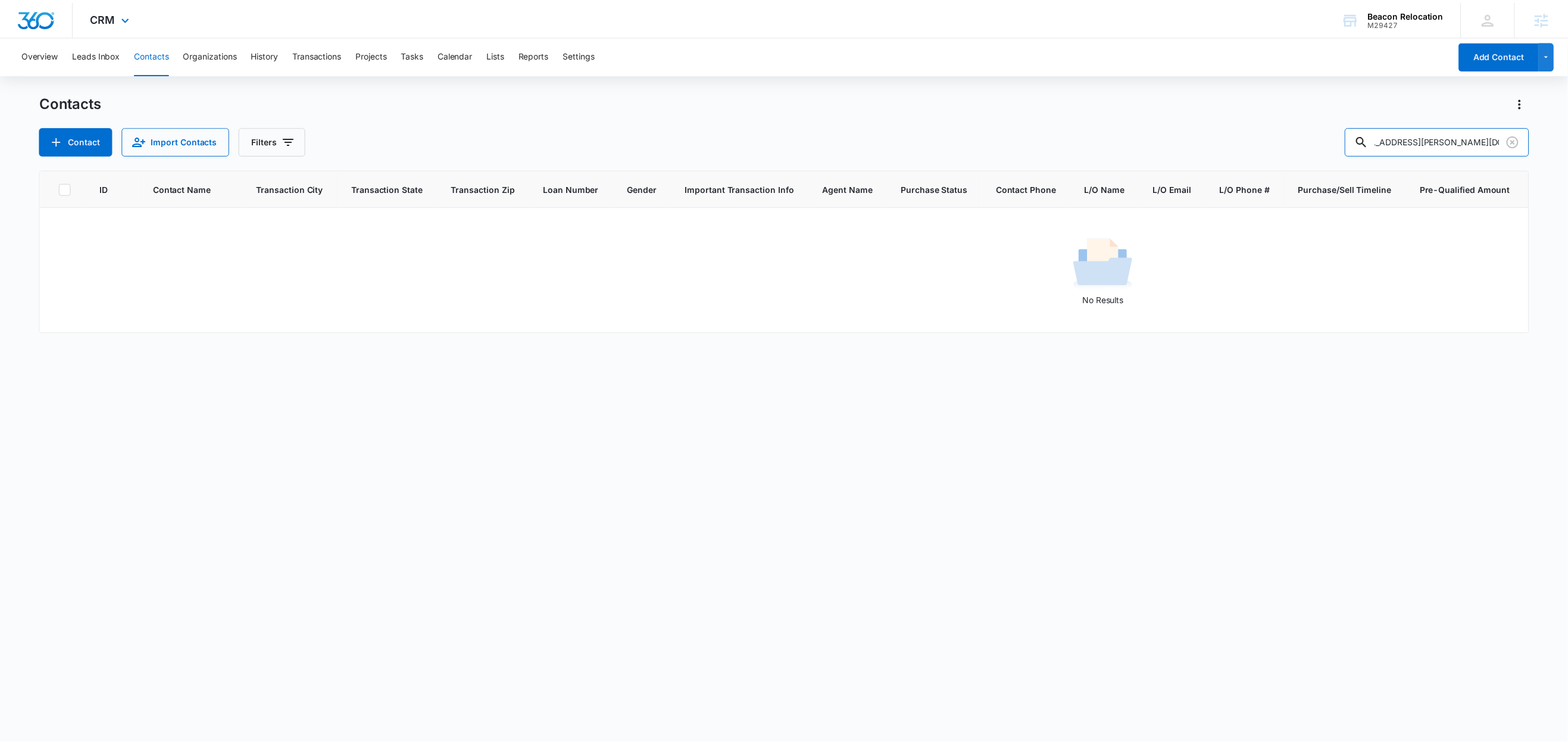
scroll to position [0, 0]
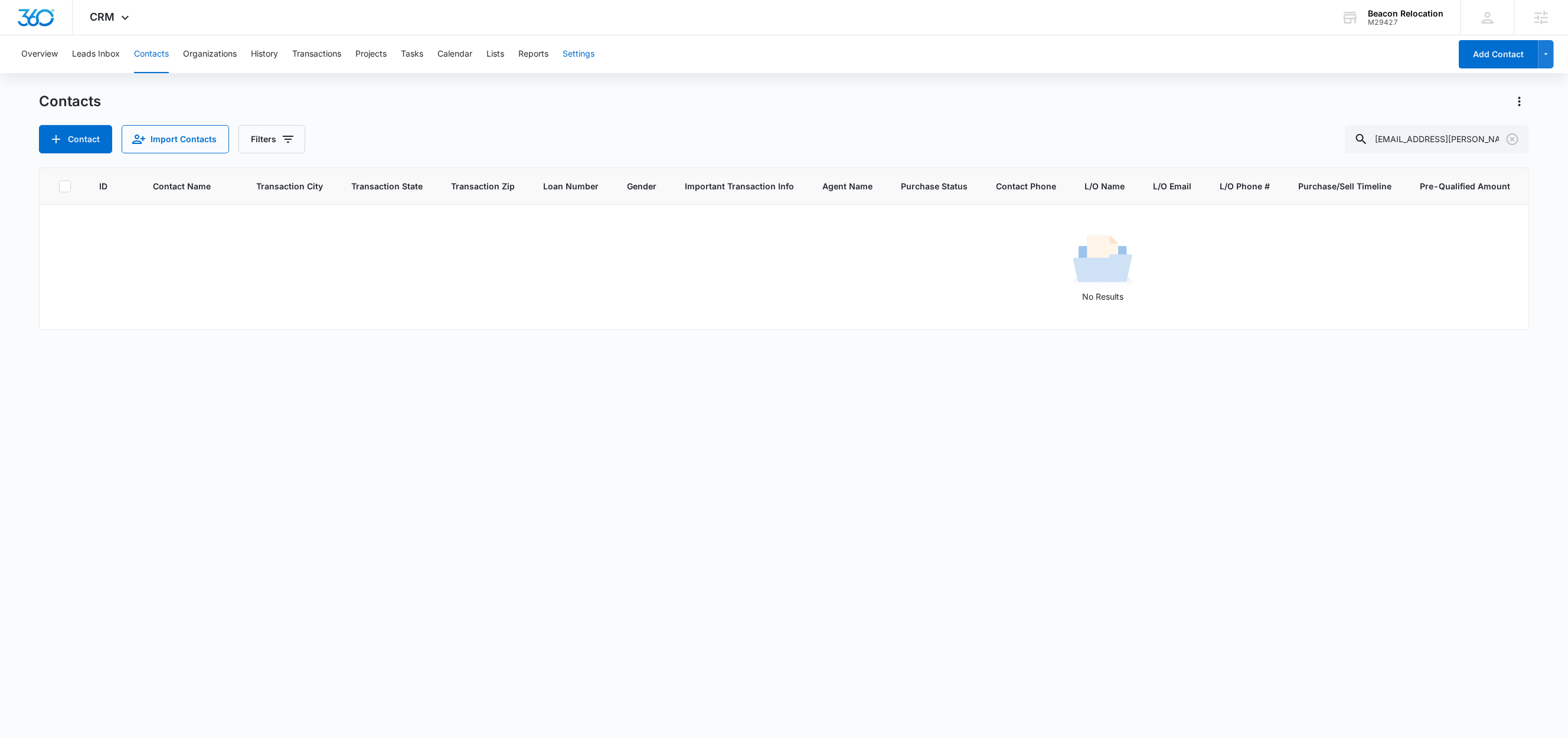
click at [578, 57] on button "Settings" at bounding box center [579, 54] width 32 height 37
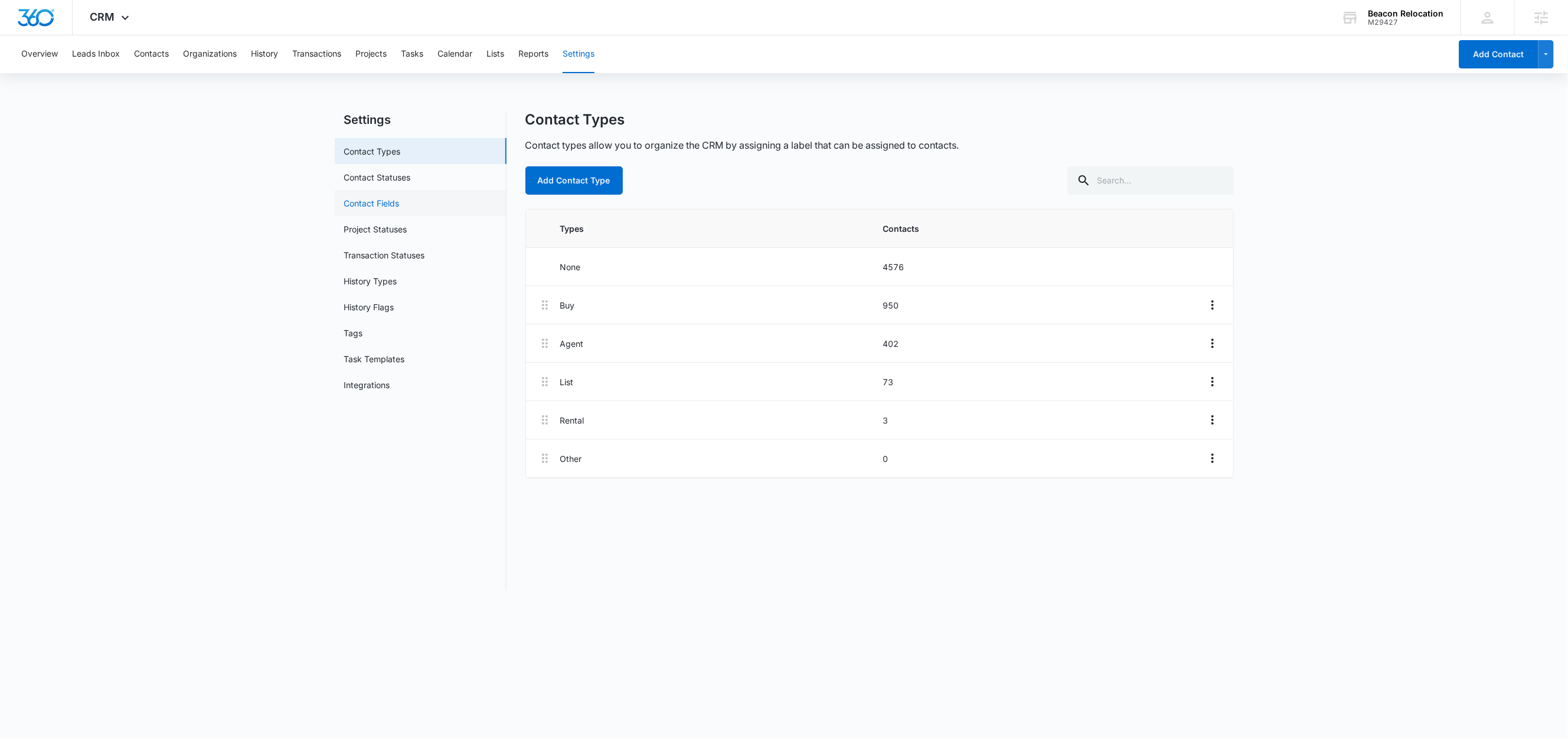
click at [396, 208] on link "Contact Fields" at bounding box center [372, 203] width 56 height 12
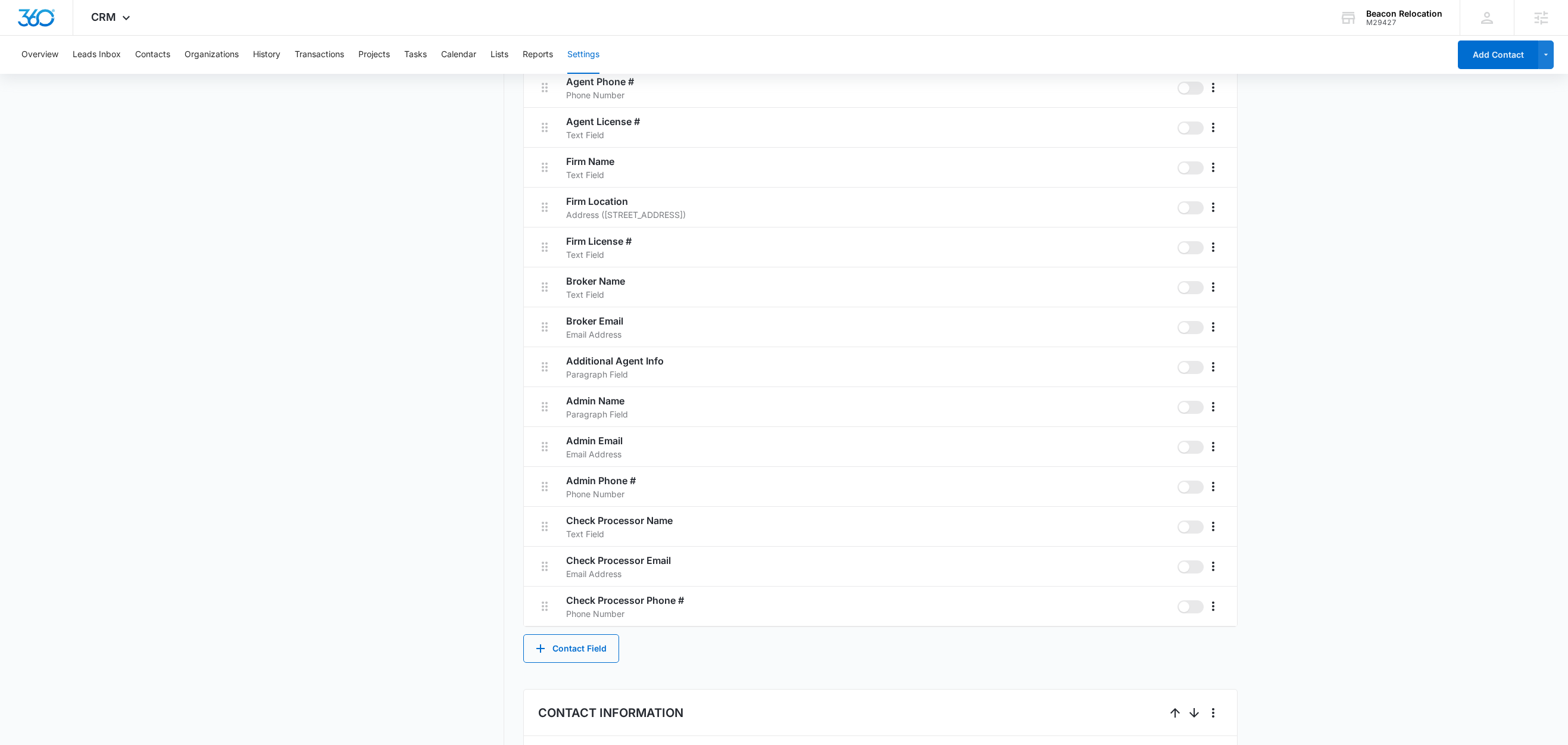
scroll to position [720, 0]
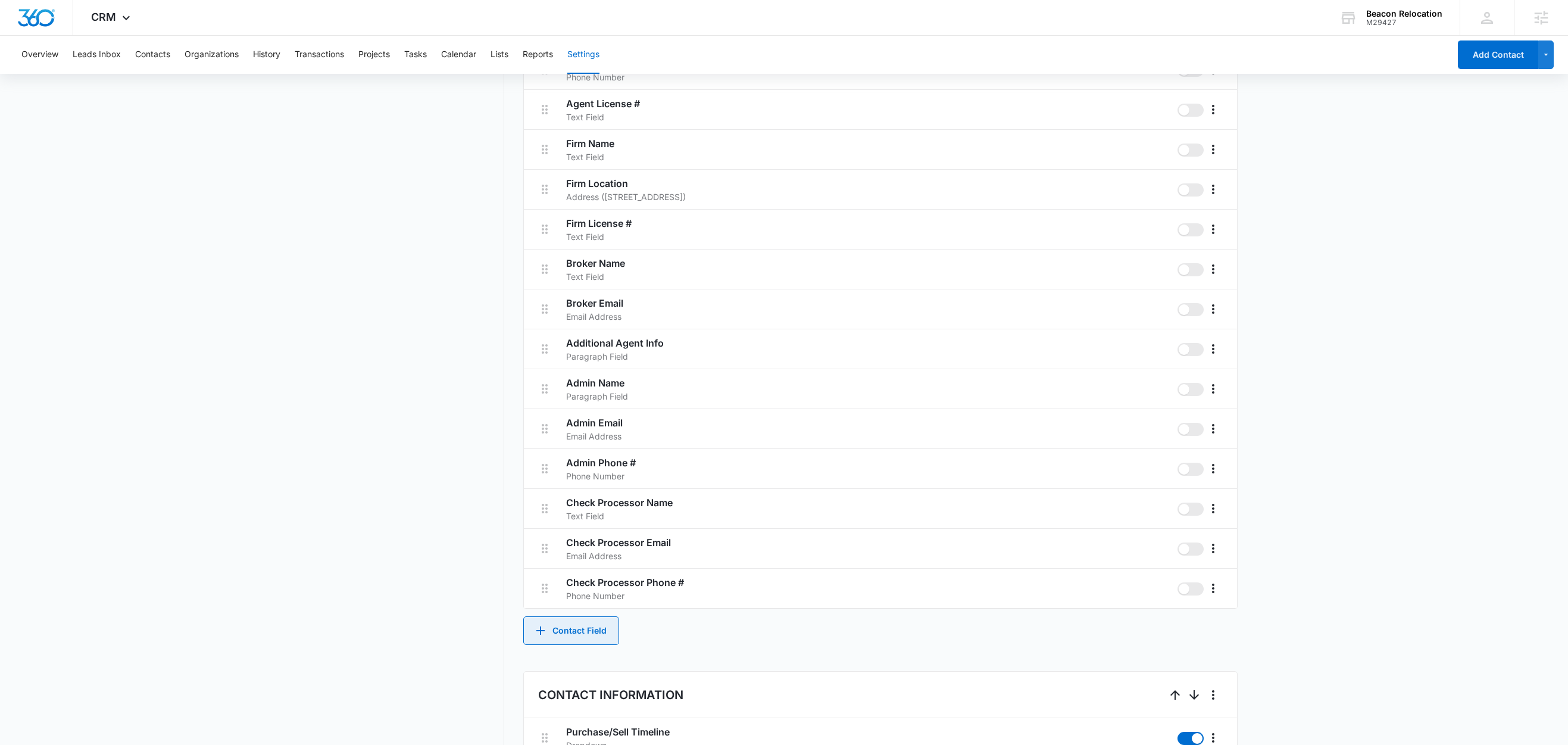
click at [597, 629] on button "Contact Field" at bounding box center [570, 630] width 95 height 29
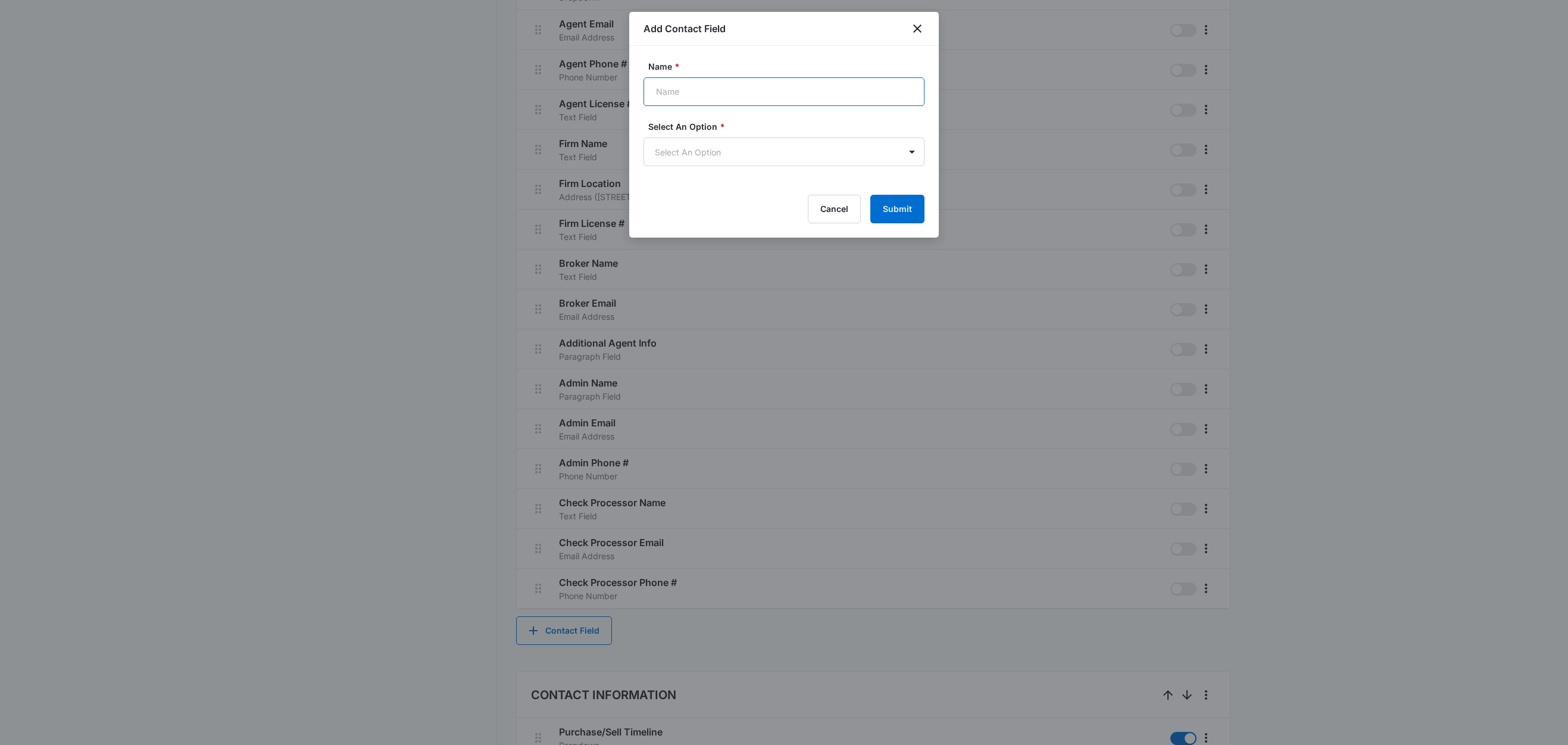
click at [744, 91] on input "Name *" at bounding box center [784, 91] width 281 height 29
paste input "City (add all cities in your coverage area)"
type input "City (add all cities in your coverage area)"
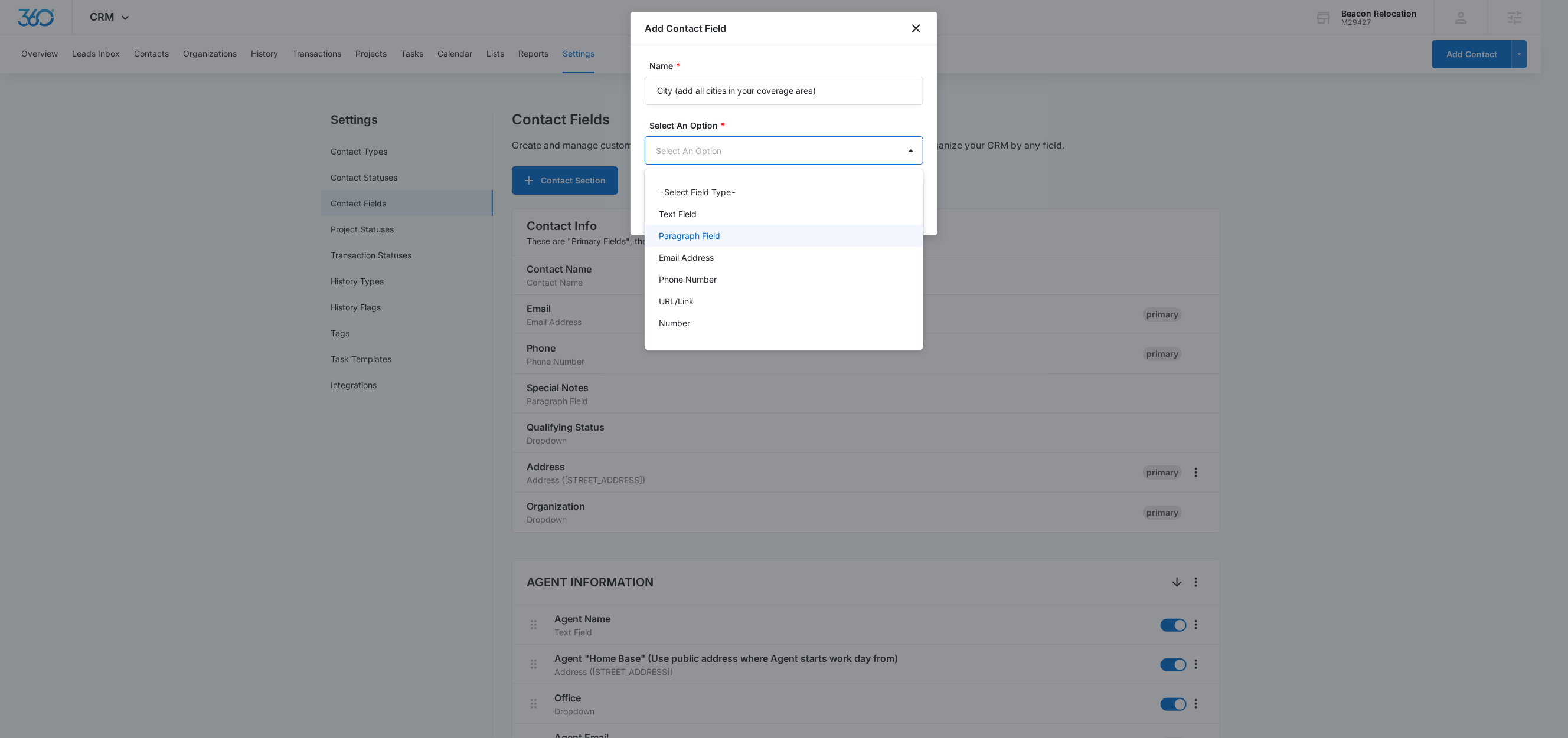
click at [688, 239] on p "Paragraph Field" at bounding box center [689, 235] width 62 height 12
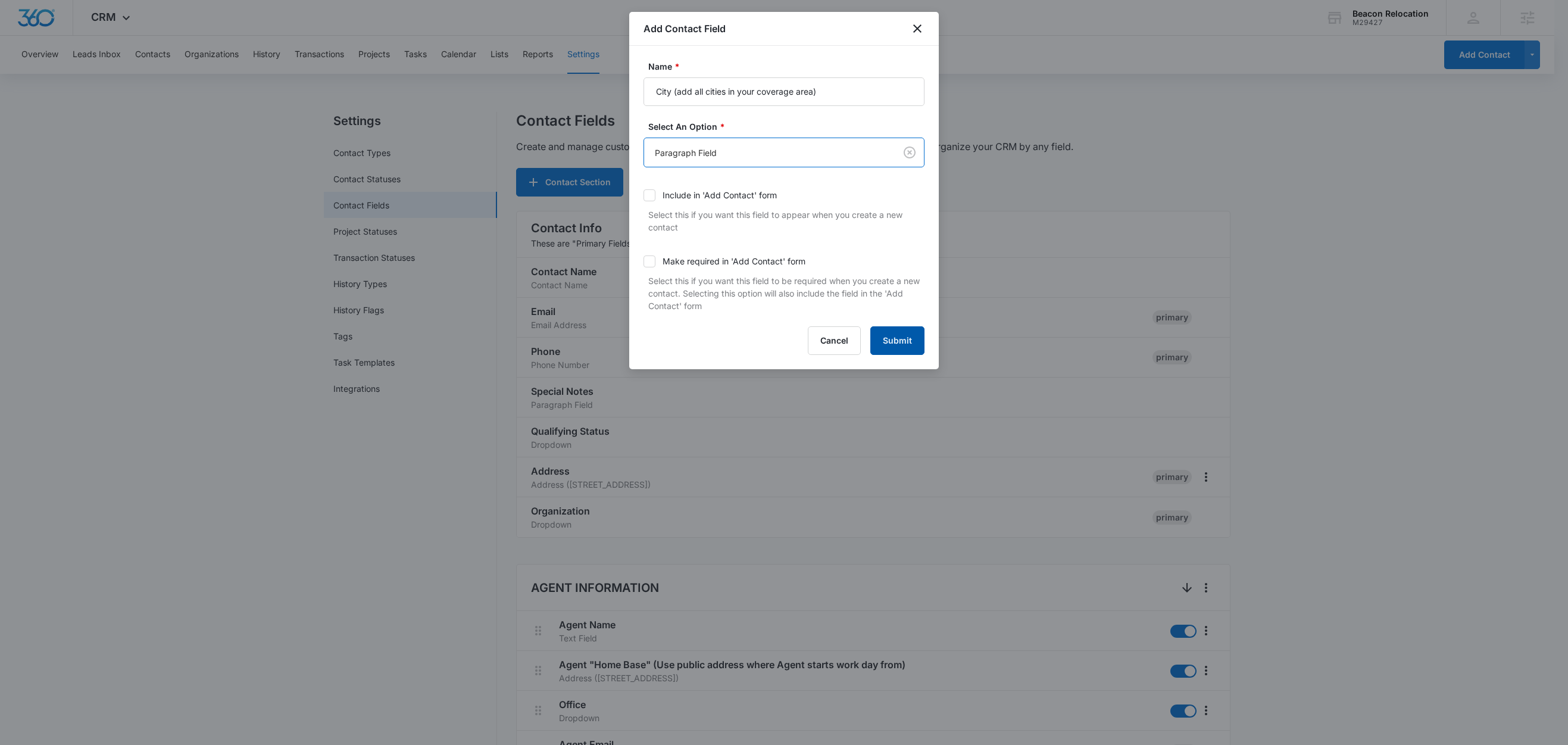
click at [901, 339] on button "Submit" at bounding box center [898, 340] width 54 height 29
drag, startPoint x: 432, startPoint y: 31, endPoint x: 411, endPoint y: 38, distance: 22.1
click at [415, 13] on div at bounding box center [784, 372] width 1568 height 745
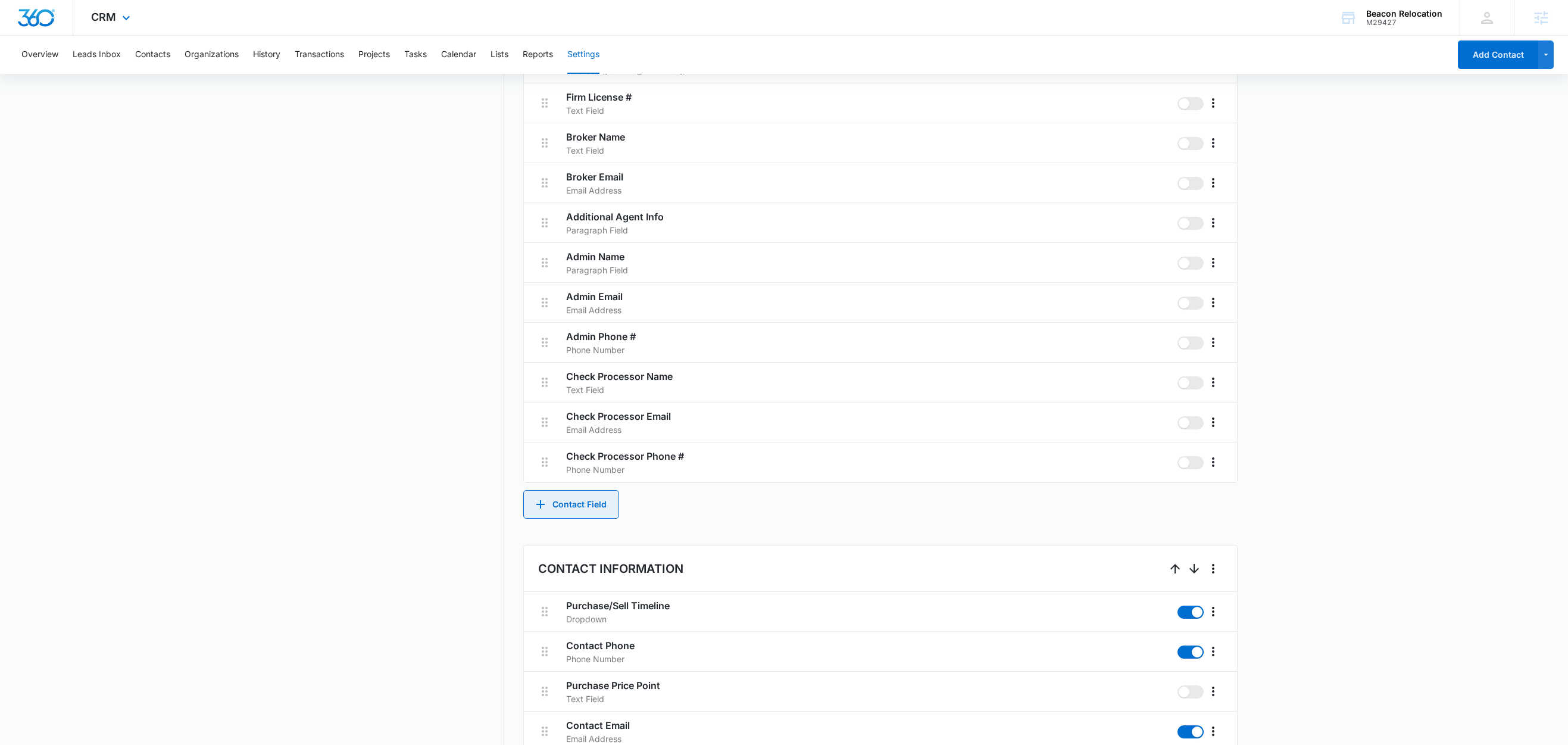
scroll to position [843, 0]
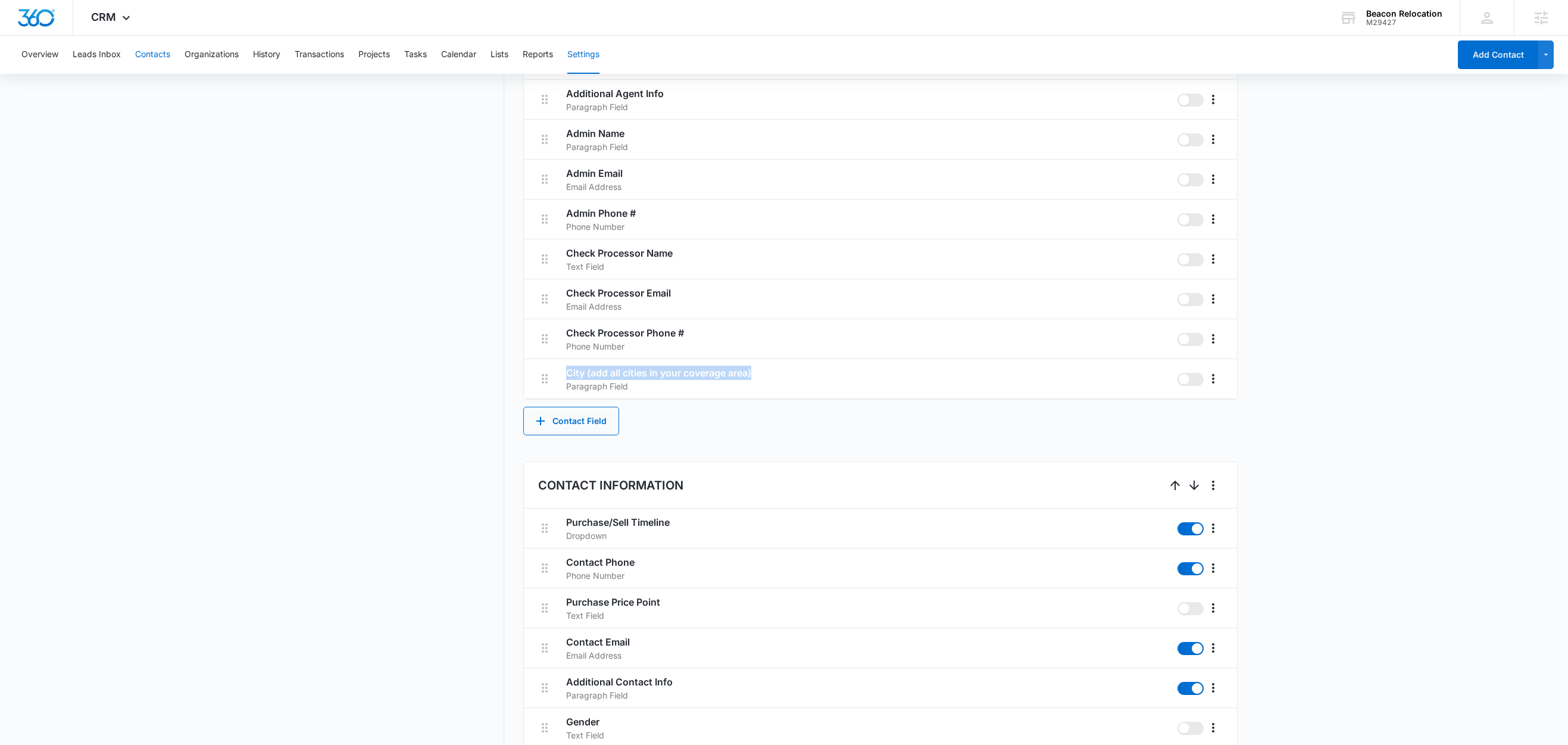
click at [155, 53] on button "Contacts" at bounding box center [152, 54] width 35 height 38
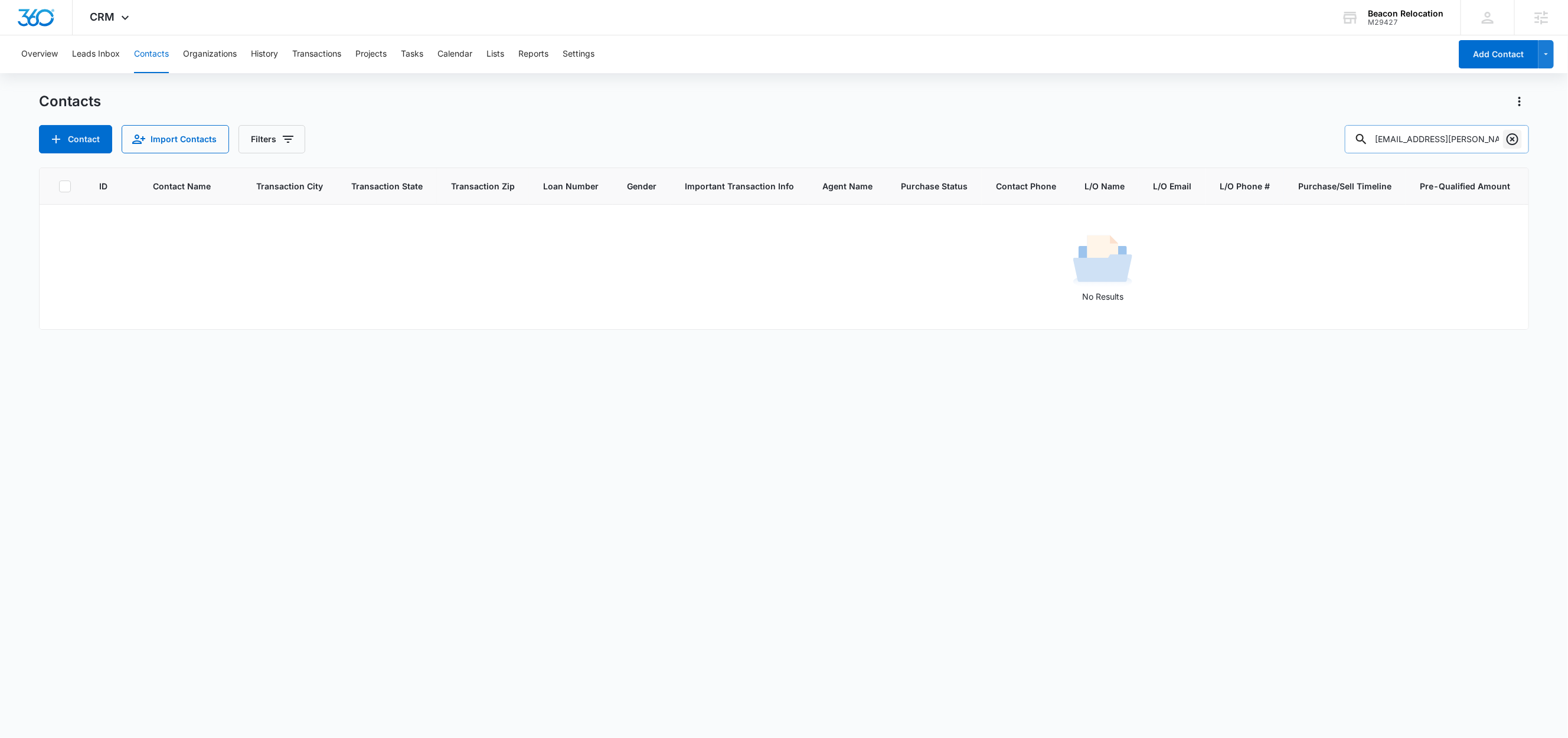
click at [1507, 142] on icon "Clear" at bounding box center [1512, 139] width 14 height 14
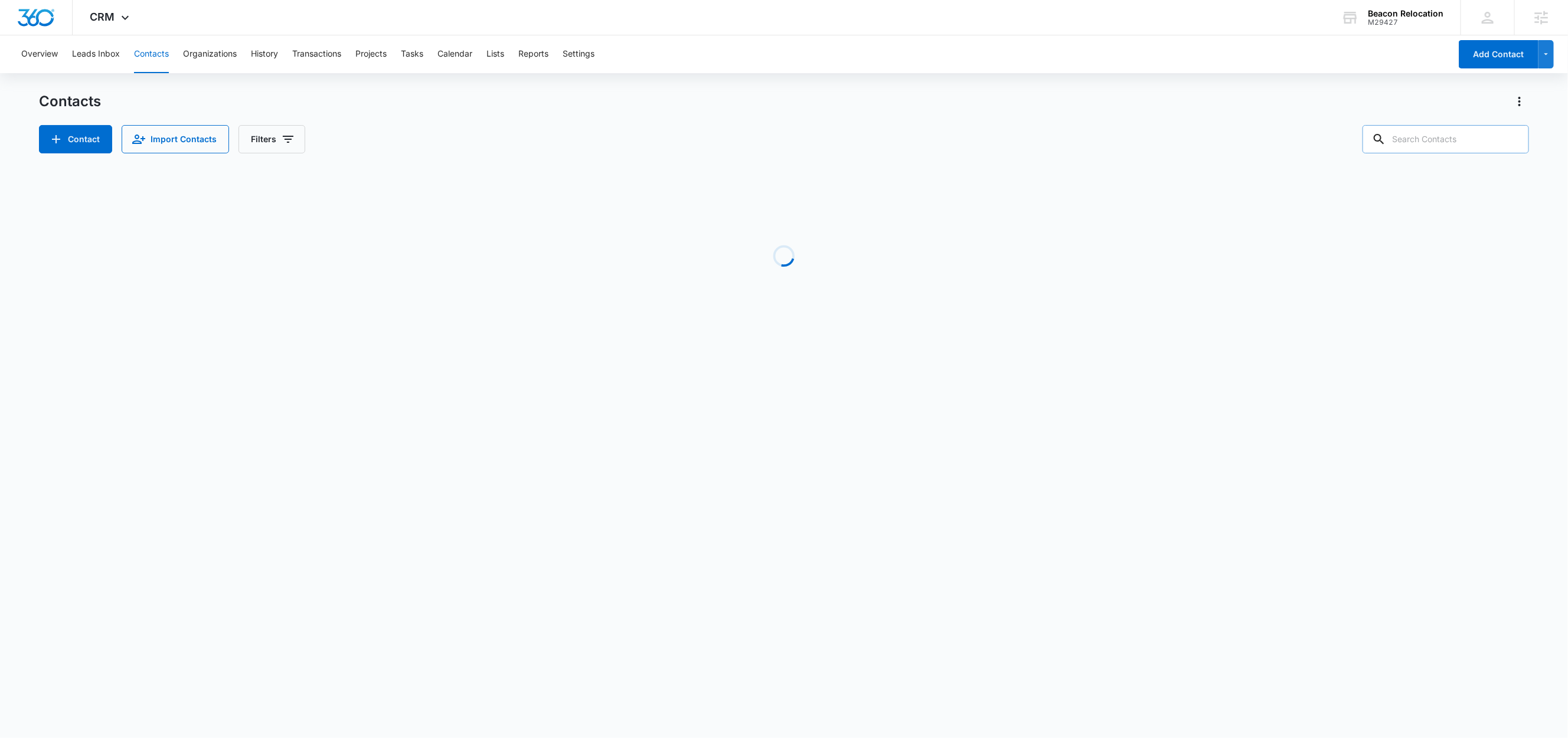
click at [1459, 143] on input "text" at bounding box center [1446, 139] width 167 height 29
paste input "[EMAIL_ADDRESS][DOMAIN_NAME]"
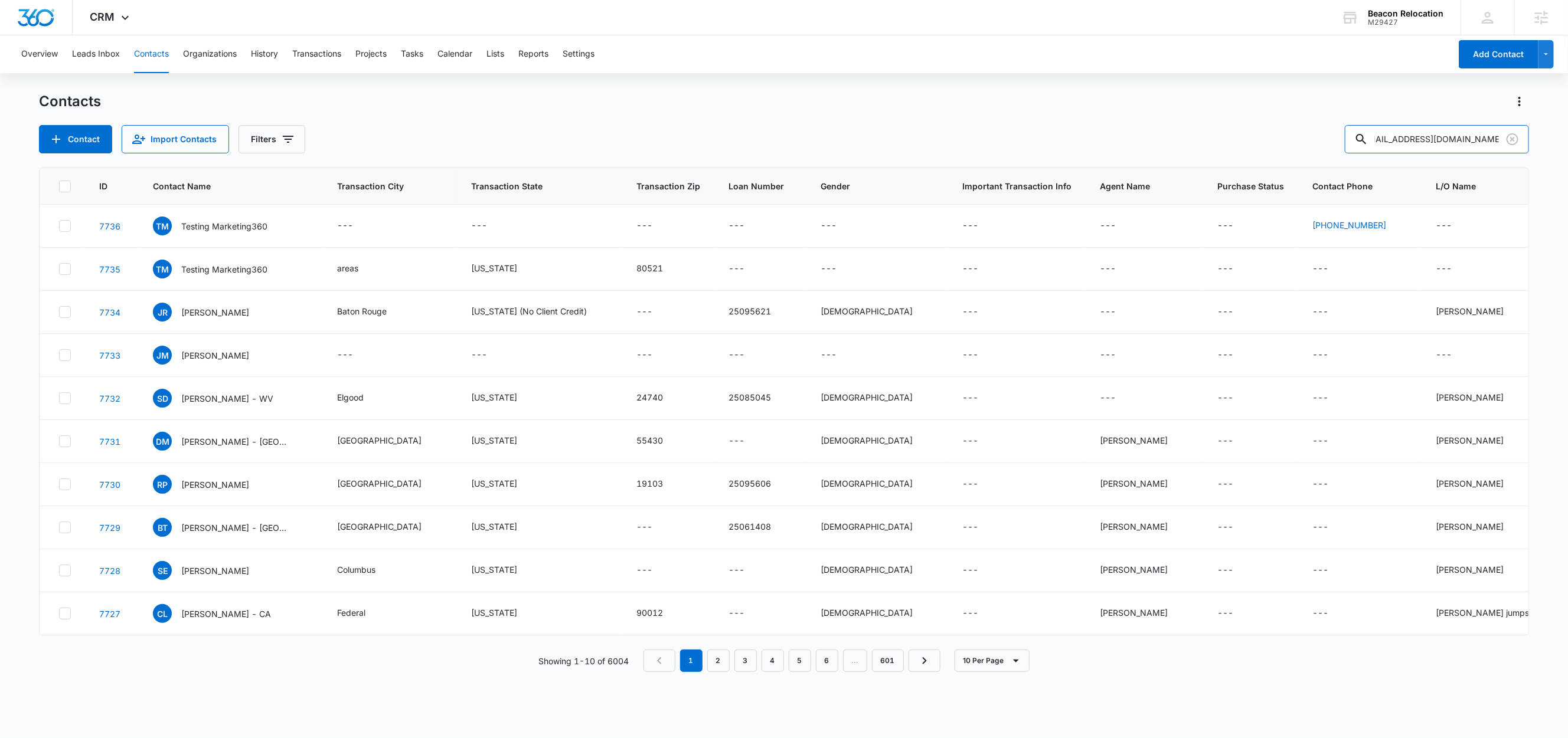
type input "[EMAIL_ADDRESS][DOMAIN_NAME]"
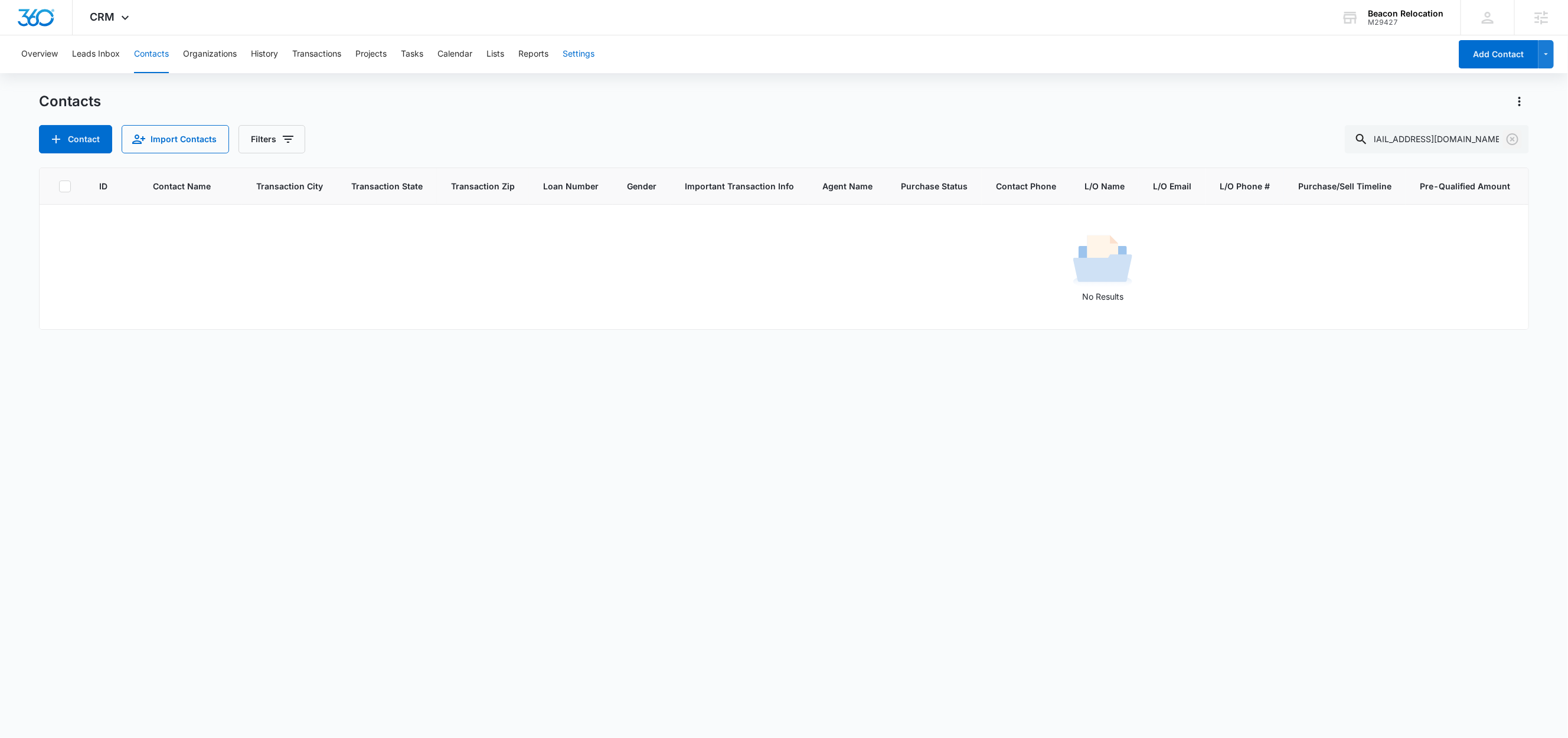
click at [1509, 136] on icon "Clear" at bounding box center [1512, 139] width 14 height 14
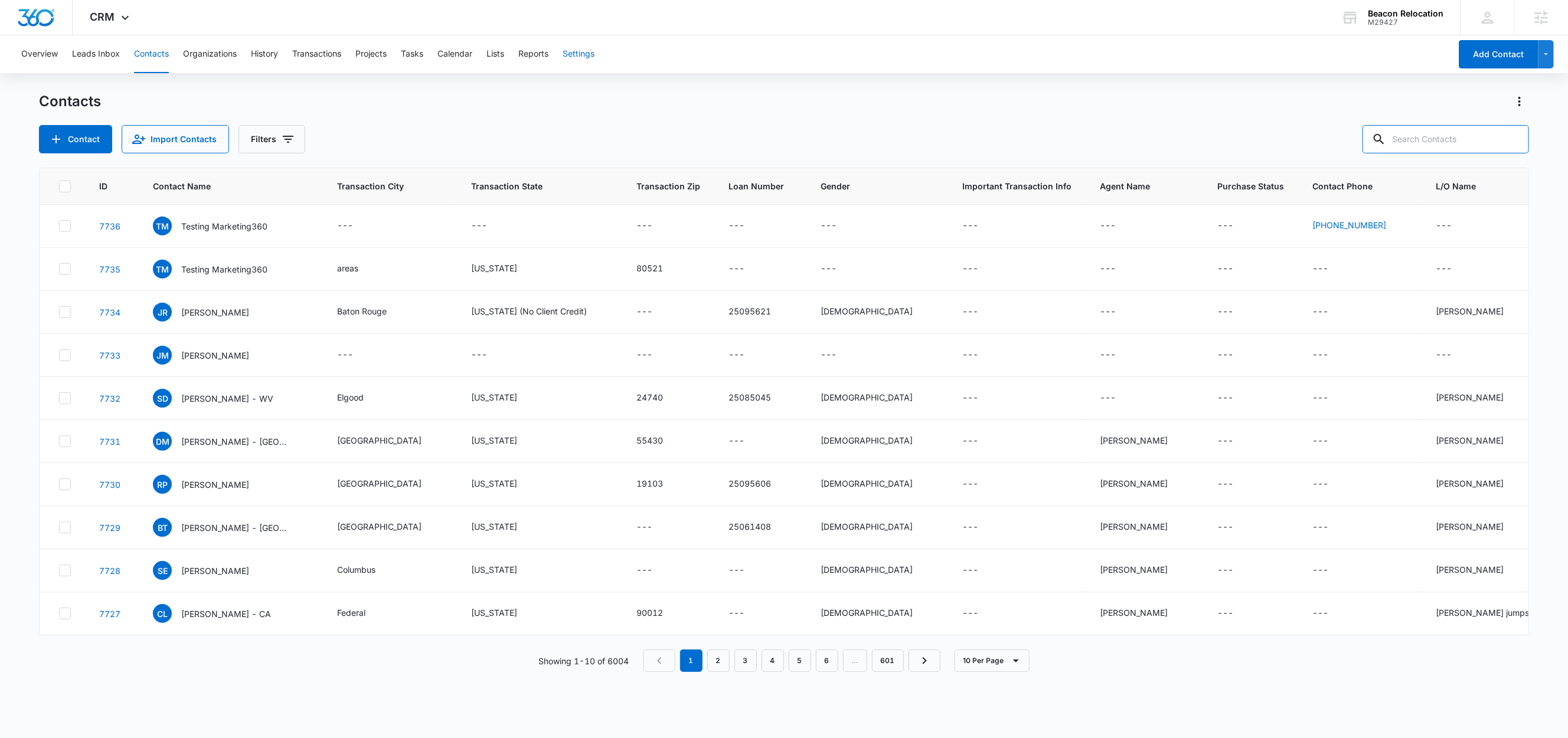
scroll to position [0, 0]
click at [1448, 138] on input "text" at bounding box center [1446, 139] width 167 height 29
paste input "[EMAIL_ADDRESS][DOMAIN_NAME]"
type input "[EMAIL_ADDRESS][DOMAIN_NAME]"
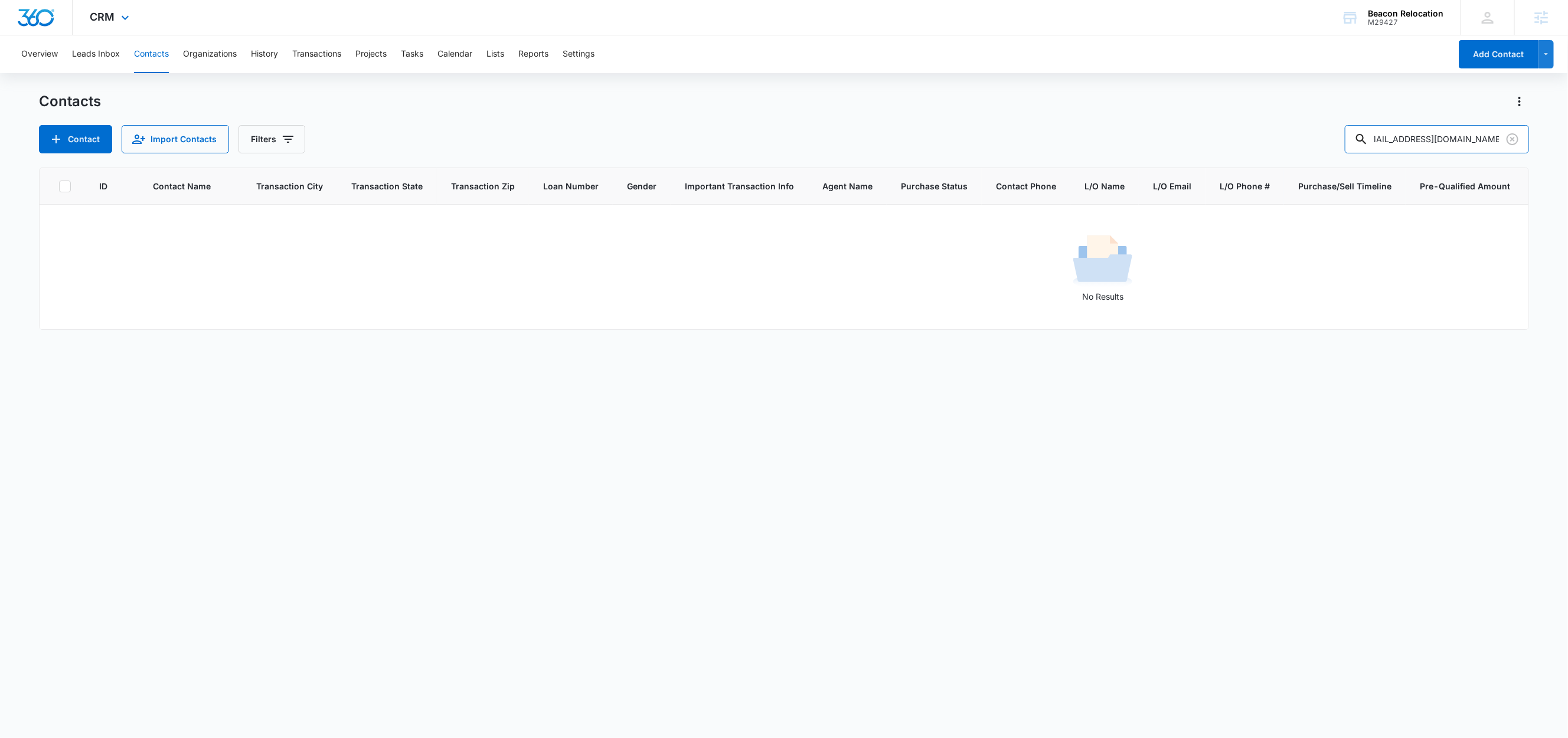
scroll to position [0, 0]
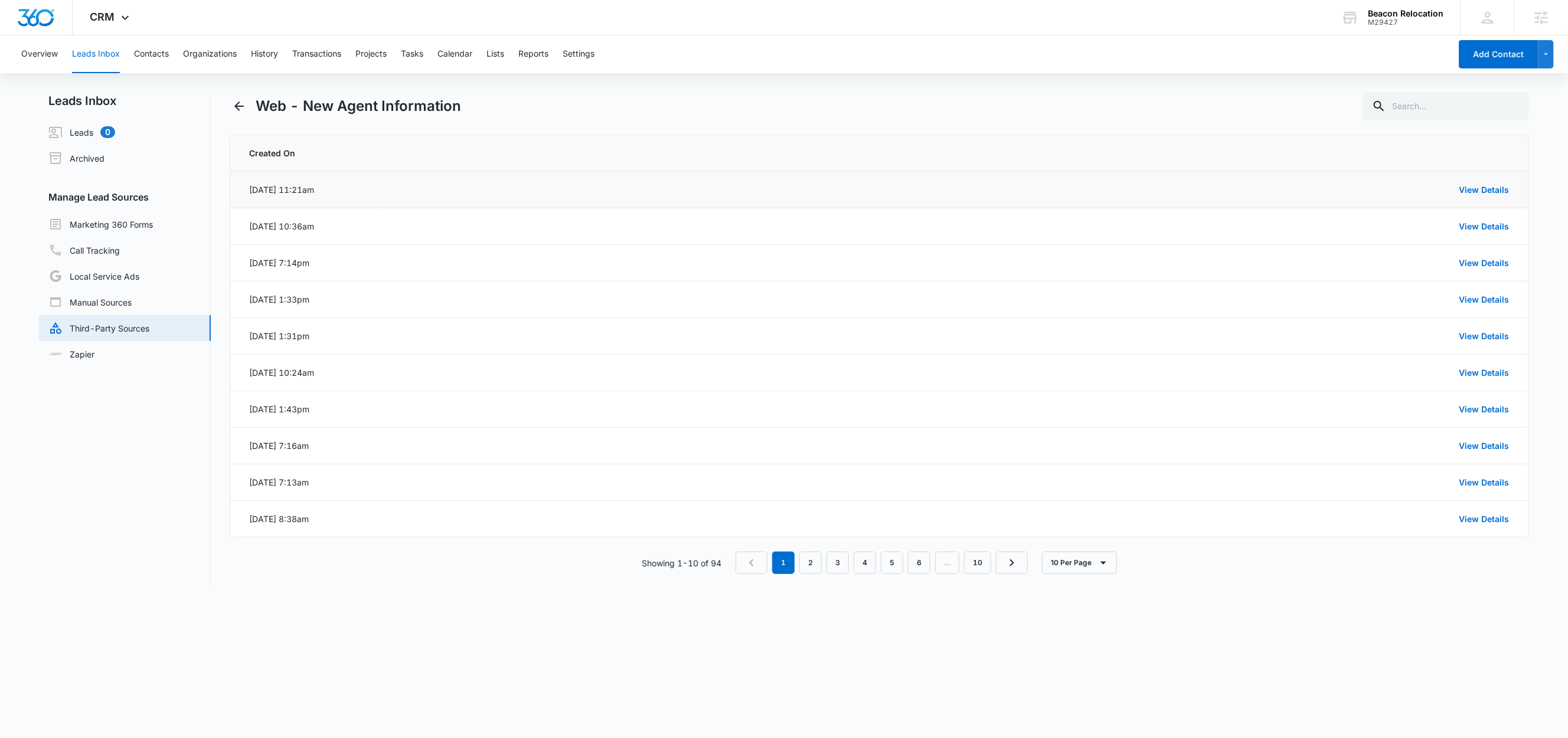
click at [1489, 194] on div "View Details" at bounding box center [950, 189] width 1117 height 12
click at [1488, 188] on link "View Details" at bounding box center [1485, 190] width 50 height 10
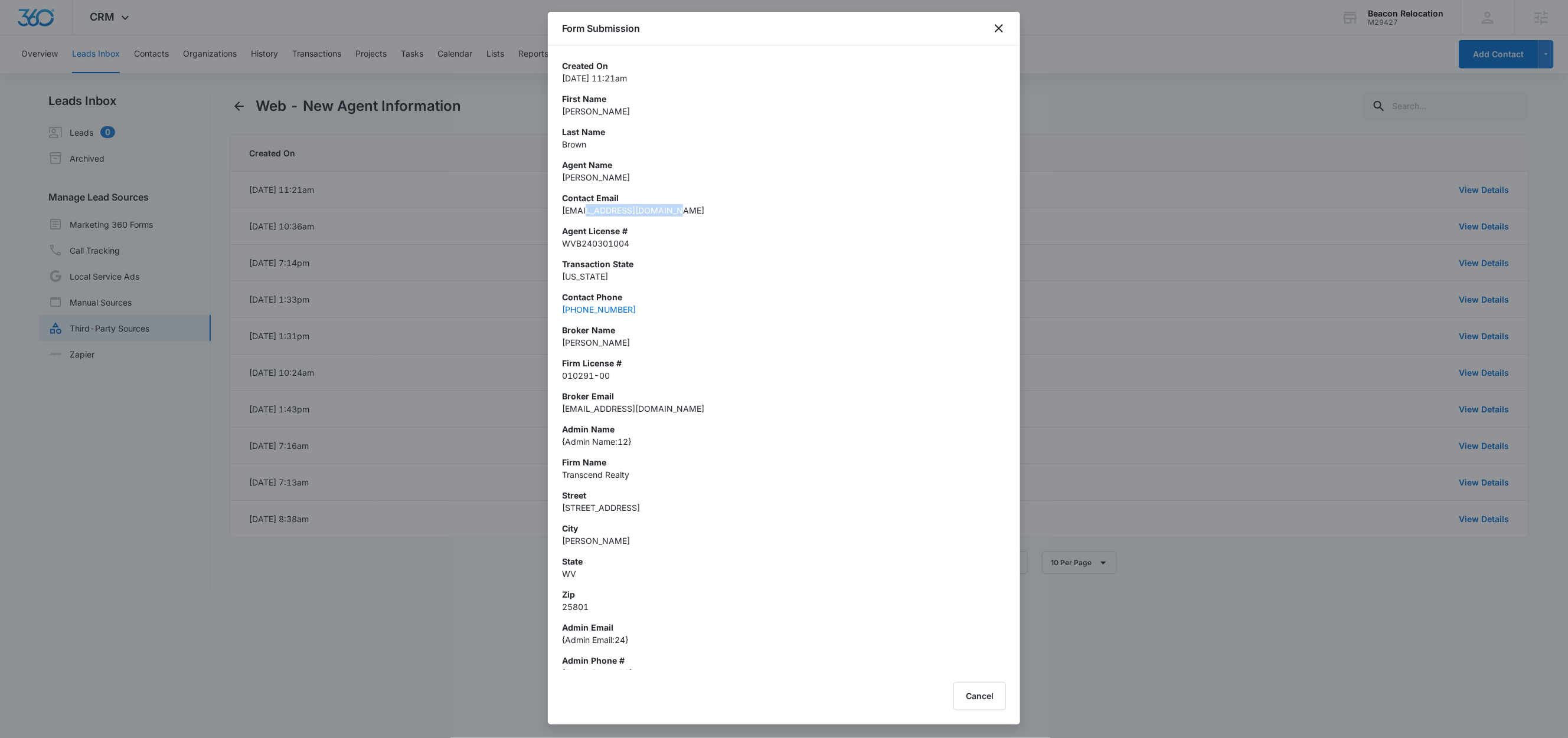
drag, startPoint x: 584, startPoint y: 213, endPoint x: 718, endPoint y: 208, distance: 134.1
click at [718, 208] on p "[EMAIL_ADDRESS][DOMAIN_NAME]" at bounding box center [784, 210] width 444 height 12
click at [740, 234] on p "Agent License #" at bounding box center [784, 231] width 444 height 12
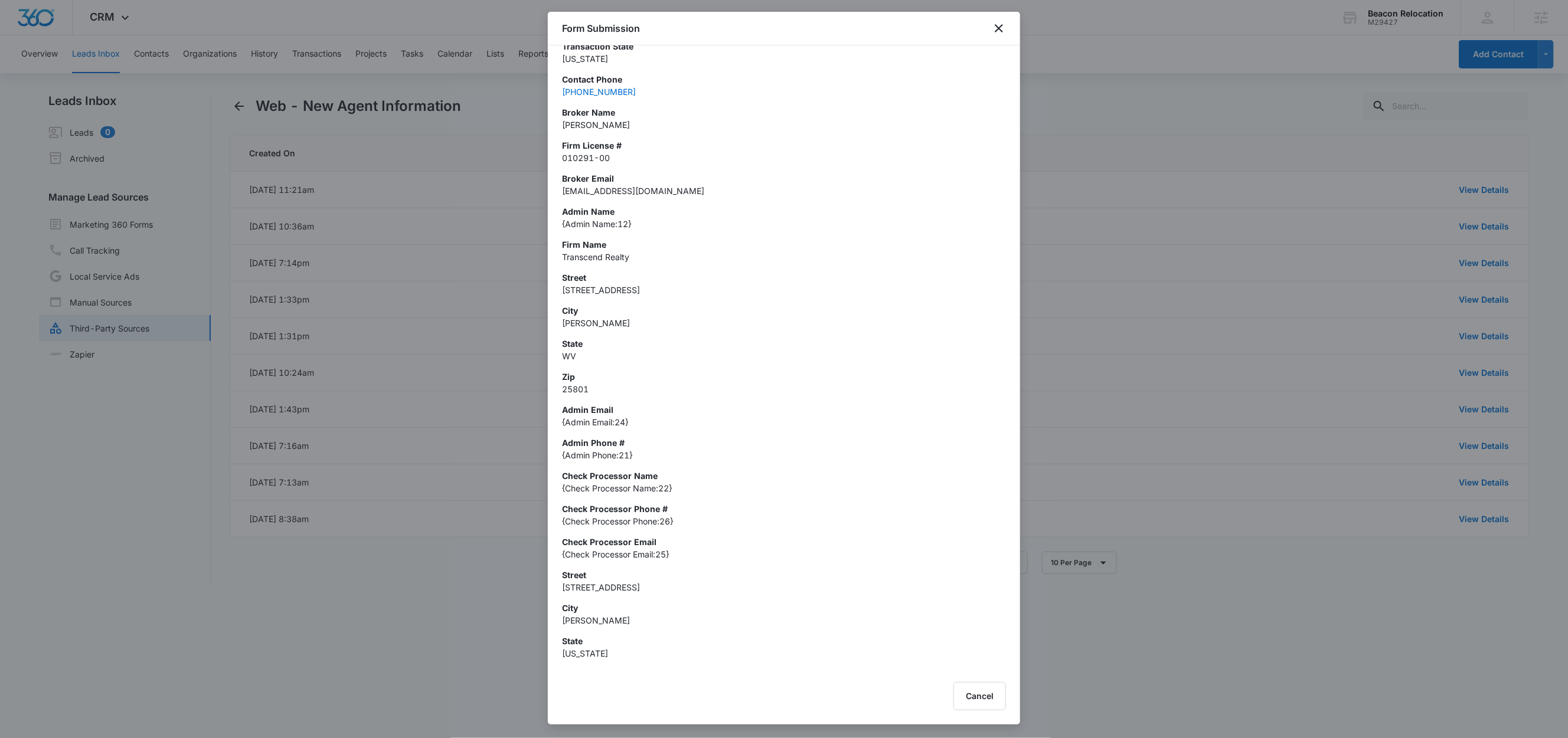
scroll to position [232, 0]
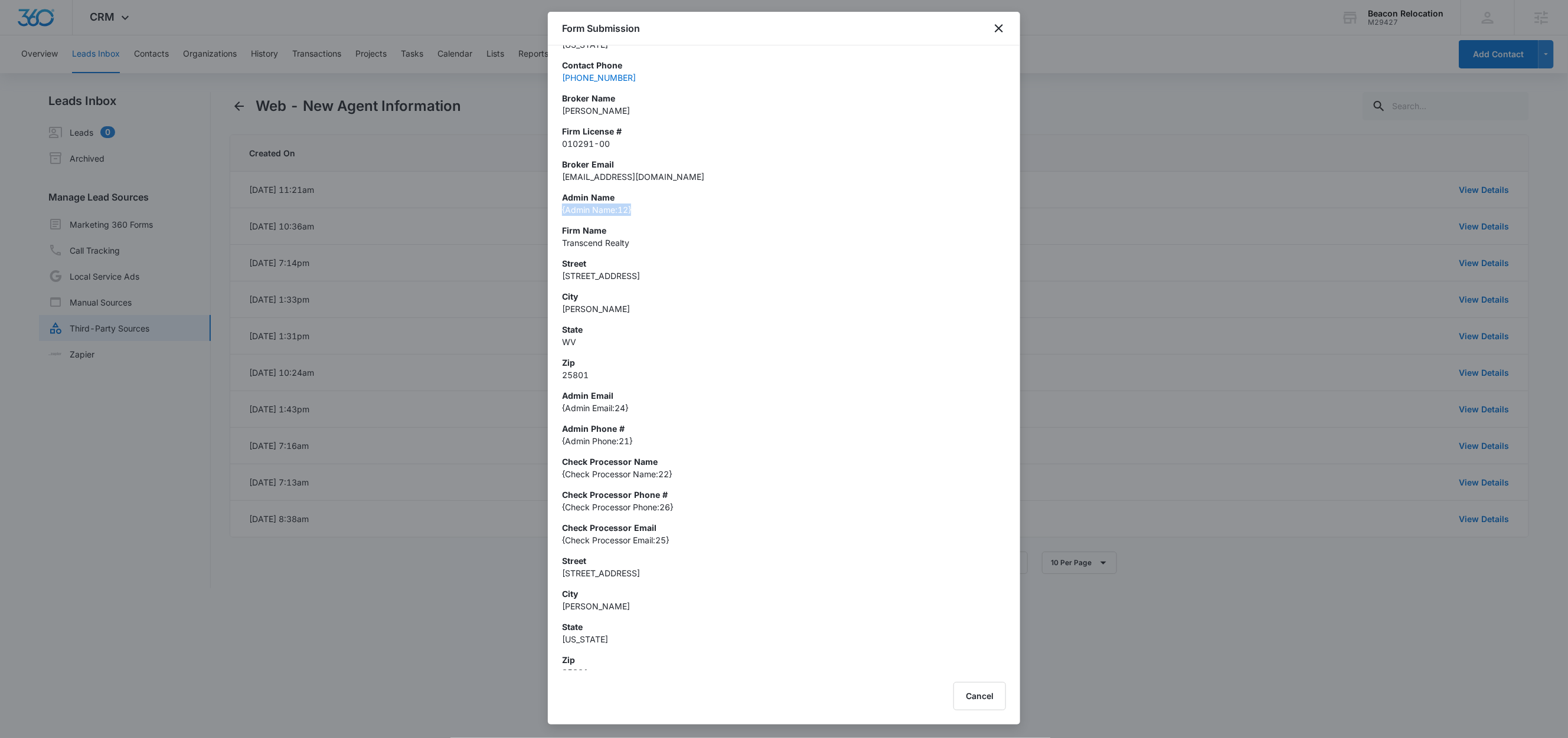
drag, startPoint x: 553, startPoint y: 212, endPoint x: 641, endPoint y: 213, distance: 88.0
click at [641, 213] on div "Created On [DATE] 11:21am First Name [PERSON_NAME] Last Name Brown Agent Name […" at bounding box center [784, 358] width 473 height 625
drag, startPoint x: 620, startPoint y: 241, endPoint x: 660, endPoint y: 242, distance: 40.0
click at [660, 242] on p "Transcend Realty" at bounding box center [784, 243] width 444 height 12
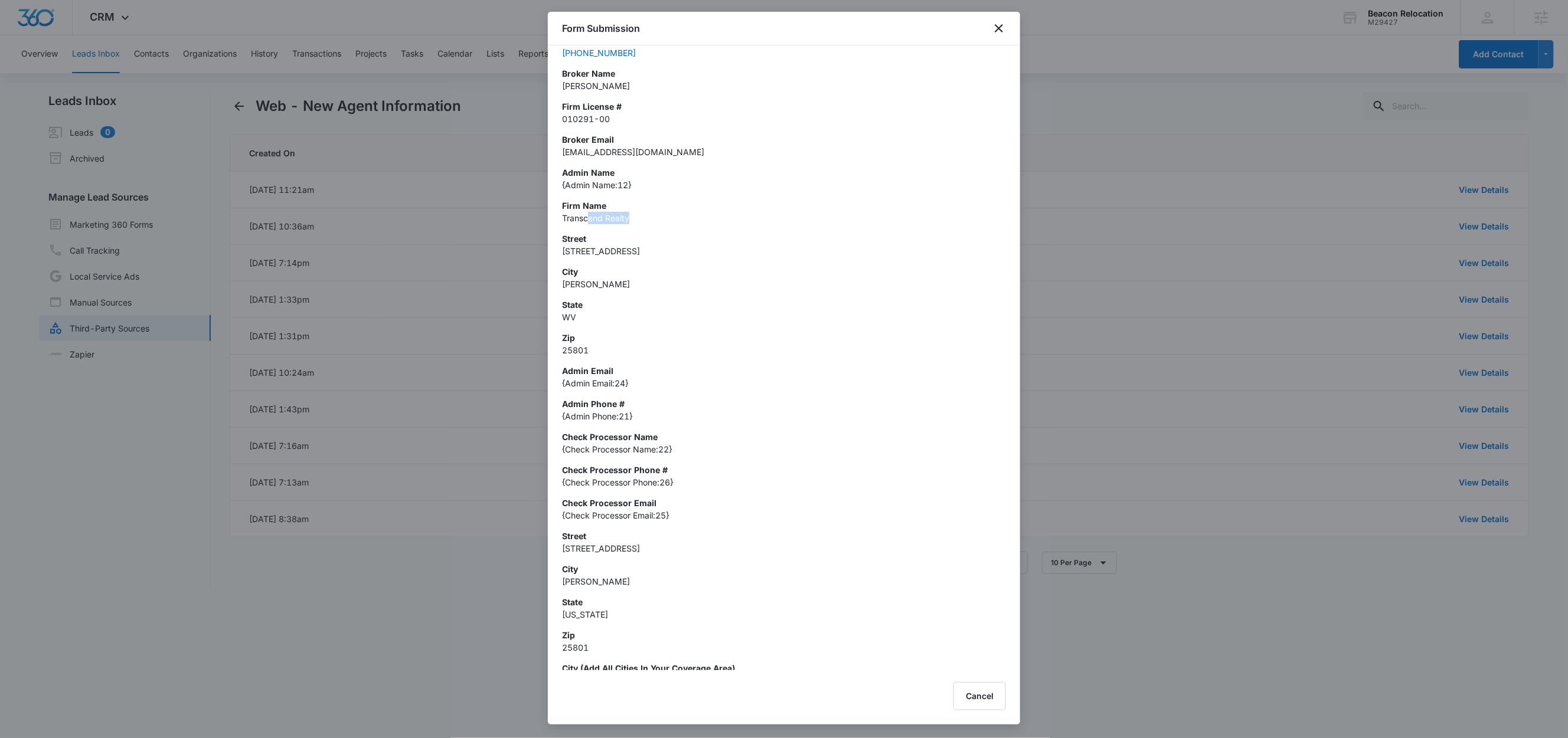
scroll to position [272, 0]
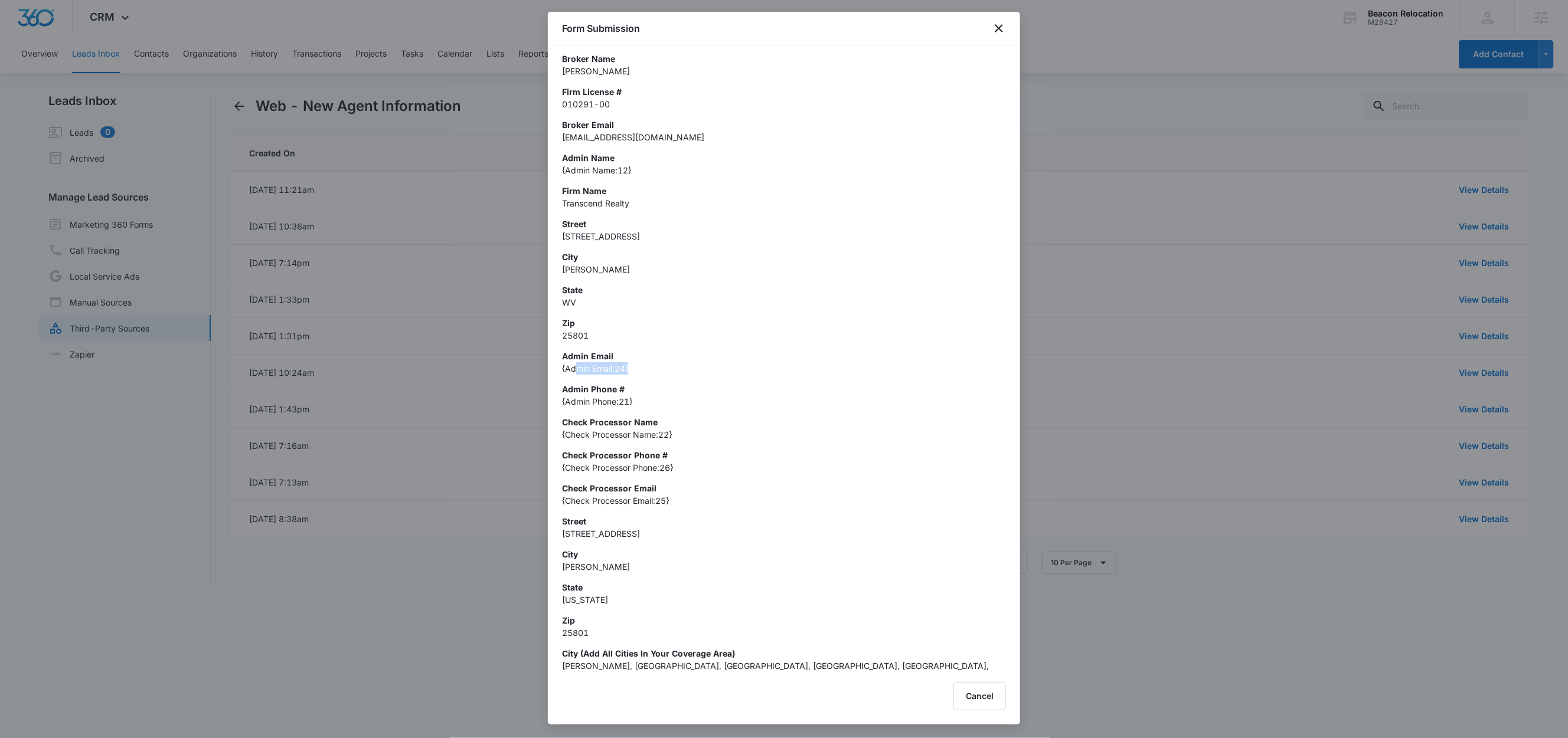
drag, startPoint x: 578, startPoint y: 368, endPoint x: 652, endPoint y: 369, distance: 74.0
click at [652, 369] on p "{Admin Email:24}" at bounding box center [784, 368] width 444 height 12
drag, startPoint x: 578, startPoint y: 403, endPoint x: 661, endPoint y: 401, distance: 83.0
click at [661, 401] on p "{Admin Phone:21}" at bounding box center [784, 401] width 444 height 12
drag, startPoint x: 584, startPoint y: 435, endPoint x: 722, endPoint y: 438, distance: 138.0
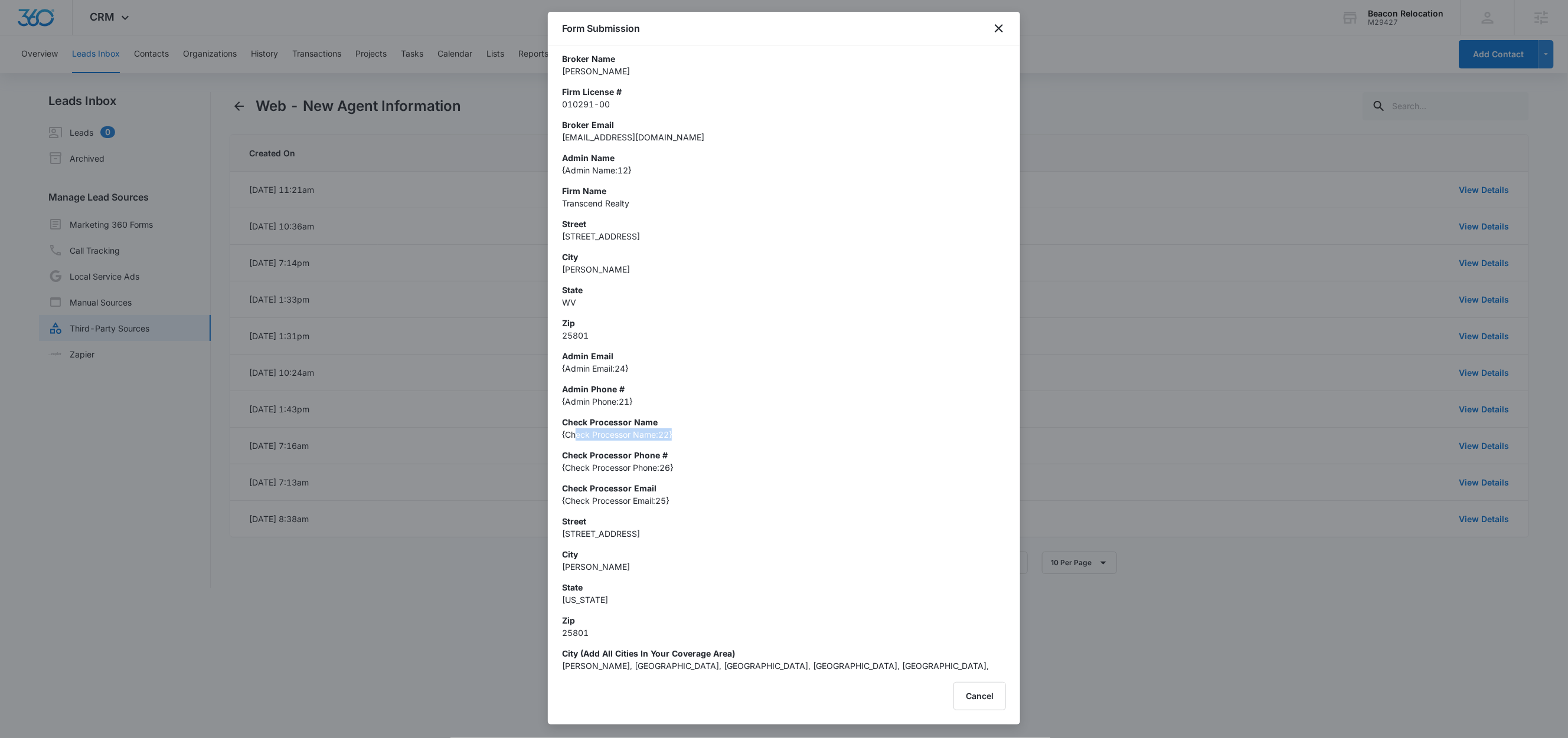
click at [722, 438] on p "{Check Processor Name:22}" at bounding box center [784, 434] width 444 height 12
drag, startPoint x: 573, startPoint y: 469, endPoint x: 727, endPoint y: 471, distance: 154.0
click at [727, 471] on p "{Check Processor Phone:26}" at bounding box center [784, 467] width 444 height 12
drag, startPoint x: 589, startPoint y: 498, endPoint x: 718, endPoint y: 501, distance: 129.0
click at [718, 501] on p "{Check Processor Email:25}" at bounding box center [784, 501] width 444 height 12
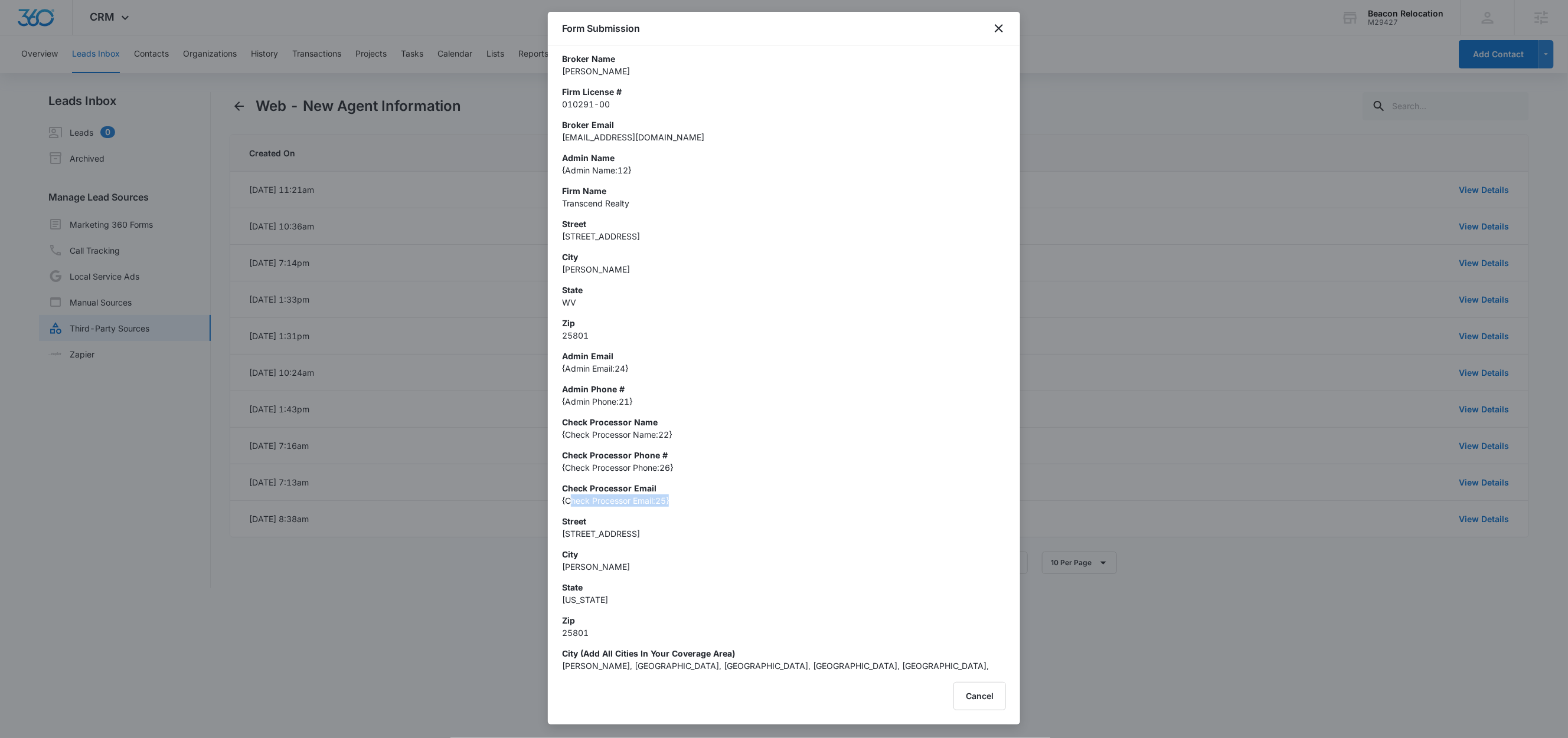
drag, startPoint x: 571, startPoint y: 500, endPoint x: 688, endPoint y: 497, distance: 117.0
click at [688, 497] on p "{Check Processor Email:25}" at bounding box center [784, 501] width 444 height 12
drag, startPoint x: 573, startPoint y: 661, endPoint x: 956, endPoint y: 662, distance: 383.0
click at [956, 662] on p "[PERSON_NAME], [GEOGRAPHIC_DATA], [GEOGRAPHIC_DATA], [GEOGRAPHIC_DATA], [GEOGRA…" at bounding box center [784, 670] width 444 height 25
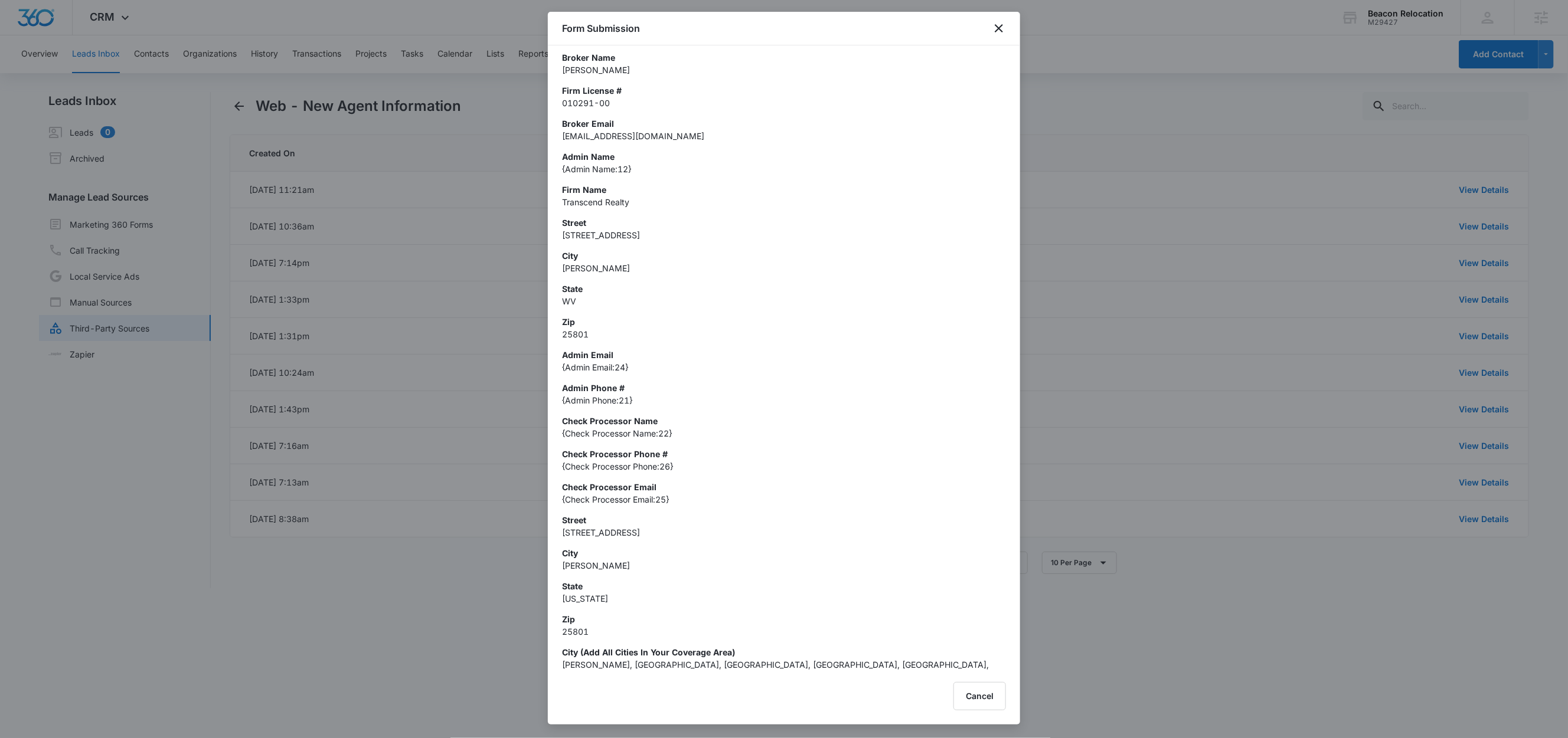
click at [874, 625] on p "25801" at bounding box center [784, 631] width 444 height 12
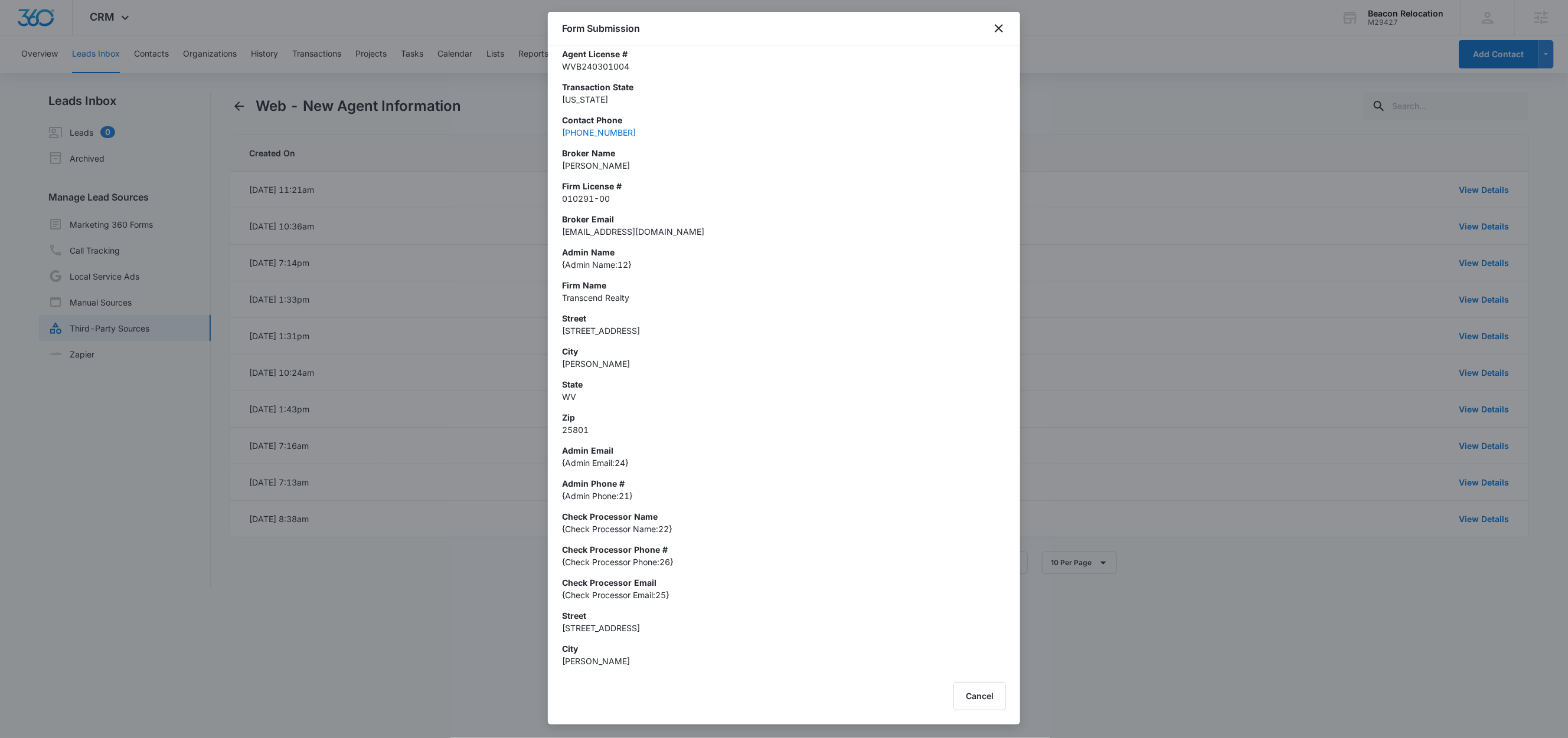
scroll to position [272, 0]
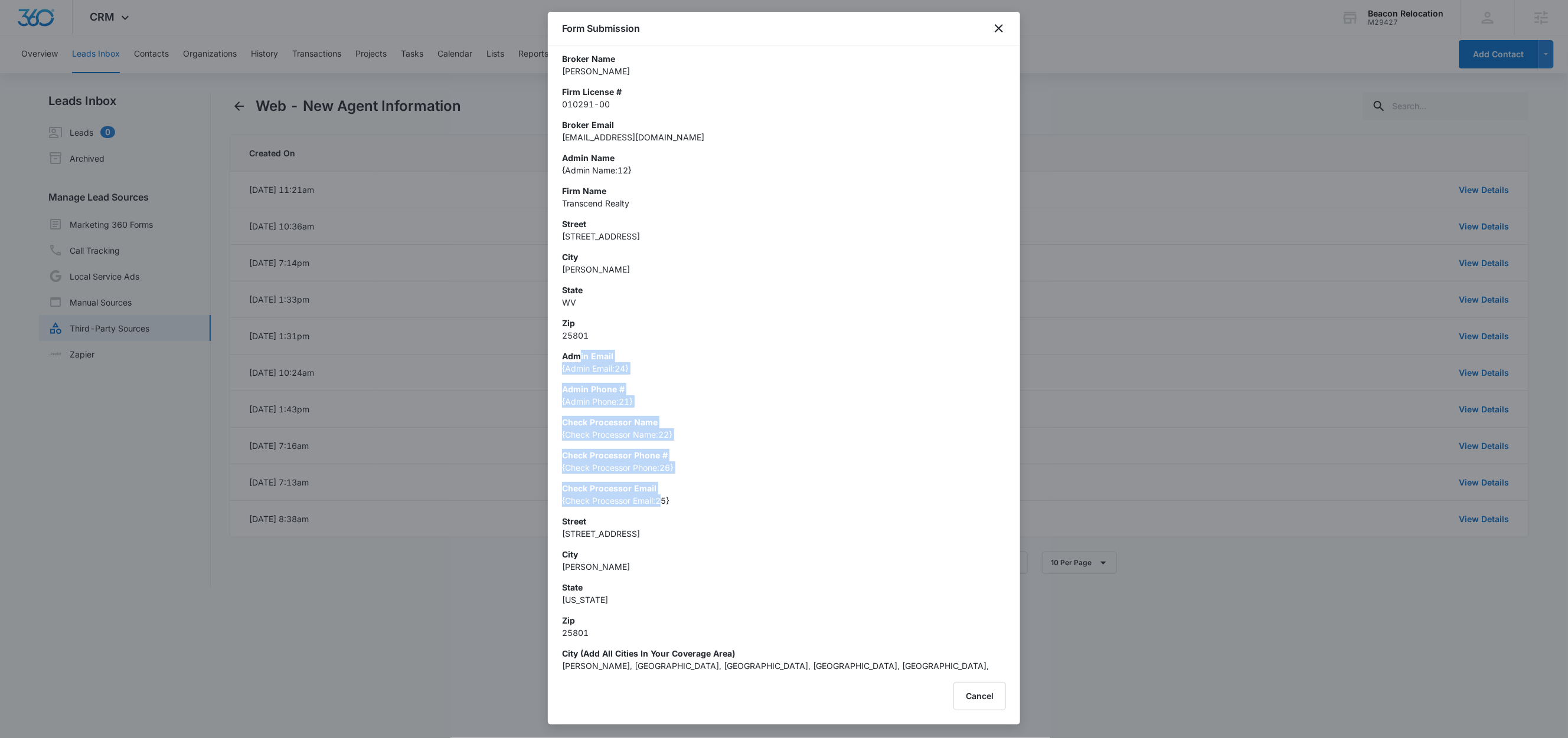
drag, startPoint x: 581, startPoint y: 353, endPoint x: 661, endPoint y: 499, distance: 166.5
click at [661, 499] on div "Created On [DATE] 11:21am First Name [PERSON_NAME] Last Name Brown Agent Name […" at bounding box center [784, 236] width 444 height 896
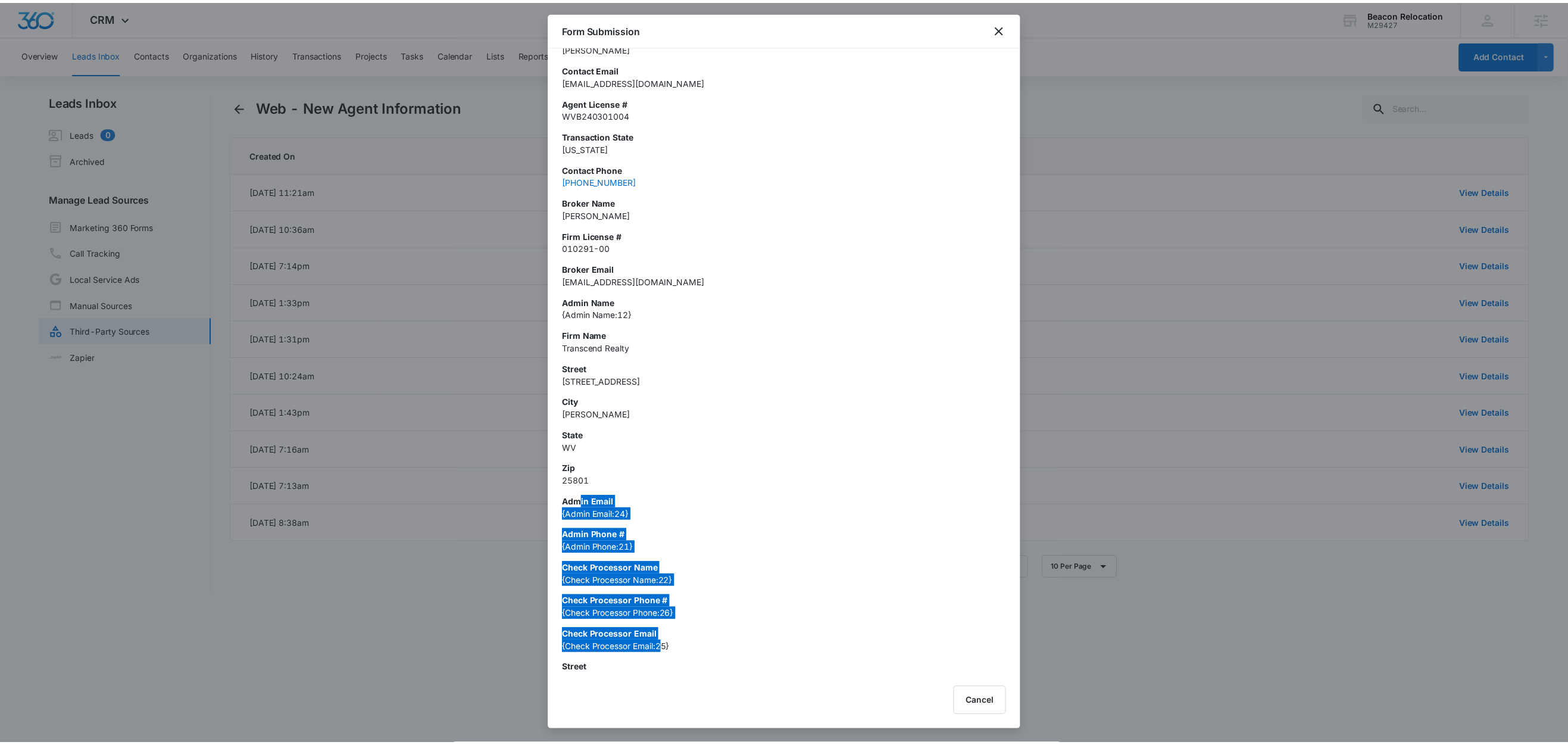
scroll to position [0, 0]
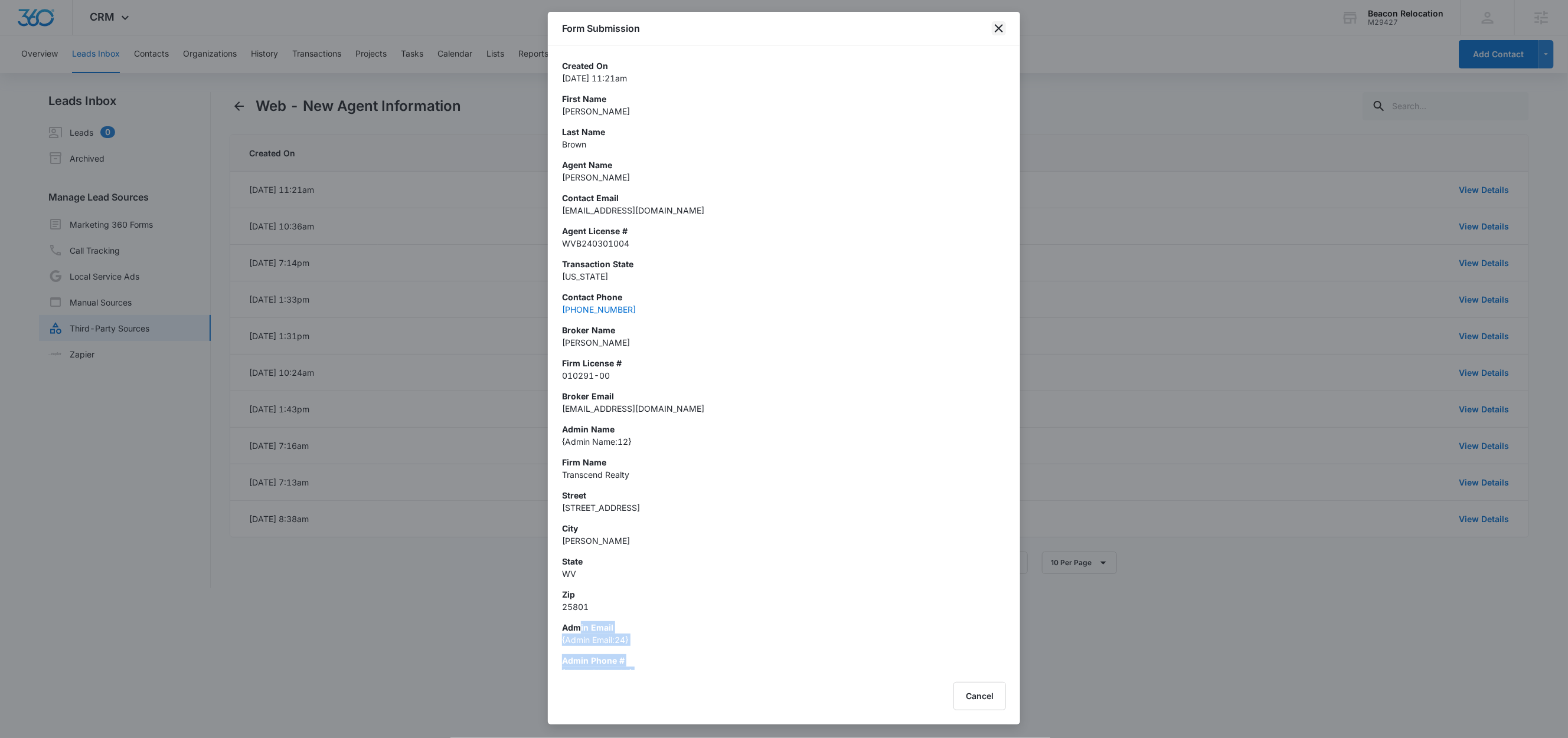
click at [1000, 23] on icon "close" at bounding box center [999, 28] width 14 height 14
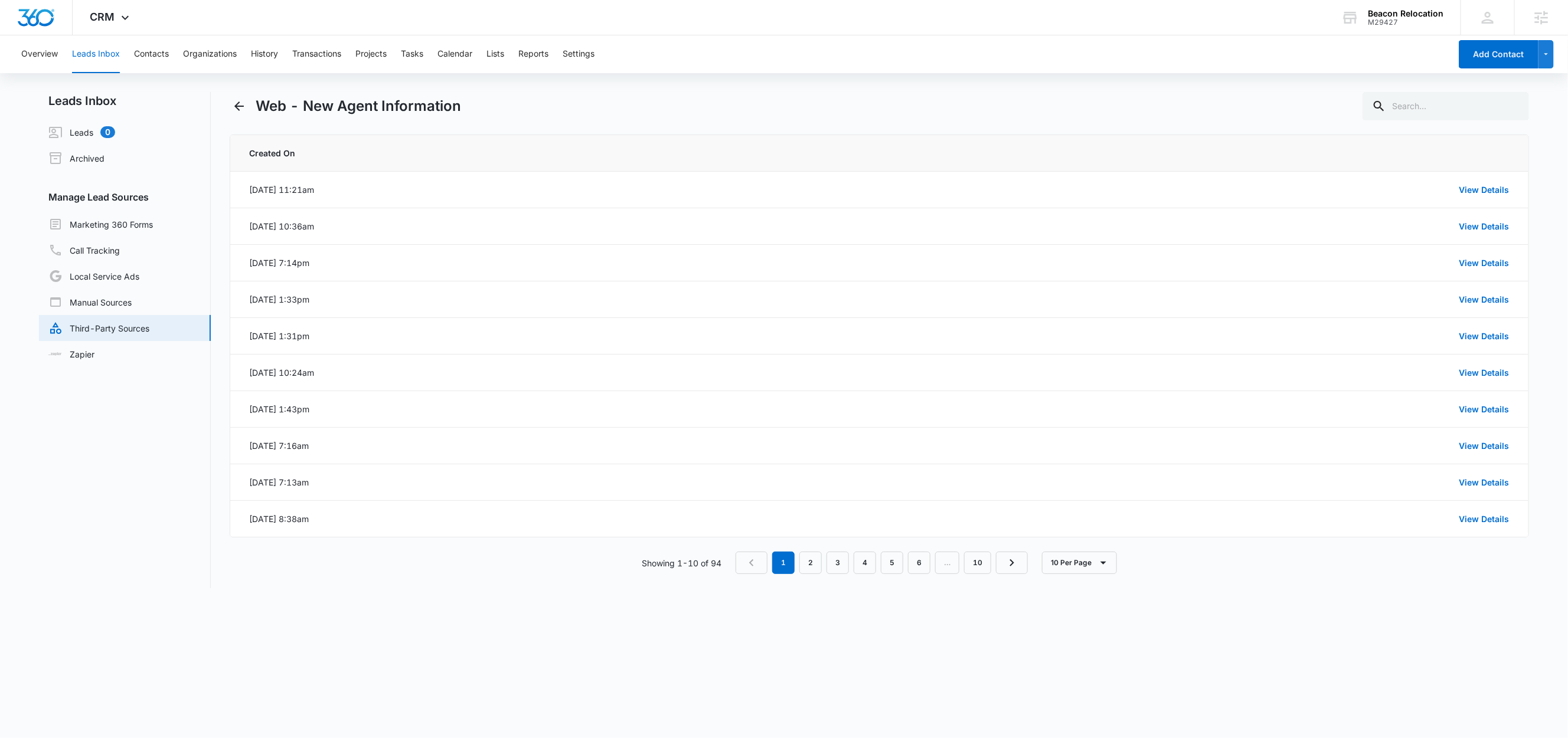
click at [134, 326] on link "Third-Party Sources" at bounding box center [99, 328] width 101 height 14
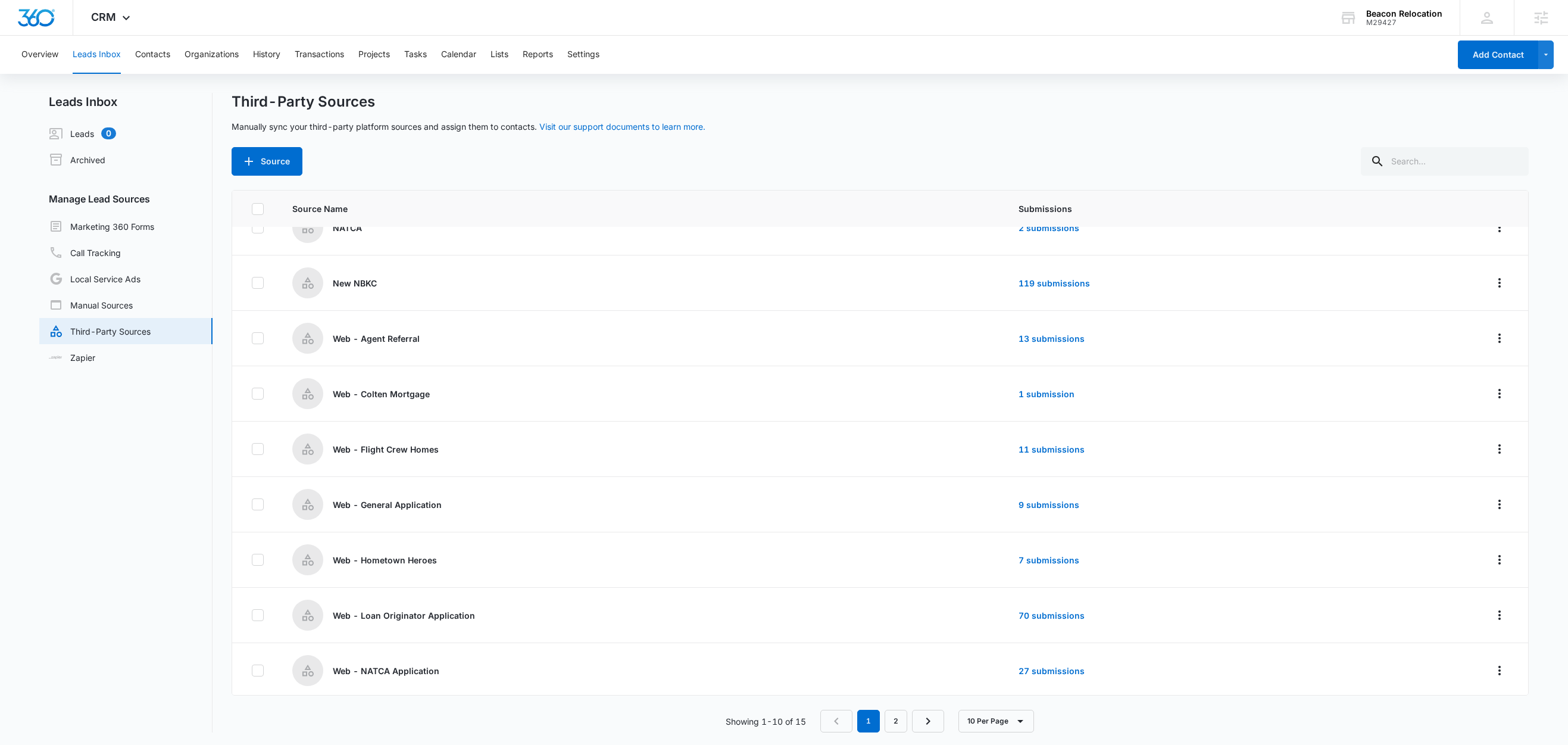
scroll to position [89, 0]
click at [901, 721] on link "2" at bounding box center [896, 721] width 23 height 23
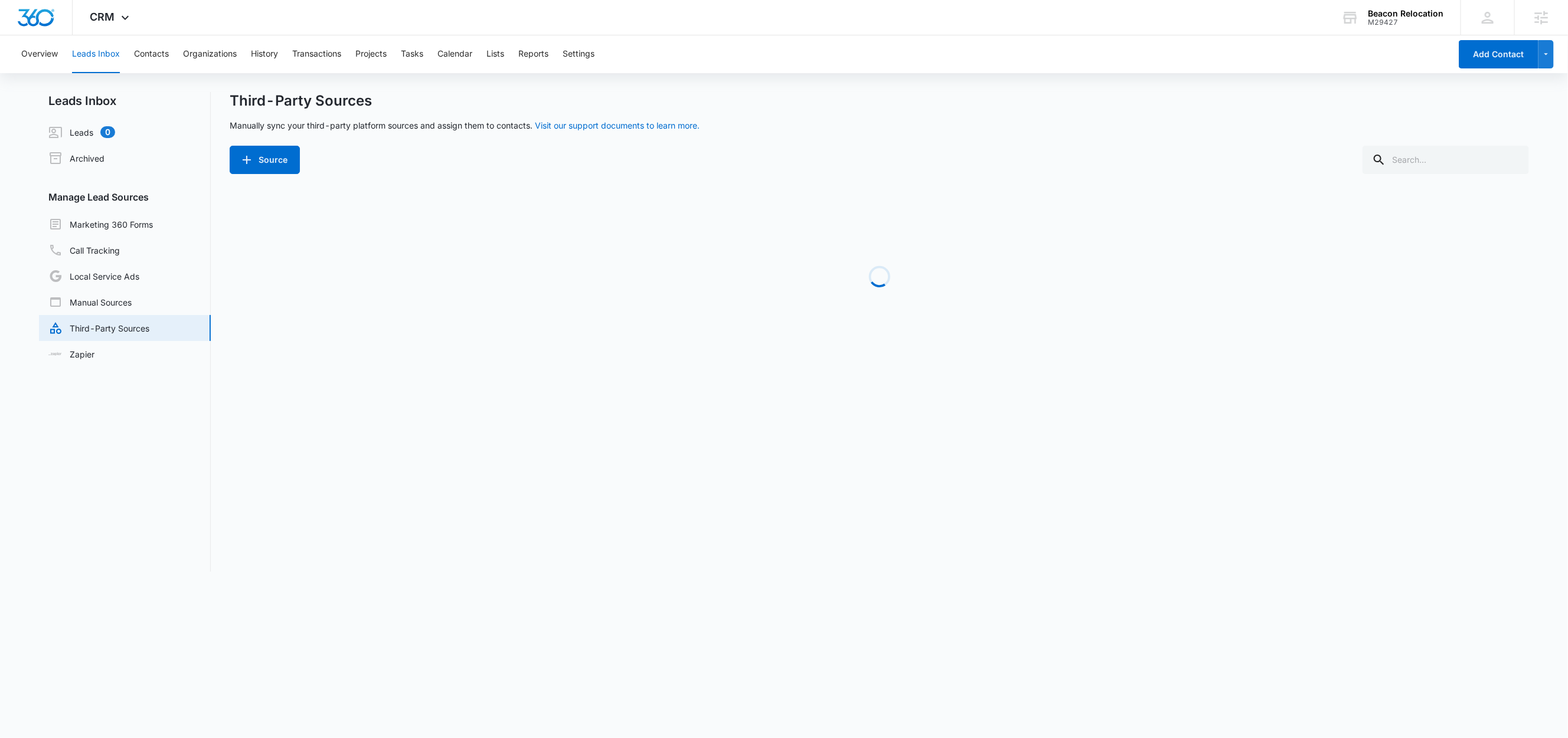
scroll to position [0, 0]
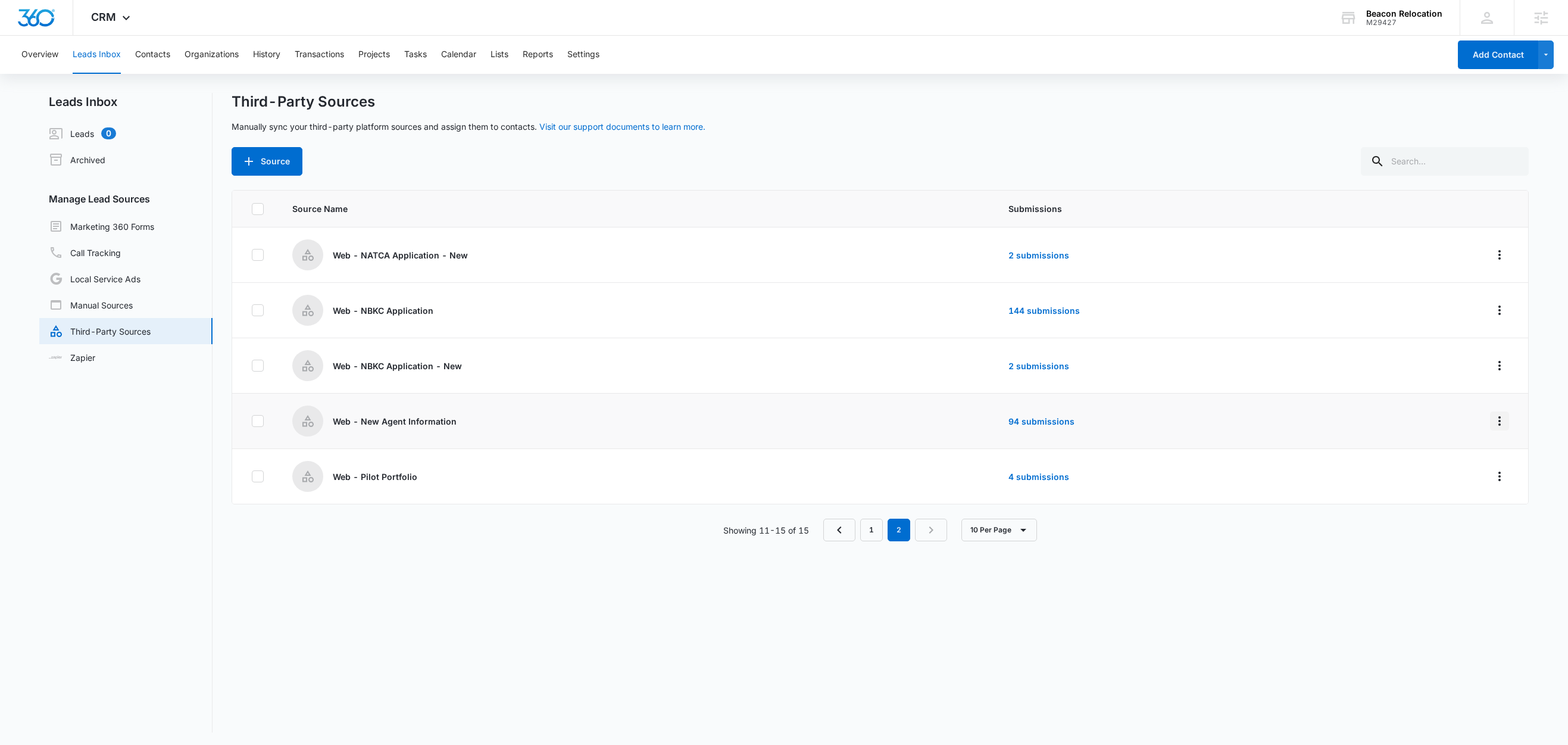
click at [1493, 423] on icon "Overflow Menu" at bounding box center [1500, 421] width 14 height 14
click at [1458, 475] on div "Edit" at bounding box center [1433, 473] width 67 height 9
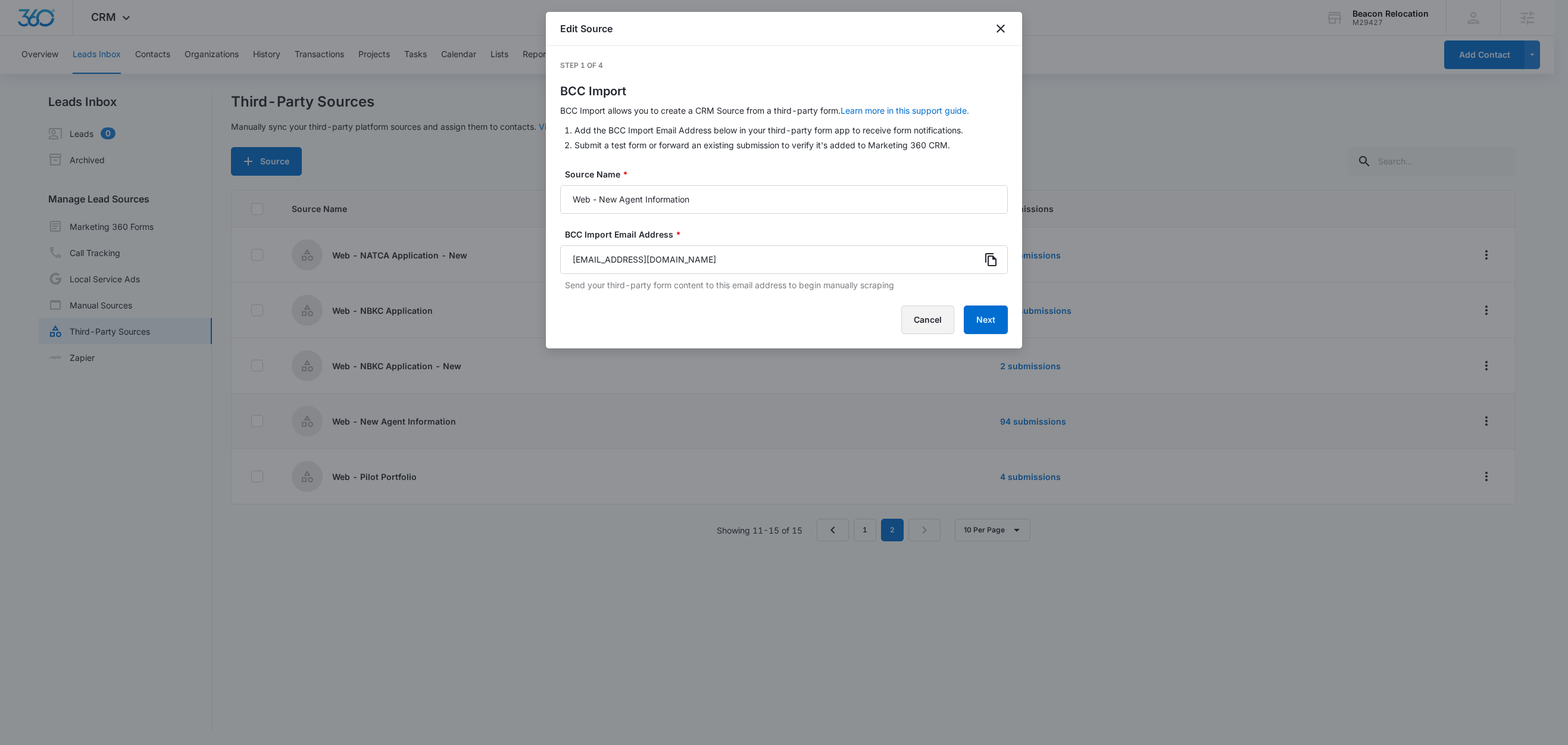
click at [929, 318] on button "Cancel" at bounding box center [928, 320] width 53 height 29
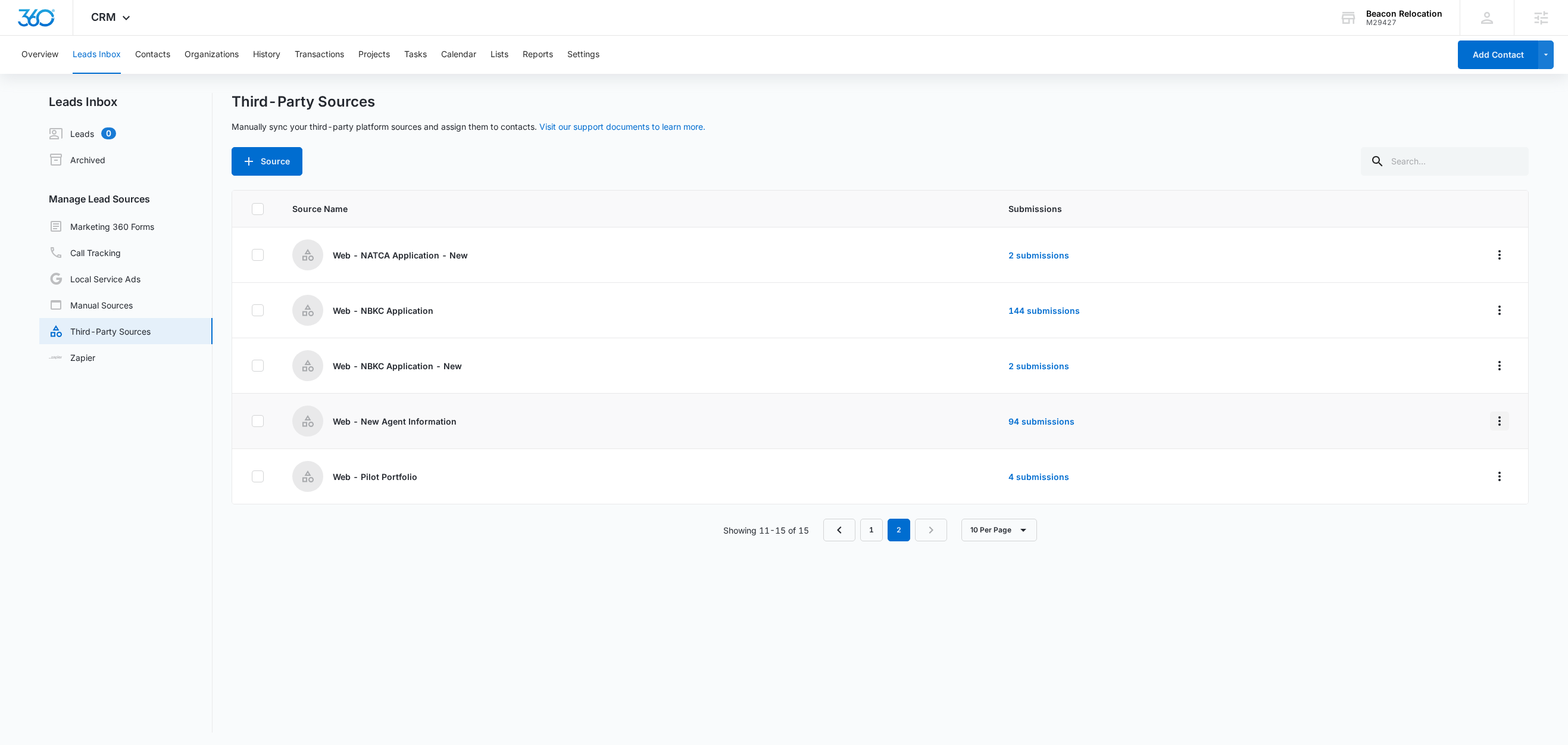
click at [1493, 415] on icon "Overflow Menu" at bounding box center [1500, 421] width 14 height 14
click at [1454, 509] on div "Reset Source" at bounding box center [1433, 509] width 67 height 9
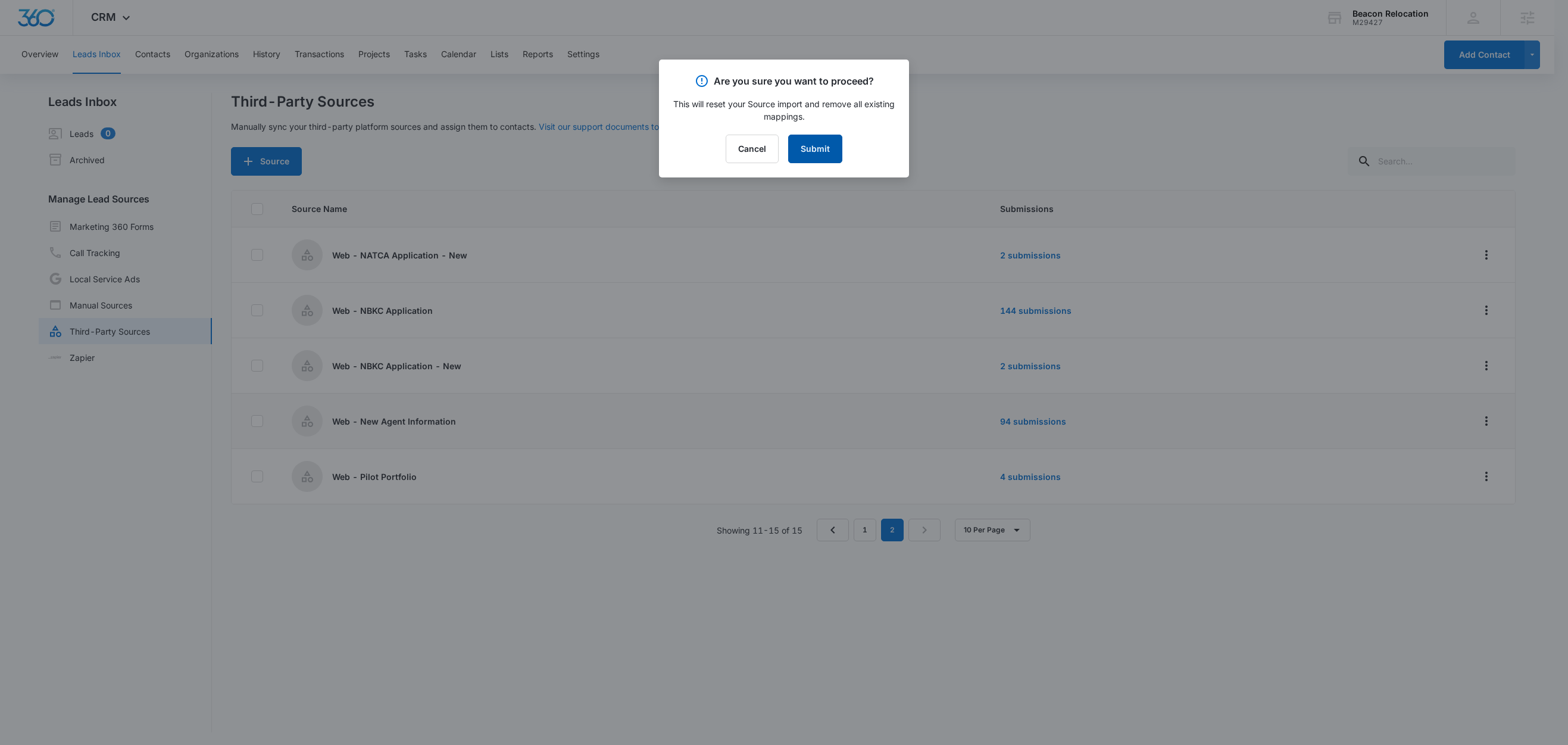
click at [816, 148] on button "Submit" at bounding box center [816, 149] width 54 height 29
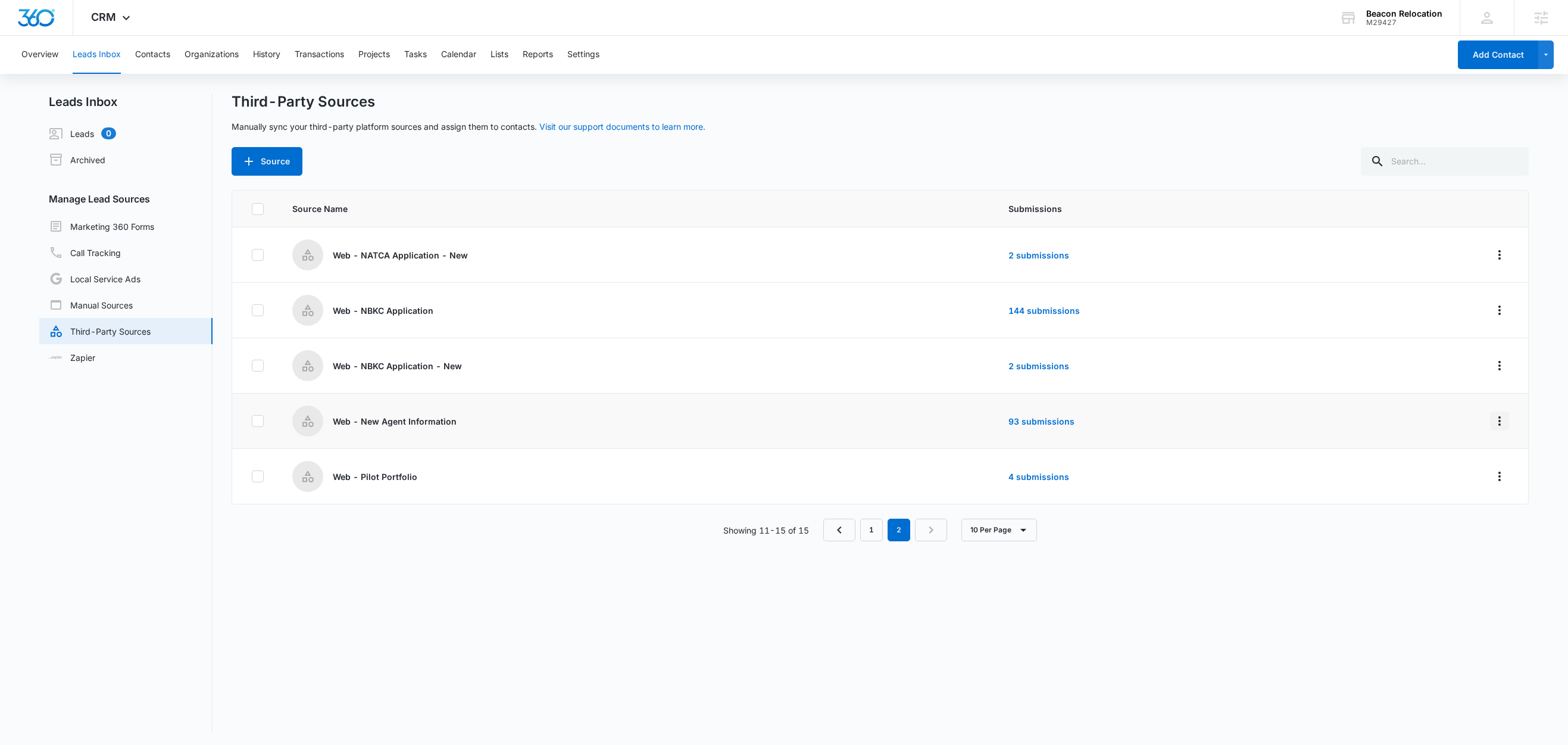
click at [1499, 422] on icon "Overflow Menu" at bounding box center [1500, 421] width 3 height 10
click at [1419, 472] on div "Edit" at bounding box center [1433, 473] width 67 height 9
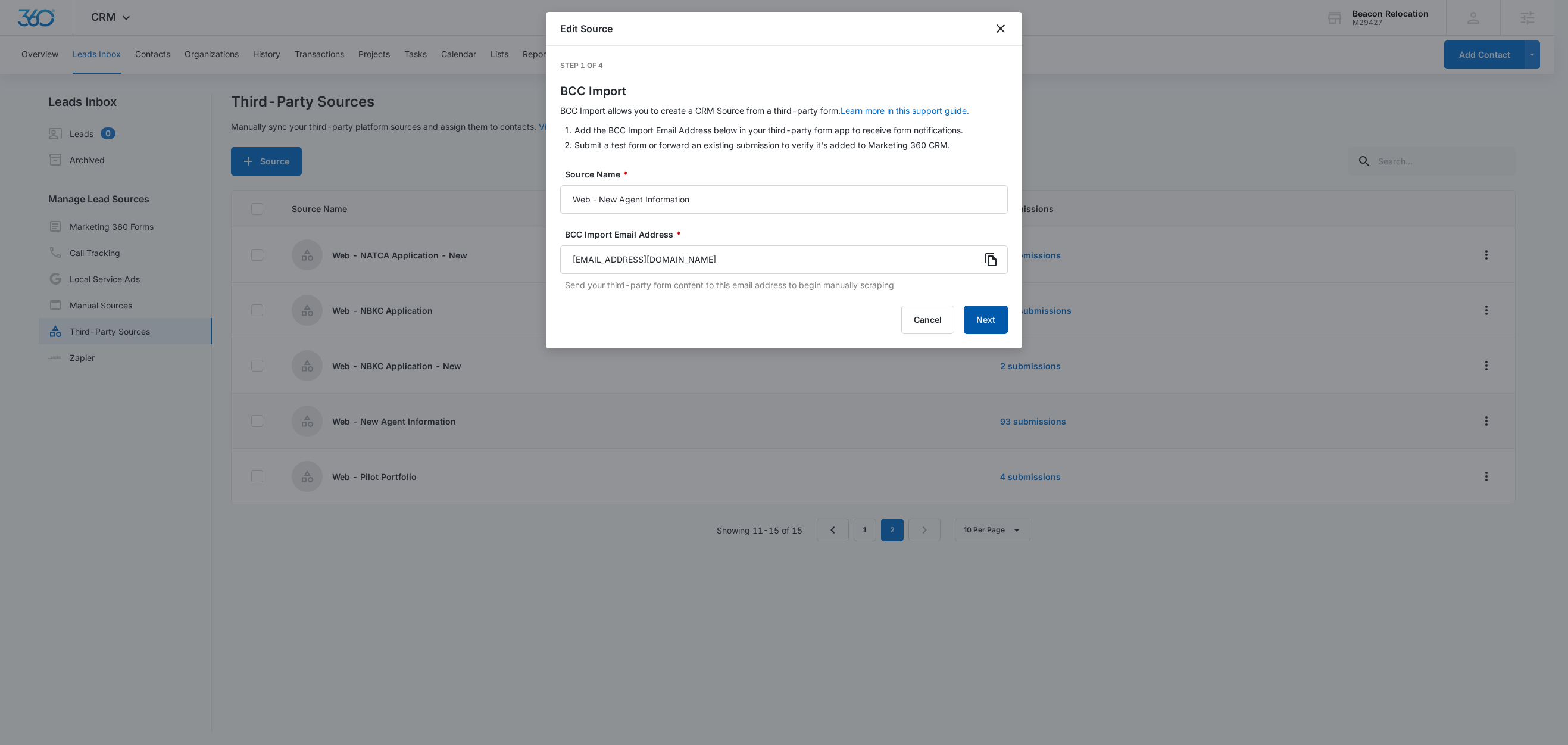
click at [985, 325] on button "Next" at bounding box center [985, 320] width 44 height 29
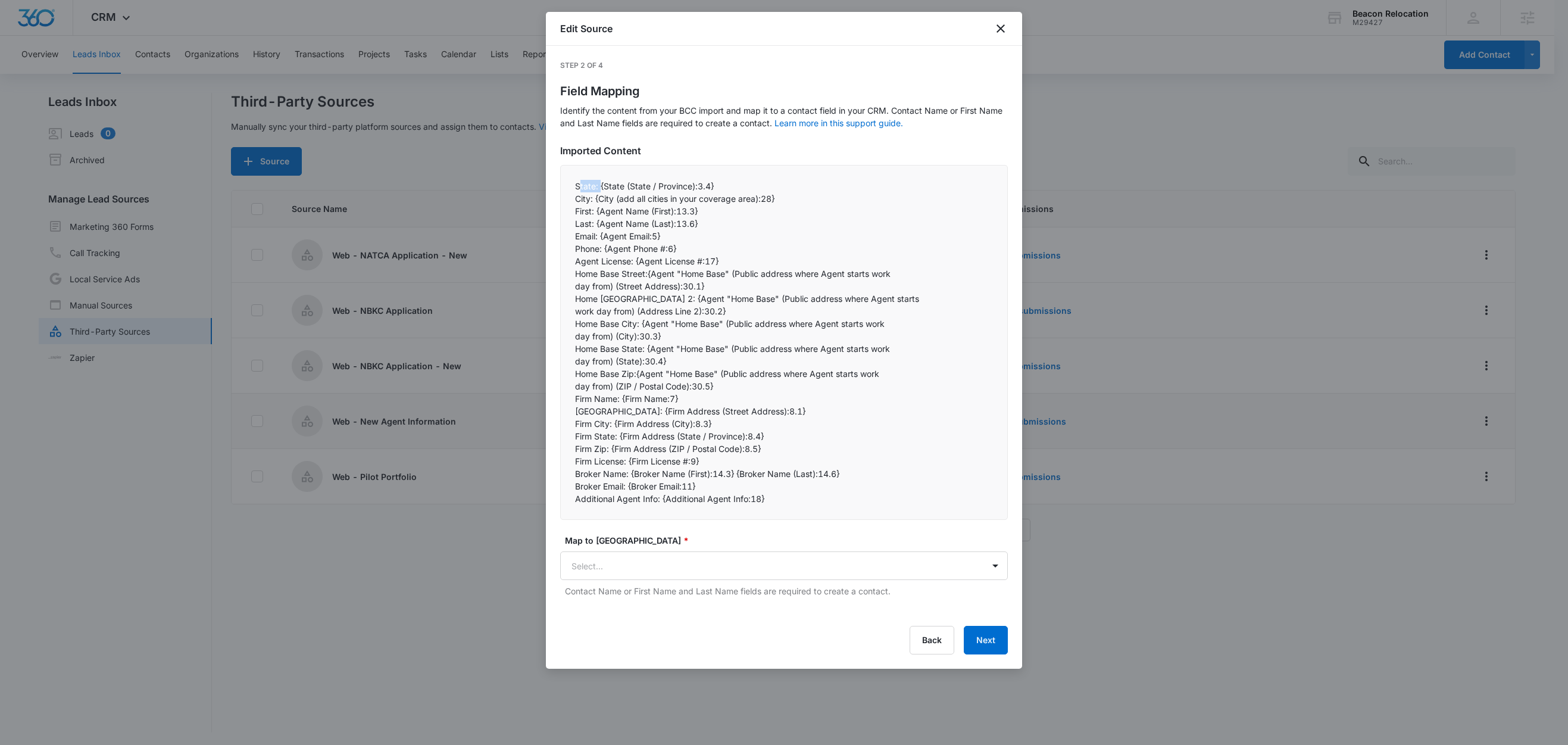
drag, startPoint x: 599, startPoint y: 187, endPoint x: 578, endPoint y: 187, distance: 21.0
click at [578, 187] on p "State: {State (State / Province):3.4}" at bounding box center [784, 186] width 418 height 12
click at [599, 192] on p "State: {State (State / Province):3.4}" at bounding box center [784, 186] width 418 height 12
drag, startPoint x: 597, startPoint y: 188, endPoint x: 565, endPoint y: 187, distance: 32.0
click at [565, 187] on div "State: {State (State / Province):3.4} City: {City (add all cities in your cove…" at bounding box center [784, 342] width 448 height 355
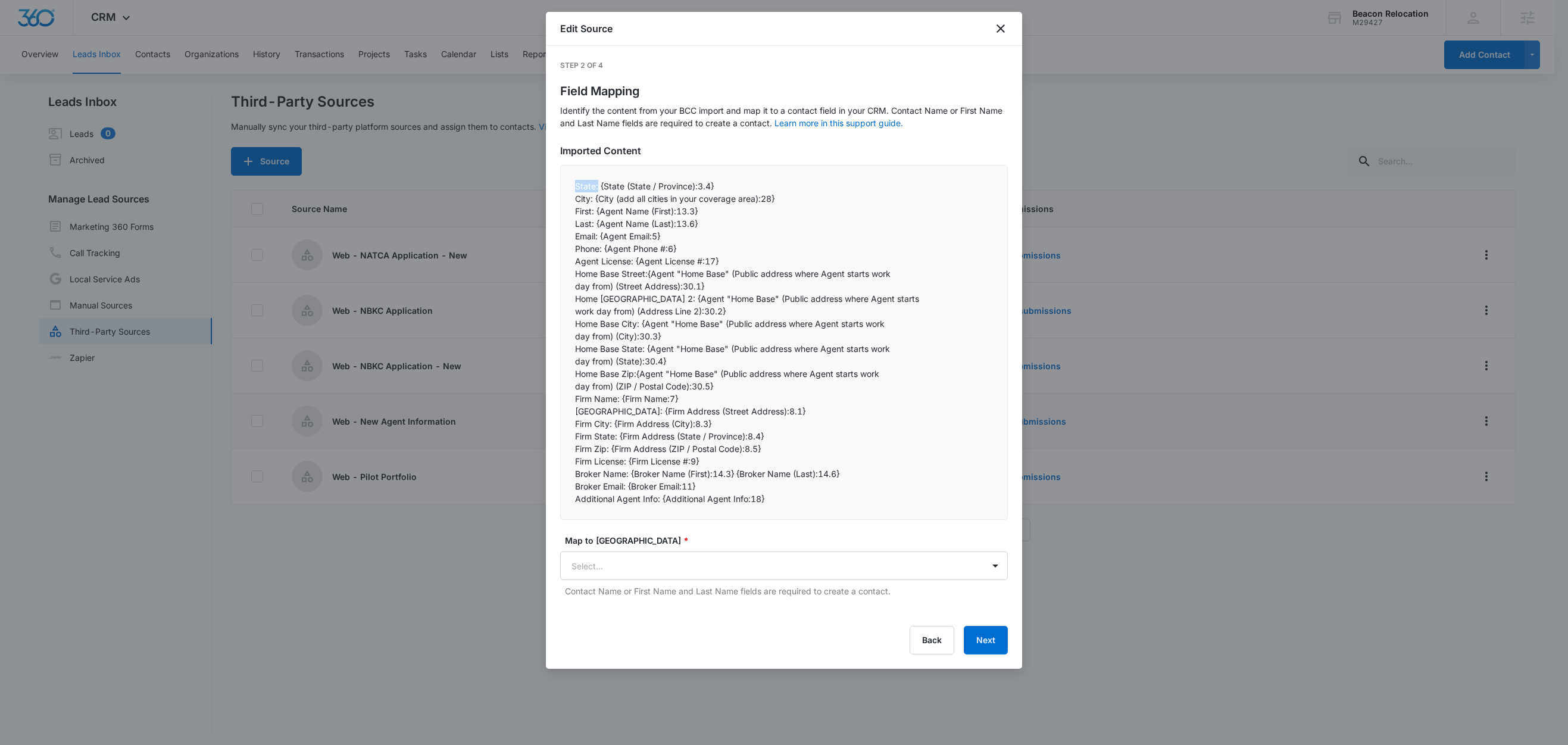
copy p "State:"
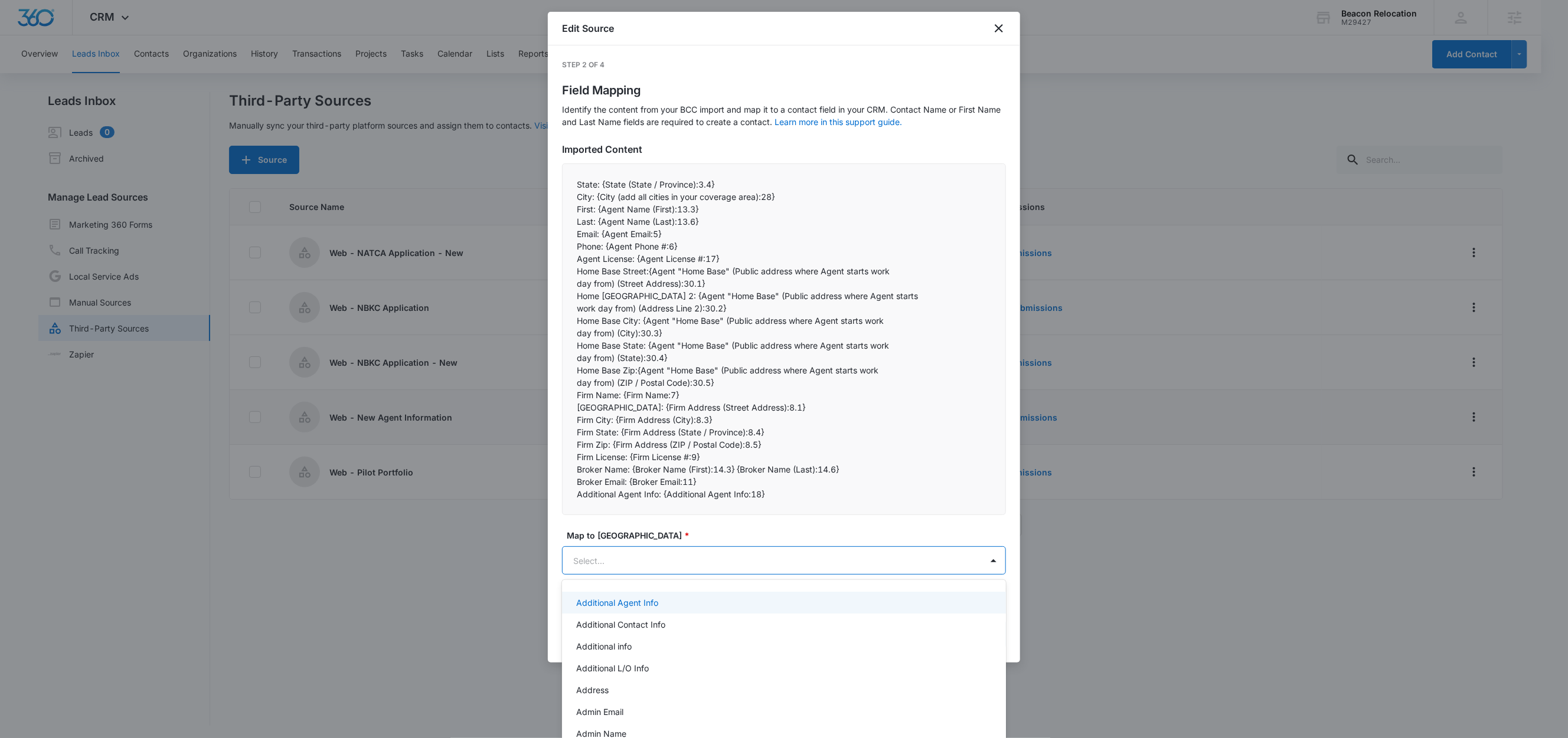
click at [665, 554] on body "CRM Apps Reputation Websites Forms CRM Email Social Shop Content Ads Intelligen…" at bounding box center [784, 369] width 1568 height 738
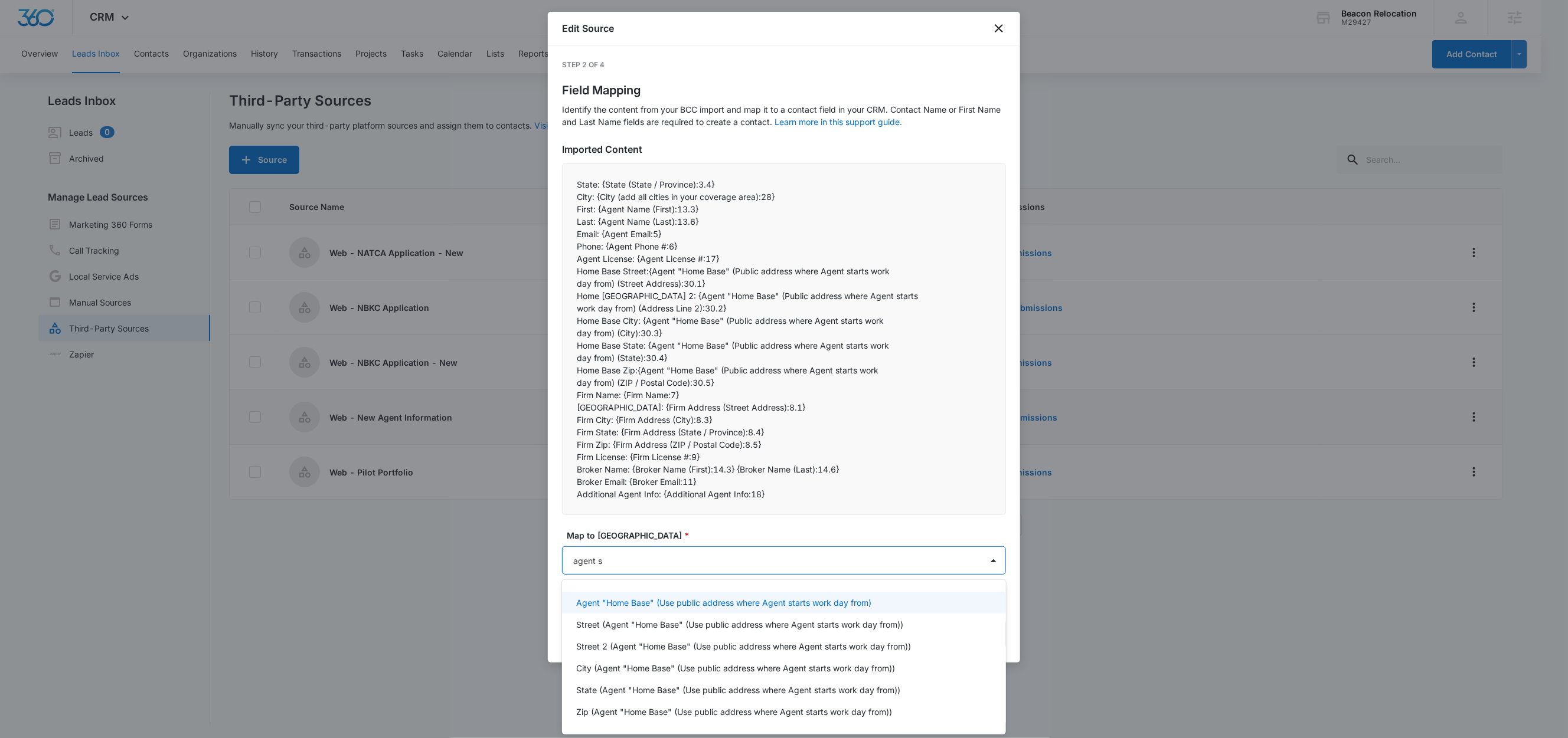
click at [727, 557] on div at bounding box center [784, 369] width 1568 height 738
type input "agent s"
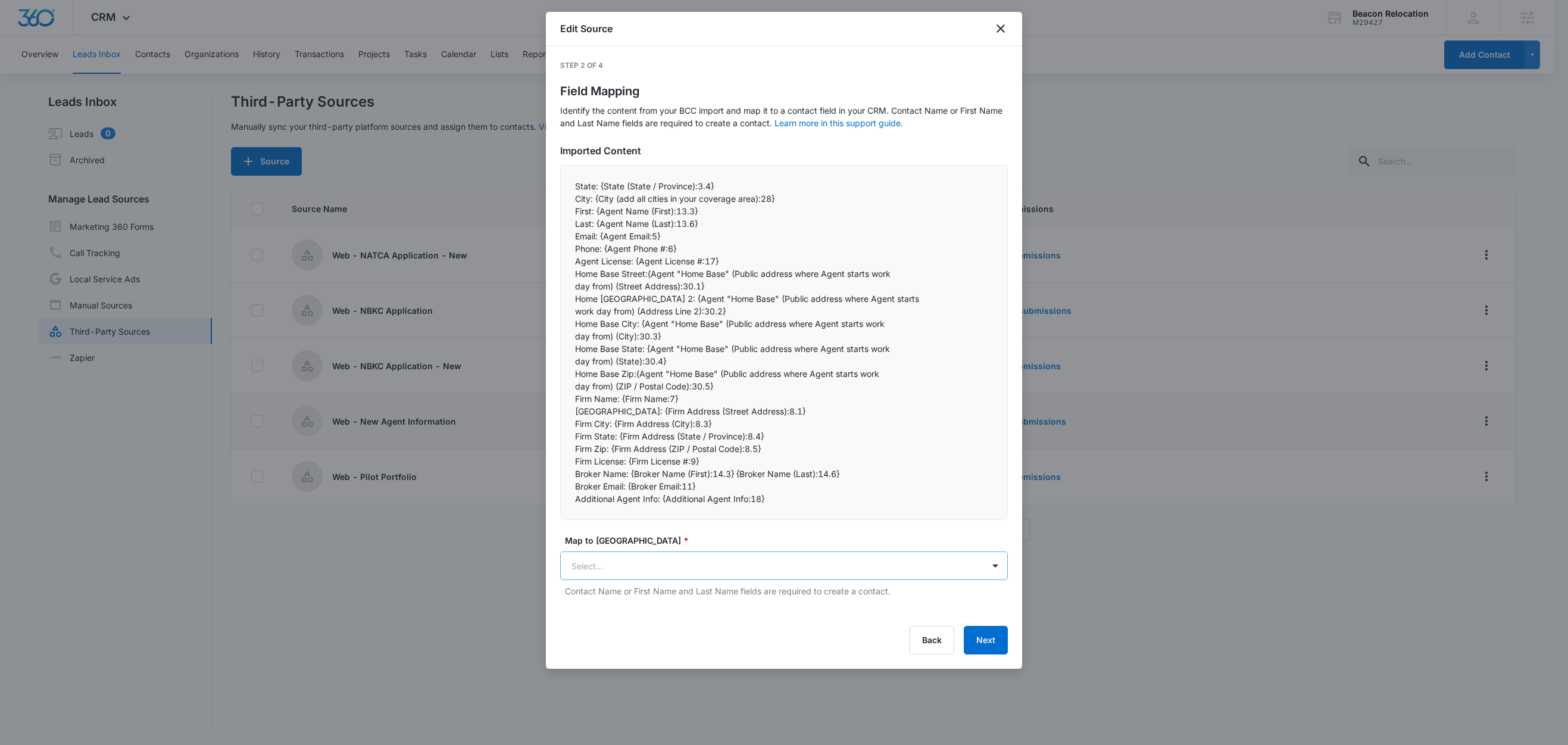
click at [670, 558] on body "CRM Apps Reputation Websites Forms CRM Email Social Shop Content Ads Intelligen…" at bounding box center [784, 373] width 1568 height 747
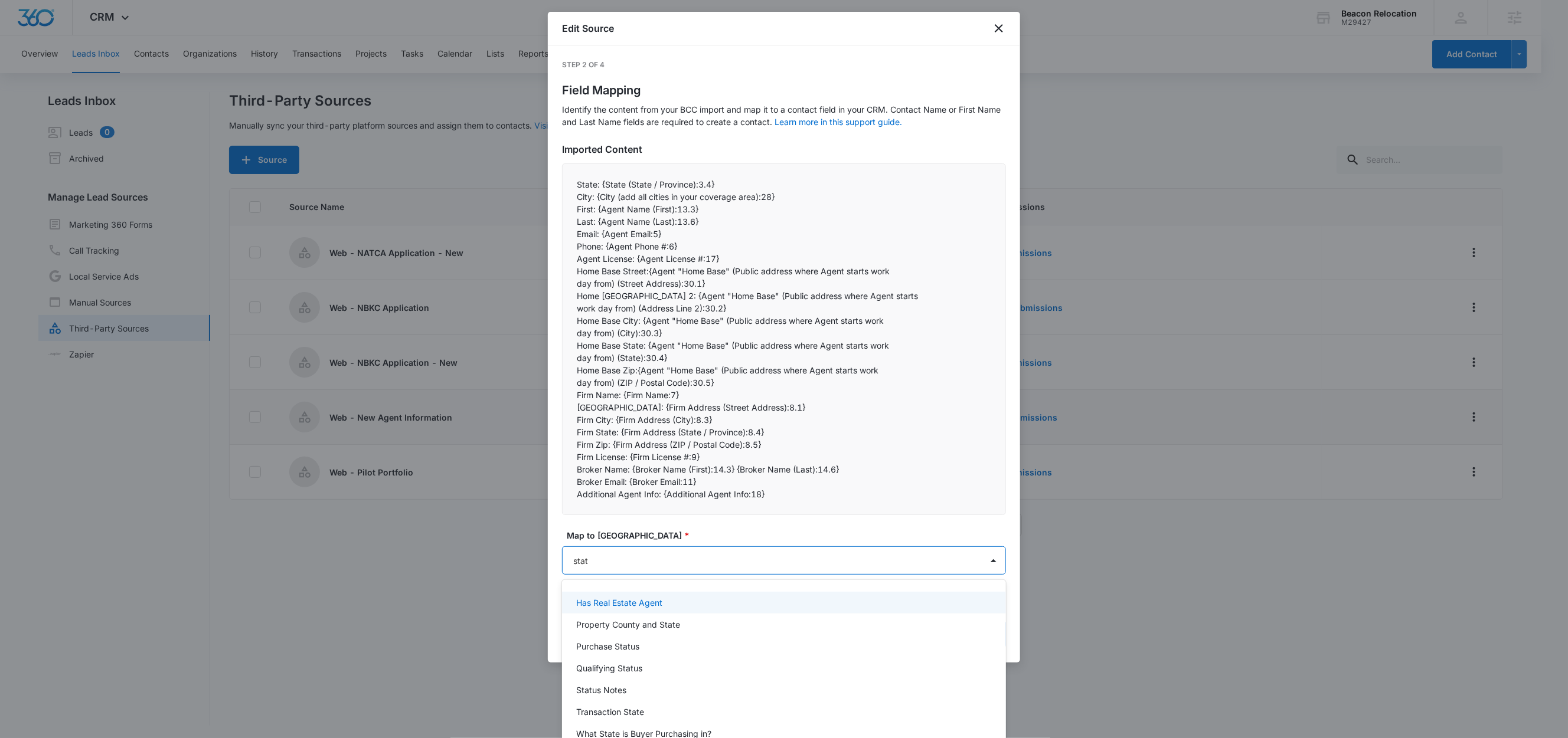
type input "state"
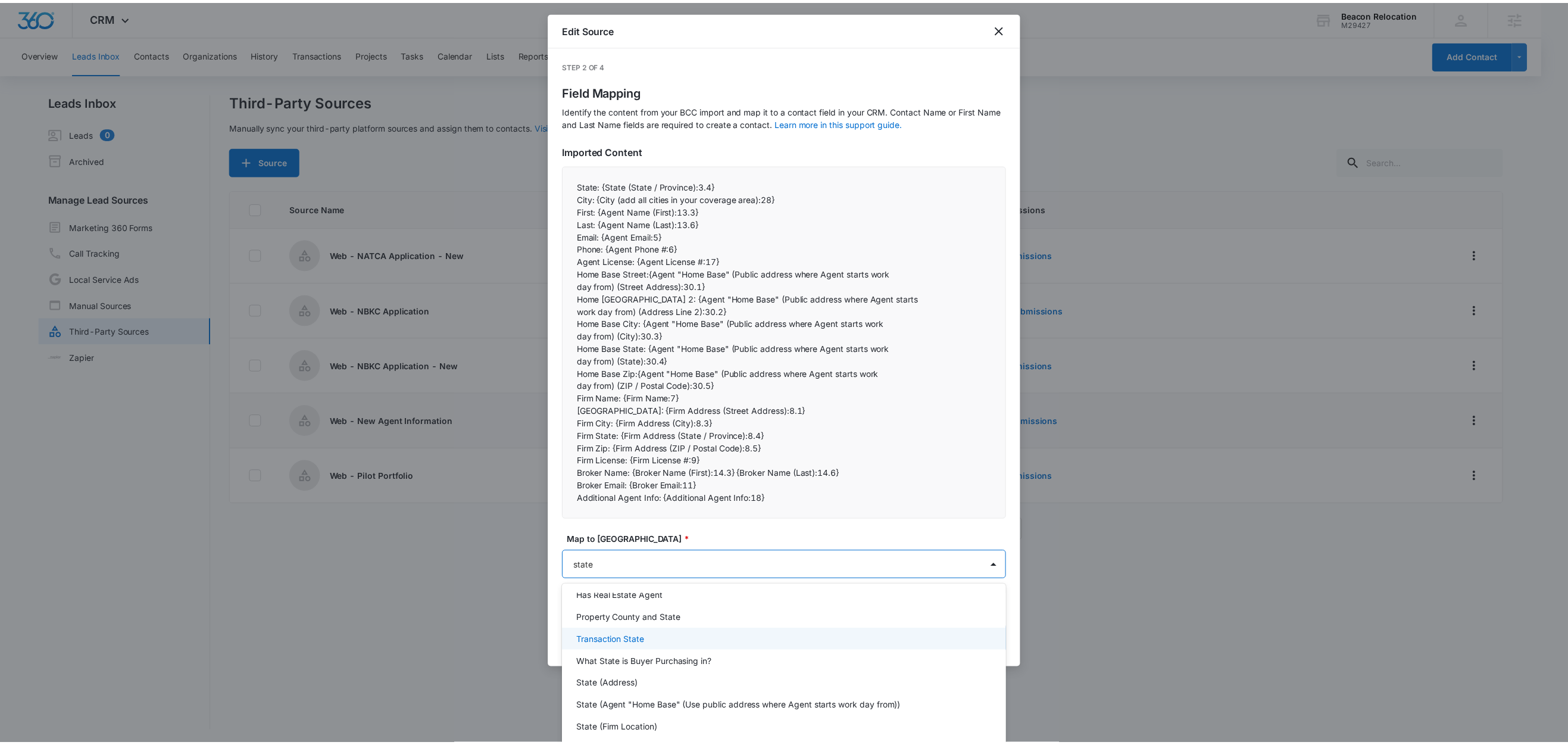
scroll to position [24, 0]
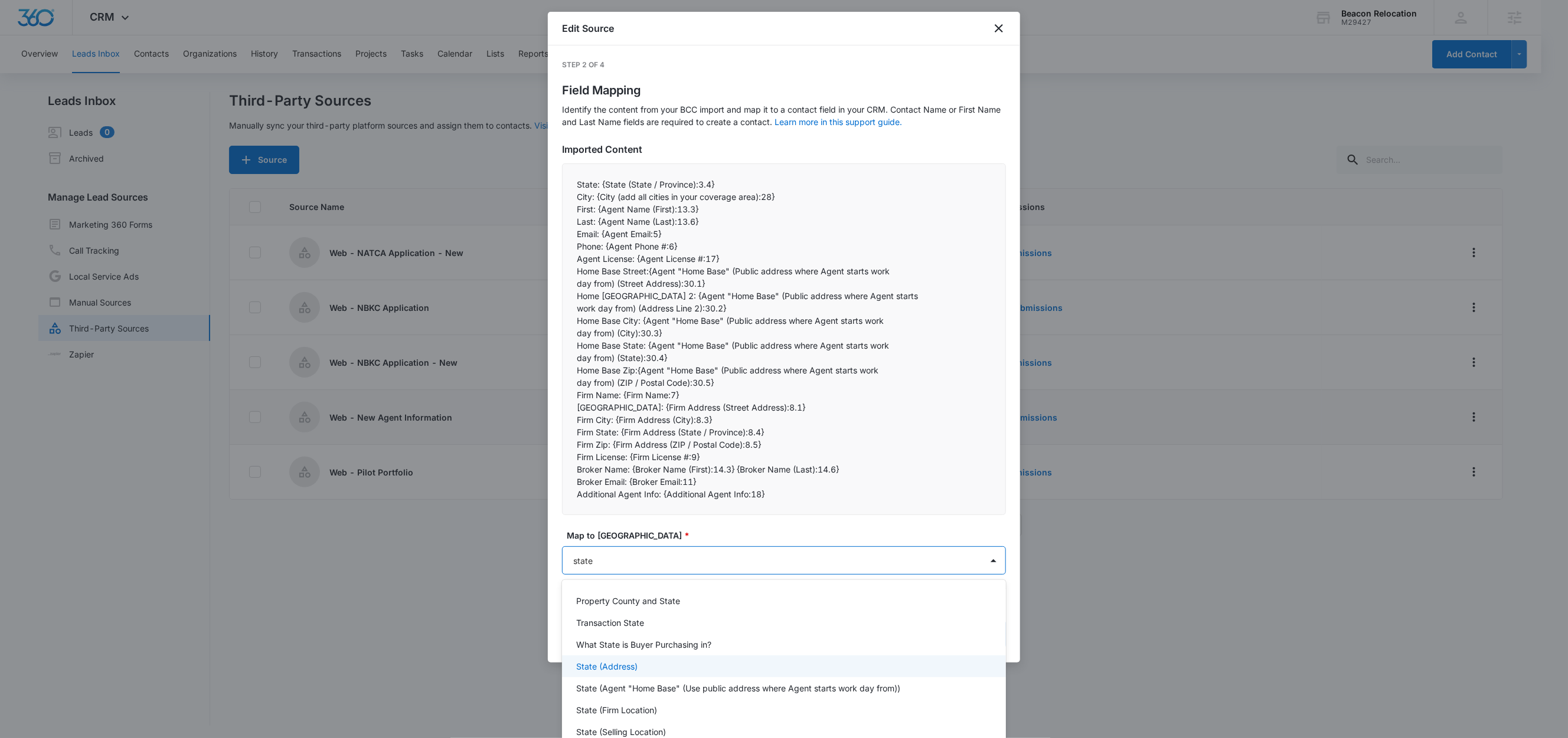
click at [622, 669] on p "State (Address)" at bounding box center [606, 667] width 62 height 12
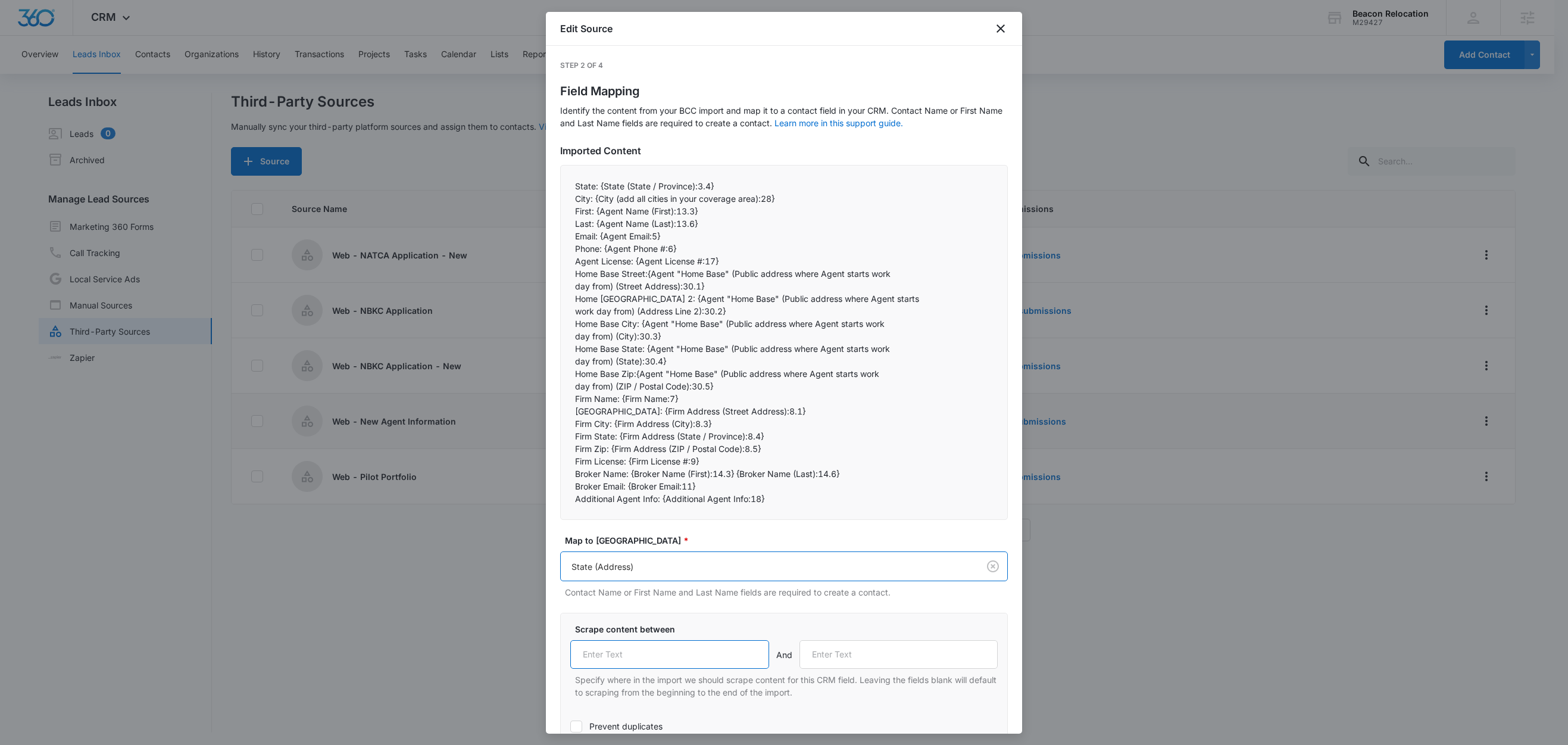
click at [660, 654] on input "text" at bounding box center [669, 655] width 199 height 29
paste input "State:"
type input "State:"
drag, startPoint x: 594, startPoint y: 200, endPoint x: 568, endPoint y: 202, distance: 26.1
click at [568, 202] on div "State: {State (State / Province):3.4} City: {City (add all cities in your cove…" at bounding box center [784, 342] width 448 height 355
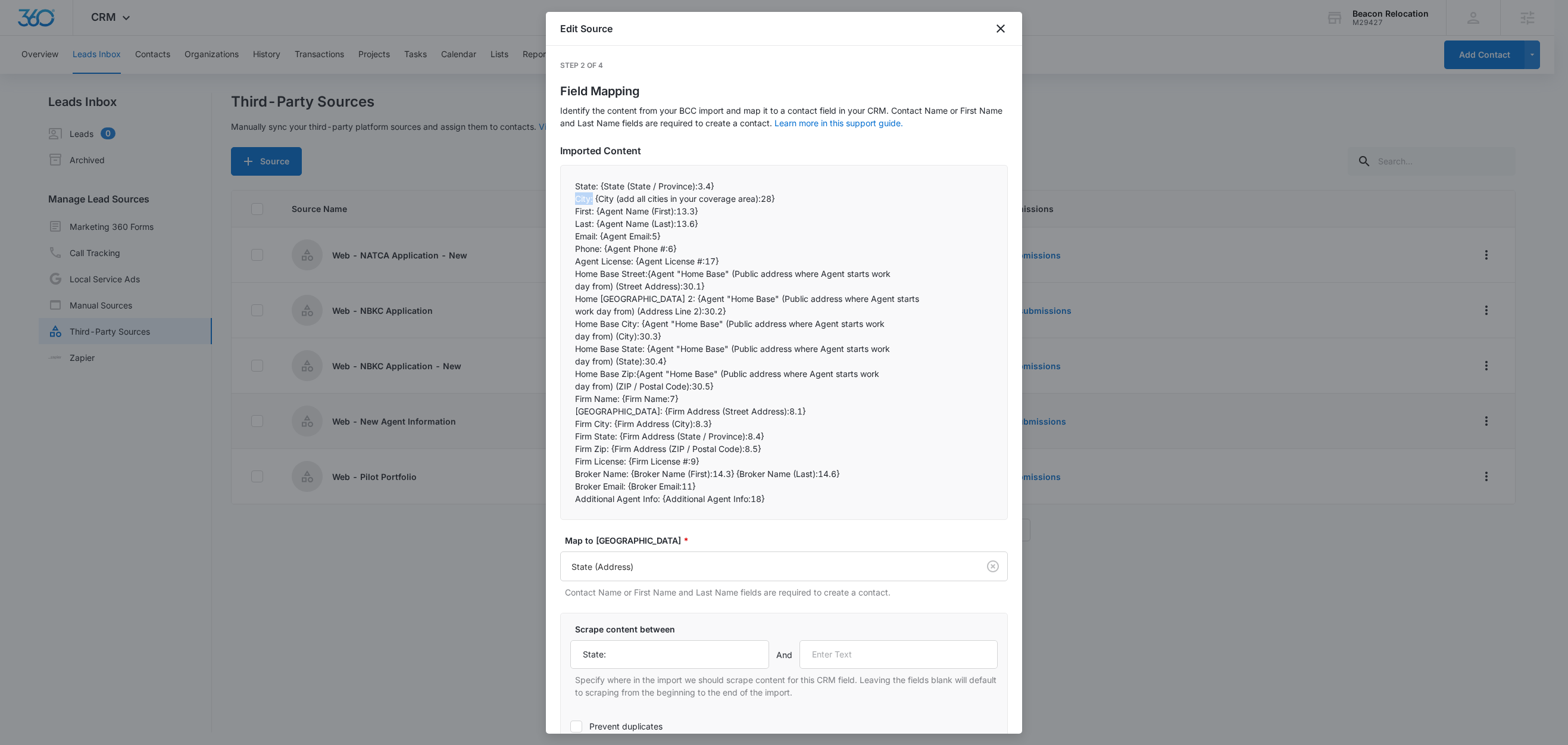
copy p "City:"
click at [858, 654] on input "text" at bounding box center [899, 655] width 199 height 29
paste input "City:"
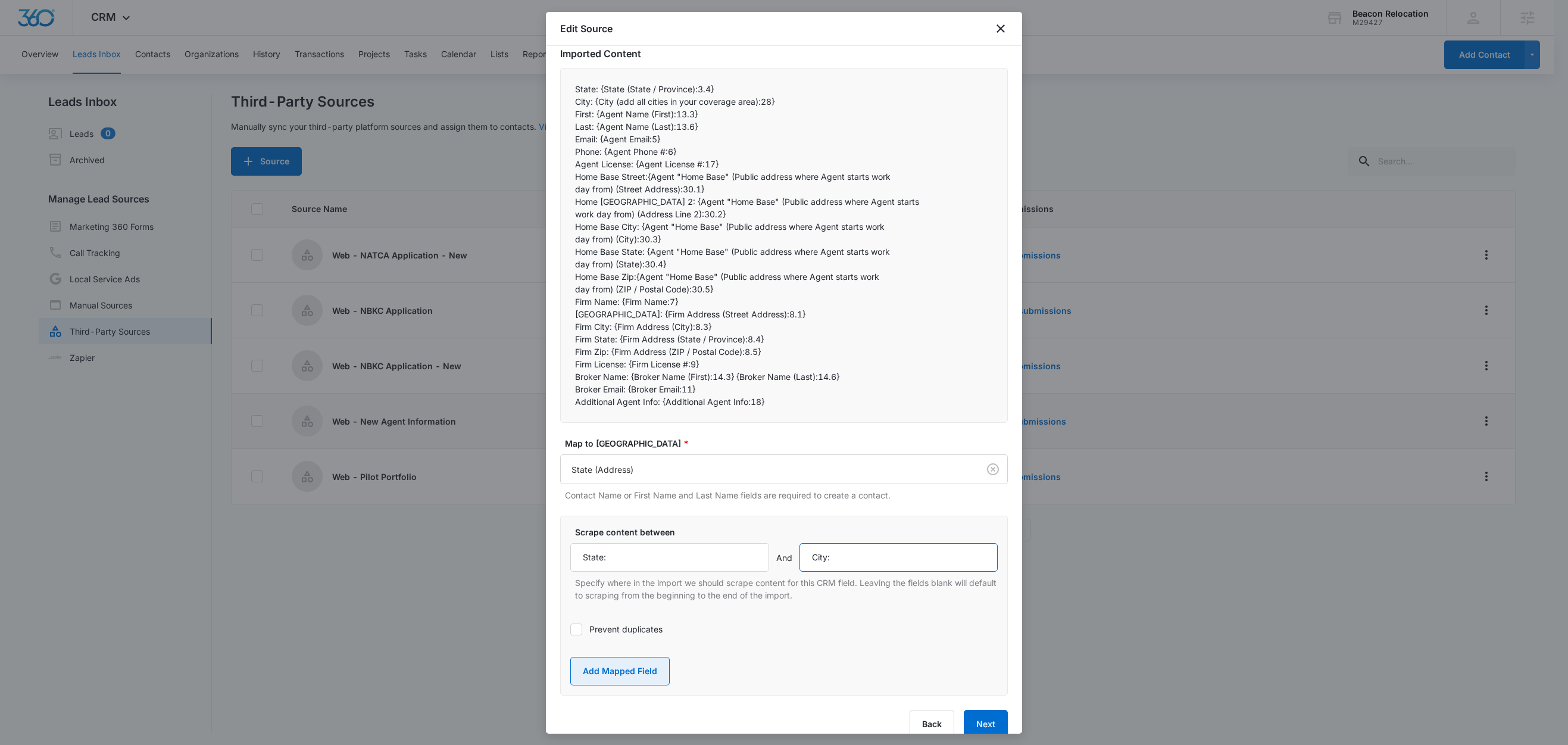
type input "City:"
click at [611, 673] on button "Add Mapped Field" at bounding box center [620, 671] width 100 height 29
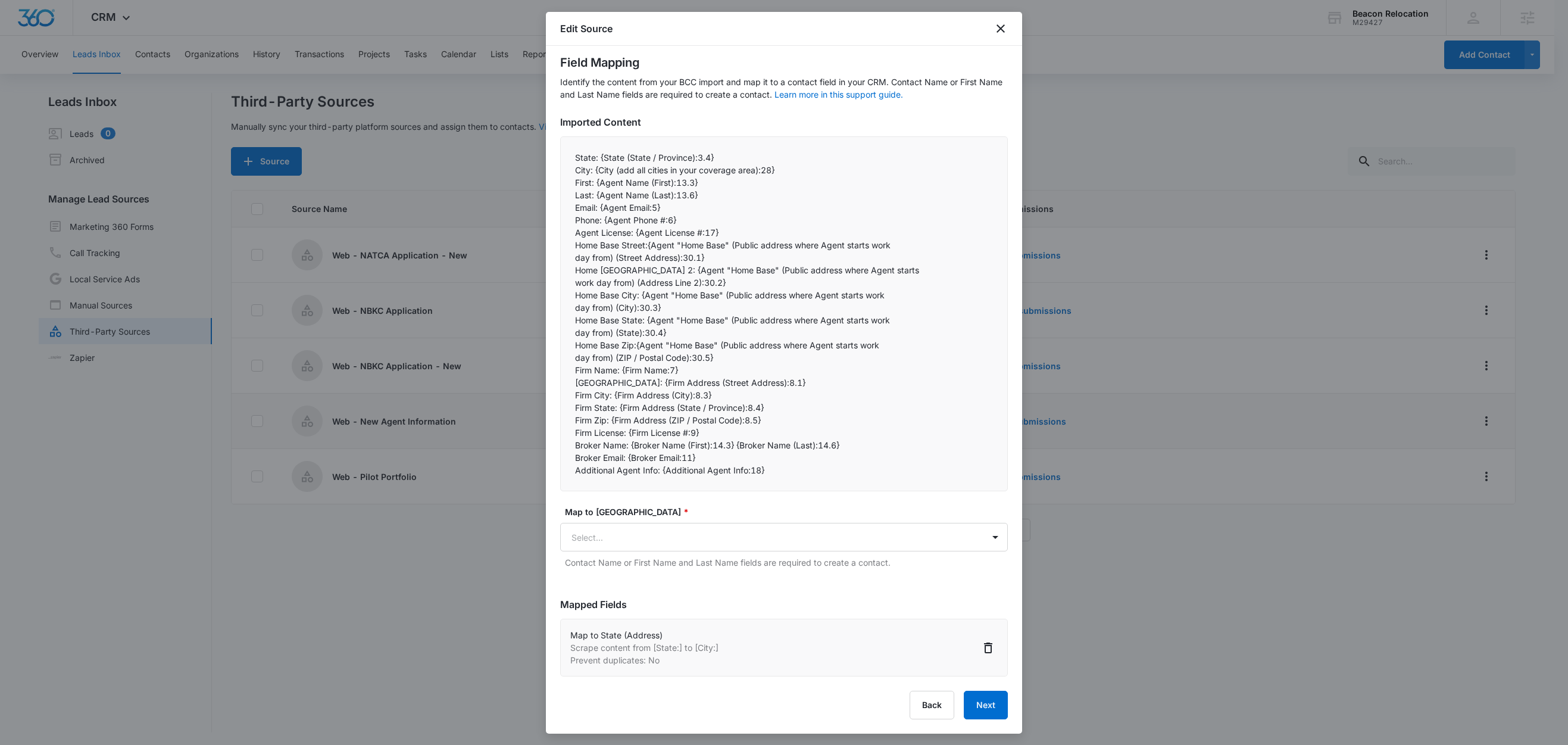
scroll to position [29, 0]
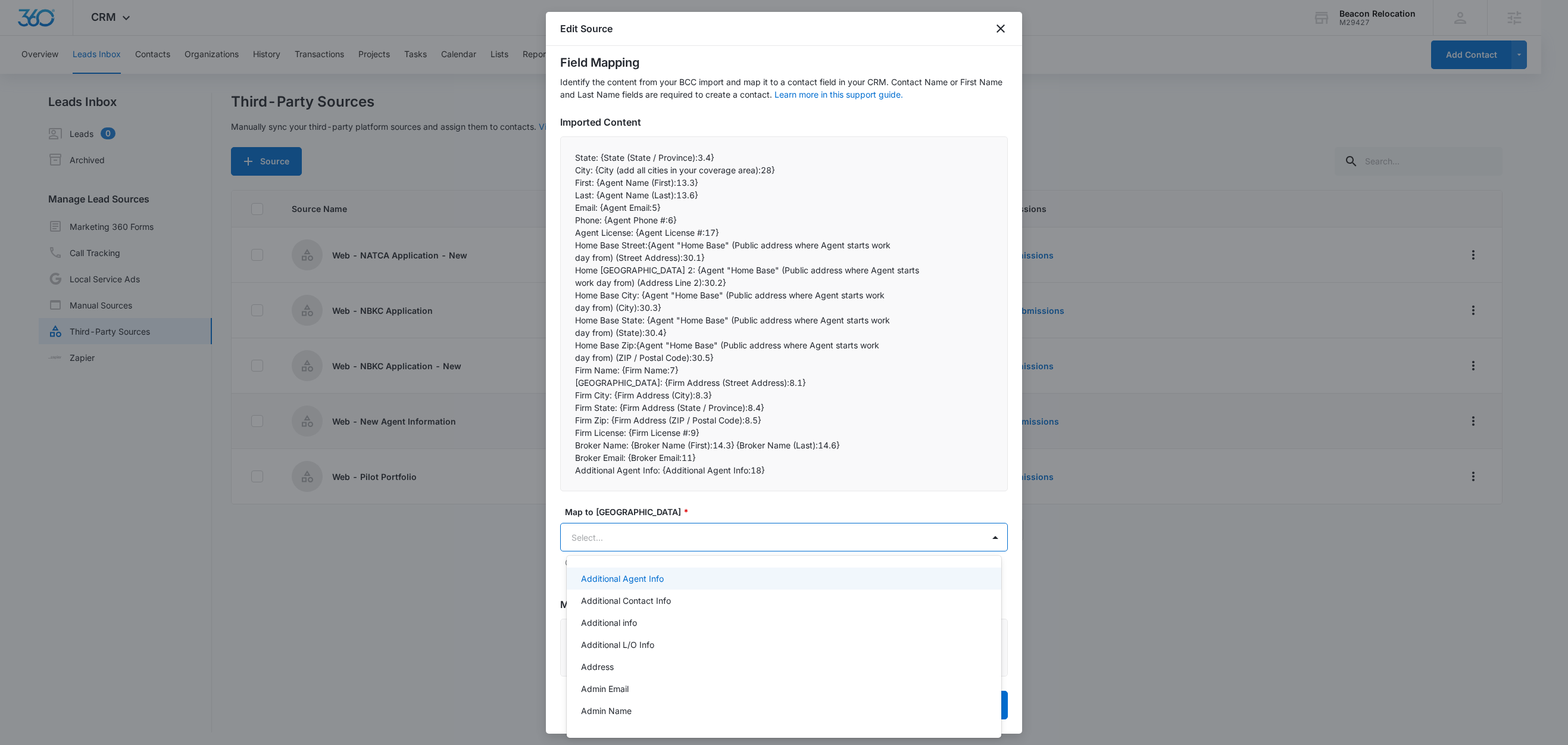
click at [604, 542] on body "CRM Apps Reputation Websites Forms CRM Email Social Shop Content Ads Intelligen…" at bounding box center [784, 372] width 1568 height 745
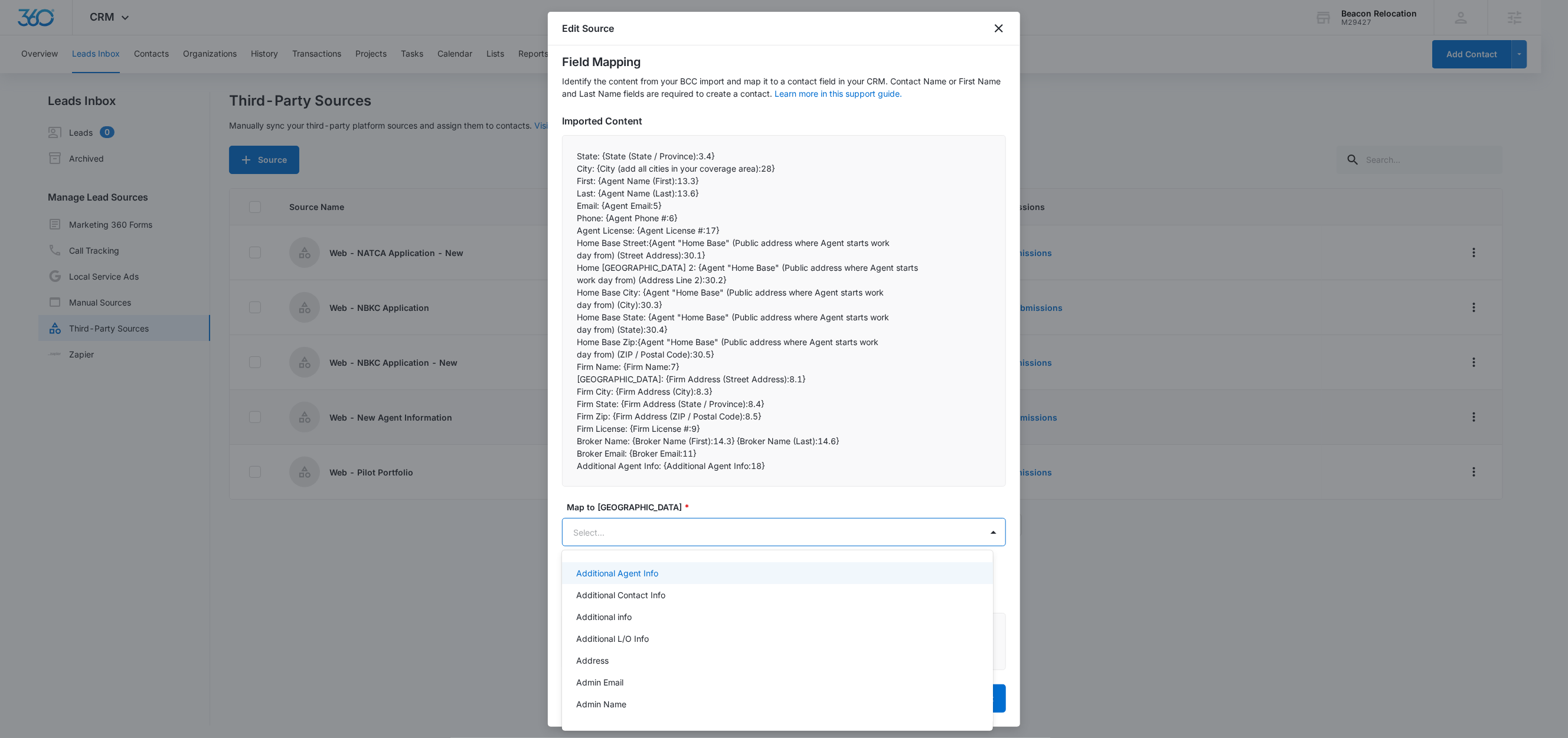
paste input "City:"
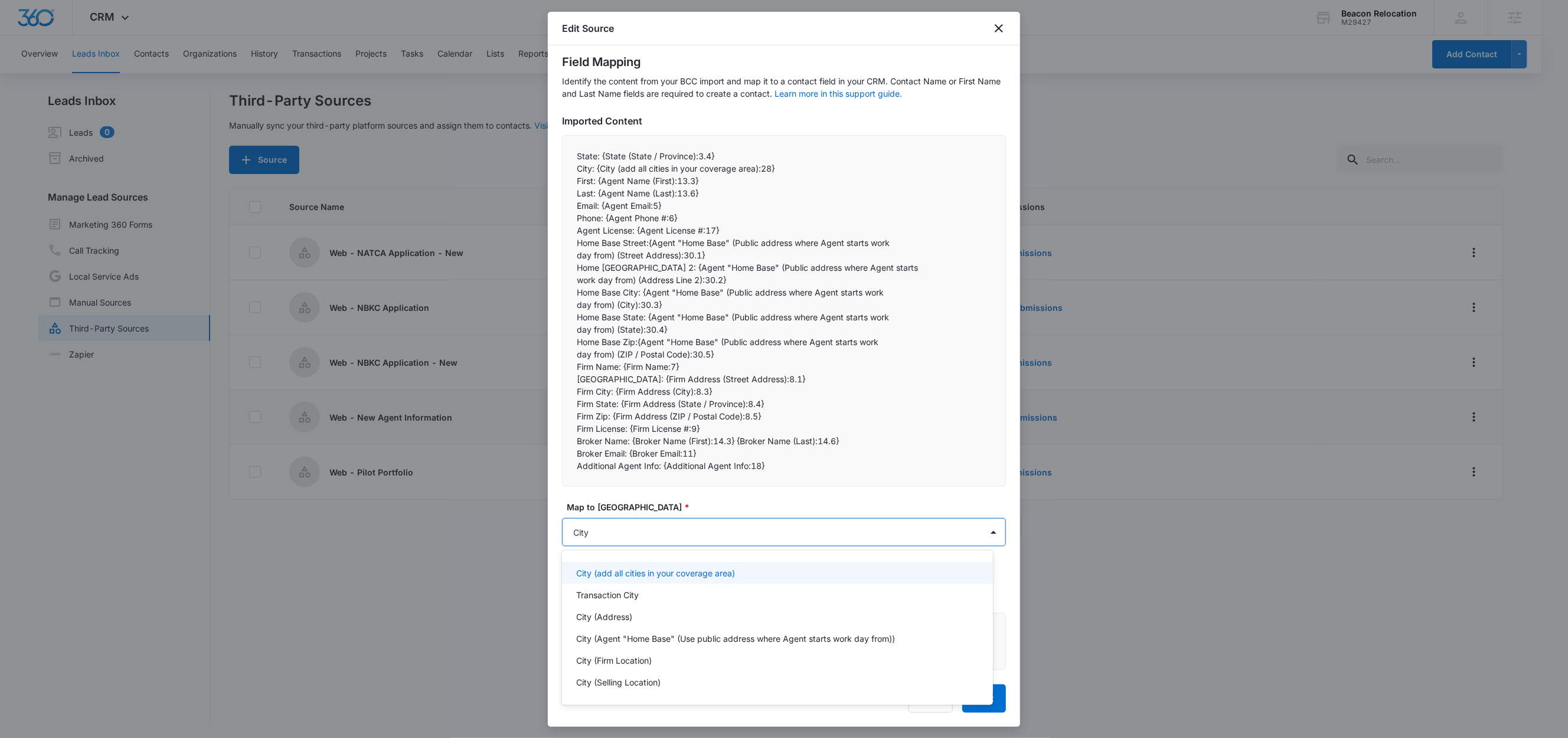
type input "City ("
click at [681, 576] on p "City (add all cities in your coverage area)" at bounding box center [655, 573] width 159 height 12
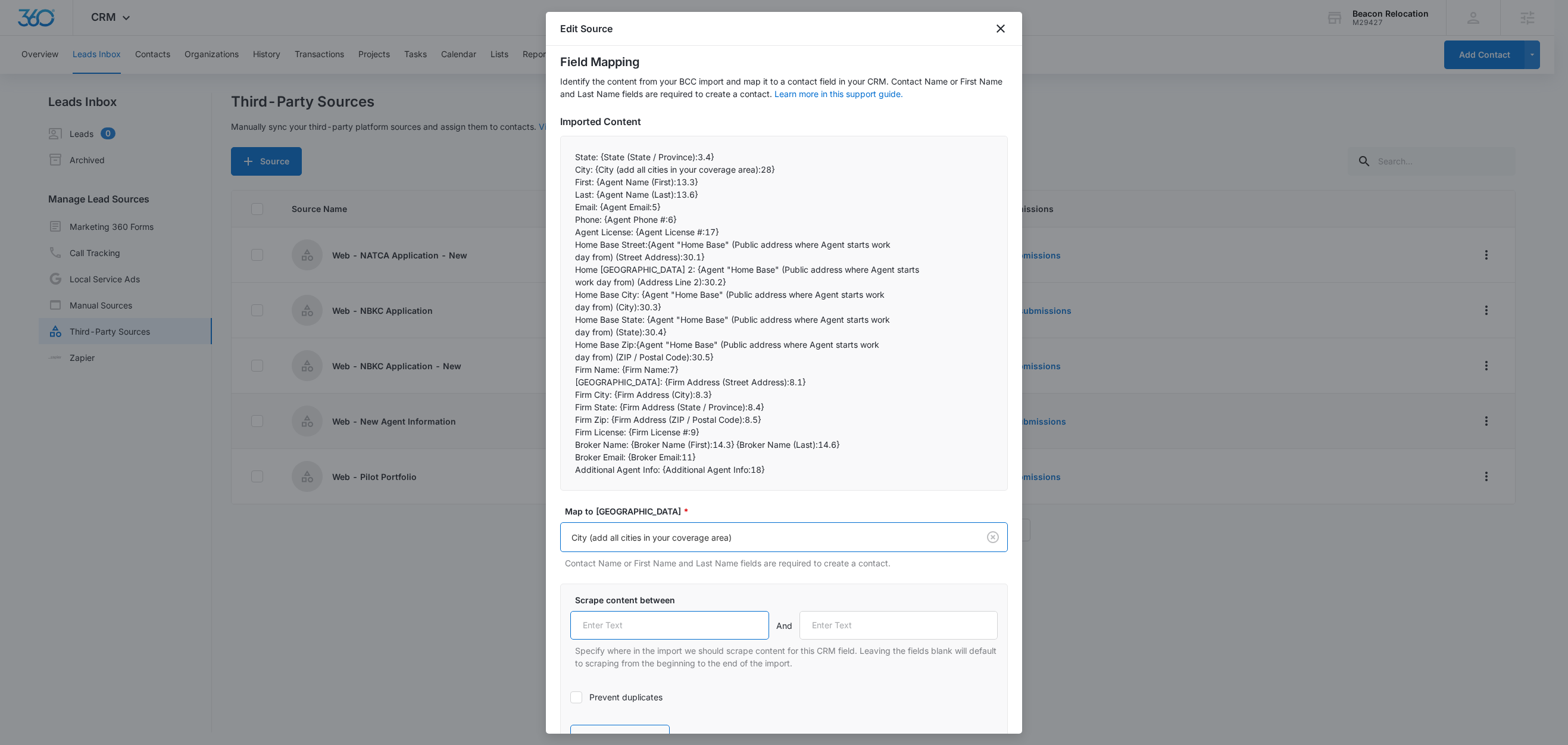
click at [630, 626] on input "text" at bounding box center [669, 625] width 199 height 29
paste input "City:"
type input "City:"
drag, startPoint x: 596, startPoint y: 181, endPoint x: 566, endPoint y: 180, distance: 30.0
click at [566, 180] on div "State: {State (State / Province):3.4} City: {City (add all cities in your cove…" at bounding box center [784, 313] width 448 height 355
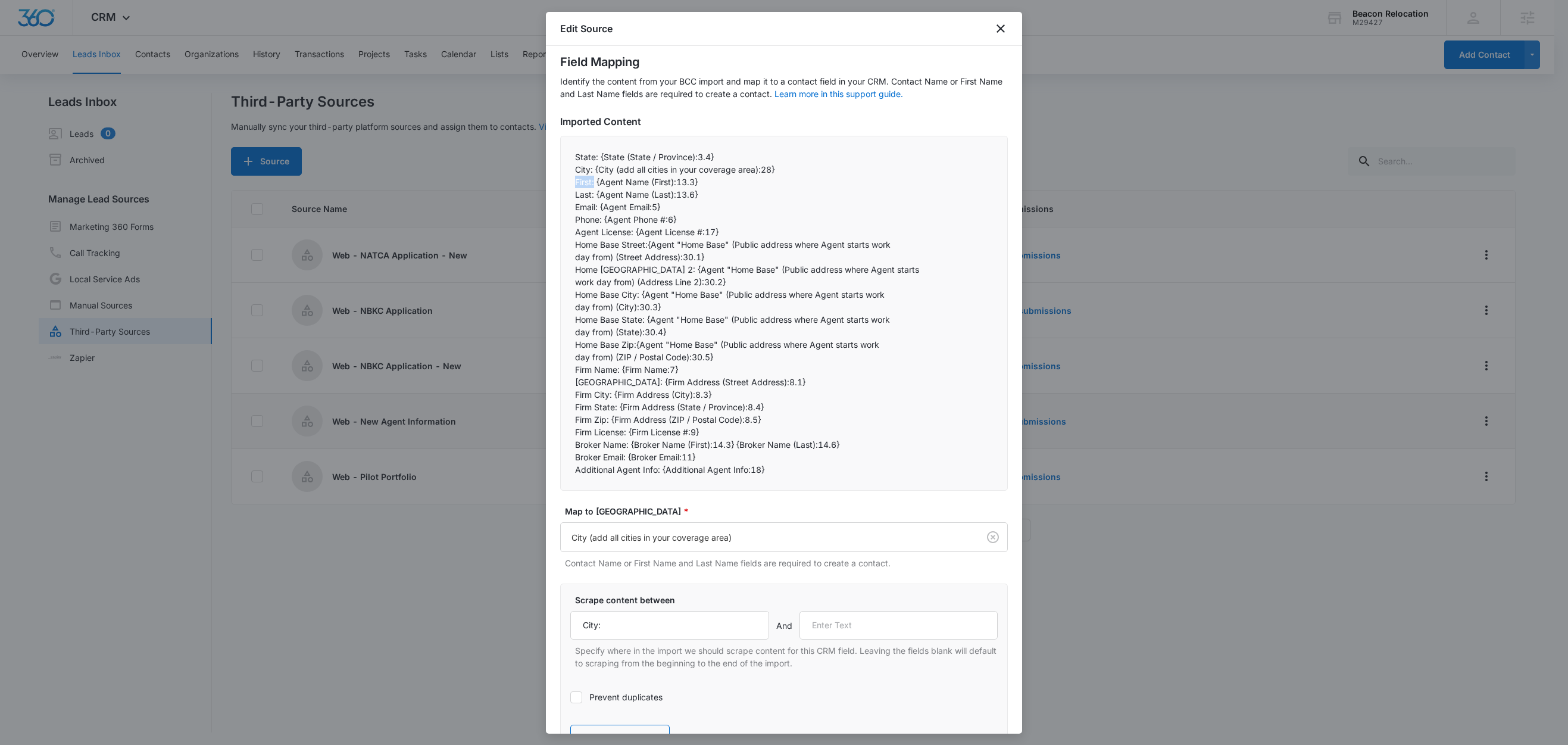
copy p "First:"
click at [864, 626] on input "text" at bounding box center [899, 625] width 199 height 29
paste input "First:"
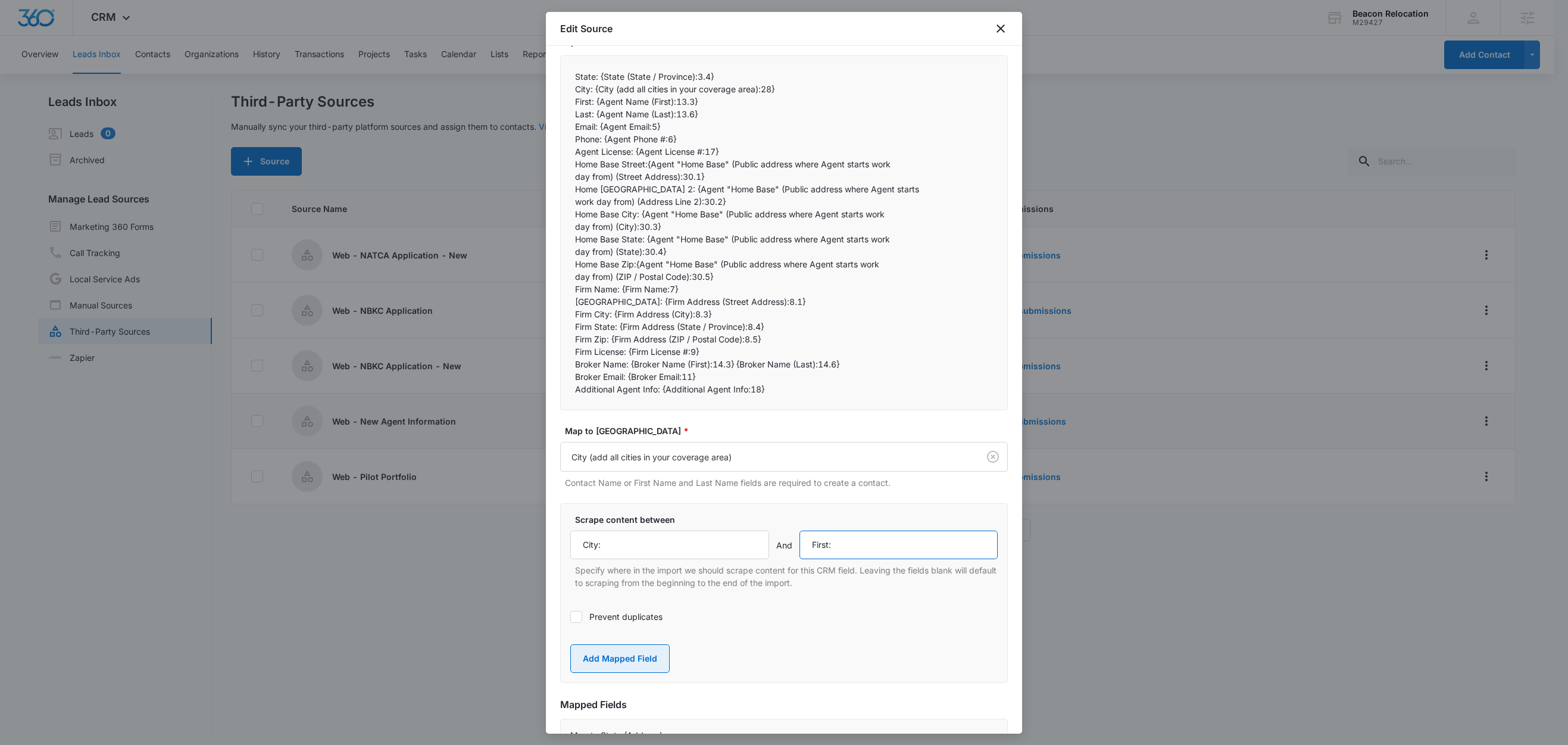
type input "First:"
click at [630, 661] on button "Add Mapped Field" at bounding box center [620, 658] width 100 height 29
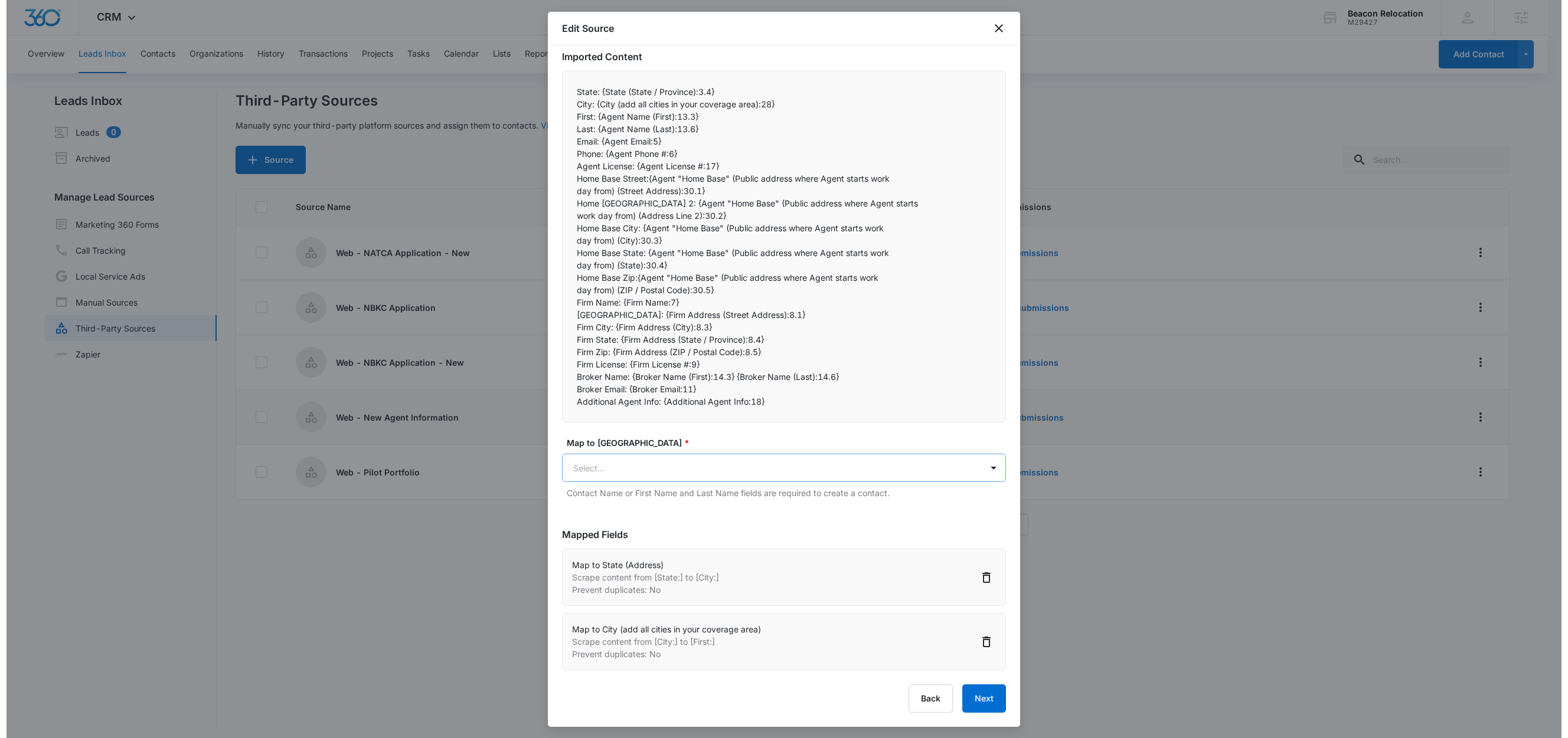
scroll to position [94, 0]
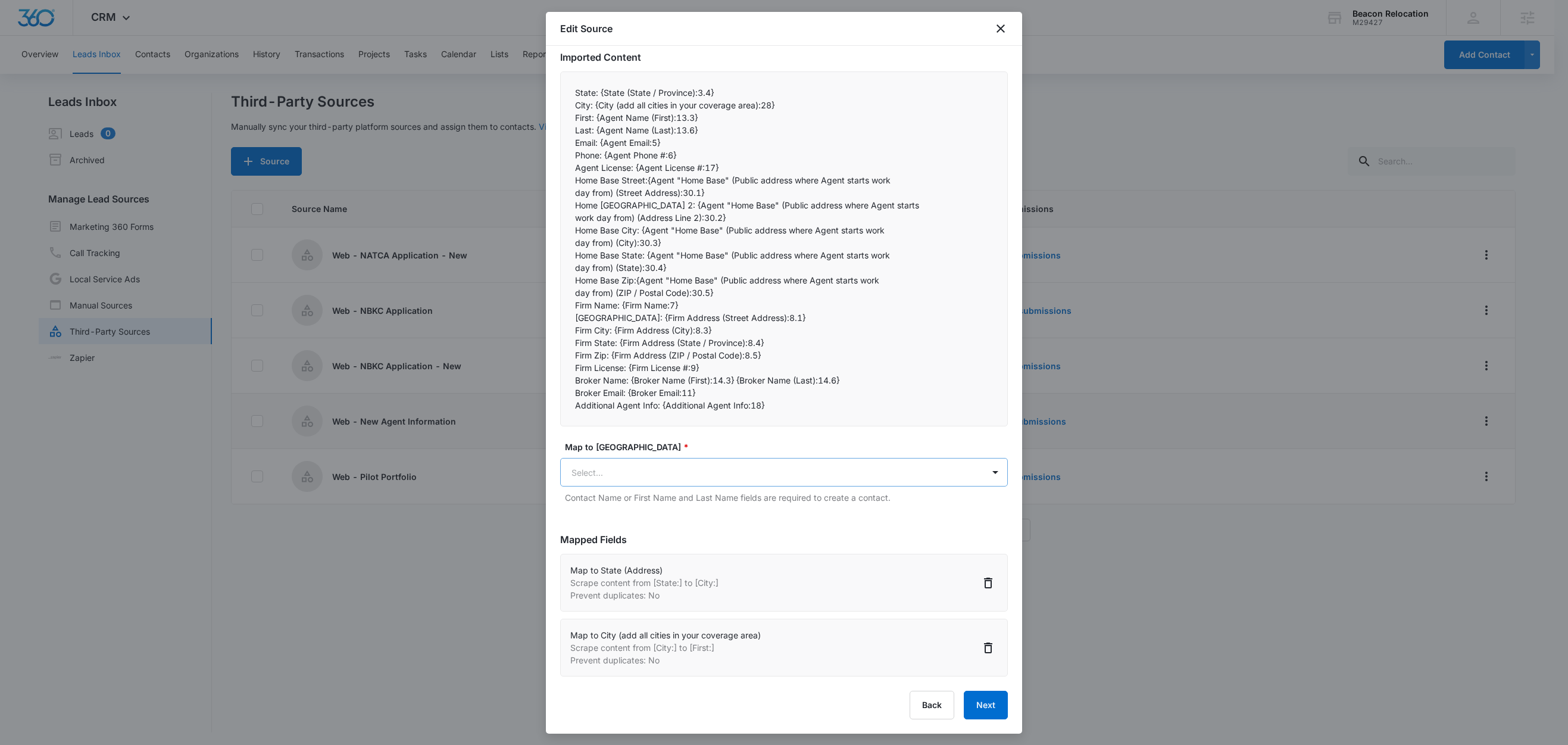
click at [647, 469] on body "CRM Apps Reputation Websites Forms CRM Email Social Shop Content Ads Intelligen…" at bounding box center [784, 373] width 1568 height 747
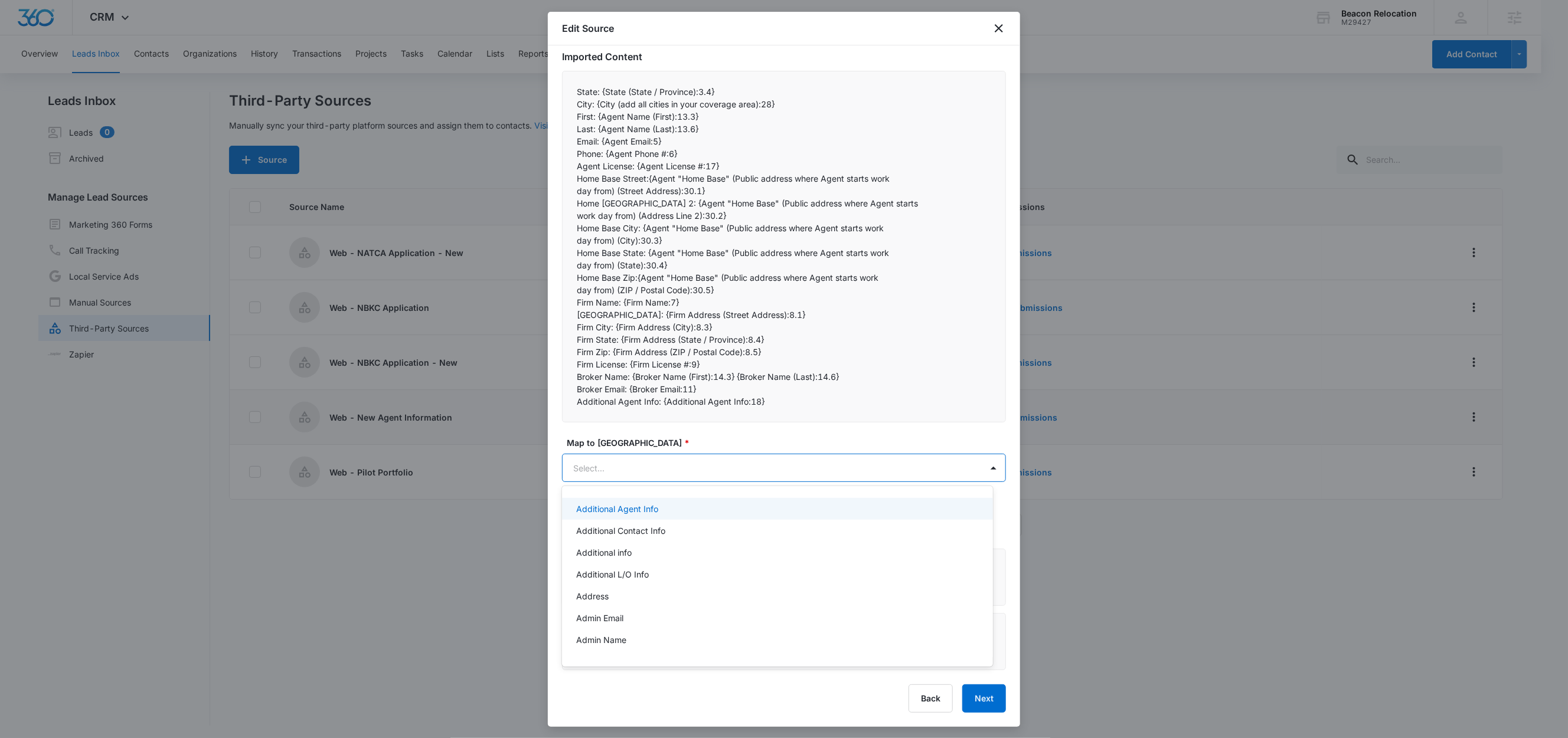
paste input "First:"
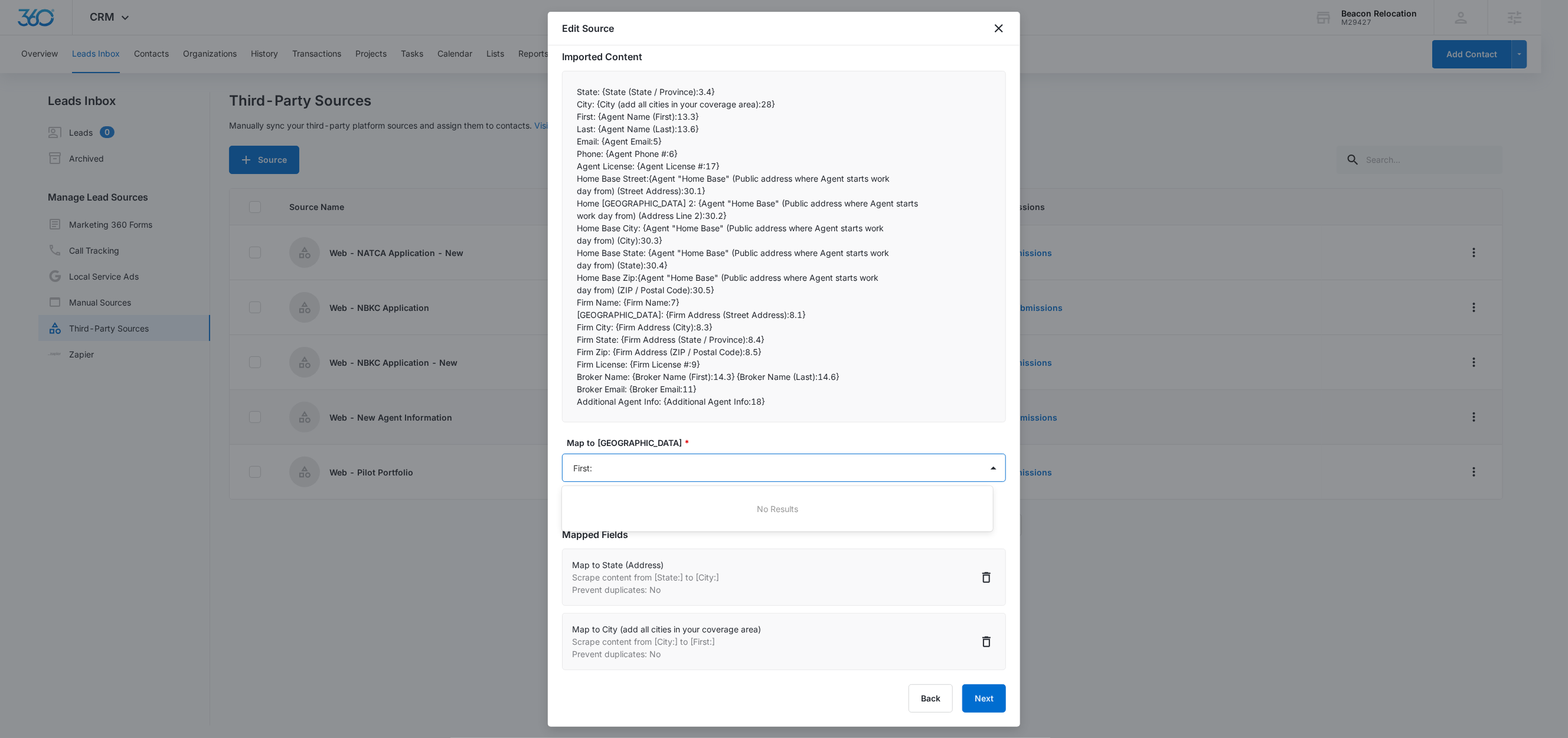
type input "First"
click at [625, 508] on p "First Name (Contact Name)" at bounding box center [629, 509] width 106 height 12
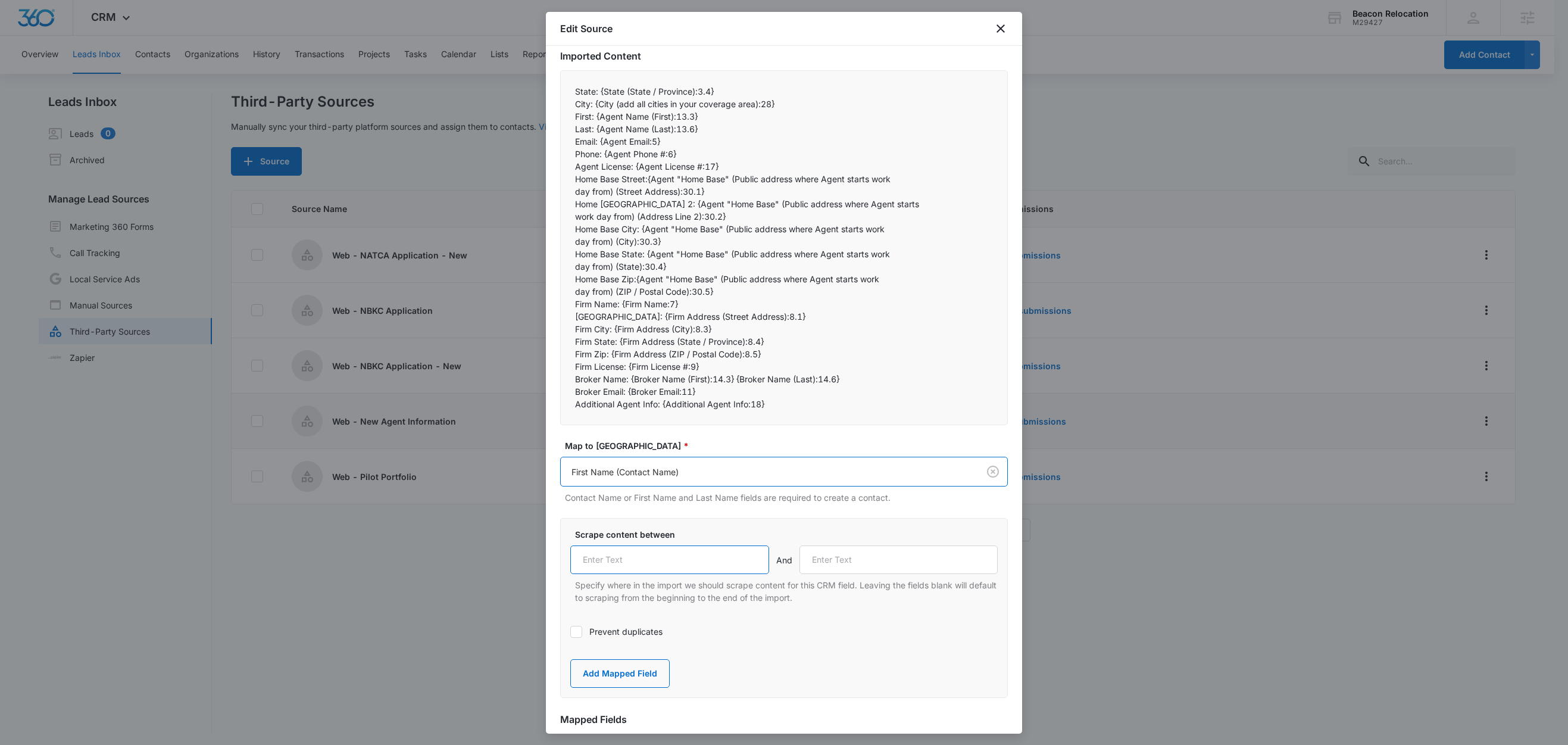
click at [667, 562] on input "text" at bounding box center [669, 560] width 199 height 29
paste input "First:"
type input "First:"
drag, startPoint x: 594, startPoint y: 129, endPoint x: 562, endPoint y: 129, distance: 32.0
click at [562, 129] on div "State: {State (State / Province):3.4} City: {City (add all cities in your cove…" at bounding box center [784, 247] width 448 height 355
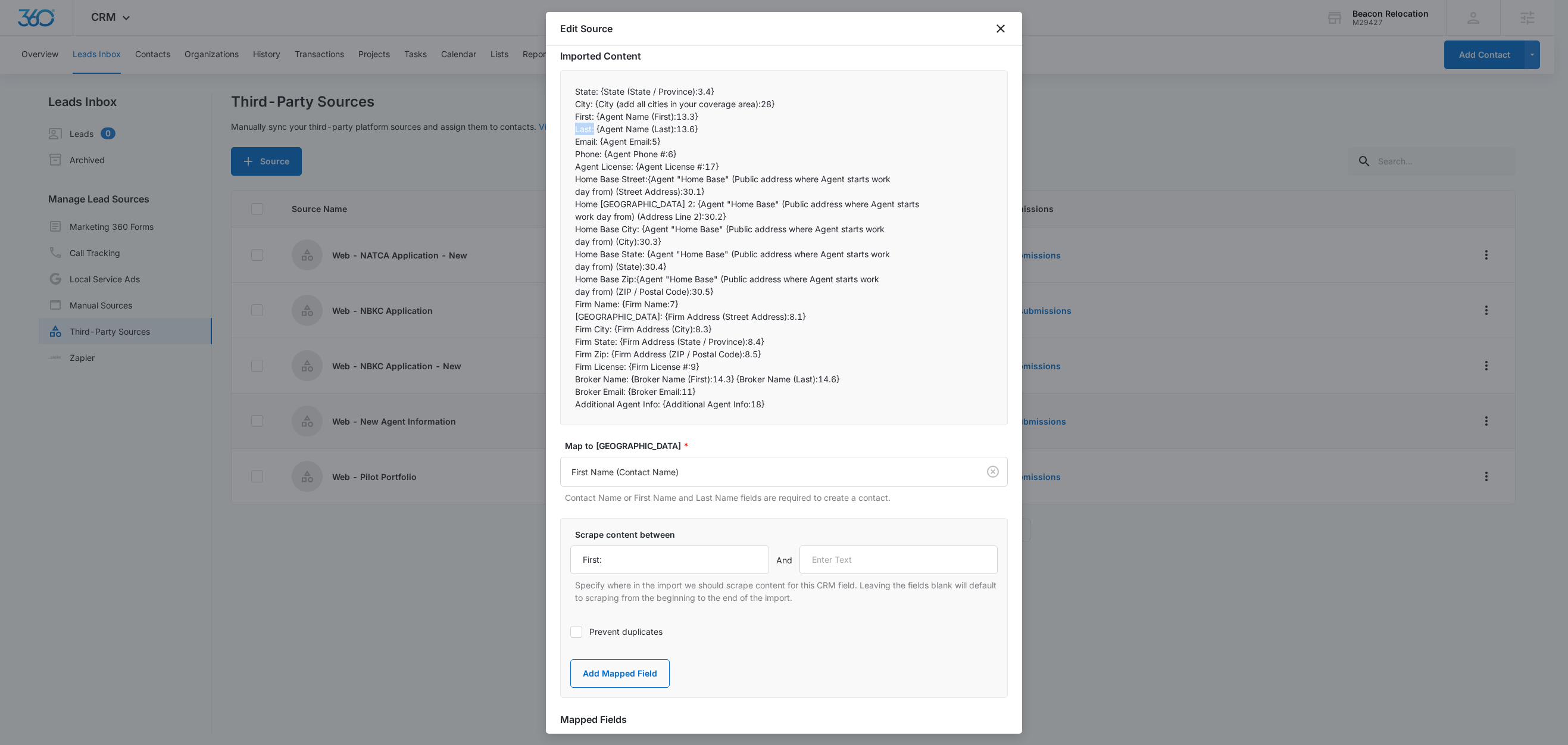
copy p "Last:"
click at [829, 561] on input "text" at bounding box center [899, 560] width 199 height 29
paste input "Last:"
type input "Last:"
drag, startPoint x: 607, startPoint y: 672, endPoint x: 629, endPoint y: 600, distance: 75.3
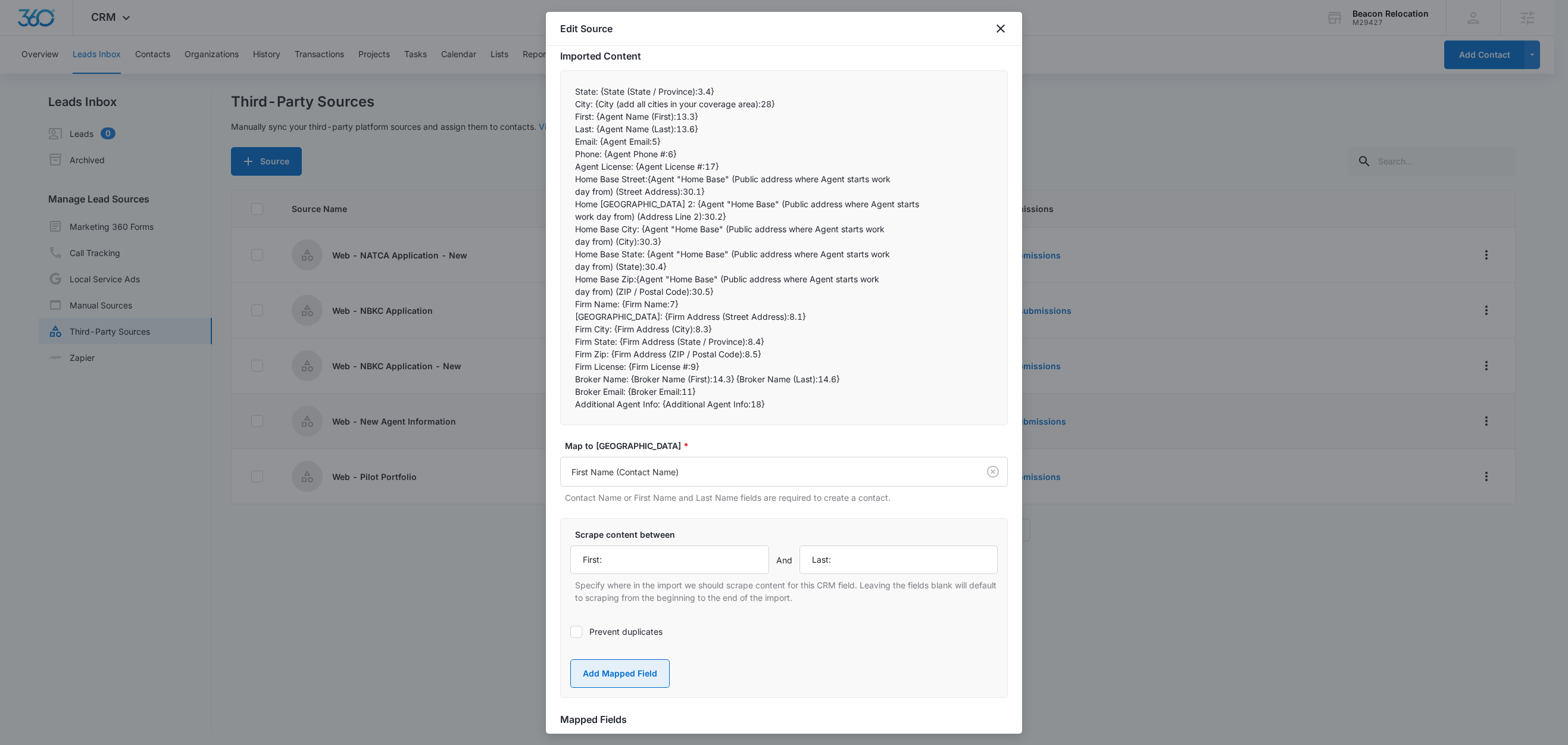
click at [607, 672] on button "Add Mapped Field" at bounding box center [620, 673] width 100 height 29
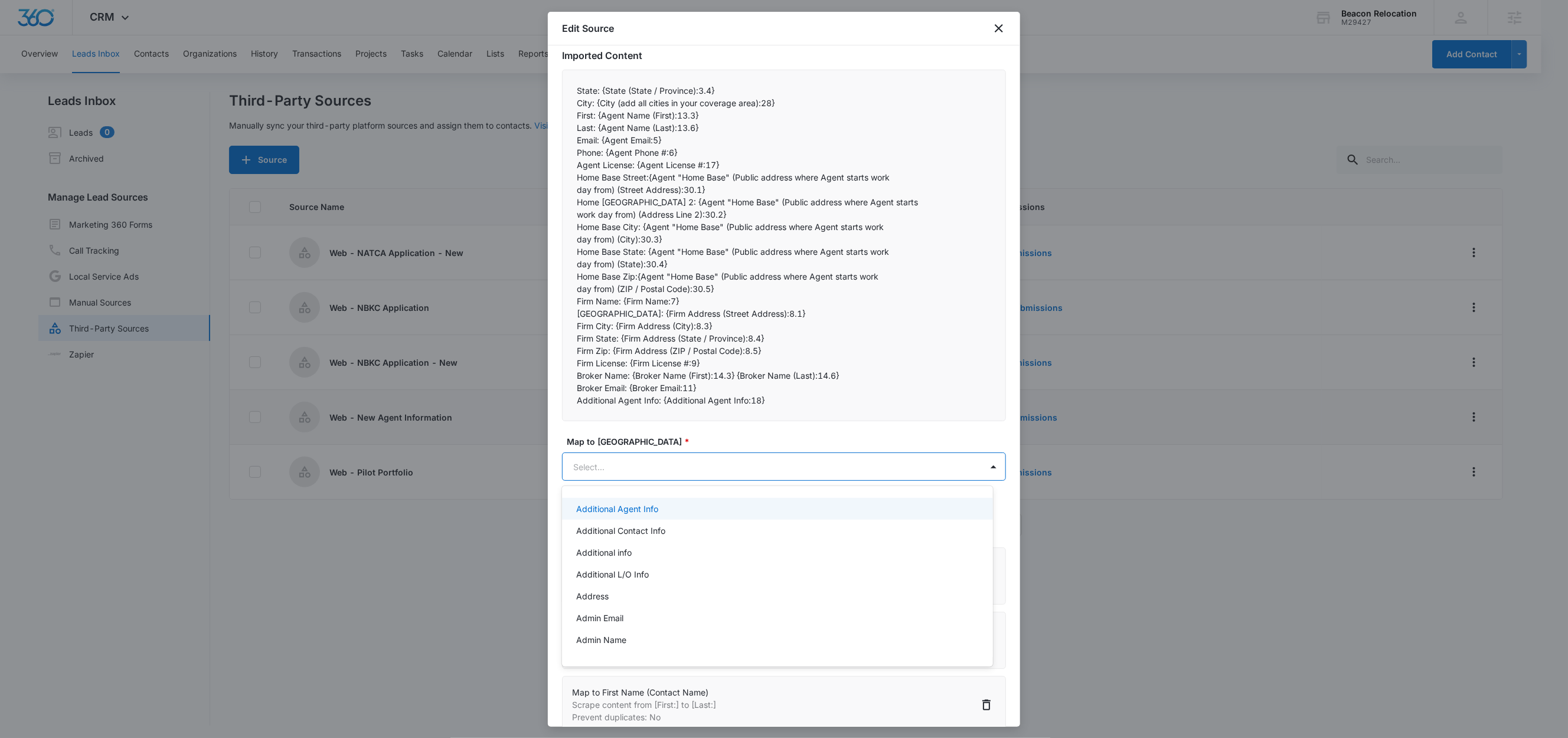
click at [622, 462] on body "CRM Apps Reputation Websites Forms CRM Email Social Shop Content Ads Intelligen…" at bounding box center [784, 369] width 1568 height 738
paste input "Last:"
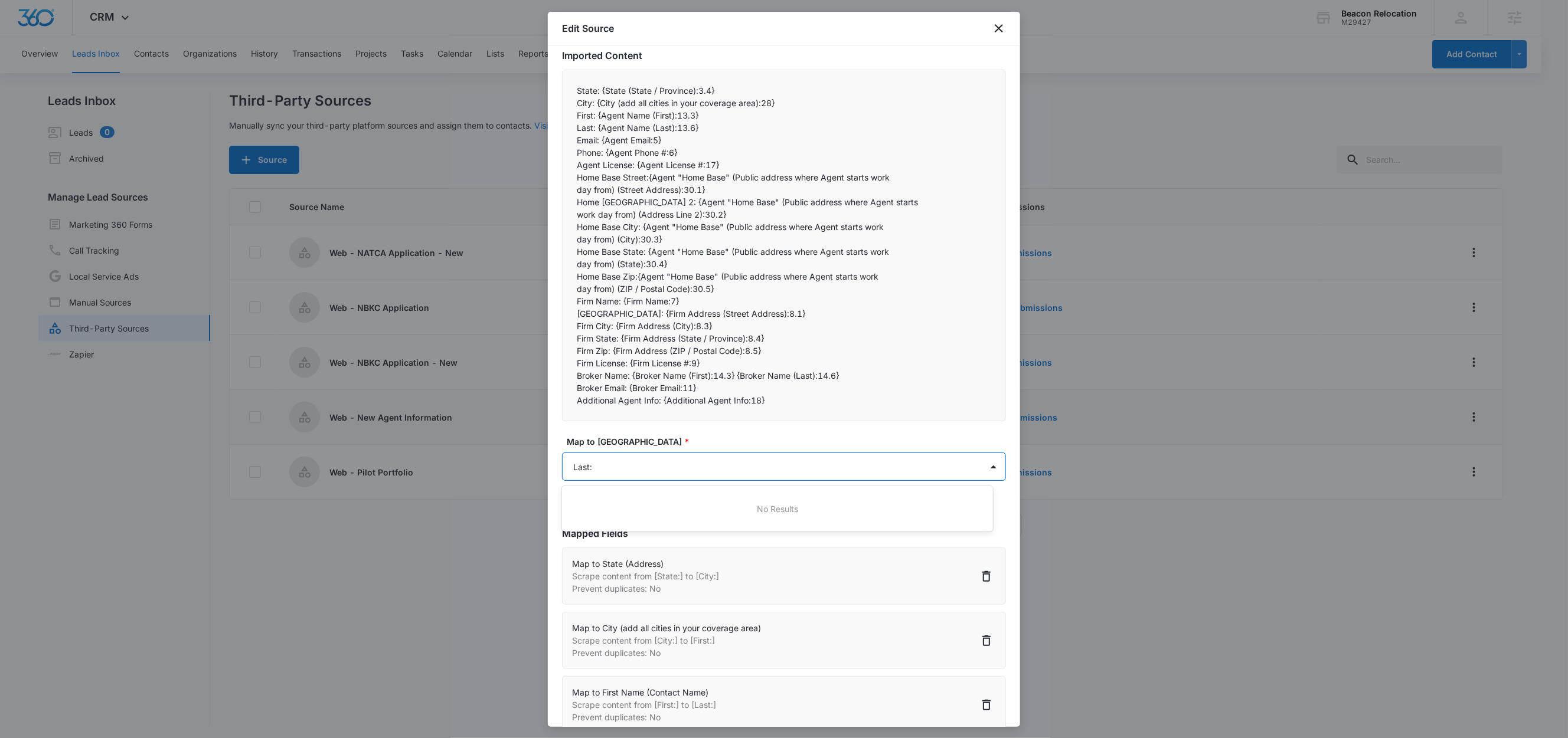
type input "Last"
click at [644, 513] on p "Last Name (Contact Name)" at bounding box center [629, 509] width 106 height 12
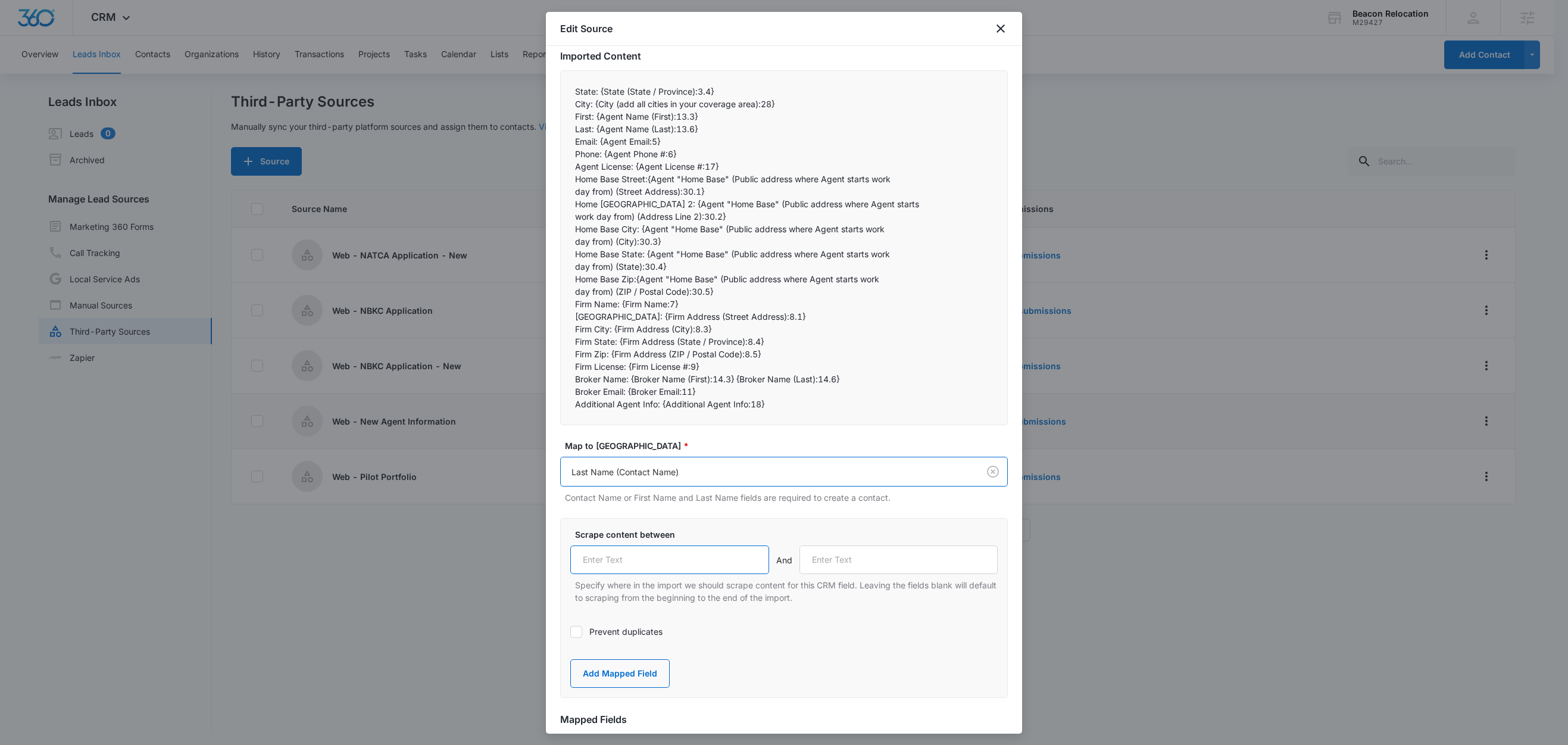
click at [647, 564] on input "text" at bounding box center [669, 560] width 199 height 29
paste input "Last:"
type input "Last:"
drag, startPoint x: 598, startPoint y: 143, endPoint x: 563, endPoint y: 144, distance: 35.0
click at [563, 144] on div "State: {State (State / Province):3.4} City: {City (add all cities in your cove…" at bounding box center [784, 247] width 448 height 355
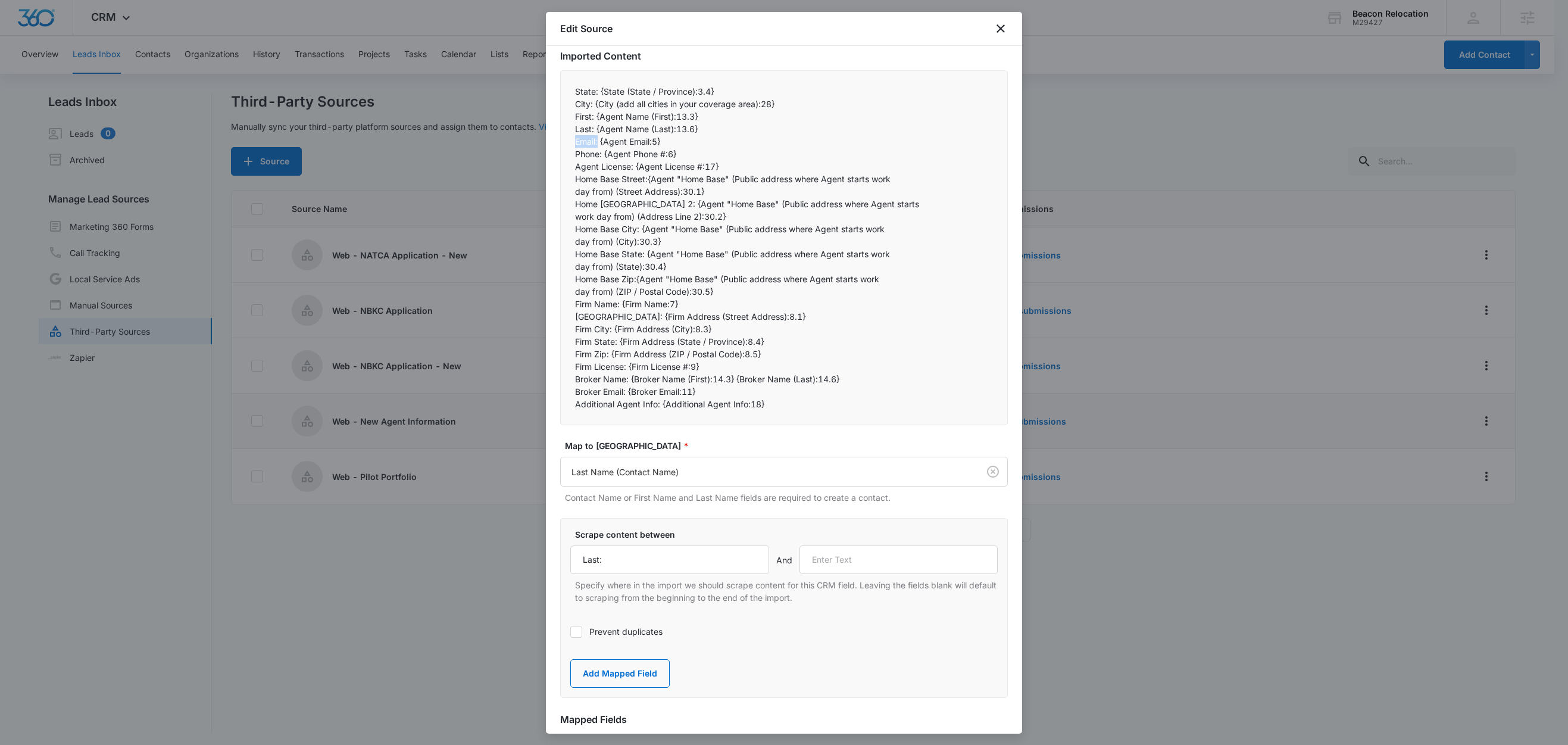
copy p "Email:"
click at [848, 565] on input "text" at bounding box center [899, 560] width 199 height 29
paste input "Email:"
type input "Email:"
click at [597, 671] on button "Add Mapped Field" at bounding box center [620, 673] width 100 height 29
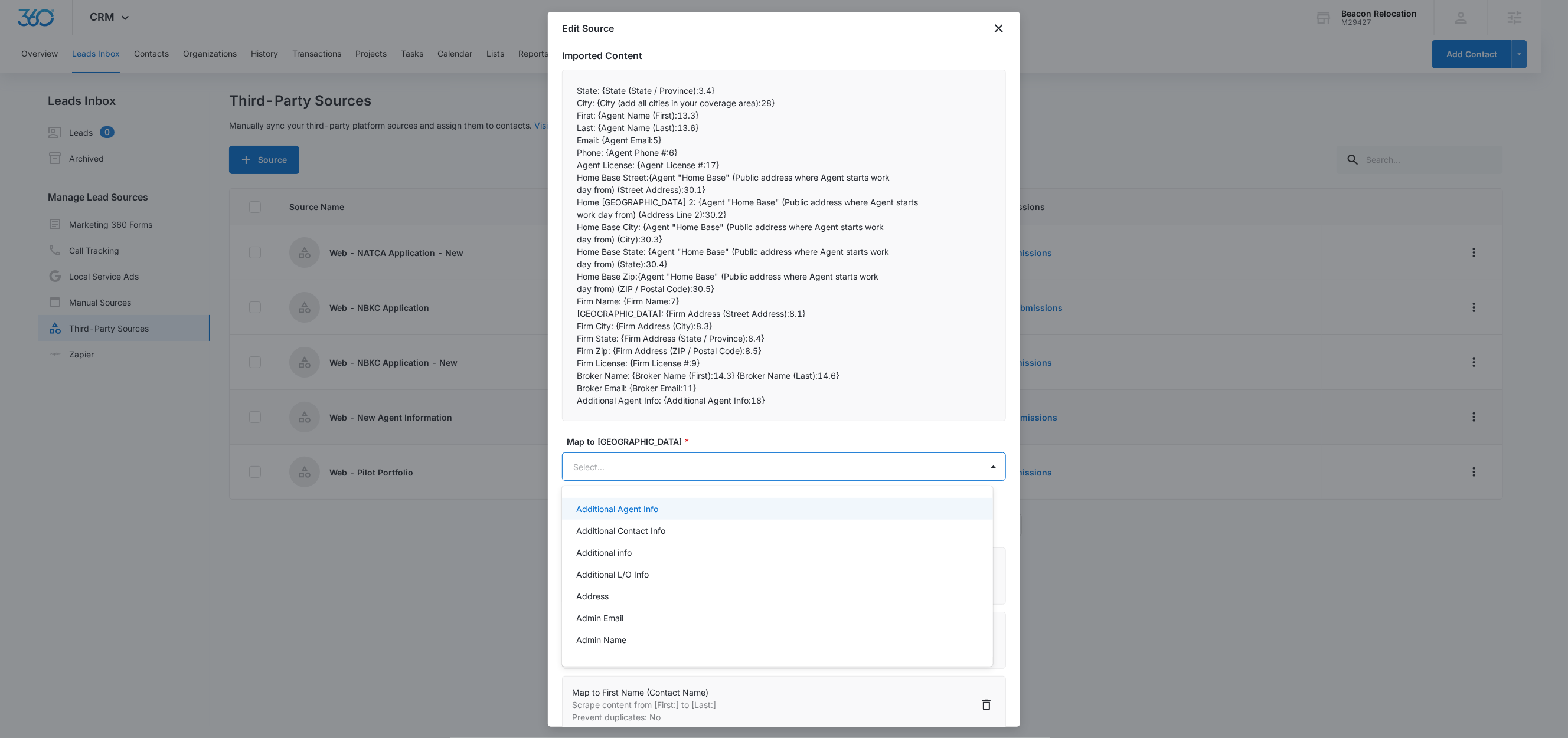
click at [622, 472] on body "CRM Apps Reputation Websites Forms CRM Email Social Shop Content Ads Intelligen…" at bounding box center [784, 369] width 1568 height 738
paste input "Email:"
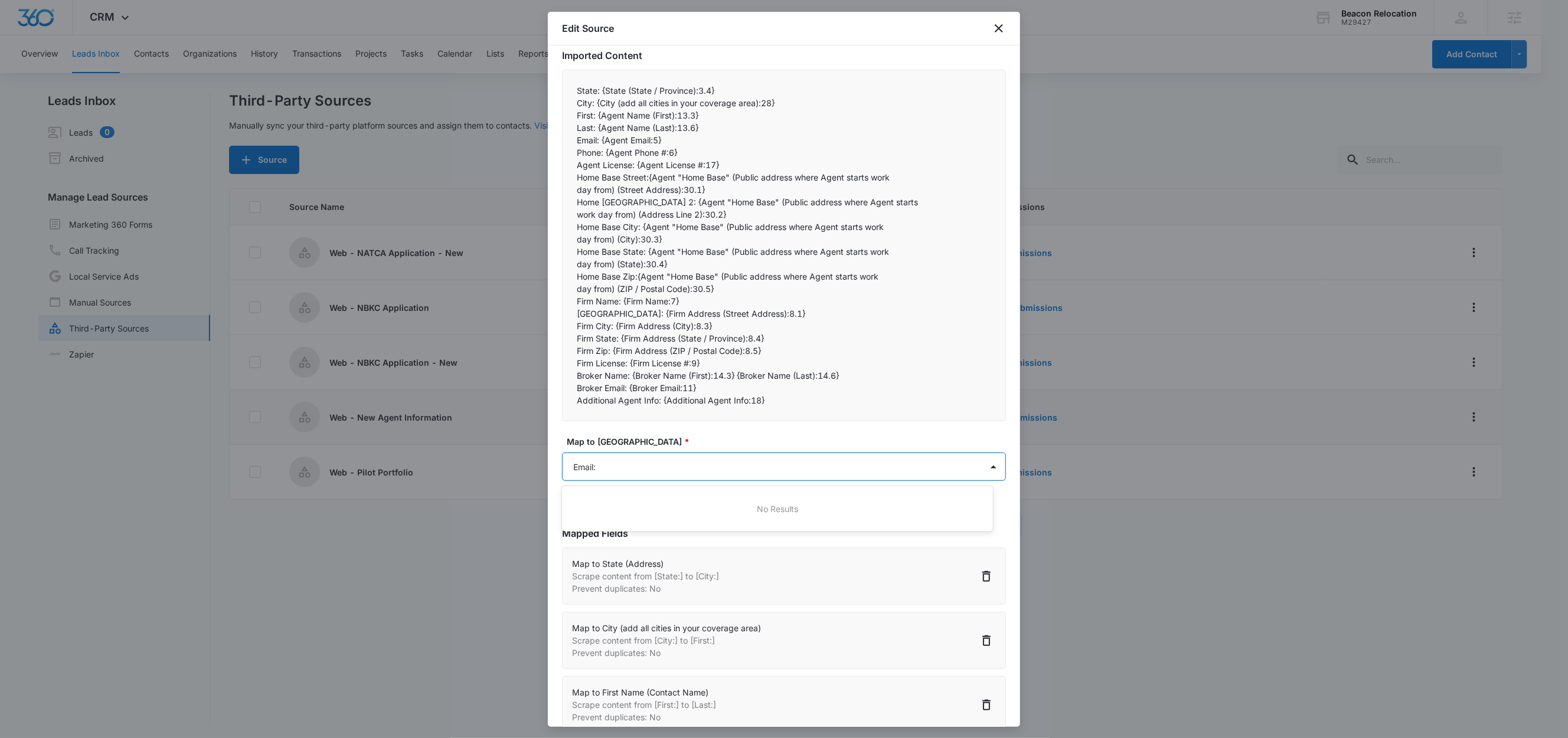
type input "Email"
click at [604, 642] on div "Email" at bounding box center [776, 640] width 400 height 12
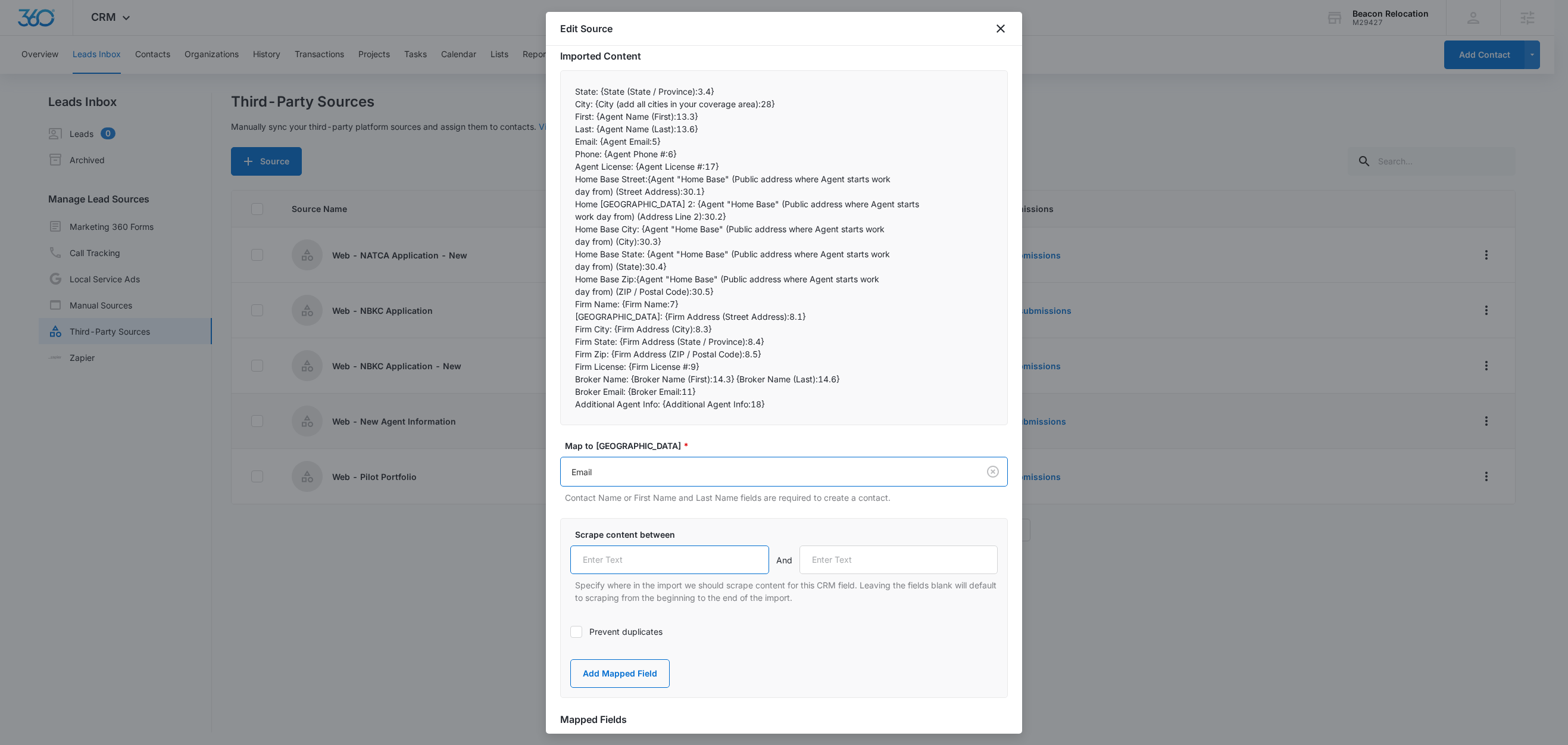
click at [626, 561] on input "text" at bounding box center [669, 560] width 199 height 29
paste input "Email:"
type input "Email:"
click at [620, 628] on label "Prevent duplicates" at bounding box center [784, 632] width 427 height 12
click at [570, 632] on input "Prevent duplicates" at bounding box center [570, 632] width 0 height 0
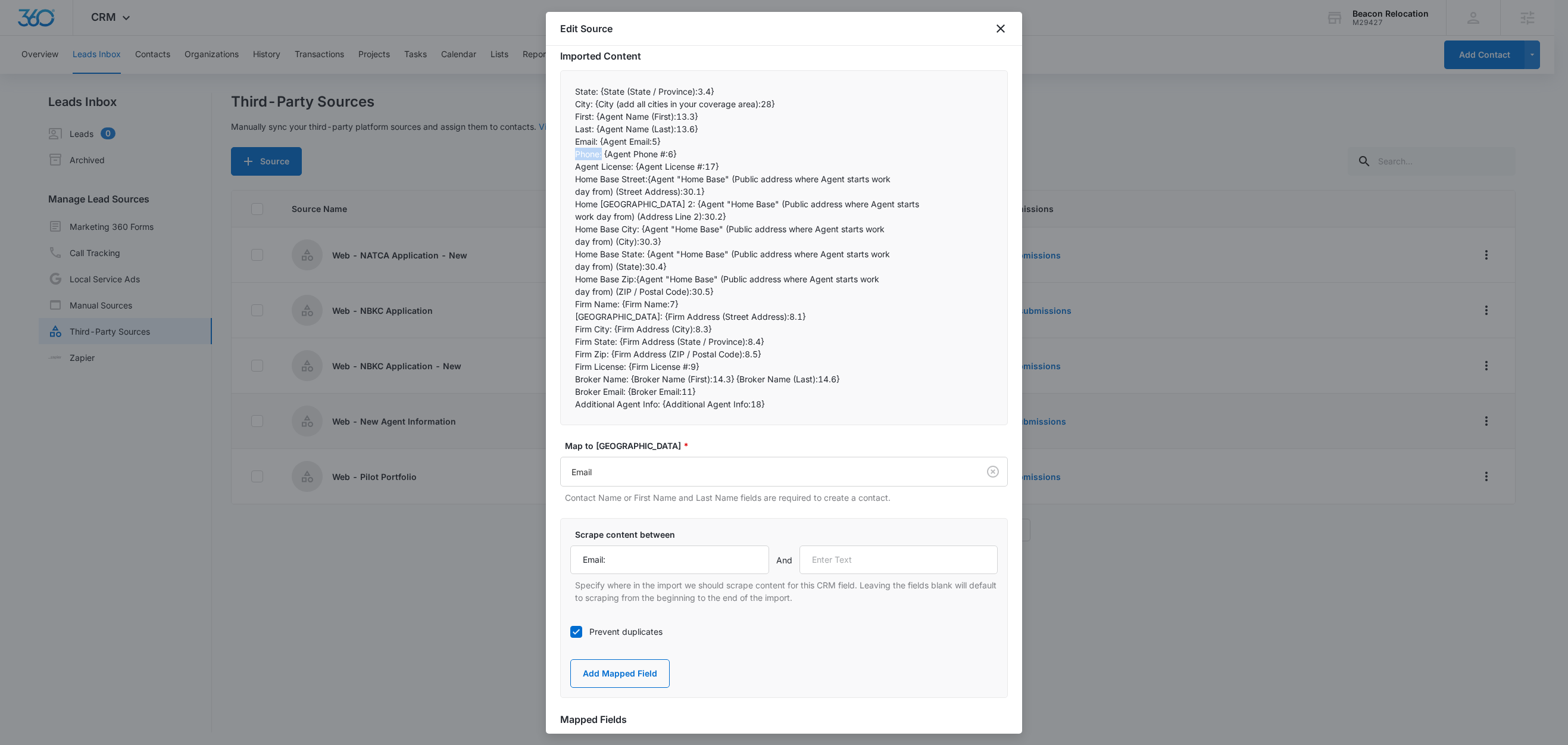
drag, startPoint x: 604, startPoint y: 156, endPoint x: 562, endPoint y: 155, distance: 42.0
click at [562, 155] on div "State: {State (State / Province):3.4} City: {City (add all cities in your cove…" at bounding box center [784, 247] width 448 height 355
copy p "Phone:"
click at [849, 564] on input "text" at bounding box center [899, 560] width 199 height 29
paste input "Phone:"
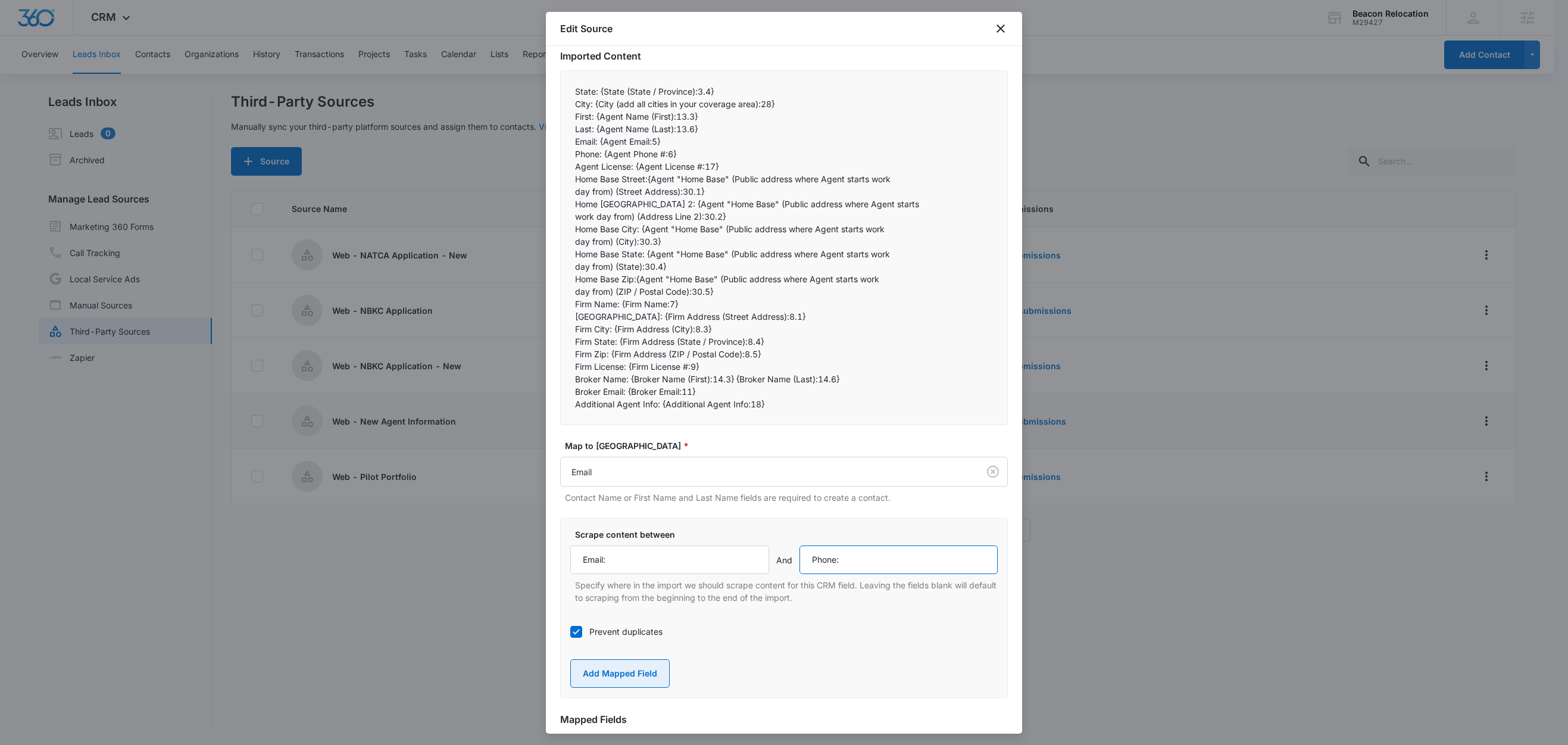
type input "Phone:"
click at [623, 669] on button "Add Mapped Field" at bounding box center [620, 673] width 100 height 29
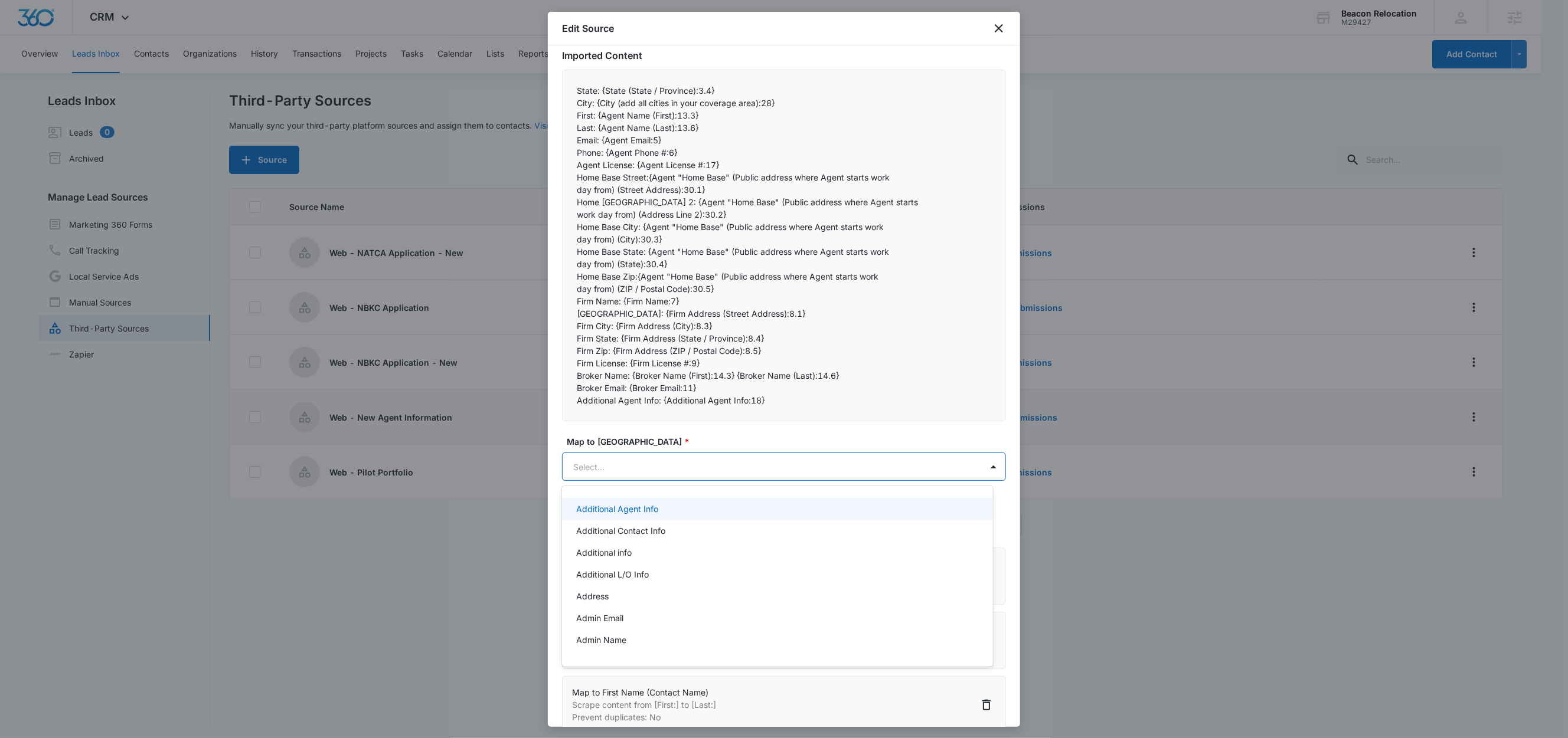
click at [612, 471] on body "CRM Apps Reputation Websites Forms CRM Email Social Shop Content Ads Intelligen…" at bounding box center [784, 369] width 1568 height 738
type input "phone"
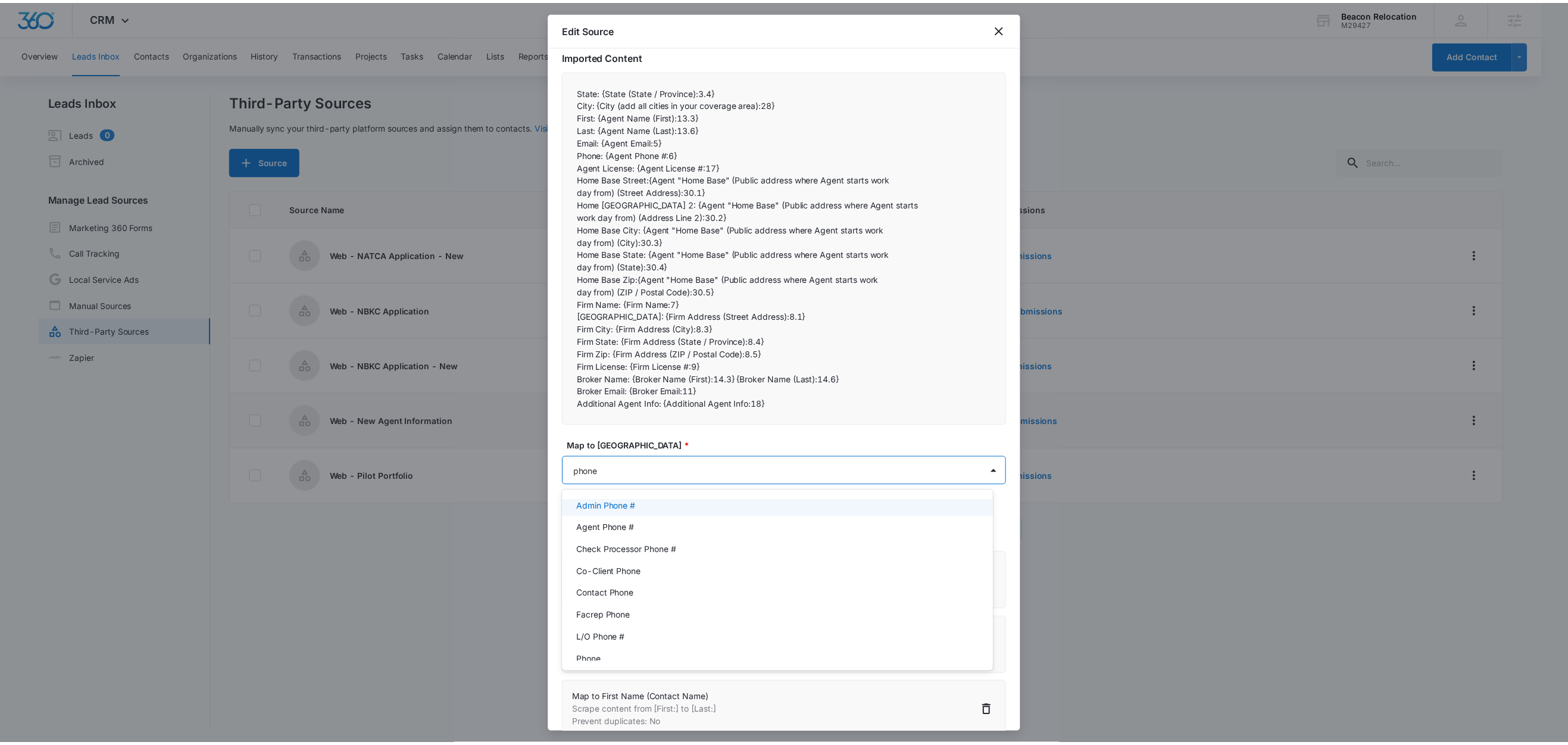
scroll to position [39, 0]
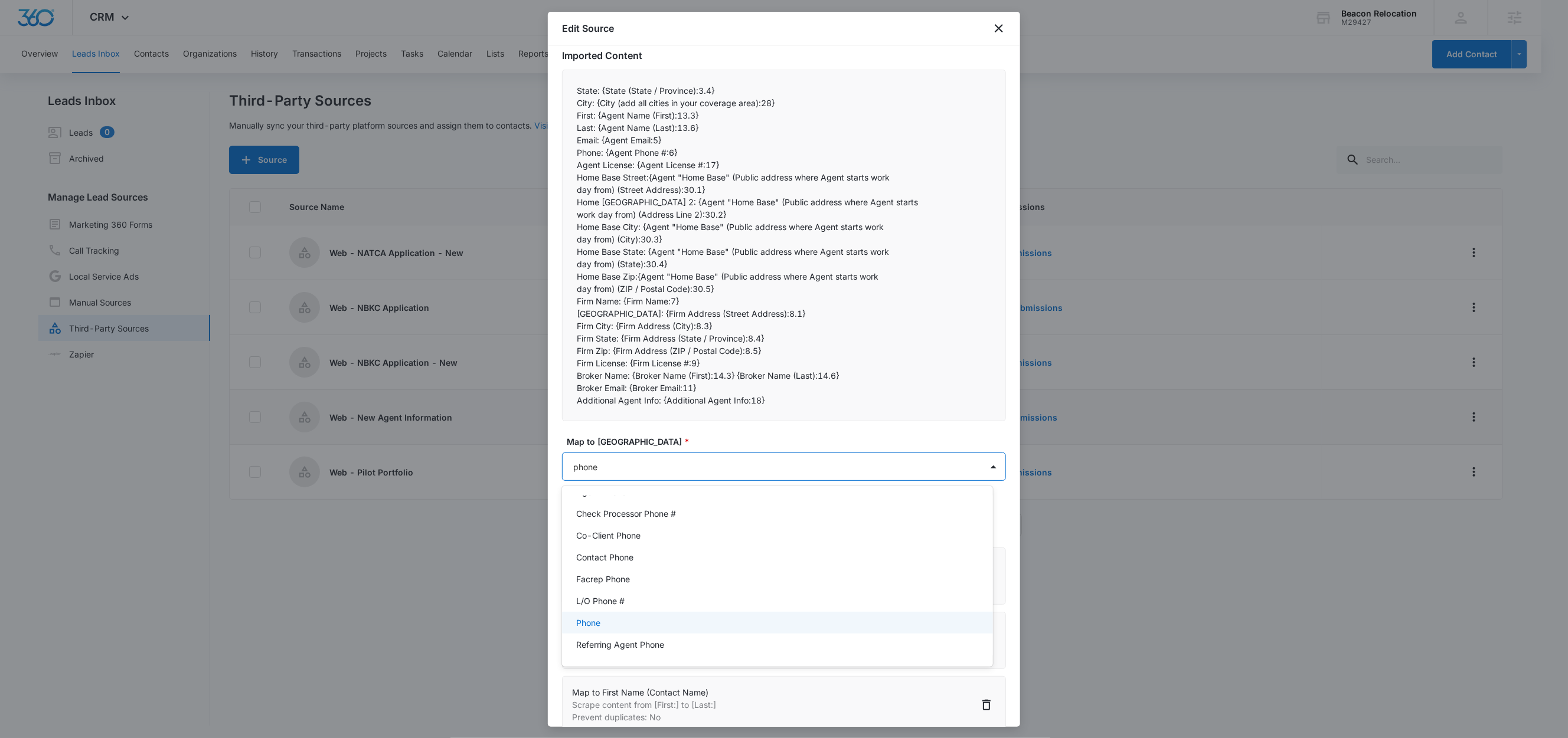
click at [611, 625] on div "Phone" at bounding box center [776, 623] width 400 height 12
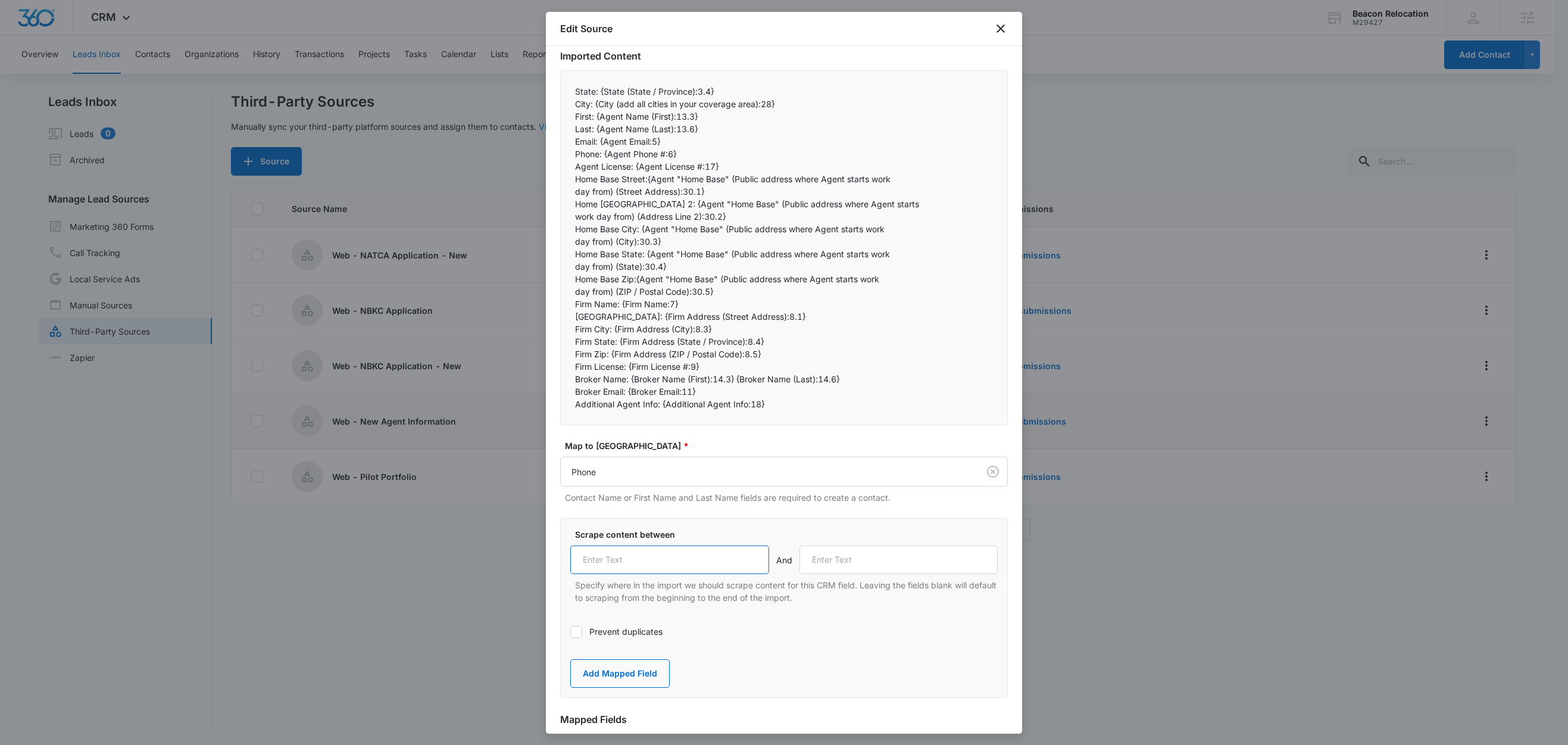
click at [631, 570] on input "text" at bounding box center [669, 560] width 199 height 29
paste input "Phone:"
type input "Phone:"
drag, startPoint x: 634, startPoint y: 168, endPoint x: 562, endPoint y: 164, distance: 72.1
click at [562, 164] on div "State: {State (State / Province):3.4} City: {City (add all cities in your cove…" at bounding box center [784, 247] width 448 height 355
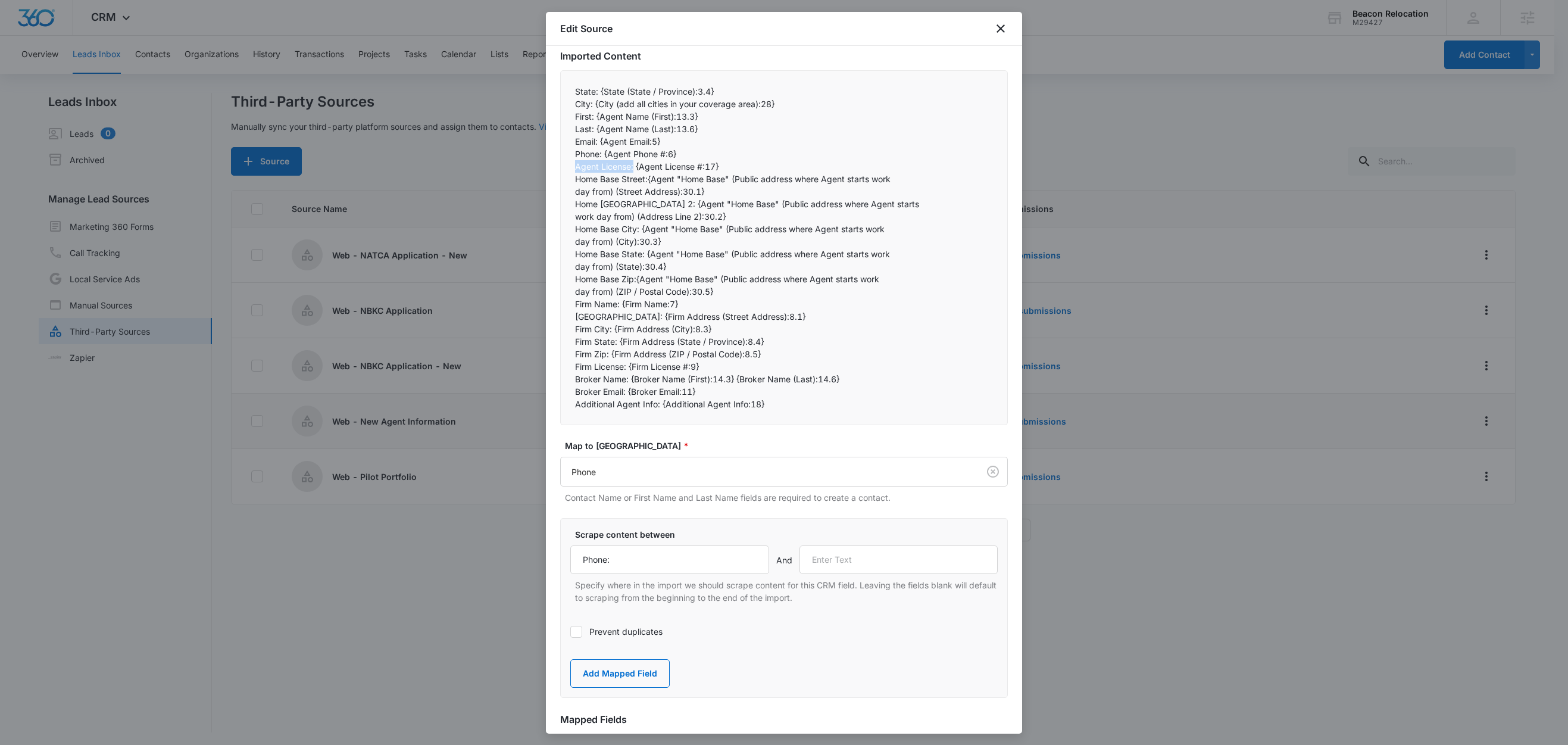
copy p "Agent License:"
click at [894, 557] on input "text" at bounding box center [899, 560] width 199 height 29
paste input "Agent License:"
type input "Agent License:"
click at [630, 682] on button "Add Mapped Field" at bounding box center [620, 673] width 100 height 29
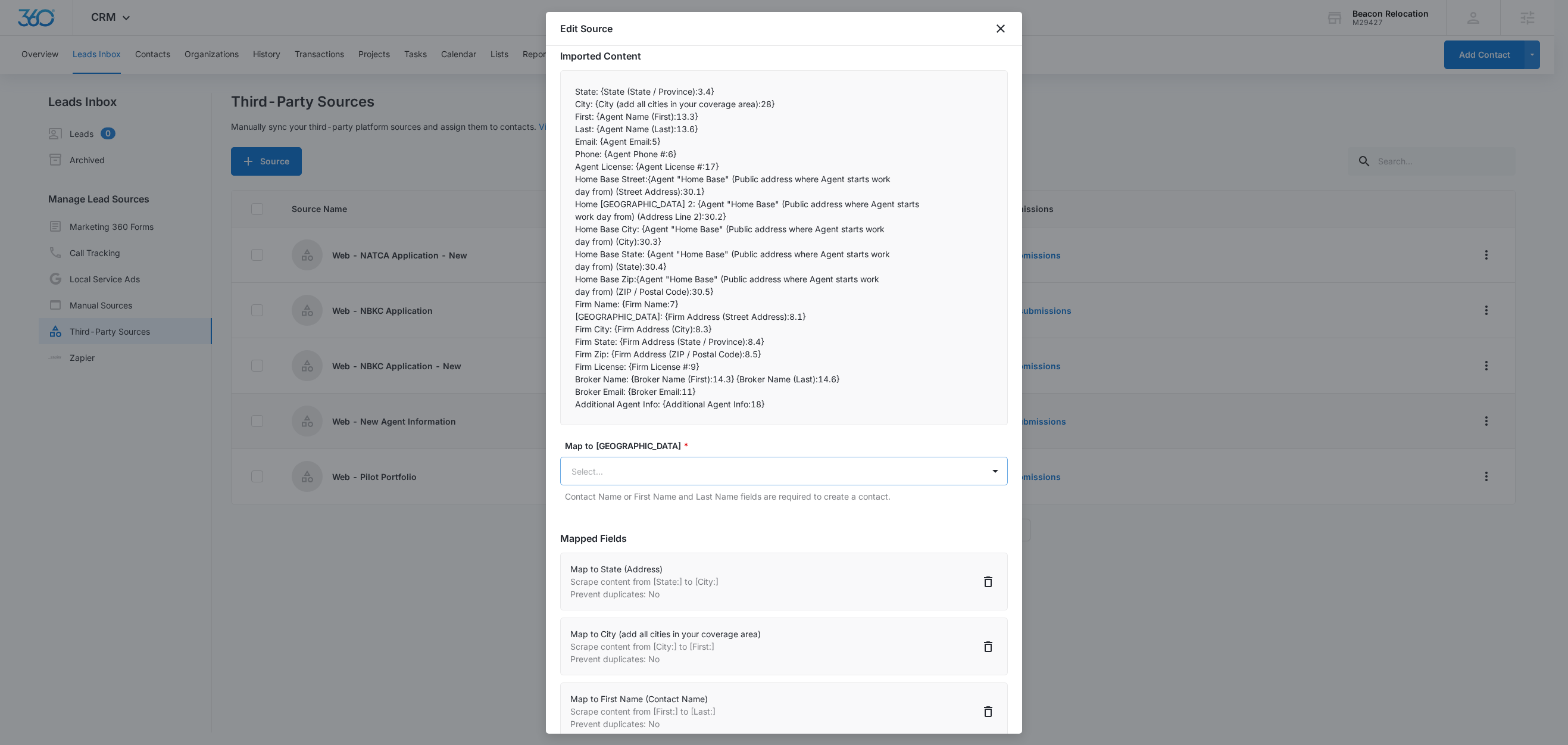
click at [618, 471] on body "CRM Apps Reputation Websites Forms CRM Email Social Shop Content Ads Intelligen…" at bounding box center [784, 373] width 1568 height 747
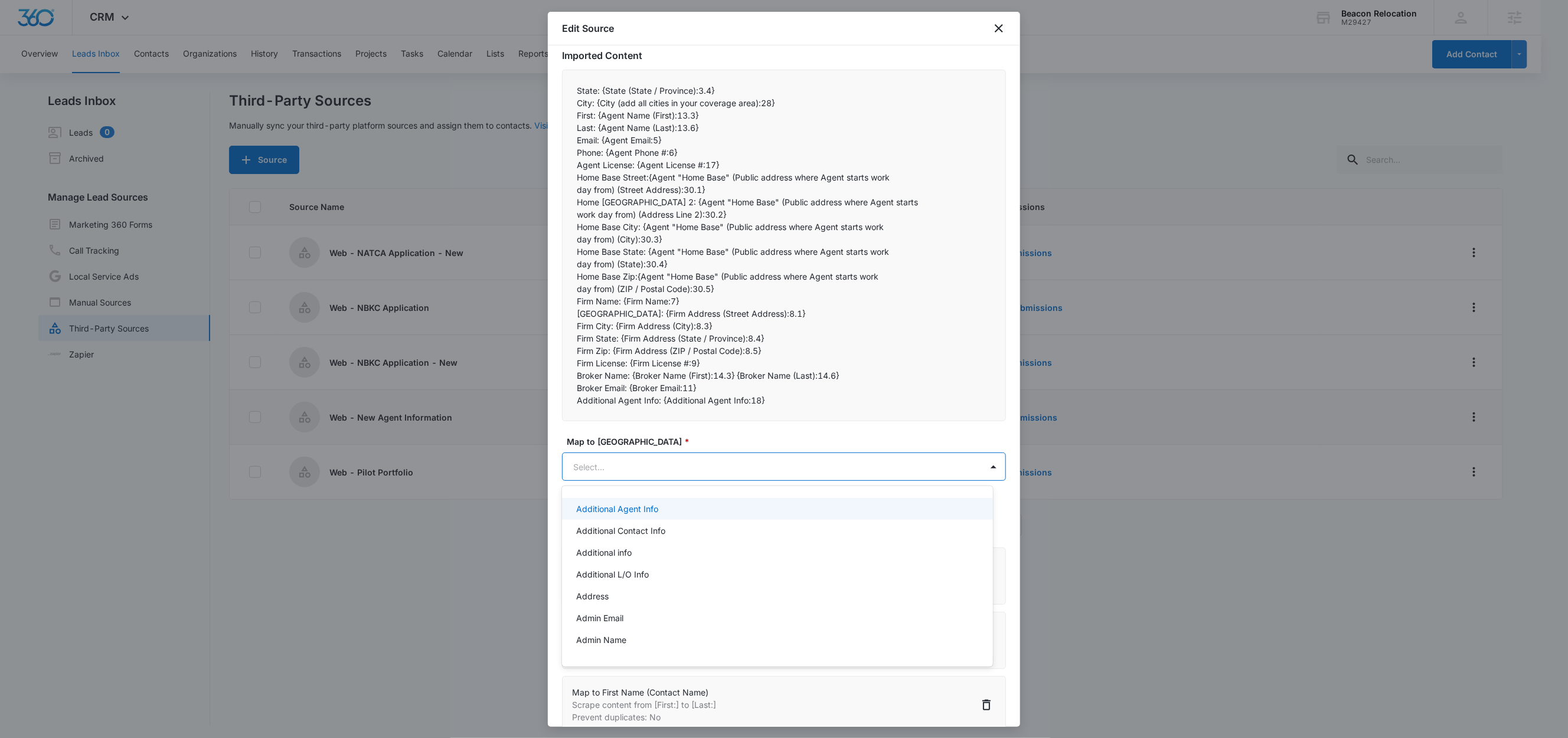
paste input "Agent License:"
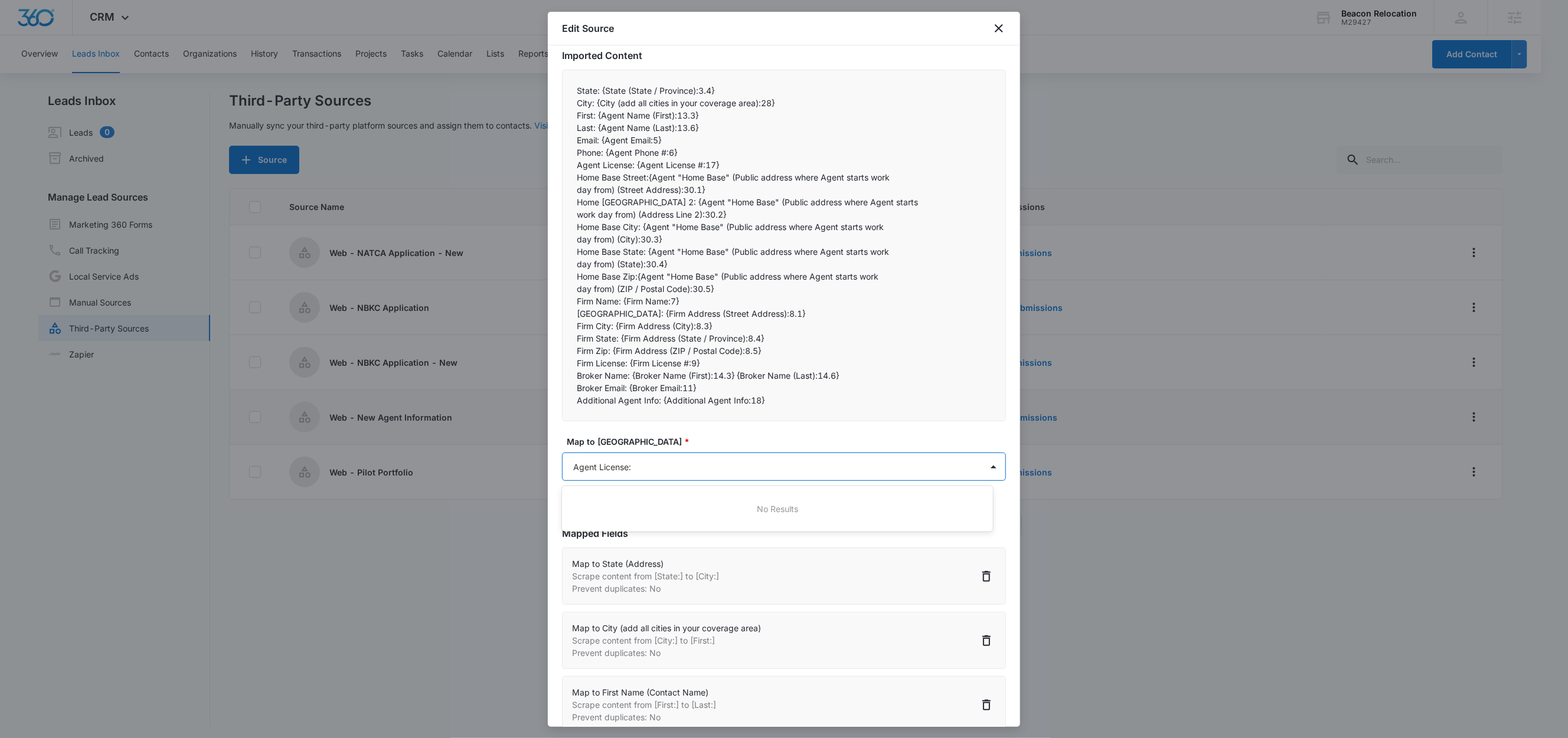
type input "Agent License"
click at [604, 498] on div "Agent License #" at bounding box center [777, 509] width 430 height 22
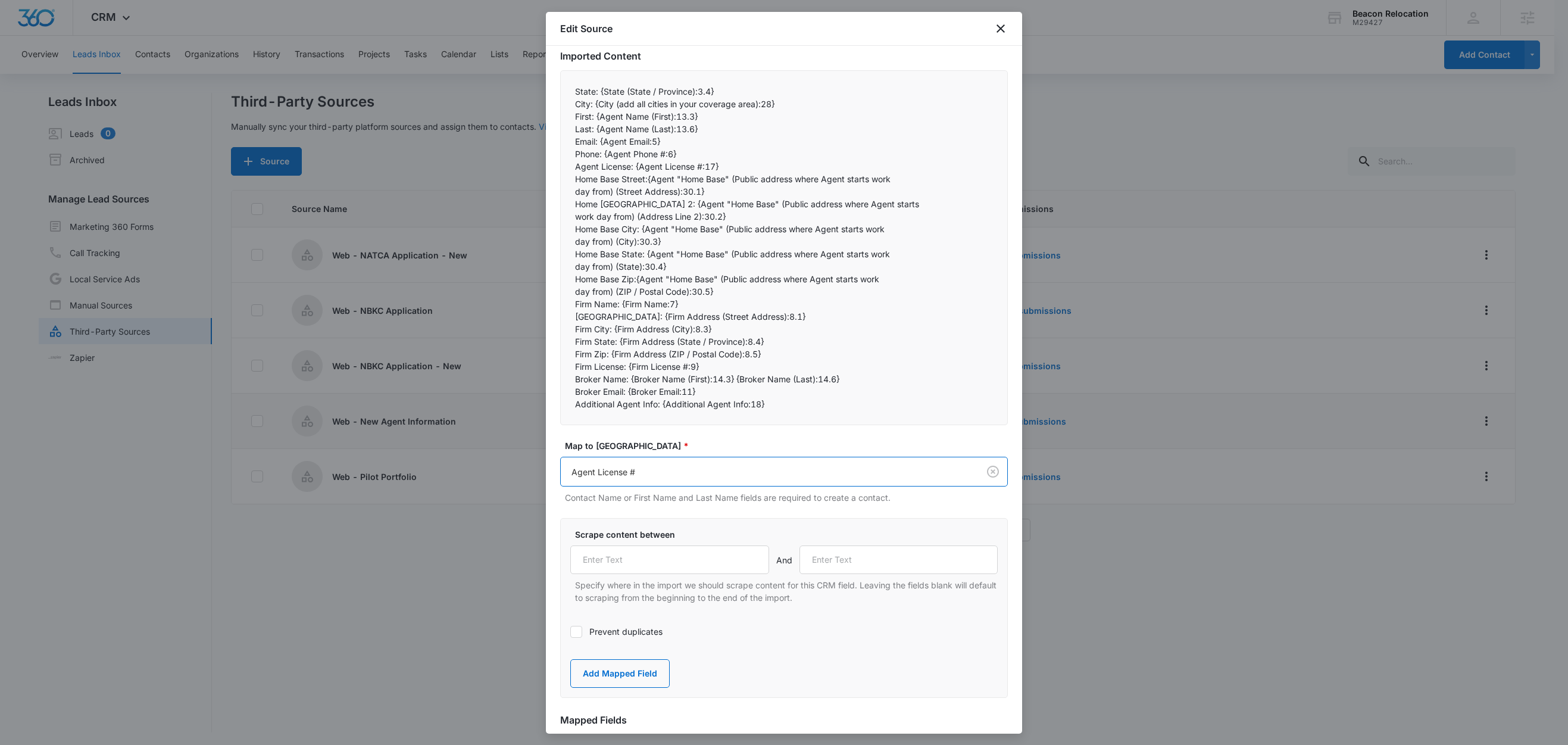
click at [635, 541] on label "Scrape content between" at bounding box center [789, 535] width 427 height 12
click at [631, 560] on input "text" at bounding box center [669, 560] width 199 height 29
paste input "Agent License:"
type input "Agent License:"
drag, startPoint x: 649, startPoint y: 180, endPoint x: 562, endPoint y: 181, distance: 87.0
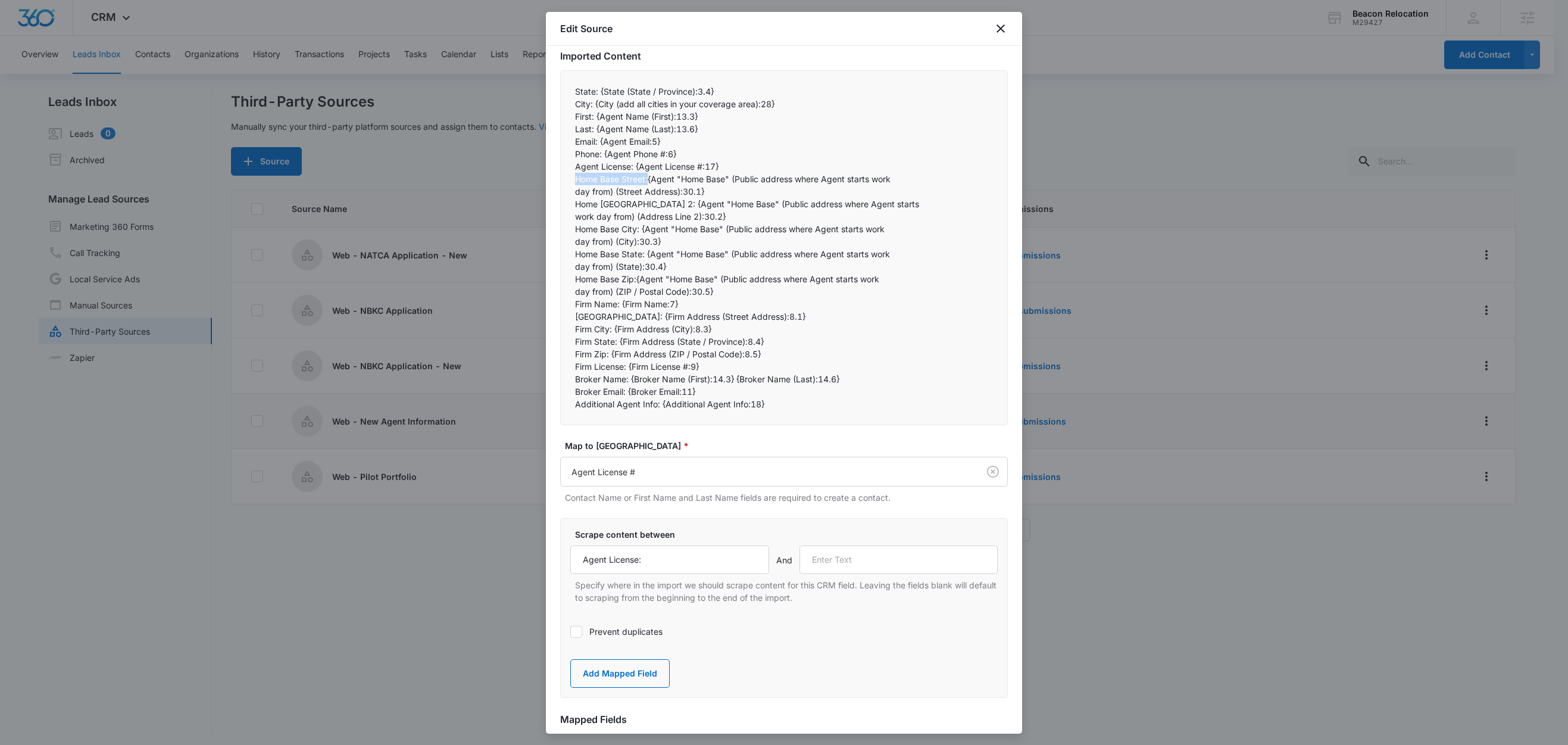
click at [568, 180] on div "State: {State (State / Province):3.4} City: {City (add all cities in your cove…" at bounding box center [784, 247] width 448 height 355
copy p "Home Base Street:"
drag, startPoint x: 829, startPoint y: 562, endPoint x: 851, endPoint y: 566, distance: 22.4
click at [829, 562] on input "text" at bounding box center [899, 560] width 199 height 29
paste input "Home Base Street:"
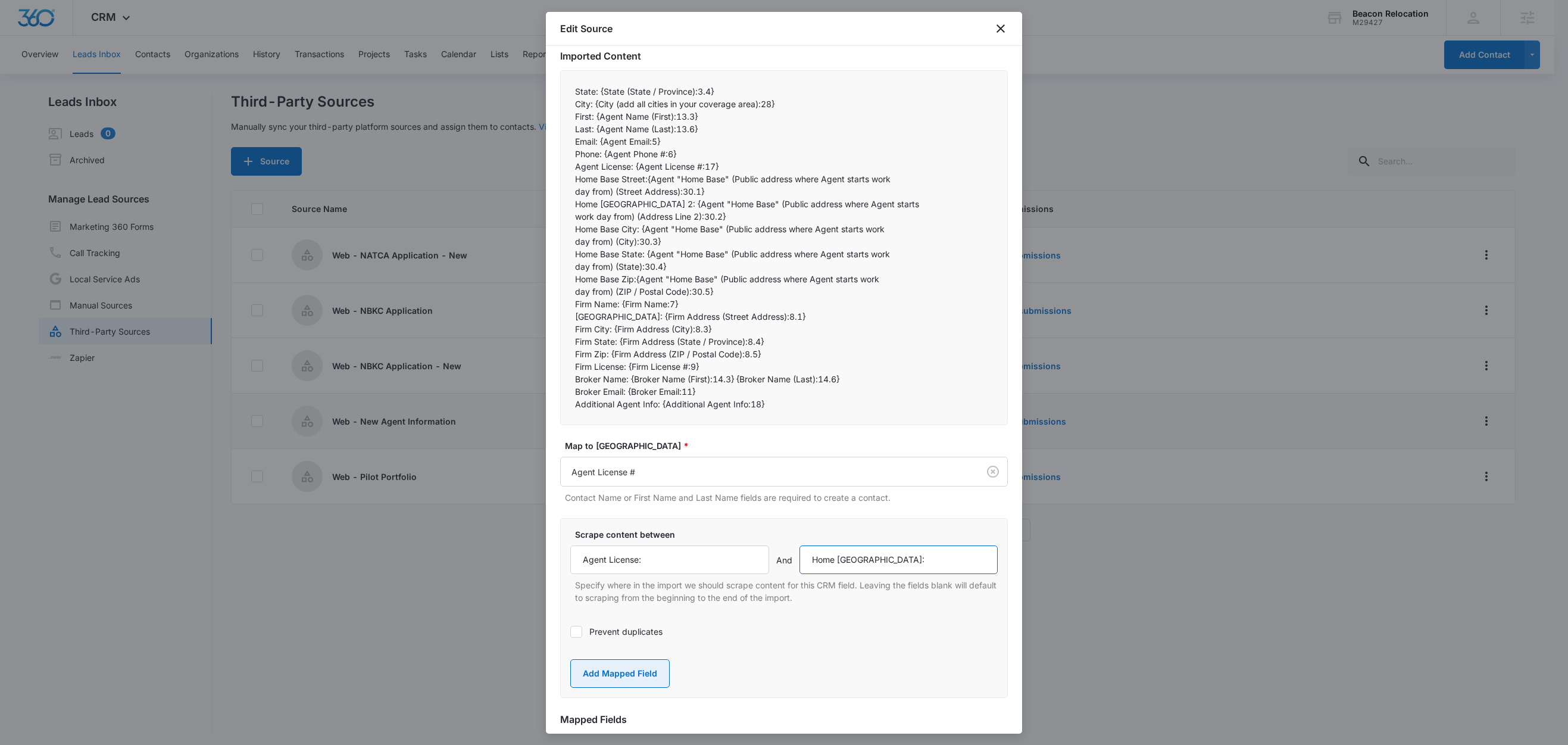
type input "Home Base Street:"
click at [634, 670] on button "Add Mapped Field" at bounding box center [620, 673] width 100 height 29
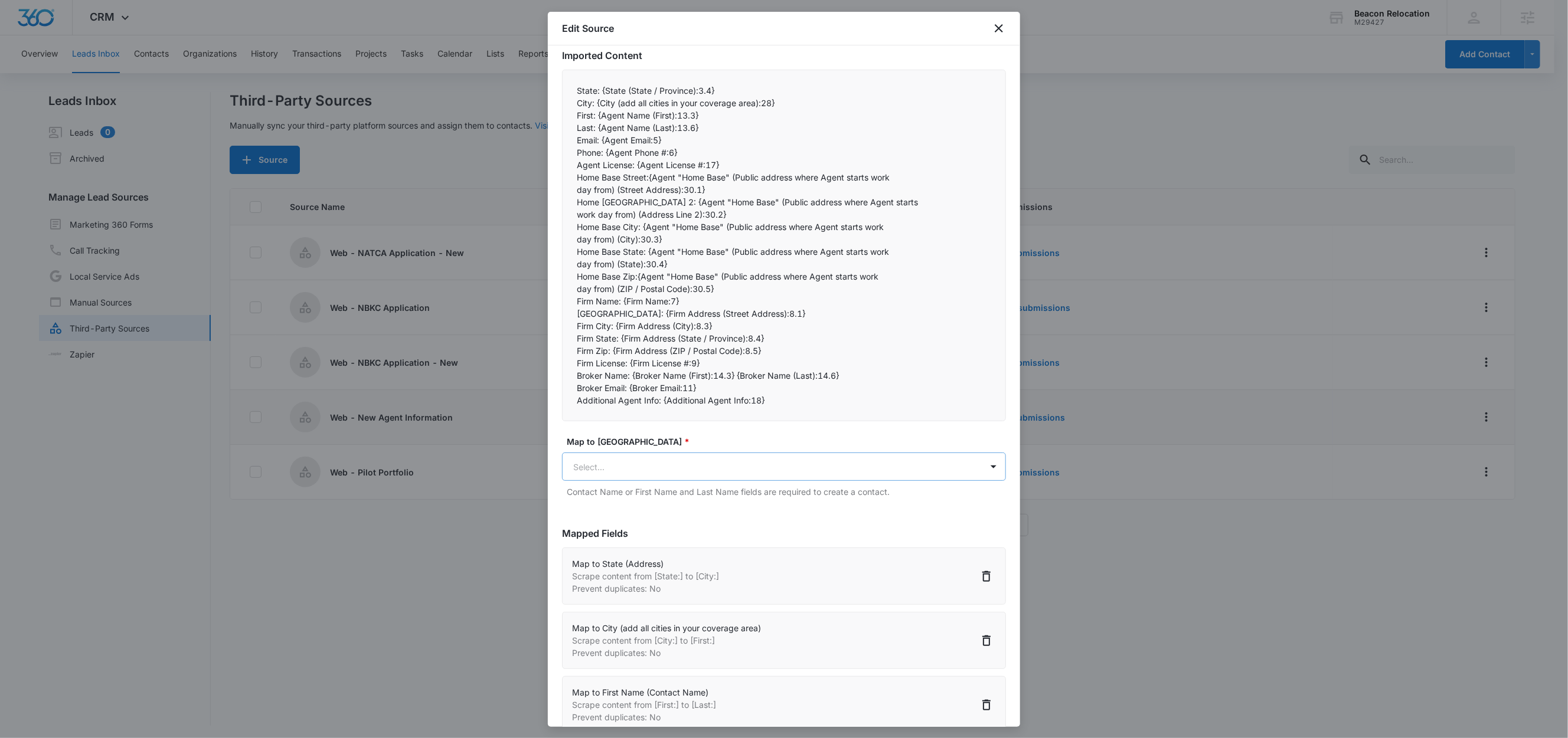
click at [629, 473] on body "CRM Apps Reputation Websites Forms CRM Email Social Shop Content Ads Intelligen…" at bounding box center [784, 370] width 1568 height 740
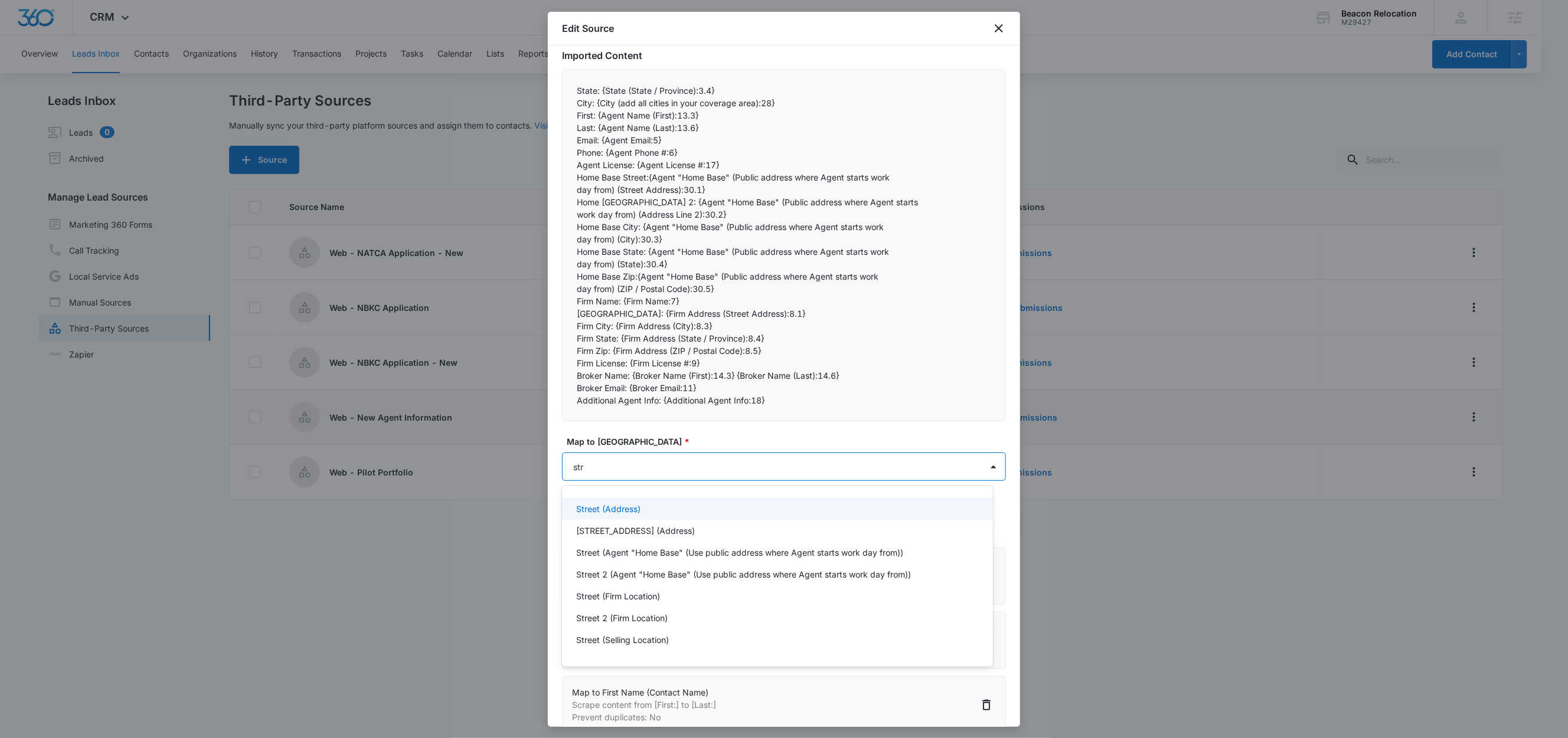
type input "stre"
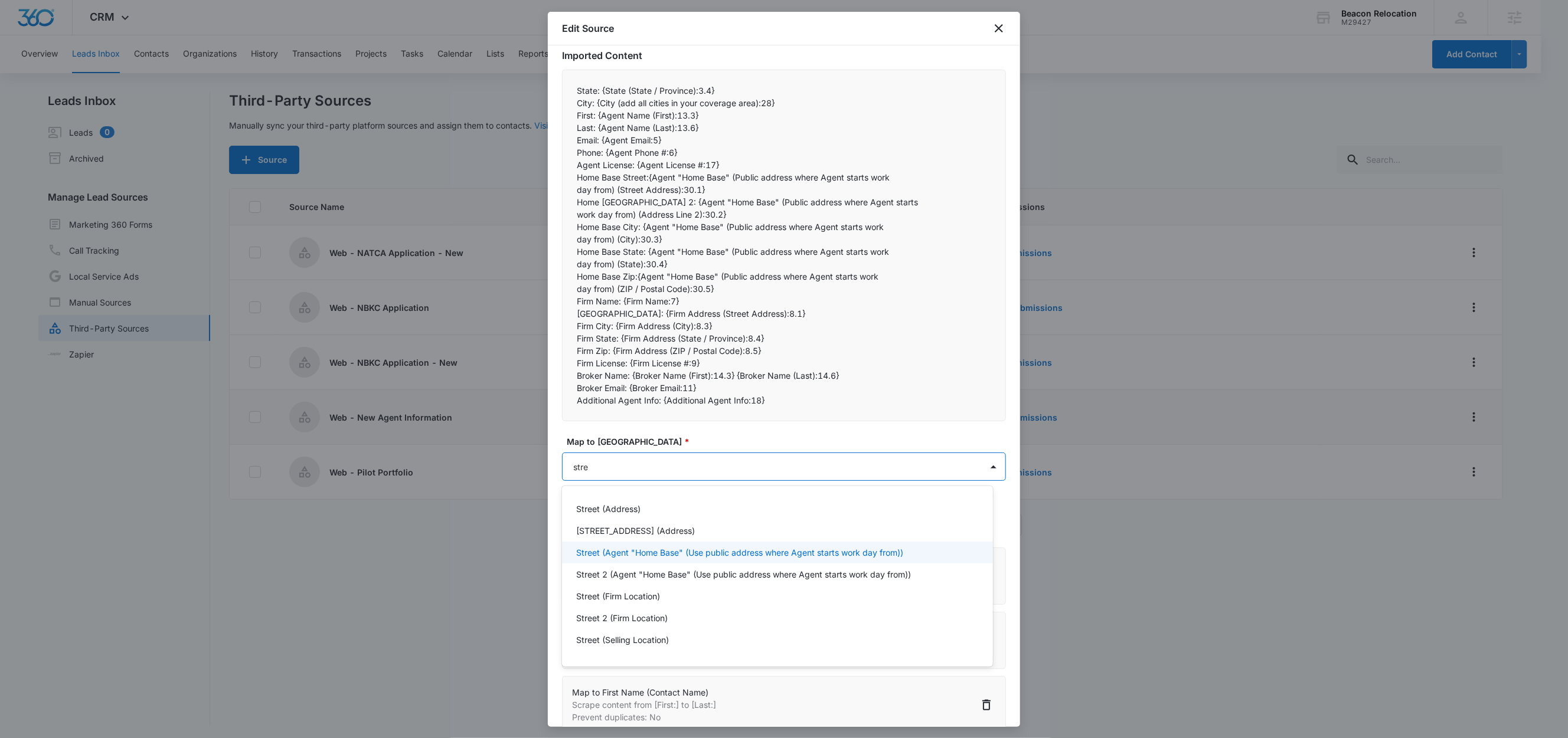
click at [650, 551] on p "Street (Agent "Home Base" (Use public address where Agent starts work day from))" at bounding box center [739, 552] width 327 height 12
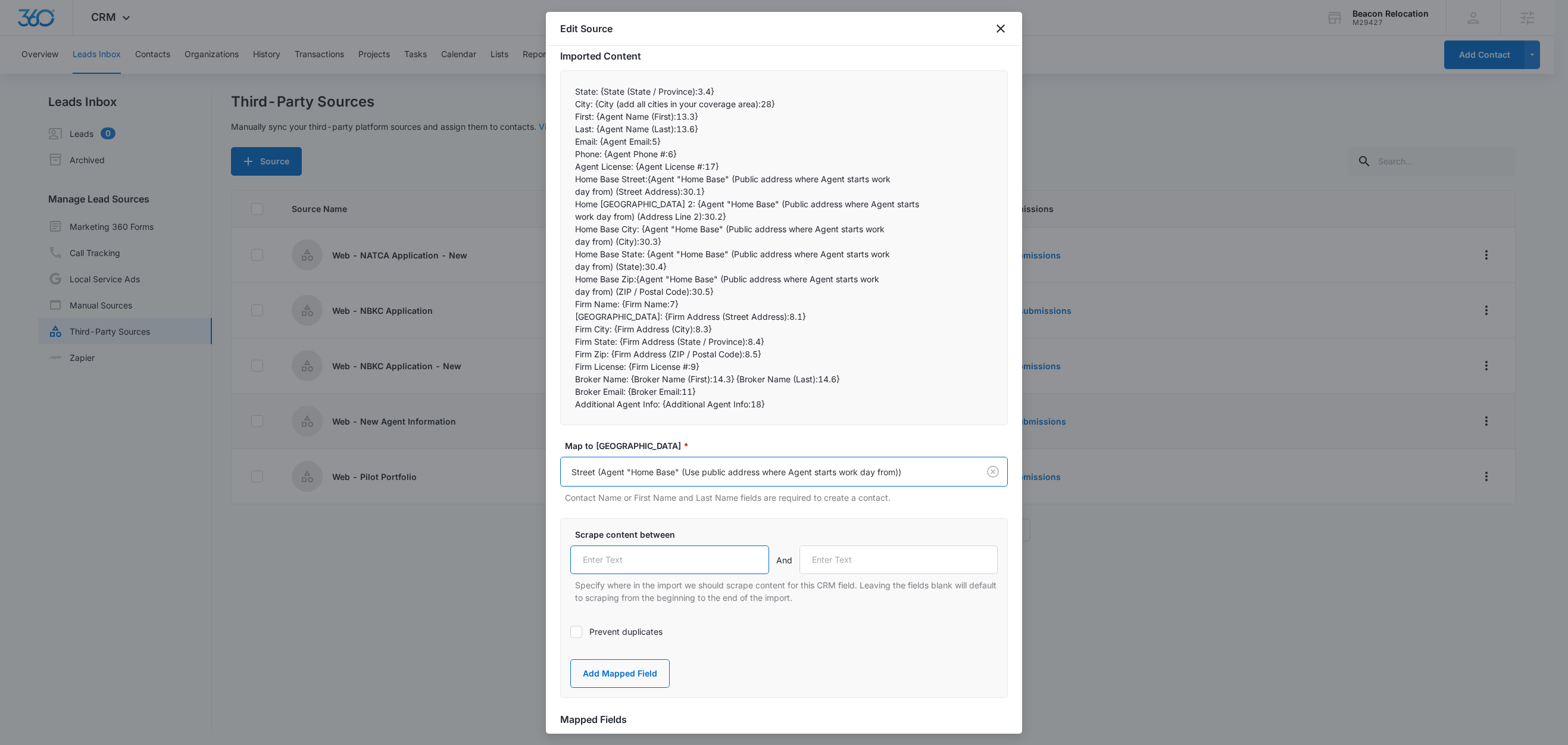
click at [667, 566] on input "text" at bounding box center [669, 560] width 199 height 29
paste input "Home Base Street:"
type input "Home Base Street:"
drag, startPoint x: 594, startPoint y: 174, endPoint x: 710, endPoint y: 203, distance: 119.6
click at [710, 203] on div "State: {State (State / Province):3.4} City: {City (add all cities in your cove…" at bounding box center [784, 247] width 448 height 355
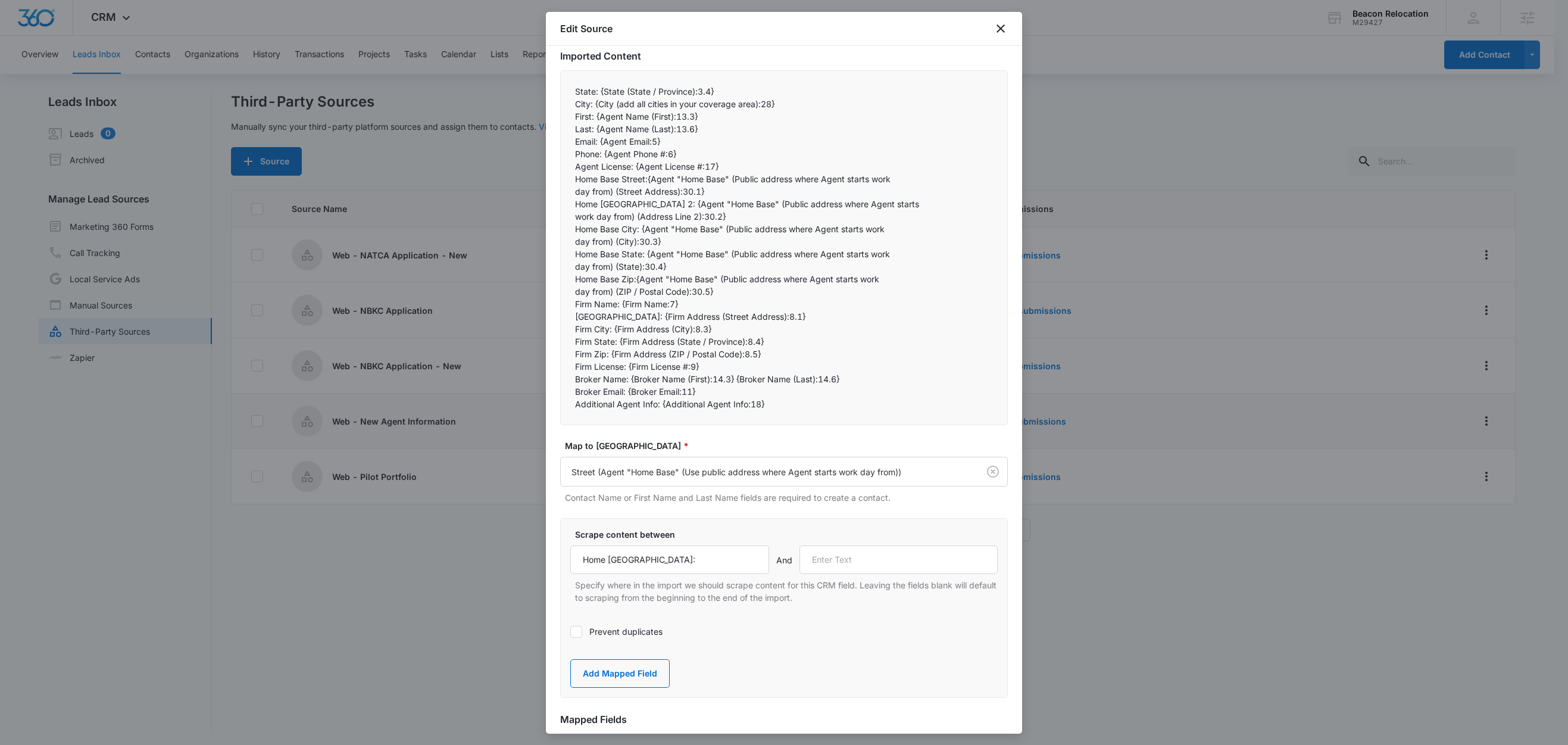
click at [716, 238] on p "day from) (City):30.3}" at bounding box center [784, 241] width 418 height 12
drag, startPoint x: 584, startPoint y: 176, endPoint x: 686, endPoint y: 177, distance: 102.0
click at [686, 177] on p "Home Base Street:{Agent "Home Base" (Public address where Agent starts work" at bounding box center [784, 179] width 418 height 12
drag, startPoint x: 597, startPoint y: 178, endPoint x: 733, endPoint y: 190, distance: 136.5
click at [733, 190] on div "State: {State (State / Province):3.4} City: {City (add all cities in your cove…" at bounding box center [784, 247] width 448 height 355
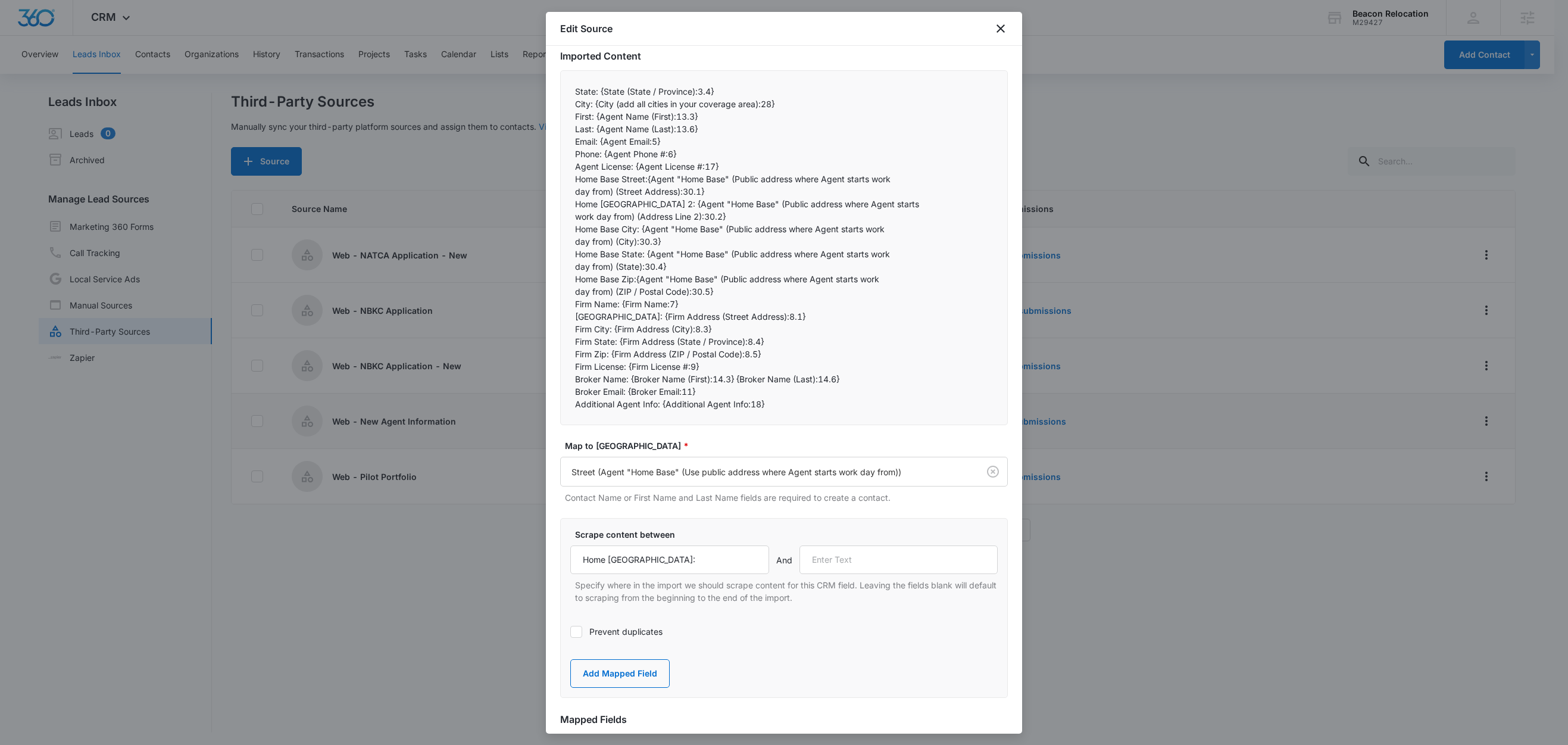
click at [639, 218] on p "work day from) (Address Line 2):30.2}" at bounding box center [784, 216] width 418 height 12
click at [629, 205] on p "Home Base Street 2: {Agent "Home Base" (Public address where Agent starts" at bounding box center [784, 204] width 418 height 12
click at [659, 205] on p "Home Base Street 2: {Agent "Home Base" (Public address where Agent starts" at bounding box center [784, 204] width 418 height 12
drag, startPoint x: 657, startPoint y: 203, endPoint x: 566, endPoint y: 203, distance: 91.0
click at [566, 203] on div "State: {State (State / Province):3.4} City: {City (add all cities in your cove…" at bounding box center [784, 247] width 448 height 355
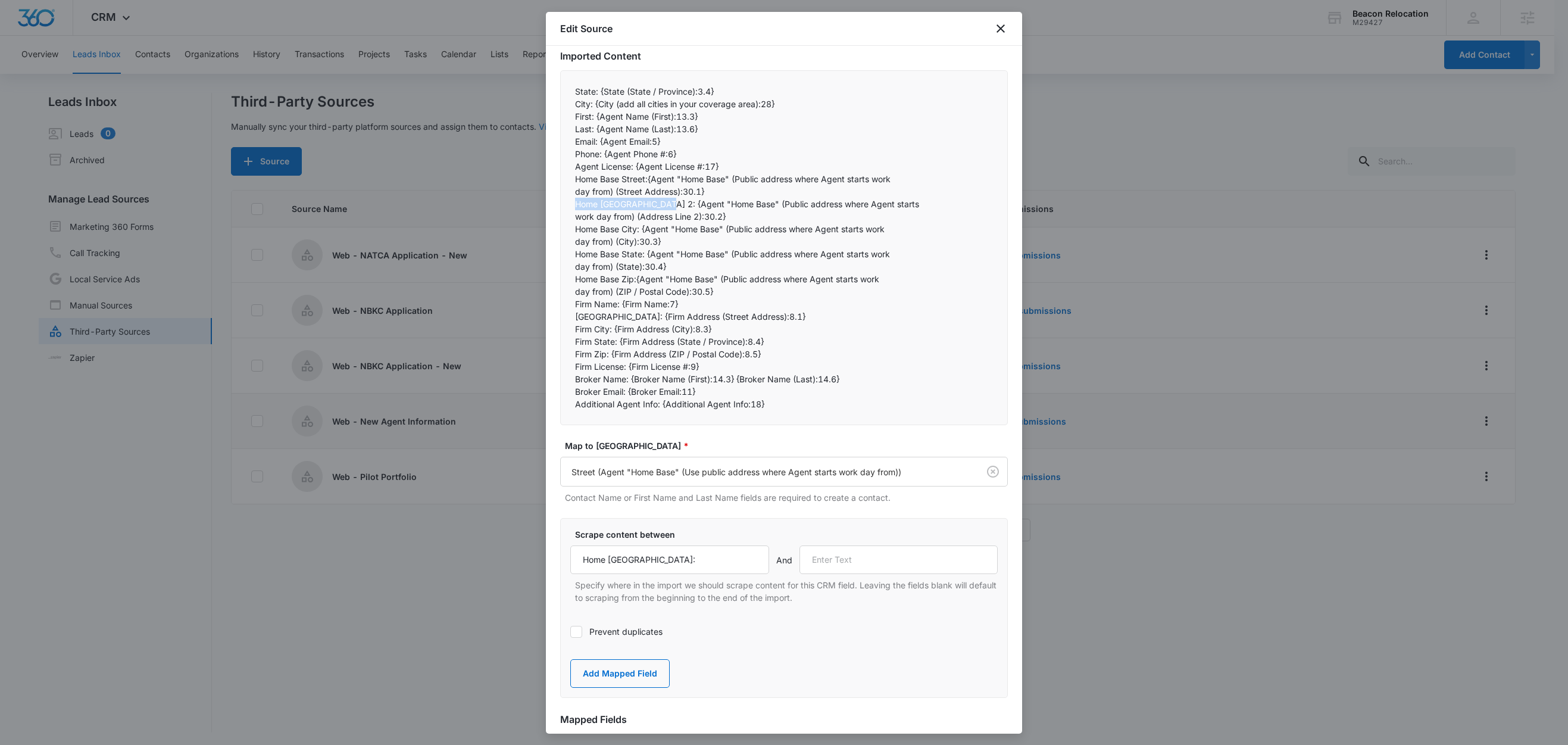
copy p "Home Base Street 2:"
click at [843, 568] on input "text" at bounding box center [899, 560] width 199 height 29
paste input "Home Base Street 2:"
type input "Home Base Street 2:"
click at [618, 680] on button "Add Mapped Field" at bounding box center [620, 673] width 100 height 29
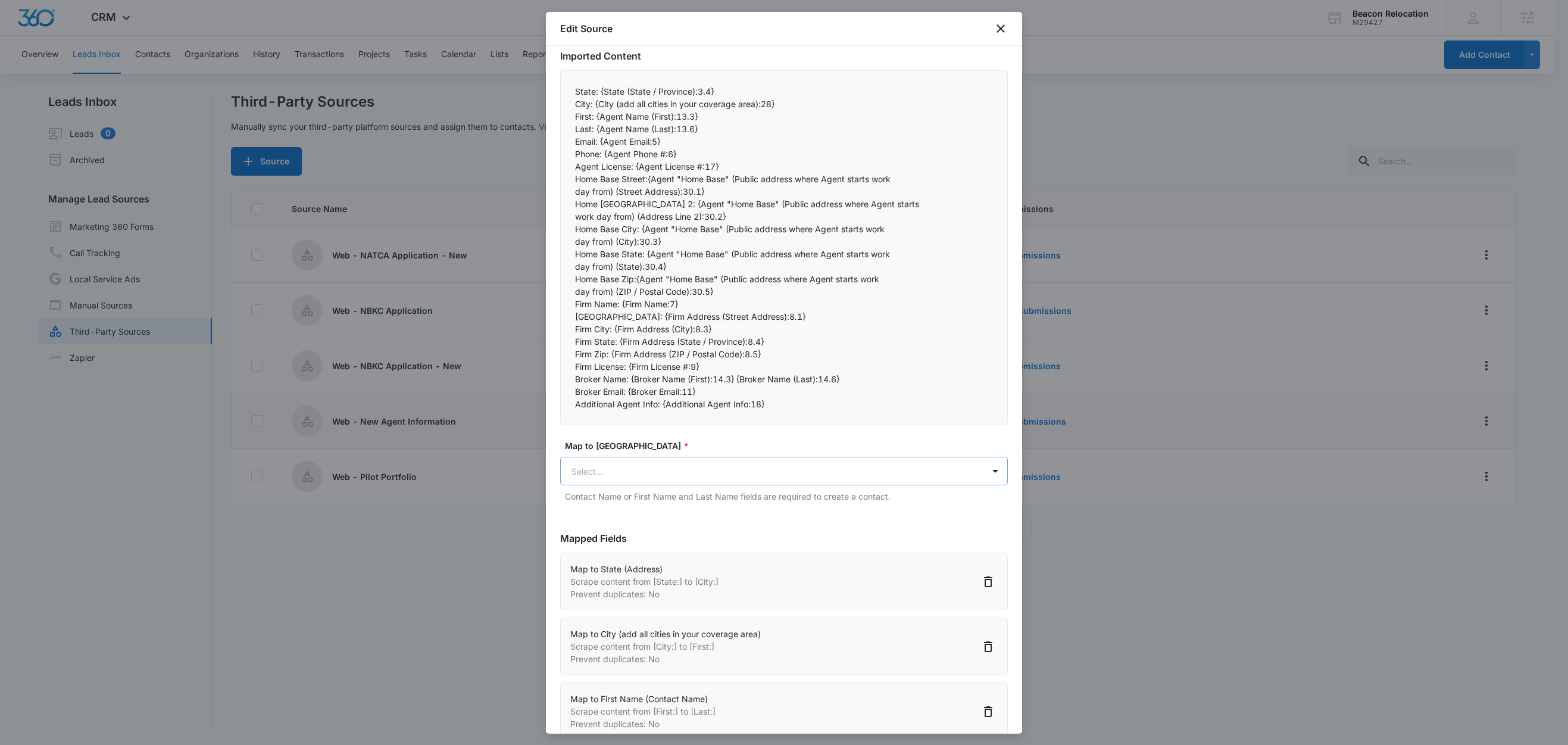
click at [653, 468] on body "CRM Apps Reputation Websites Forms CRM Email Social Shop Content Ads Intelligen…" at bounding box center [784, 373] width 1568 height 747
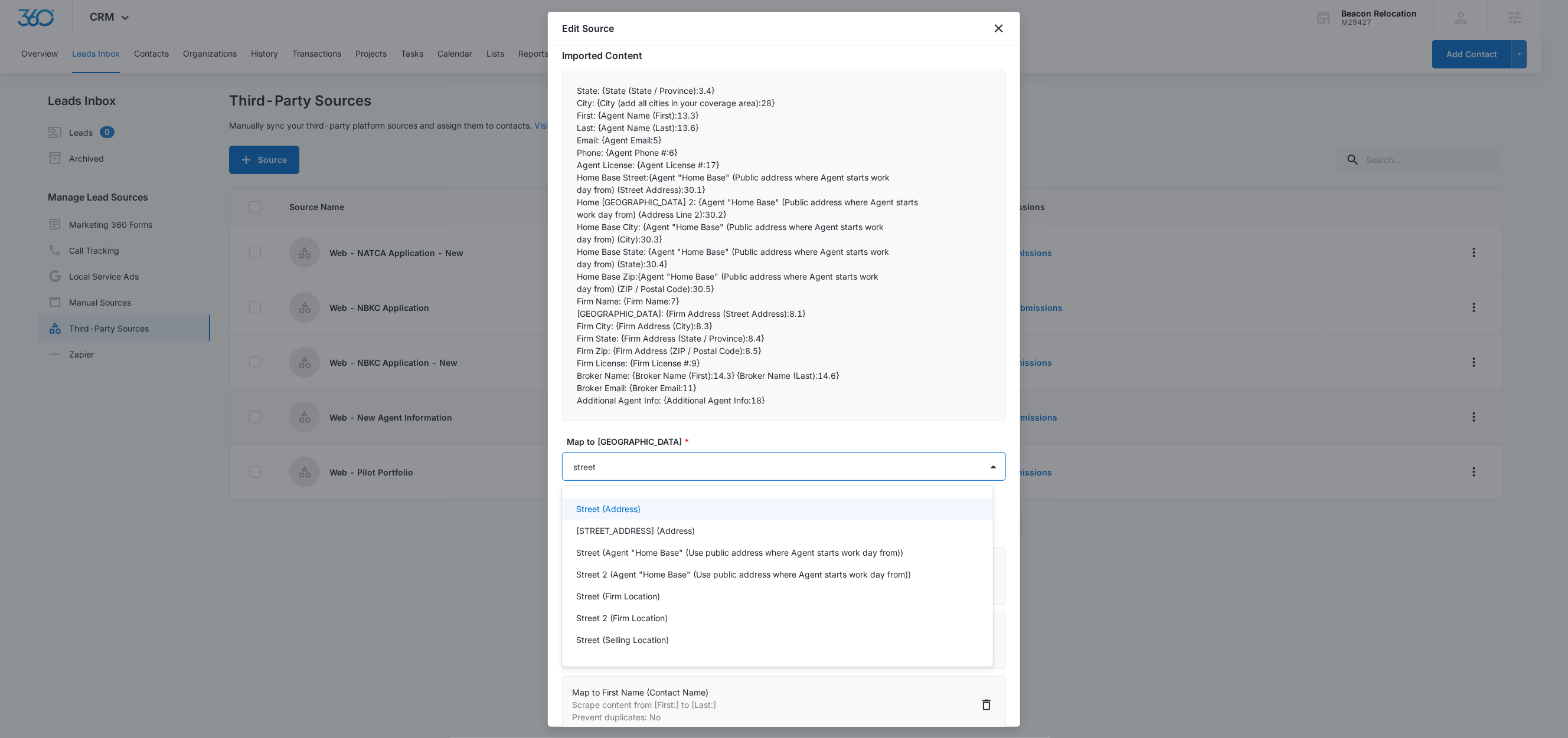
type input "street 2"
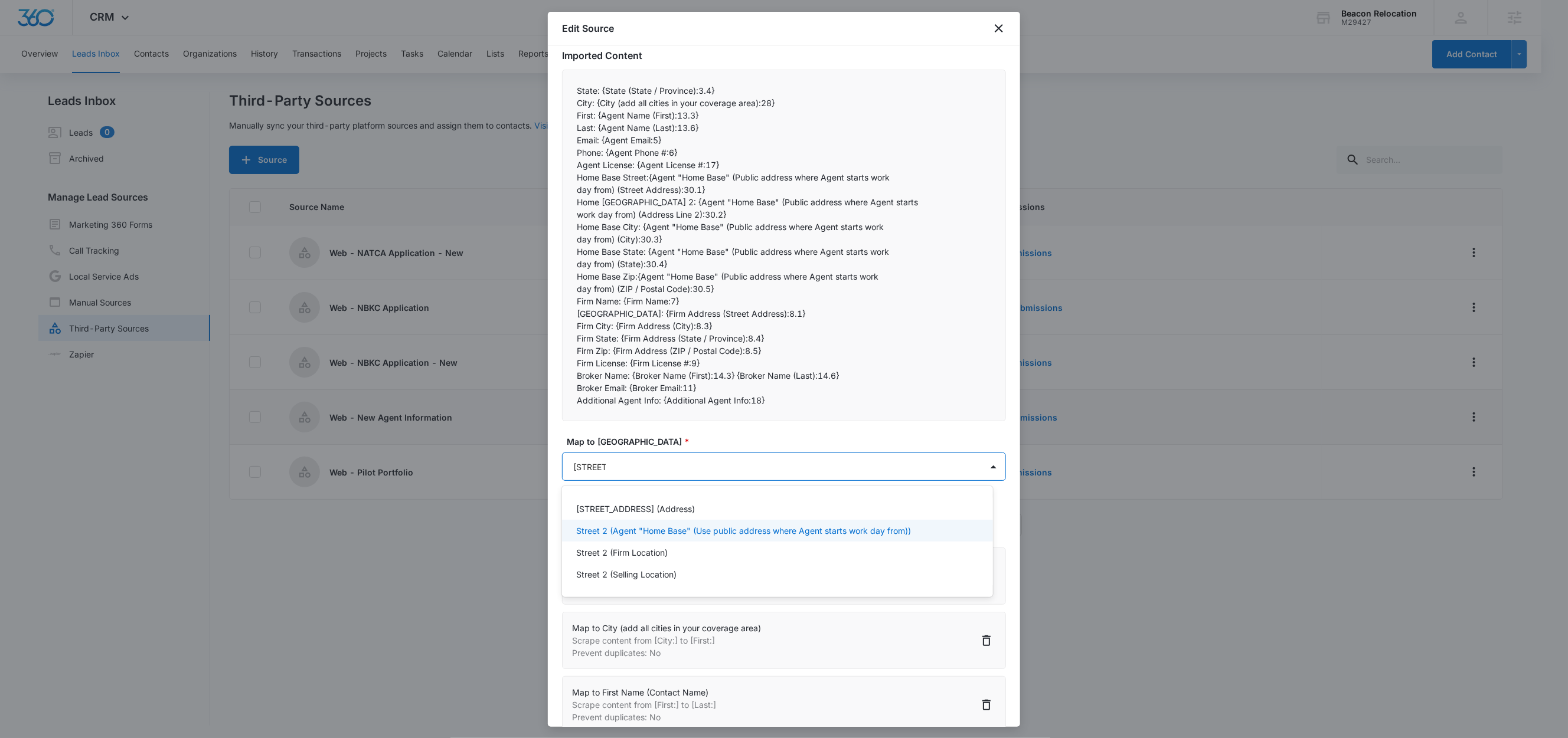
click at [661, 531] on p "Street 2 (Agent "Home Base" (Use public address where Agent starts work day fro…" at bounding box center [743, 530] width 334 height 12
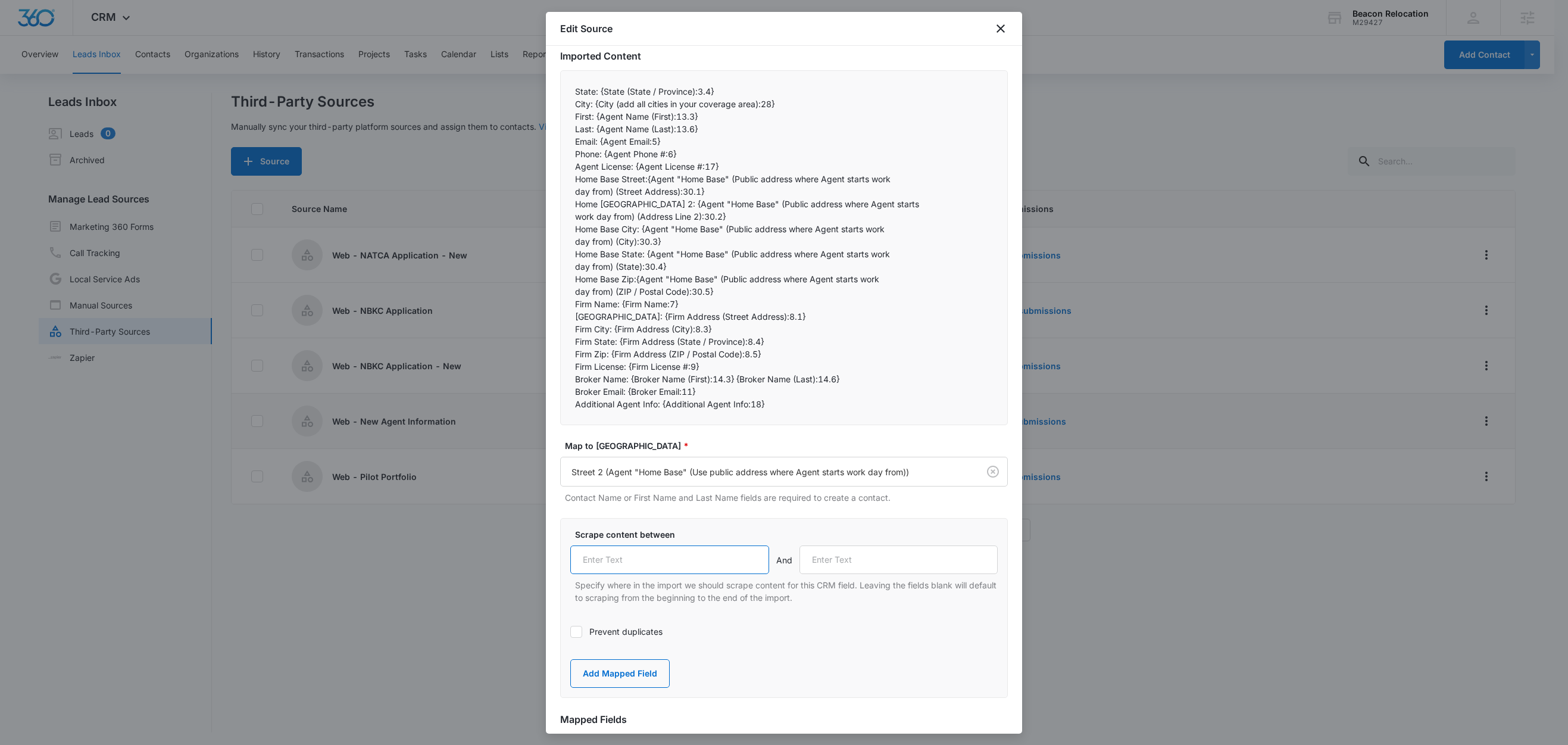
click at [690, 559] on input "text" at bounding box center [669, 560] width 199 height 29
paste input "Home Base Street 2:"
type input "Home Base Street 2:"
drag, startPoint x: 596, startPoint y: 179, endPoint x: 659, endPoint y: 178, distance: 63.0
click at [659, 178] on p "Home Base Street:{Agent "Home Base" (Public address where Agent starts work" at bounding box center [784, 179] width 418 height 12
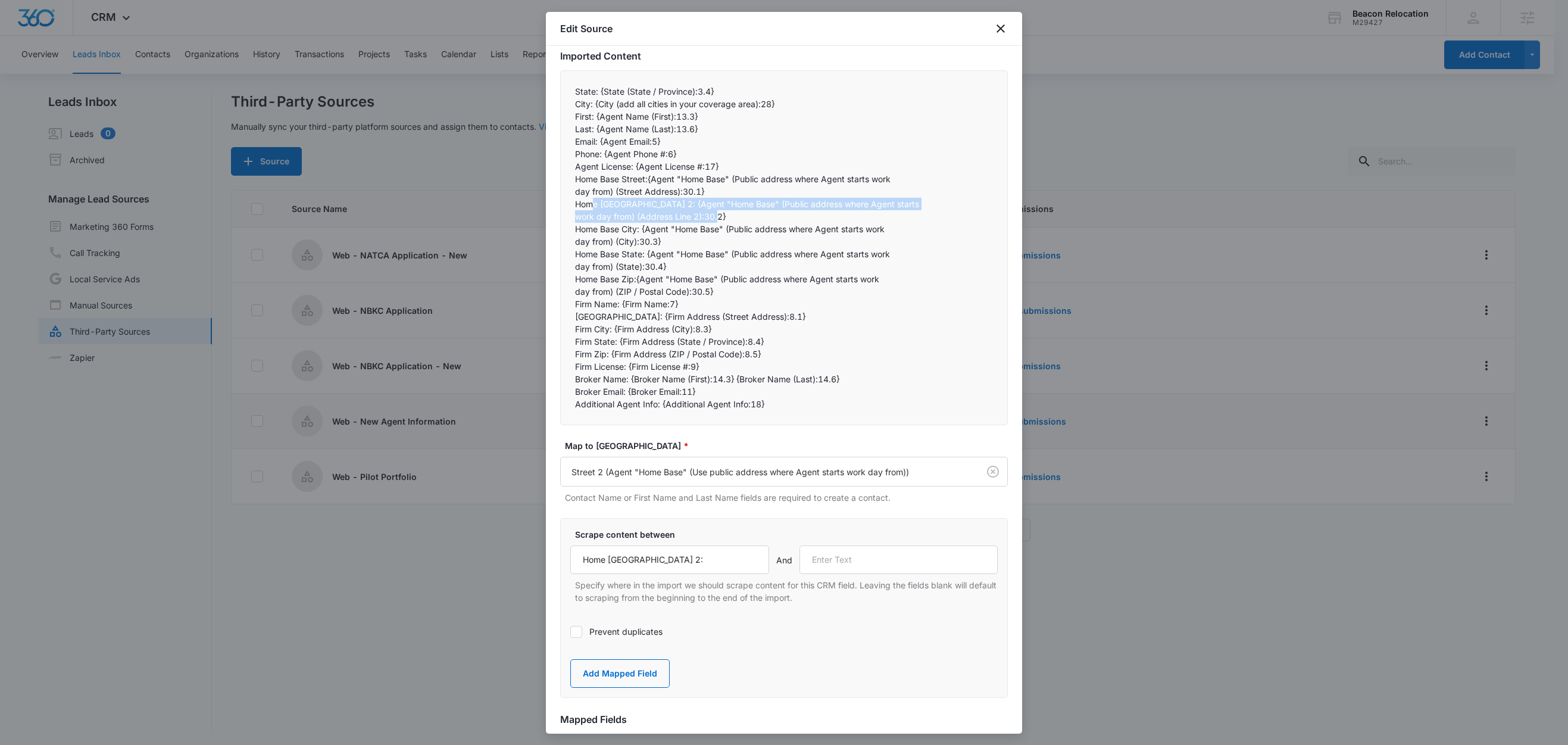
drag, startPoint x: 592, startPoint y: 204, endPoint x: 720, endPoint y: 216, distance: 128.6
click at [720, 216] on div "State: {State (State / Province):3.4} City: {City (add all cities in your cove…" at bounding box center [784, 247] width 448 height 355
click at [622, 232] on p "Home Base City: {Agent "Home Base" (Public address where Agent starts work" at bounding box center [784, 229] width 418 height 12
drag, startPoint x: 641, startPoint y: 231, endPoint x: 566, endPoint y: 228, distance: 75.1
click at [566, 228] on div "State: {State (State / Province):3.4} City: {City (add all cities in your cove…" at bounding box center [784, 247] width 448 height 355
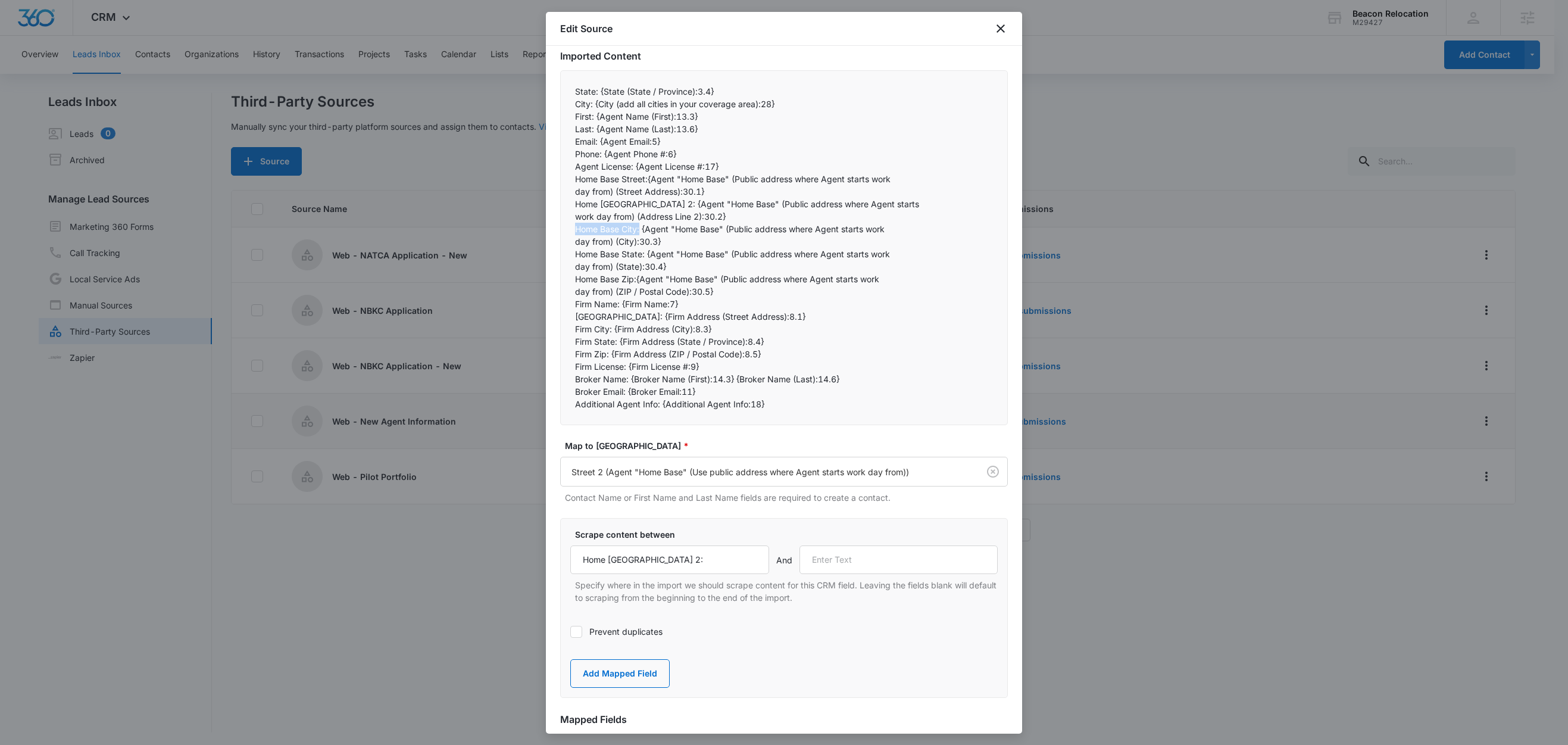
copy p "Home Base City:"
click at [865, 560] on input "text" at bounding box center [899, 560] width 199 height 29
paste input "Home Base City:"
type input "Home Base City:"
click at [645, 673] on button "Add Mapped Field" at bounding box center [620, 673] width 100 height 29
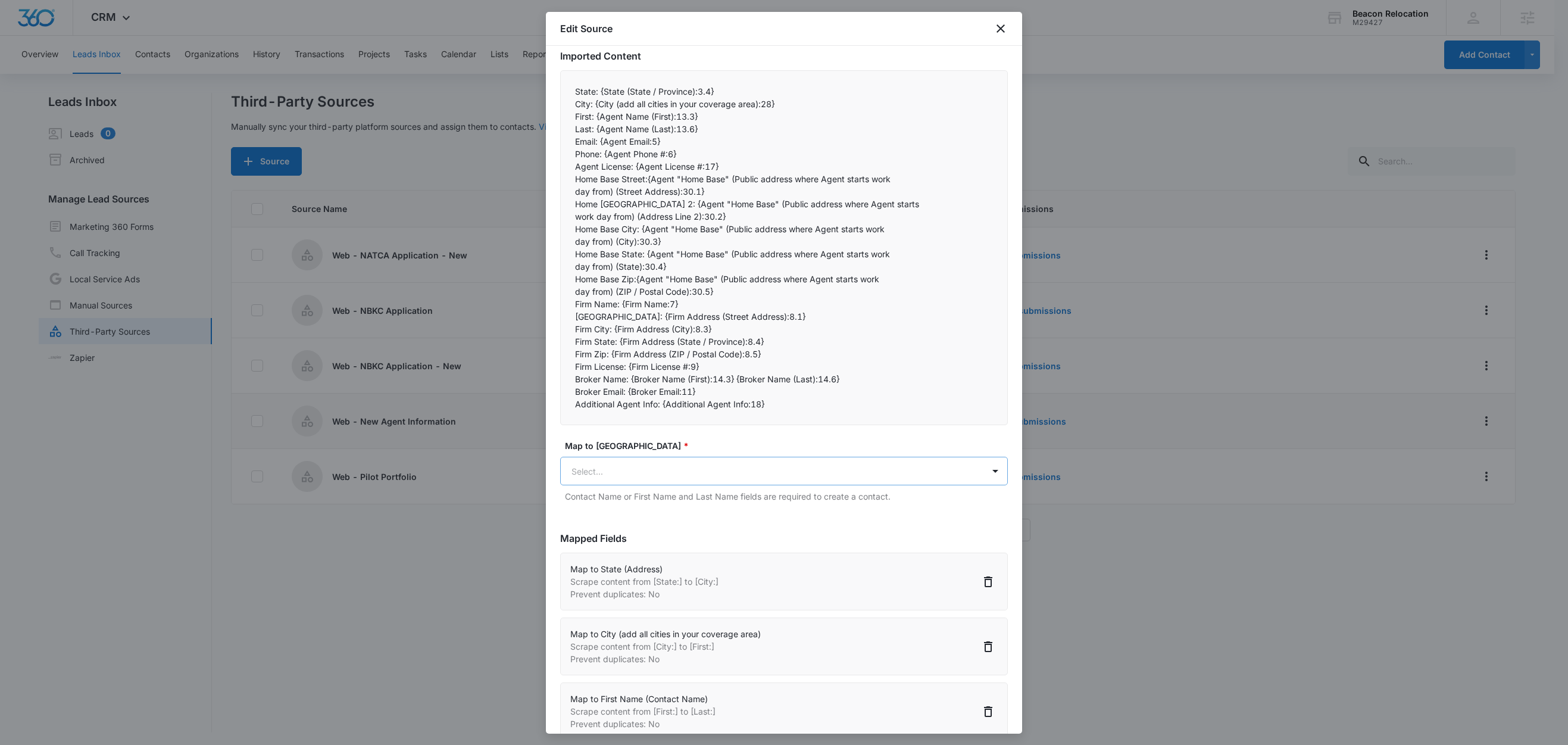
click at [632, 465] on body "CRM Apps Reputation Websites Forms CRM Email Social Shop Content Ads Intelligen…" at bounding box center [784, 373] width 1568 height 747
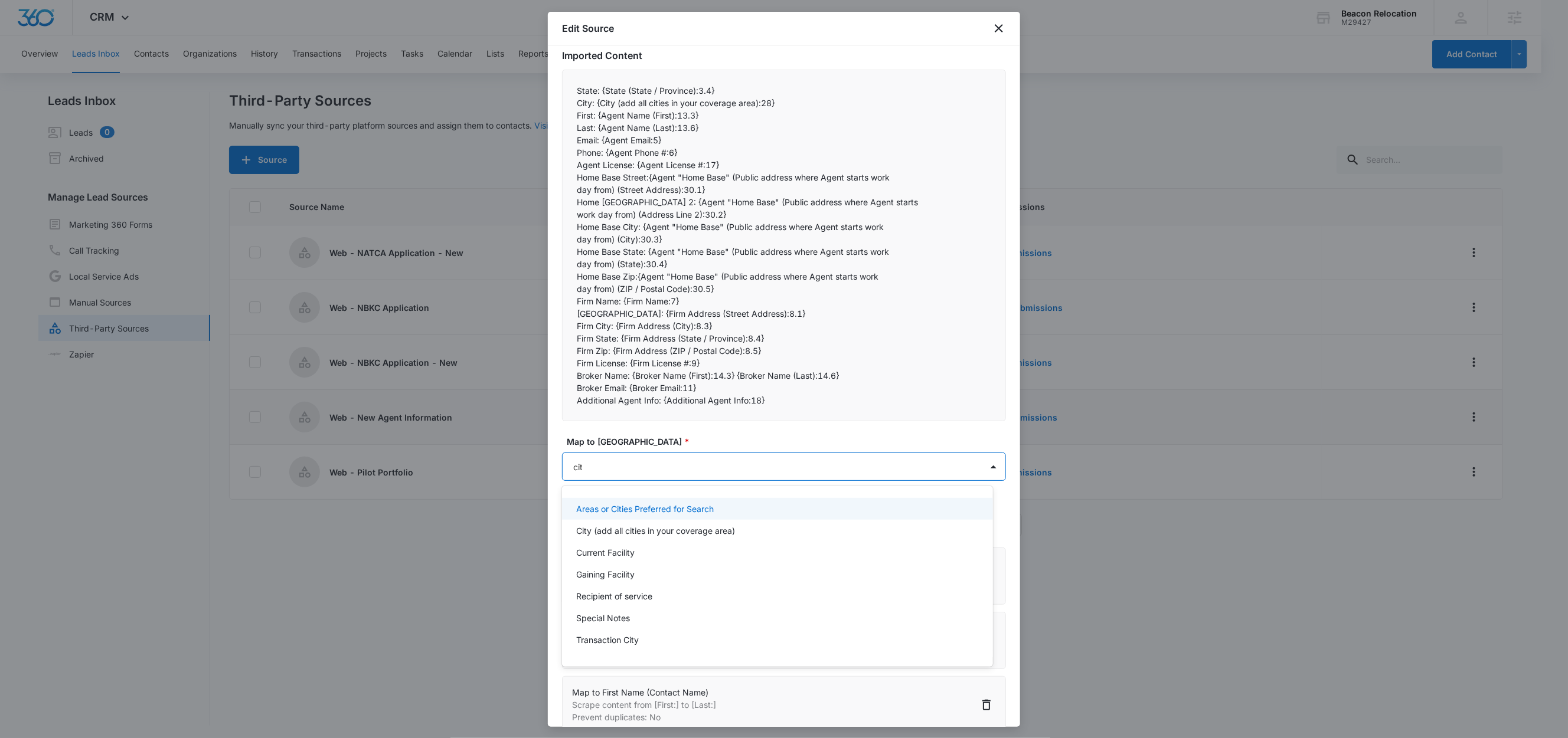
type input "city"
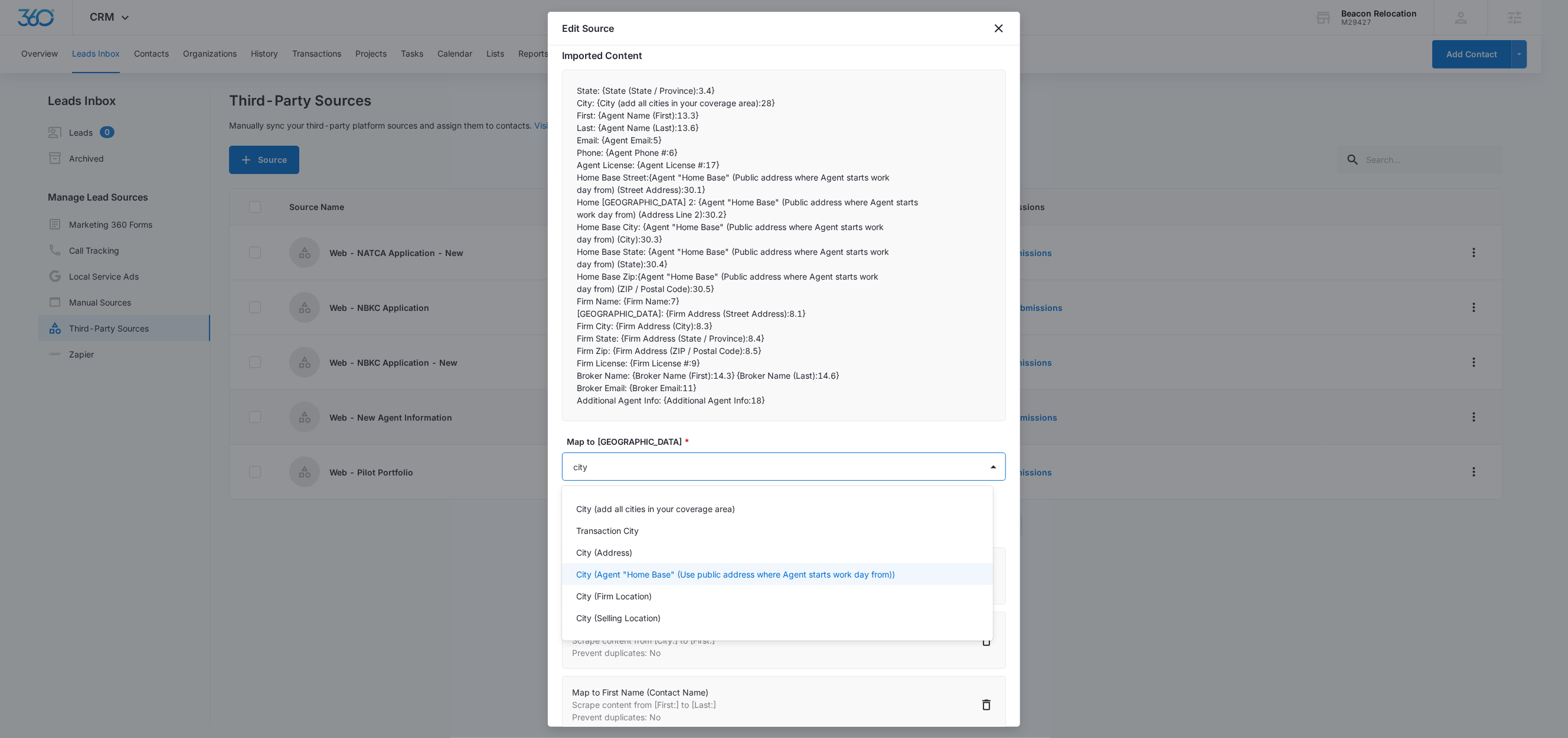
click at [649, 574] on p "City (Agent "Home Base" (Use public address where Agent starts work day from))" at bounding box center [735, 575] width 319 height 12
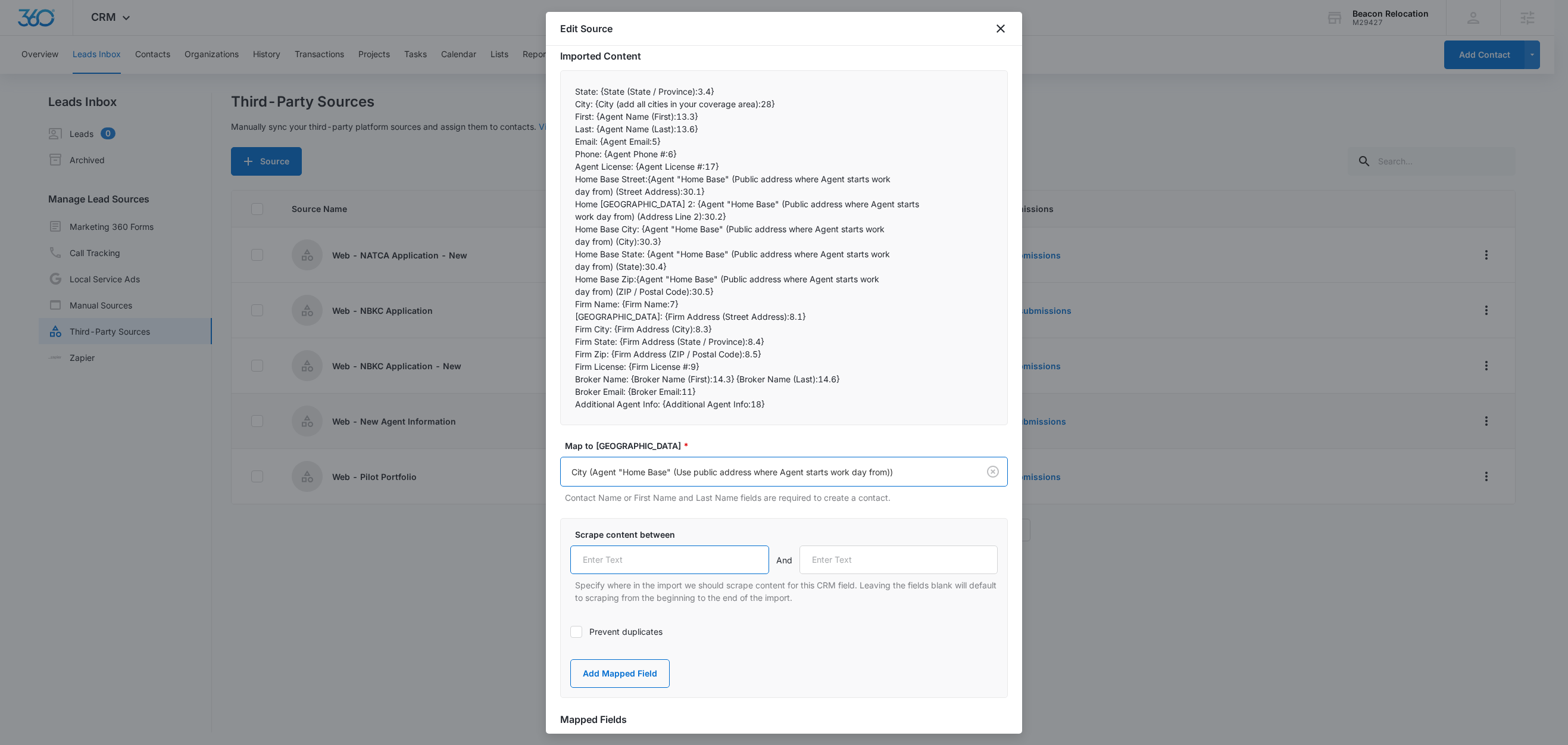
click at [664, 558] on input "text" at bounding box center [669, 560] width 199 height 29
paste input "Home Base City:"
type input "Home Base City:"
drag, startPoint x: 591, startPoint y: 228, endPoint x: 663, endPoint y: 238, distance: 72.7
click at [663, 238] on div "State: {State (State / Province):3.4} City: {City (add all cities in your cove…" at bounding box center [784, 247] width 448 height 355
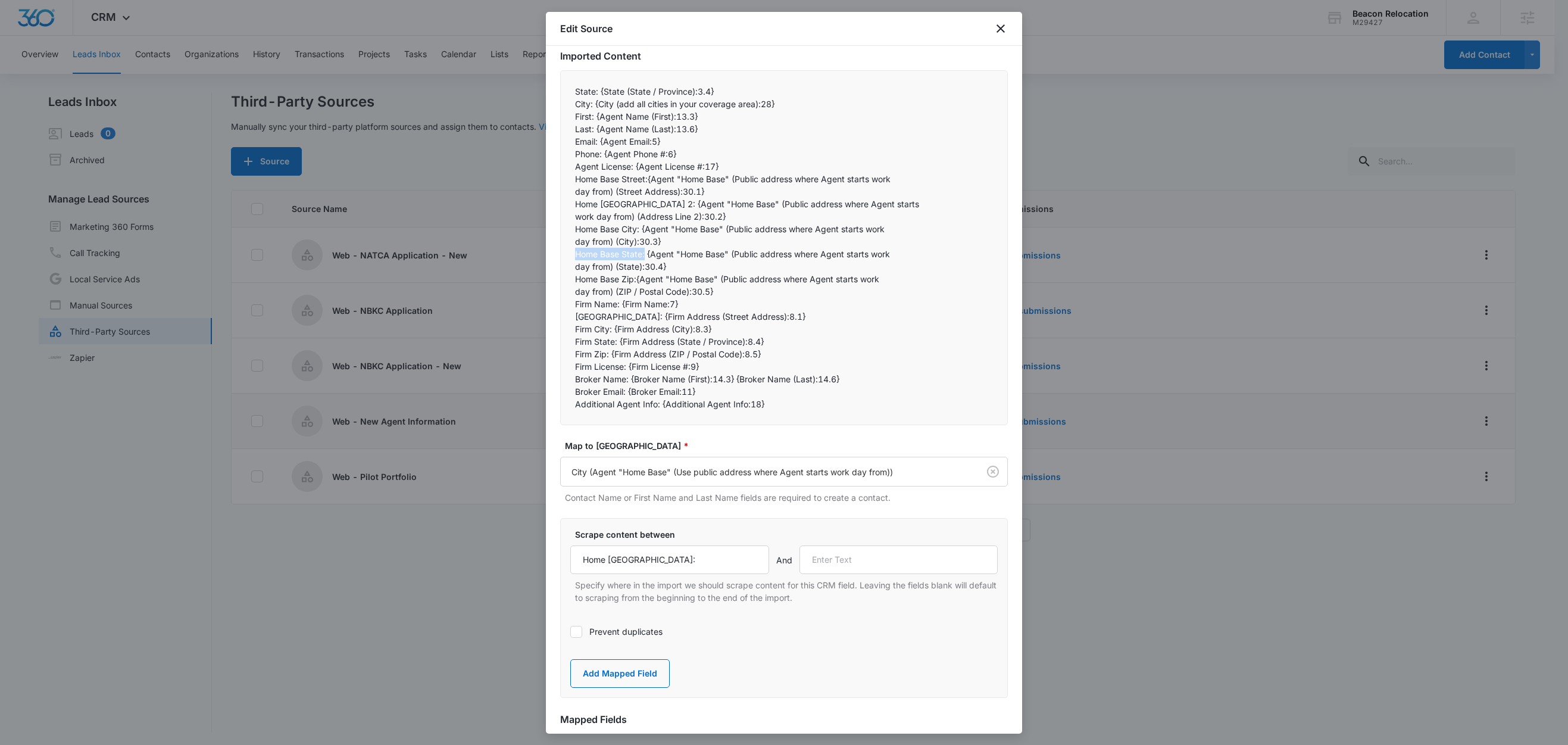
drag, startPoint x: 645, startPoint y: 257, endPoint x: 575, endPoint y: 255, distance: 70.0
click at [576, 255] on p "Home Base State: {Agent "Home Base" (Public address where Agent starts work" at bounding box center [784, 254] width 418 height 12
click at [852, 563] on input "text" at bounding box center [899, 560] width 199 height 29
paste input "Home Base State:"
type input "Home Base State:"
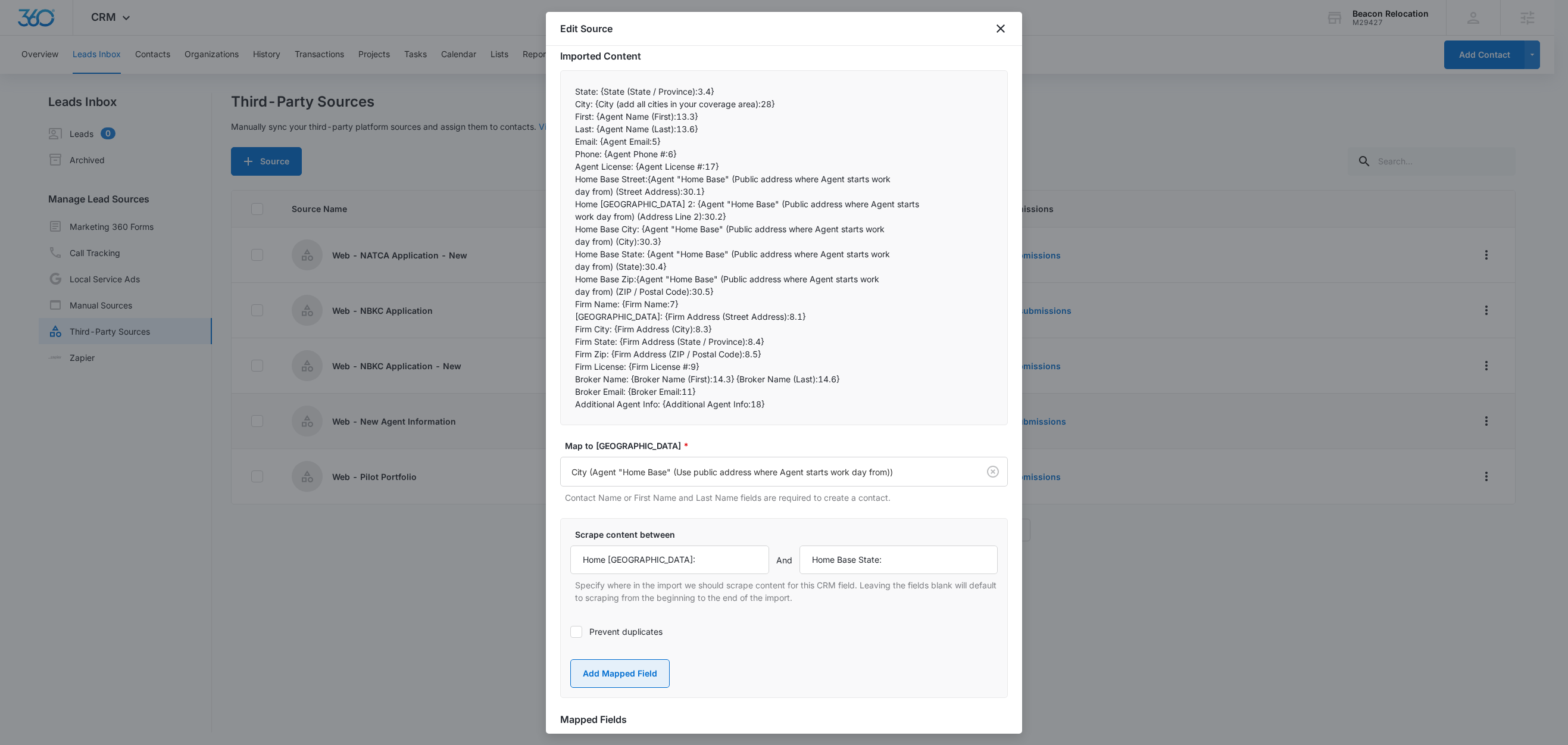
click at [617, 665] on button "Add Mapped Field" at bounding box center [620, 673] width 100 height 29
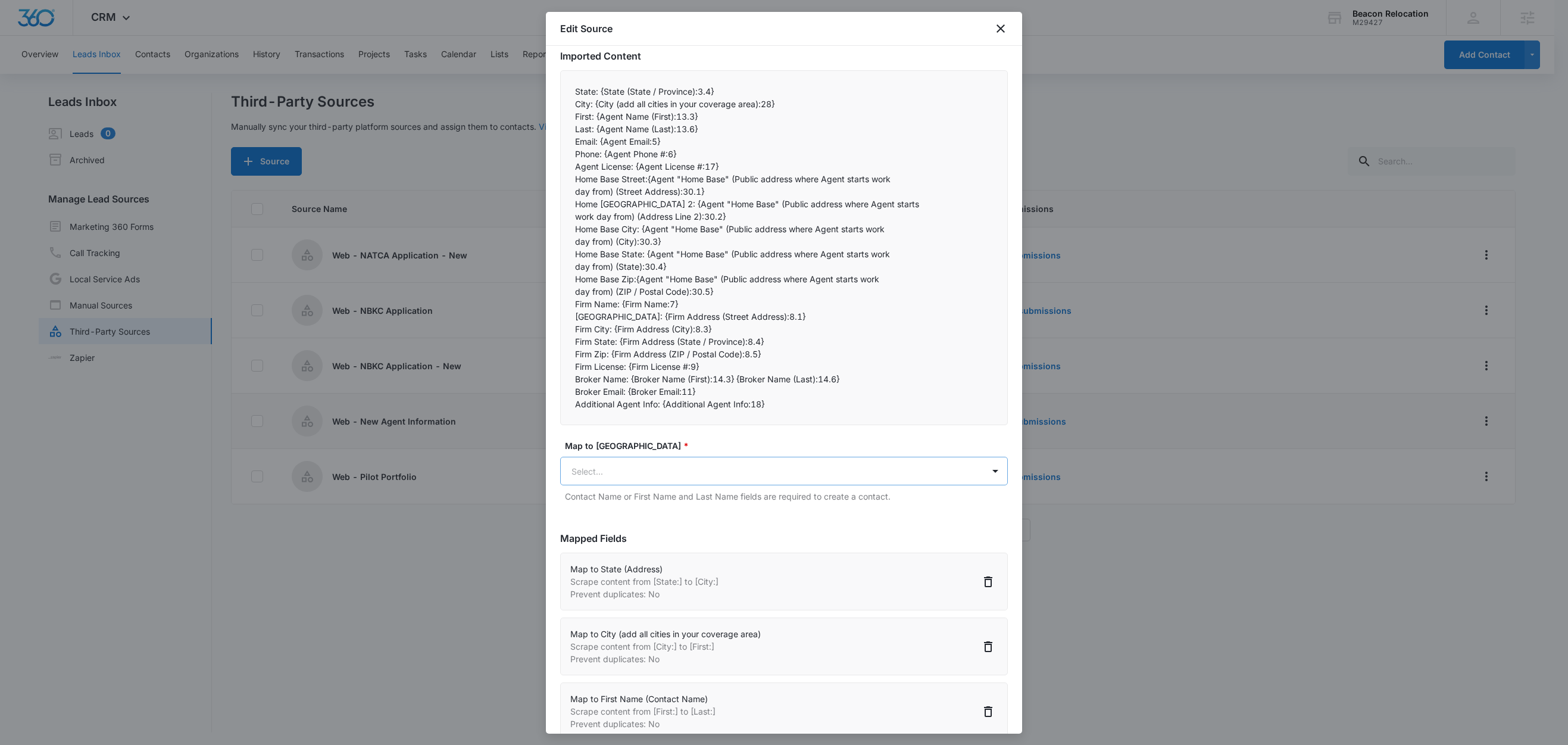
click at [626, 470] on body "CRM Apps Reputation Websites Forms CRM Email Social Shop Content Ads Intelligen…" at bounding box center [784, 373] width 1568 height 747
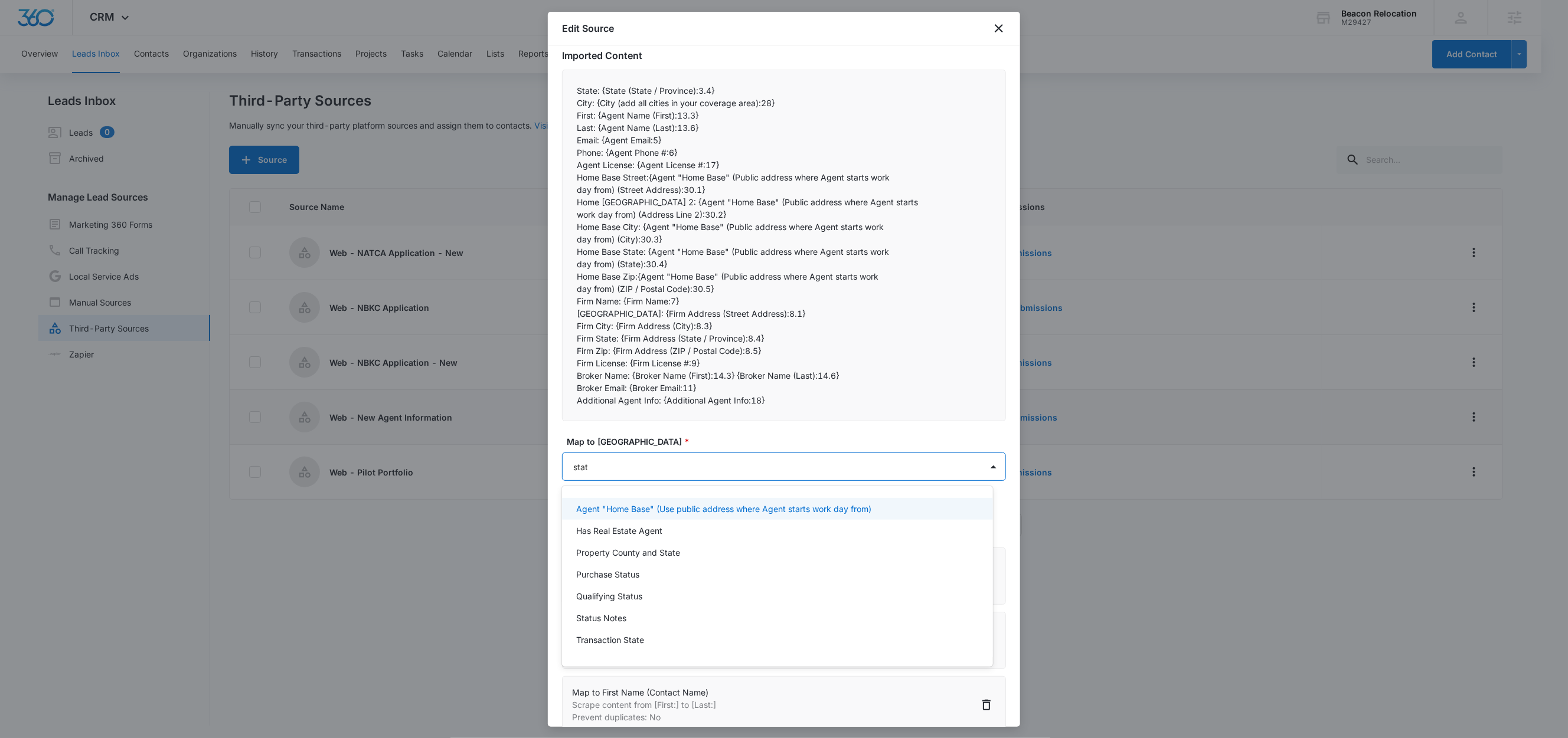
type input "state"
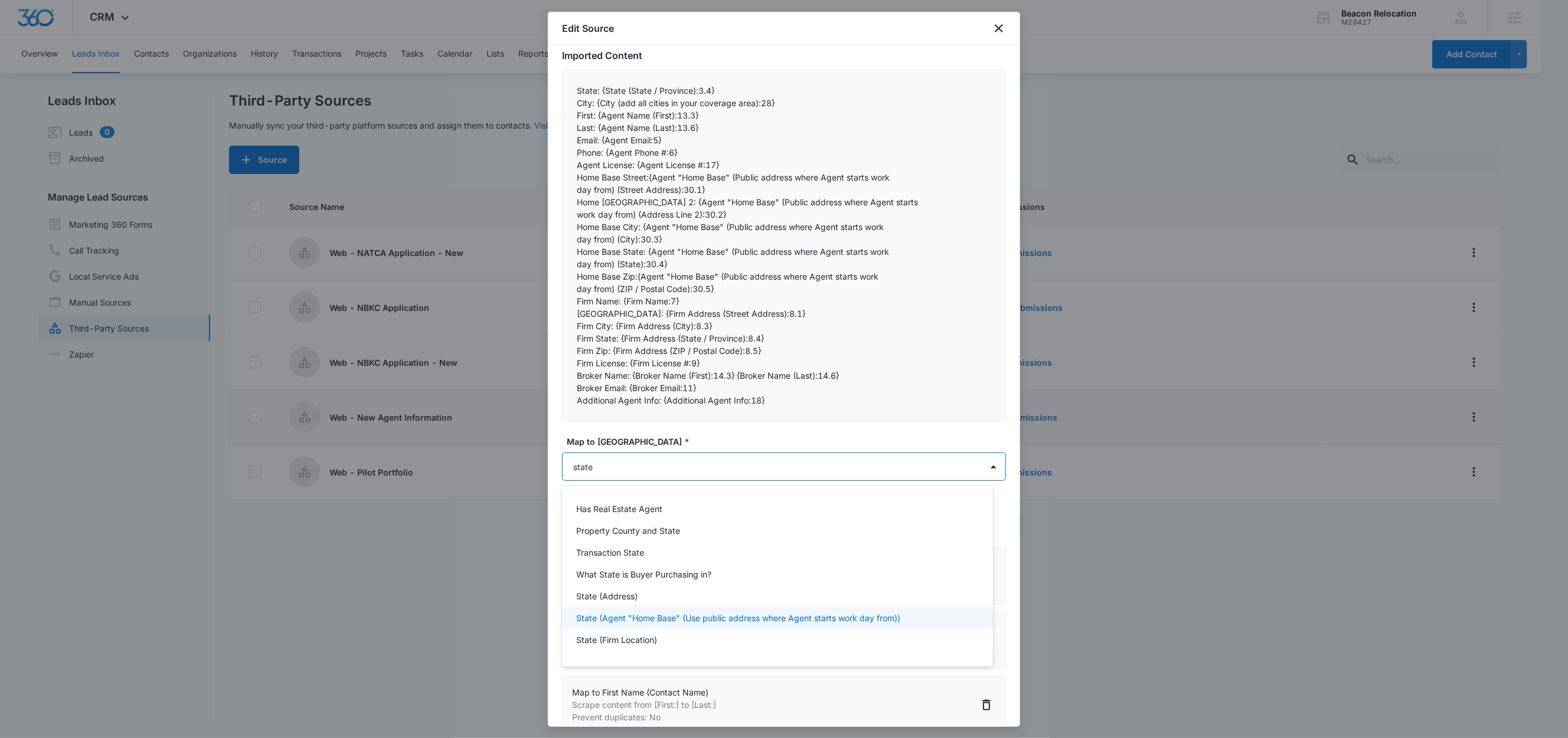
click at [632, 616] on p "State (Agent "Home Base" (Use public address where Agent starts work day from))" at bounding box center [738, 618] width 324 height 12
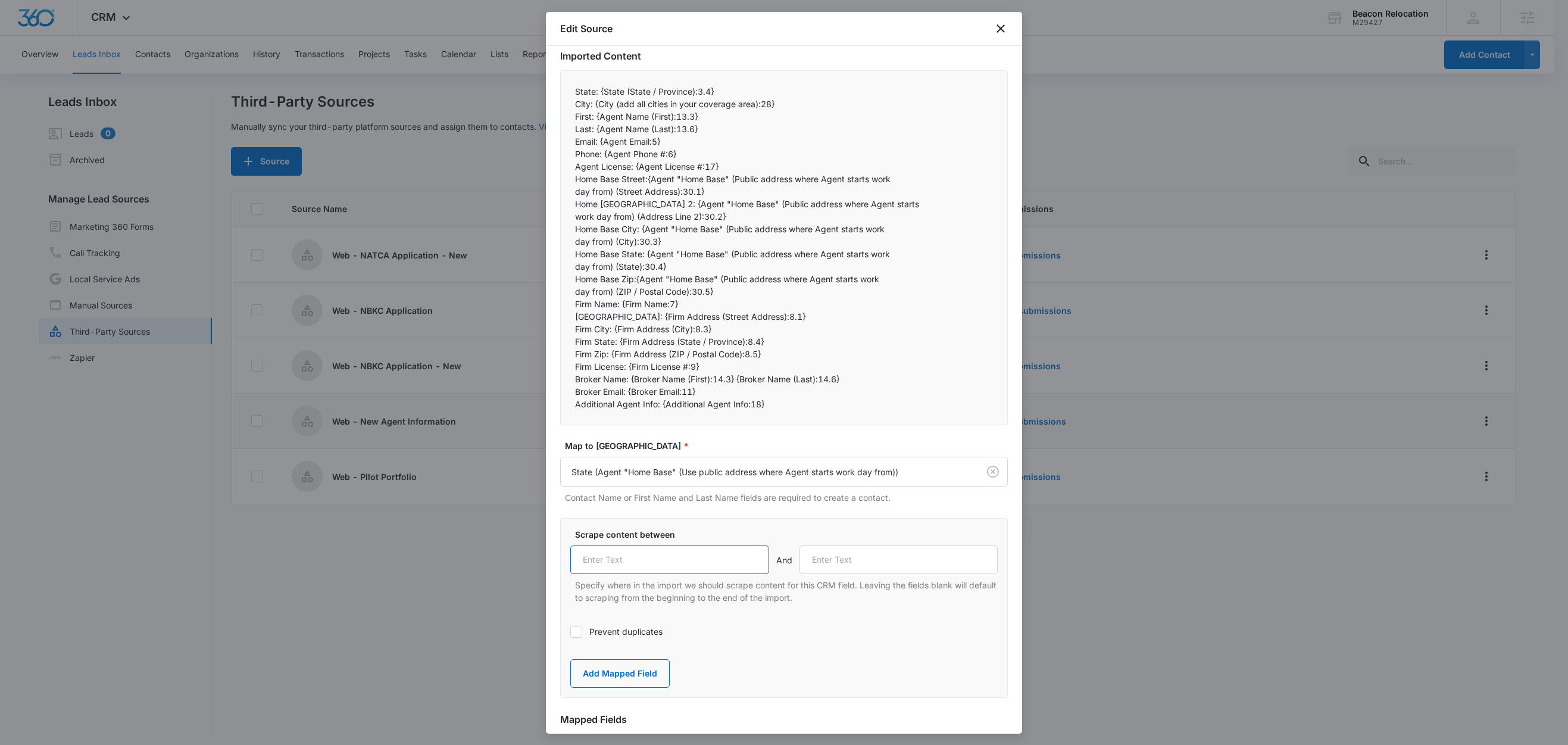
click at [646, 564] on input "text" at bounding box center [669, 560] width 199 height 29
paste input "Home Base State:"
type input "Home Base State:"
drag, startPoint x: 614, startPoint y: 256, endPoint x: 668, endPoint y: 265, distance: 54.7
click at [668, 265] on div "State: {State (State / Province):3.4} City: {City (add all cities in your cove…" at bounding box center [784, 247] width 448 height 355
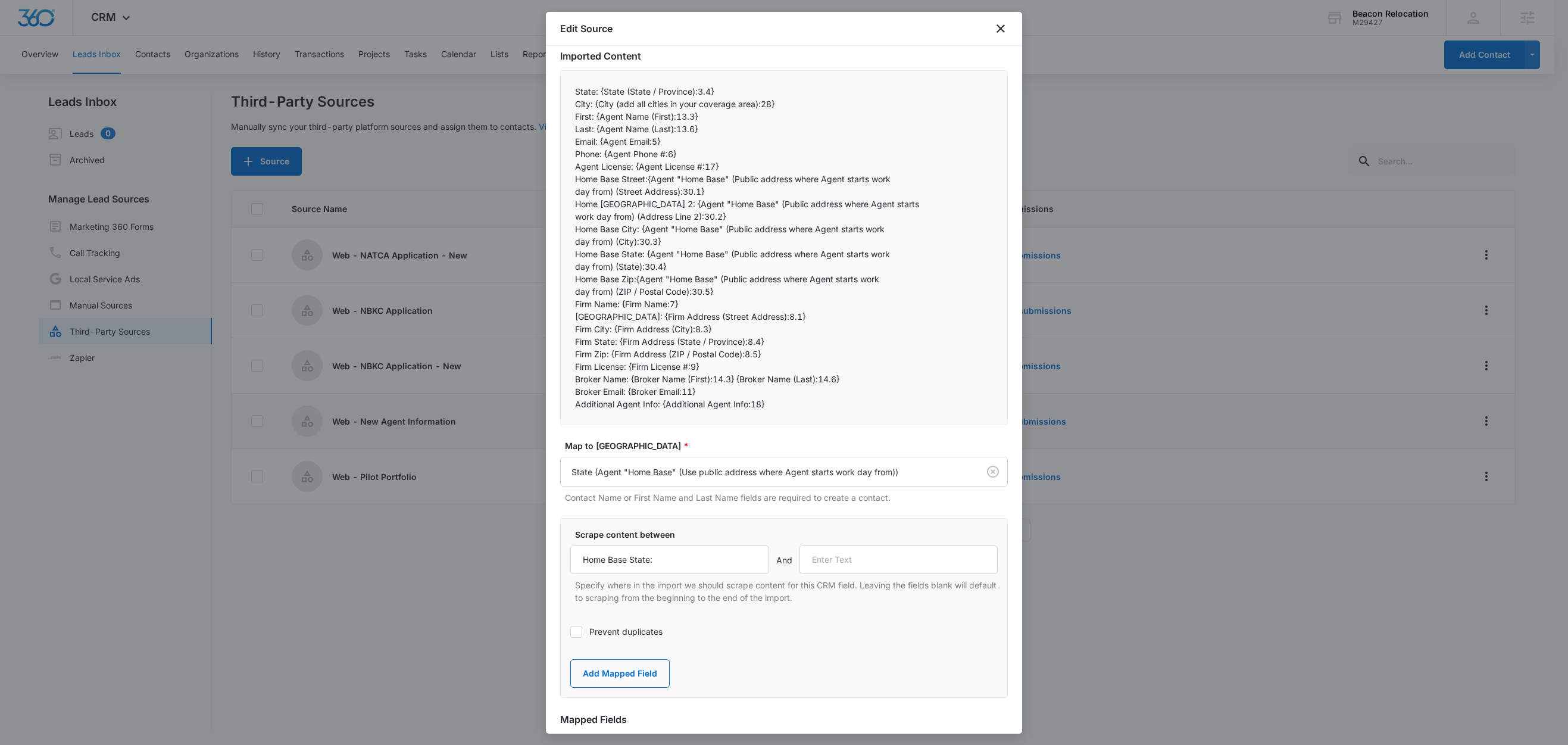
click at [641, 281] on p "Home Base Zip:{Agent "Home Base" (Public address where Agent starts work" at bounding box center [784, 279] width 418 height 12
drag, startPoint x: 639, startPoint y: 280, endPoint x: 566, endPoint y: 280, distance: 73.0
click at [566, 280] on div "State: {State (State / Province):3.4} City: {City (add all cities in your cove…" at bounding box center [784, 247] width 448 height 355
click at [849, 553] on input "text" at bounding box center [899, 560] width 199 height 29
paste input "Home Base Zip:"
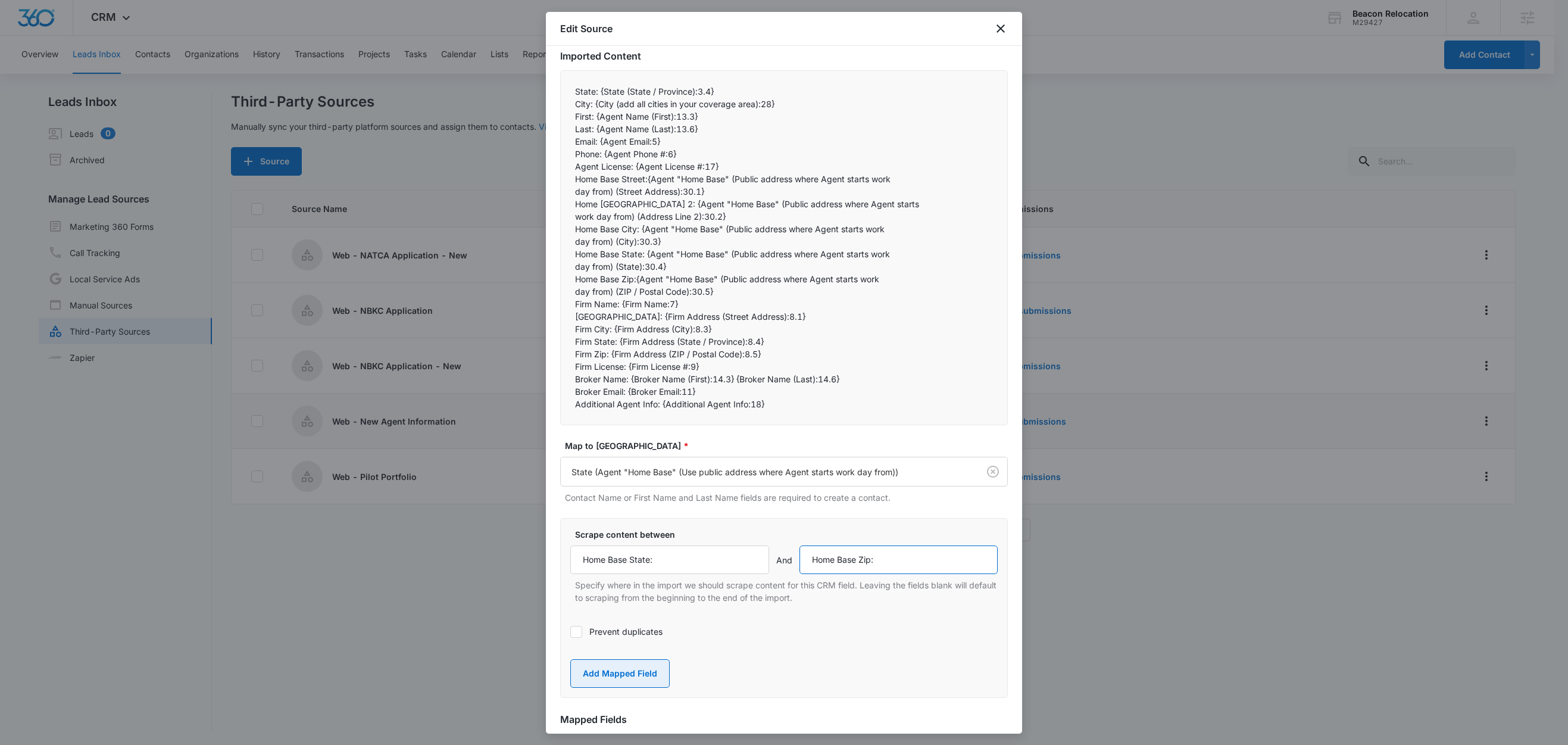
type input "Home Base Zip:"
click at [622, 672] on button "Add Mapped Field" at bounding box center [620, 673] width 100 height 29
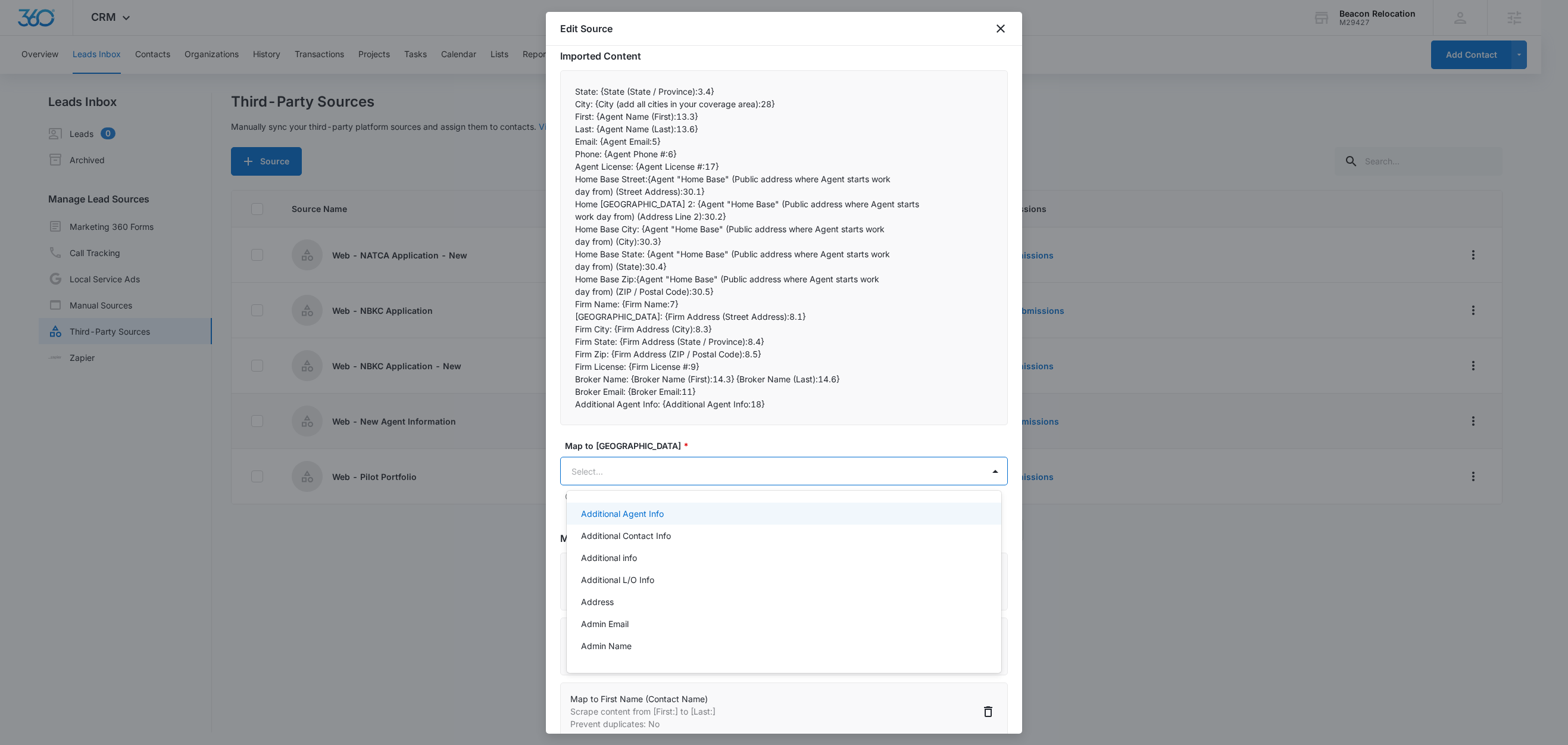
click at [624, 472] on body "CRM Apps Reputation Websites Forms CRM Email Social Shop Content Ads Intelligen…" at bounding box center [784, 372] width 1568 height 745
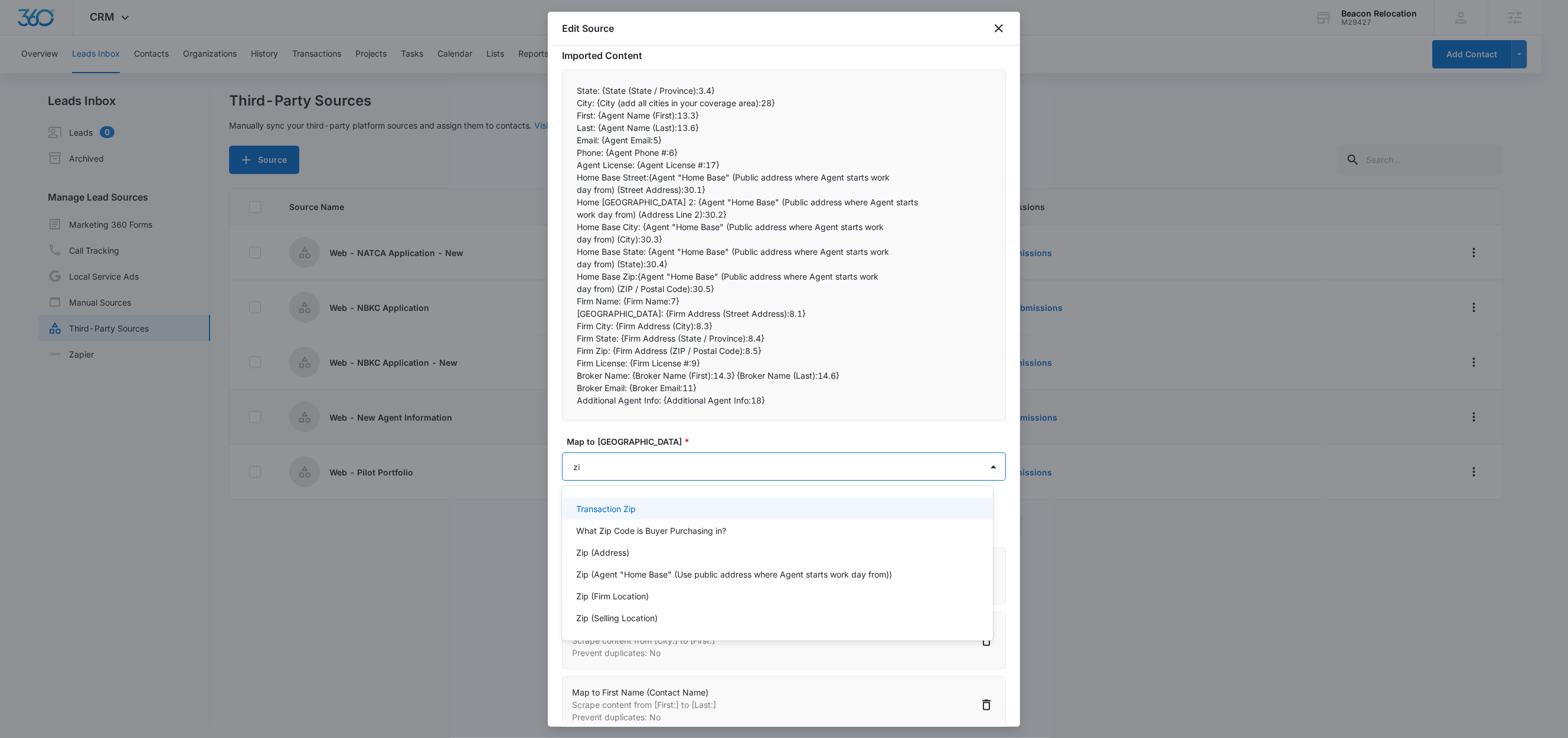
type input "zip"
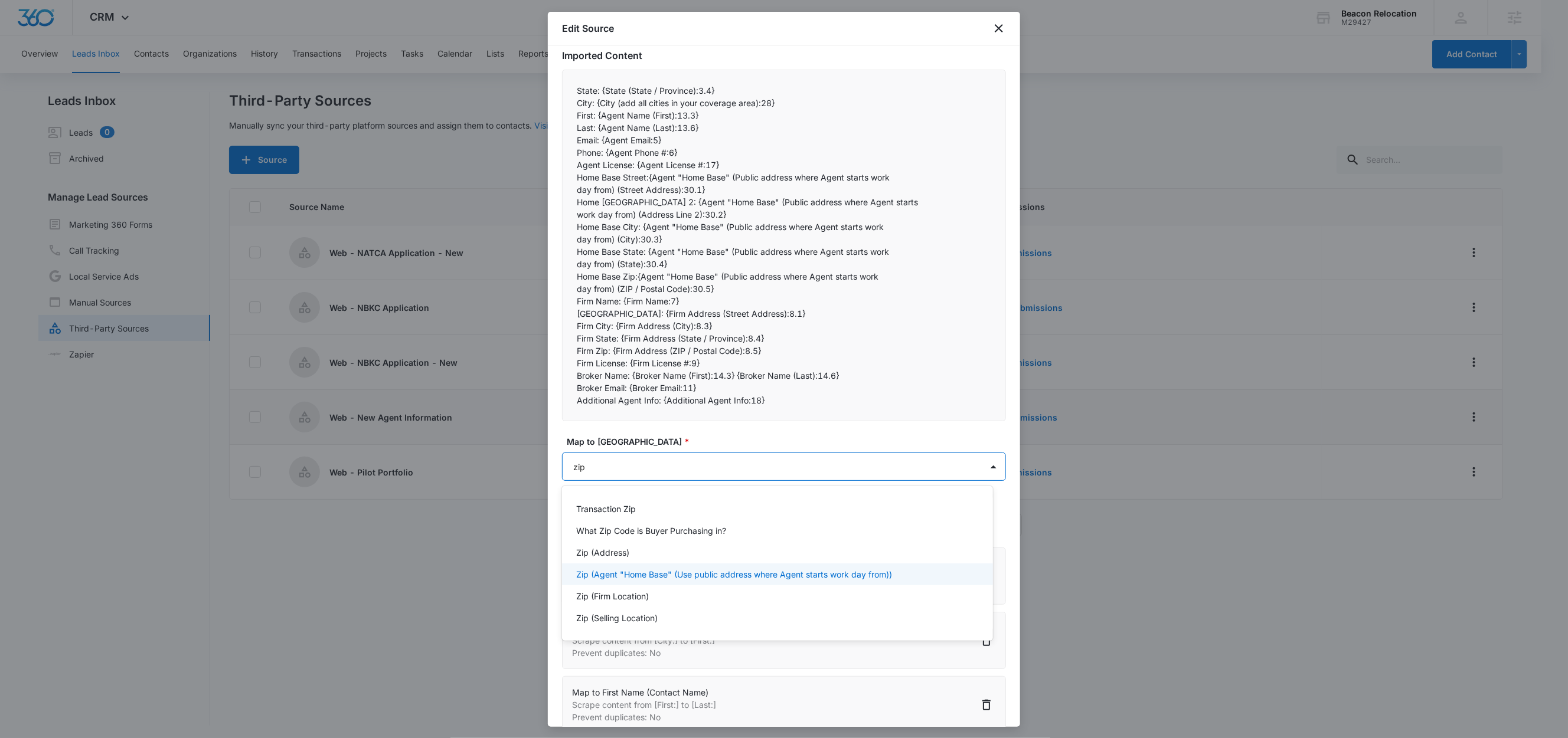
click at [661, 569] on p "Zip (Agent "Home Base" (Use public address where Agent starts work day from))" at bounding box center [734, 575] width 316 height 12
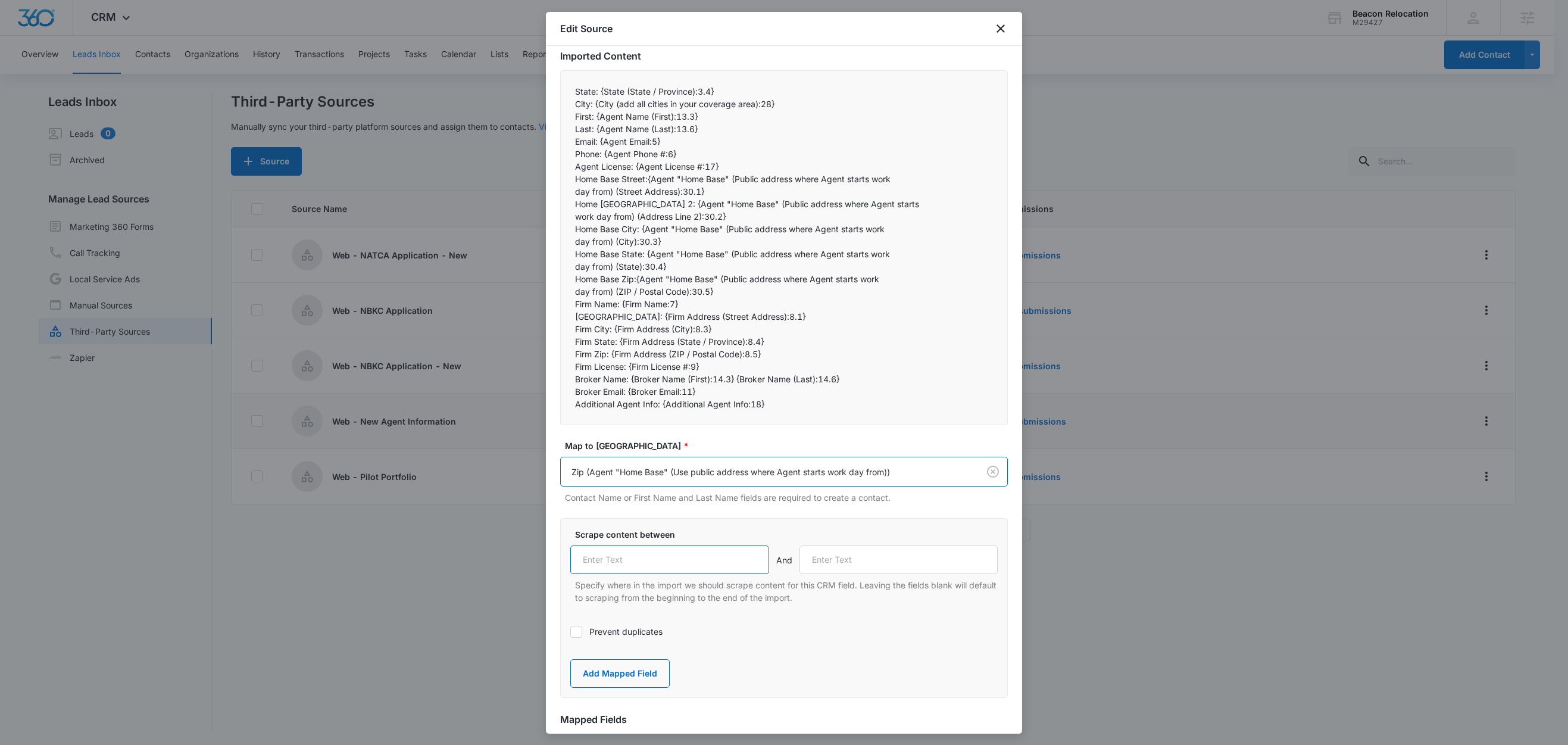
click at [660, 554] on input "text" at bounding box center [669, 560] width 199 height 29
paste input "Home Base Zip:"
type input "Home Base Zip:"
drag, startPoint x: 595, startPoint y: 274, endPoint x: 713, endPoint y: 291, distance: 119.2
click at [713, 291] on div "State: {State (State / Province):3.4} City: {City (add all cities in your cove…" at bounding box center [784, 247] width 448 height 355
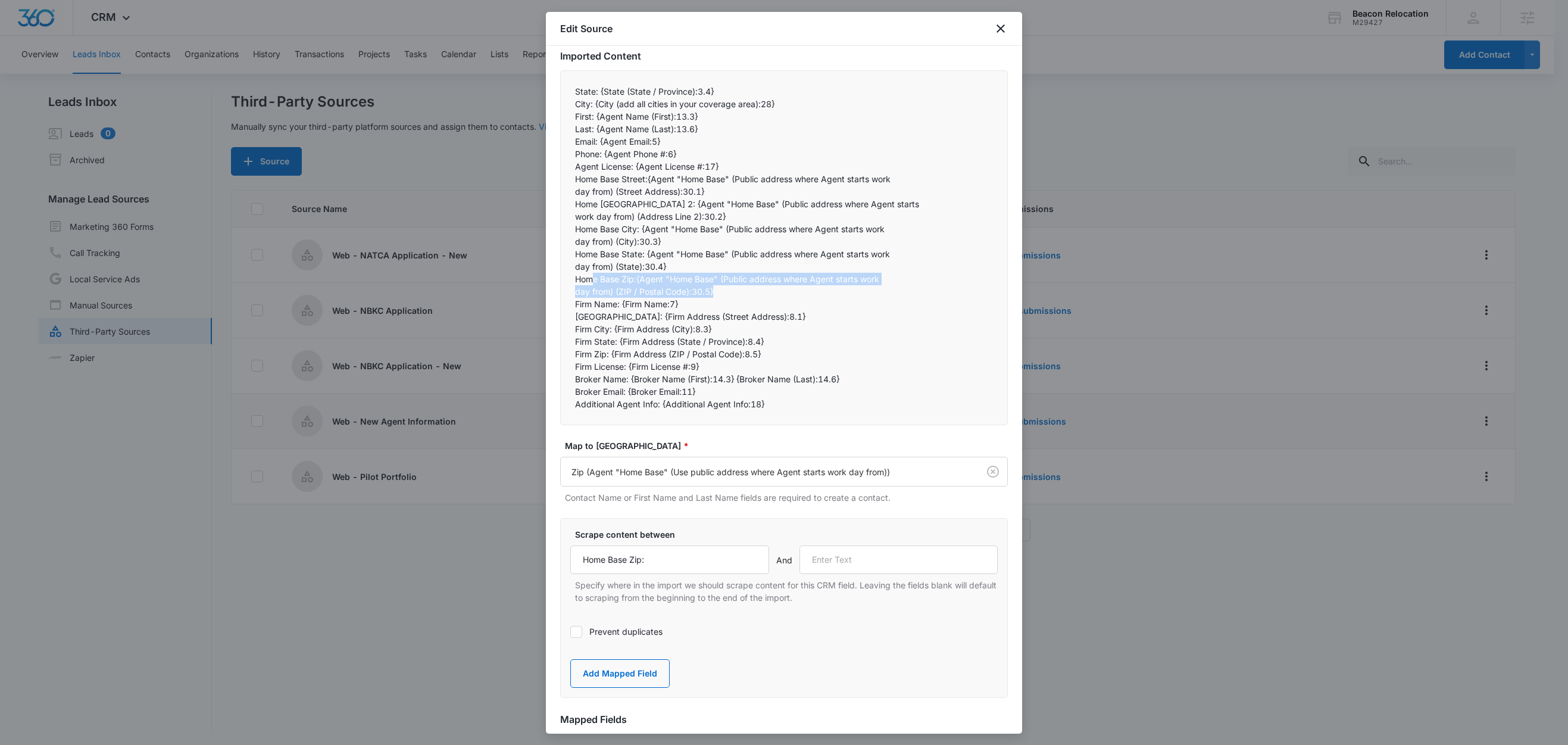
click at [710, 292] on p "day from) (ZIP / Postal Code):30.5}" at bounding box center [784, 292] width 418 height 12
drag, startPoint x: 586, startPoint y: 278, endPoint x: 717, endPoint y: 288, distance: 131.4
click at [717, 288] on div "State: {State (State / Province):3.4} City: {City (add all cities in your cove…" at bounding box center [784, 247] width 448 height 355
click at [645, 309] on p "Firm Name: {Firm Name:7}" at bounding box center [784, 304] width 418 height 12
drag, startPoint x: 620, startPoint y: 307, endPoint x: 560, endPoint y: 306, distance: 60.0
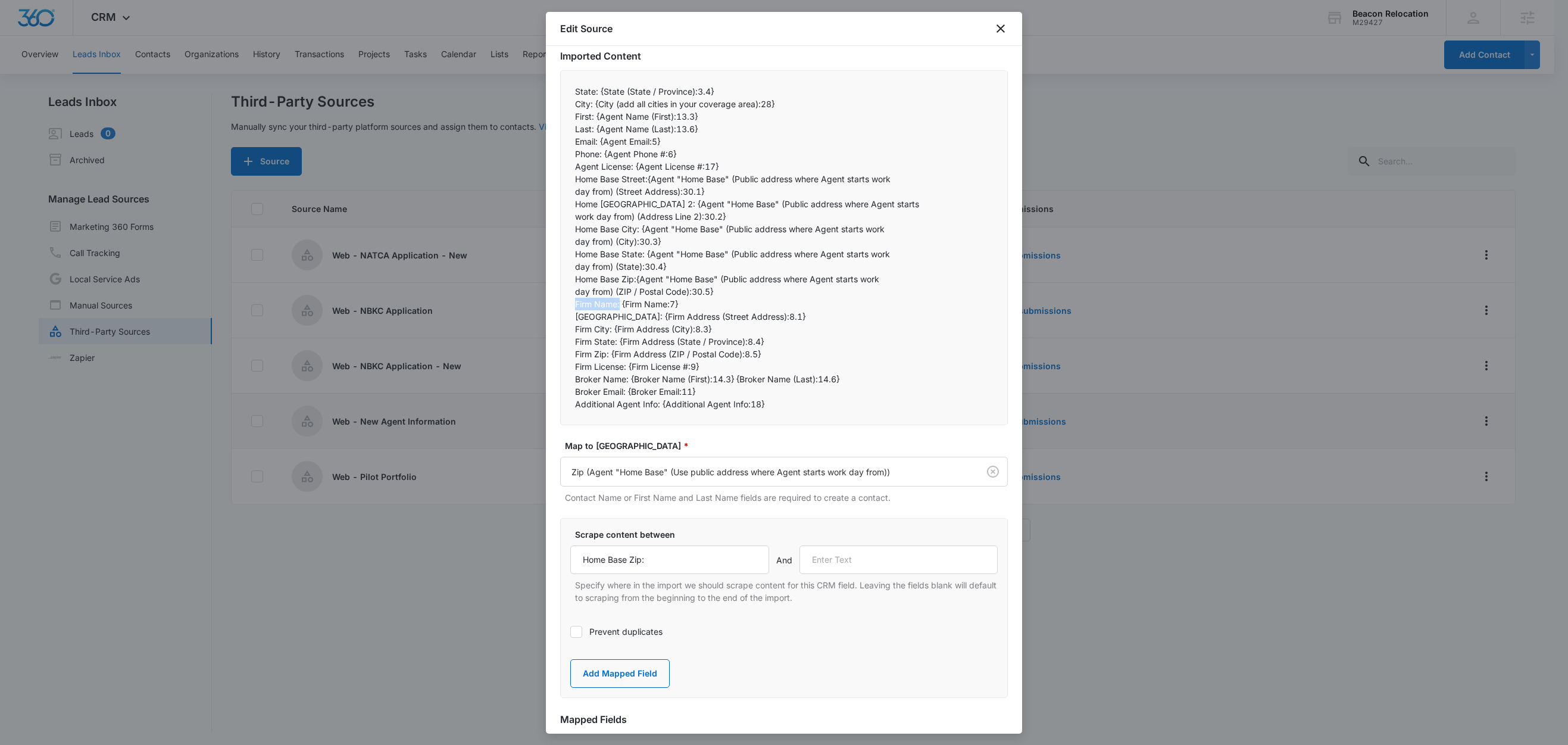
click at [561, 306] on div "State: {State (State / Province):3.4} City: {City (add all cities in your cove…" at bounding box center [784, 247] width 448 height 355
click at [862, 567] on input "text" at bounding box center [899, 560] width 199 height 29
paste input "Firm Name:"
type input "Firm Name:"
click at [661, 671] on button "Add Mapped Field" at bounding box center [620, 673] width 100 height 29
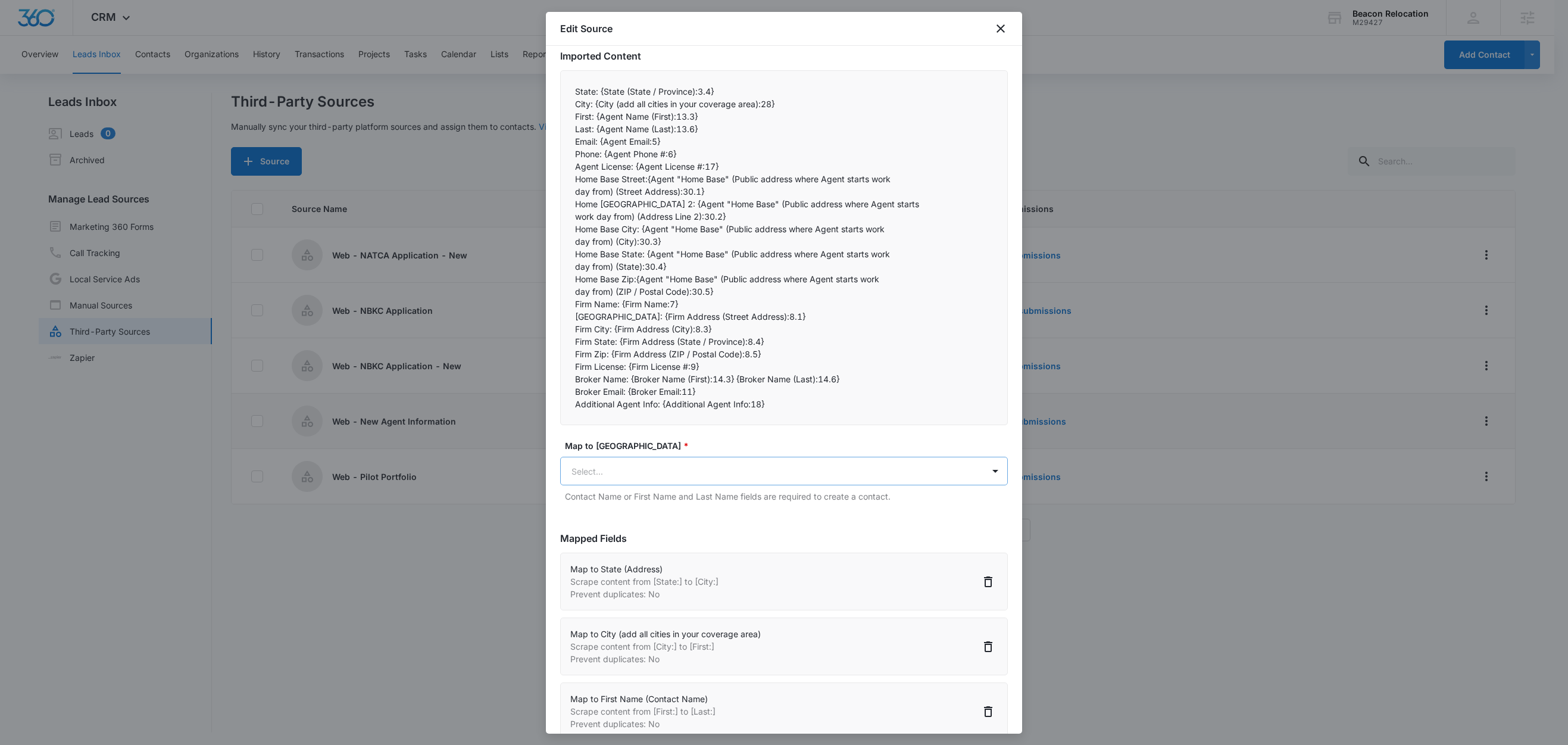
click at [611, 465] on body "CRM Apps Reputation Websites Forms CRM Email Social Shop Content Ads Intelligen…" at bounding box center [784, 373] width 1568 height 747
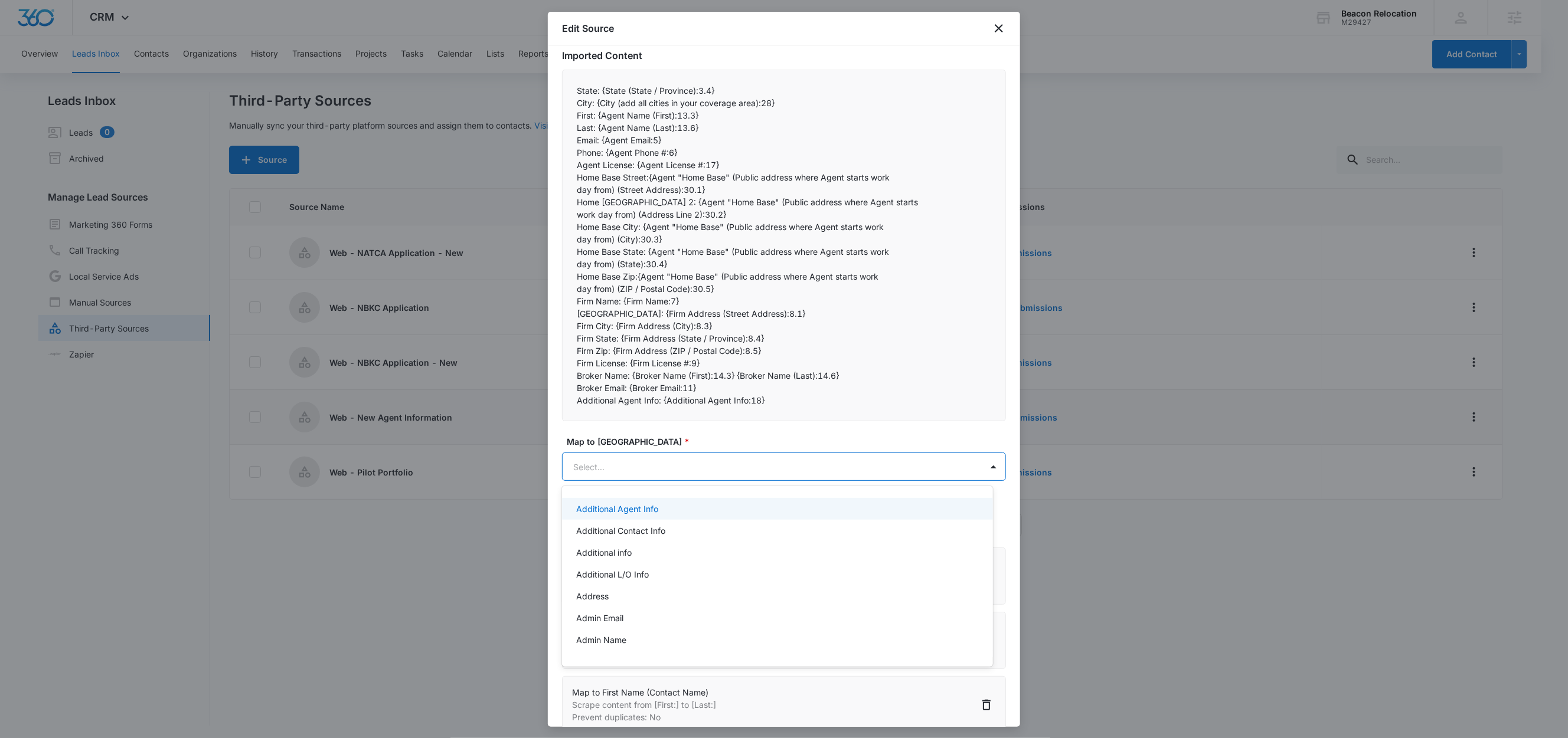
paste input "Firm Name:"
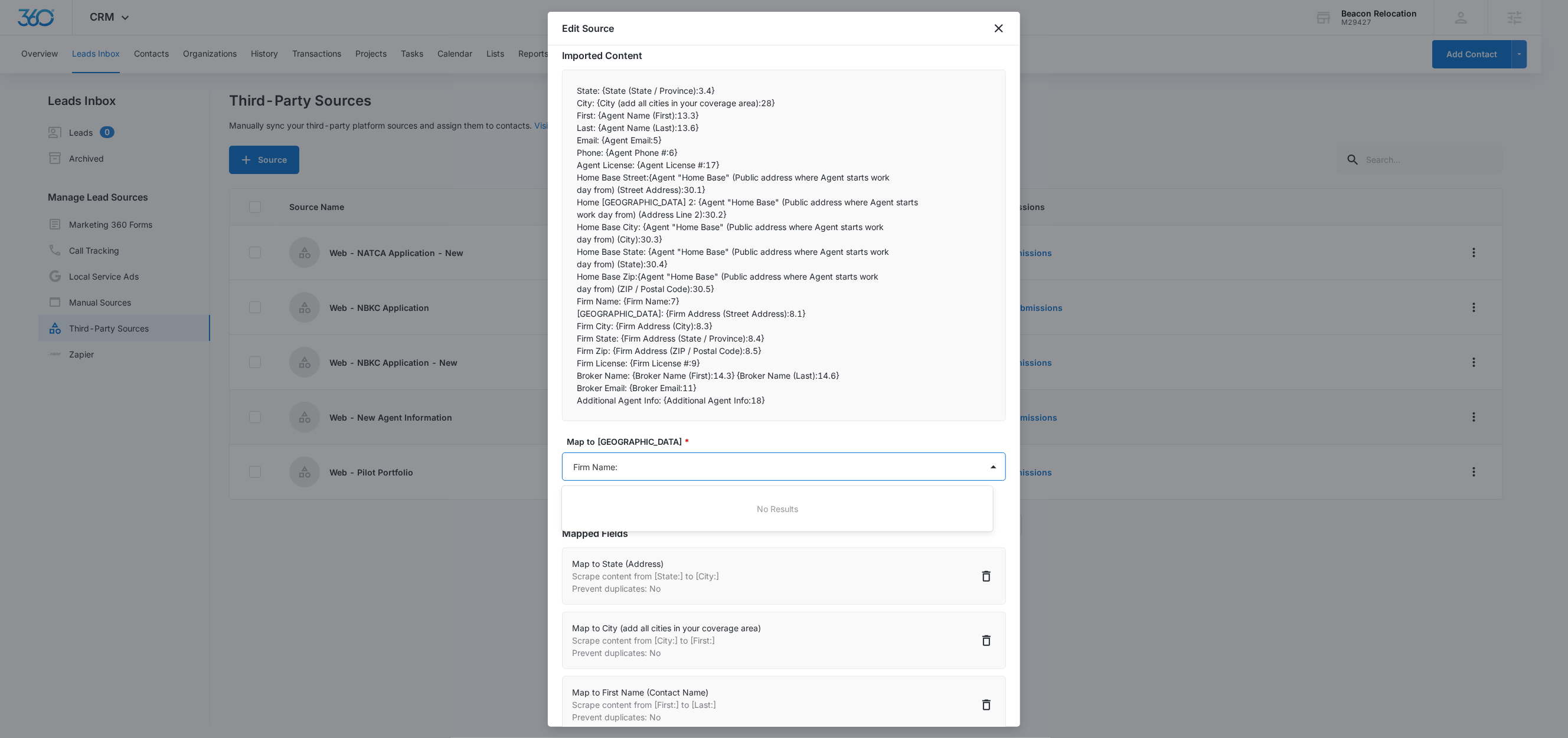
type input "Firm Name"
click at [587, 517] on div "Firm Name" at bounding box center [777, 509] width 430 height 22
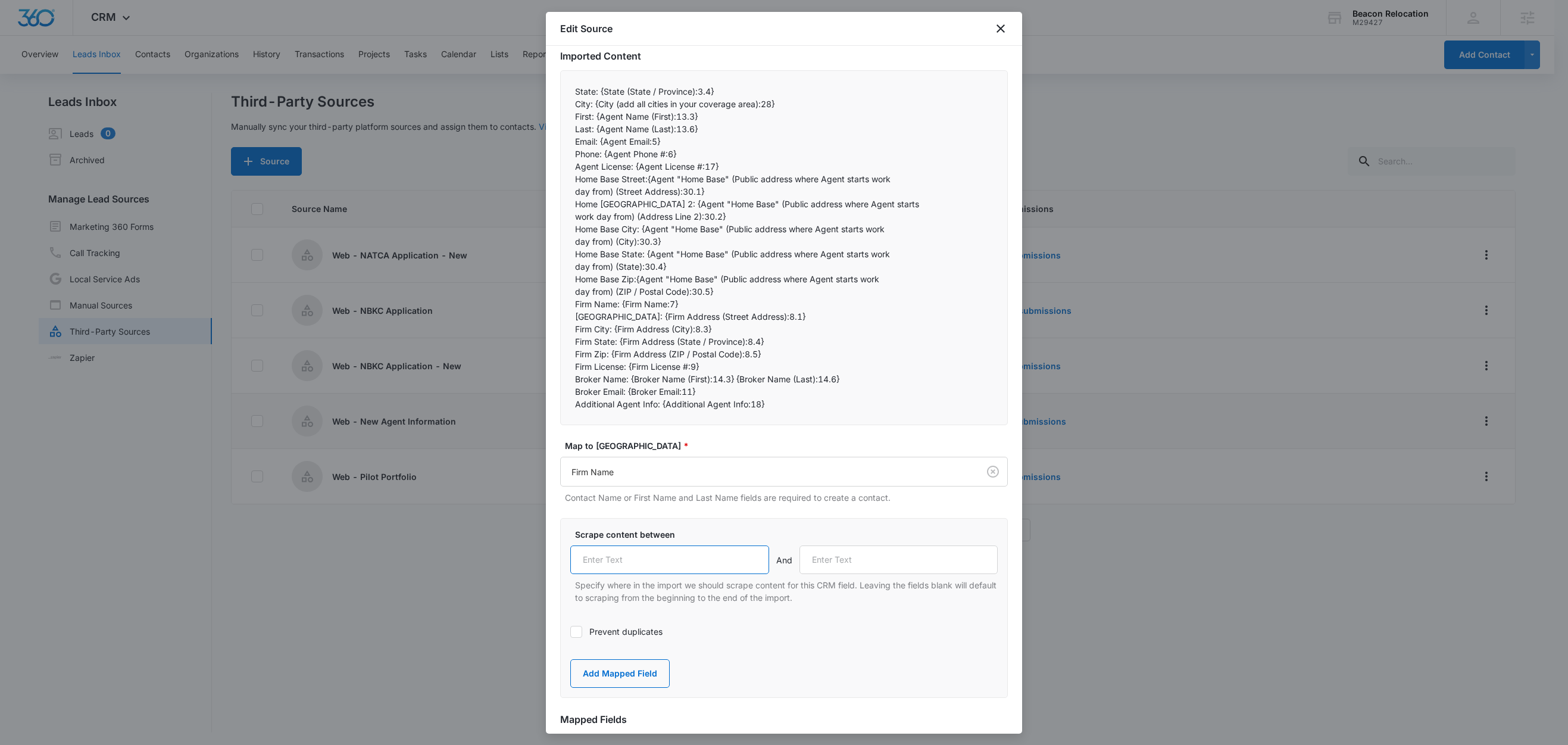
click at [631, 554] on input "text" at bounding box center [669, 560] width 199 height 29
paste input "Firm Name:"
type input "Firm Name:"
drag, startPoint x: 622, startPoint y: 316, endPoint x: 558, endPoint y: 319, distance: 64.1
click at [564, 317] on div "State: {State (State / Province):3.4} City: {City (add all cities in your cove…" at bounding box center [784, 247] width 448 height 355
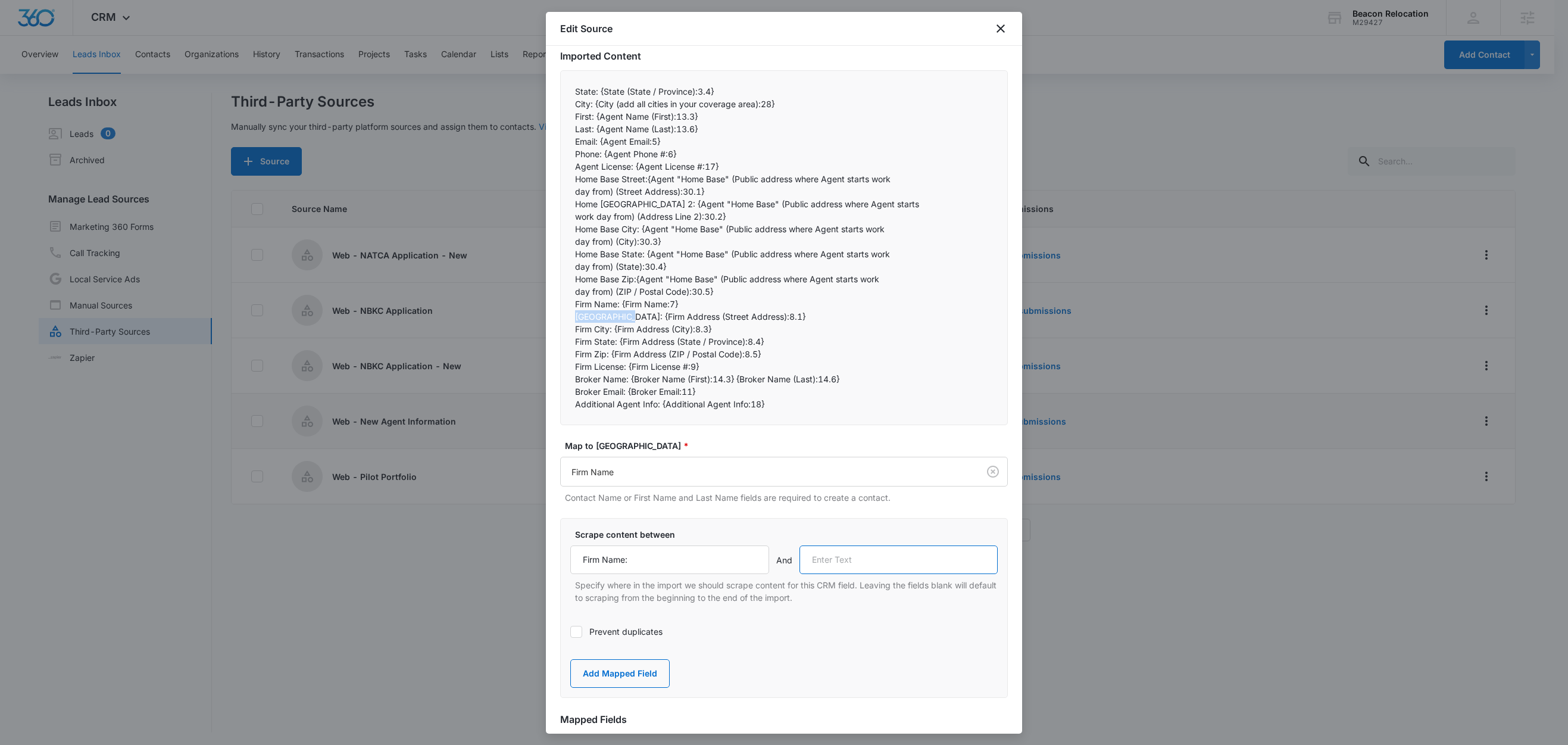
click at [853, 570] on input "text" at bounding box center [899, 560] width 199 height 29
paste input "Firm Street:"
type input "Firm Street:"
click at [597, 678] on button "Add Mapped Field" at bounding box center [620, 673] width 100 height 29
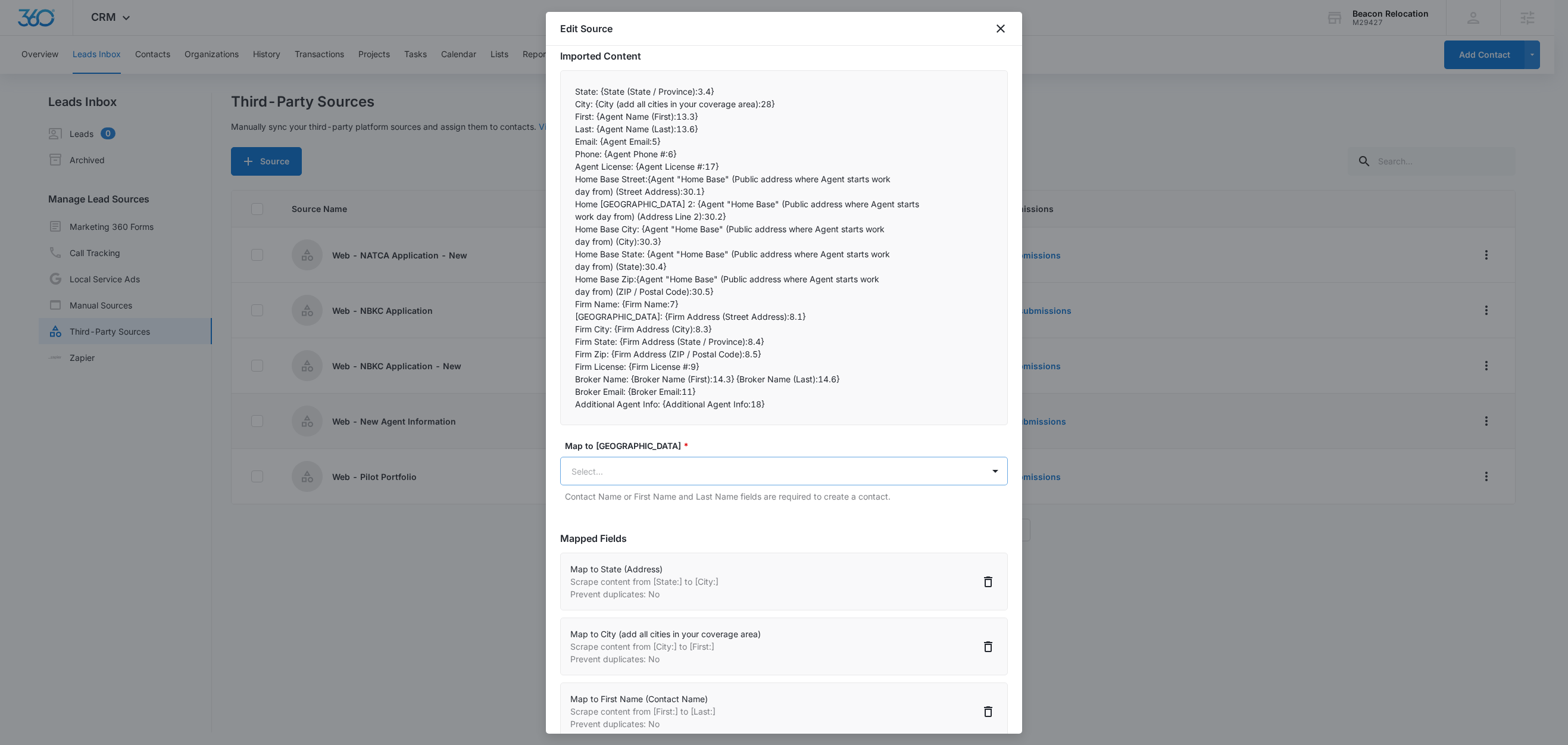
click at [598, 475] on body "CRM Apps Reputation Websites Forms CRM Email Social Shop Content Ads Intelligen…" at bounding box center [784, 373] width 1568 height 747
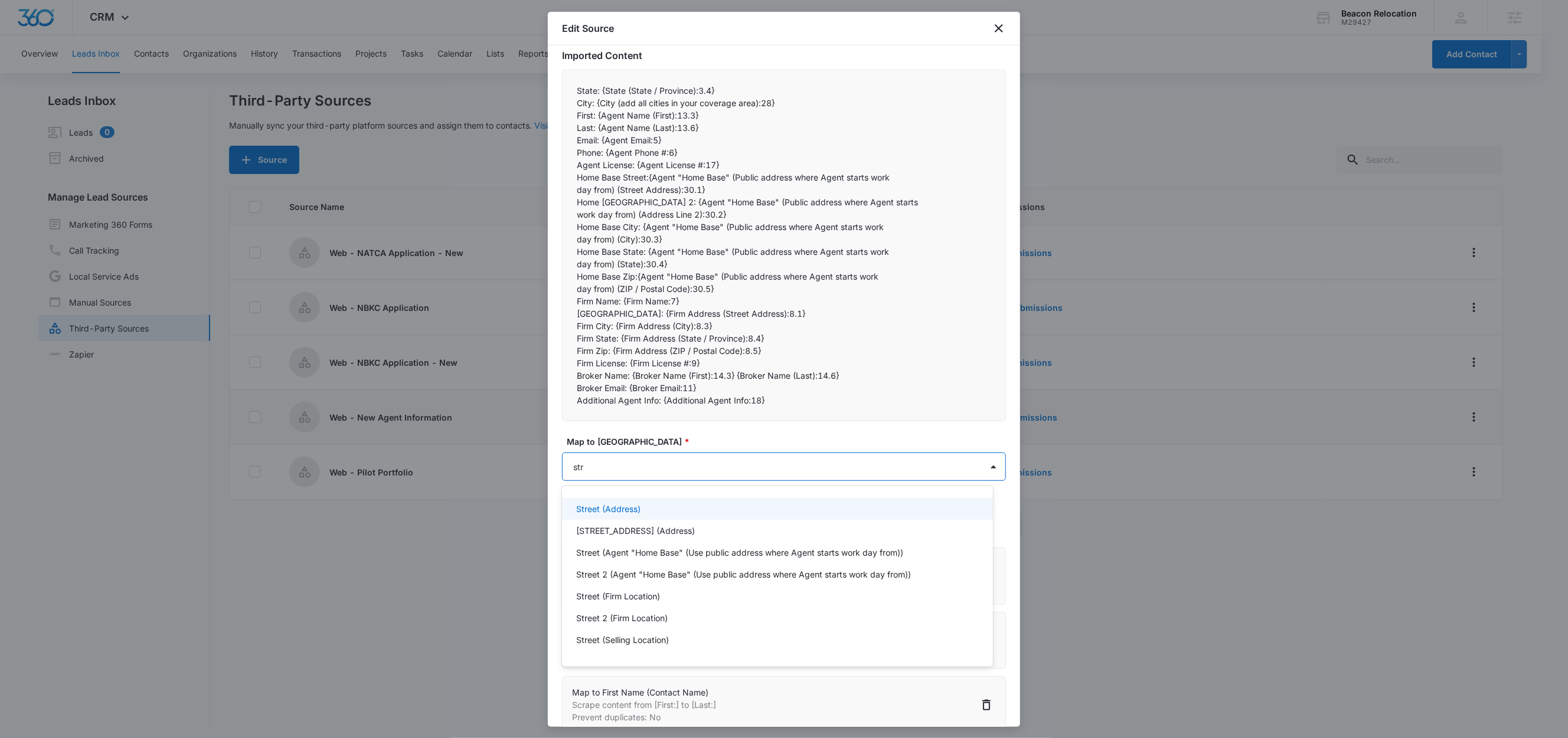
type input "stre"
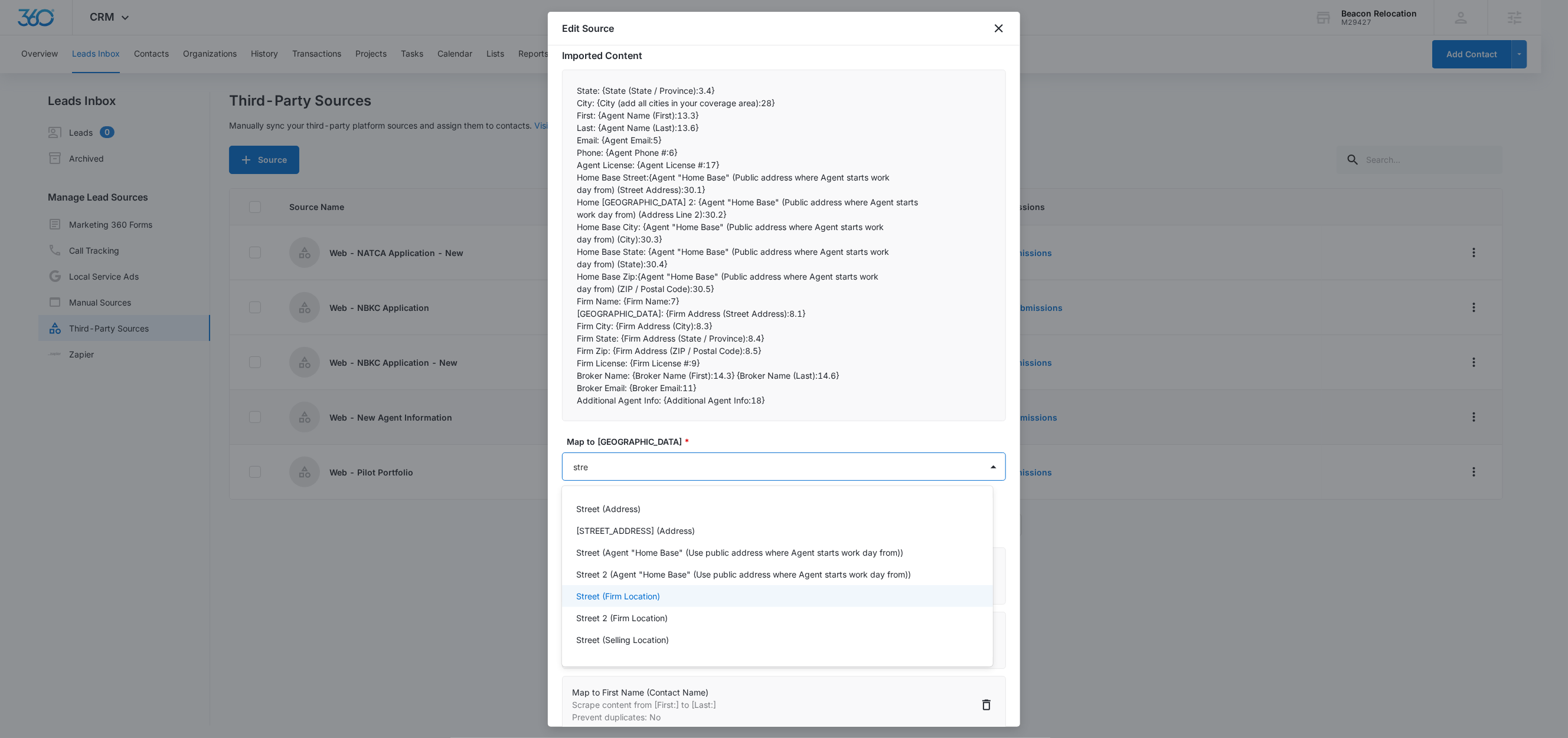
click at [642, 598] on p "Street (Firm Location)" at bounding box center [618, 596] width 84 height 12
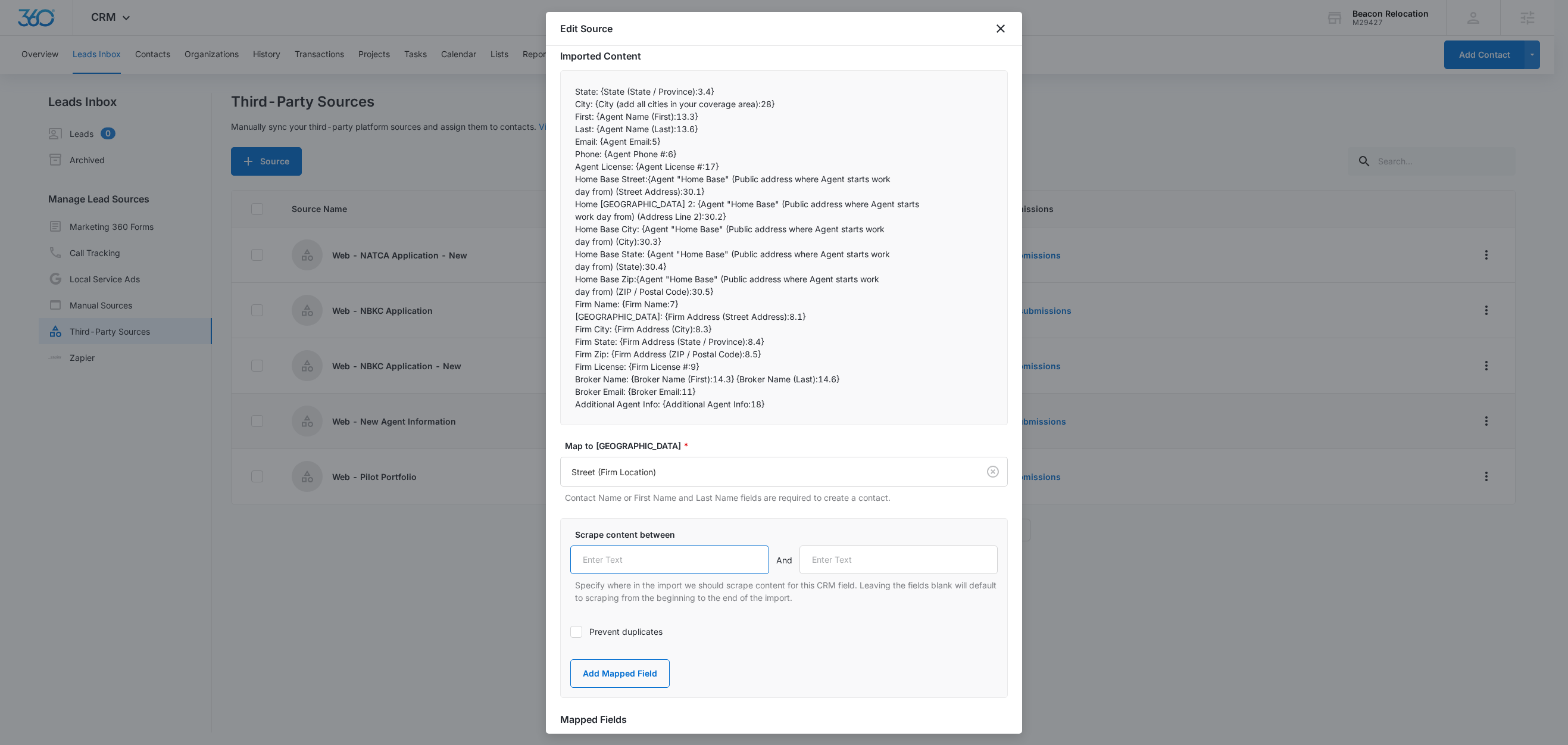
click at [652, 568] on input "text" at bounding box center [669, 560] width 199 height 29
paste input "Firm Street:"
type input "Firm Street:"
drag, startPoint x: 614, startPoint y: 330, endPoint x: 569, endPoint y: 329, distance: 45.0
click at [569, 329] on div "State: {State (State / Province):3.4} City: {City (add all cities in your cove…" at bounding box center [784, 247] width 448 height 355
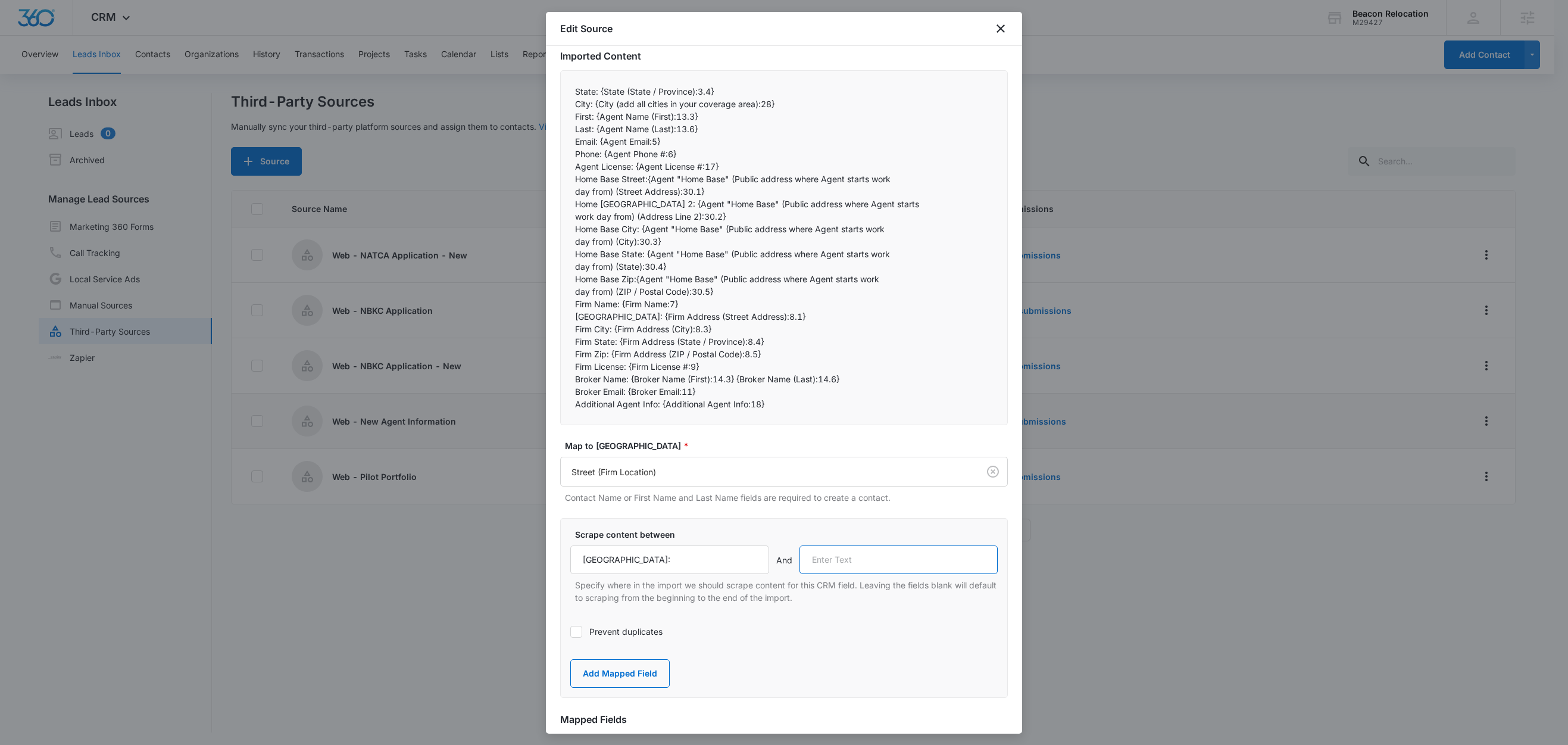
click at [886, 562] on input "text" at bounding box center [899, 560] width 199 height 29
paste input "Firm City:"
type input "Firm City:"
click at [644, 670] on button "Add Mapped Field" at bounding box center [620, 673] width 100 height 29
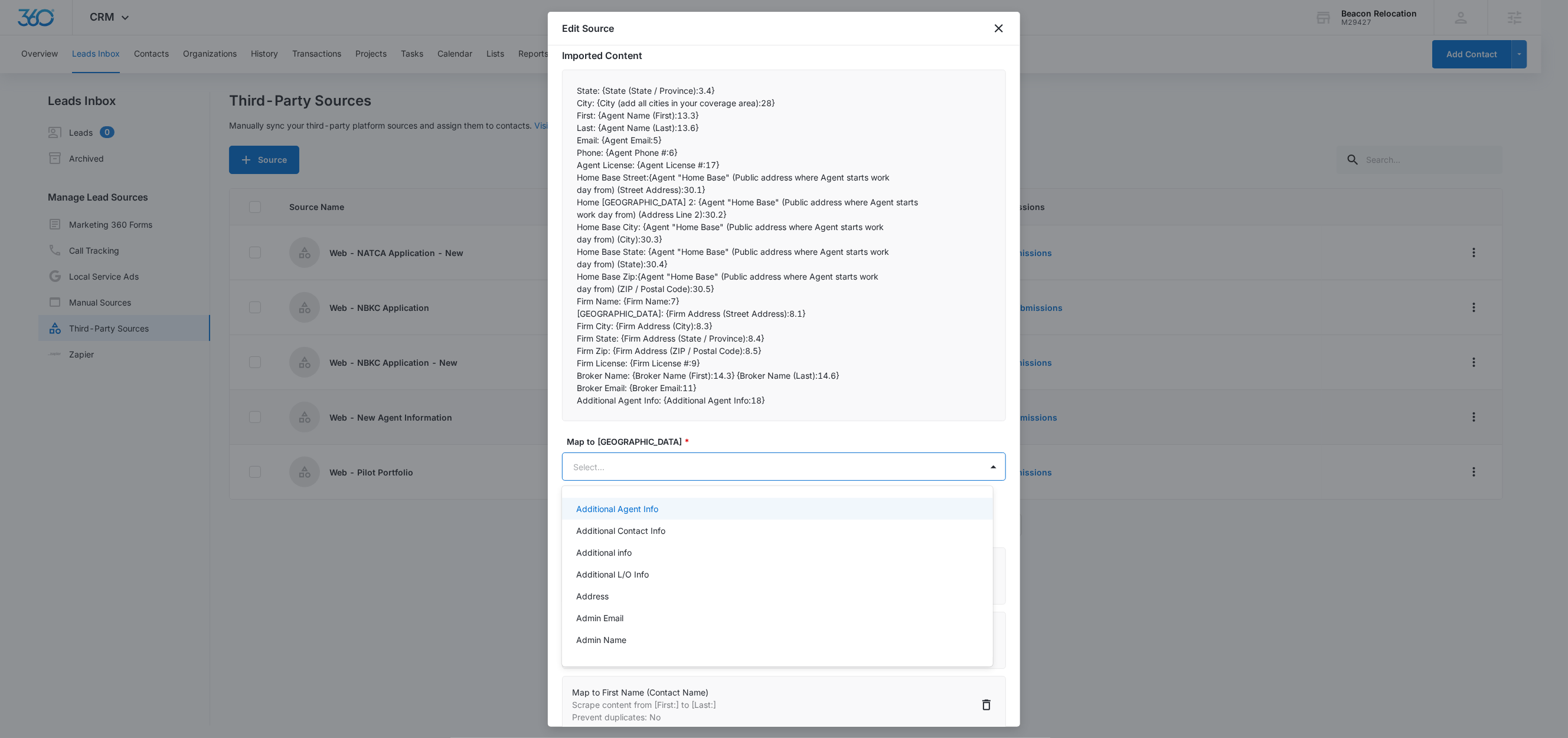
click at [633, 469] on body "CRM Apps Reputation Websites Forms CRM Email Social Shop Content Ads Intelligen…" at bounding box center [784, 369] width 1568 height 738
type input "city"
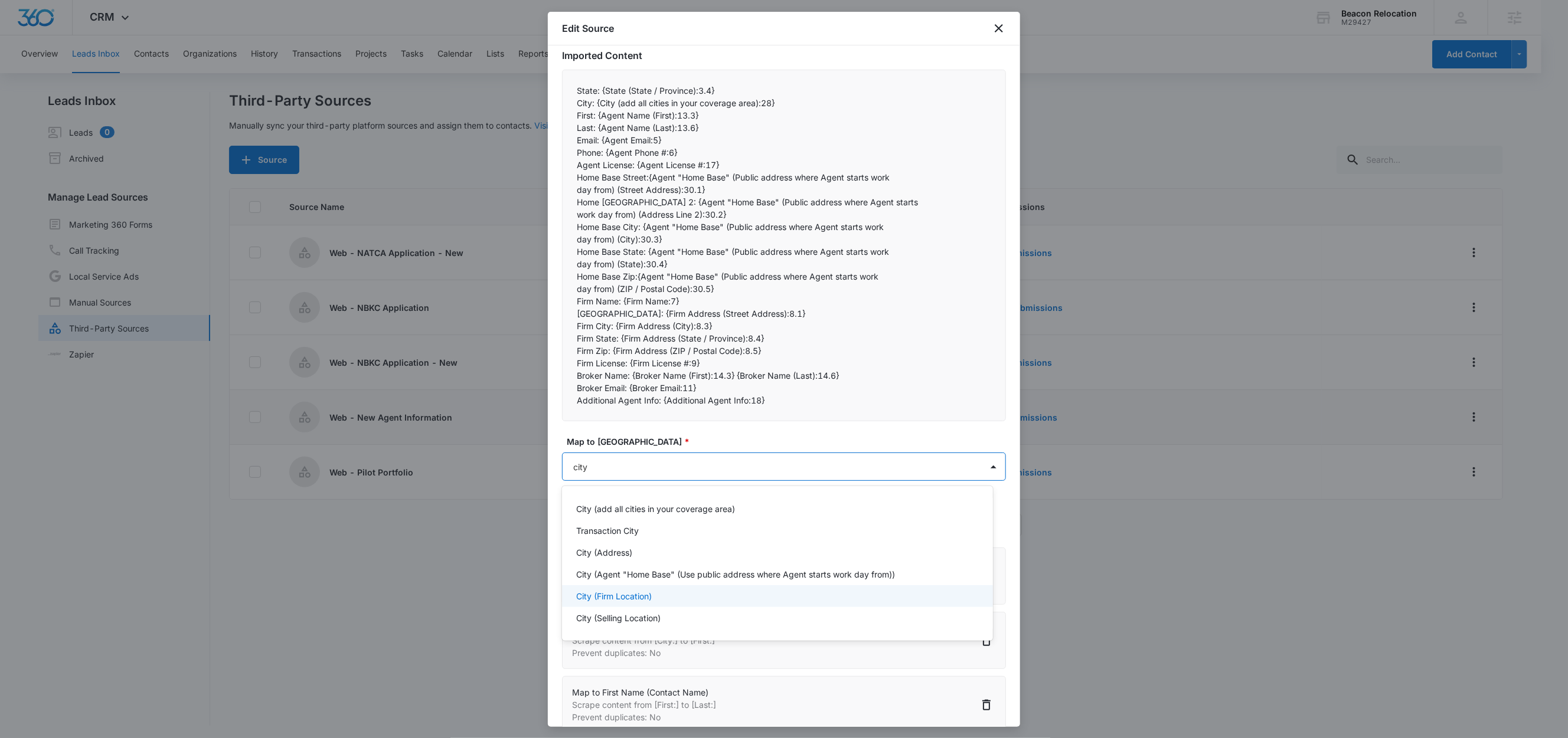
click at [645, 594] on p "City (Firm Location)" at bounding box center [613, 596] width 76 height 12
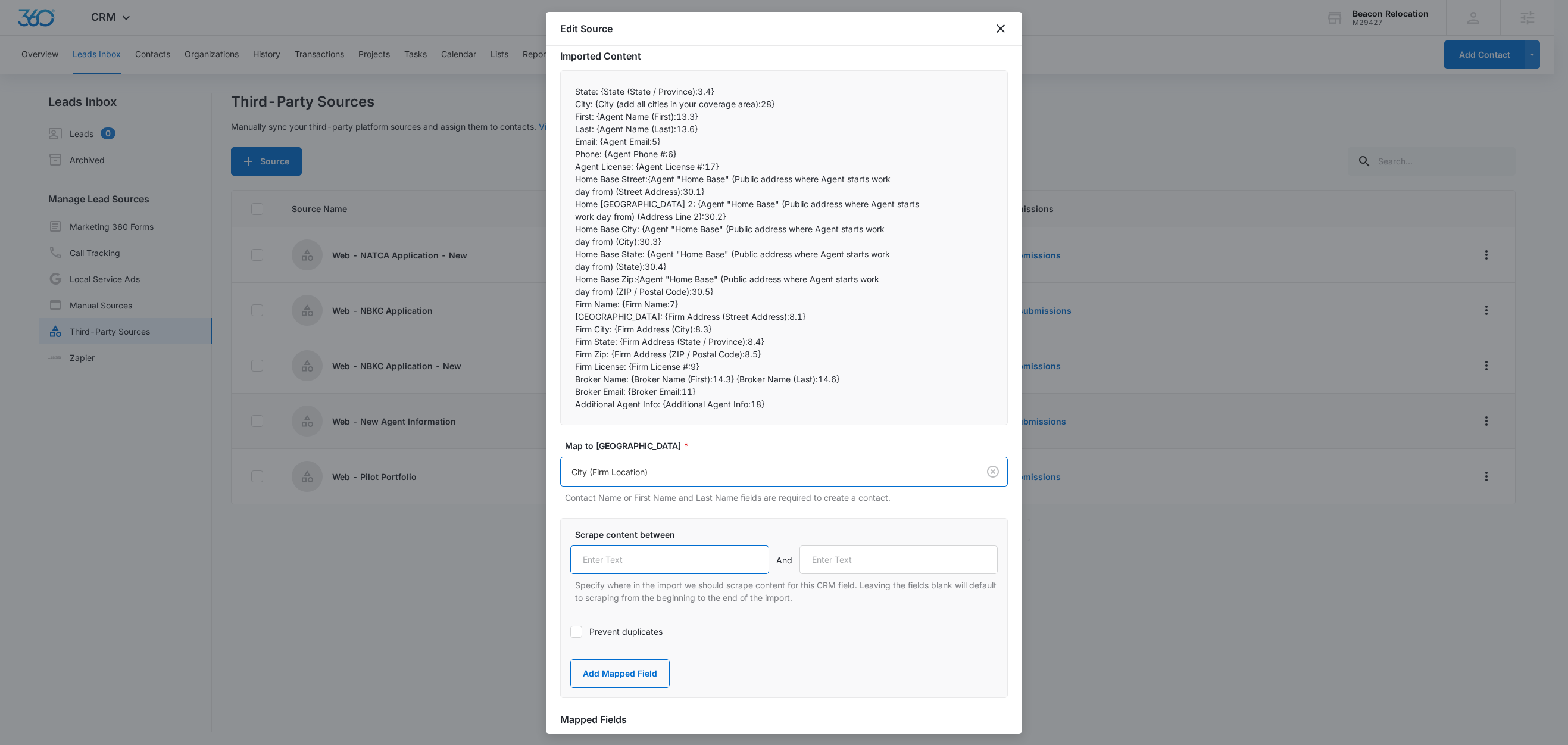
click at [640, 571] on input "text" at bounding box center [669, 560] width 199 height 29
paste input "Firm City:"
type input "Firm City:"
drag, startPoint x: 593, startPoint y: 330, endPoint x: 618, endPoint y: 334, distance: 25.3
click at [618, 332] on p "Firm City: {Firm Address (City):8.3}" at bounding box center [784, 329] width 418 height 12
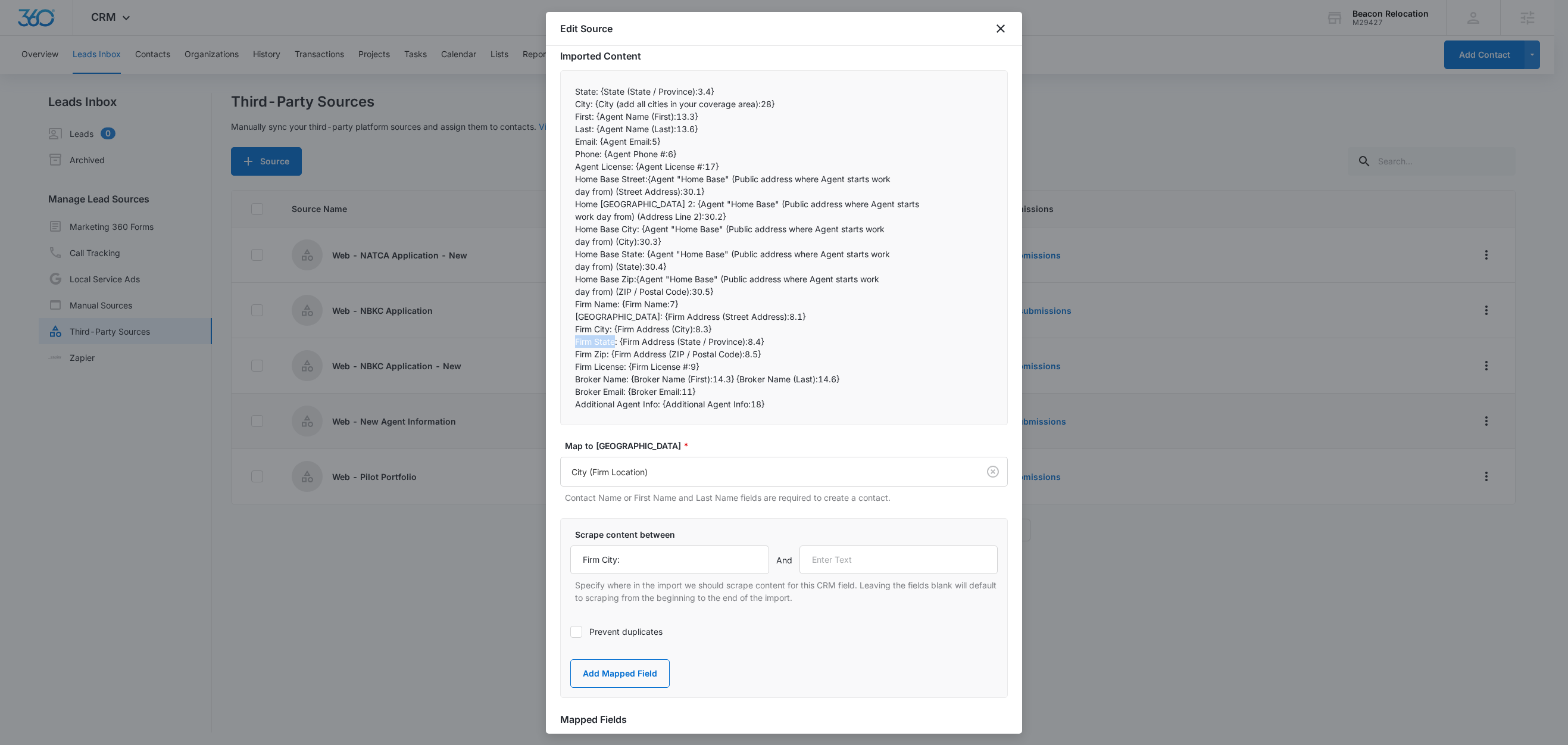
drag, startPoint x: 616, startPoint y: 343, endPoint x: 562, endPoint y: 345, distance: 54.0
click at [562, 345] on div "State: {State (State / Province):3.4} City: {City (add all cities in your cove…" at bounding box center [784, 247] width 448 height 355
drag, startPoint x: 636, startPoint y: 341, endPoint x: 630, endPoint y: 344, distance: 6.7
click at [636, 341] on p "Firm State: {Firm Address (State / Province):8.4}" at bounding box center [784, 342] width 418 height 12
drag, startPoint x: 620, startPoint y: 341, endPoint x: 563, endPoint y: 343, distance: 57.0
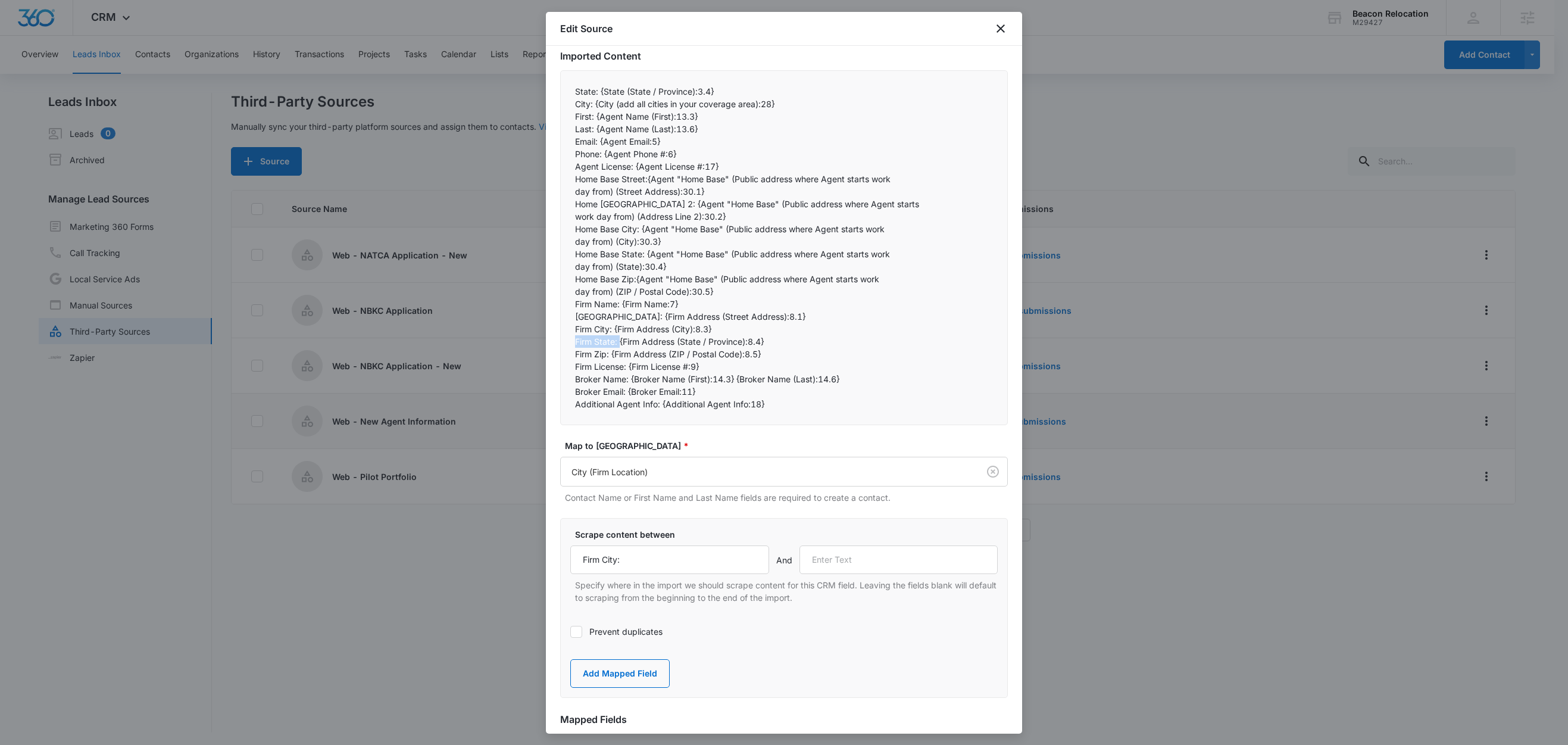
click at [563, 343] on div "State: {State (State / Province):3.4} City: {City (add all cities in your cove…" at bounding box center [784, 247] width 448 height 355
click at [852, 548] on input "text" at bounding box center [899, 560] width 199 height 29
paste input "Firm State:"
type input "Firm State:"
click at [617, 676] on button "Add Mapped Field" at bounding box center [620, 673] width 100 height 29
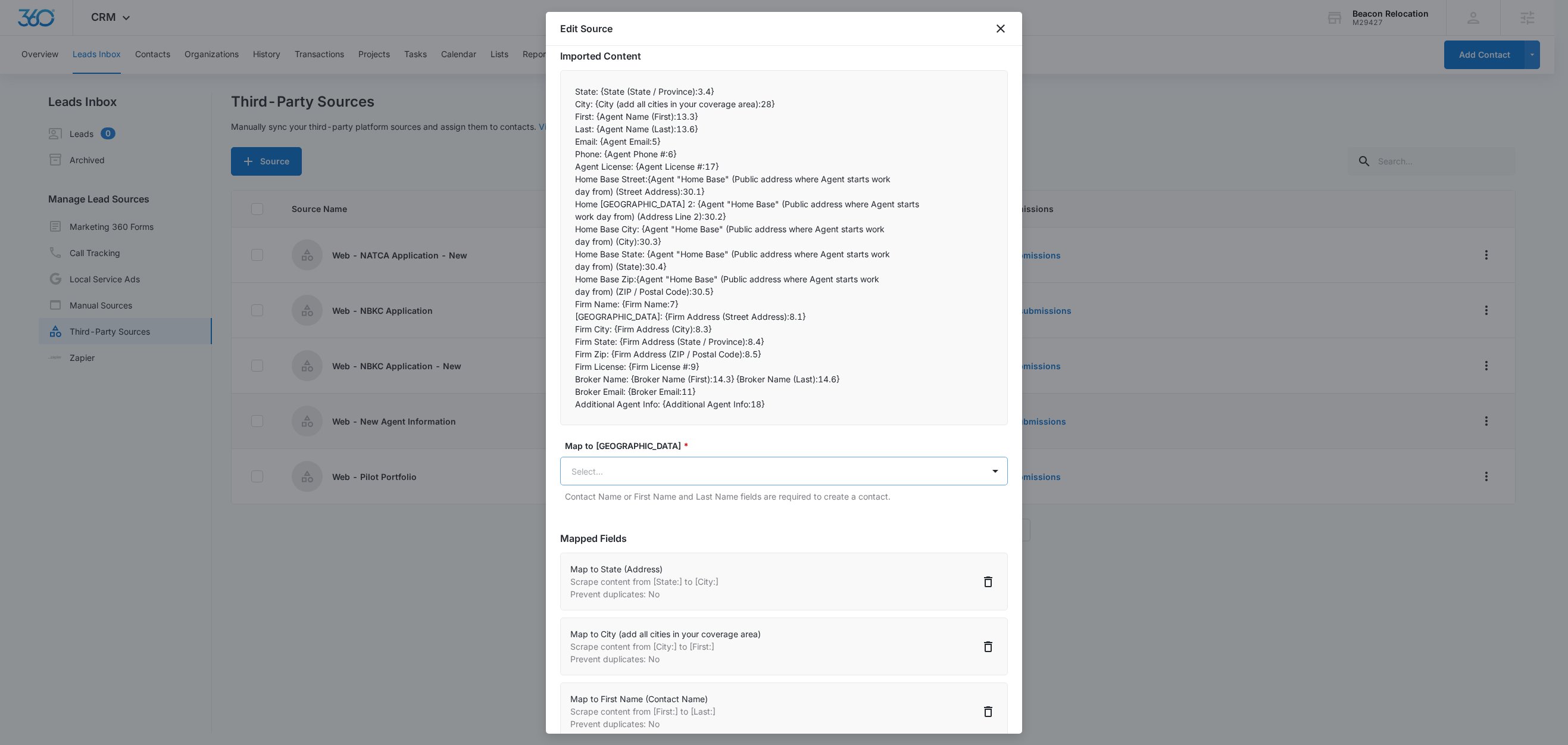
click at [627, 475] on body "CRM Apps Reputation Websites Forms CRM Email Social Shop Content Ads Intelligen…" at bounding box center [784, 373] width 1568 height 747
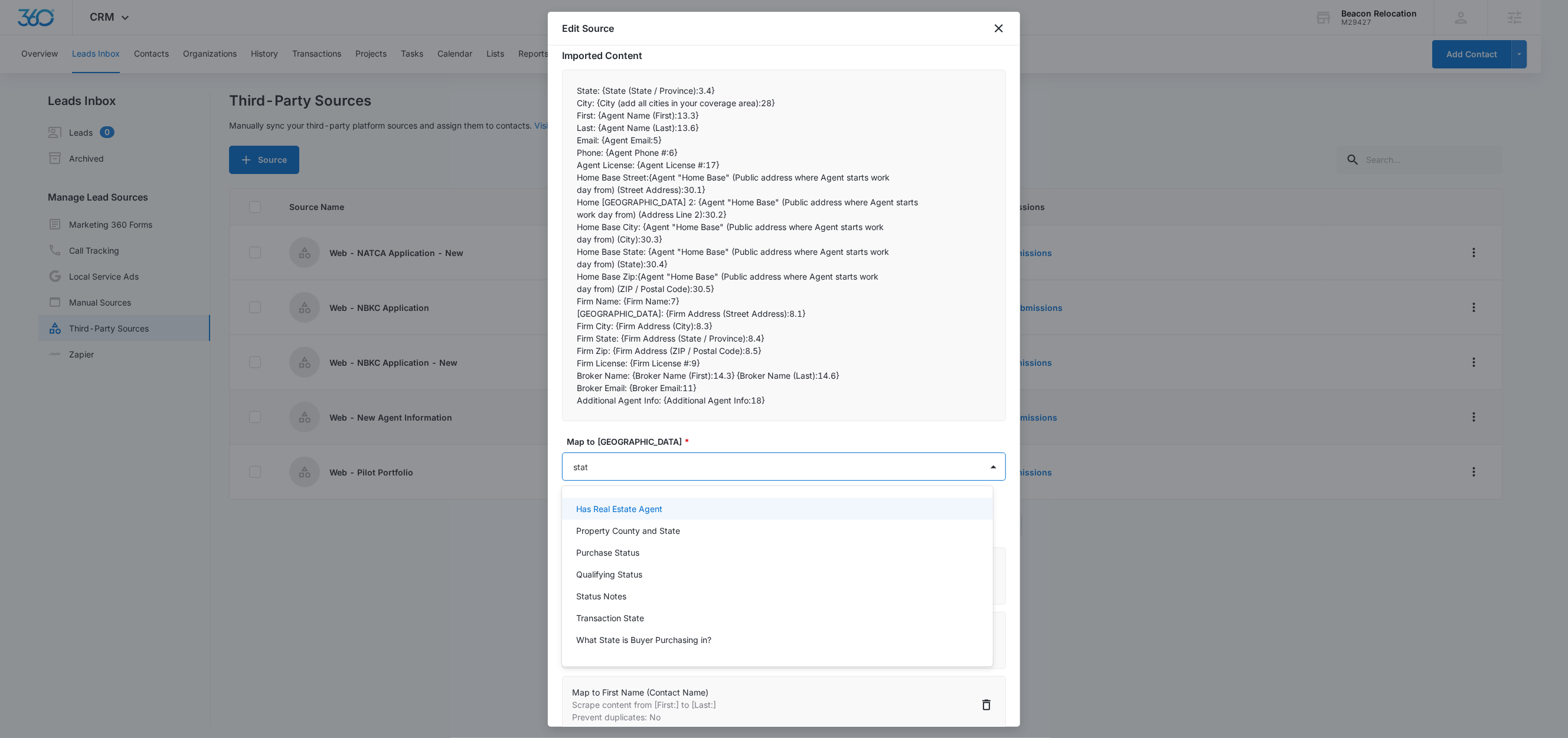
type input "state"
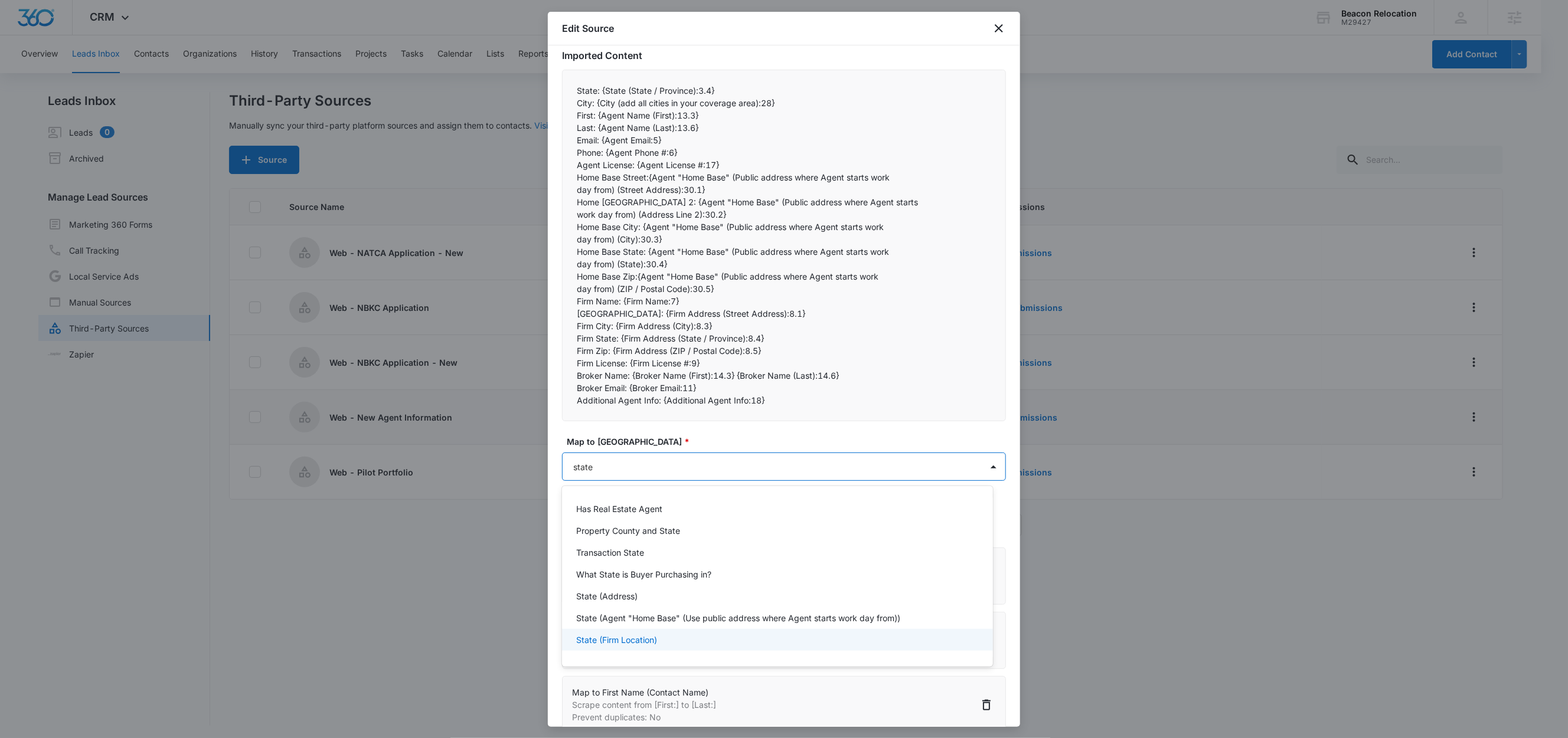
click at [634, 641] on p "State (Firm Location)" at bounding box center [616, 640] width 81 height 12
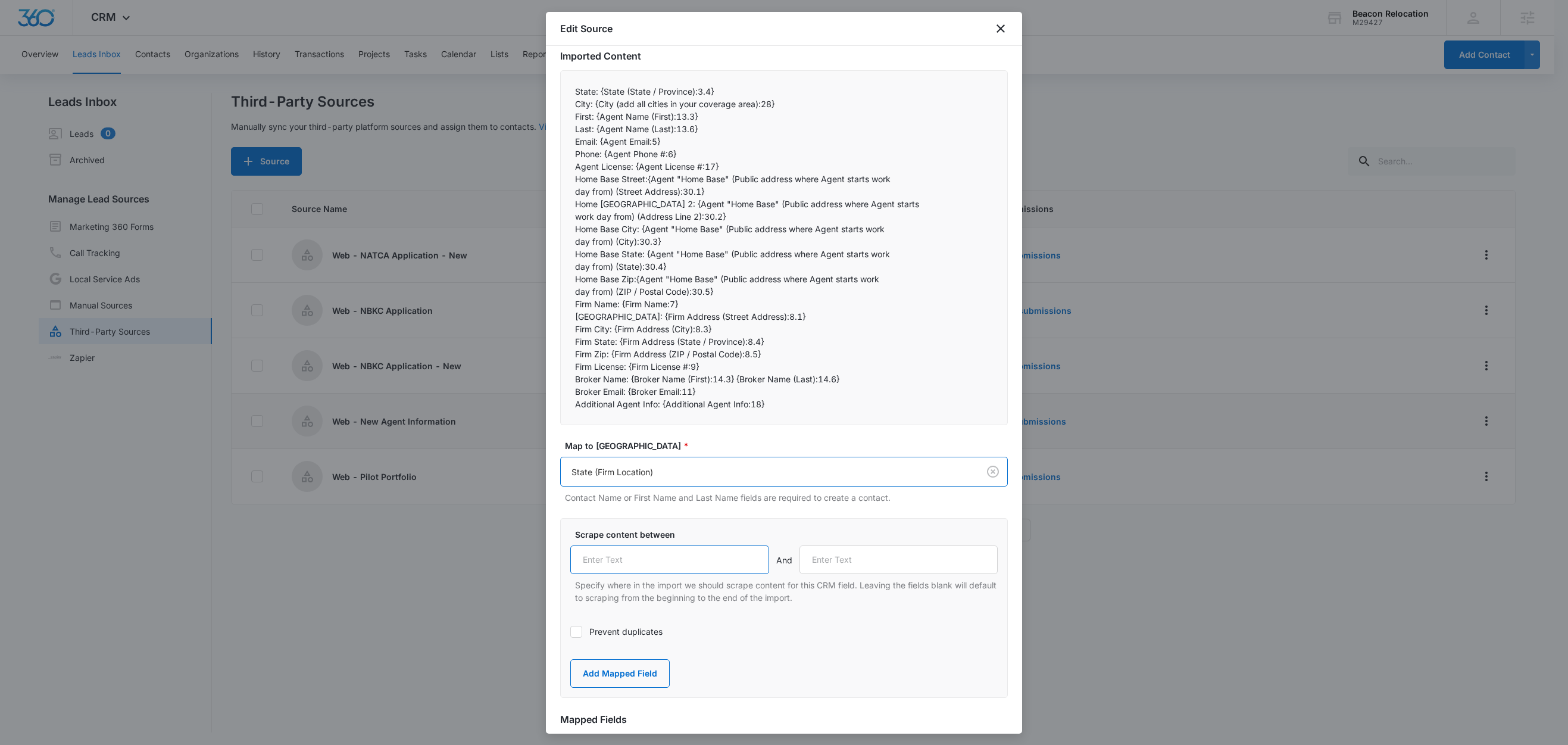
click at [653, 559] on input "text" at bounding box center [669, 560] width 199 height 29
paste input "Firm State:"
type input "Firm State:"
drag, startPoint x: 611, startPoint y: 354, endPoint x: 558, endPoint y: 354, distance: 53.0
click at [558, 354] on div "Step 2 of 4 Field Mapping Identify the content from your BCC import and map it …" at bounding box center [784, 389] width 477 height 688
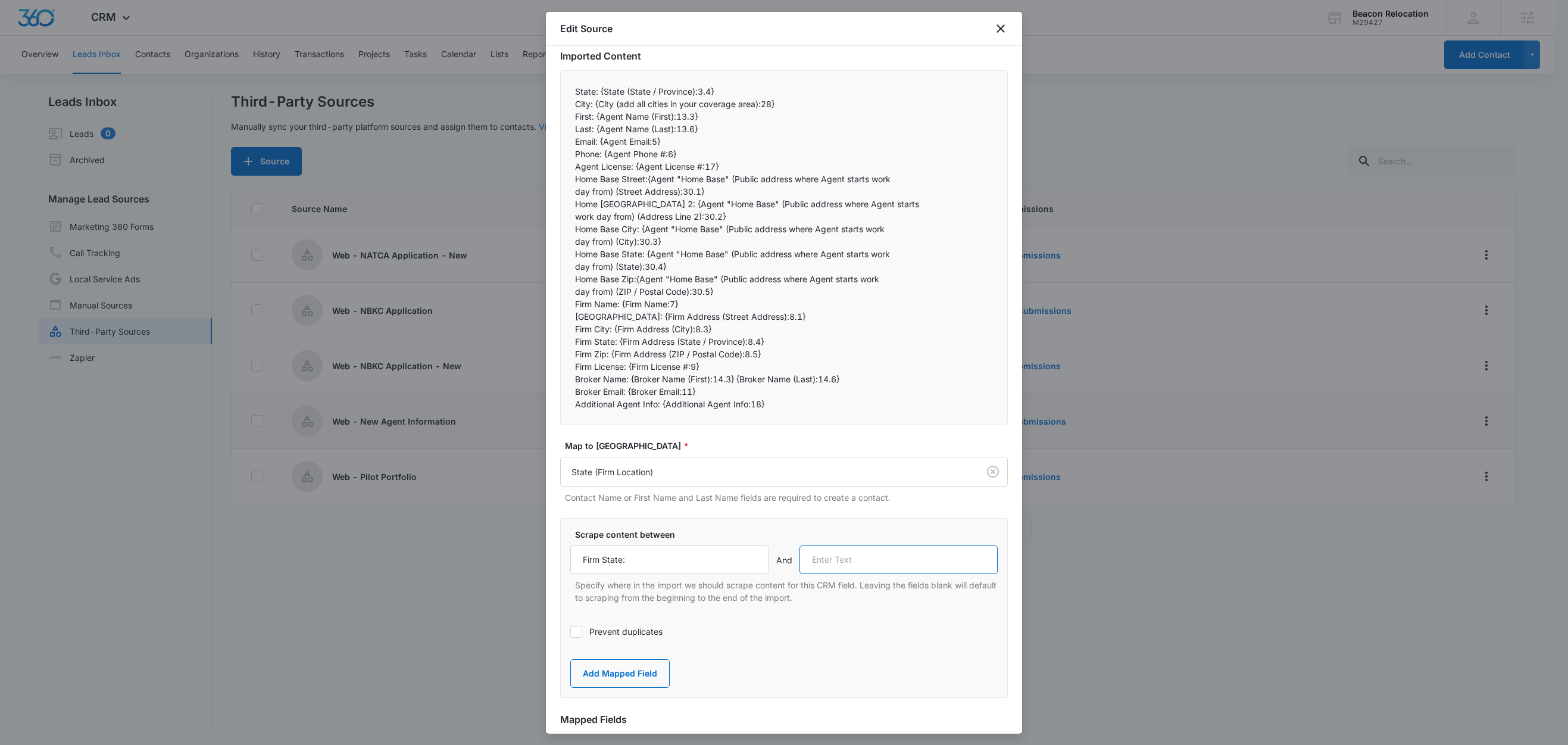
click at [891, 564] on input "text" at bounding box center [899, 560] width 199 height 29
paste input "Firm Zip:"
type input "Firm Zip:"
click at [638, 675] on button "Add Mapped Field" at bounding box center [620, 673] width 100 height 29
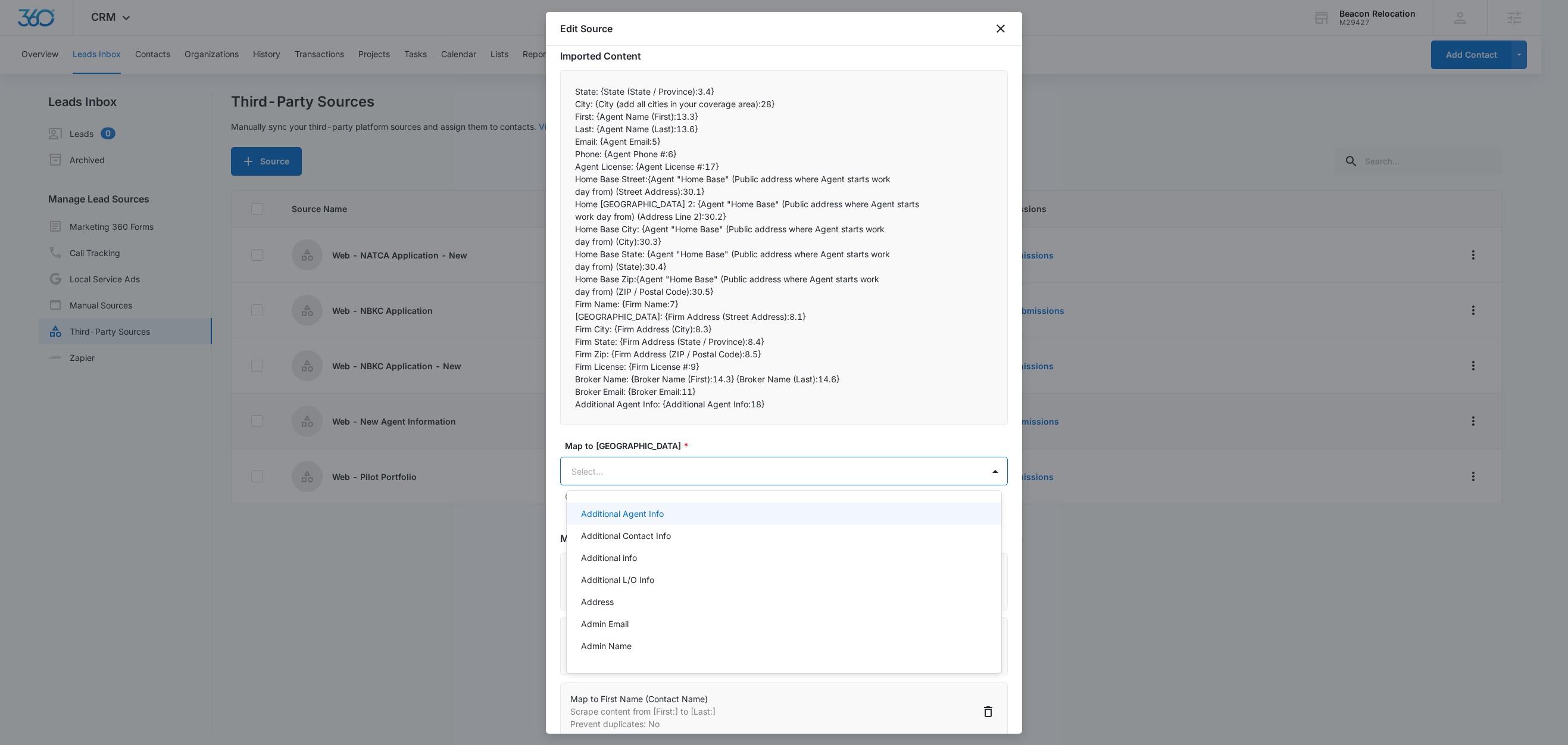
click at [685, 476] on body "CRM Apps Reputation Websites Forms CRM Email Social Shop Content Ads Intelligen…" at bounding box center [784, 372] width 1568 height 745
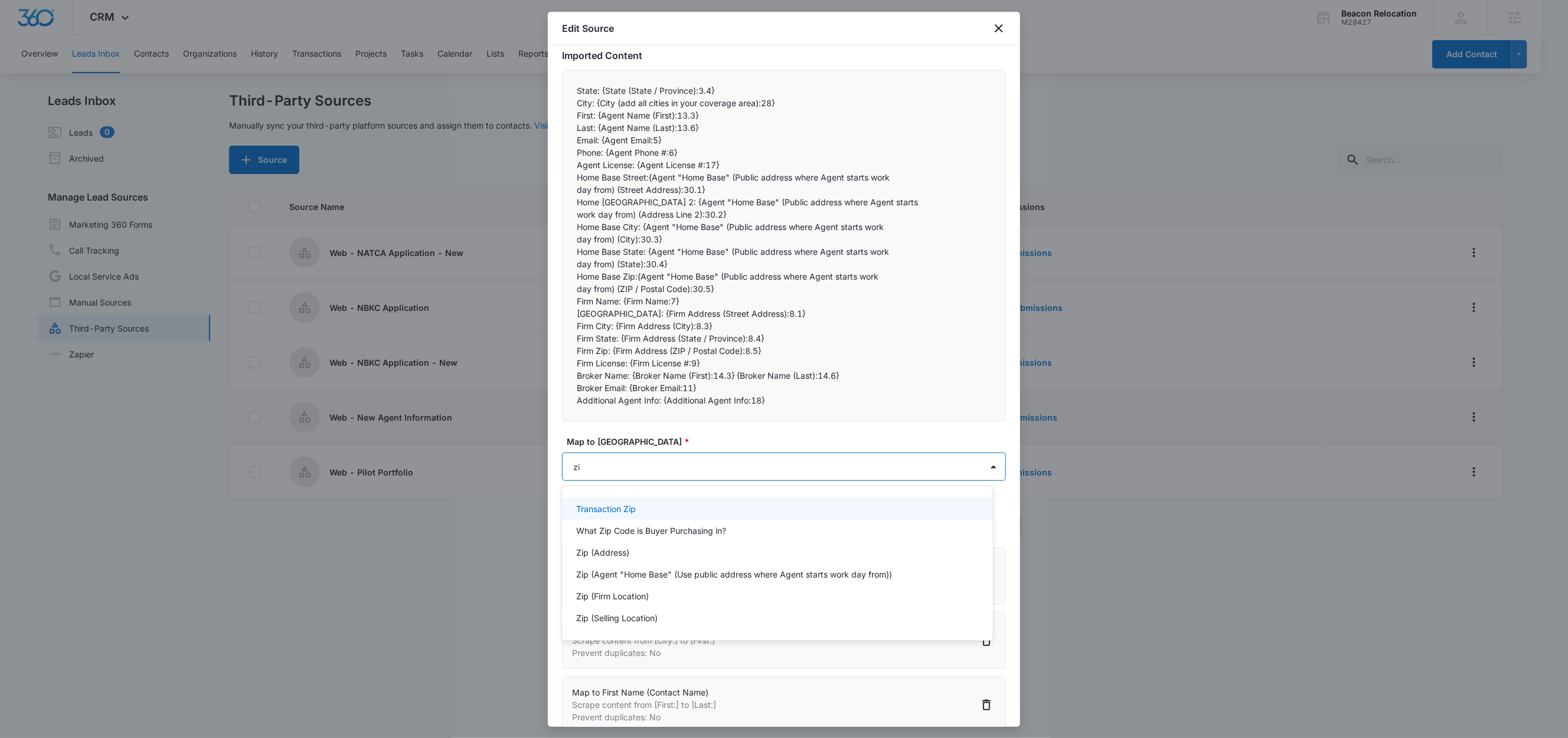
type input "zip"
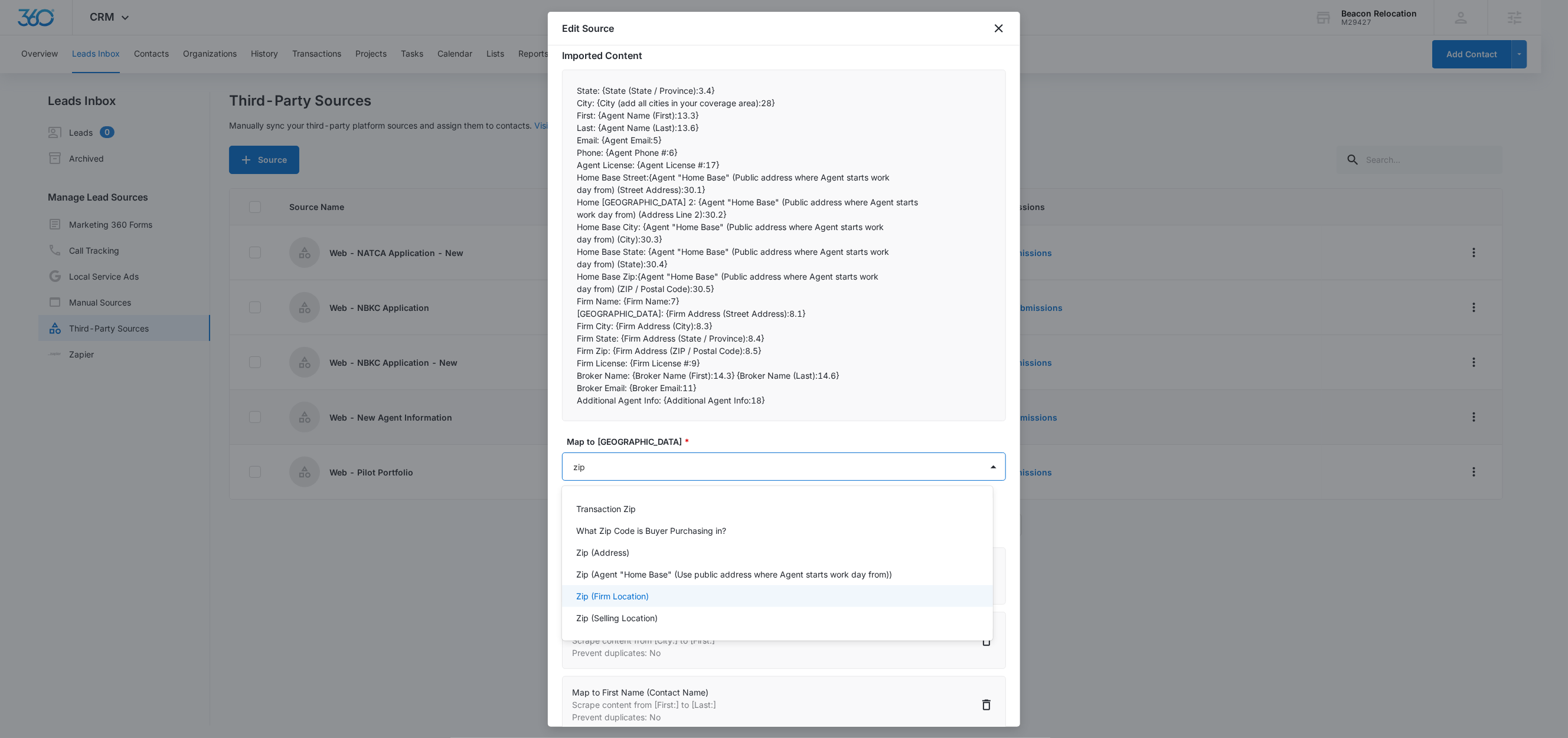
click at [631, 591] on p "Zip (Firm Location)" at bounding box center [612, 596] width 73 height 12
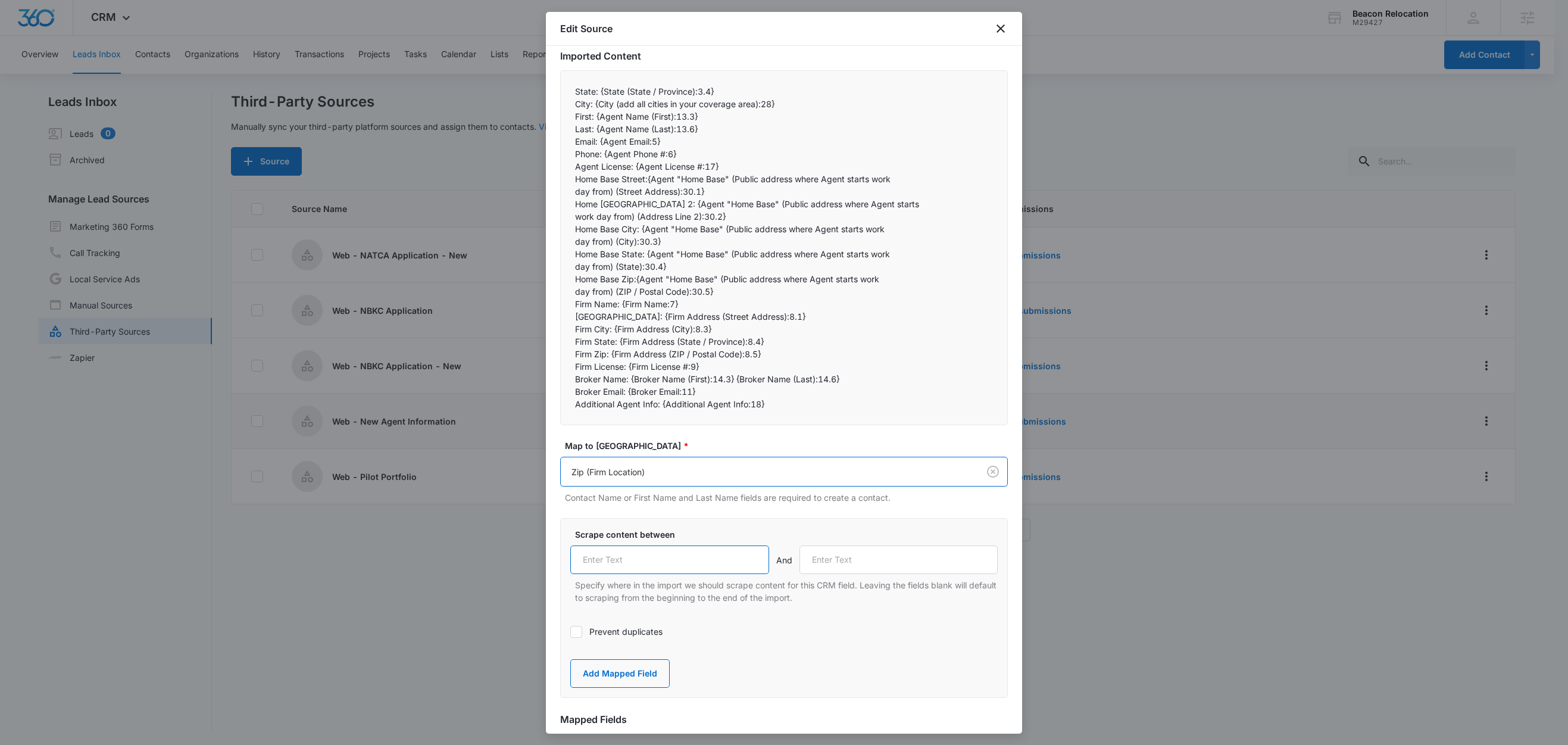
click at [646, 559] on input "text" at bounding box center [669, 560] width 199 height 29
paste input "Firm Zip:"
type input "Firm Zip:"
drag, startPoint x: 598, startPoint y: 354, endPoint x: 652, endPoint y: 361, distance: 54.5
click at [677, 351] on p "Firm Zip: {Firm Address (ZIP / Postal Code):8.5}" at bounding box center [784, 354] width 418 height 12
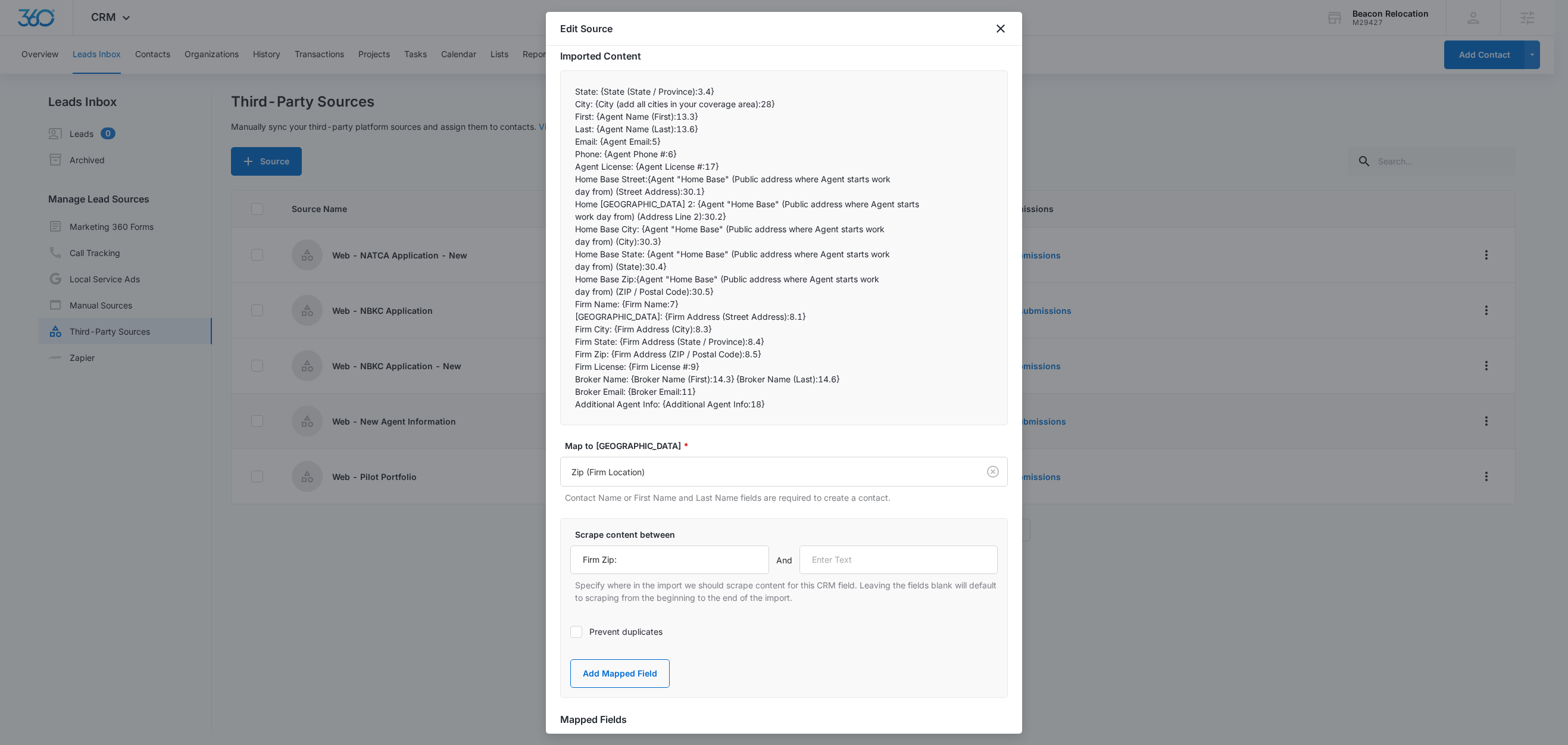
click at [619, 367] on p "Firm License: {Firm License #:9}" at bounding box center [784, 366] width 418 height 12
drag, startPoint x: 628, startPoint y: 367, endPoint x: 573, endPoint y: 367, distance: 55.0
click at [573, 367] on div "State: {State (State / Province):3.4} City: {City (add all cities in your cove…" at bounding box center [784, 247] width 448 height 355
click at [863, 563] on input "text" at bounding box center [899, 560] width 199 height 29
paste input "Firm License:"
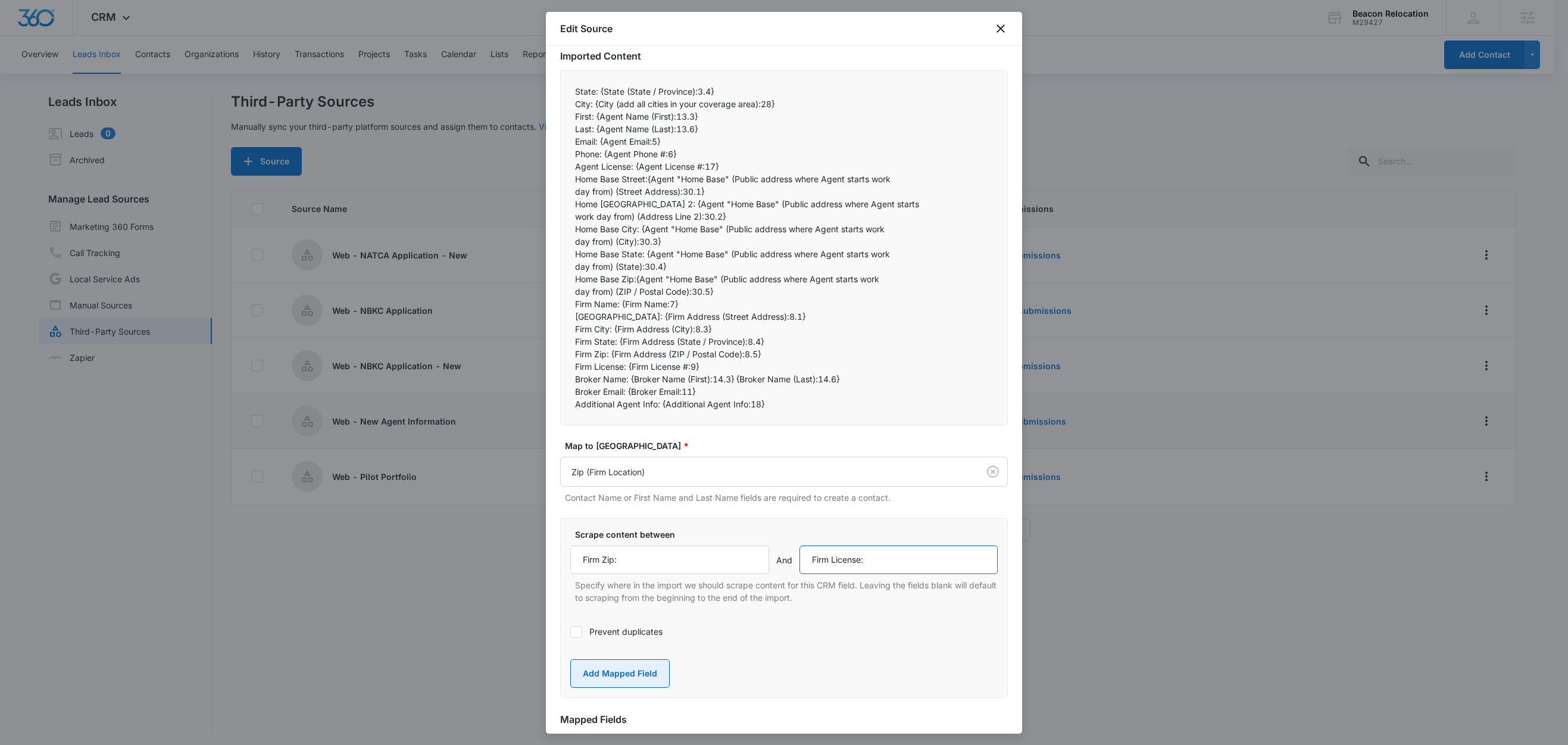
type input "Firm License:"
click at [642, 675] on button "Add Mapped Field" at bounding box center [620, 673] width 100 height 29
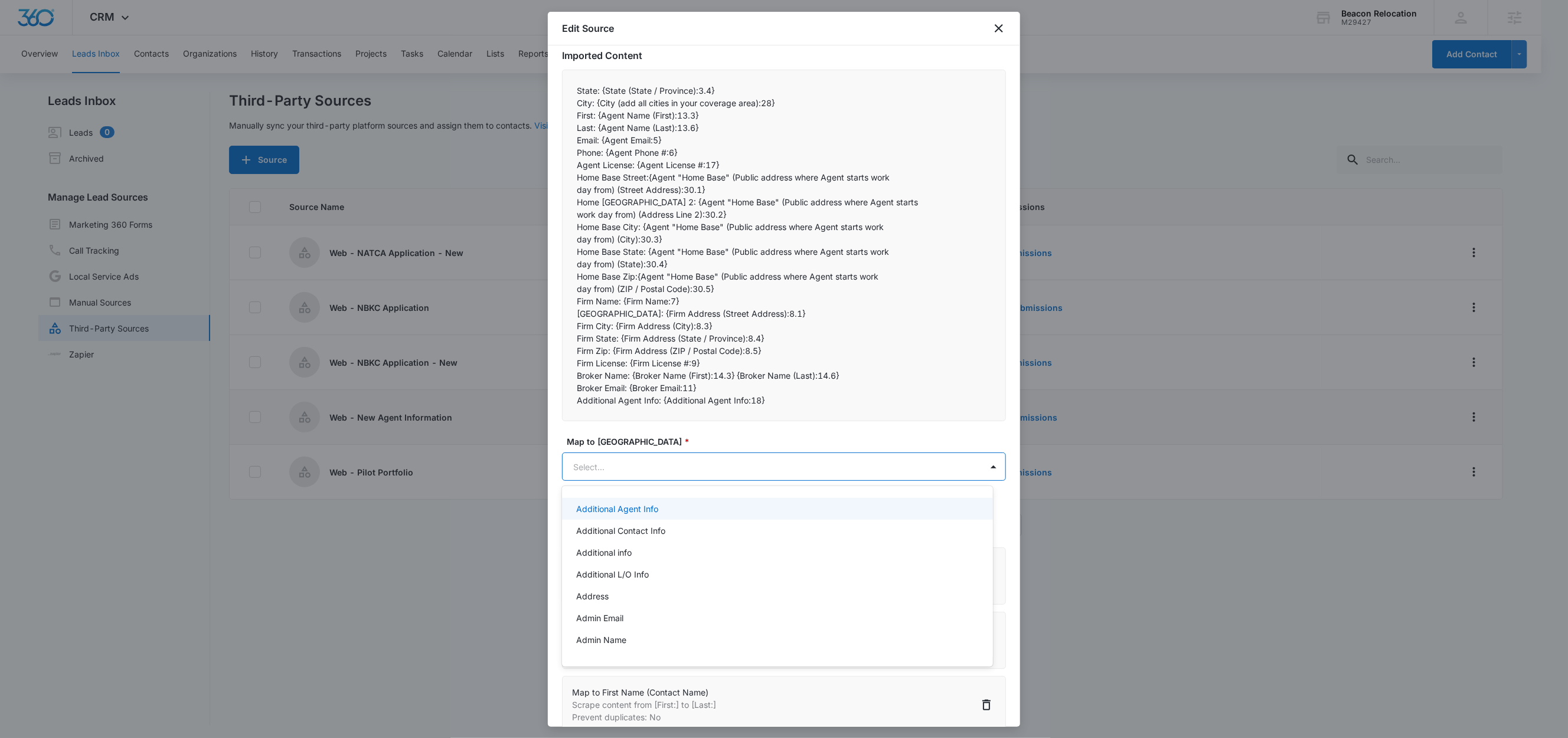
click at [644, 466] on body "CRM Apps Reputation Websites Forms CRM Email Social Shop Content Ads Intelligen…" at bounding box center [784, 369] width 1568 height 738
type input "lic"
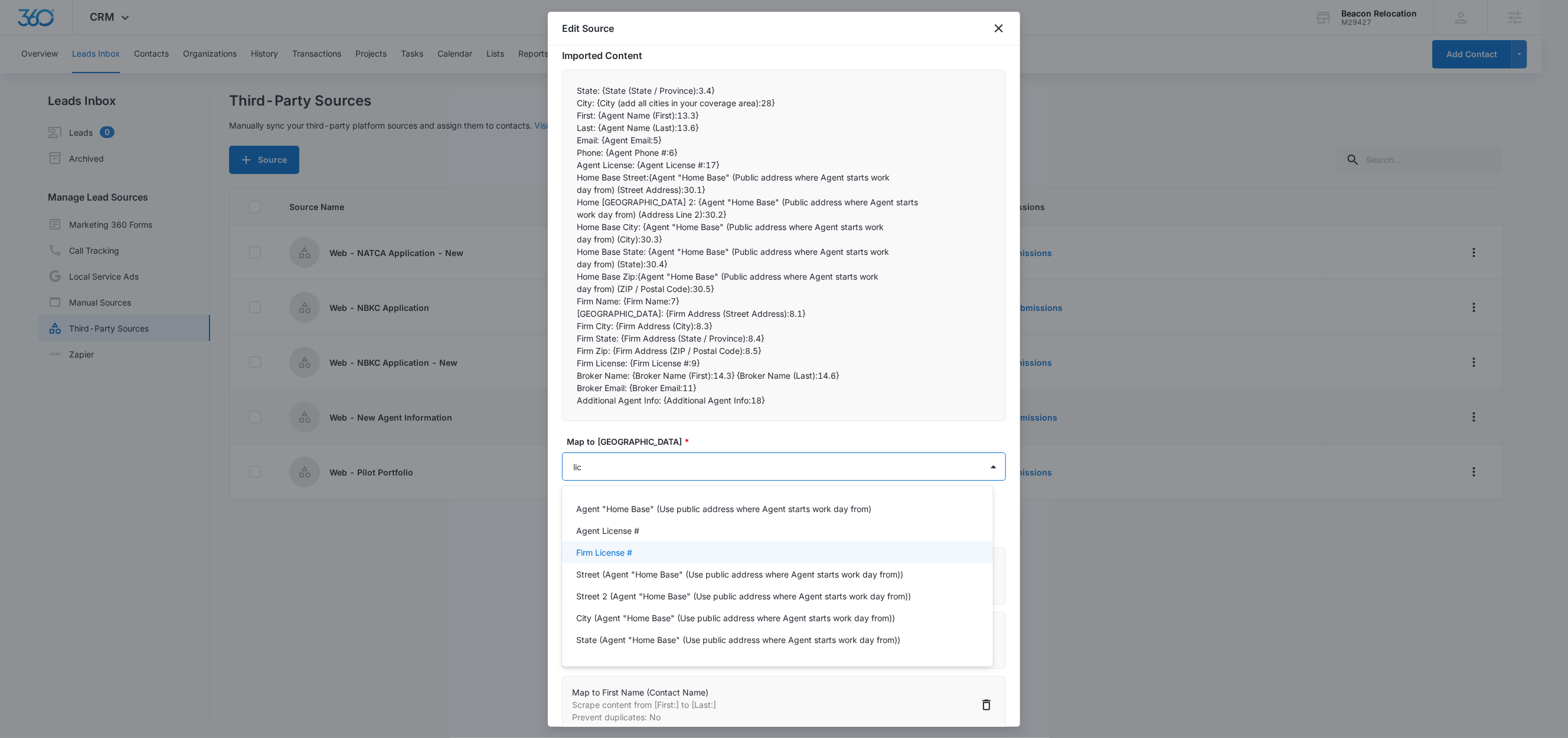
click at [632, 554] on p "Firm License #" at bounding box center [604, 552] width 56 height 12
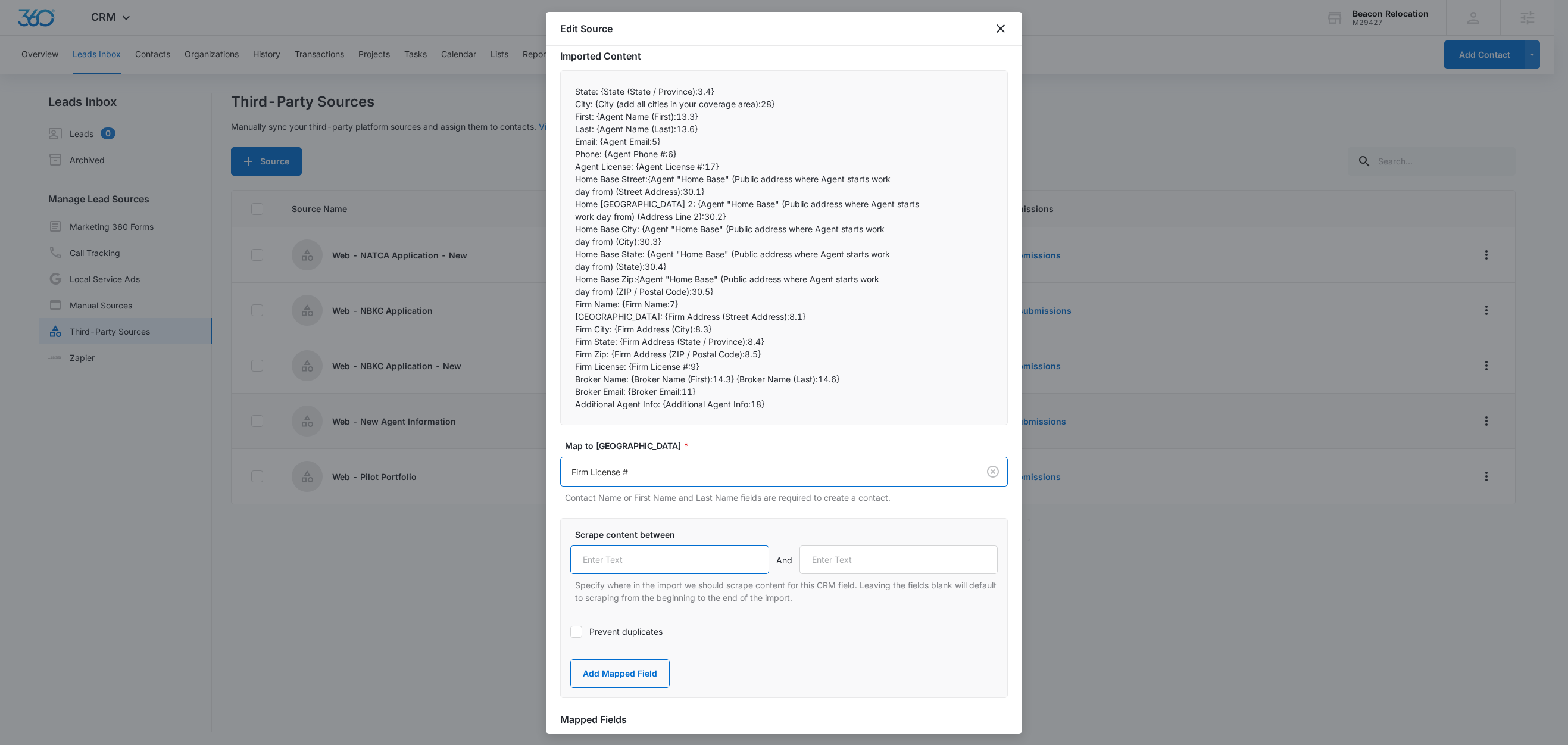
click at [653, 551] on input "text" at bounding box center [669, 560] width 199 height 29
paste input "Firm License:"
type input "Firm License:"
drag, startPoint x: 600, startPoint y: 365, endPoint x: 656, endPoint y: 371, distance: 56.3
click at [659, 367] on p "Firm License: {Firm License #:9}" at bounding box center [784, 366] width 418 height 12
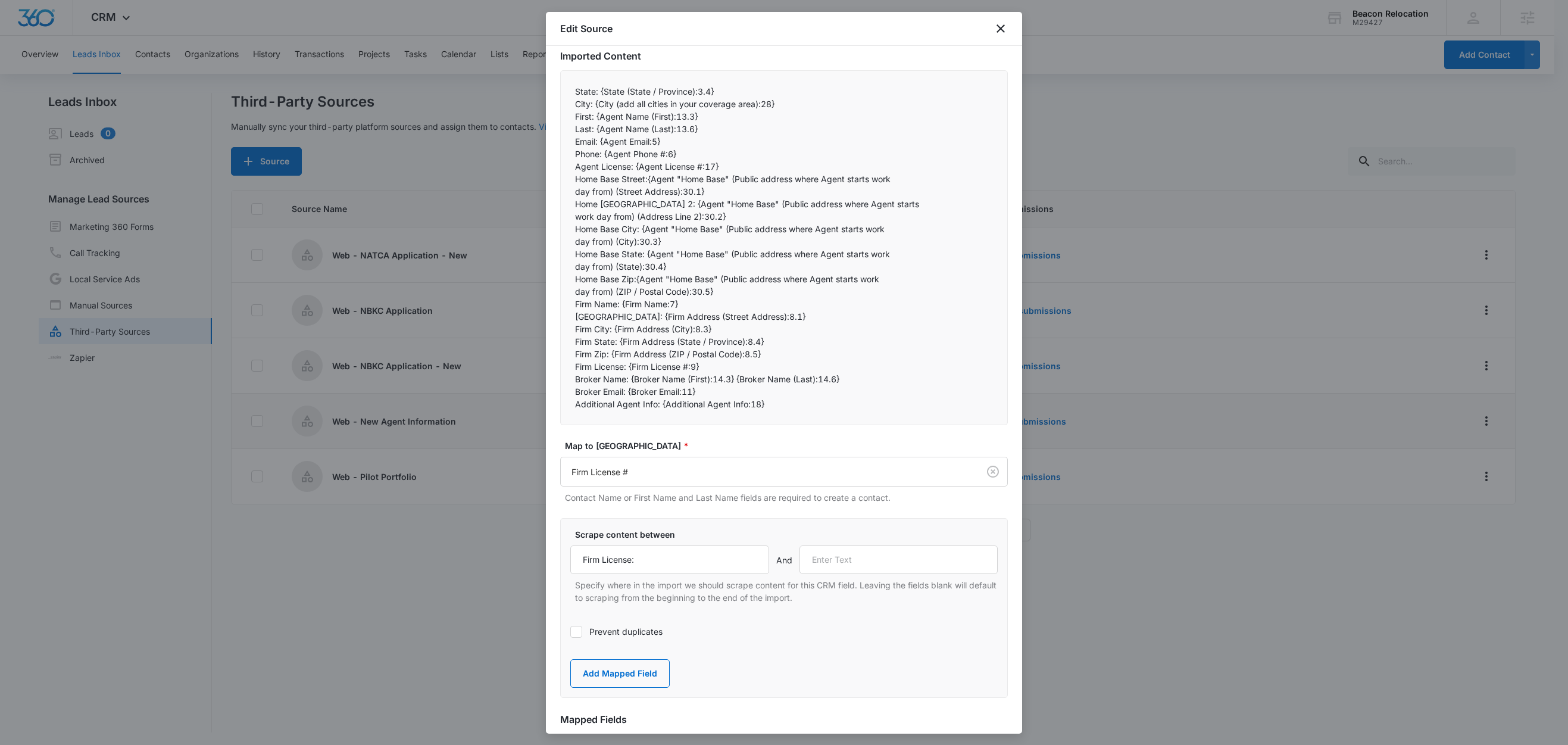
click at [631, 387] on p "Broker Email: {Broker Email:11}" at bounding box center [784, 392] width 418 height 12
drag, startPoint x: 629, startPoint y: 381, endPoint x: 567, endPoint y: 380, distance: 62.0
click at [567, 380] on div "State: {State (State / Province):3.4} City: {City (add all cities in your cove…" at bounding box center [784, 247] width 448 height 355
click at [842, 557] on input "text" at bounding box center [899, 560] width 199 height 29
paste input "Broker Name:"
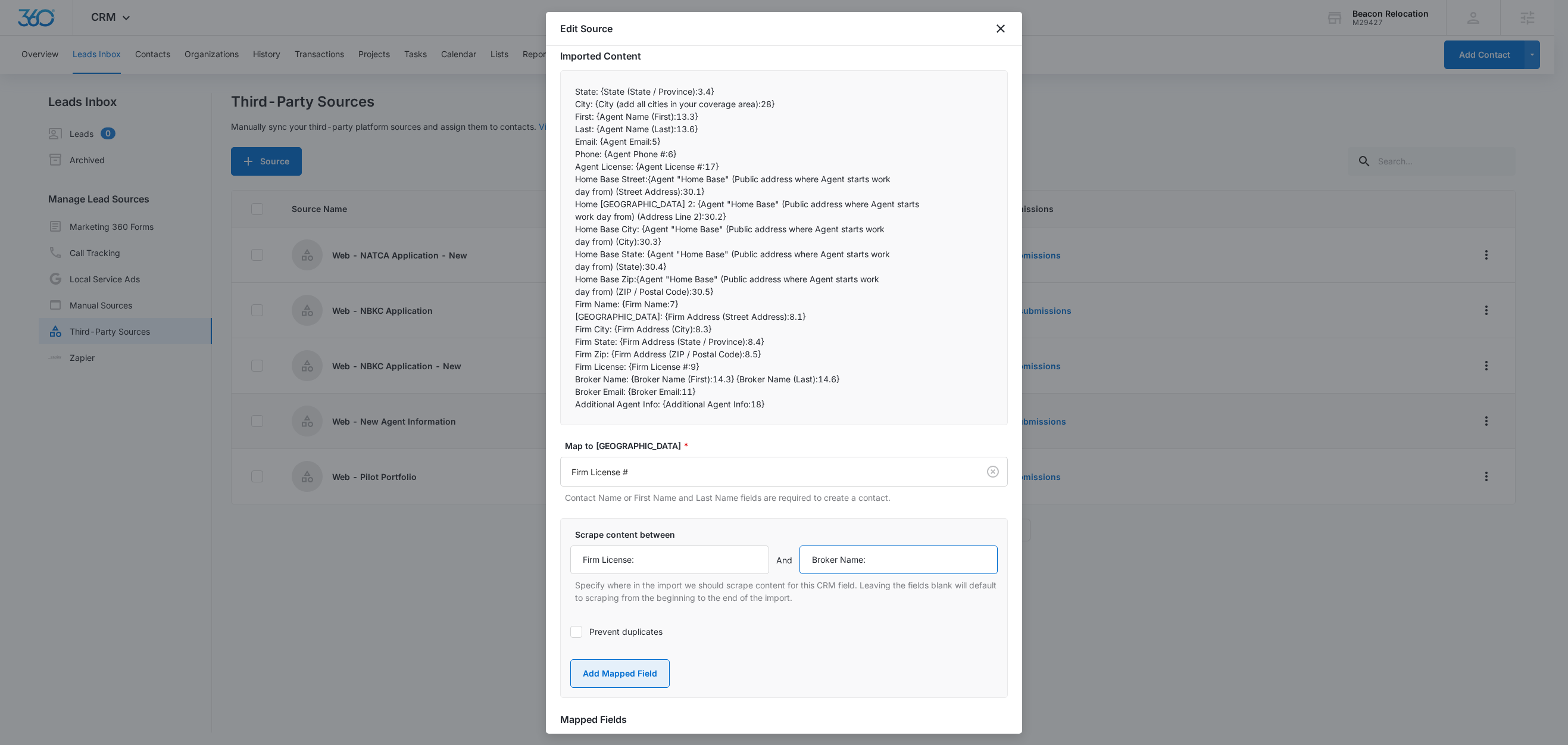
type input "Broker Name:"
click at [644, 669] on button "Add Mapped Field" at bounding box center [620, 673] width 100 height 29
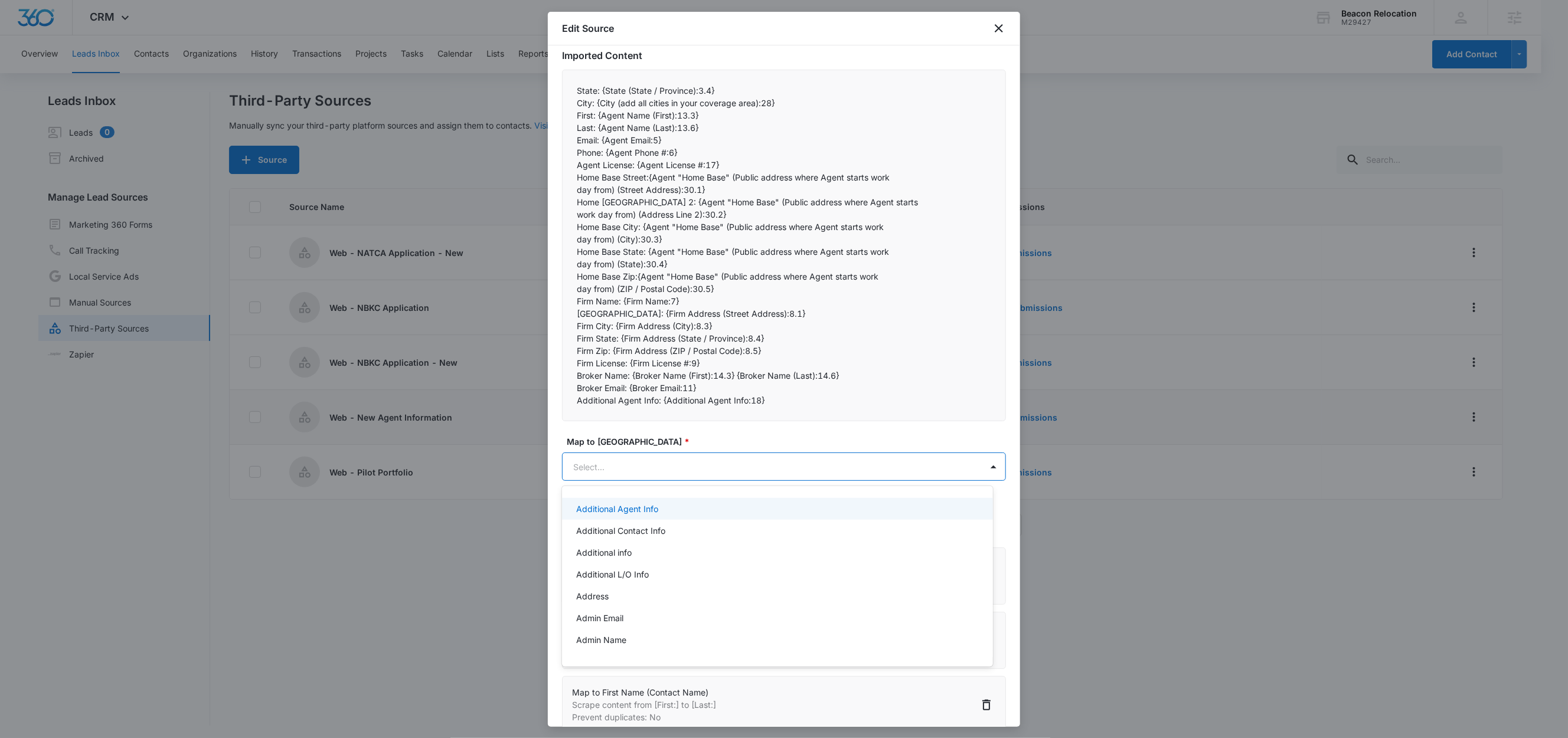
click at [590, 471] on body "CRM Apps Reputation Websites Forms CRM Email Social Shop Content Ads Intelligen…" at bounding box center [784, 369] width 1568 height 738
type input "broker"
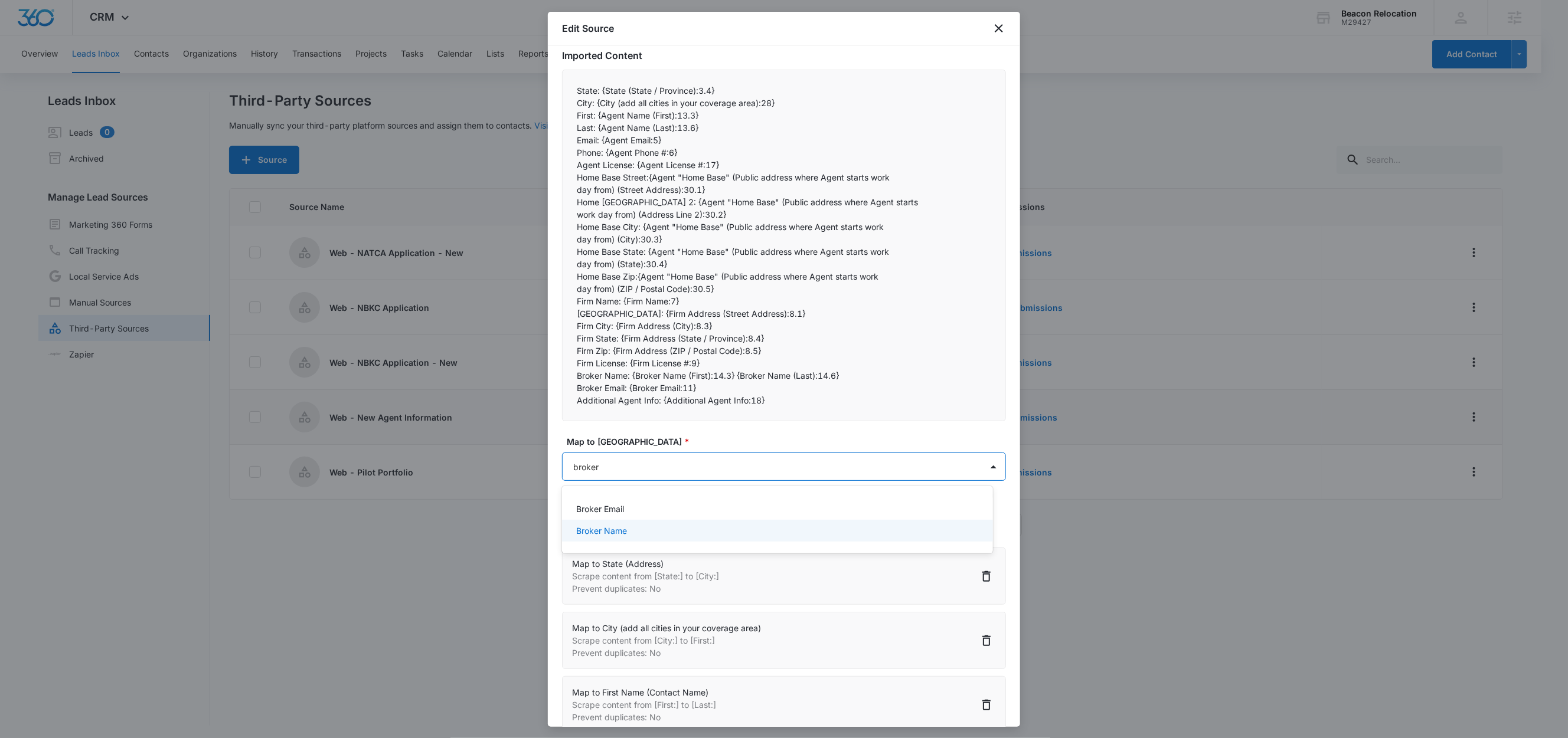
click at [595, 535] on p "Broker Name" at bounding box center [601, 530] width 50 height 12
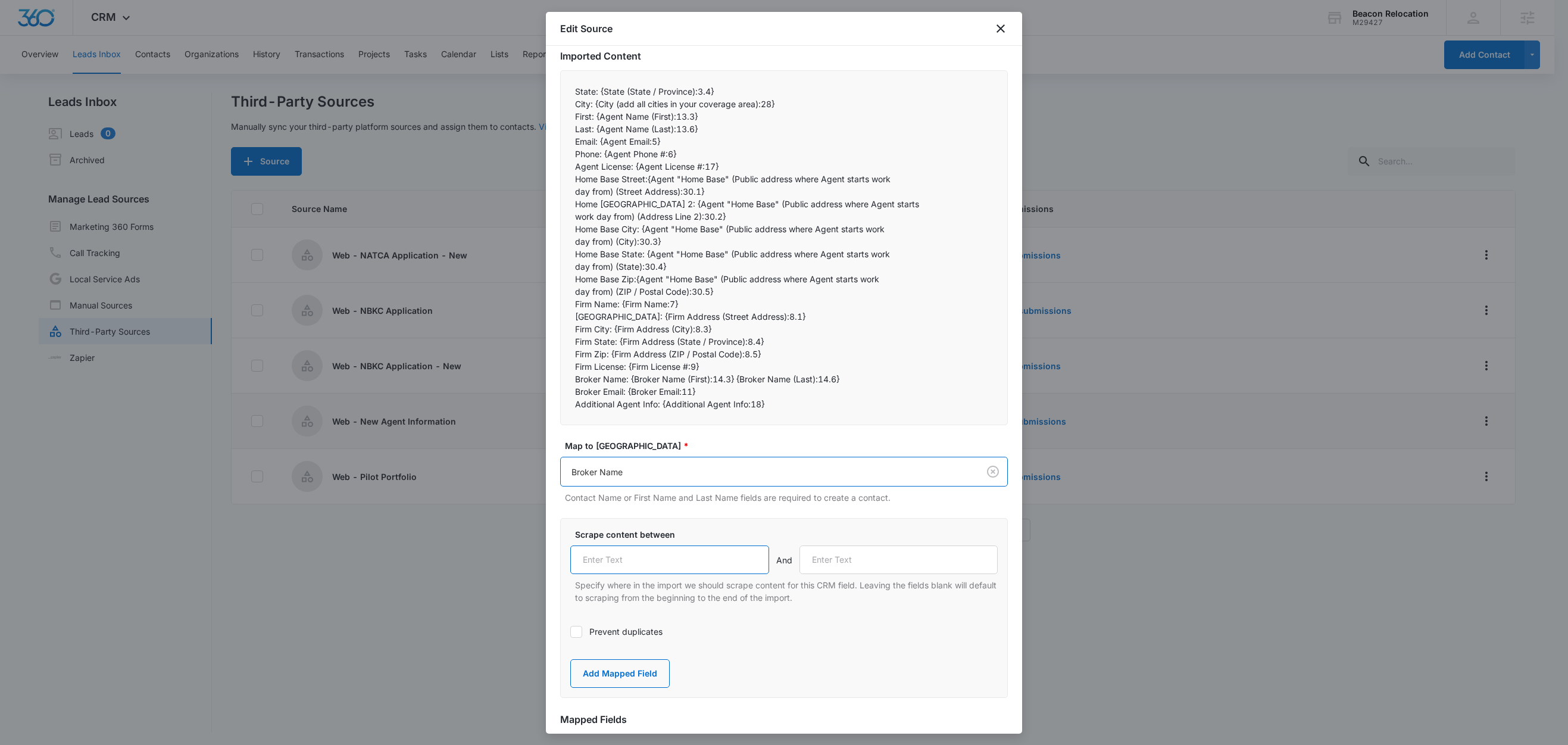
click at [655, 566] on input "text" at bounding box center [669, 560] width 199 height 29
paste input "Broker Name:"
type input "Broker Name:"
drag, startPoint x: 627, startPoint y: 394, endPoint x: 550, endPoint y: 392, distance: 77.0
click at [550, 392] on div "Step 2 of 4 Field Mapping Identify the content from your BCC import and map it …" at bounding box center [784, 389] width 477 height 688
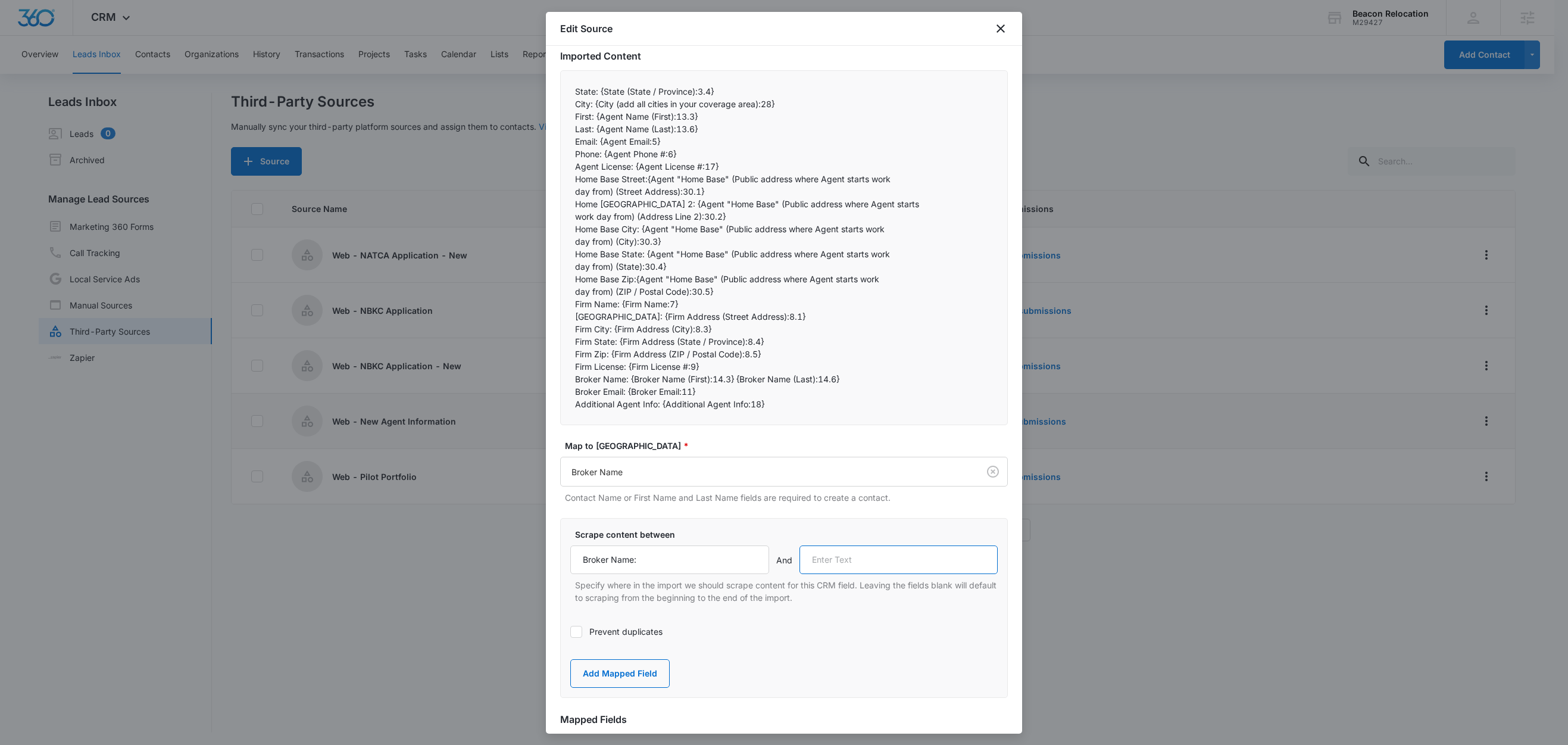
click at [858, 570] on input "text" at bounding box center [899, 560] width 199 height 29
paste input "Broker Email:"
type input "Broker Email:"
click at [611, 666] on button "Add Mapped Field" at bounding box center [620, 673] width 100 height 29
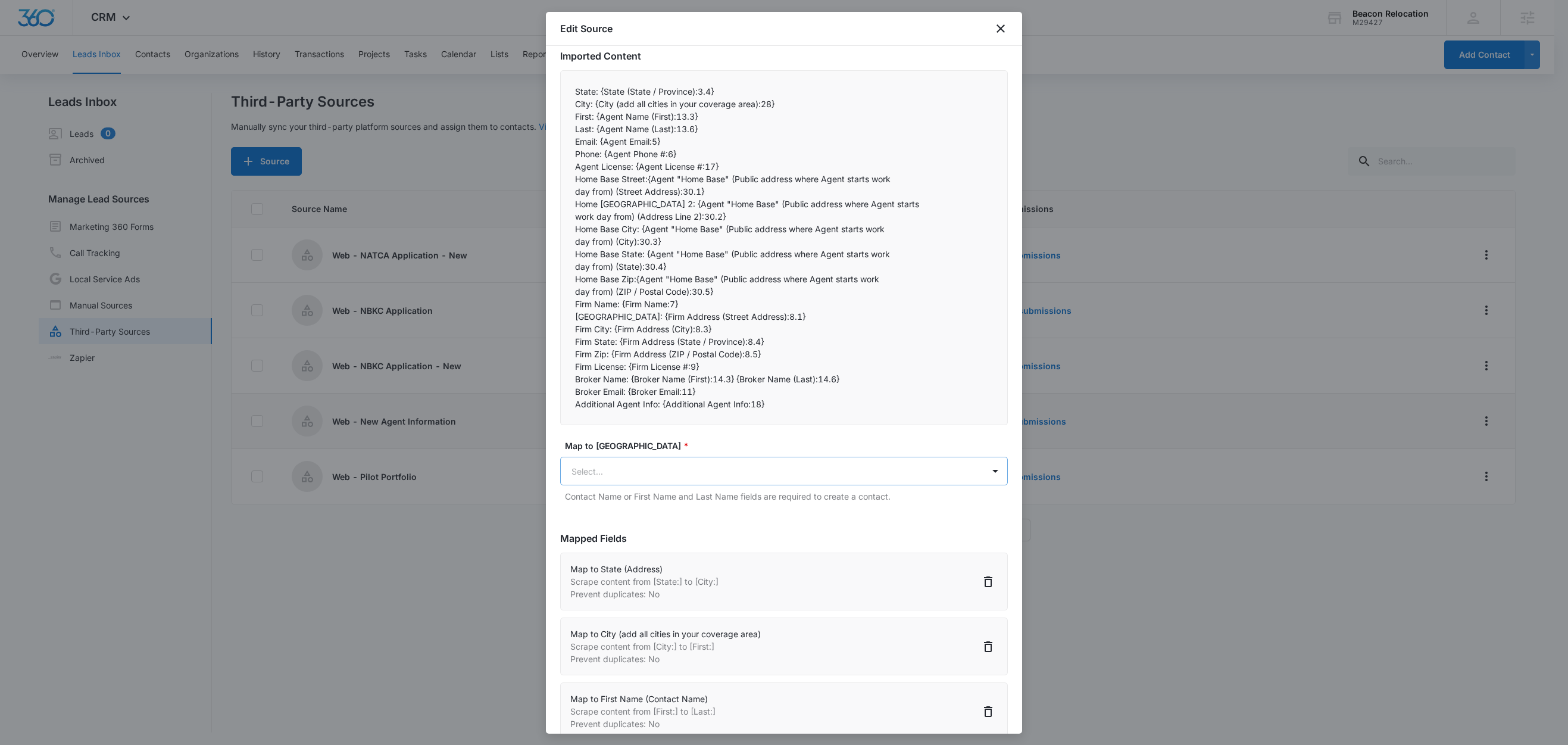
click at [627, 465] on body "CRM Apps Reputation Websites Forms CRM Email Social Shop Content Ads Intelligen…" at bounding box center [784, 373] width 1568 height 747
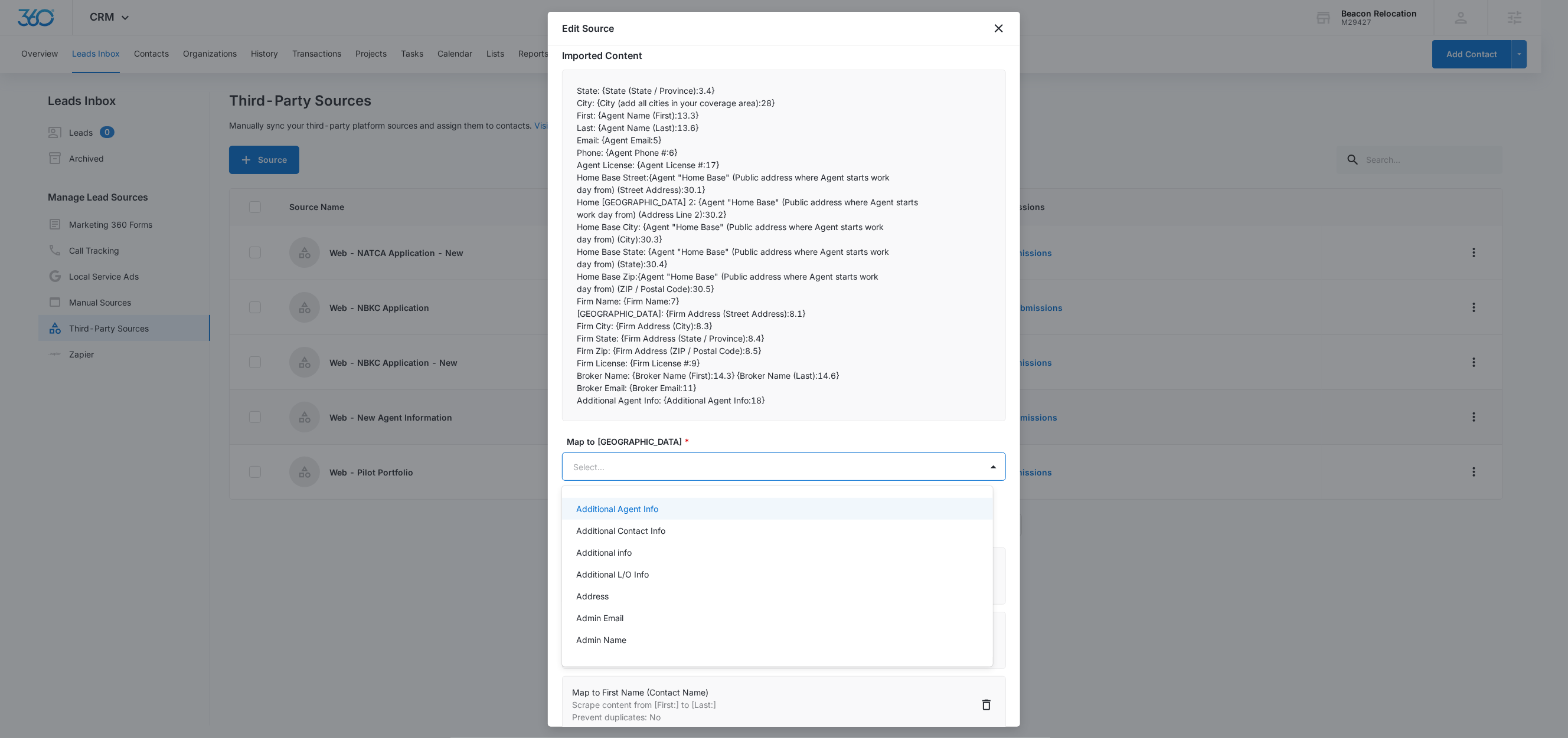
paste input "Broker Email:"
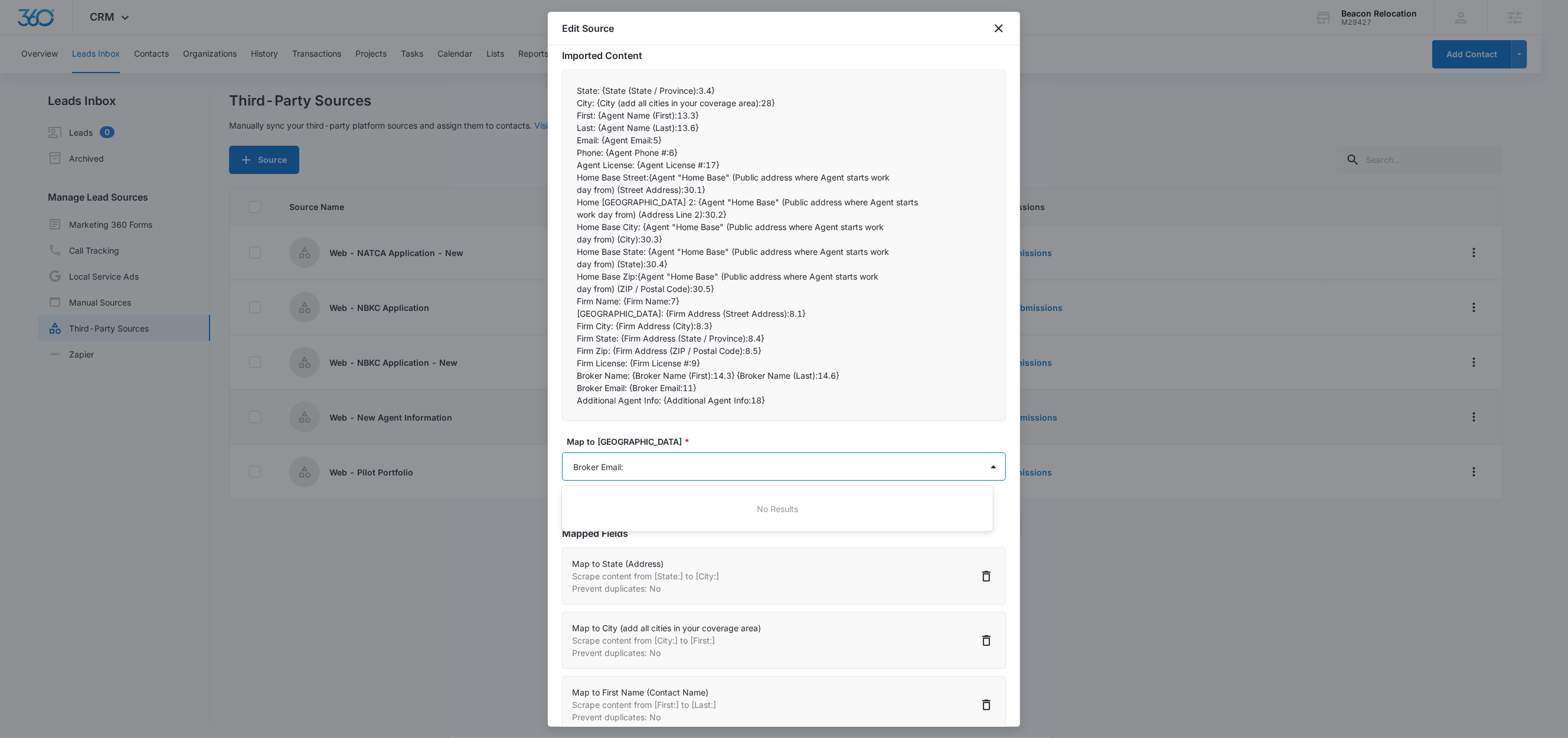
type input "Broker Email"
click at [614, 510] on p "Broker Email" at bounding box center [599, 509] width 48 height 12
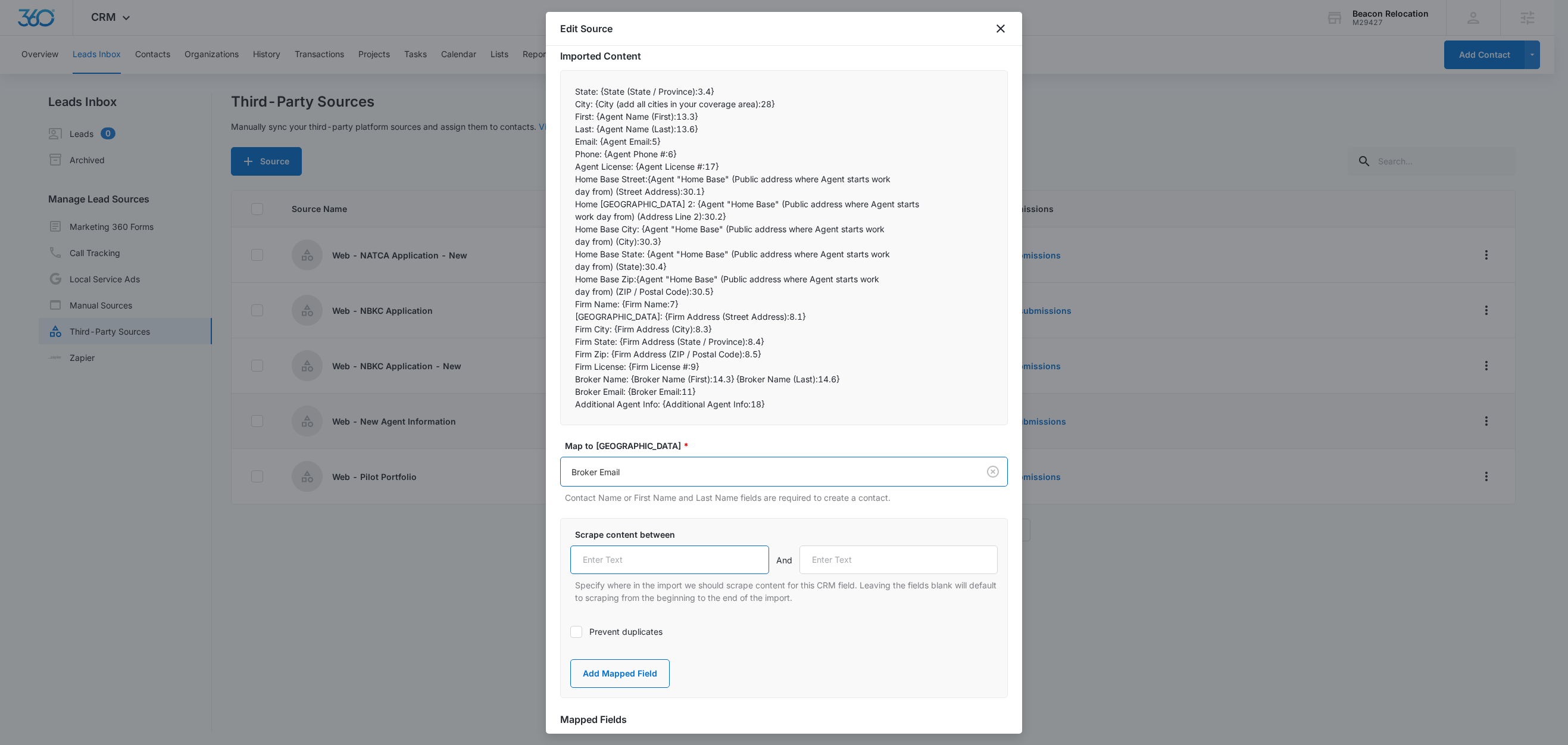
click at [639, 568] on input "text" at bounding box center [669, 560] width 199 height 29
paste input "Broker Email:"
type input "Broker Email:"
click at [625, 415] on div "State: {State (State / Province):3.4} City: {City (add all cities in your cove…" at bounding box center [784, 247] width 448 height 355
drag, startPoint x: 660, startPoint y: 407, endPoint x: 564, endPoint y: 403, distance: 96.1
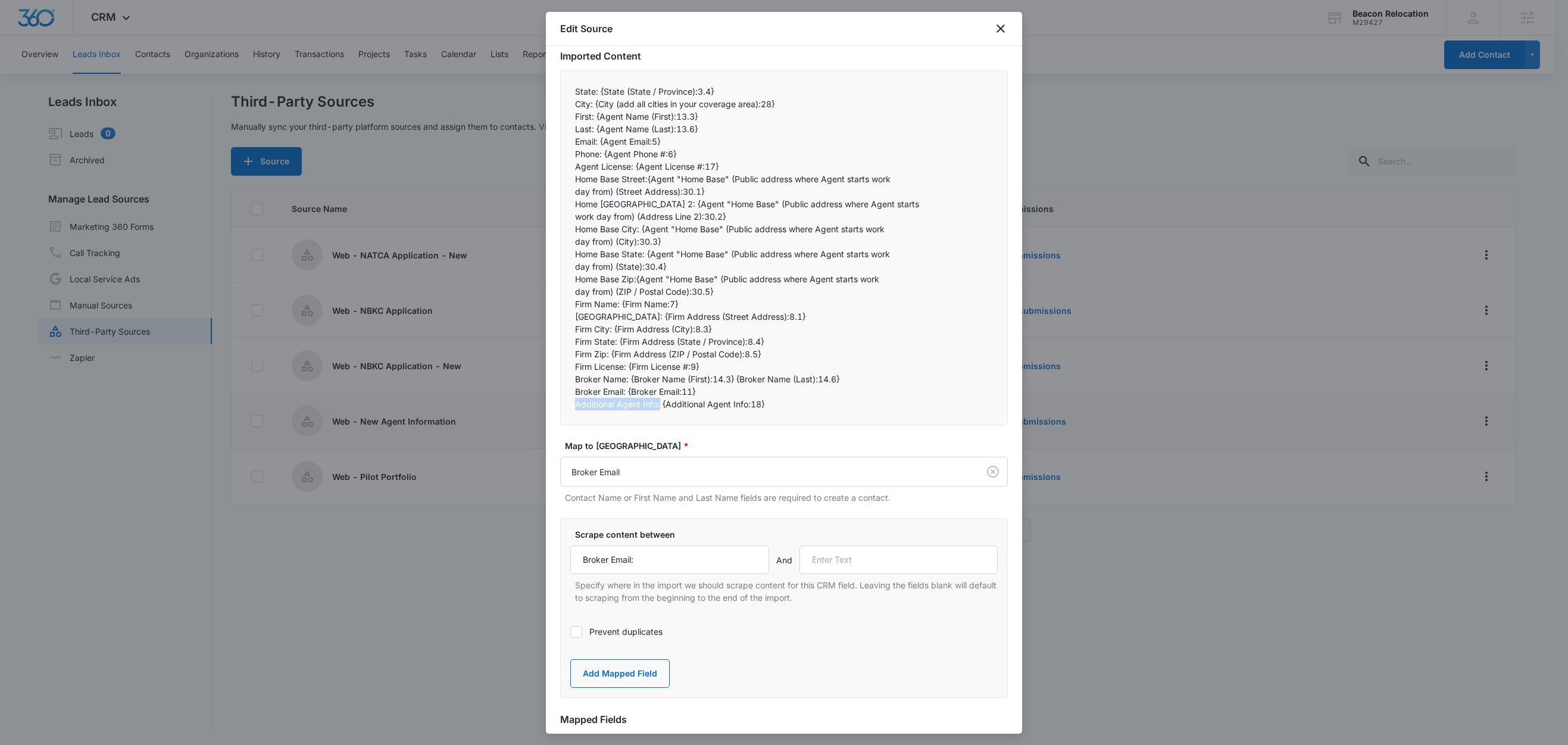
click at [564, 403] on div "State: {State (State / Province):3.4} City: {City (add all cities in your cove…" at bounding box center [784, 247] width 448 height 355
click at [861, 559] on input "text" at bounding box center [899, 560] width 199 height 29
paste input "Additional Agent Info:"
type input "Additional Agent Info:"
click at [598, 670] on button "Add Mapped Field" at bounding box center [620, 673] width 100 height 29
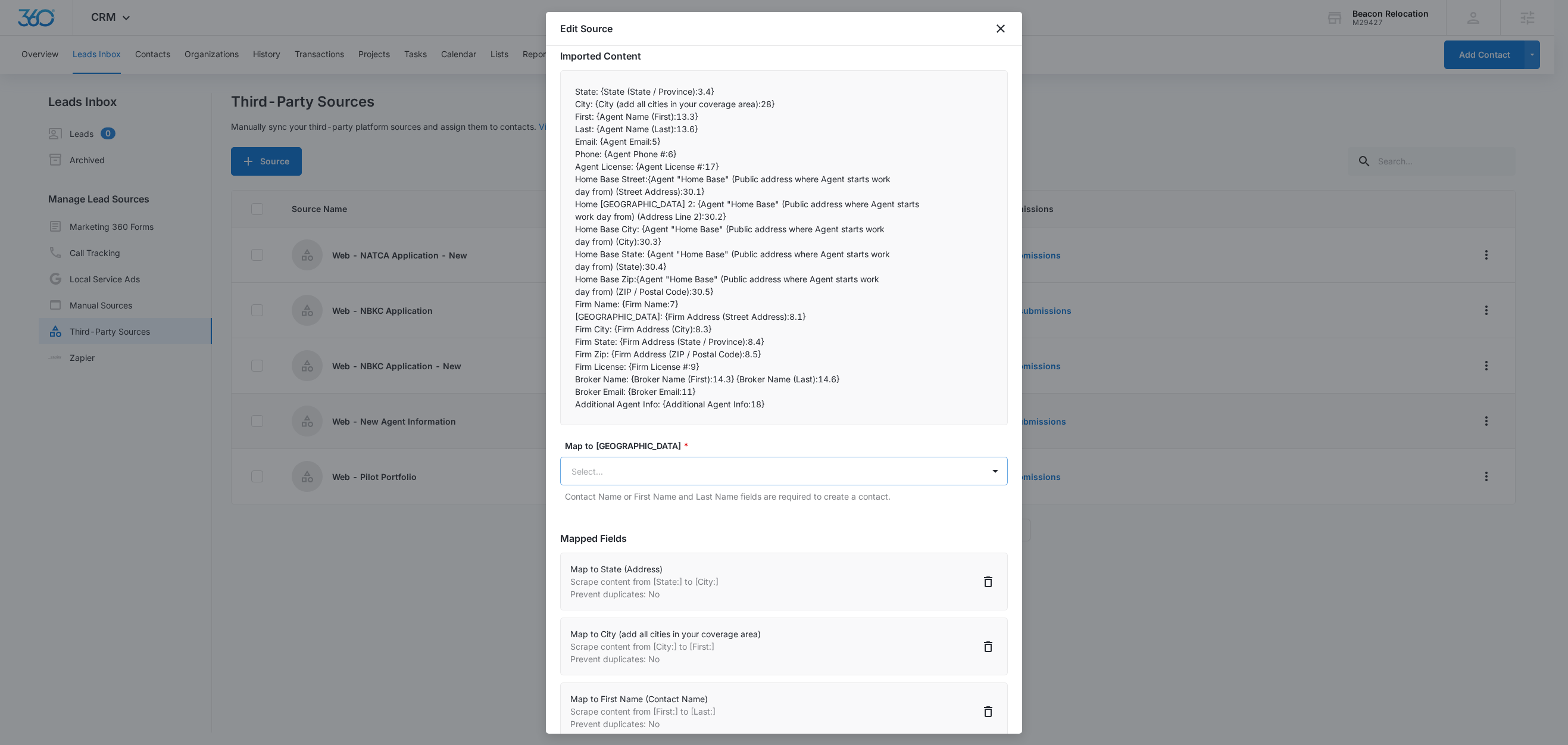
click at [632, 470] on body "CRM Apps Reputation Websites Forms CRM Email Social Shop Content Ads Intelligen…" at bounding box center [784, 373] width 1568 height 747
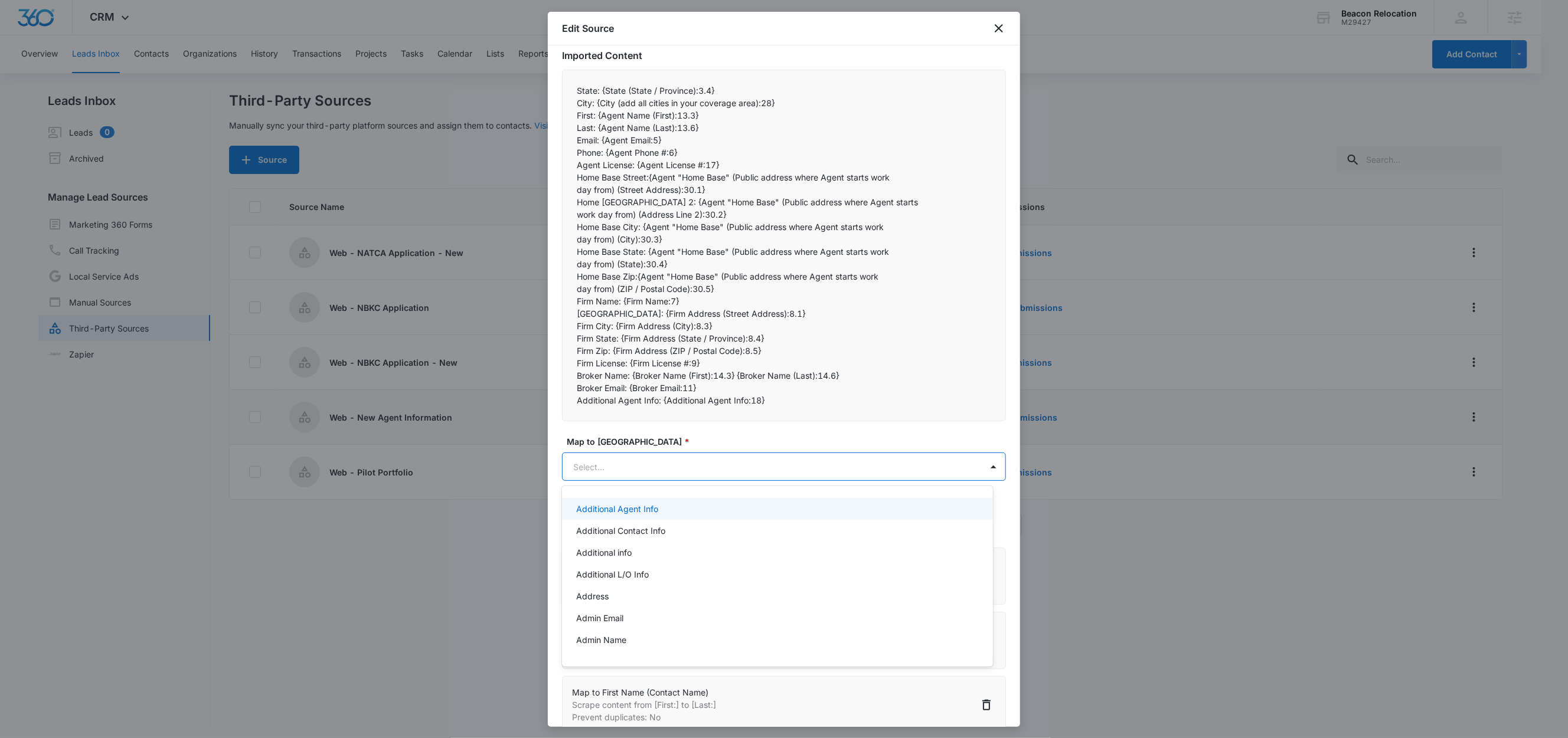
paste input "Additional Agent Info:"
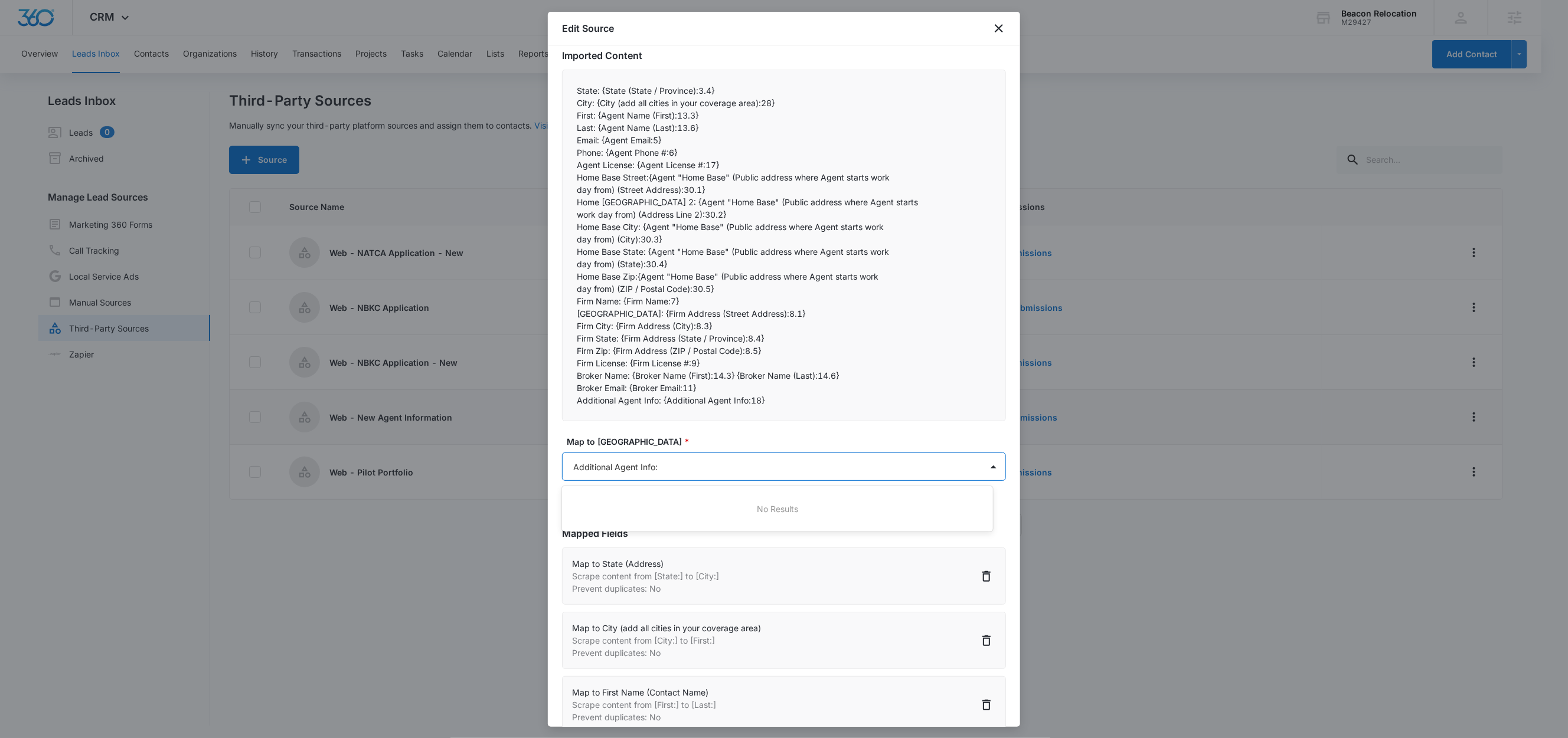
type input "Additional Agent Info"
click at [654, 510] on p "Additional Agent Info" at bounding box center [617, 509] width 82 height 12
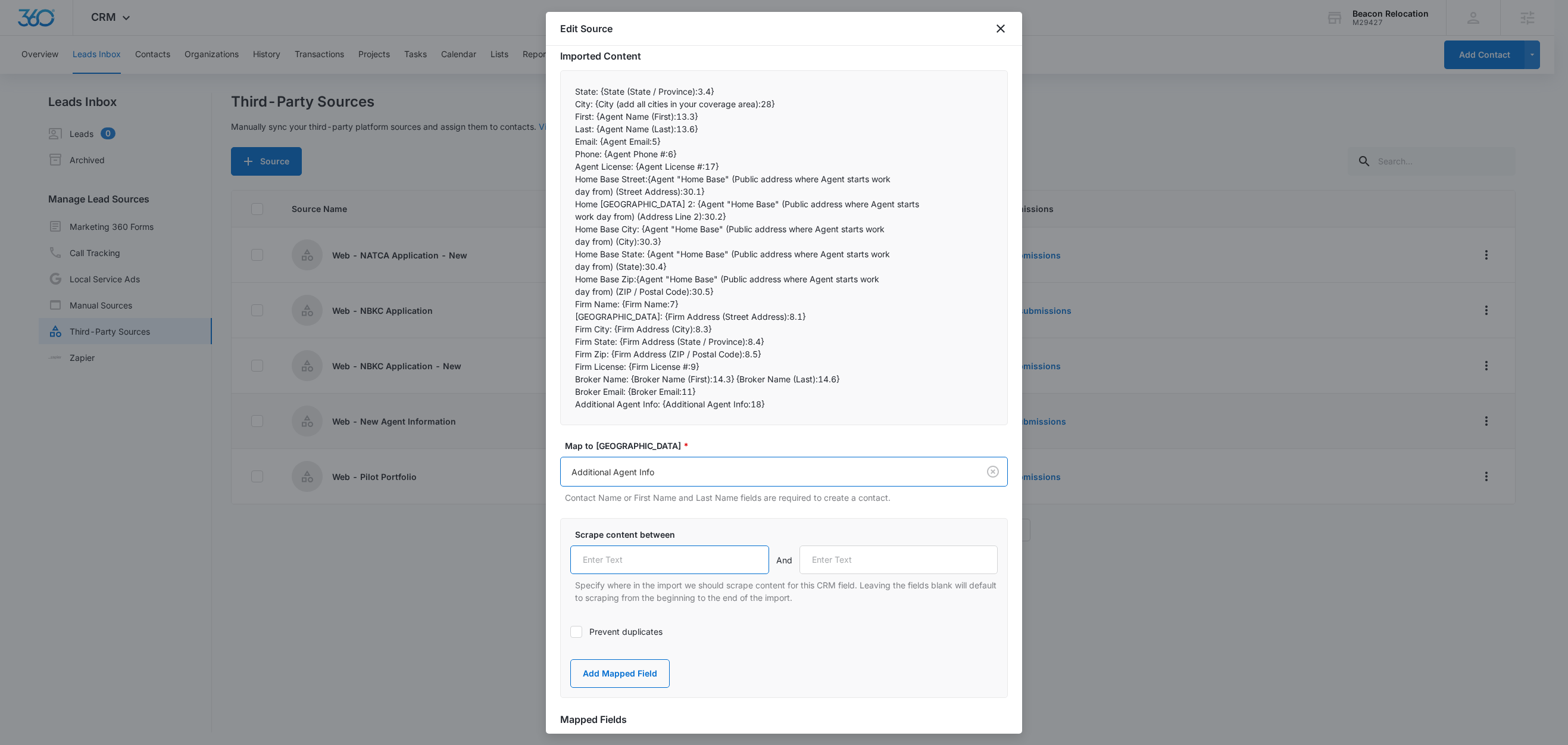
click at [662, 560] on input "text" at bounding box center [669, 560] width 199 height 29
paste input "Additional Agent Info:"
type input "Additional Agent Info:"
click at [635, 676] on button "Add Mapped Field" at bounding box center [620, 673] width 100 height 29
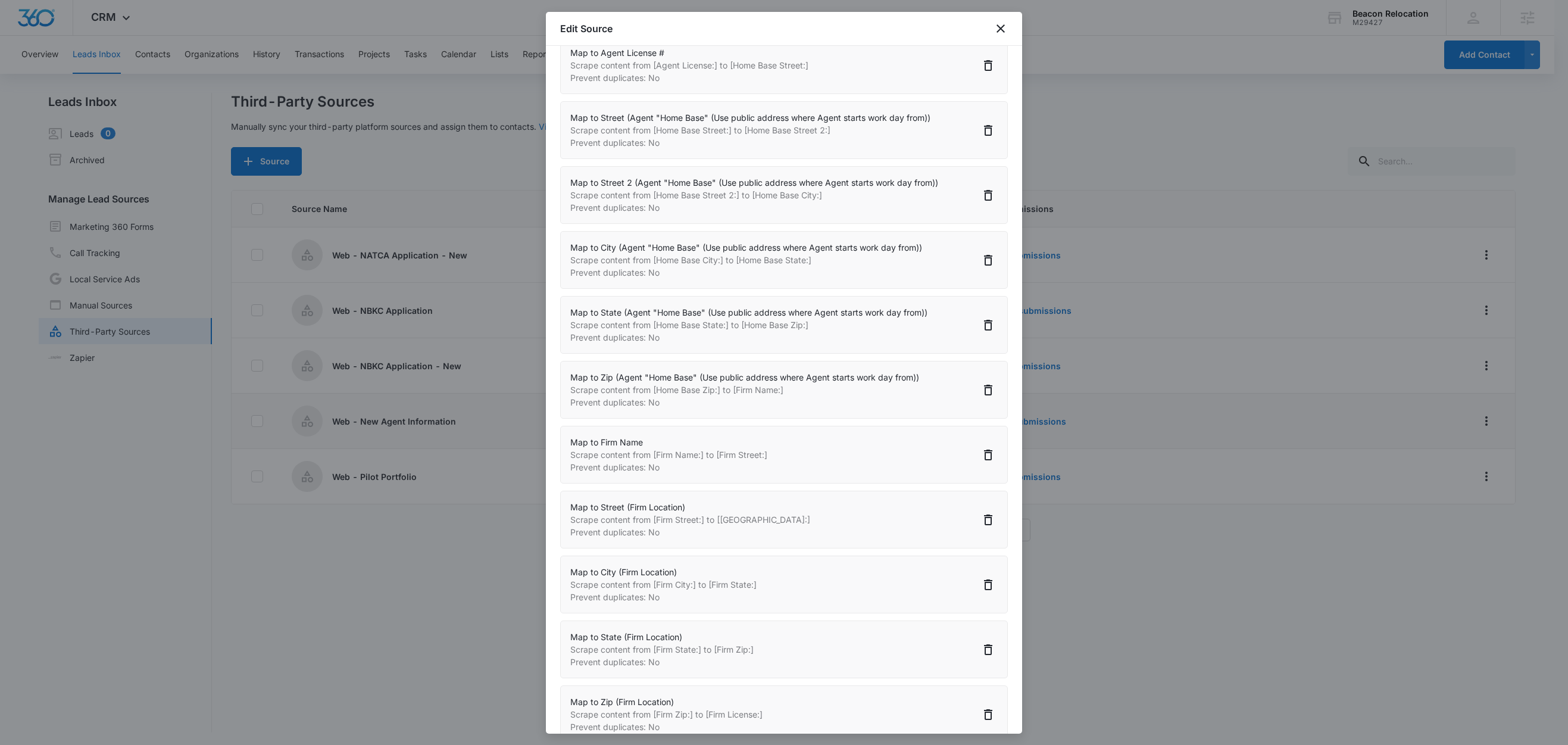
scroll to position [1338, 0]
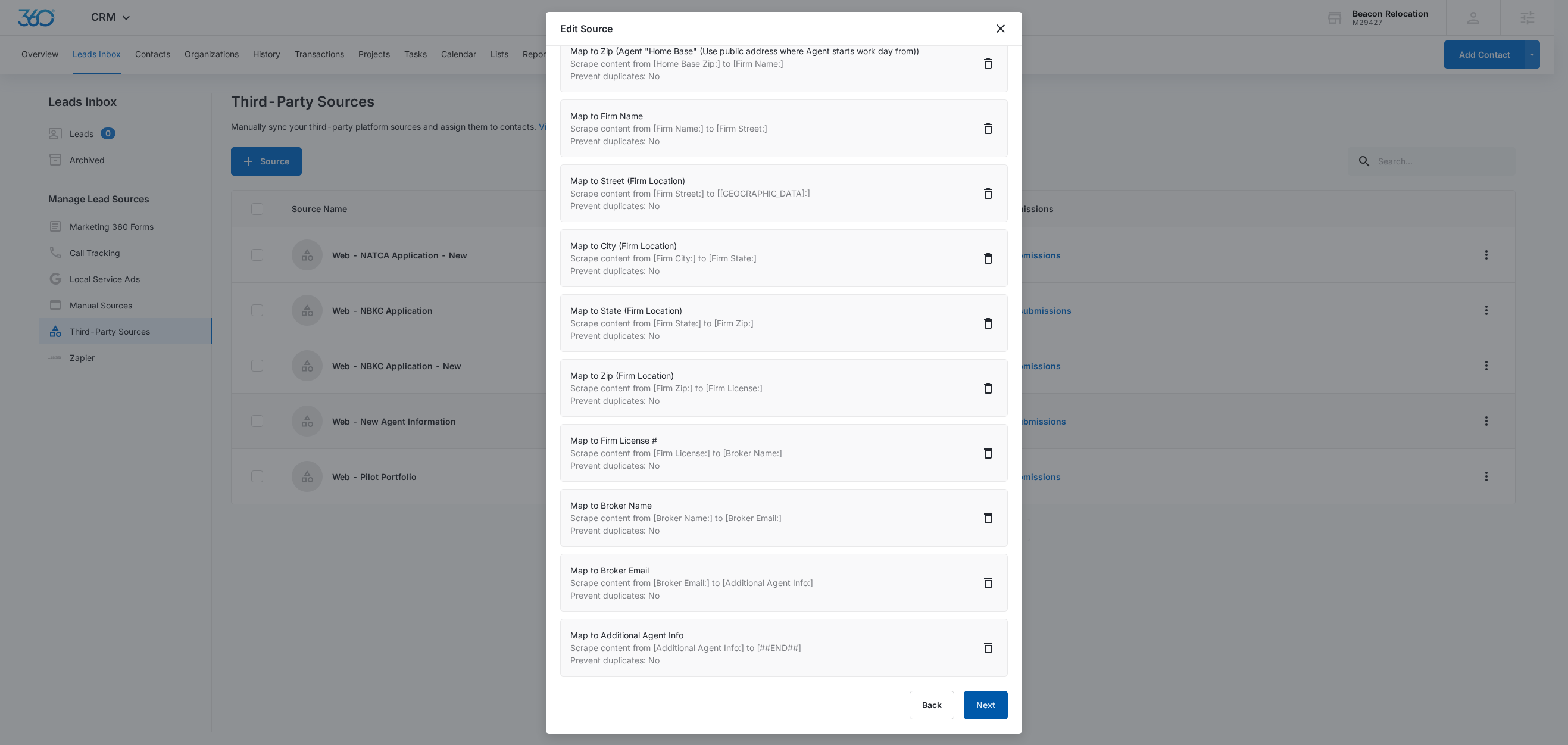
click at [964, 704] on button "Next" at bounding box center [985, 705] width 44 height 29
select select "461"
select select "545"
select select "78"
select select "79"
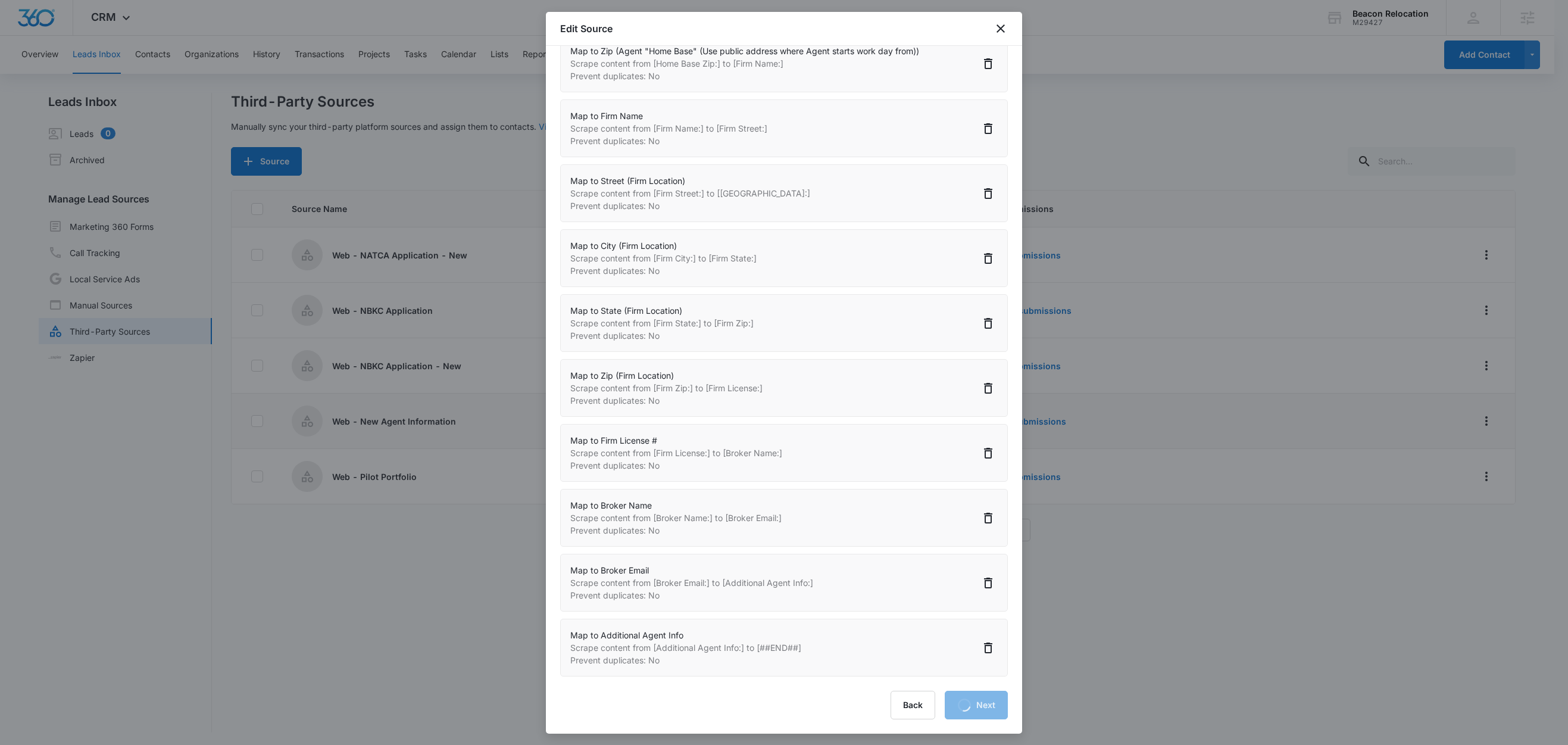
select select "452"
select select "451"
select select "246"
select select "486"
select select "487"
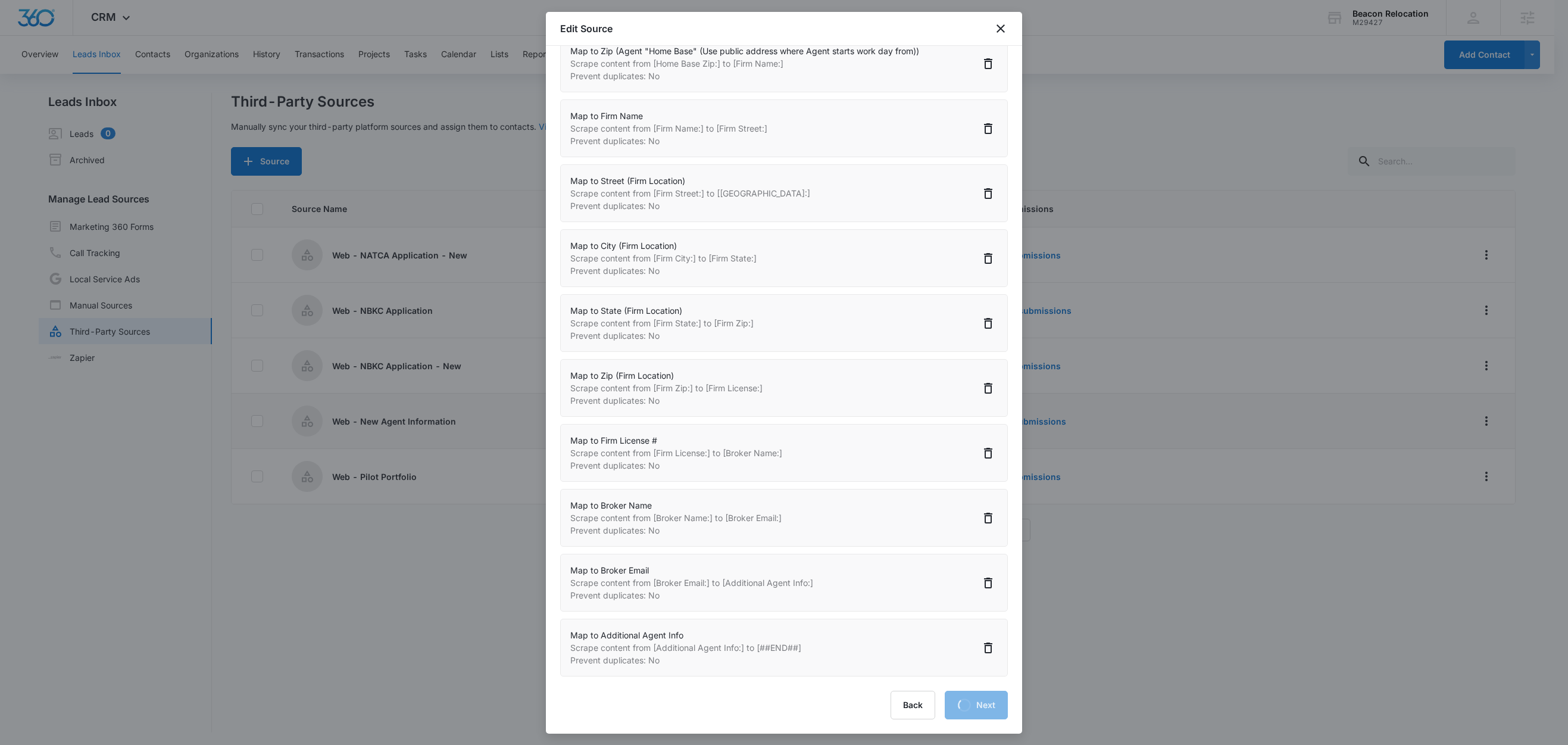
select select "488"
select select "489"
select select "490"
select select "372"
select select "415"
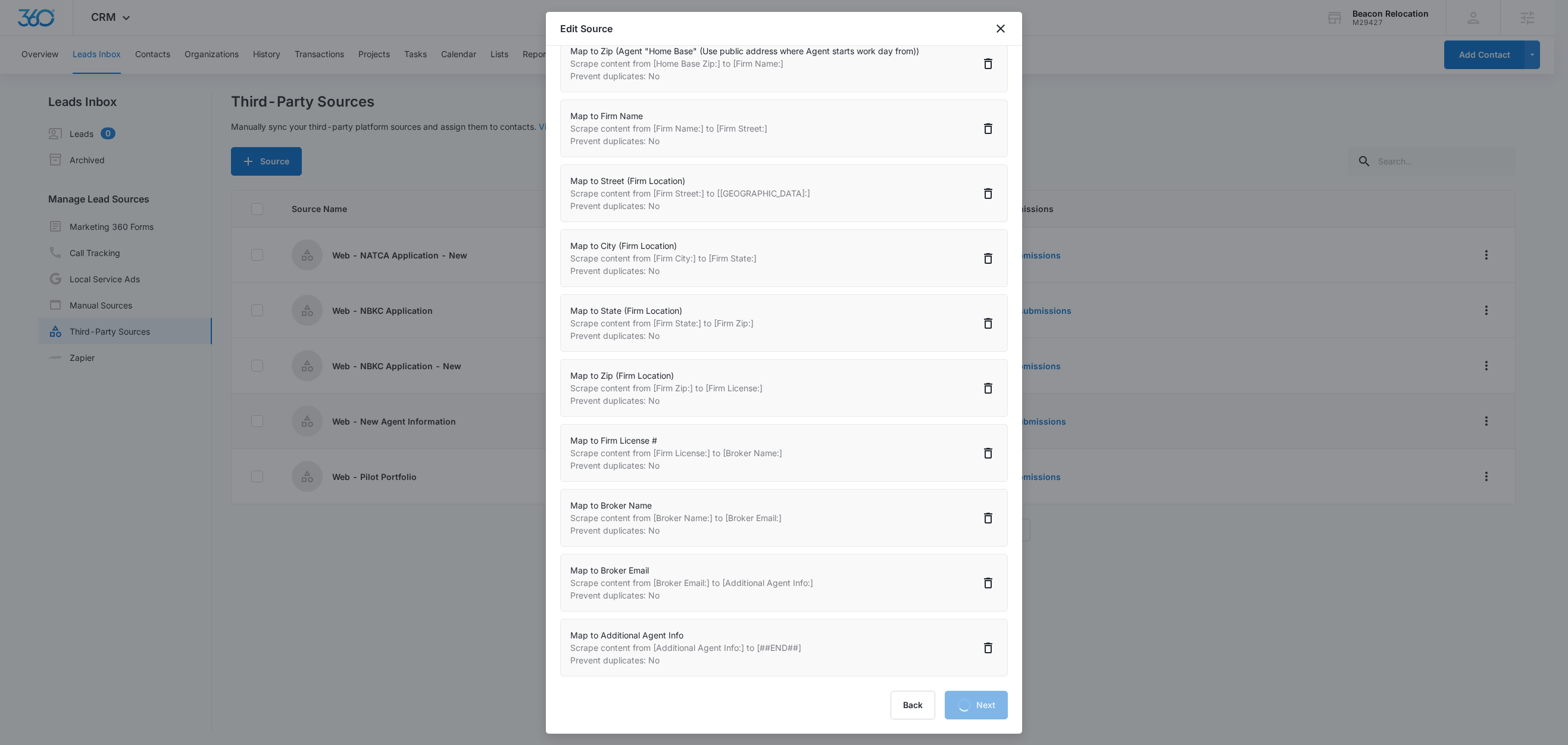
select select "417"
select select "418"
select select "419"
select select "357"
select select "356"
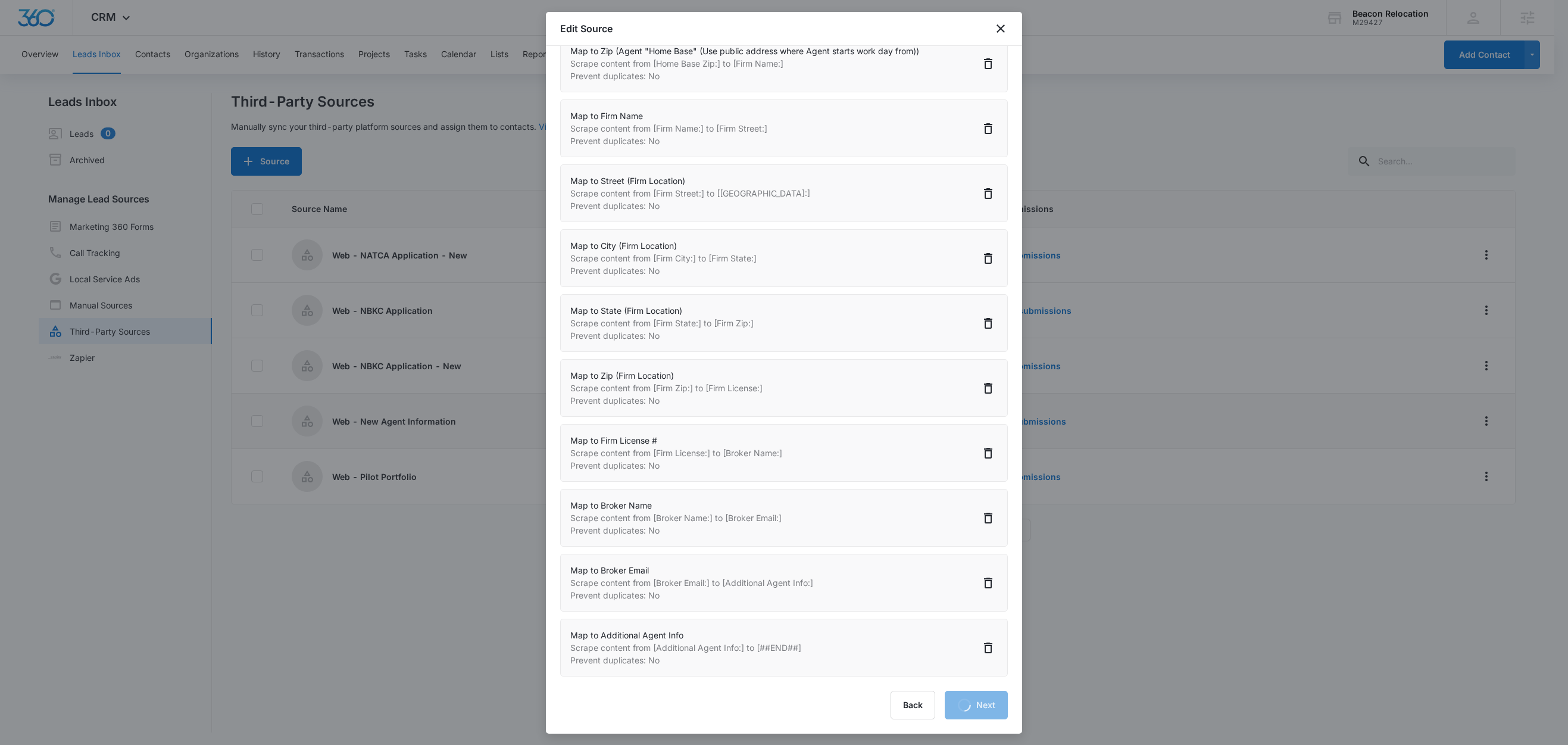
select select "358"
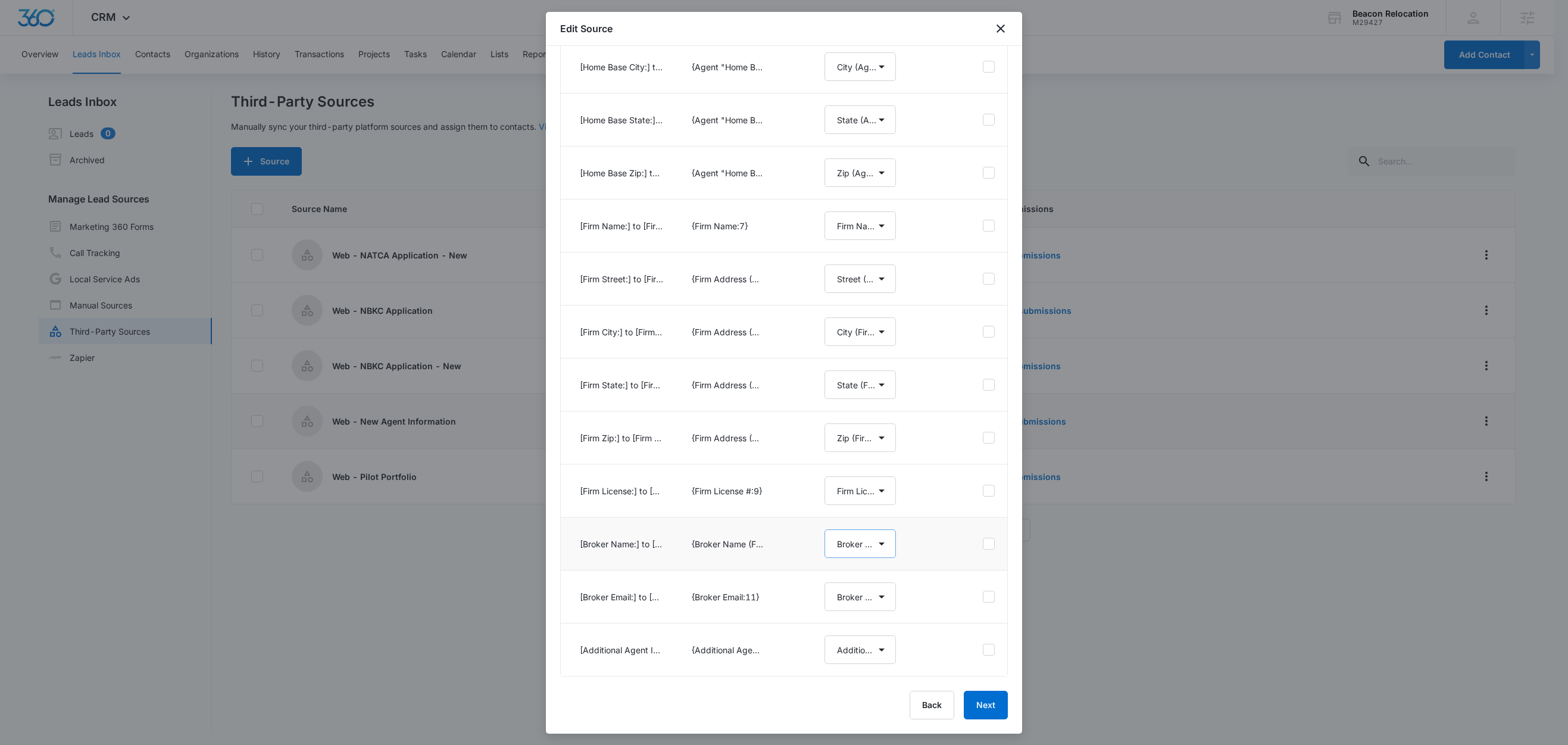
scroll to position [2, 0]
click at [978, 714] on button "Next" at bounding box center [985, 705] width 44 height 29
select select "461"
select select "545"
select select "78"
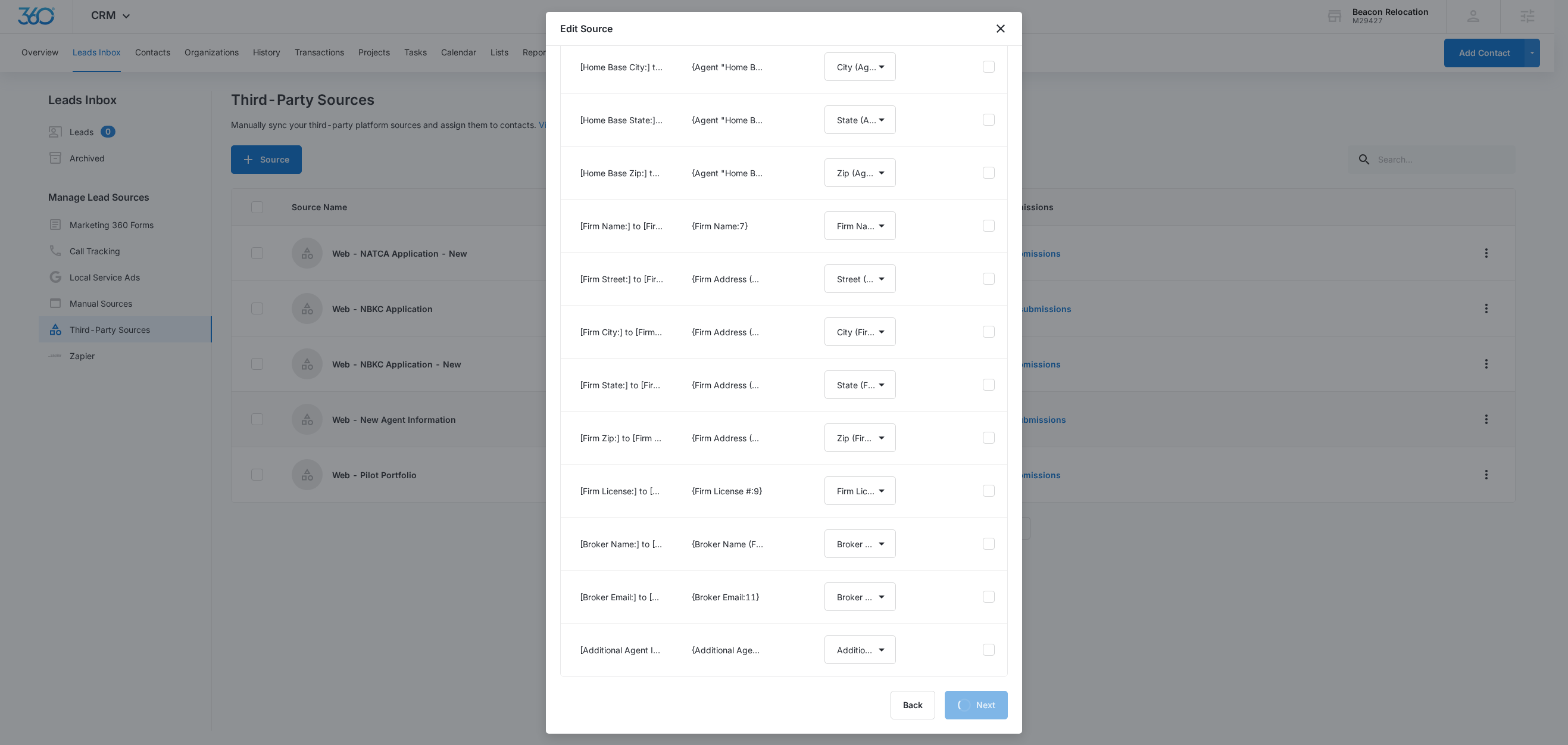
select select "79"
select select "452"
select select "451"
select select "246"
select select "486"
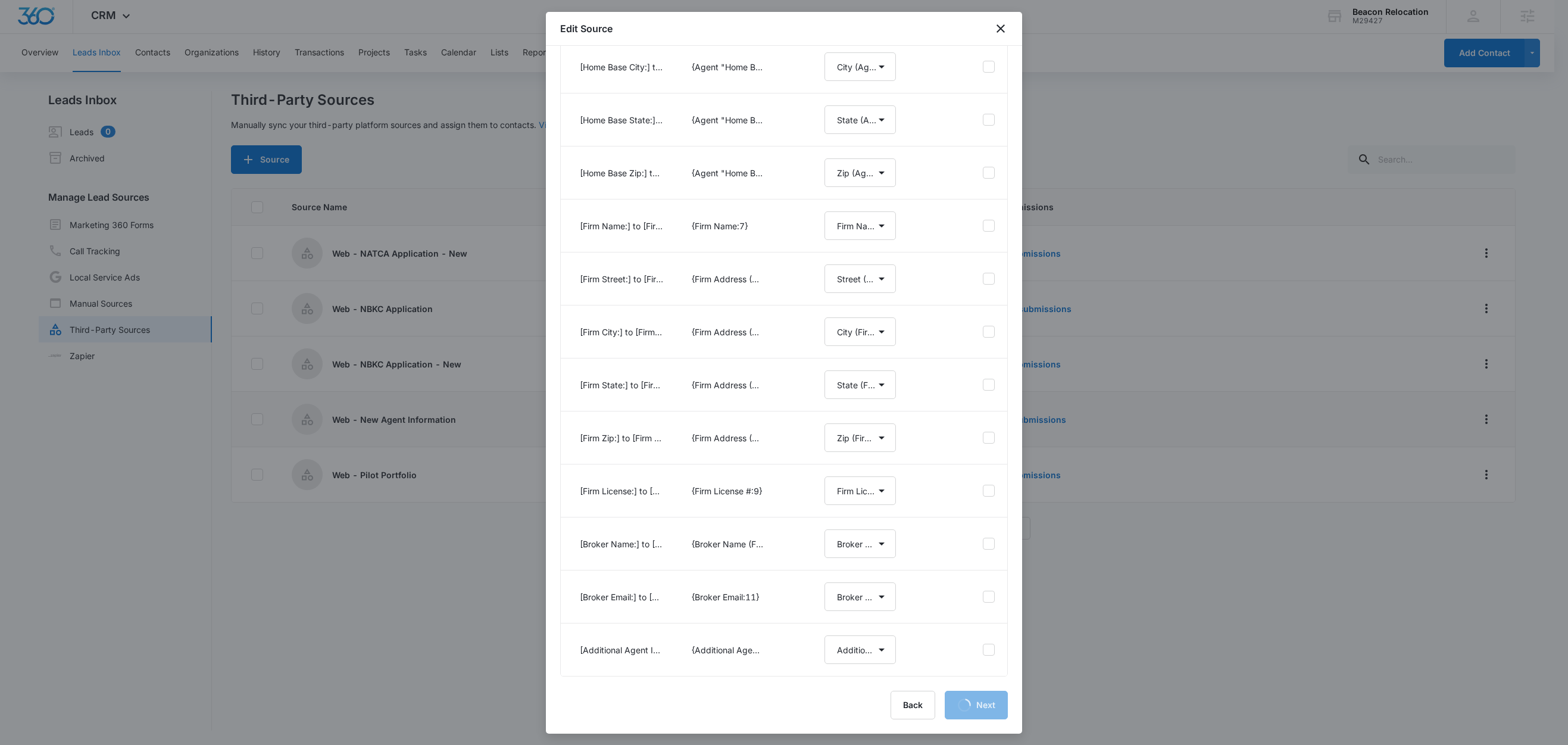
select select "487"
select select "488"
select select "489"
select select "490"
select select "372"
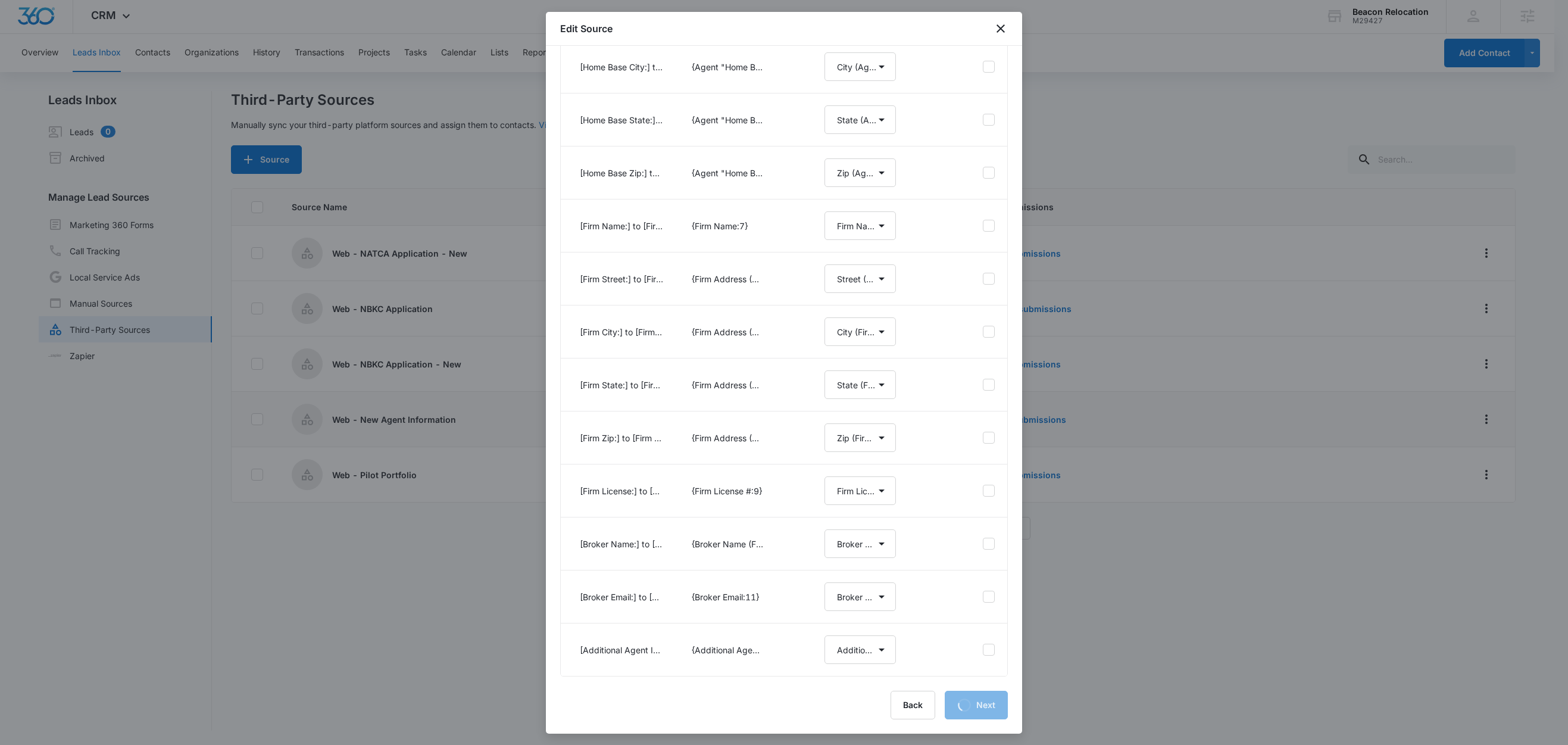
select select "415"
select select "417"
select select "418"
select select "419"
select select "357"
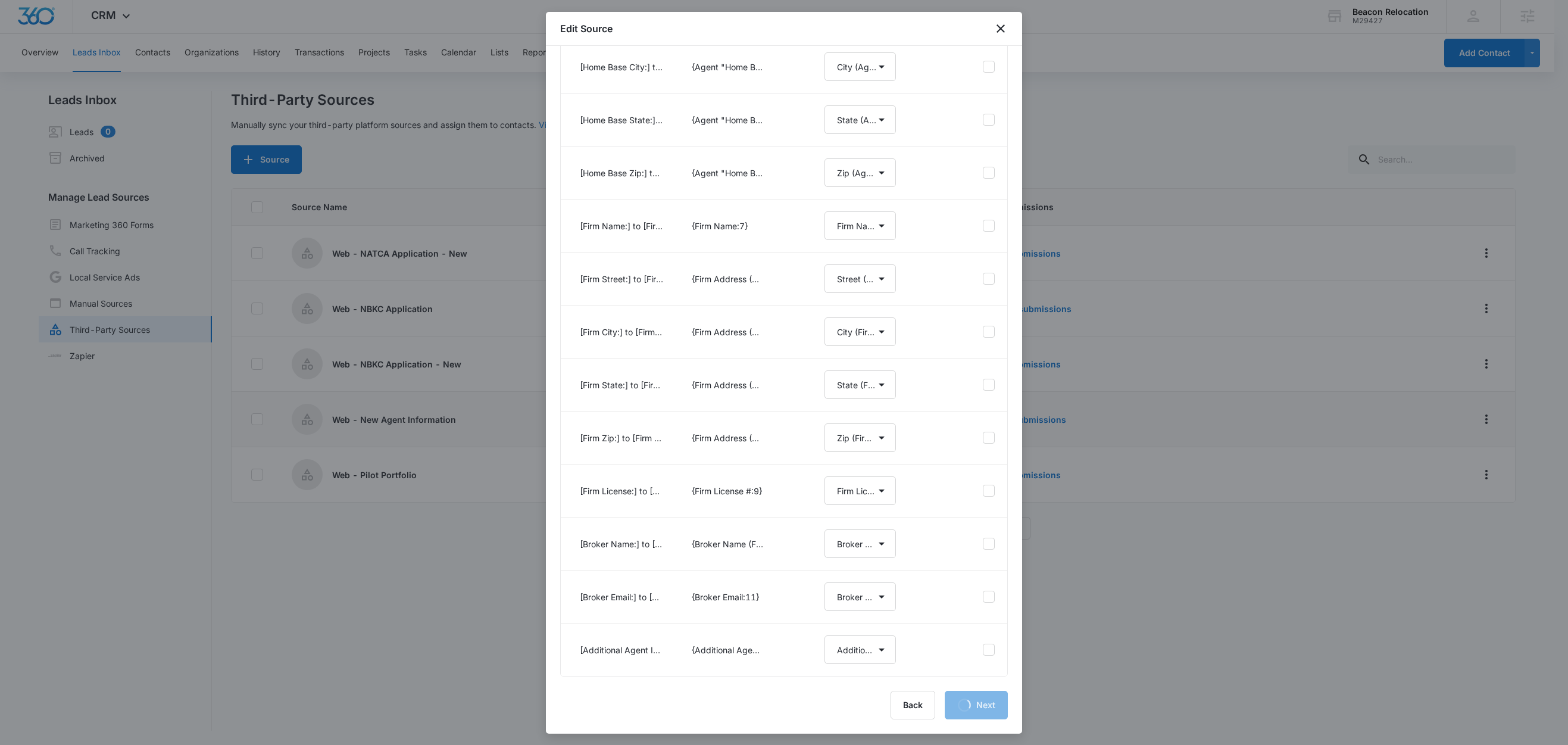
select select "356"
select select "358"
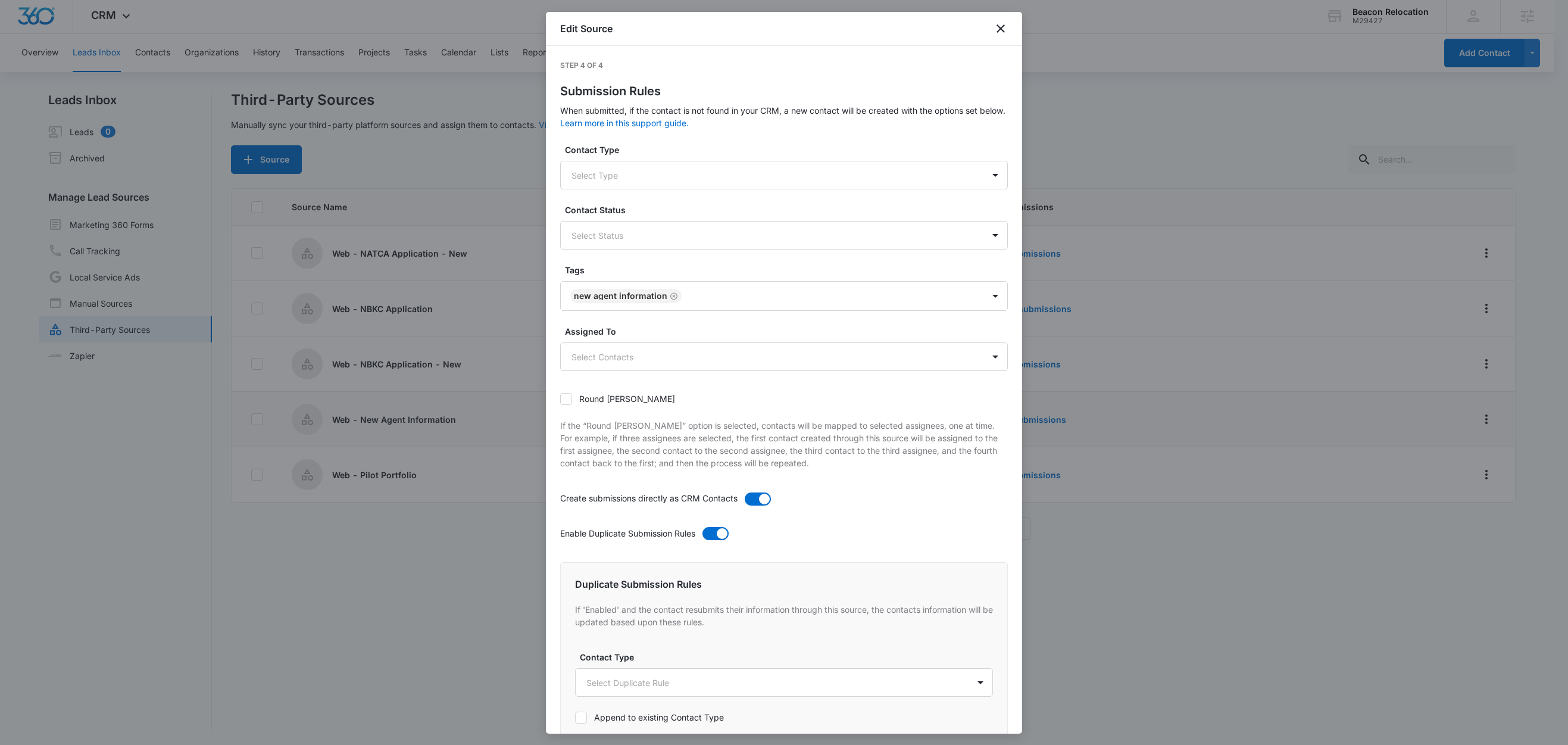
scroll to position [455, 0]
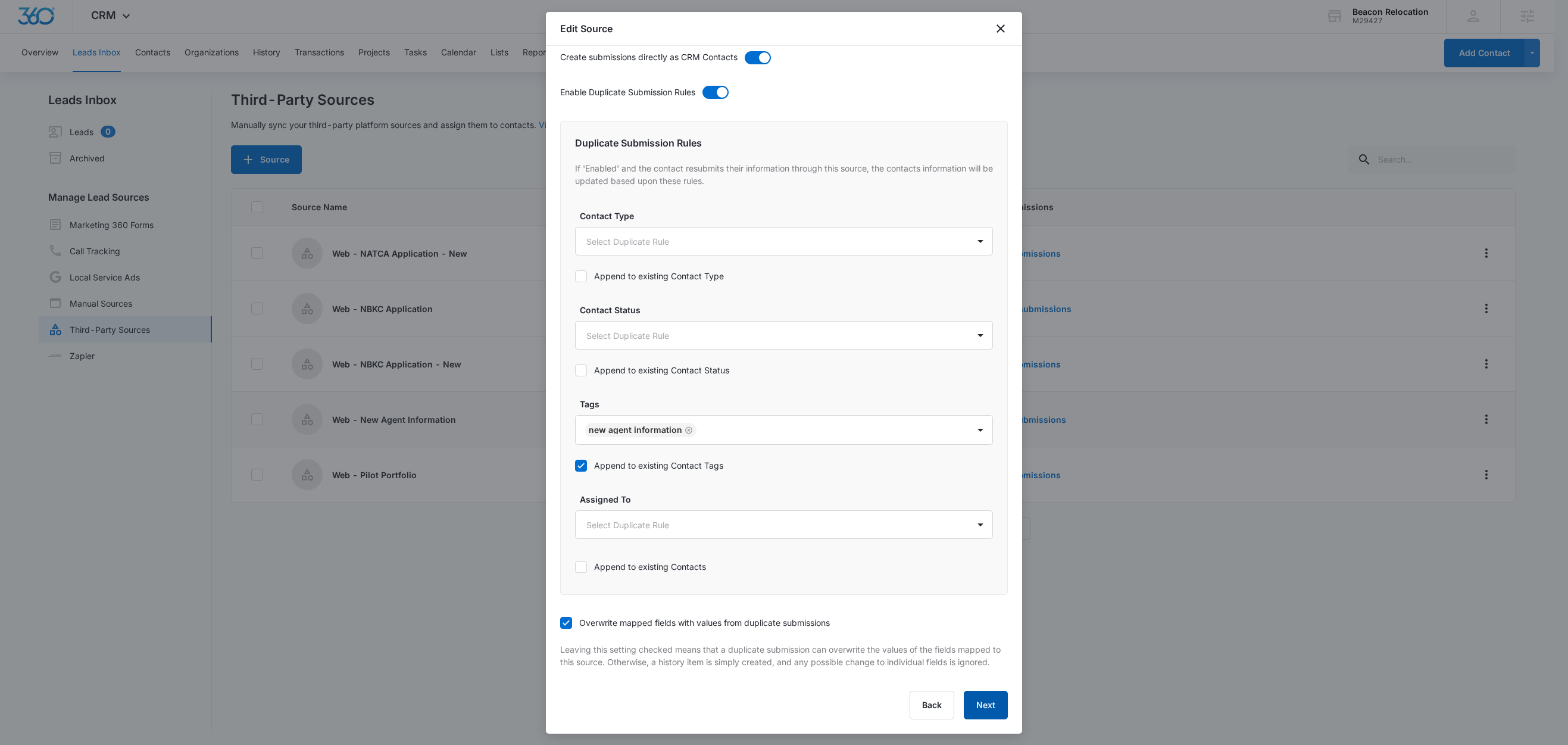
click at [975, 710] on button "Next" at bounding box center [985, 705] width 44 height 29
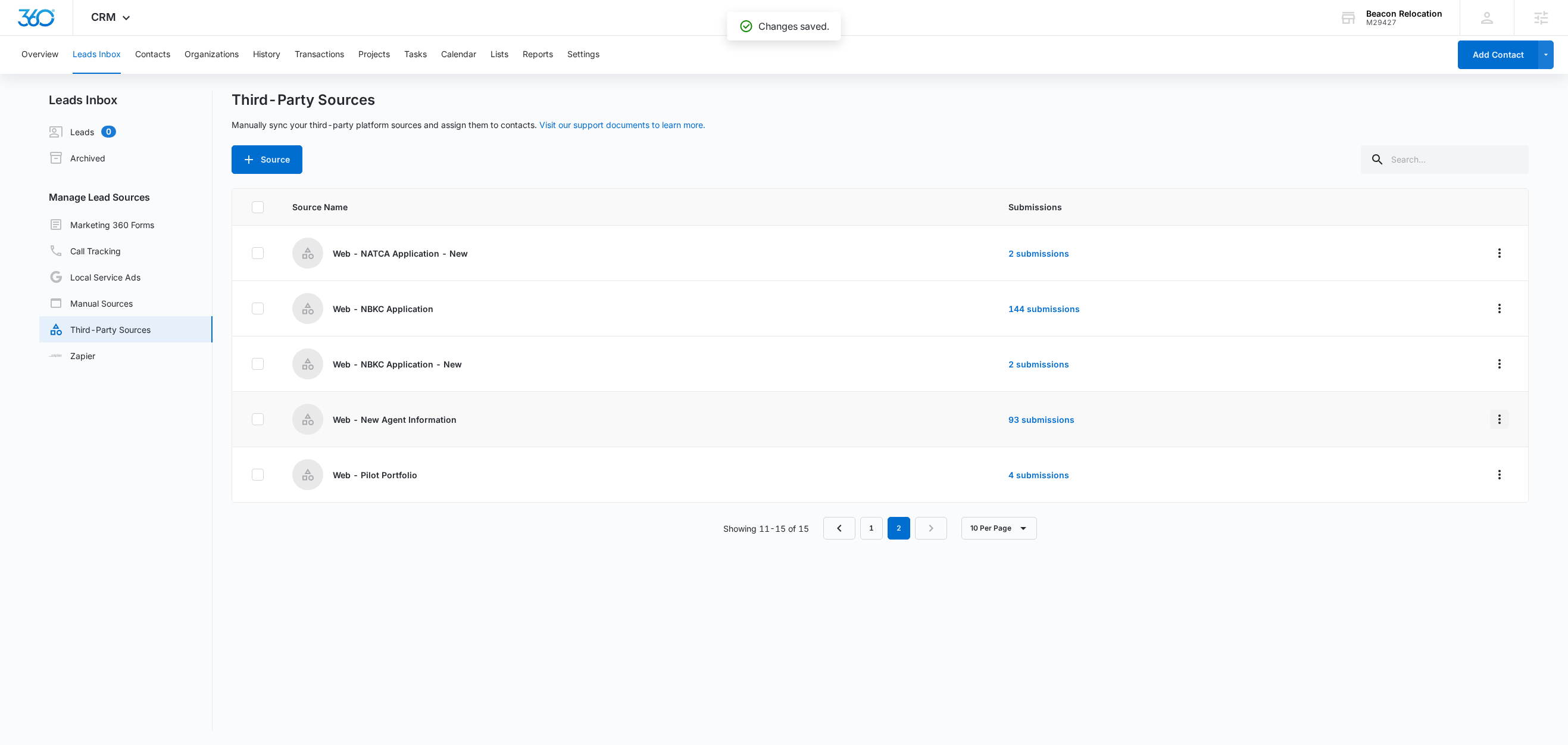
click at [1499, 419] on icon "Overflow Menu" at bounding box center [1500, 419] width 3 height 10
click at [1456, 488] on div "Submission Rules" at bounding box center [1433, 489] width 67 height 9
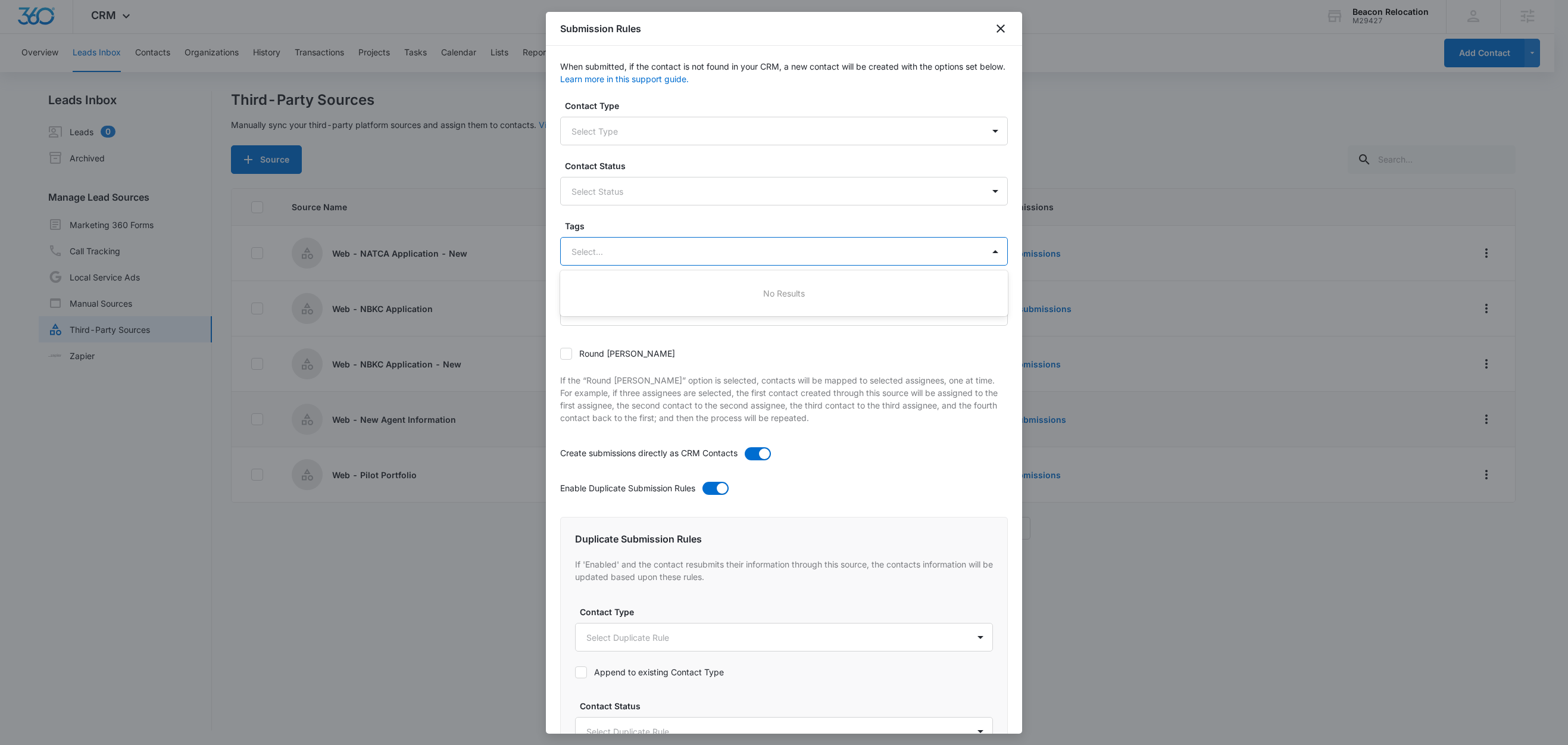
click at [614, 250] on div at bounding box center [769, 252] width 397 height 15
type input "n"
click at [646, 338] on p "New Agent Information" at bounding box center [619, 337] width 90 height 12
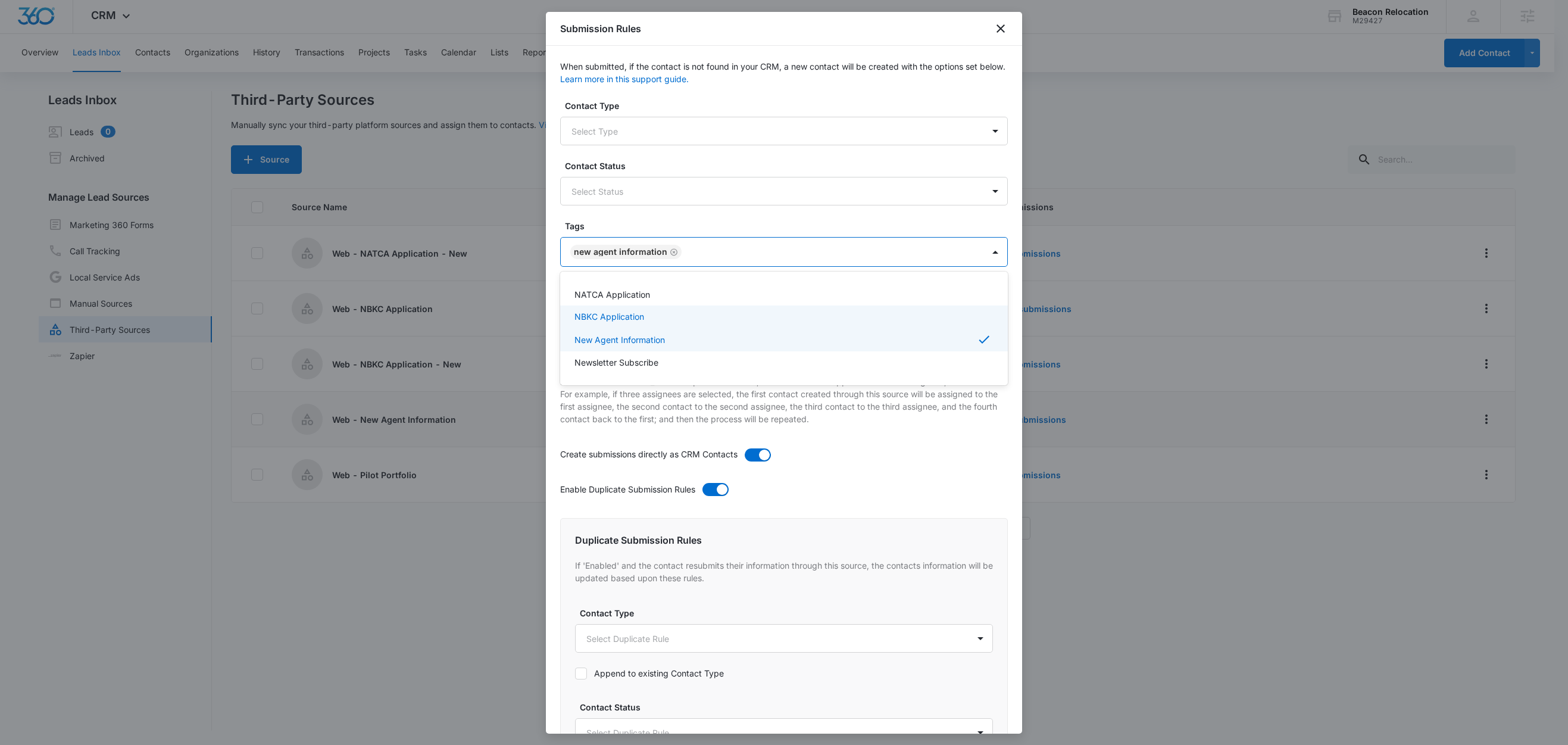
click at [651, 230] on label "Tags" at bounding box center [788, 226] width 448 height 12
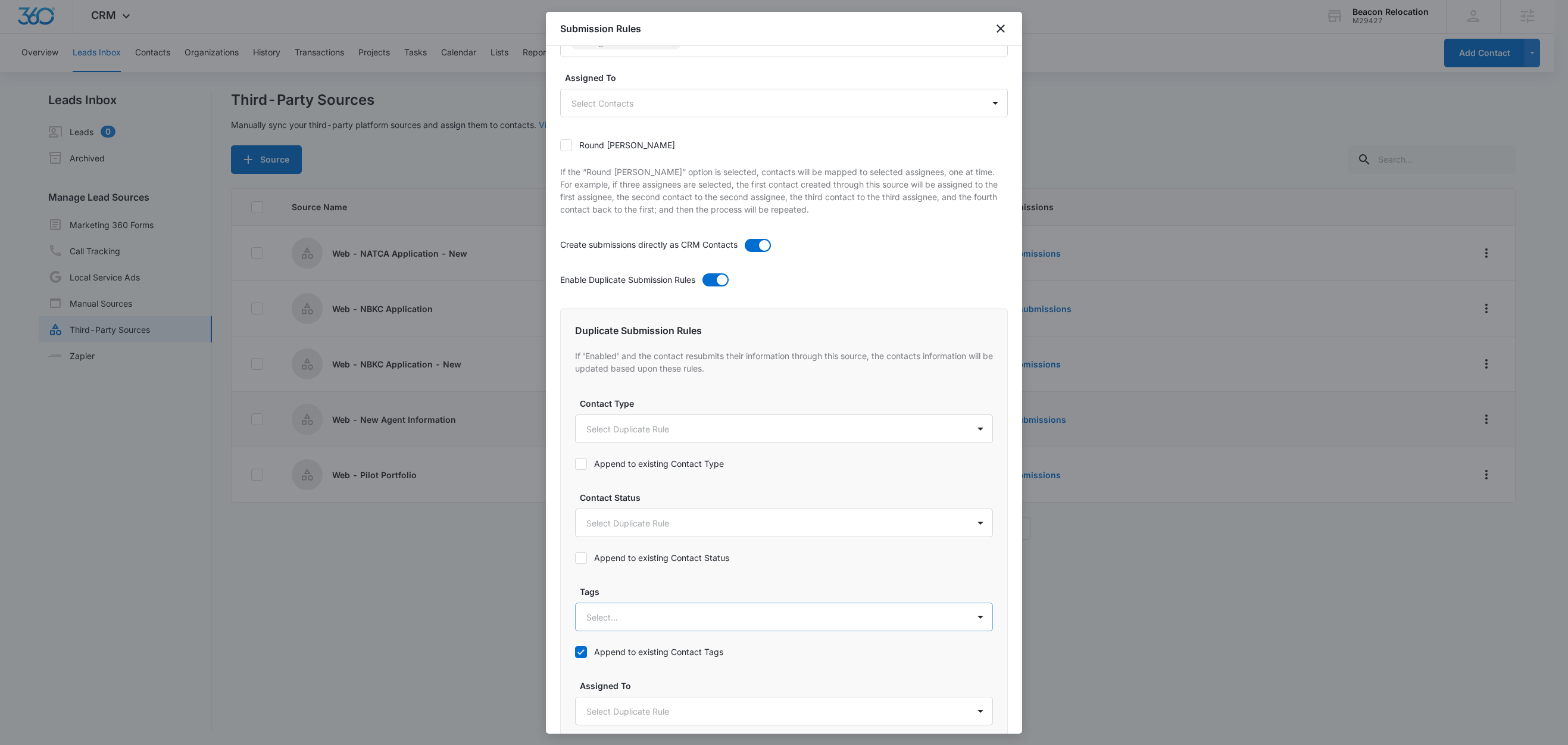
scroll to position [354, 0]
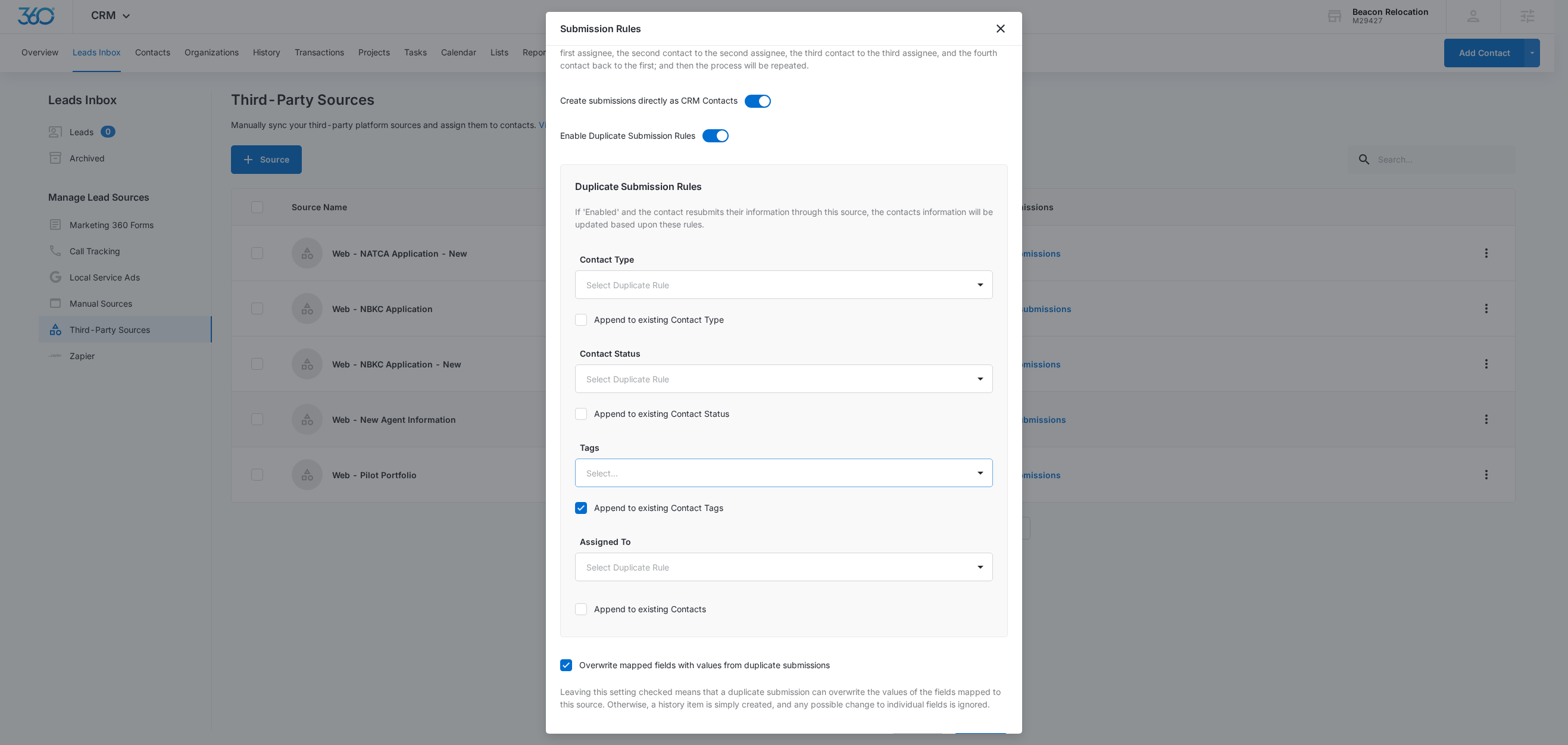
click at [686, 479] on div at bounding box center [769, 472] width 367 height 15
type input "n"
click at [668, 564] on p "New Agent Information" at bounding box center [634, 559] width 90 height 12
drag, startPoint x: 650, startPoint y: 446, endPoint x: 659, endPoint y: 444, distance: 9.2
click at [650, 446] on label "Tags" at bounding box center [788, 448] width 418 height 12
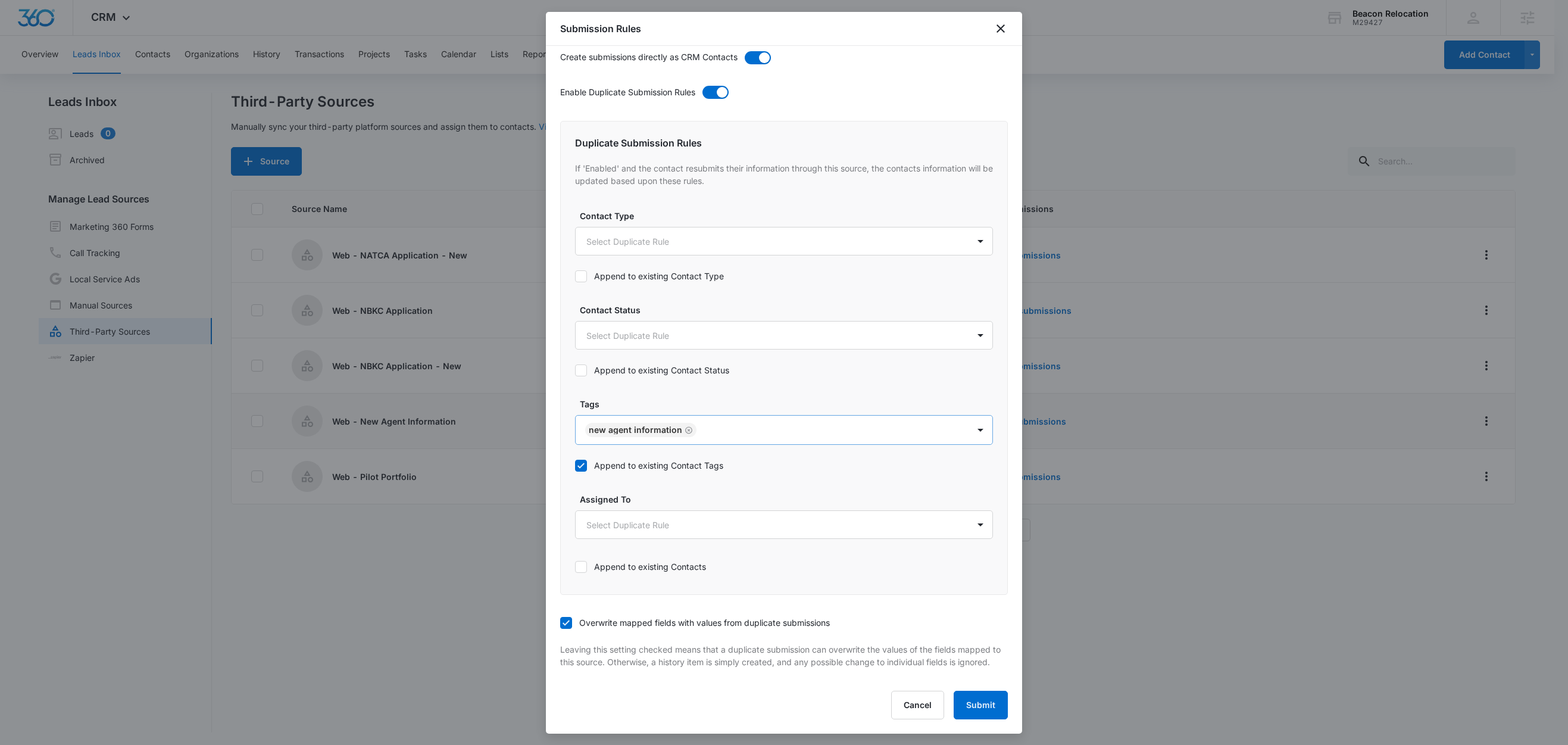
scroll to position [2, 0]
click at [967, 701] on button "Submit" at bounding box center [981, 705] width 54 height 29
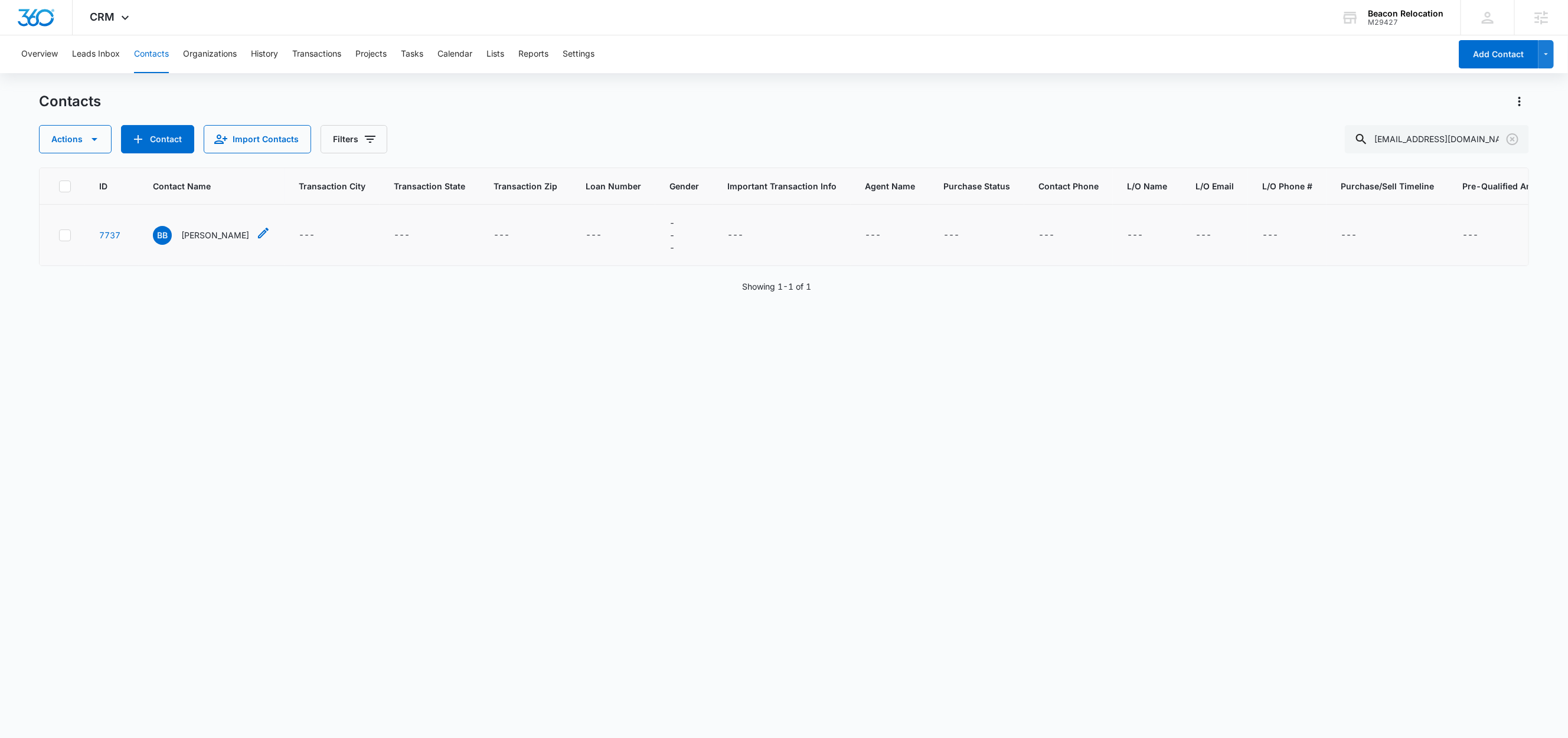
click at [205, 237] on p "[PERSON_NAME]" at bounding box center [215, 235] width 68 height 12
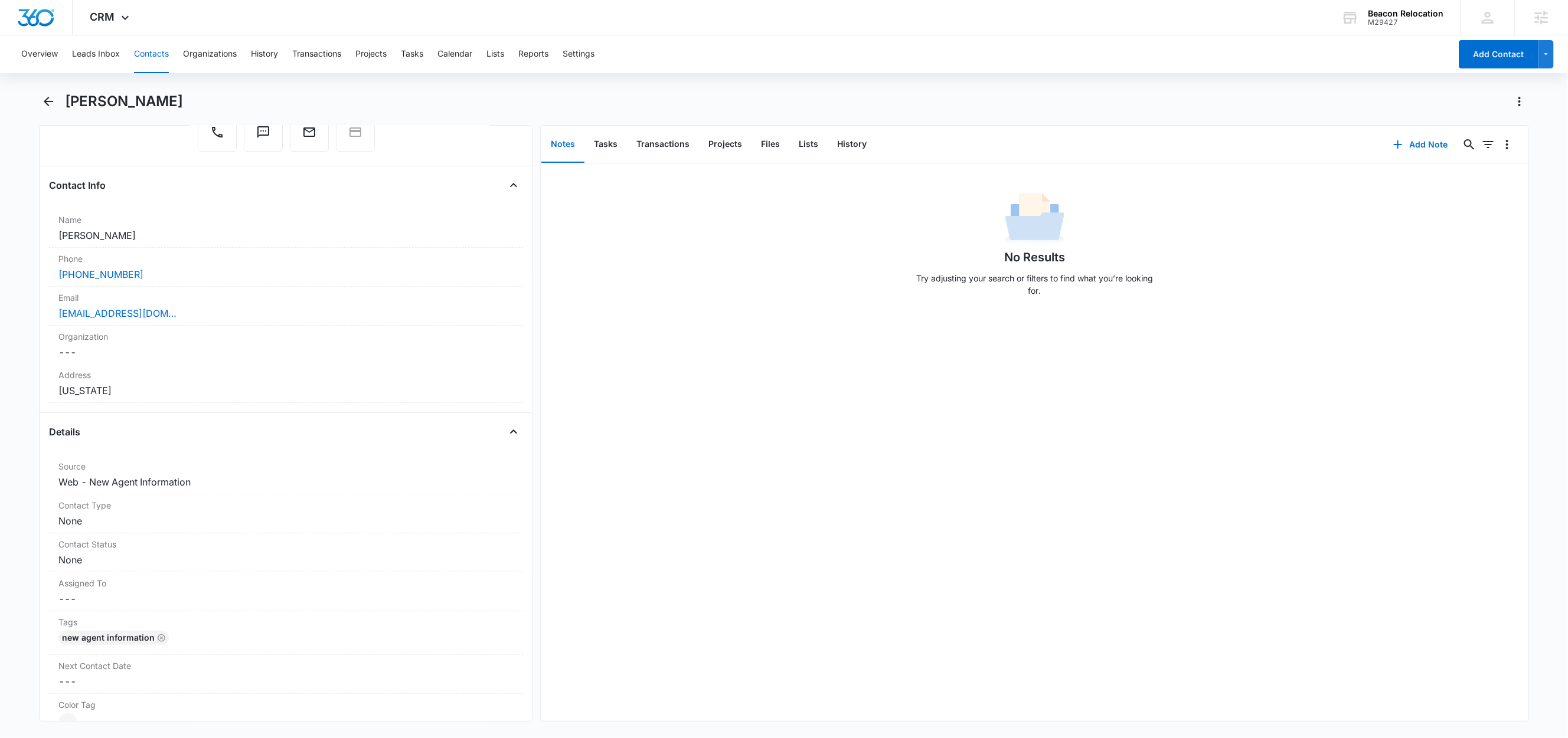
scroll to position [145, 0]
click at [45, 101] on icon "Back" at bounding box center [48, 101] width 10 height 10
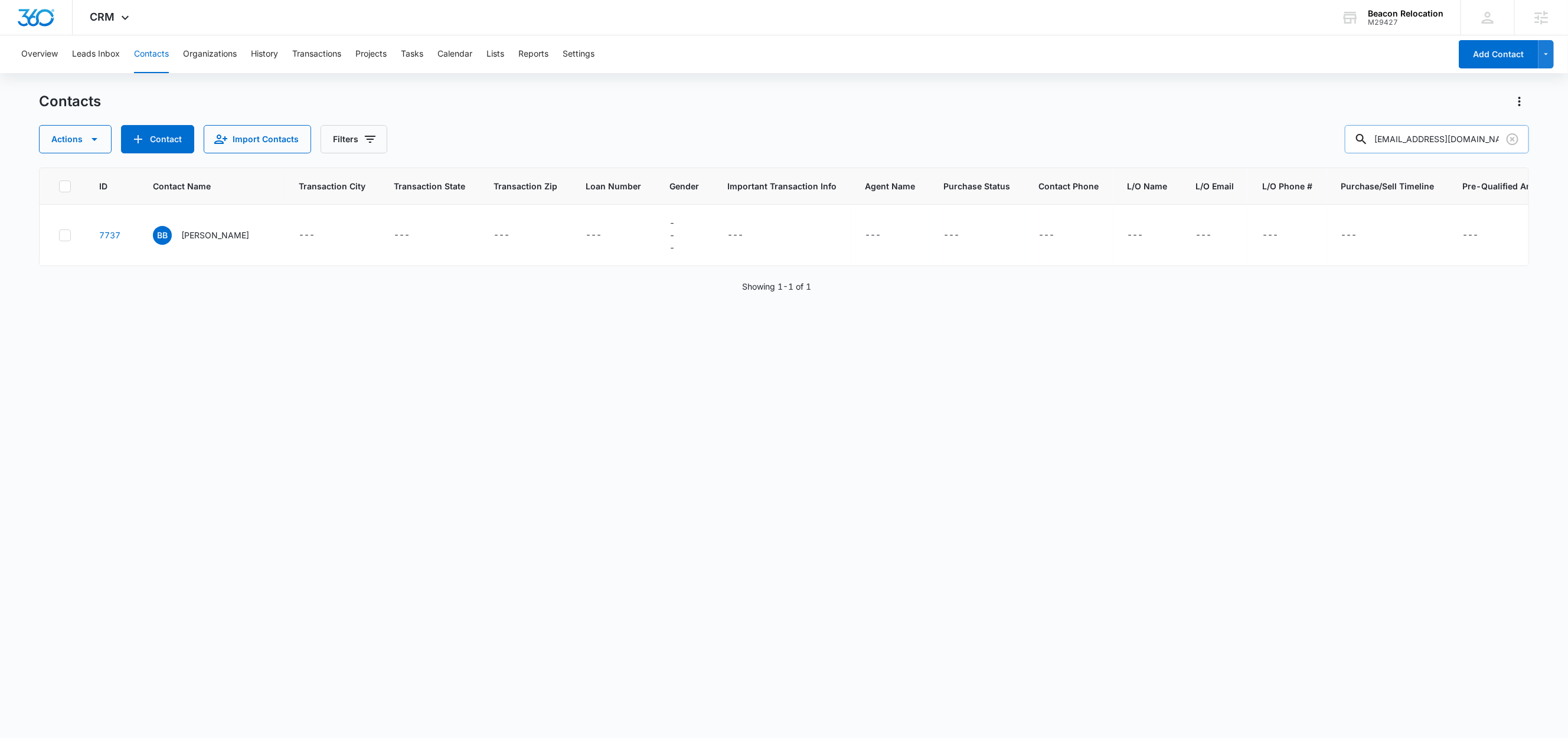
click at [1514, 137] on icon "Clear" at bounding box center [1512, 140] width 12 height 12
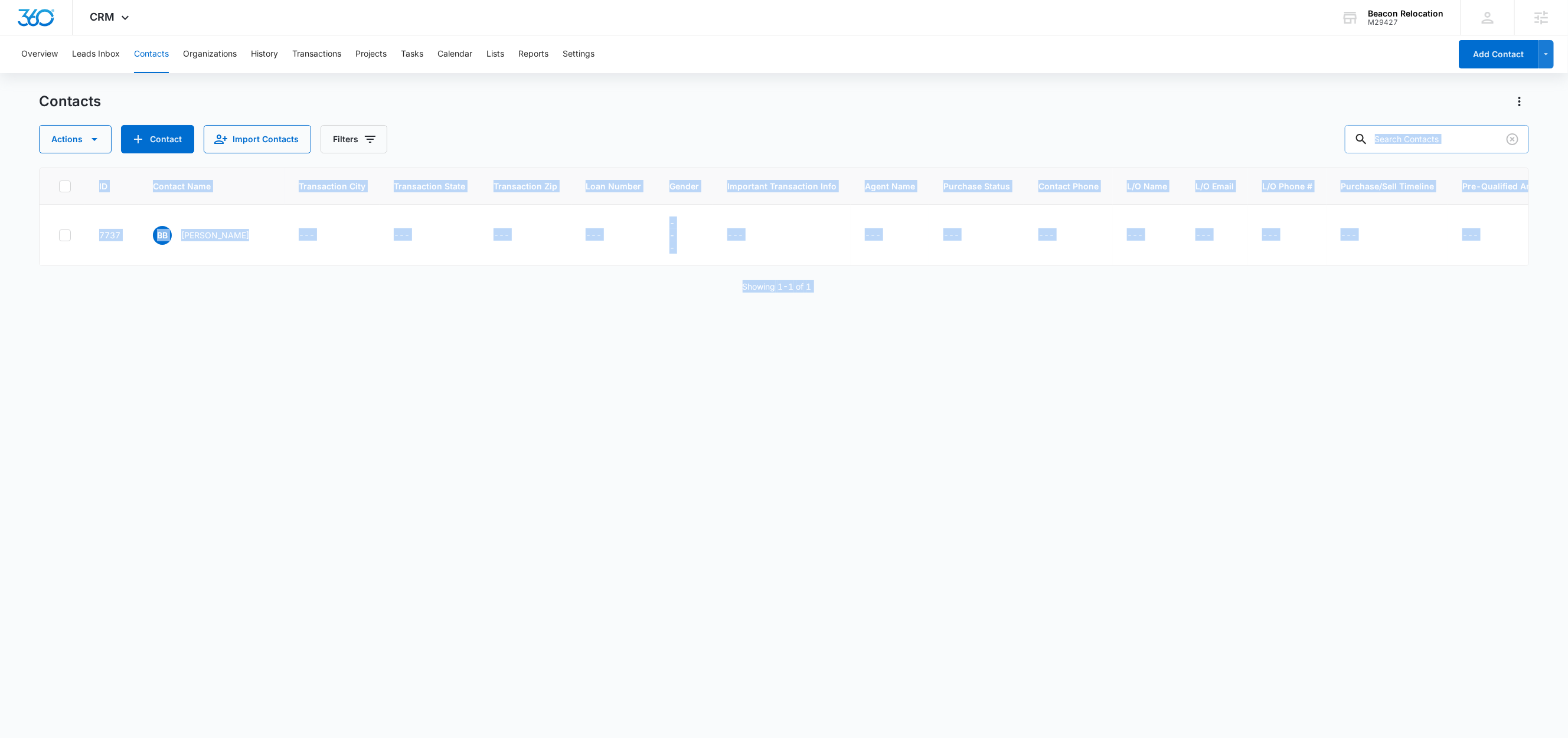
click at [1514, 137] on div at bounding box center [1512, 139] width 19 height 29
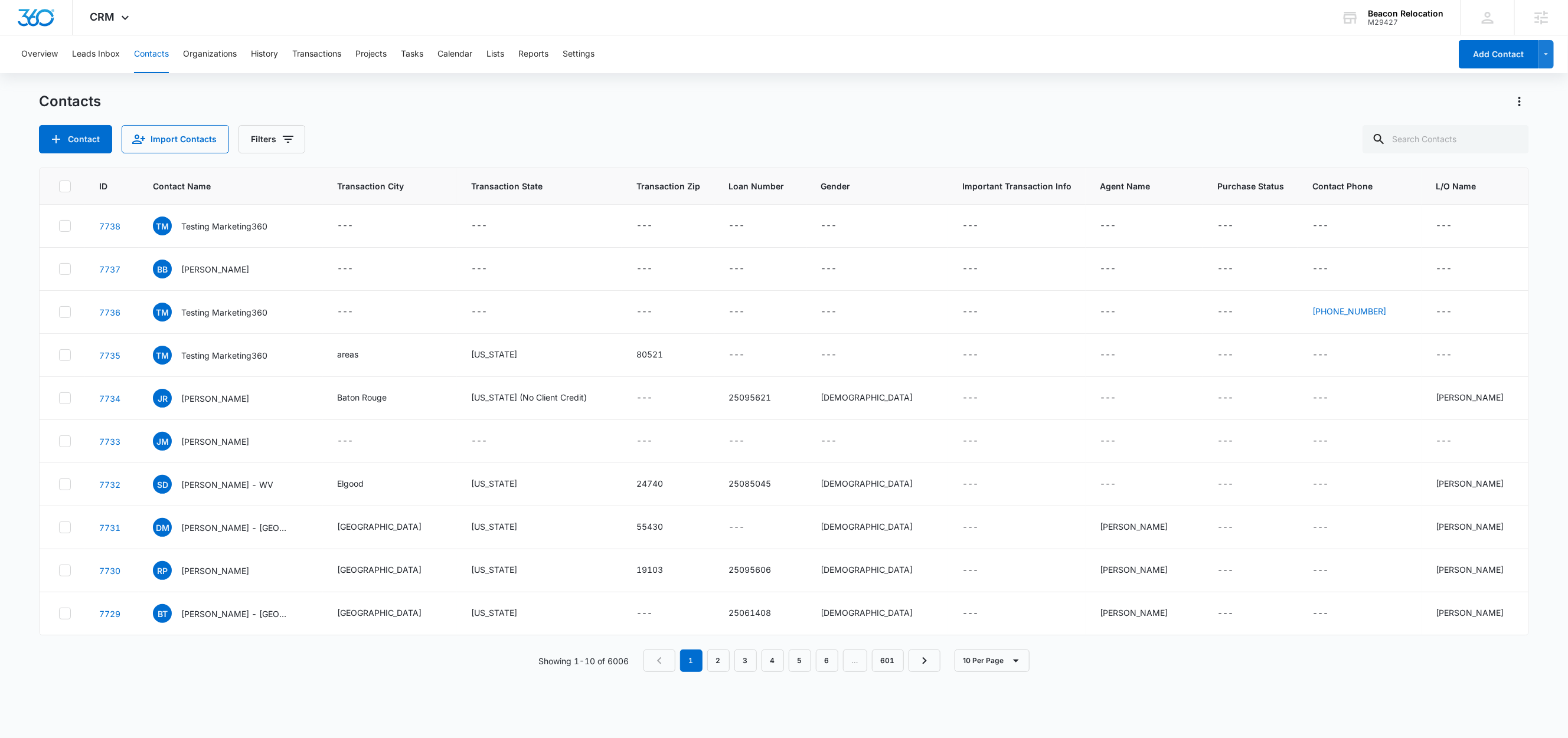
click at [492, 126] on div "Contact Import Contacts Filters" at bounding box center [784, 139] width 1490 height 29
click at [220, 233] on div "TM Testing Marketing360" at bounding box center [210, 226] width 115 height 19
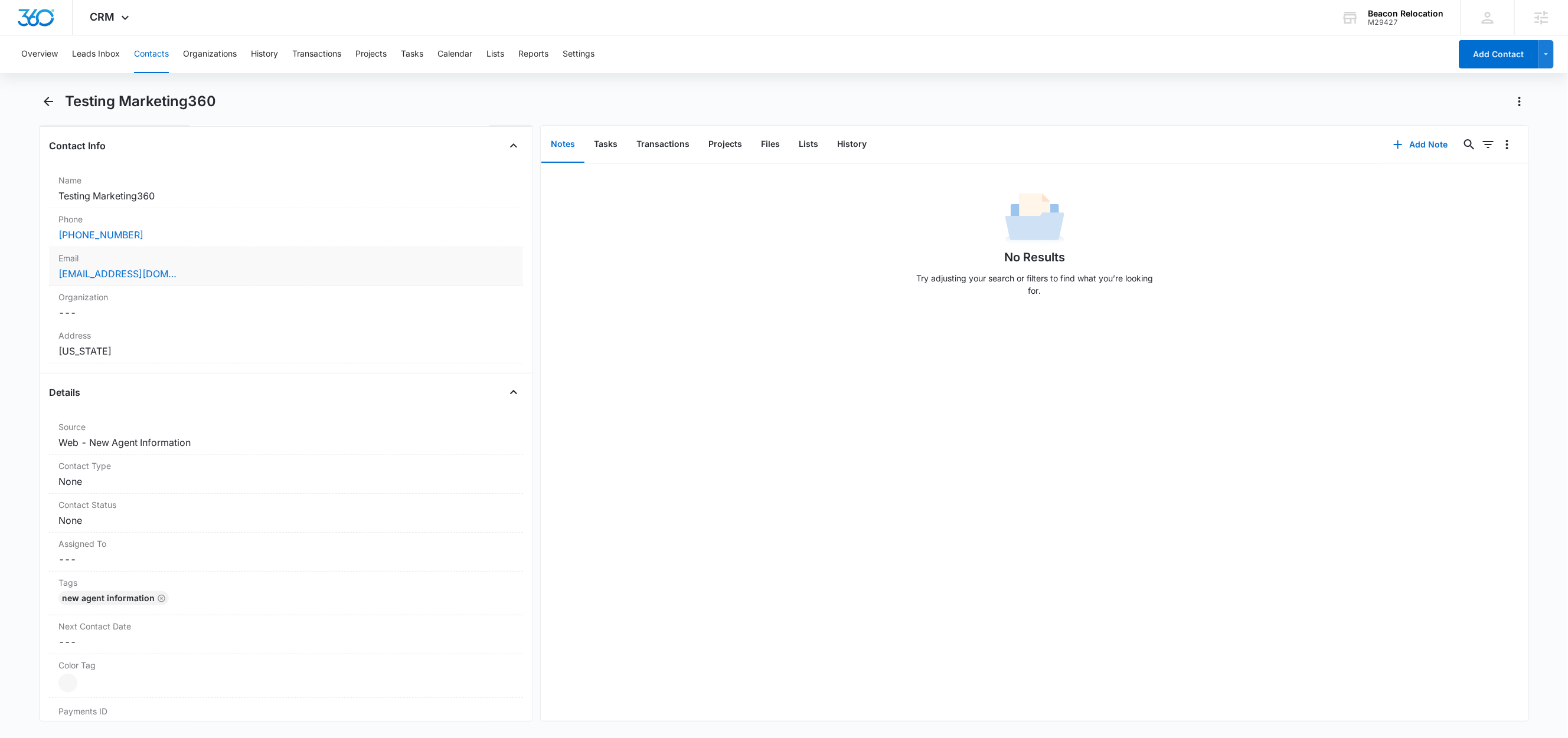
scroll to position [187, 0]
